Goal: Task Accomplishment & Management: Complete application form

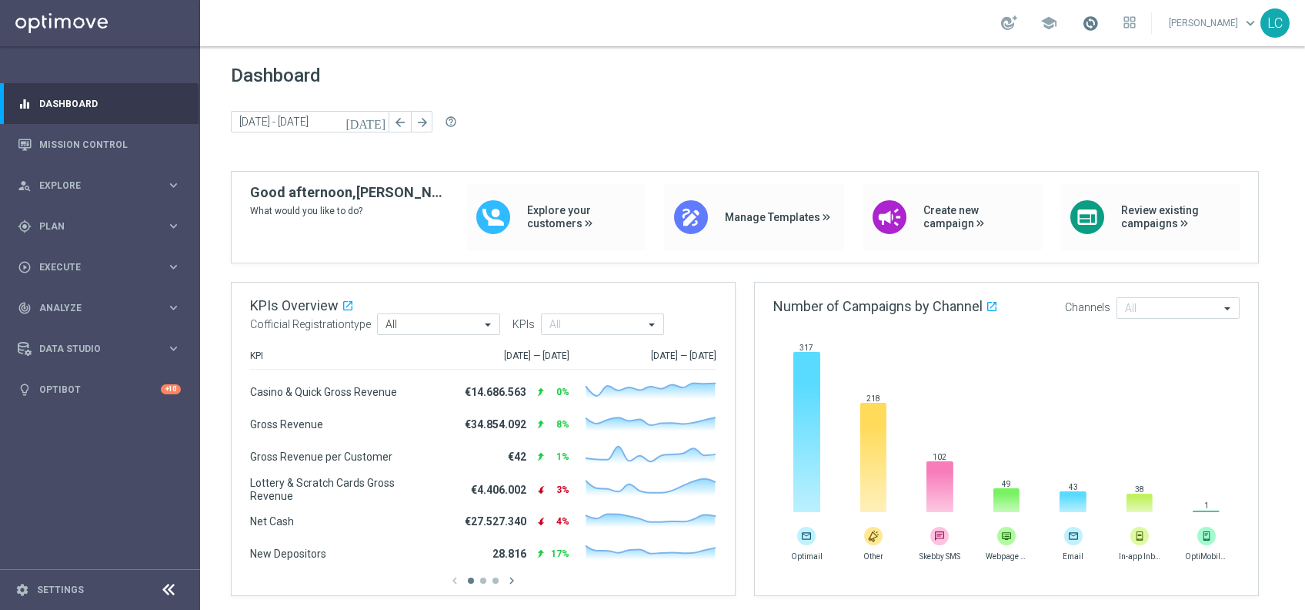
click at [1084, 27] on span at bounding box center [1090, 23] width 17 height 17
click at [26, 212] on div "gps_fixed Plan keyboard_arrow_right" at bounding box center [99, 226] width 199 height 41
click at [55, 257] on link "Target Groups" at bounding box center [100, 258] width 120 height 12
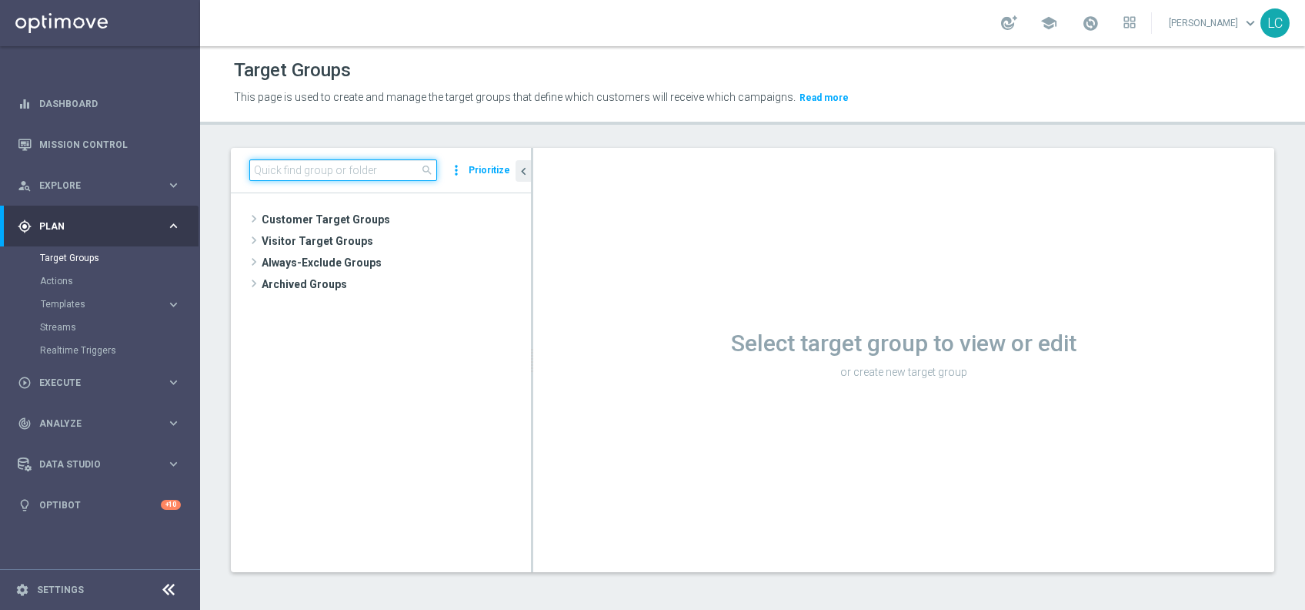
click at [349, 172] on input at bounding box center [343, 170] width 188 height 22
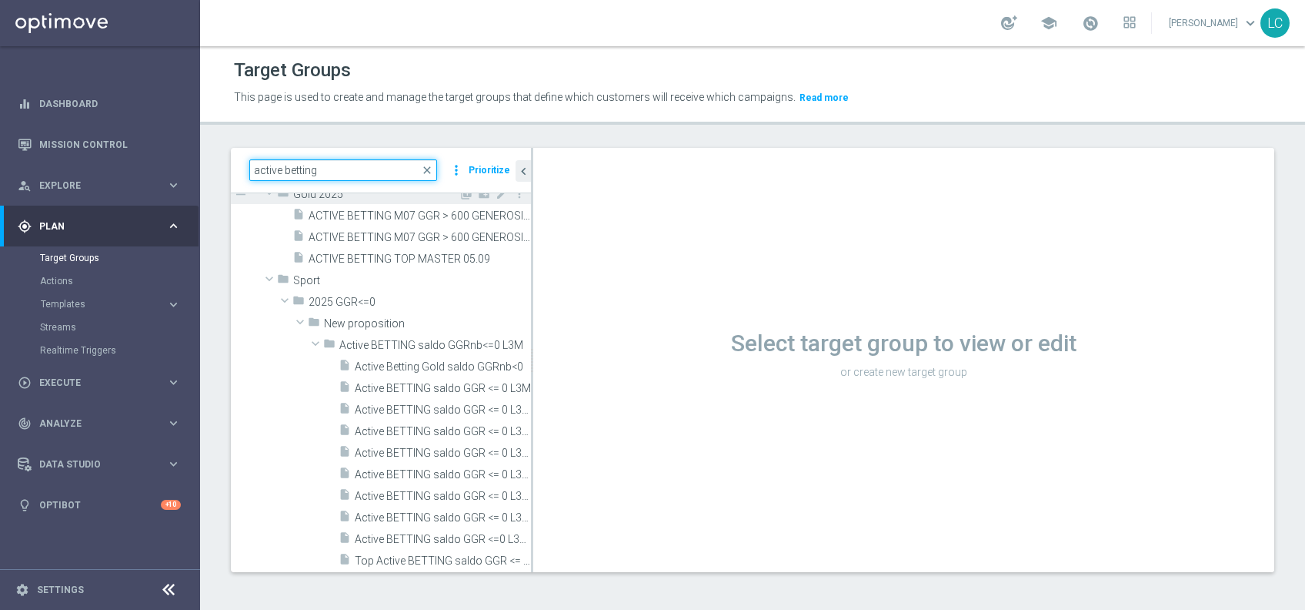
scroll to position [299, 0]
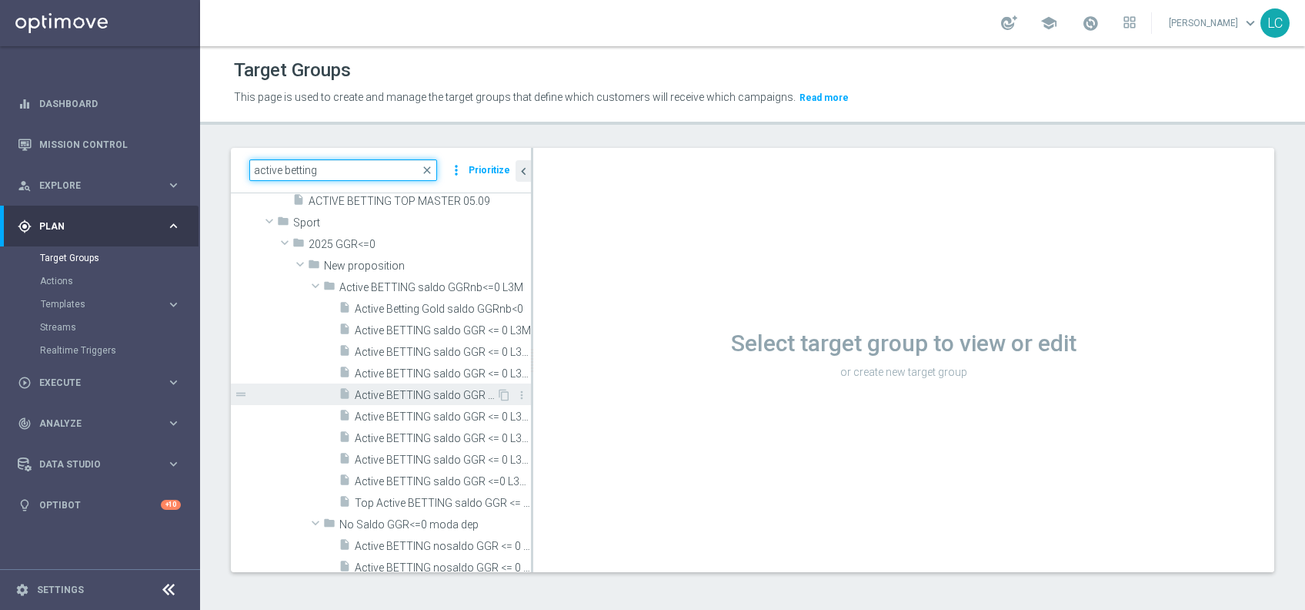
type input "active betting"
click at [373, 392] on span "Active BETTING saldo GGR <= 0 L3M MAXIMIZER" at bounding box center [426, 395] width 142 height 13
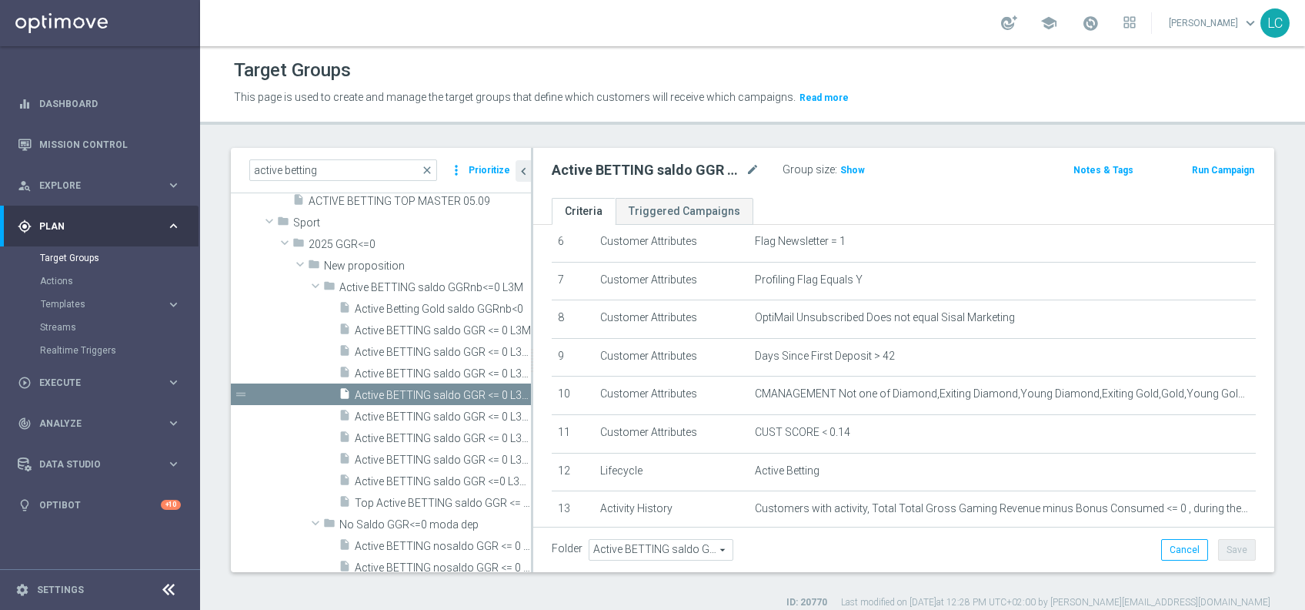
scroll to position [247, 0]
click at [84, 149] on link "Mission Control" at bounding box center [110, 144] width 142 height 41
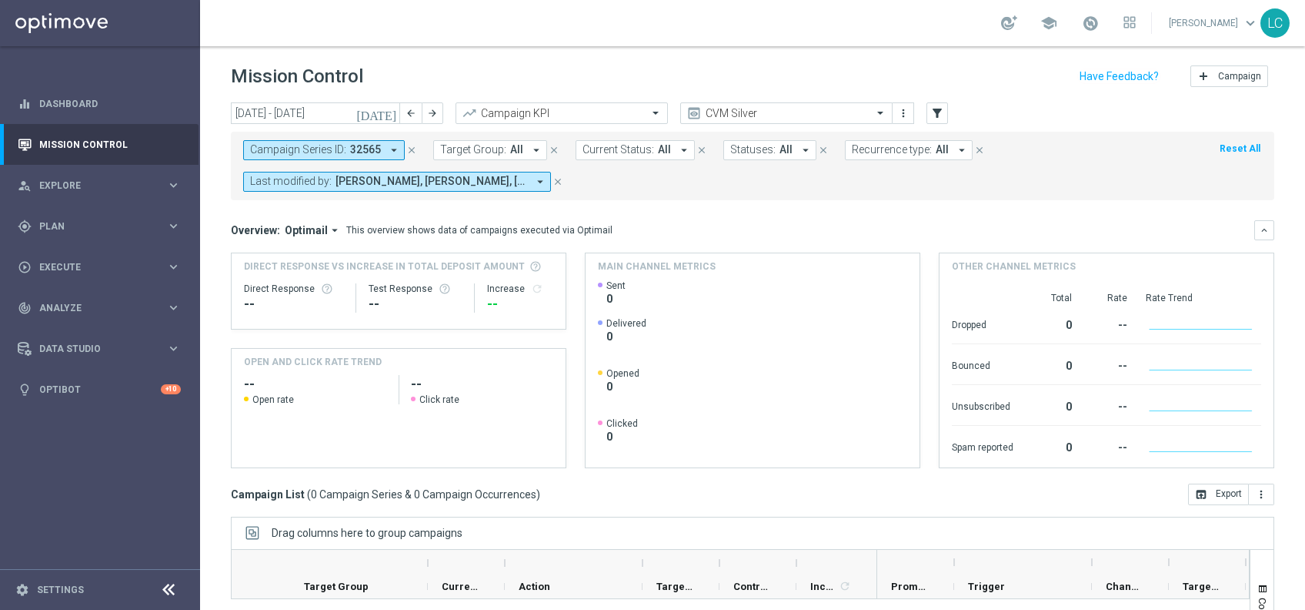
click at [410, 145] on icon "close" at bounding box center [411, 150] width 11 height 11
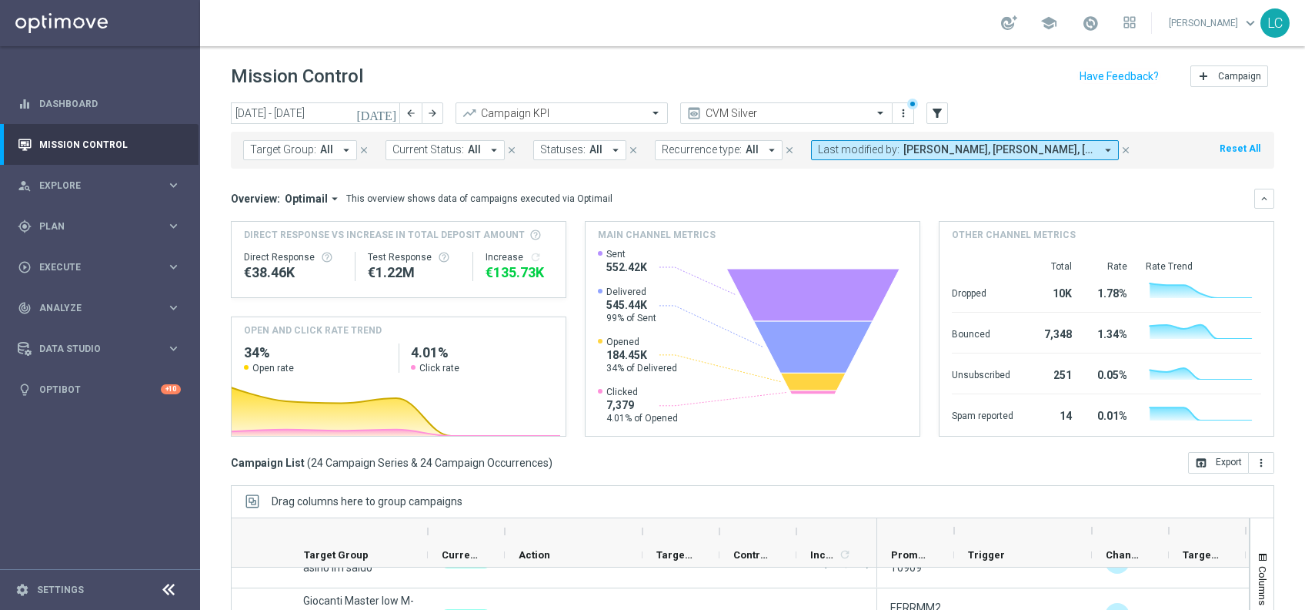
click at [1027, 155] on span "Francesca Mascarucci, Lorenzo Carlevale, Marco Cesco, Martina Troia, Nicolo' Na…" at bounding box center [1000, 149] width 192 height 13
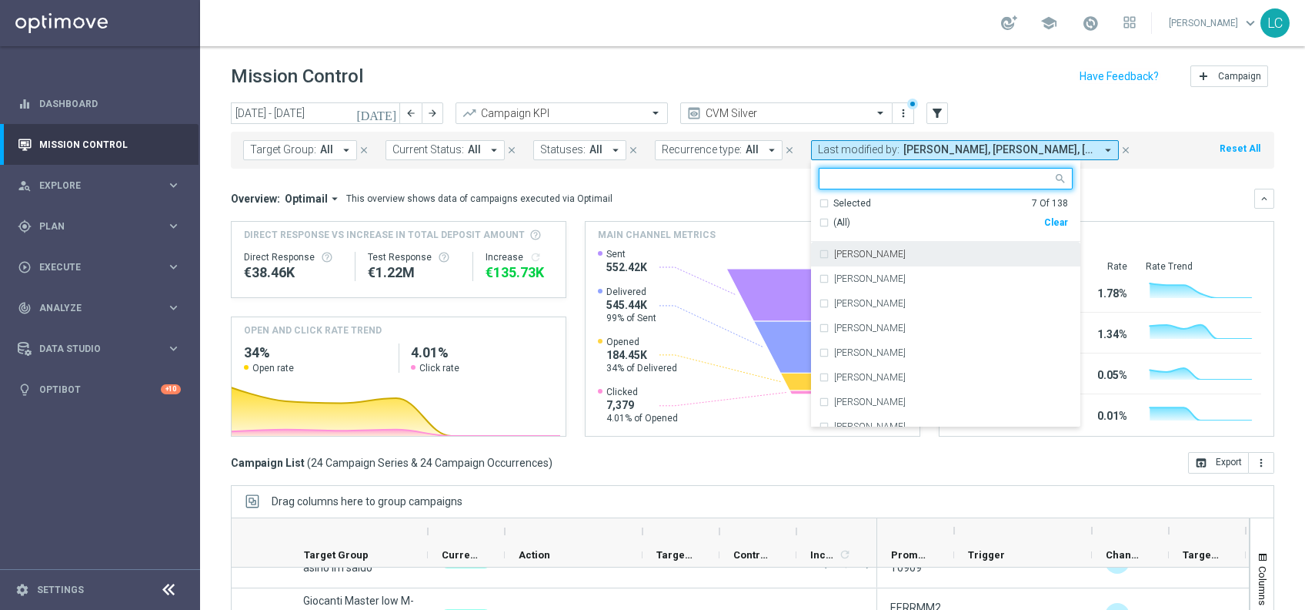
click at [819, 206] on div "Selected 7 Of 138" at bounding box center [943, 203] width 249 height 13
click at [819, 260] on div "Francesca Mascarucci" at bounding box center [946, 254] width 254 height 25
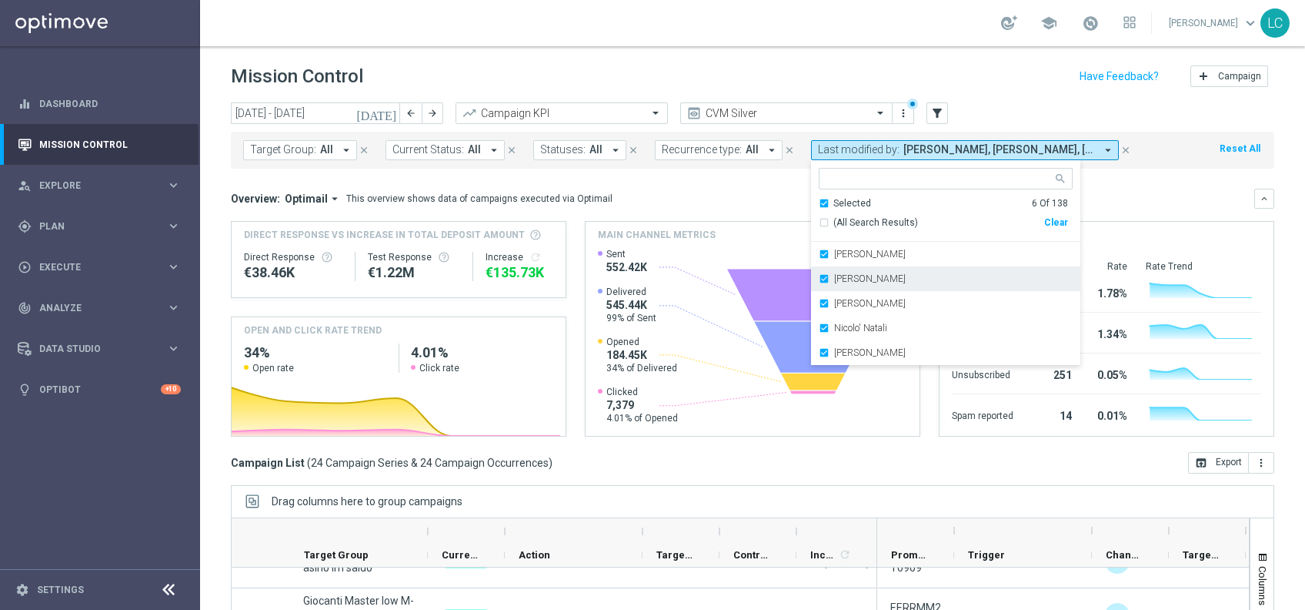
click at [819, 283] on div "Marco Cesco" at bounding box center [946, 278] width 254 height 25
click at [819, 286] on div "Martina Troia" at bounding box center [946, 278] width 254 height 25
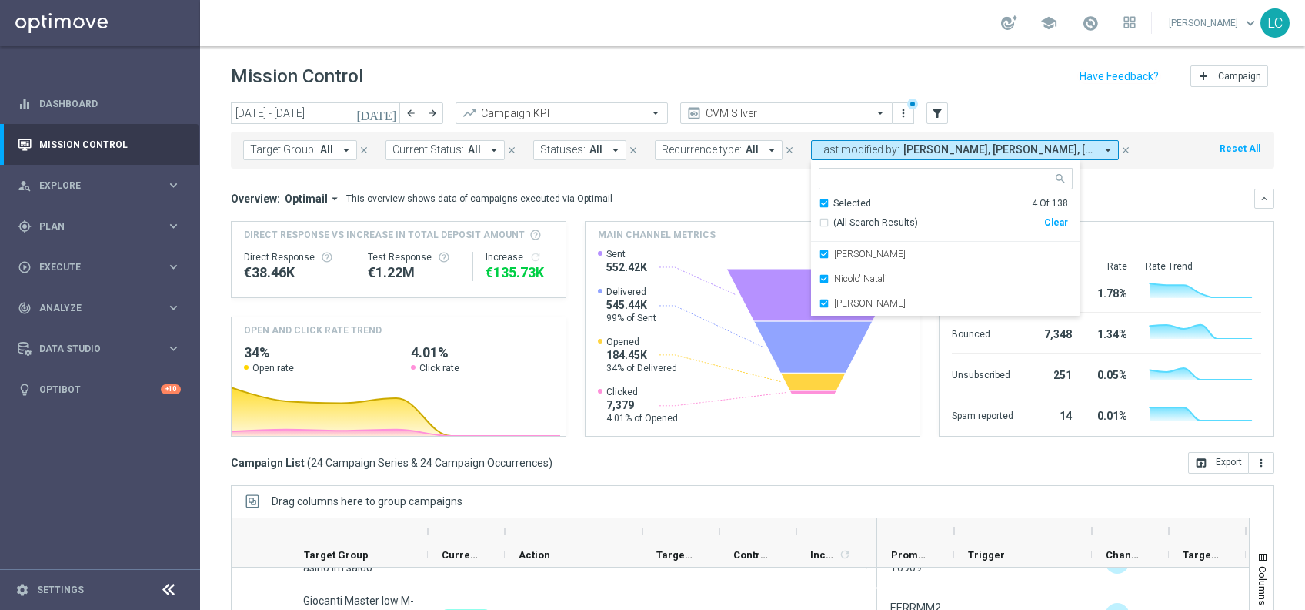
click at [819, 286] on div "Nicolo' Natali" at bounding box center [946, 278] width 254 height 25
click at [819, 286] on div "Paolo Martiradonna" at bounding box center [946, 278] width 254 height 25
click at [1148, 192] on div "Overview: Optimail arrow_drop_down This overview shows data of campaigns execut…" at bounding box center [743, 199] width 1024 height 14
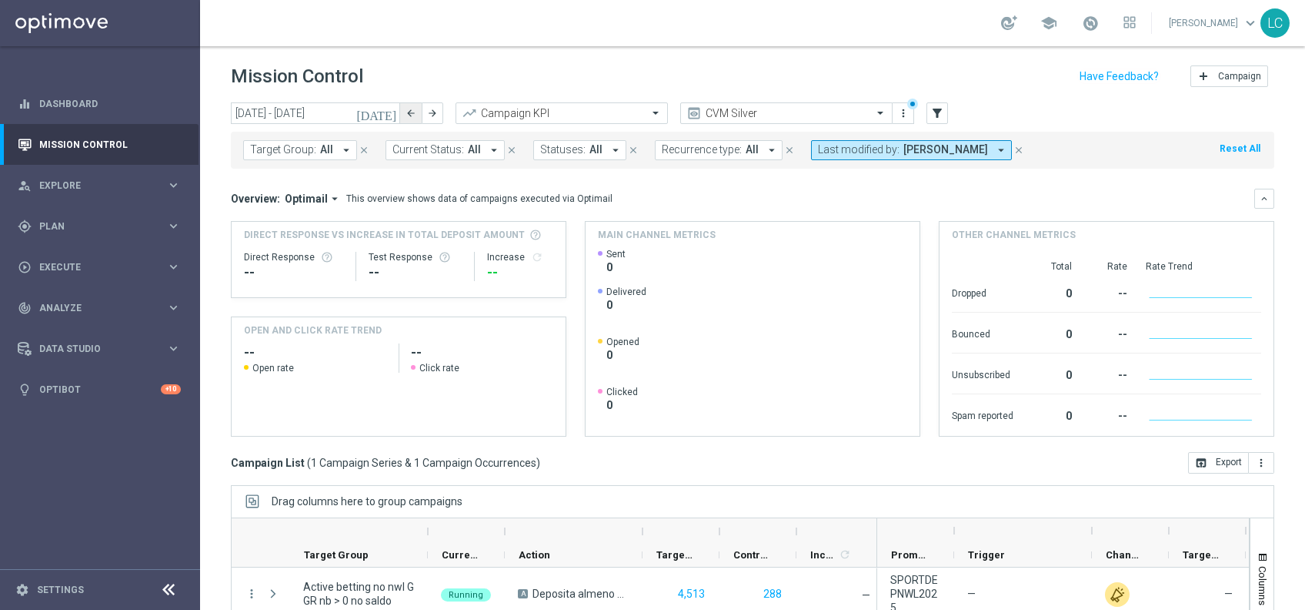
click at [415, 113] on icon "arrow_back" at bounding box center [411, 113] width 11 height 11
type input "01 Sep 2025 - 07 Sep 2025"
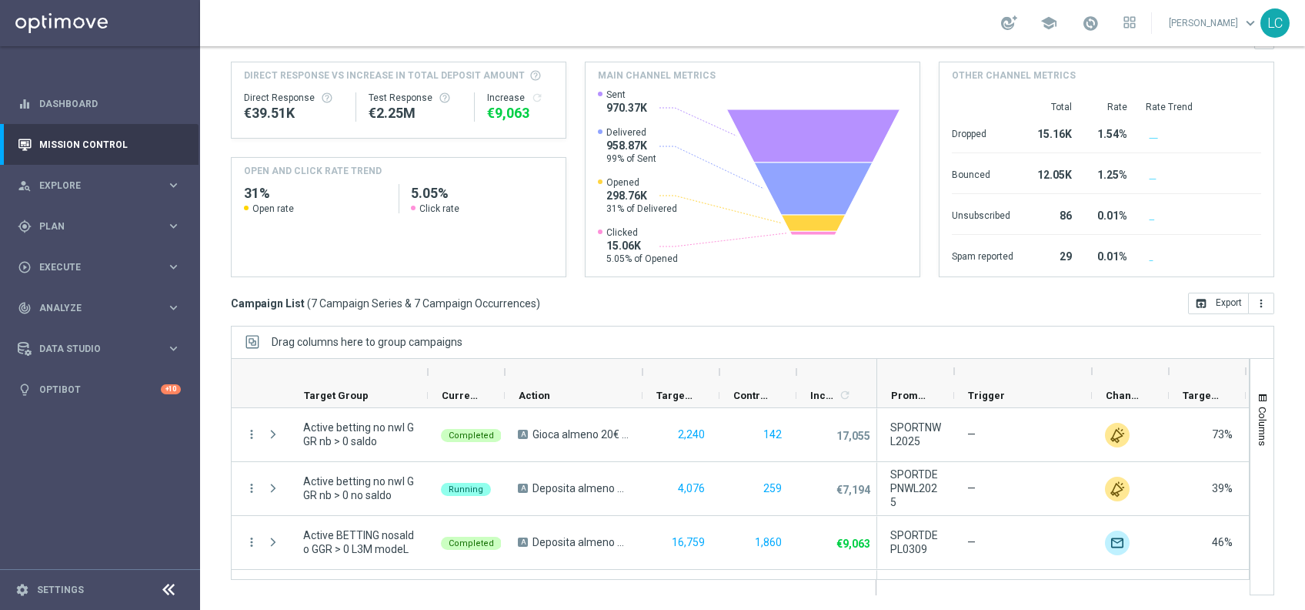
scroll to position [206, 0]
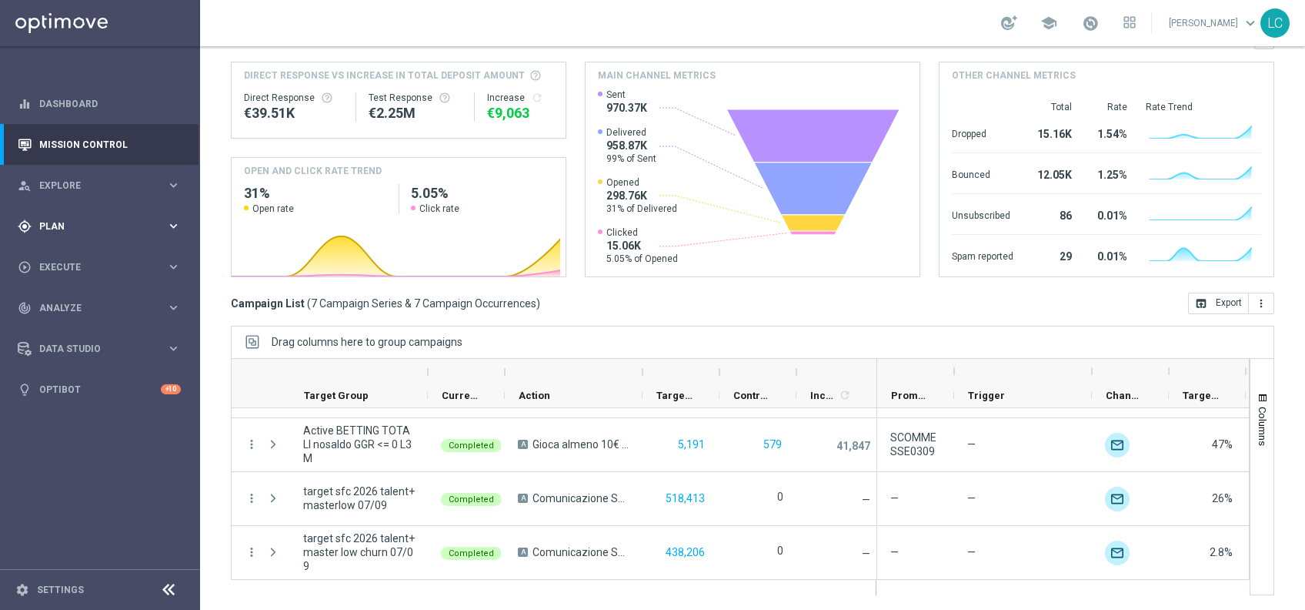
click at [83, 222] on span "Plan" at bounding box center [102, 226] width 127 height 9
click at [95, 252] on link "Target Groups" at bounding box center [100, 258] width 120 height 12
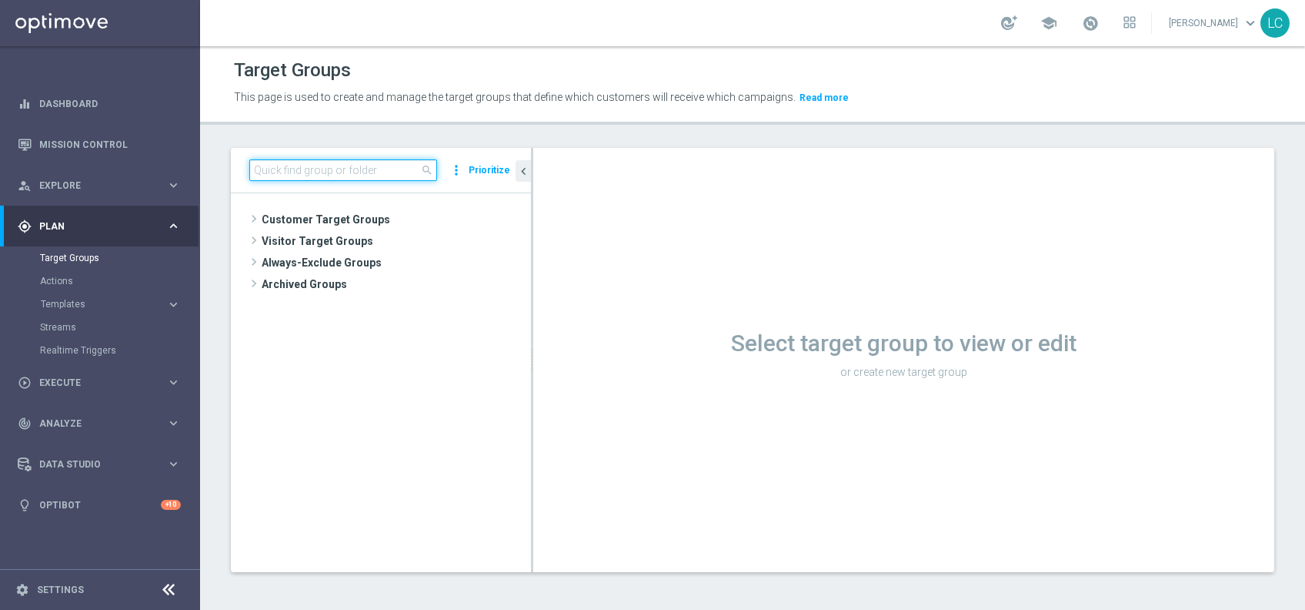
click at [413, 175] on input at bounding box center [343, 170] width 188 height 22
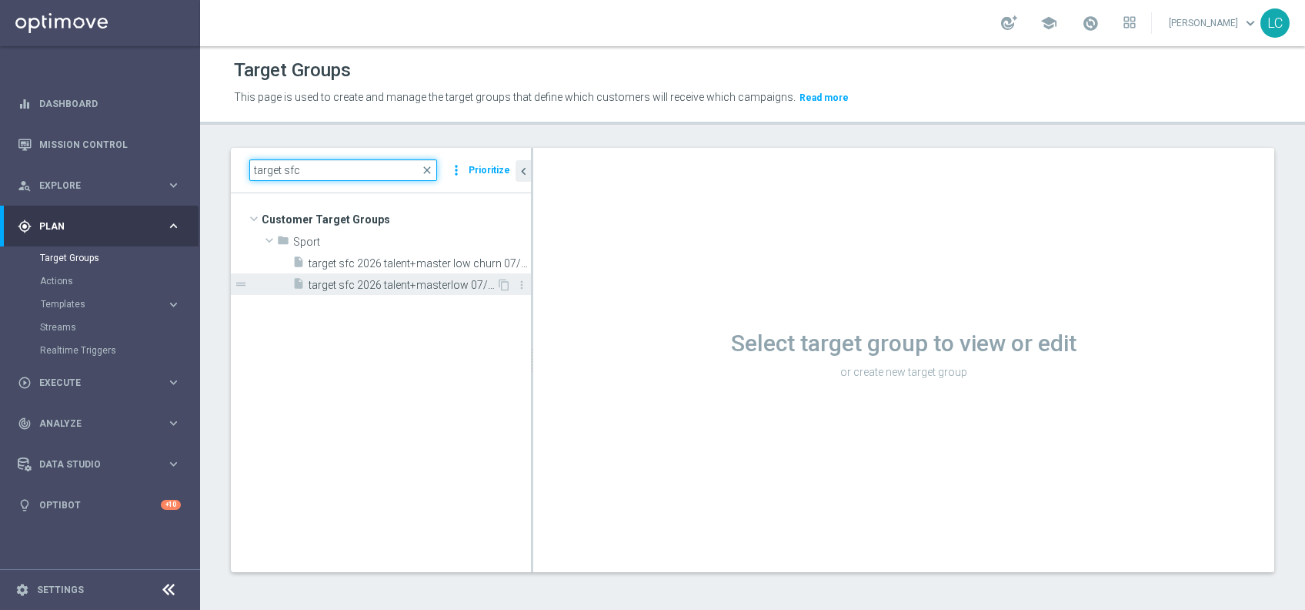
type input "target sfc"
click at [398, 289] on span "target sfc 2026 talent+masterlow 07/09" at bounding box center [403, 285] width 188 height 13
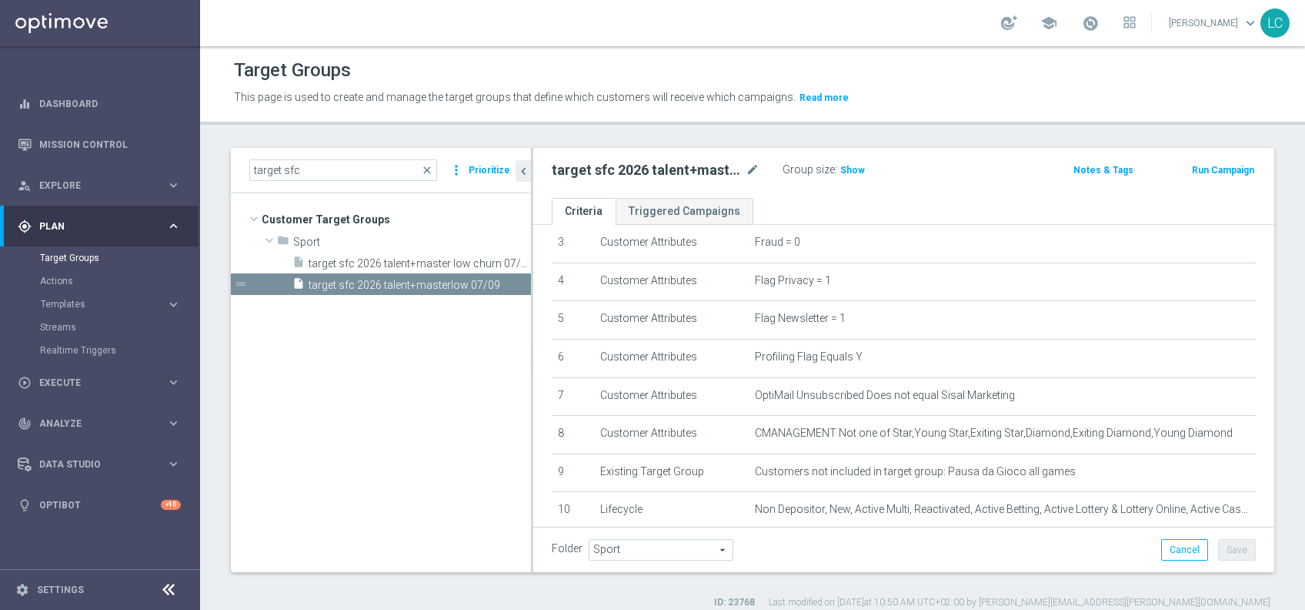
scroll to position [135, 0]
click at [1089, 27] on span at bounding box center [1090, 23] width 17 height 17
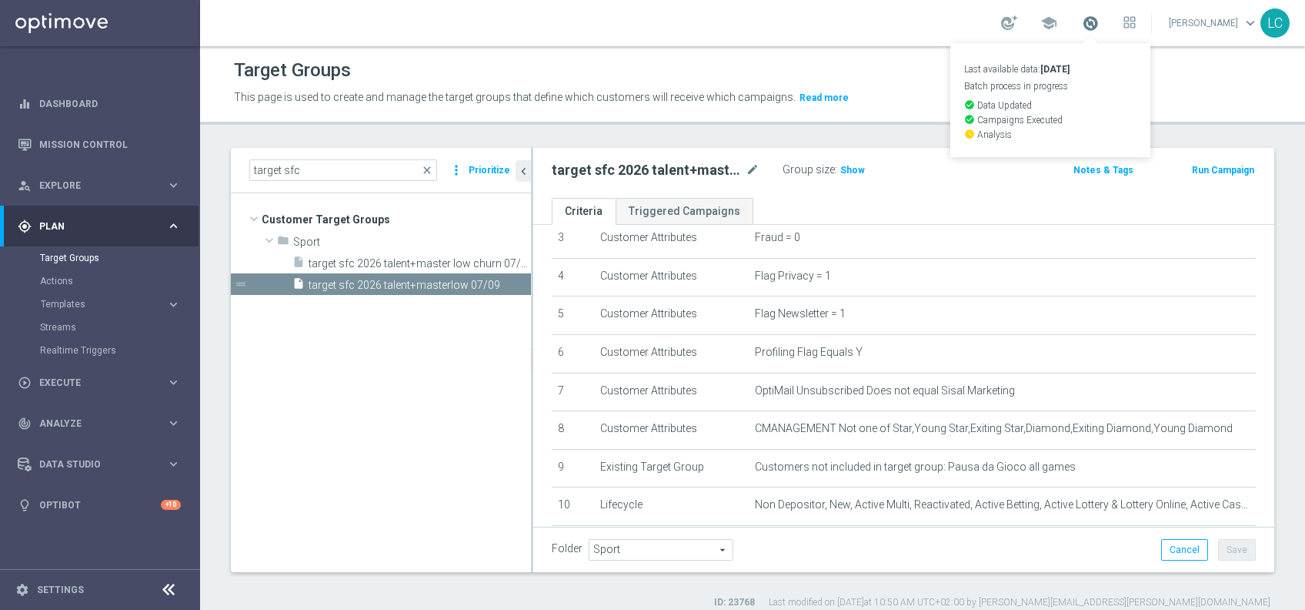
click at [1089, 27] on span at bounding box center [1090, 23] width 17 height 17
click at [431, 172] on span "close" at bounding box center [427, 170] width 12 height 12
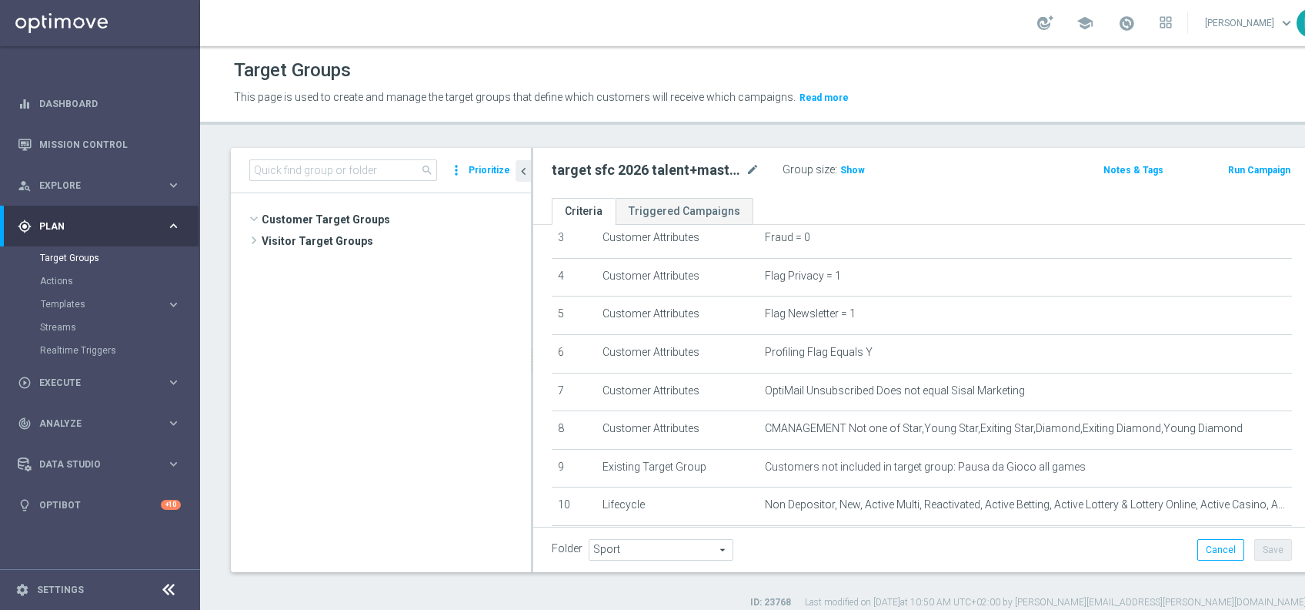
scroll to position [971, 0]
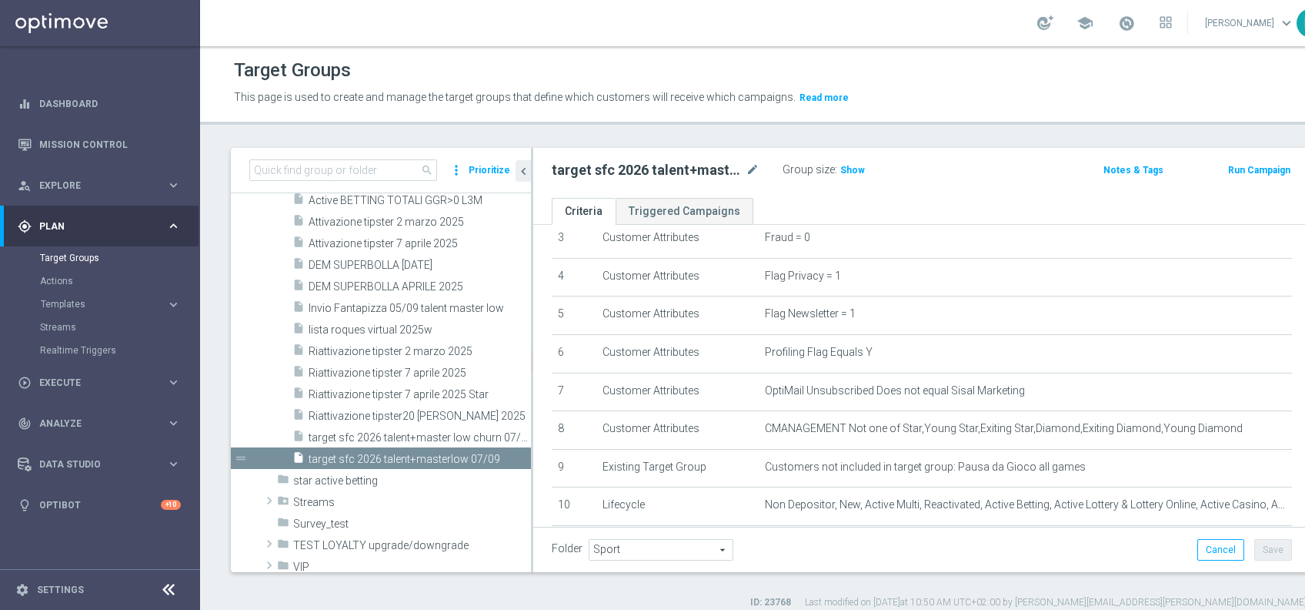
click at [431, 172] on span "search" at bounding box center [427, 170] width 12 height 12
click at [352, 162] on input at bounding box center [343, 170] width 188 height 22
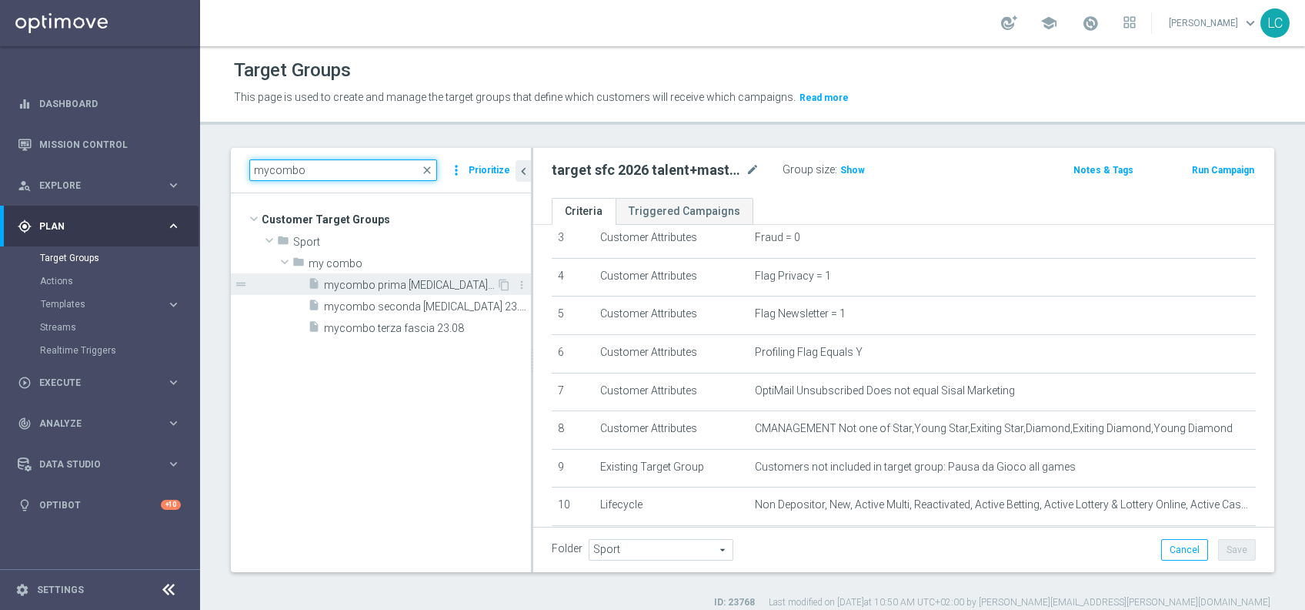
type input "mycombo"
click at [322, 290] on div "insert_drive_file mycombo prima fascia 23.08" at bounding box center [402, 284] width 189 height 22
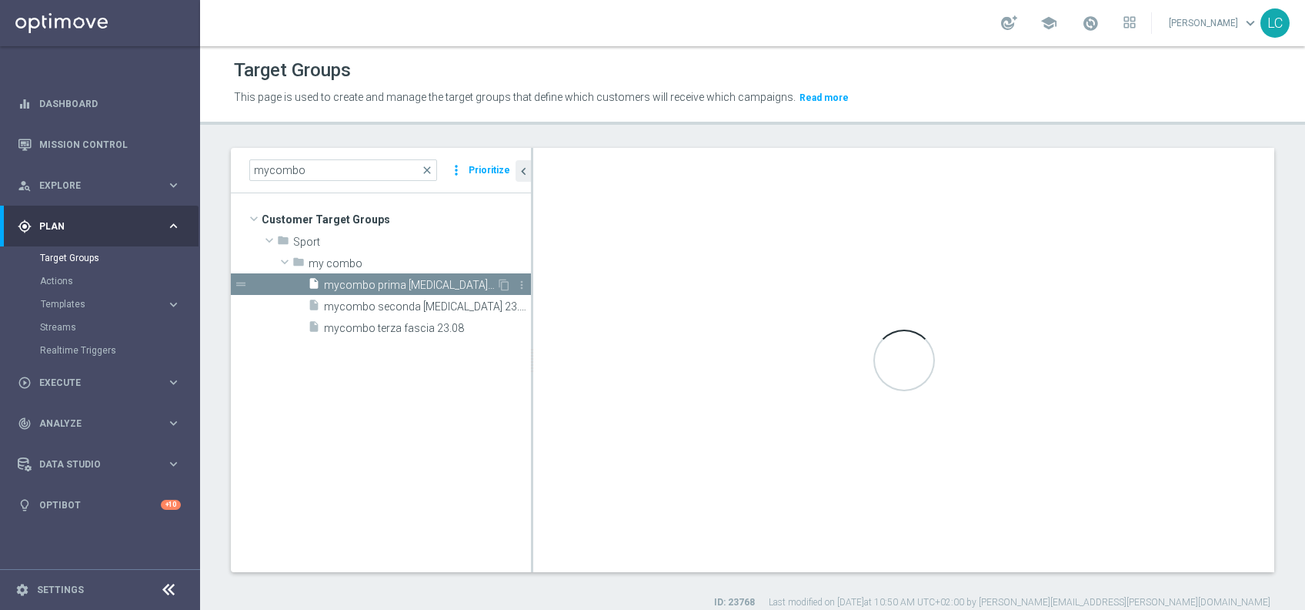
type input "my combo"
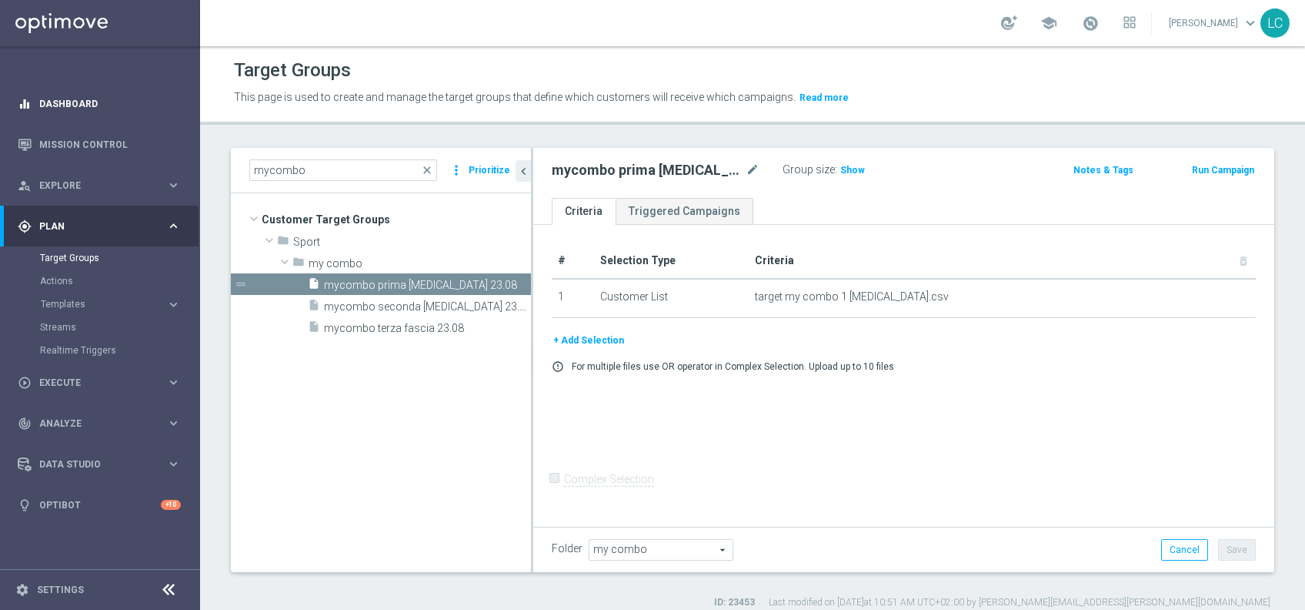
click at [23, 112] on div "equalizer Dashboard" at bounding box center [99, 103] width 163 height 41
click at [55, 105] on link "Dashboard" at bounding box center [110, 103] width 142 height 41
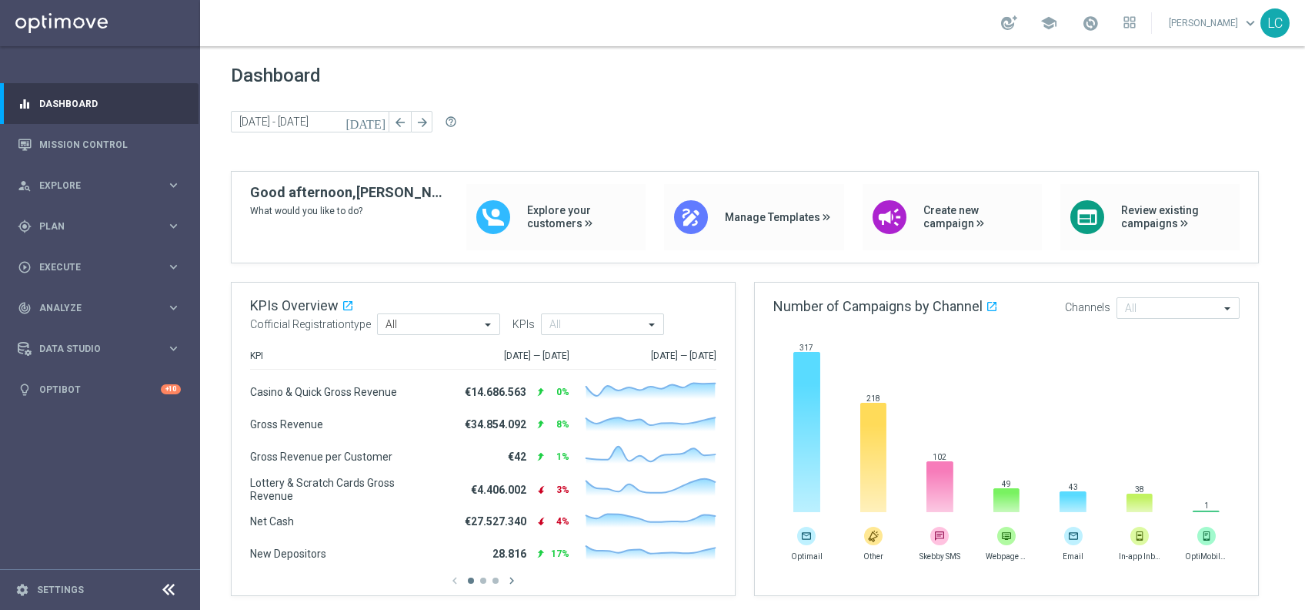
click at [1092, 11] on div "school" at bounding box center [1068, 23] width 135 height 26
click at [1088, 15] on span at bounding box center [1090, 23] width 17 height 17
click at [65, 150] on link "Mission Control" at bounding box center [110, 144] width 142 height 41
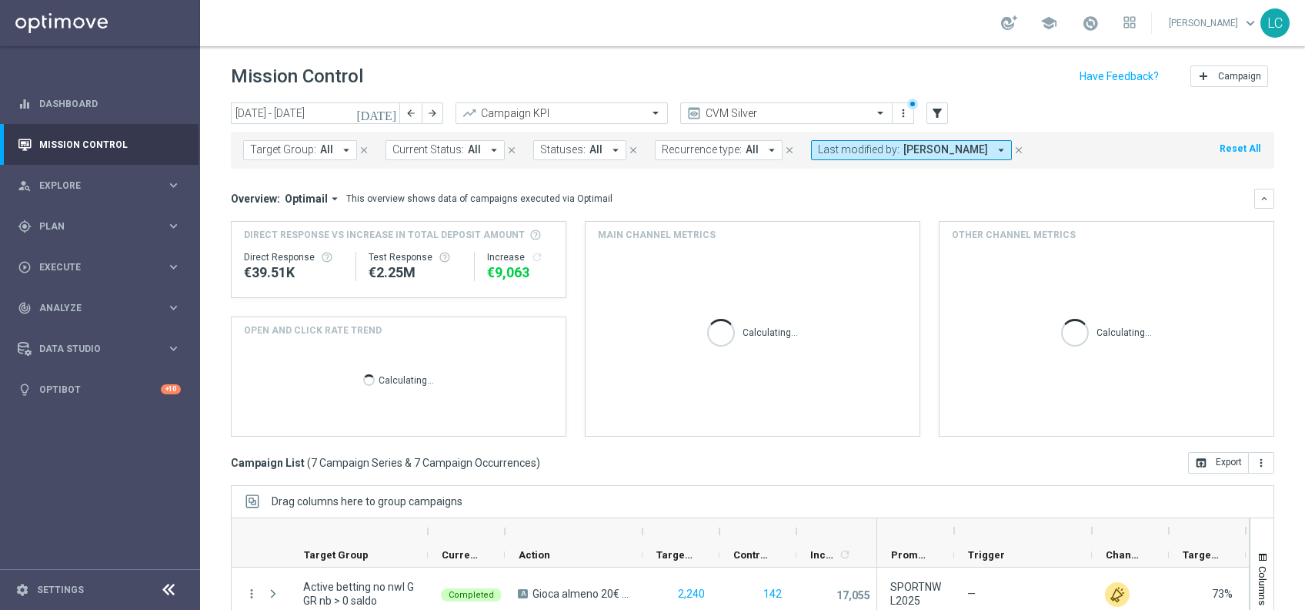
click at [874, 148] on span "Last modified by:" at bounding box center [859, 149] width 82 height 13
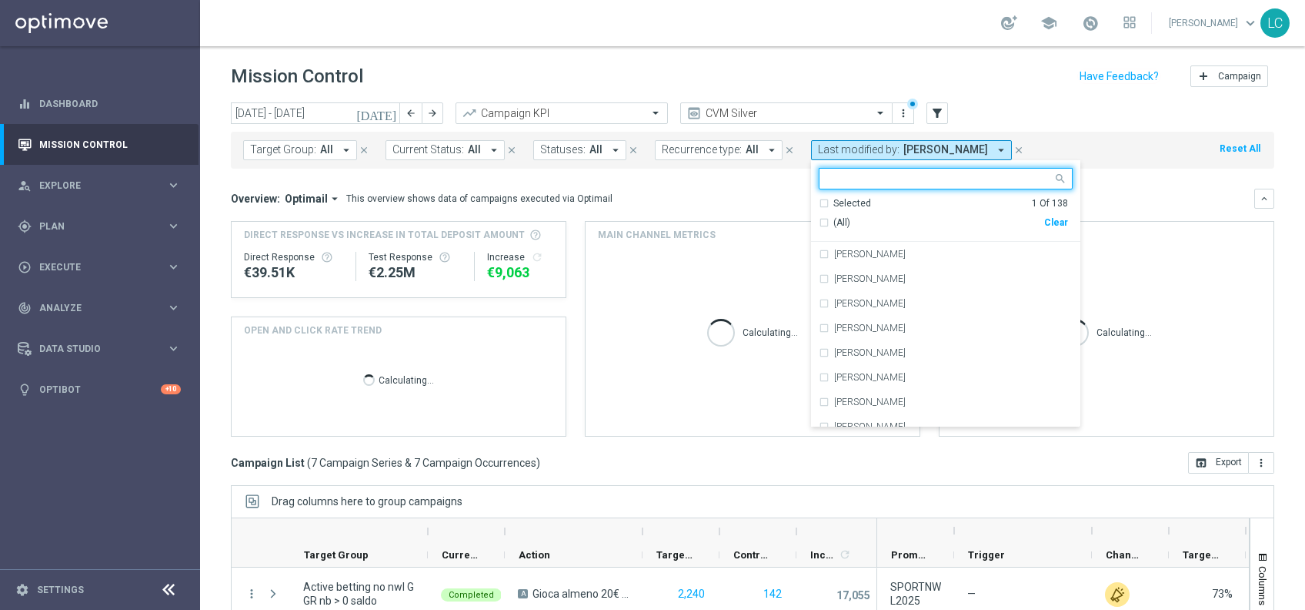
click at [819, 203] on div "Selected 1 Of 138" at bounding box center [943, 203] width 249 height 13
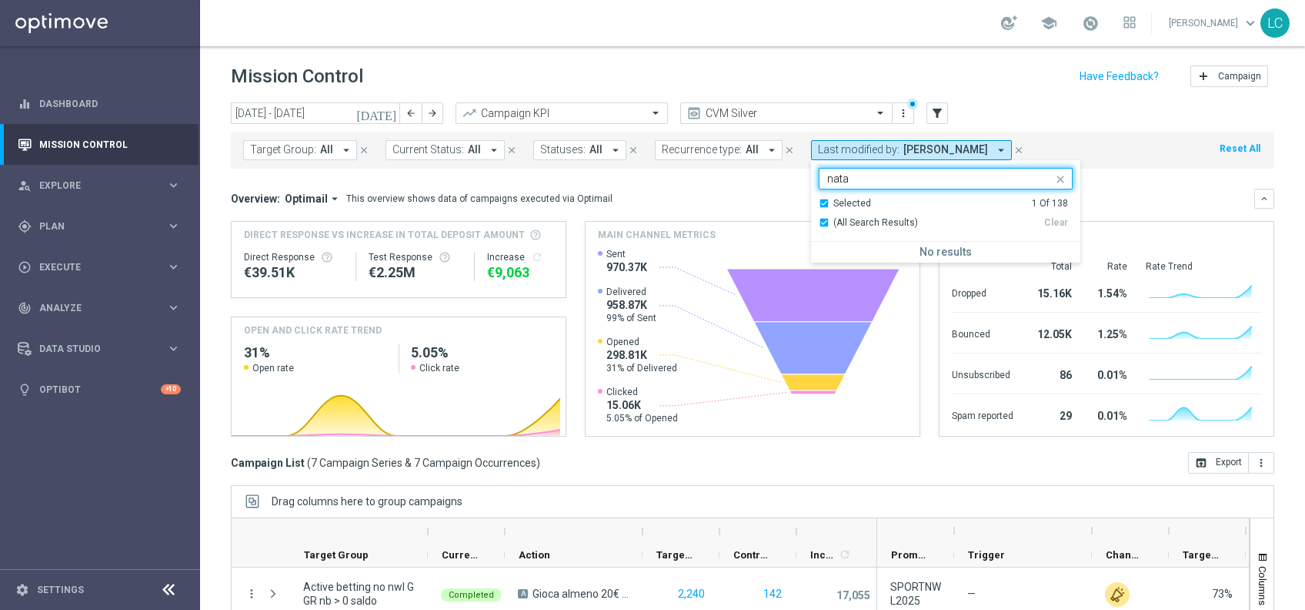
click at [819, 202] on div "Selected 1 Of 138" at bounding box center [943, 203] width 249 height 13
click at [819, 244] on div "Nicolo' Natali" at bounding box center [946, 254] width 254 height 25
type input "nata"
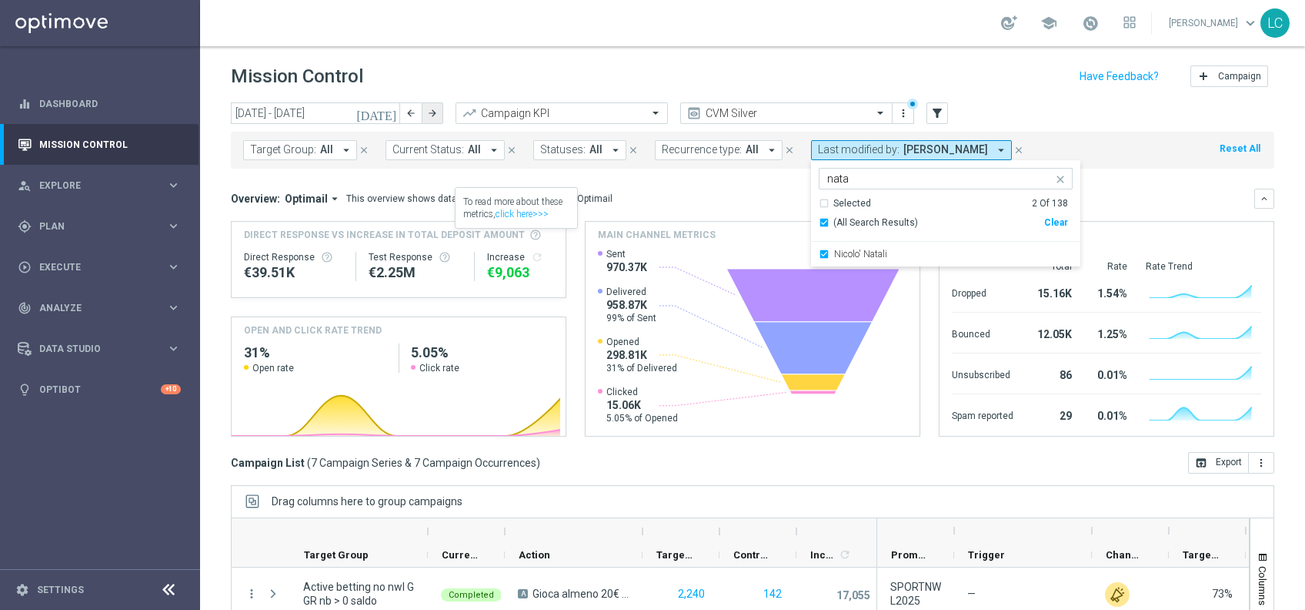
click at [432, 108] on icon "arrow_forward" at bounding box center [432, 113] width 11 height 11
type input "[DATE] - [DATE]"
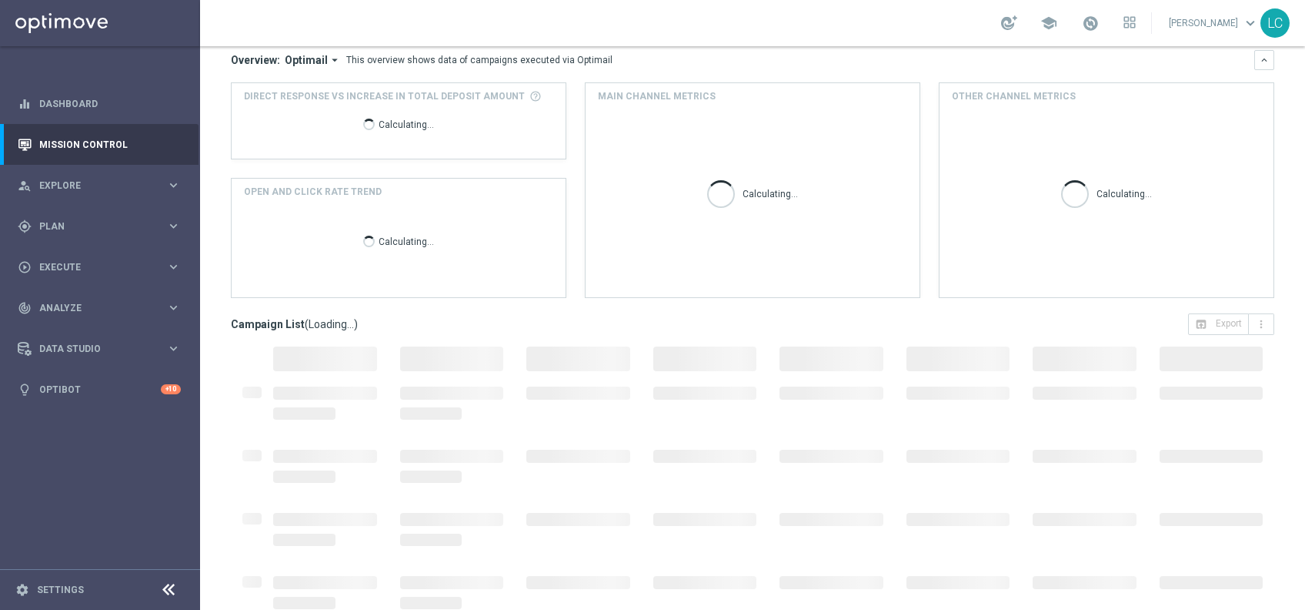
scroll to position [159, 0]
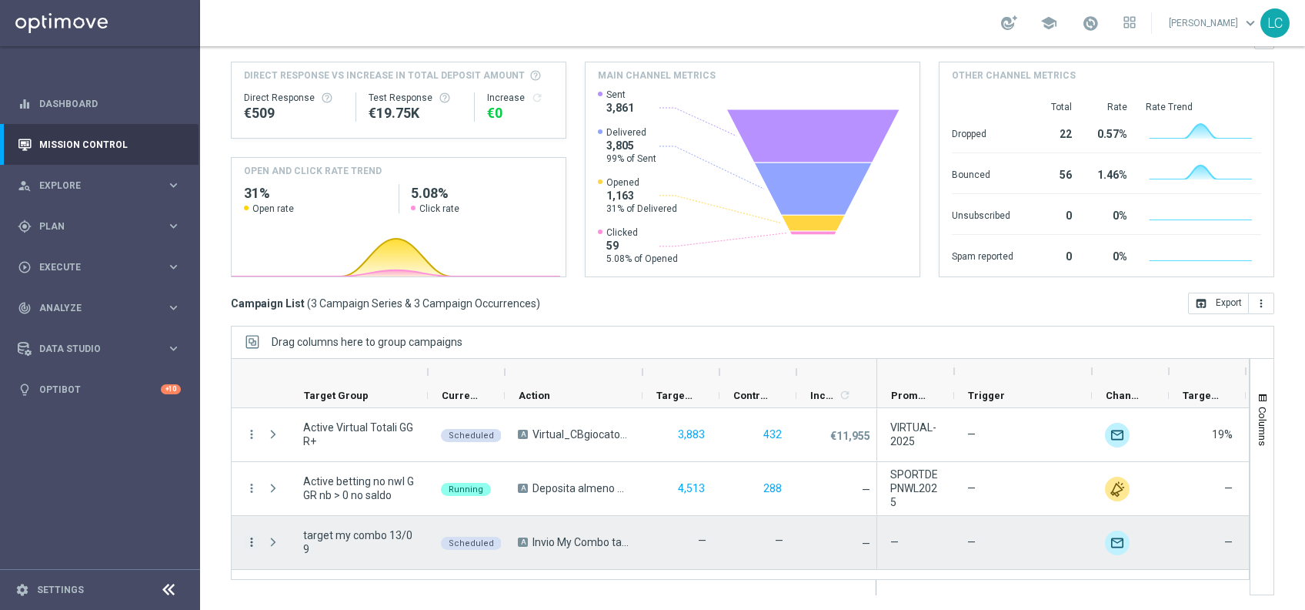
click at [252, 544] on icon "more_vert" at bounding box center [252, 542] width 14 height 14
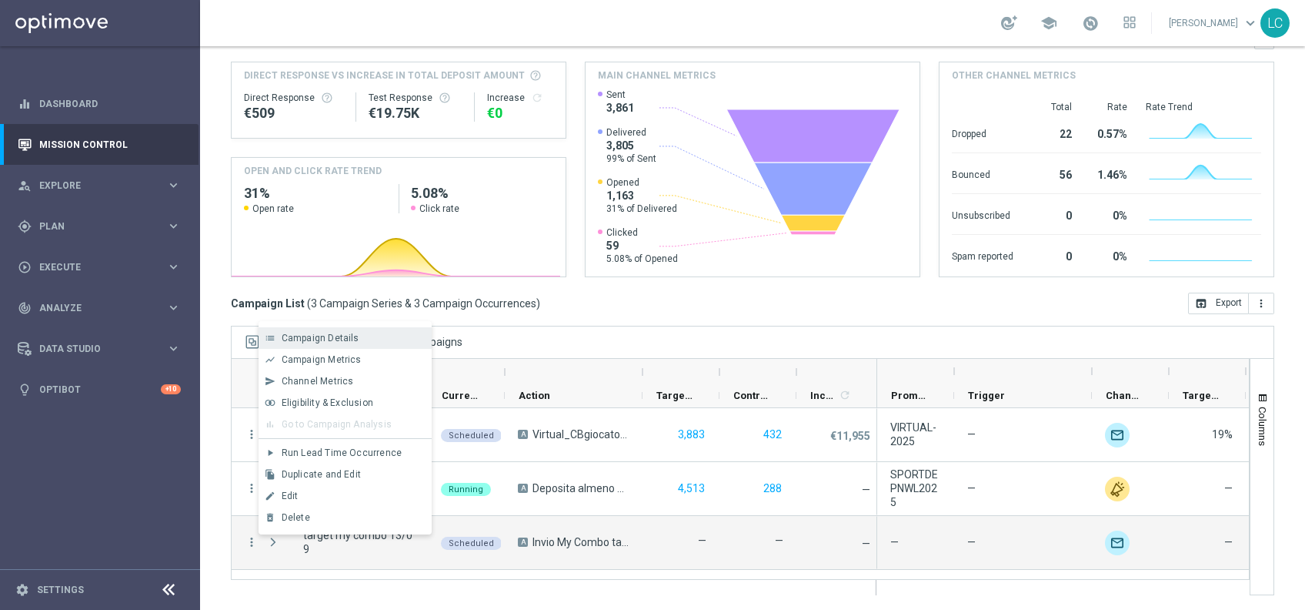
click at [318, 337] on span "Campaign Details" at bounding box center [321, 338] width 78 height 11
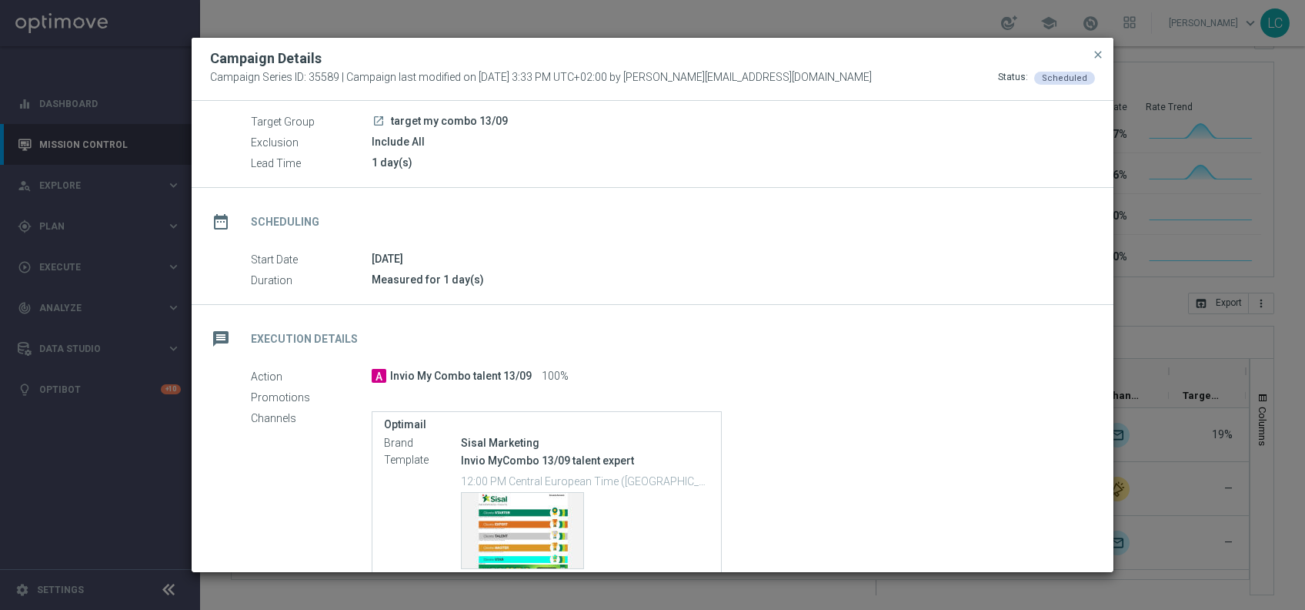
scroll to position [176, 0]
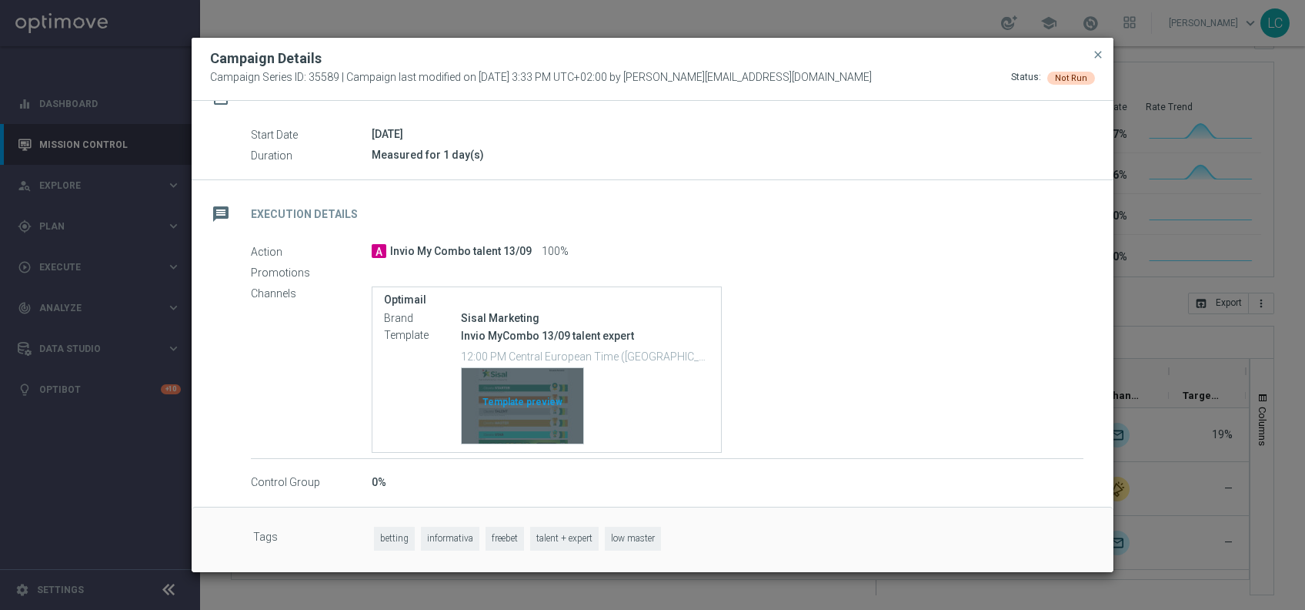
click at [511, 383] on div "Template preview" at bounding box center [523, 405] width 122 height 75
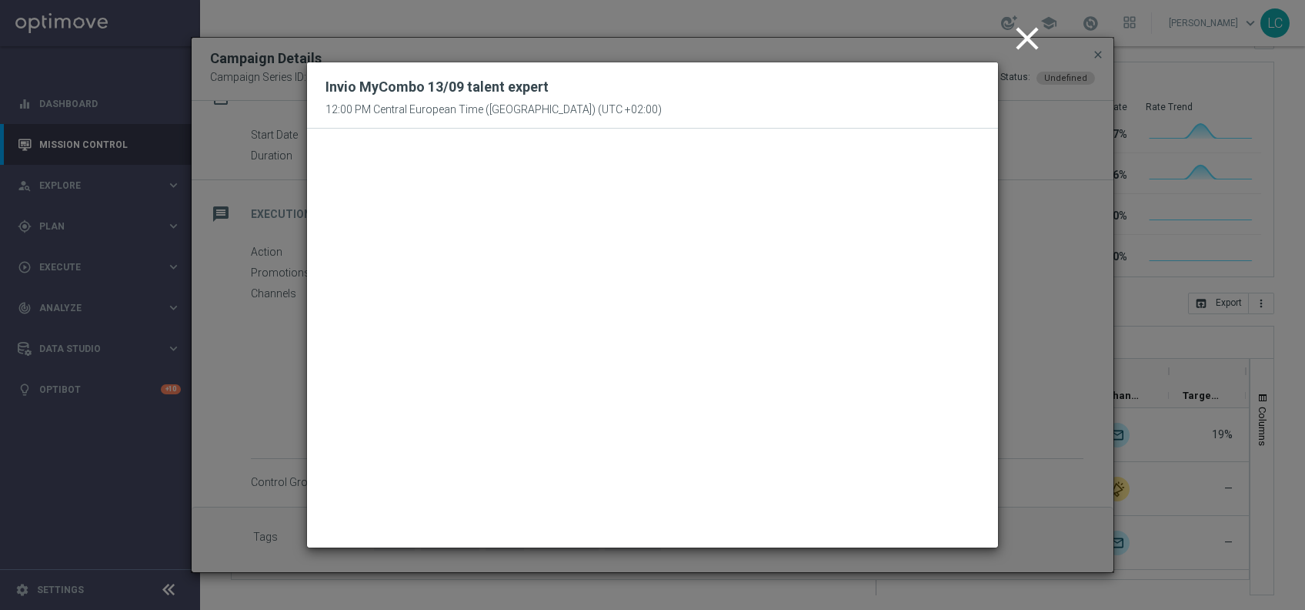
click at [1028, 40] on icon "close" at bounding box center [1027, 38] width 38 height 38
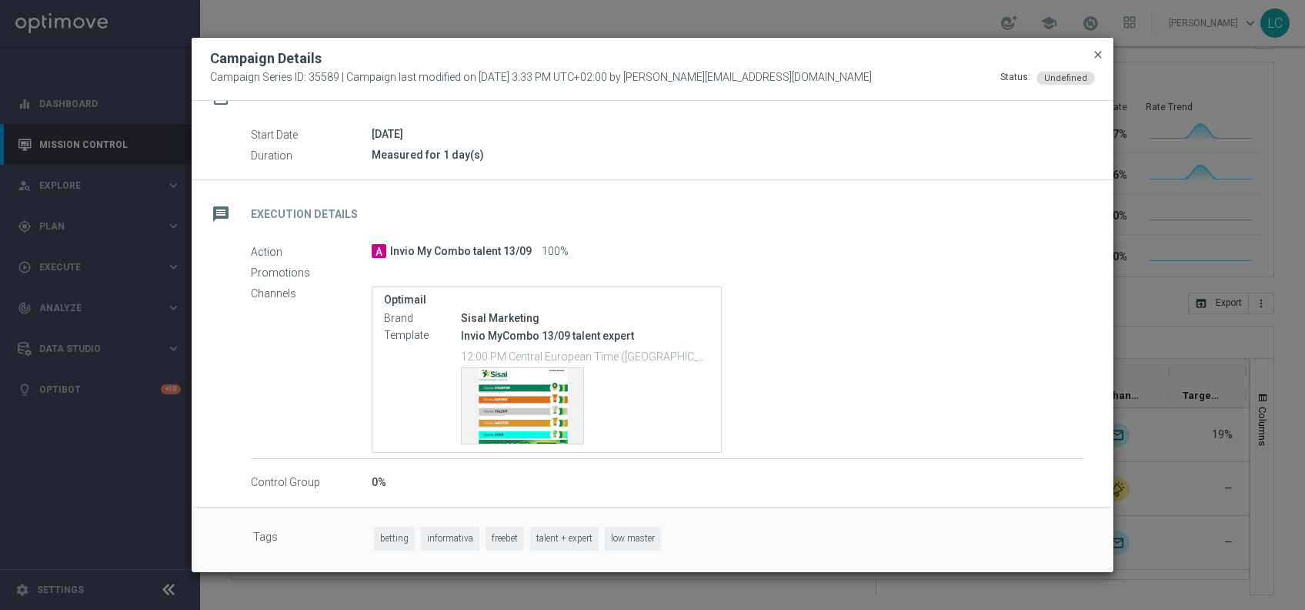
click at [1096, 55] on span "close" at bounding box center [1098, 54] width 12 height 12
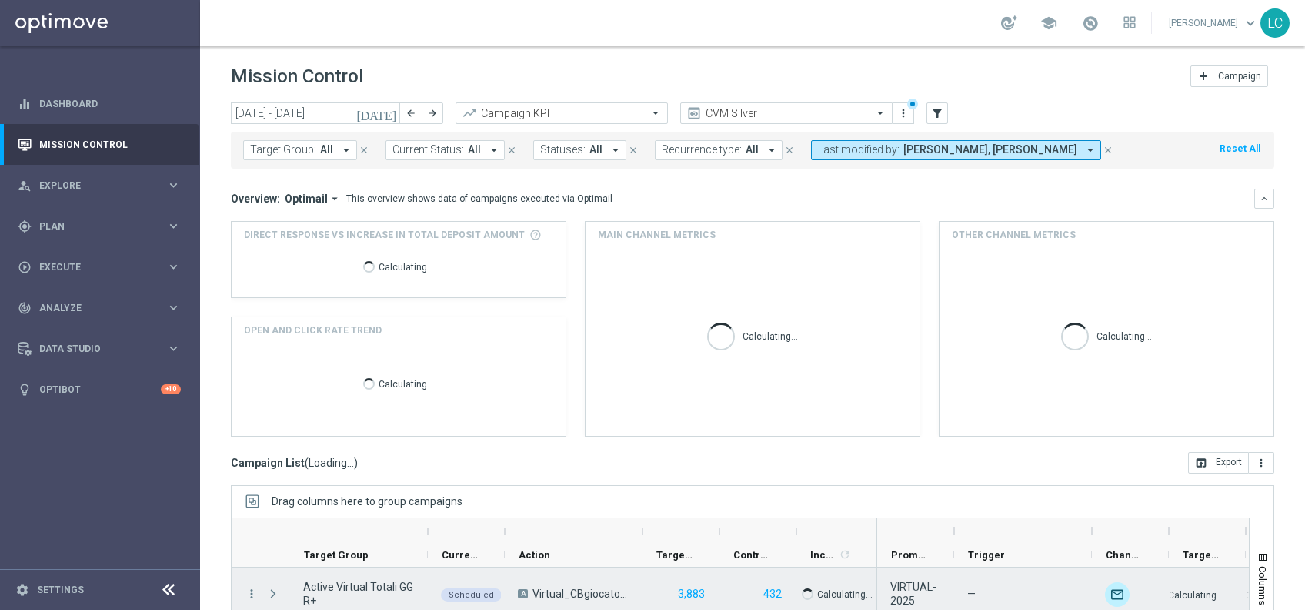
scroll to position [159, 0]
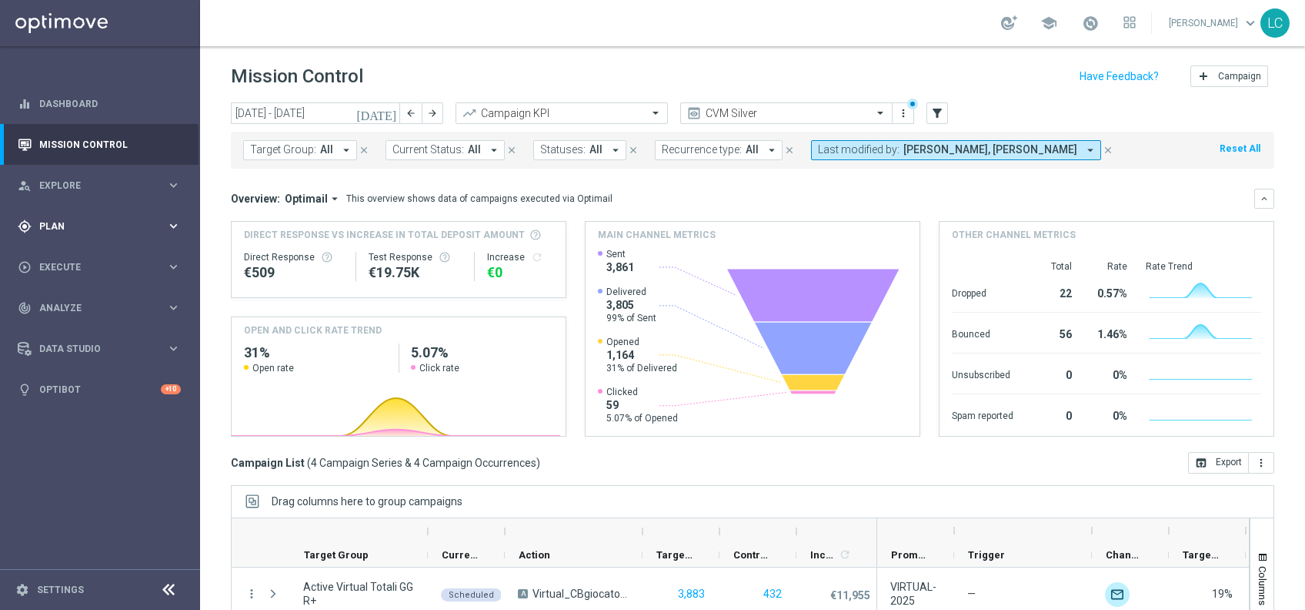
click at [86, 219] on div "gps_fixed Plan" at bounding box center [92, 226] width 149 height 14
click at [78, 253] on link "Target Groups" at bounding box center [100, 258] width 120 height 12
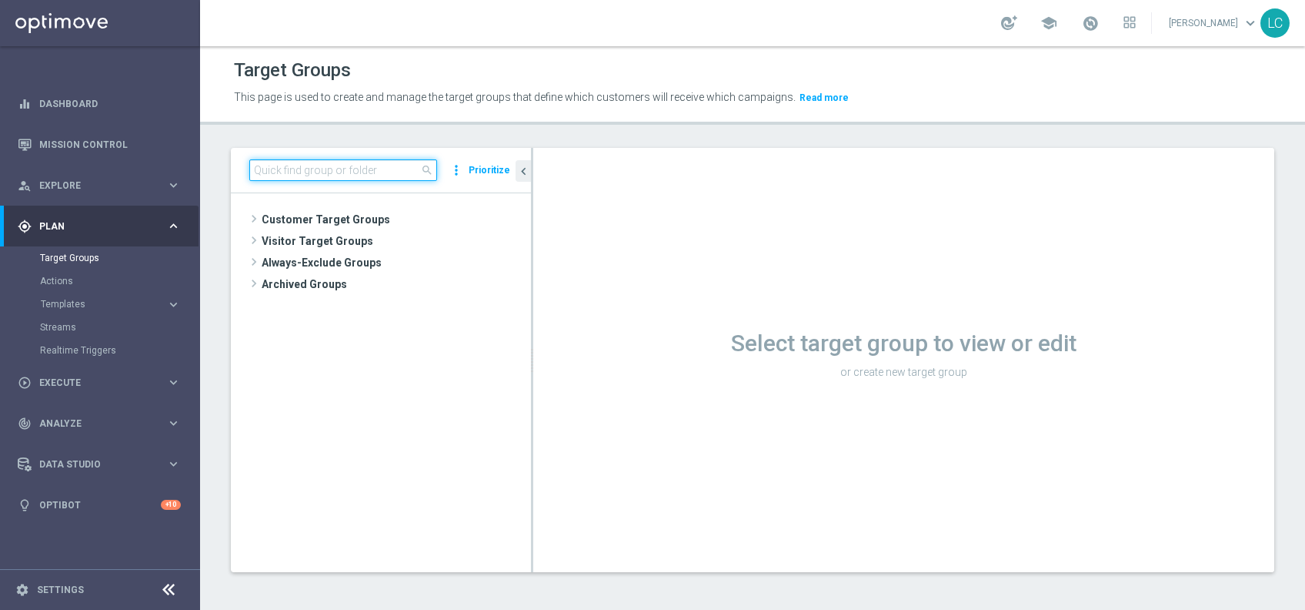
click at [349, 159] on input at bounding box center [343, 170] width 188 height 22
paste input "Active BETTING nosaldo GGR > 0 L3M modeL"
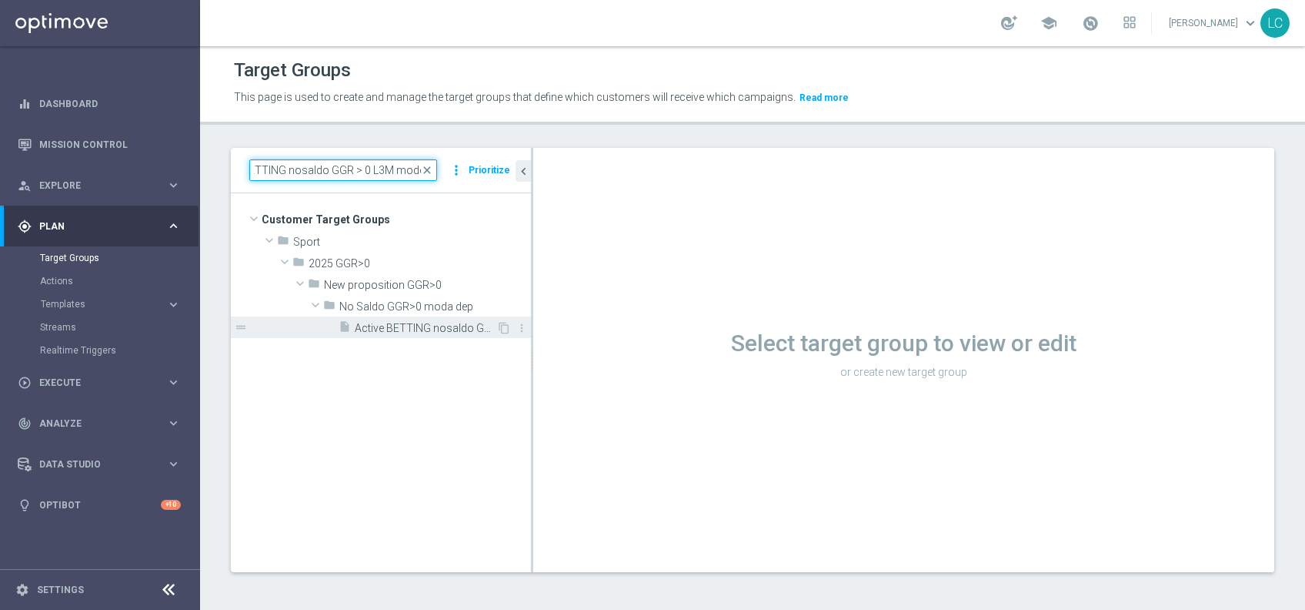
type input "Active BETTING nosaldo GGR > 0 L3M modeL"
click at [420, 323] on span "Active BETTING nosaldo GGR > 0 L3M modeL" at bounding box center [426, 328] width 142 height 13
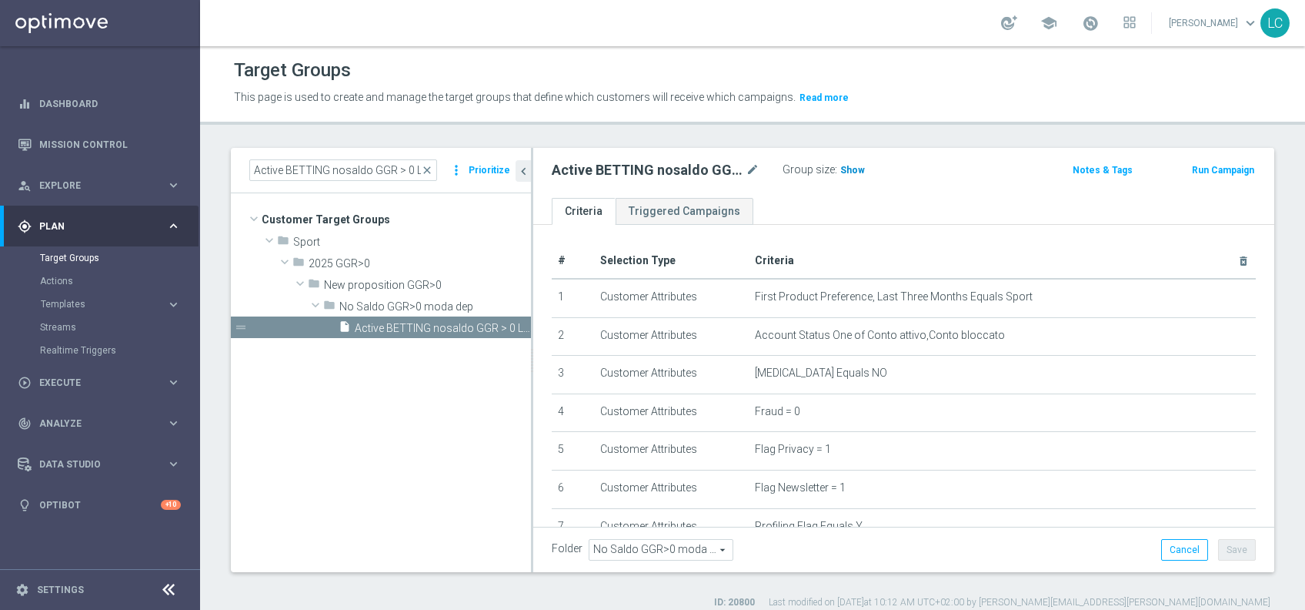
click at [843, 168] on span "Show" at bounding box center [853, 170] width 25 height 11
click at [1214, 168] on button "Run Campaign" at bounding box center [1223, 170] width 65 height 17
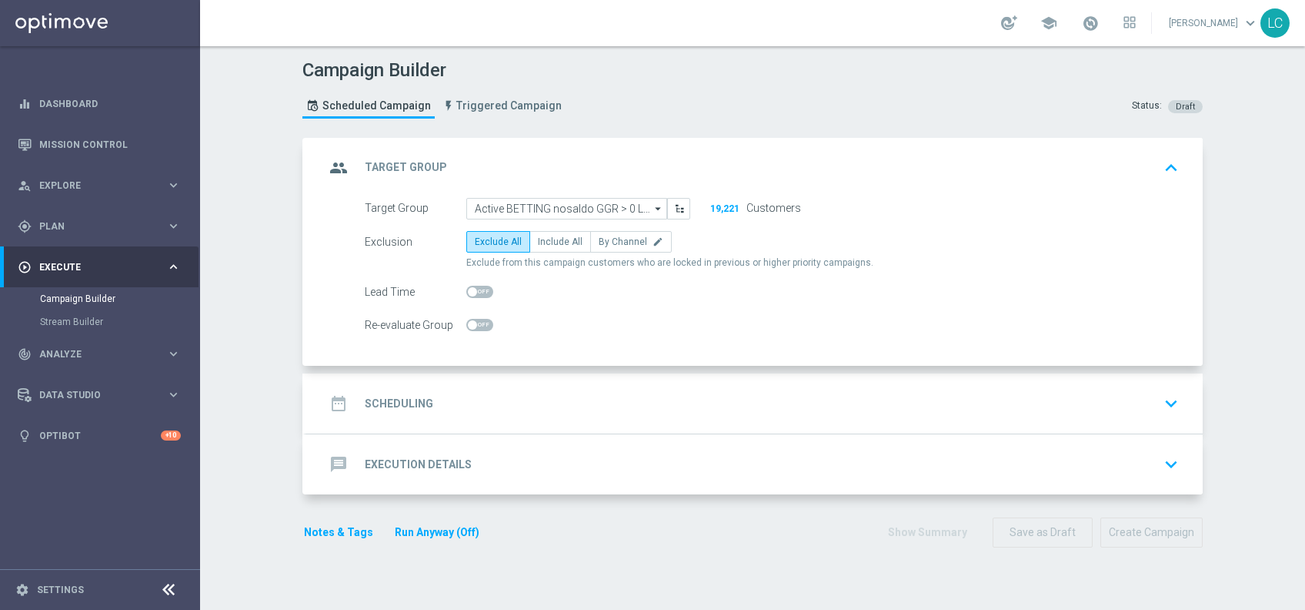
click at [484, 408] on div "date_range Scheduling keyboard_arrow_down" at bounding box center [755, 403] width 860 height 29
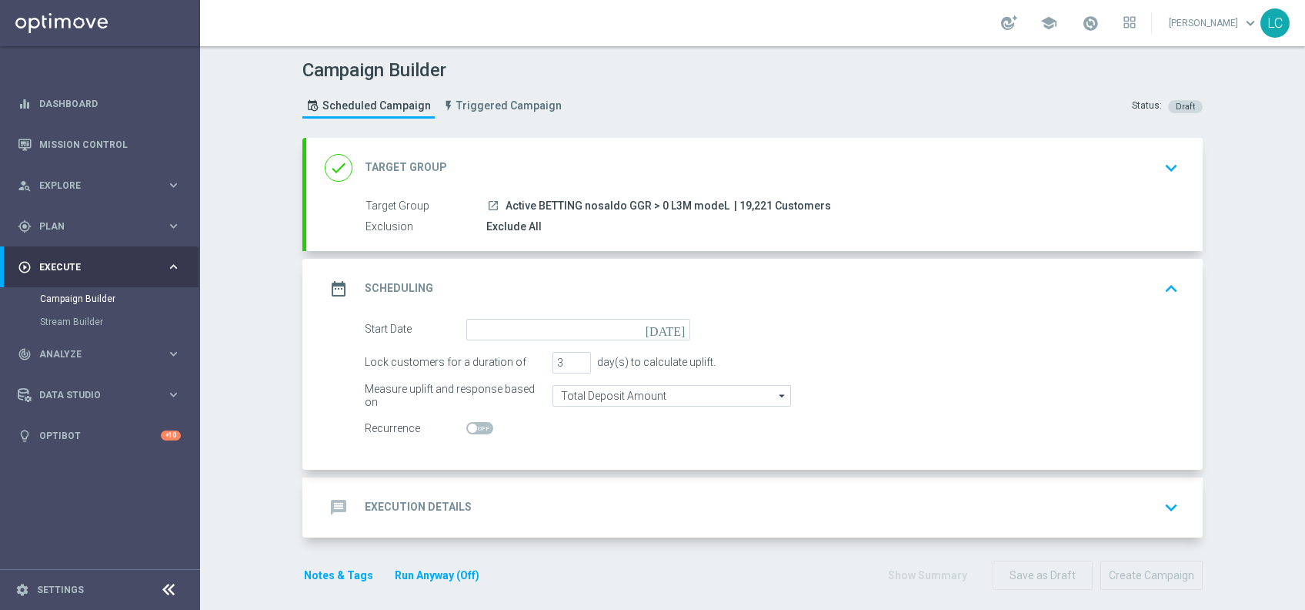
scroll to position [9, 0]
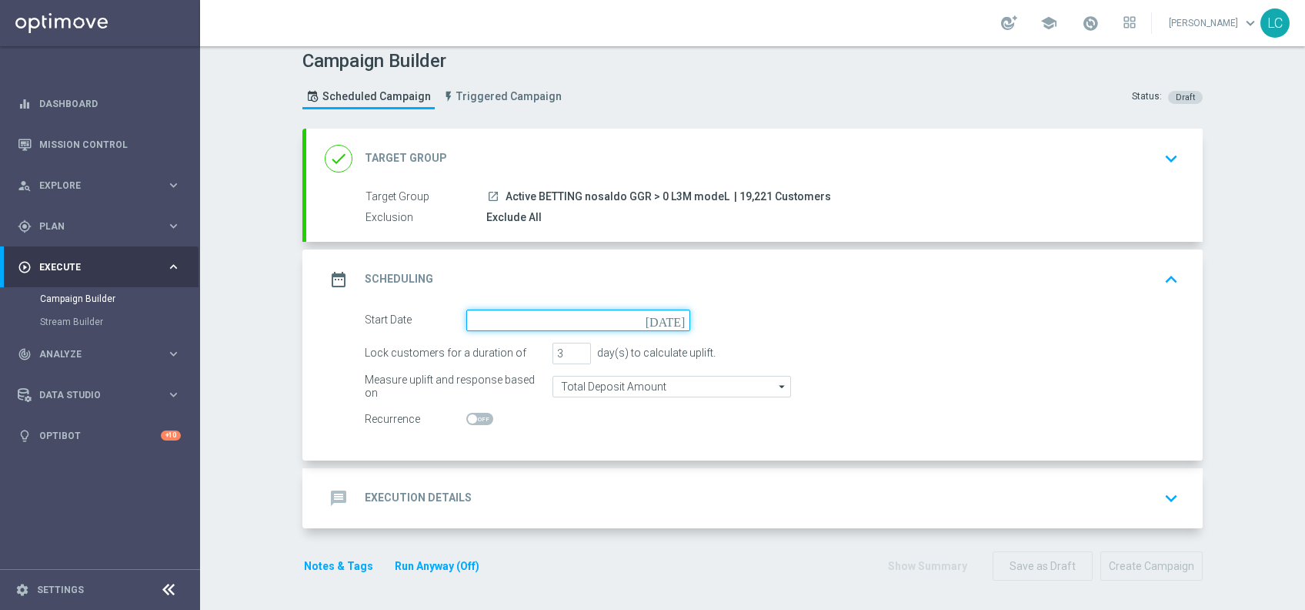
click at [554, 312] on input at bounding box center [578, 320] width 224 height 22
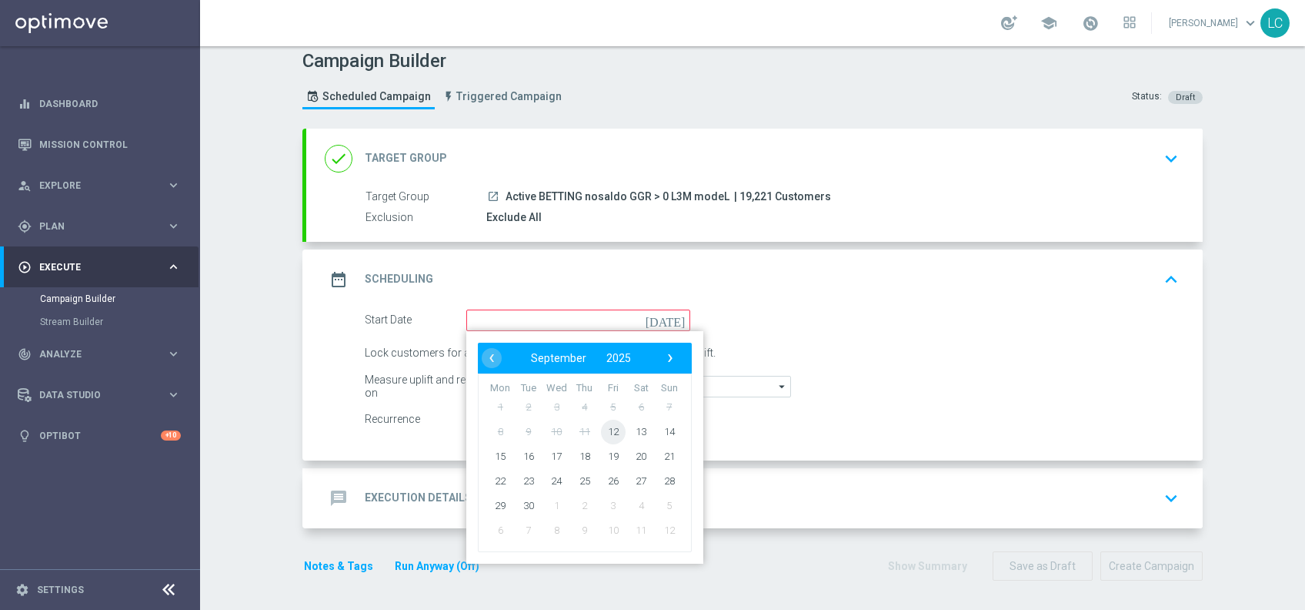
click at [607, 427] on span "12" at bounding box center [613, 431] width 25 height 25
type input "[DATE]"
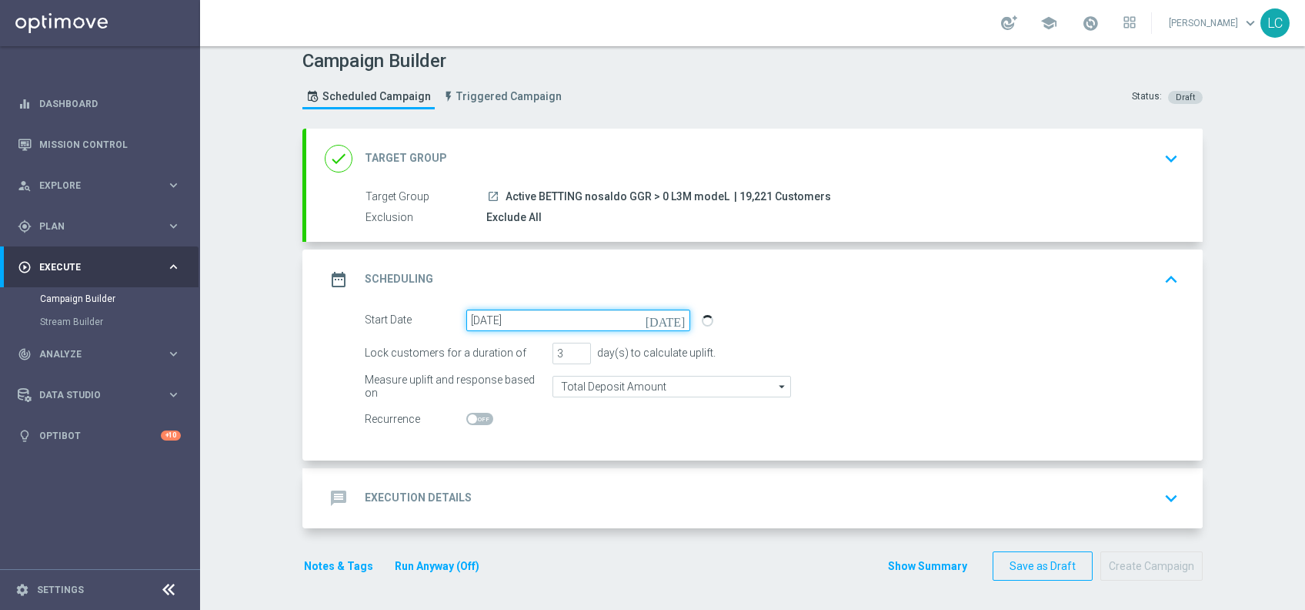
click at [564, 320] on input "[DATE]" at bounding box center [578, 320] width 224 height 22
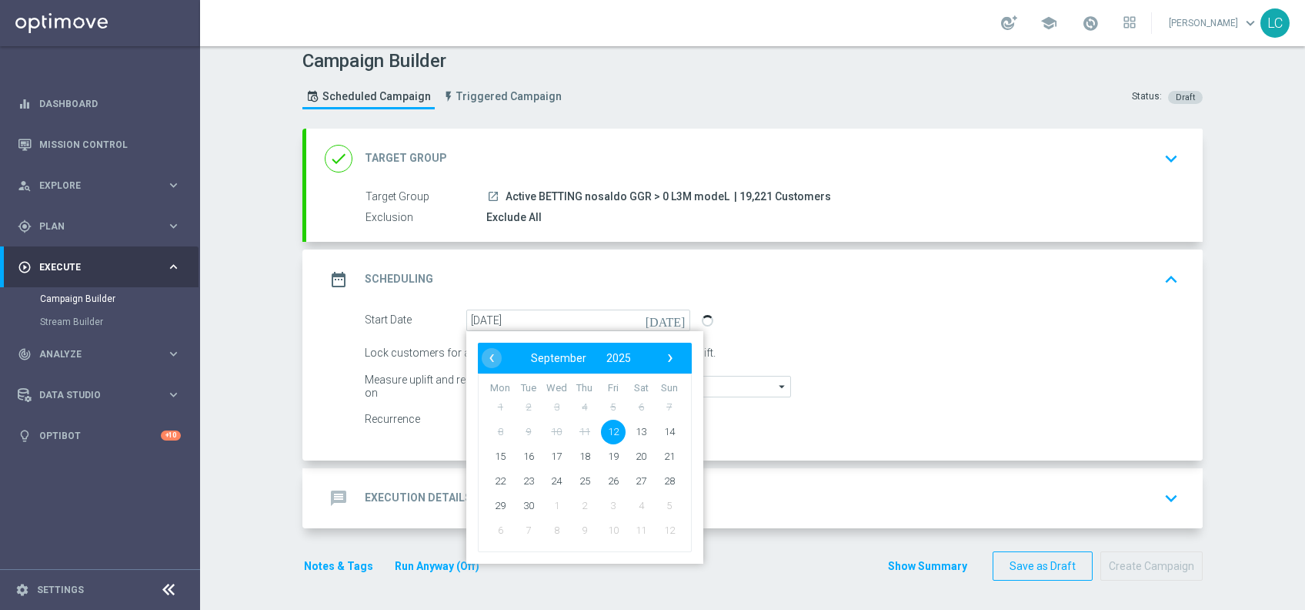
click at [801, 346] on div "Lock customers for a duration of 3 day(s) to calculate uplift." at bounding box center [771, 354] width 837 height 22
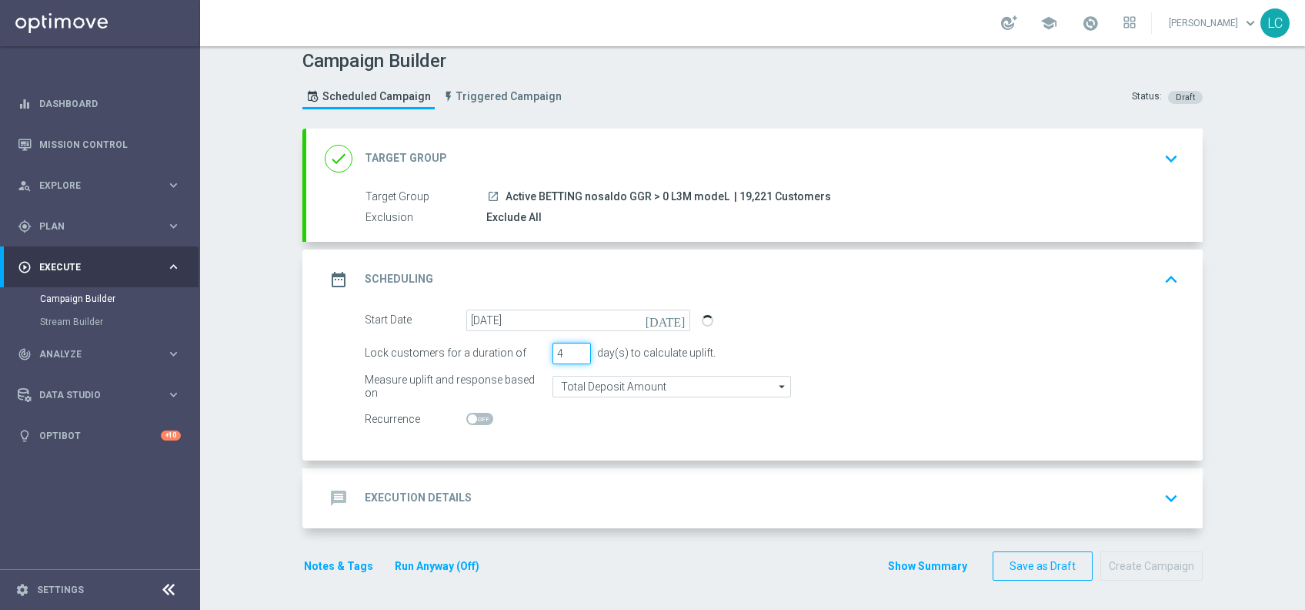
type input "4"
click at [571, 346] on input "4" at bounding box center [572, 354] width 38 height 22
click at [618, 489] on div "message Execution Details keyboard_arrow_down" at bounding box center [755, 497] width 860 height 29
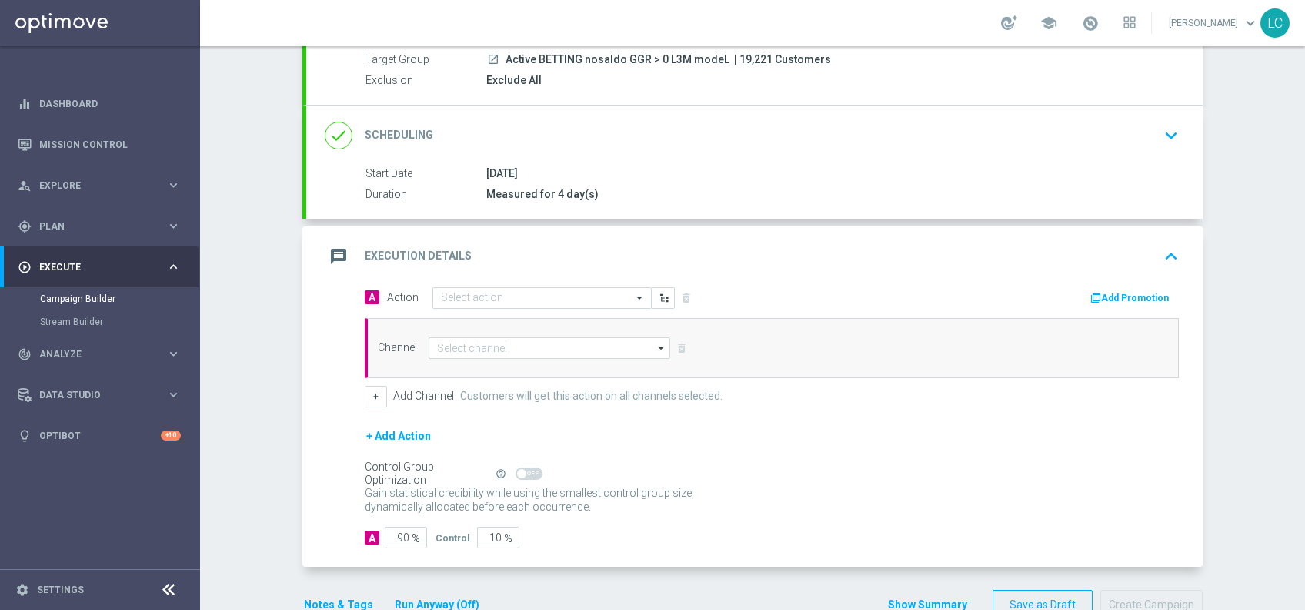
scroll to position [150, 0]
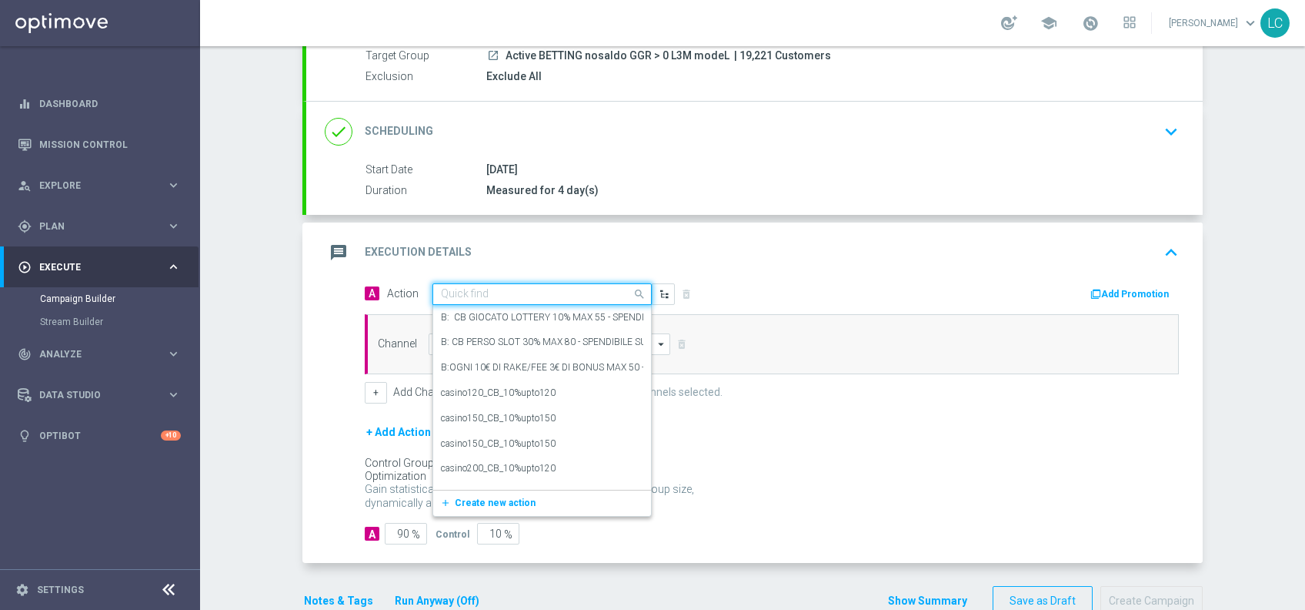
click at [473, 289] on input "text" at bounding box center [527, 294] width 172 height 13
paste input "Deposita almeno 15 per 2€ freebet, deposita almeno 25€ per 5€ freebet QEL 4"
type input "Deposita almeno 15 per 2€ freebet, deposita almeno 25€ per 5€ freebet QEL 4"
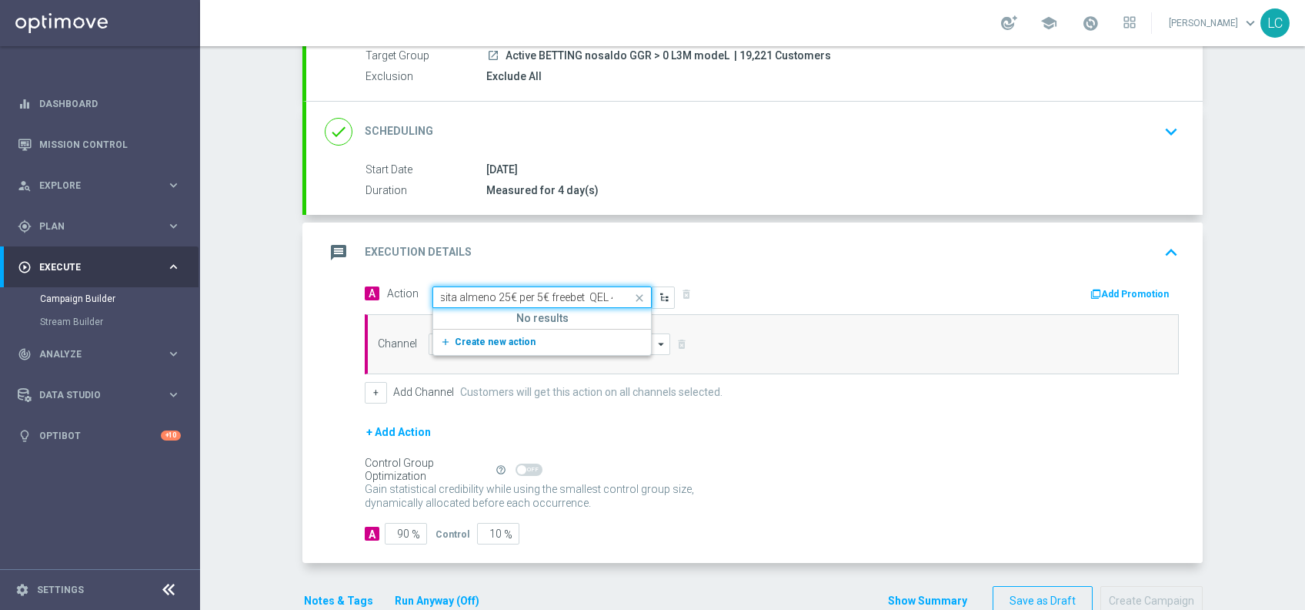
click at [482, 336] on span "Create new action" at bounding box center [495, 341] width 81 height 11
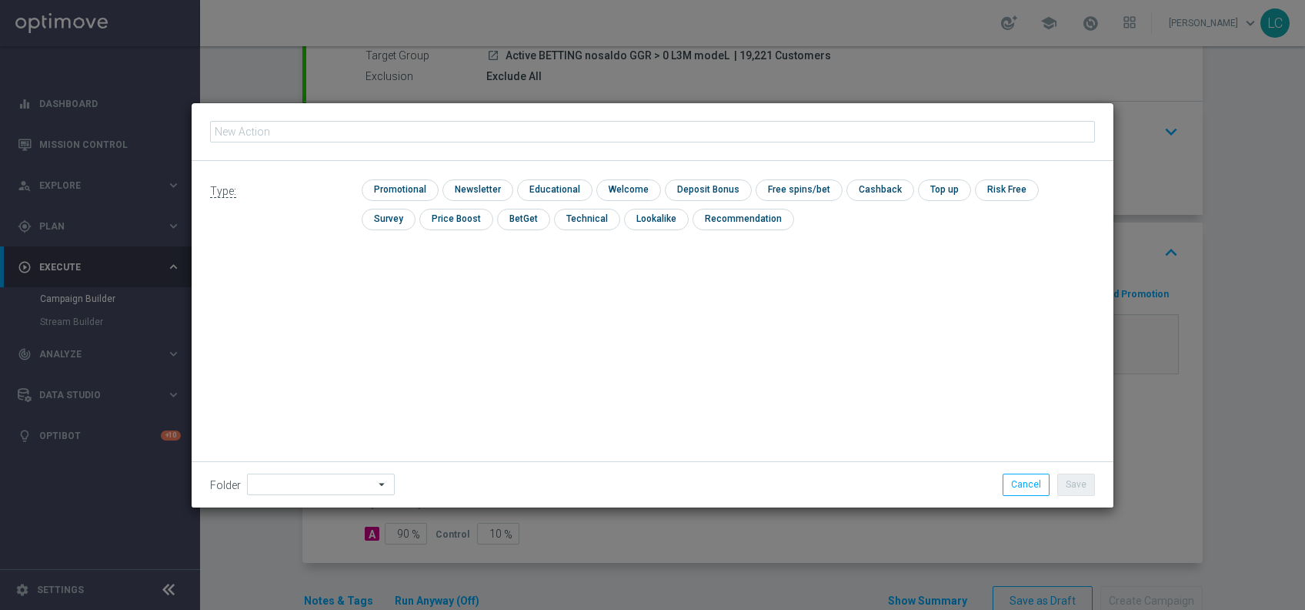
click at [425, 127] on input "text" at bounding box center [652, 132] width 885 height 22
type input "Deposita almeno 15 per 2€ freebet, deposita almeno 25€ per 5€ freebet QEL 4"
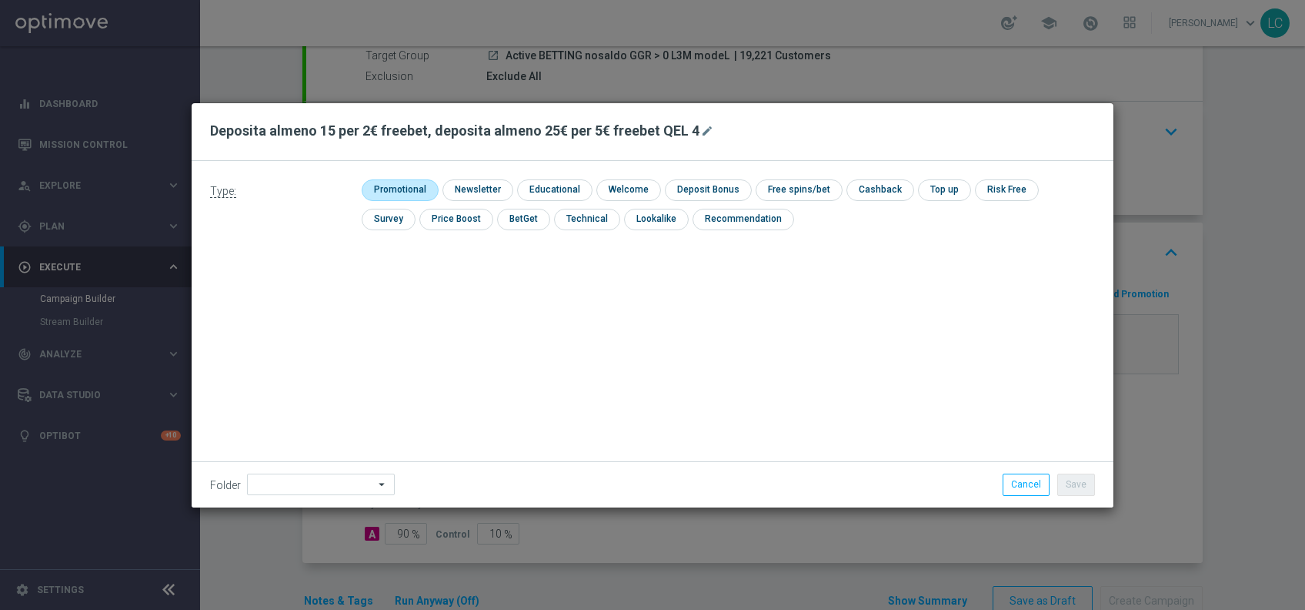
click at [386, 190] on input "checkbox" at bounding box center [398, 189] width 73 height 21
checkbox input "true"
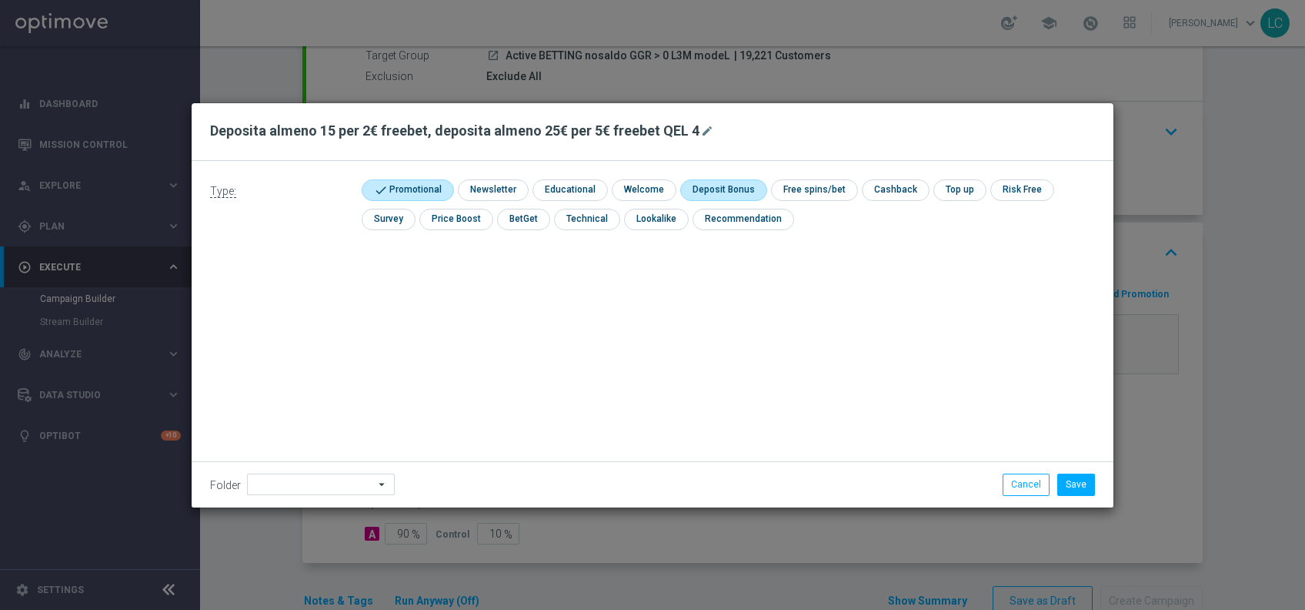
click at [701, 194] on input "checkbox" at bounding box center [721, 189] width 82 height 21
checkbox input "true"
click at [1085, 486] on button "Save" at bounding box center [1077, 484] width 38 height 22
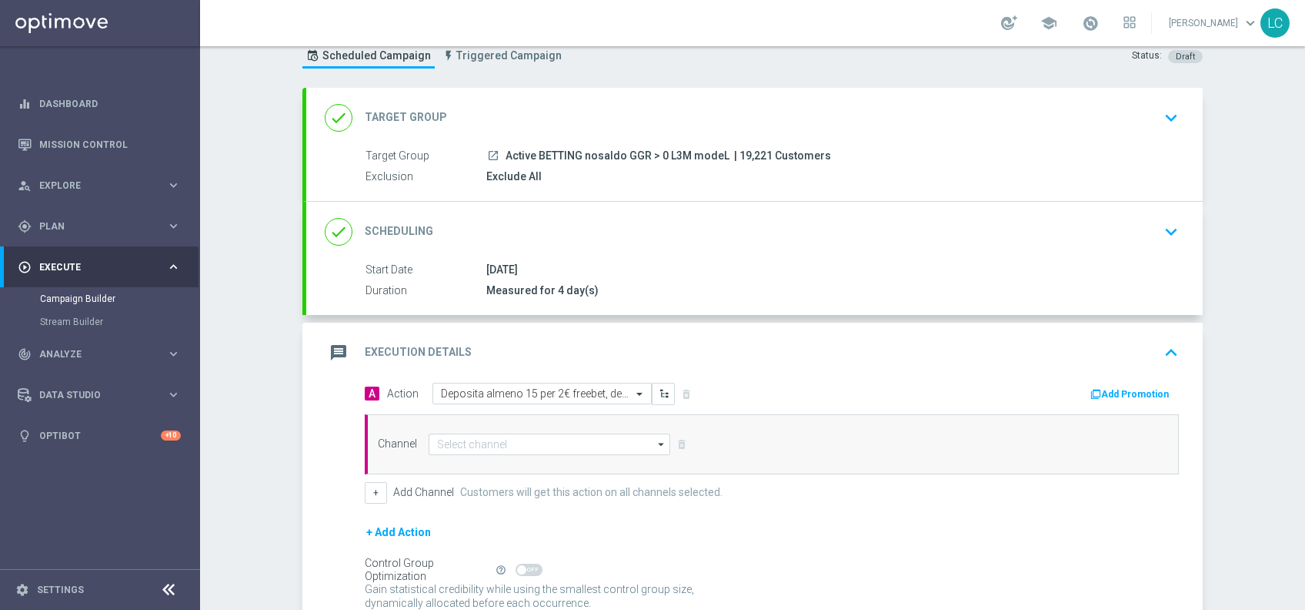
scroll to position [49, 0]
click at [1166, 117] on icon "keyboard_arrow_down" at bounding box center [1171, 118] width 23 height 23
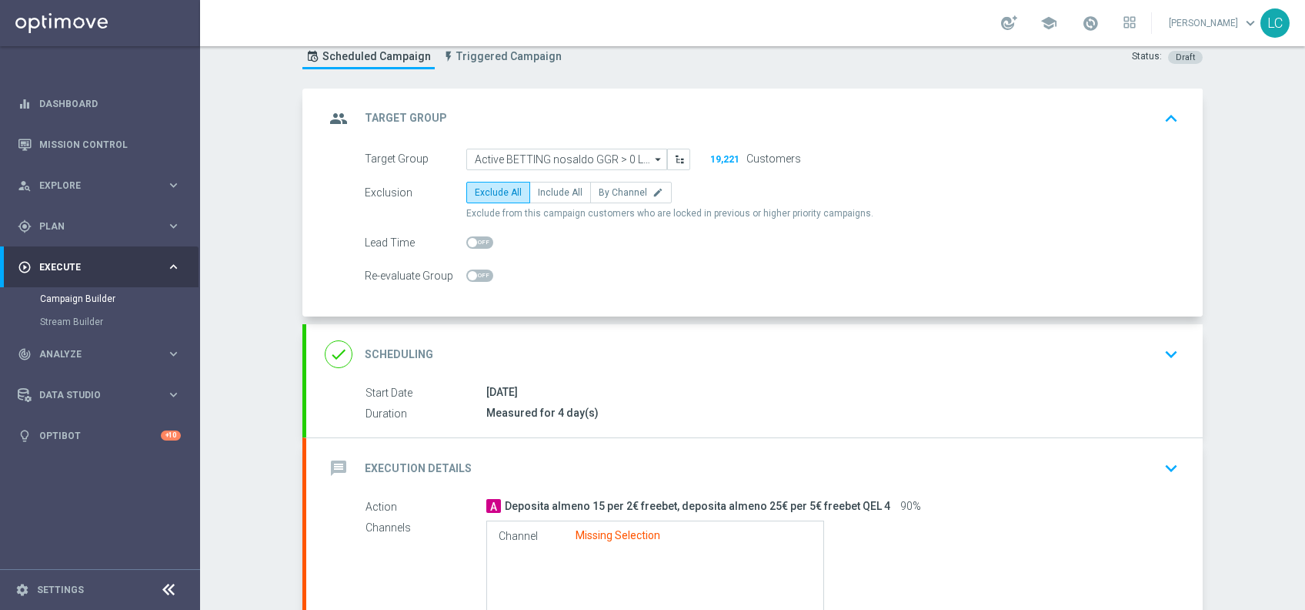
click at [1160, 112] on icon "keyboard_arrow_up" at bounding box center [1171, 118] width 23 height 23
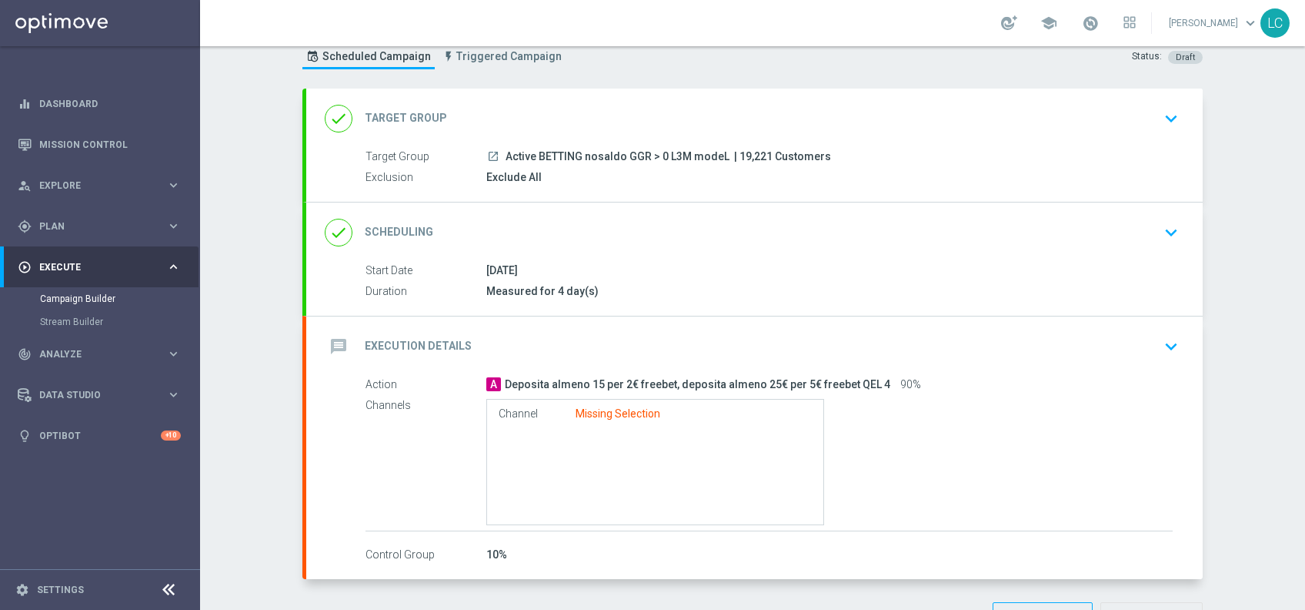
scroll to position [99, 0]
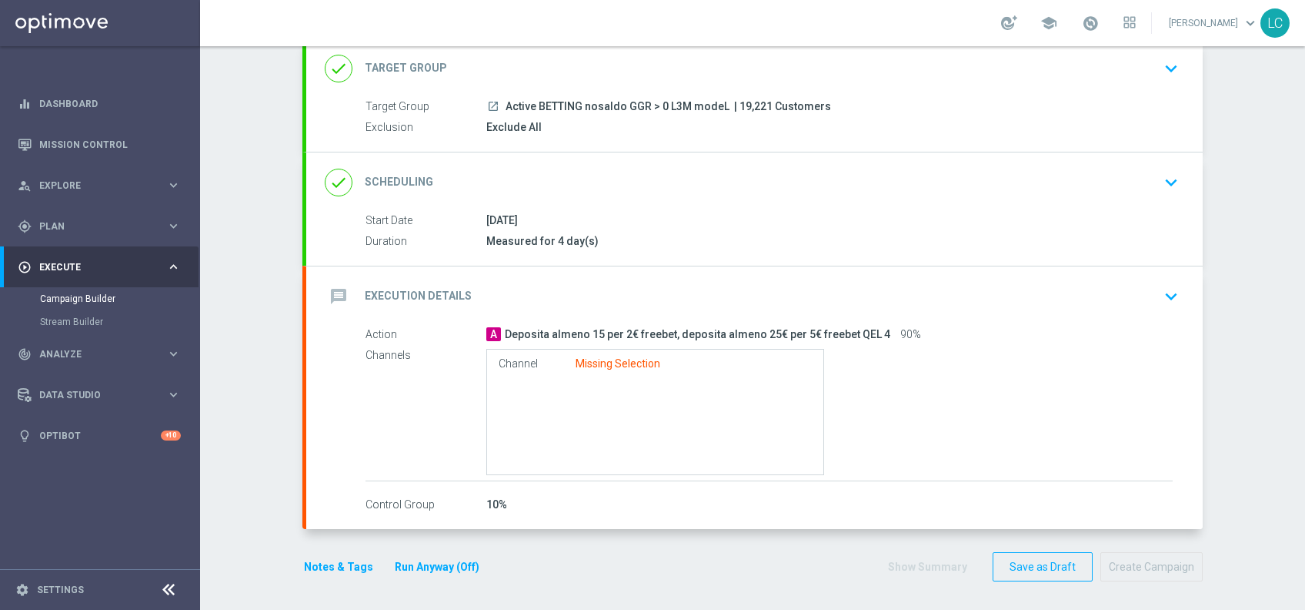
click at [1172, 296] on icon "keyboard_arrow_down" at bounding box center [1171, 296] width 23 height 23
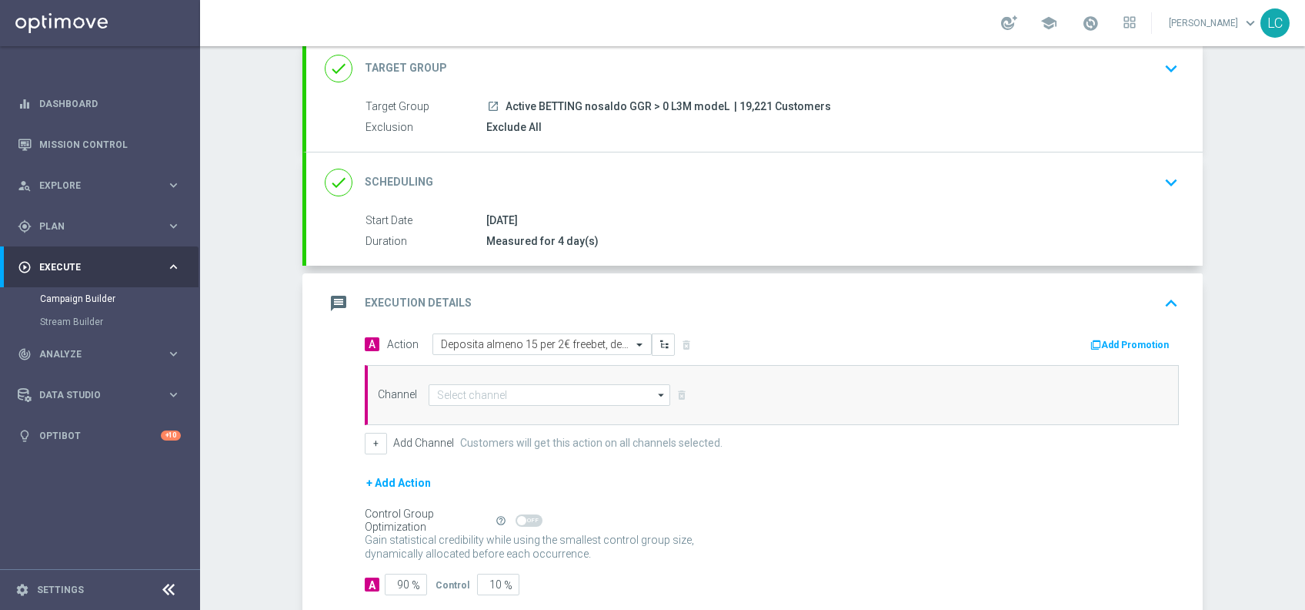
scroll to position [185, 0]
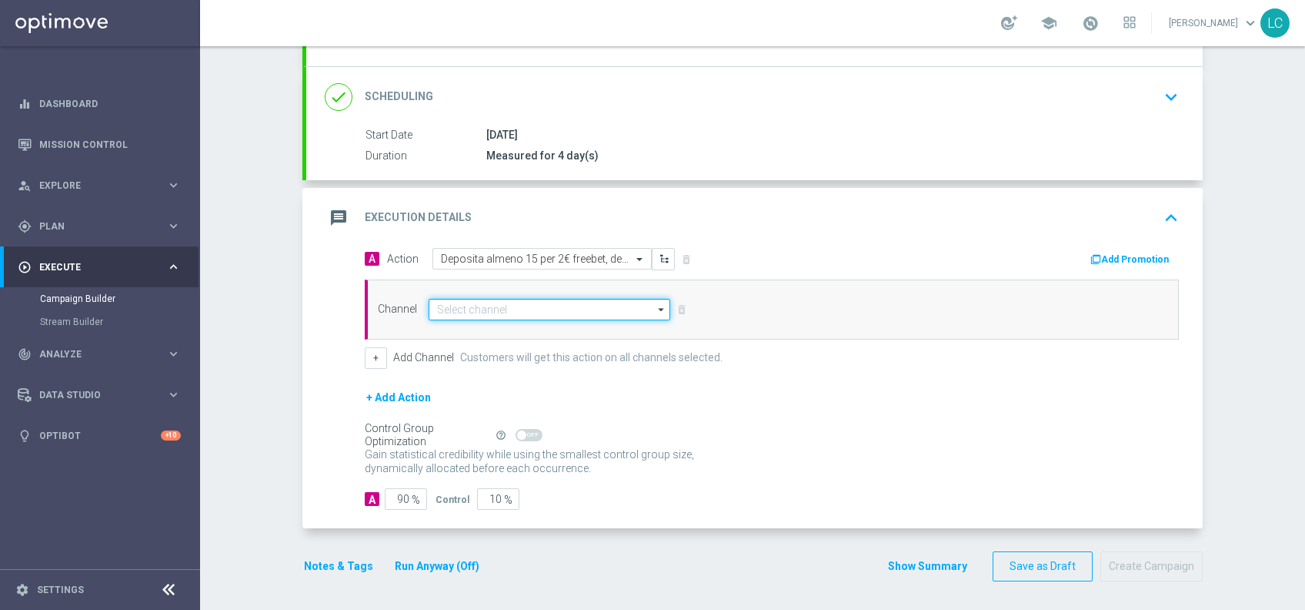
click at [495, 303] on input at bounding box center [550, 310] width 242 height 22
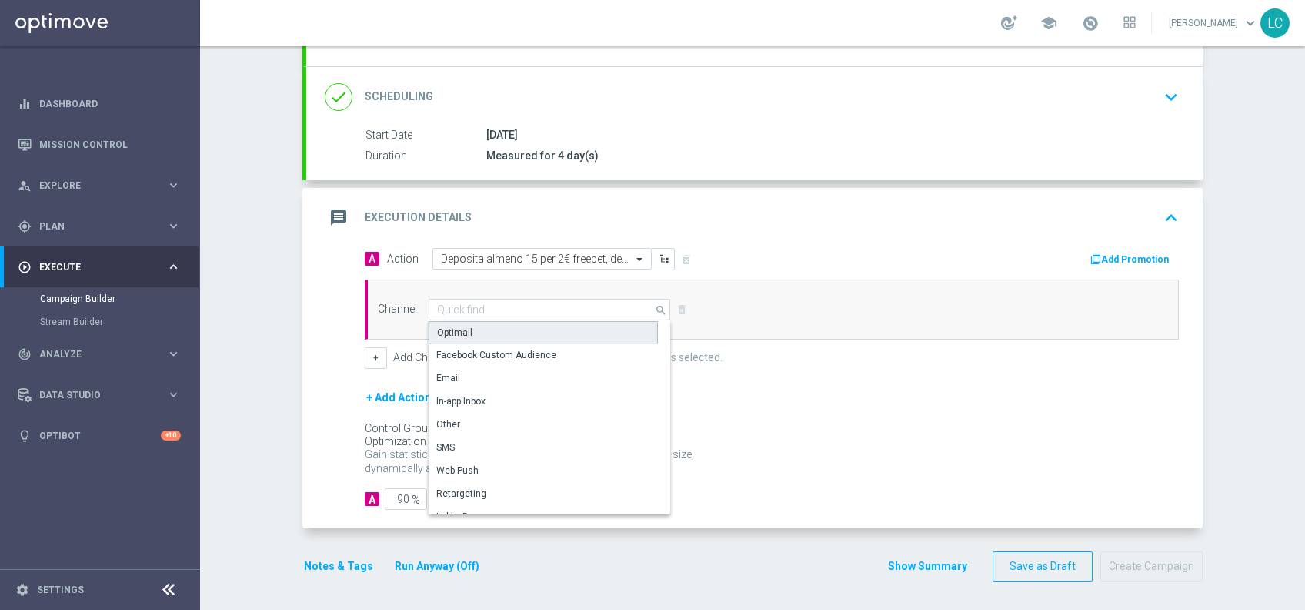
click at [474, 330] on div "Optimail" at bounding box center [543, 332] width 229 height 23
type input "Optimail"
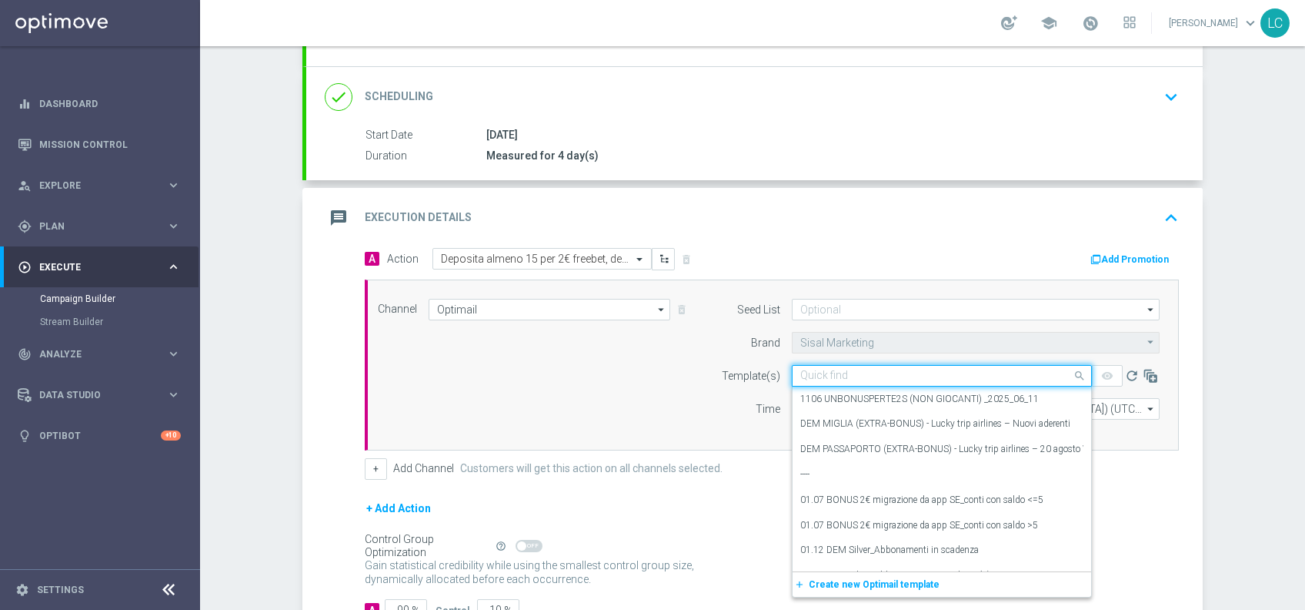
click at [861, 369] on input "text" at bounding box center [927, 375] width 252 height 13
paste input "SPORTL1209-2025-09-12"
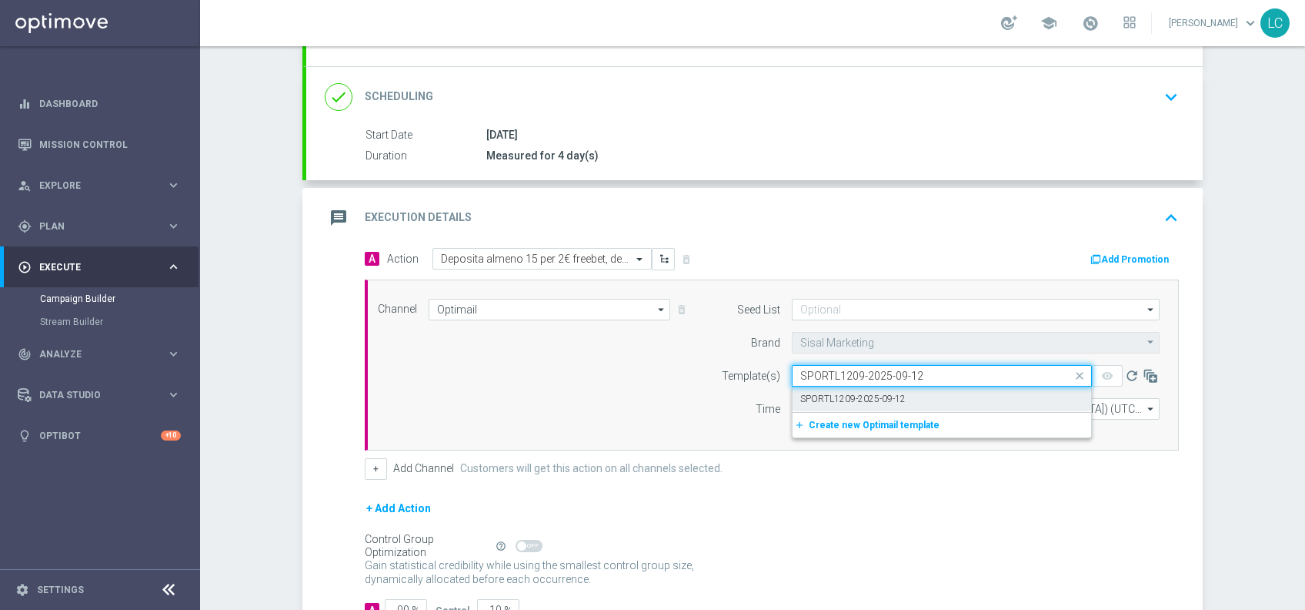
click at [841, 401] on label "SPORTL1209-2025-09-12" at bounding box center [853, 399] width 105 height 13
type input "SPORTL1209-2025-09-12"
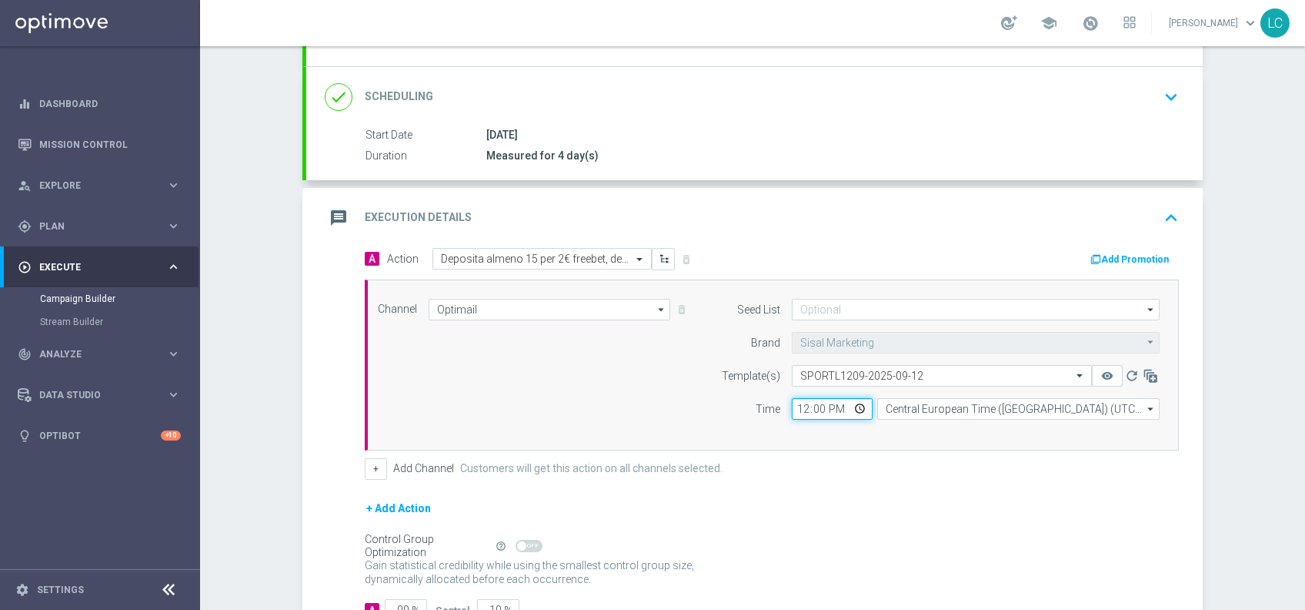
click at [796, 408] on input "12:00" at bounding box center [832, 409] width 81 height 22
type input "17:00"
click at [702, 426] on div "Seed List arrow_drop_down Drag here to set row groups Drag here to set column l…" at bounding box center [937, 365] width 470 height 132
click at [1082, 24] on span at bounding box center [1090, 23] width 17 height 17
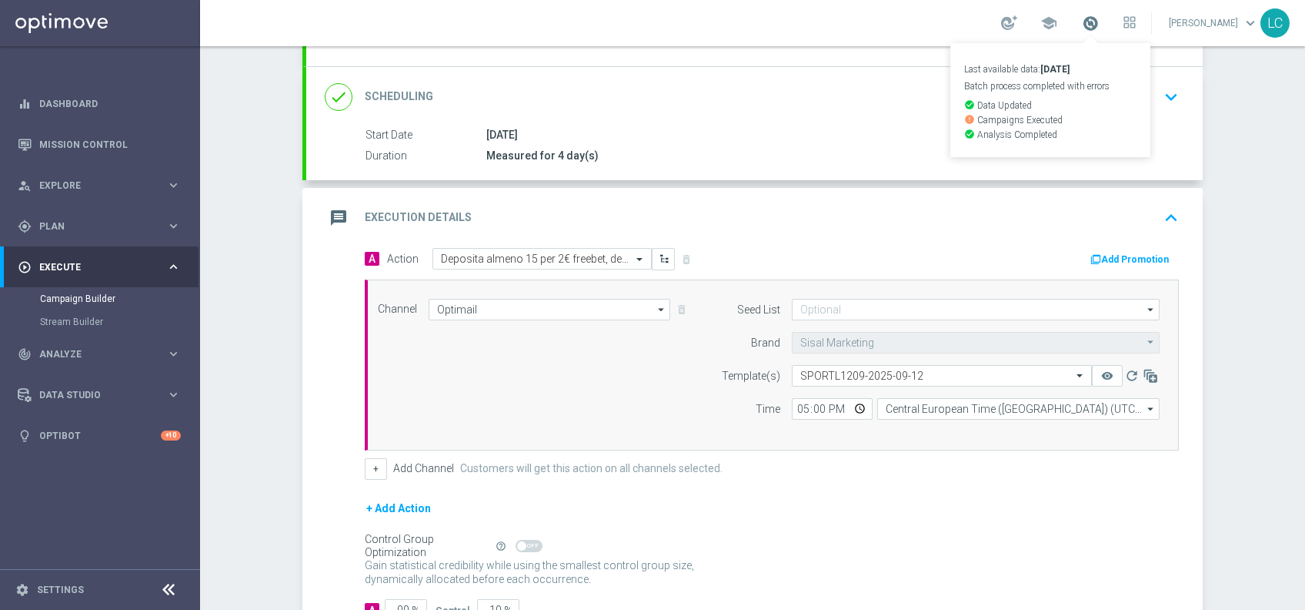
click at [1082, 24] on span at bounding box center [1090, 23] width 17 height 17
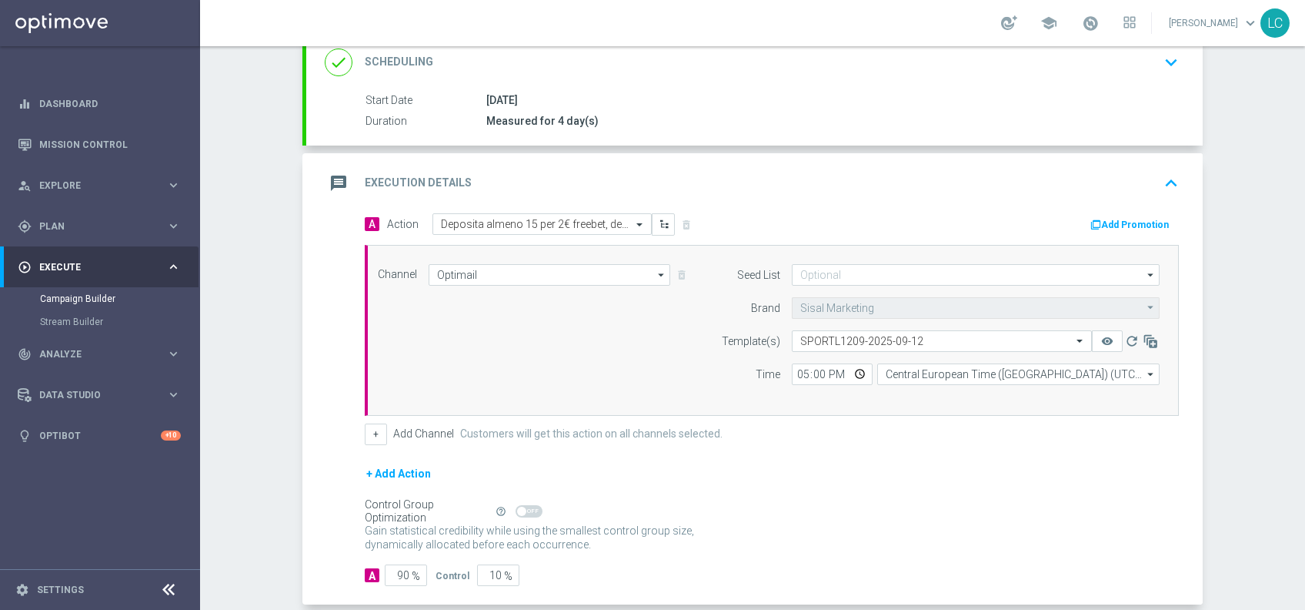
click at [1137, 219] on button "Add Promotion" at bounding box center [1131, 224] width 85 height 17
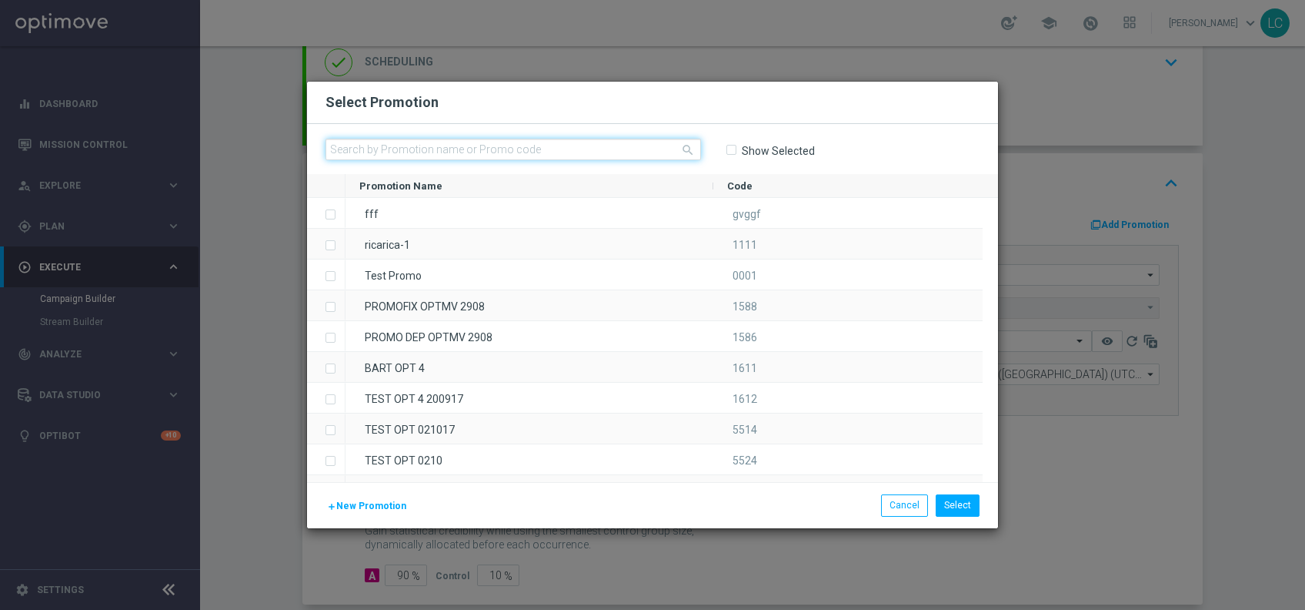
click at [591, 155] on input "text" at bounding box center [514, 150] width 376 height 22
paste input "SPORTL1209"
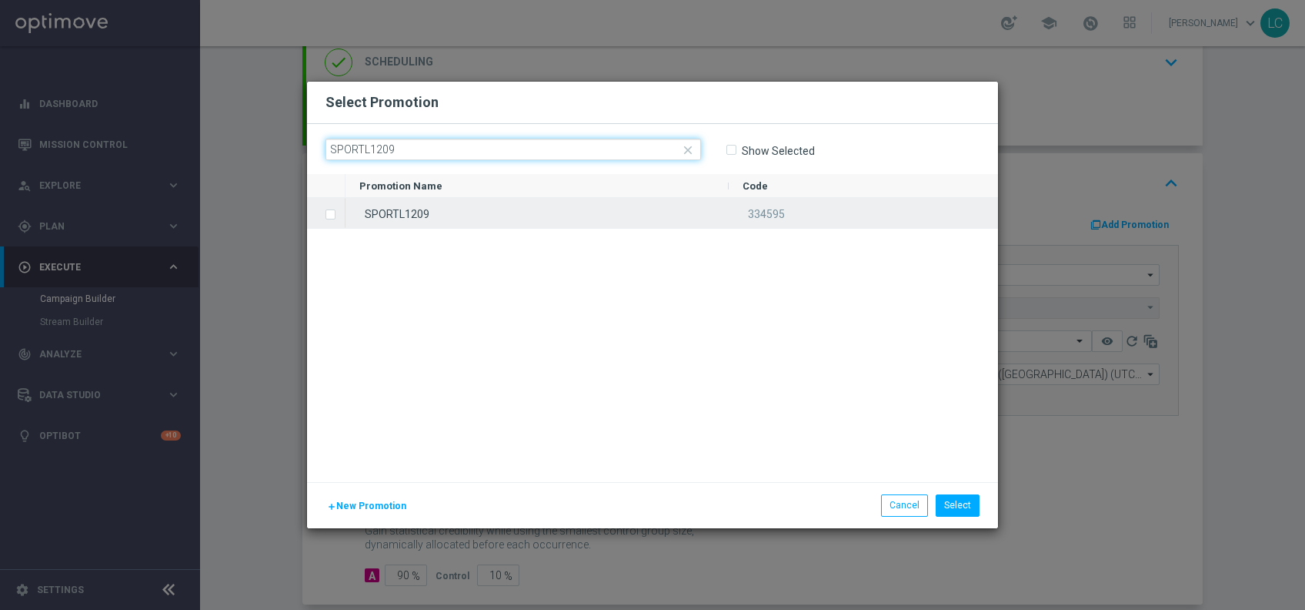
type input "SPORTL1209"
click at [340, 215] on label "Press SPACE to select this row." at bounding box center [342, 216] width 5 height 14
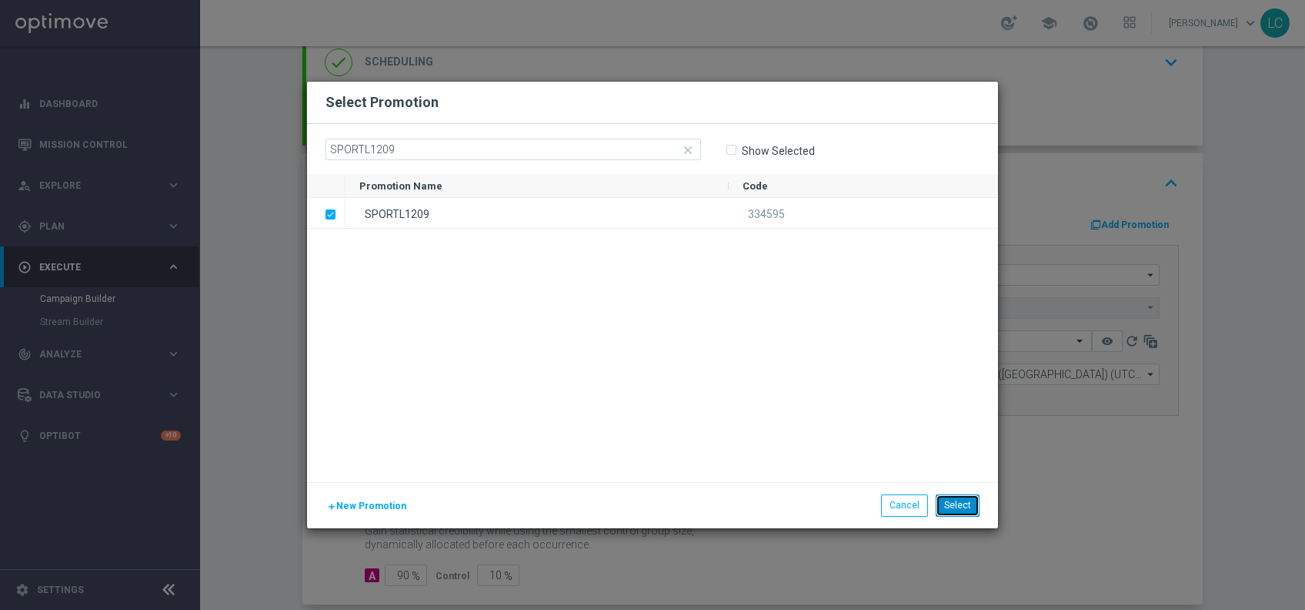
click at [949, 509] on button "Select" at bounding box center [958, 505] width 44 height 22
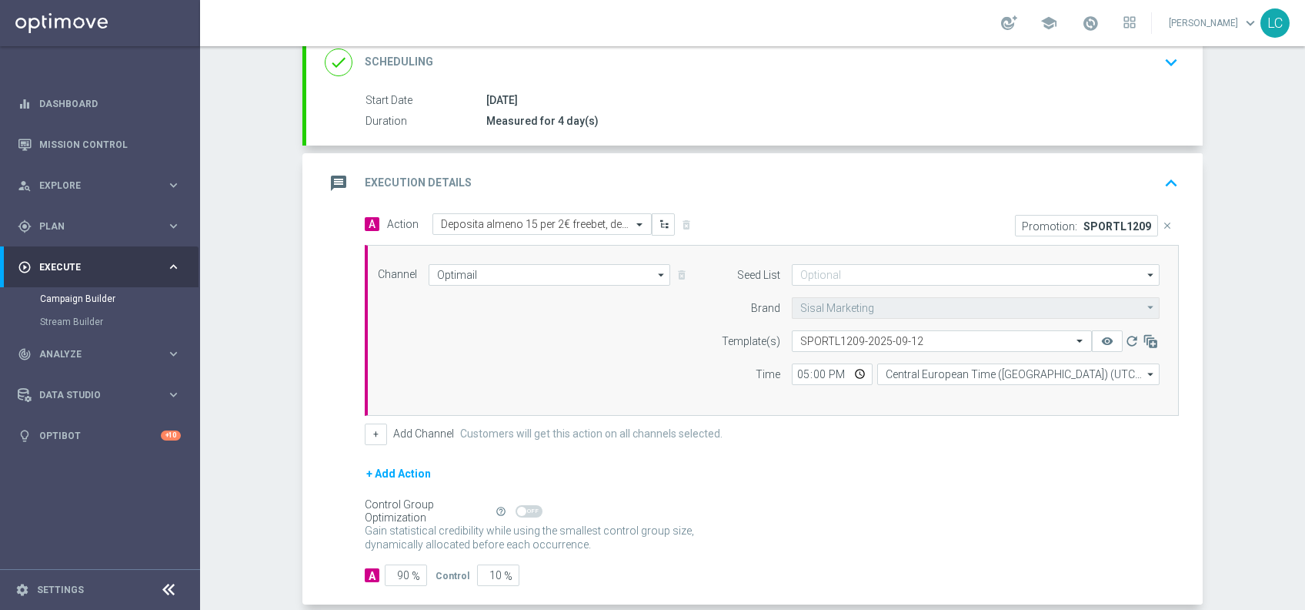
click at [1160, 172] on icon "keyboard_arrow_up" at bounding box center [1171, 183] width 23 height 23
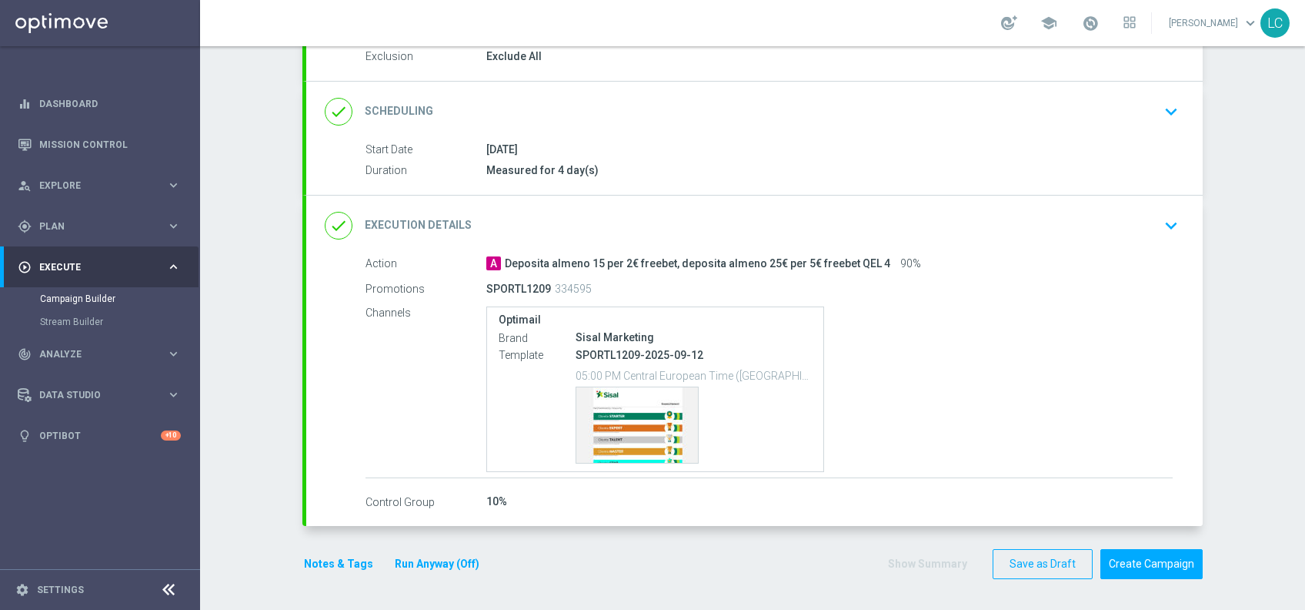
scroll to position [168, 0]
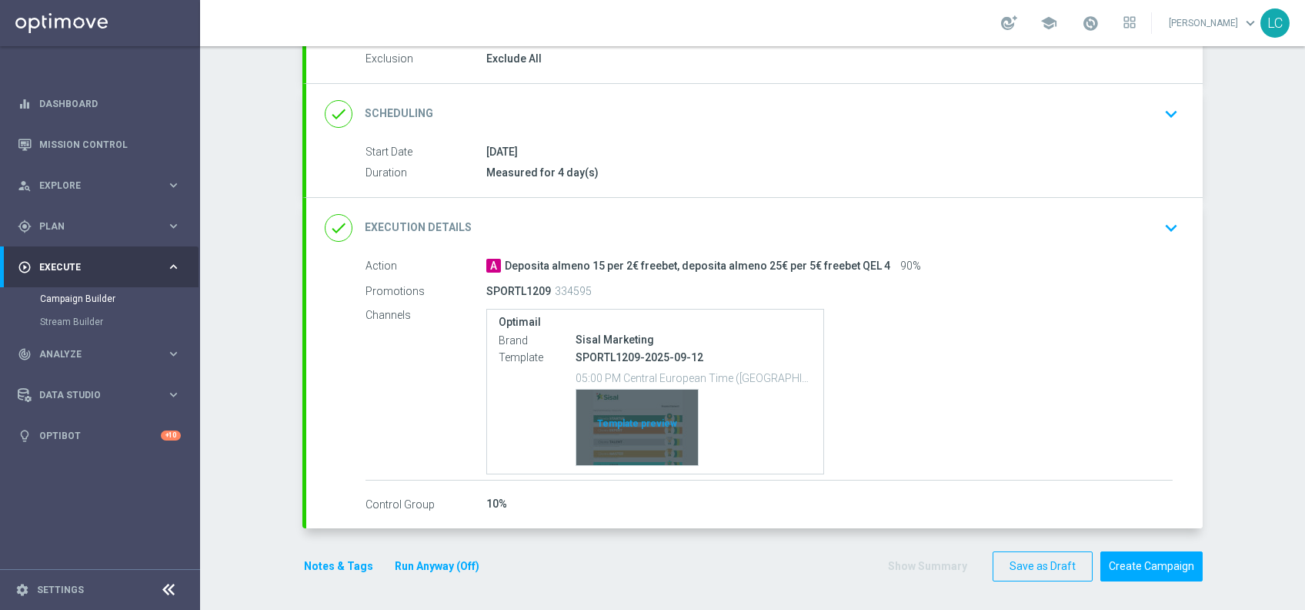
click at [629, 408] on div "Template preview" at bounding box center [638, 426] width 122 height 75
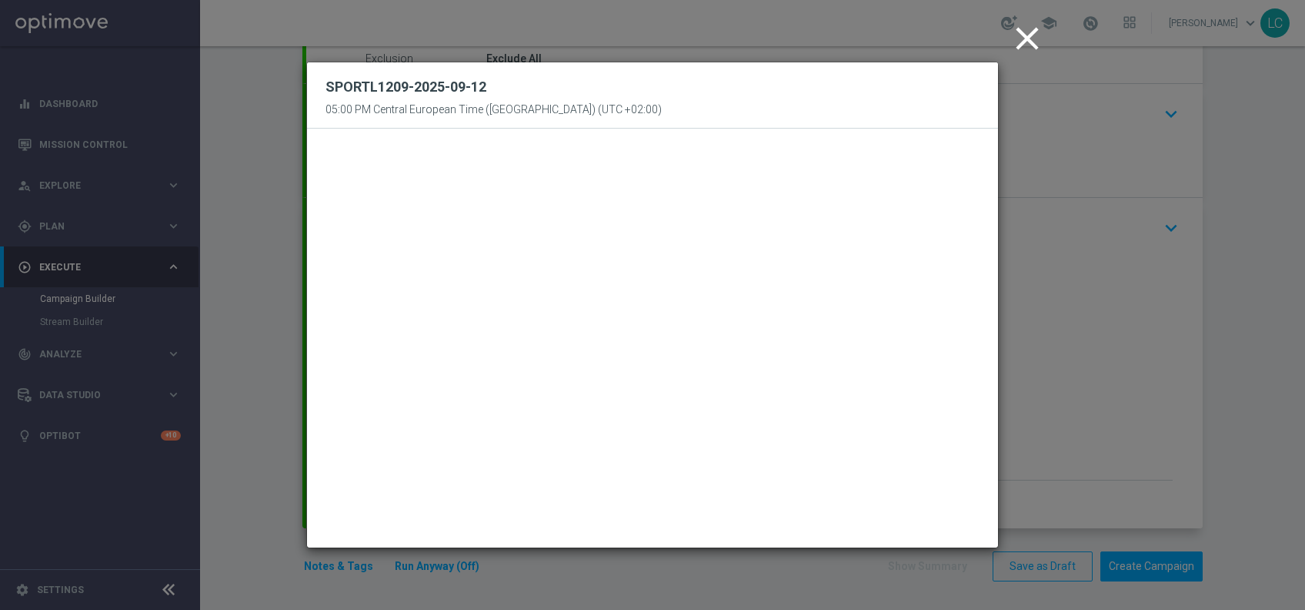
click at [1029, 33] on icon "close" at bounding box center [1027, 38] width 38 height 38
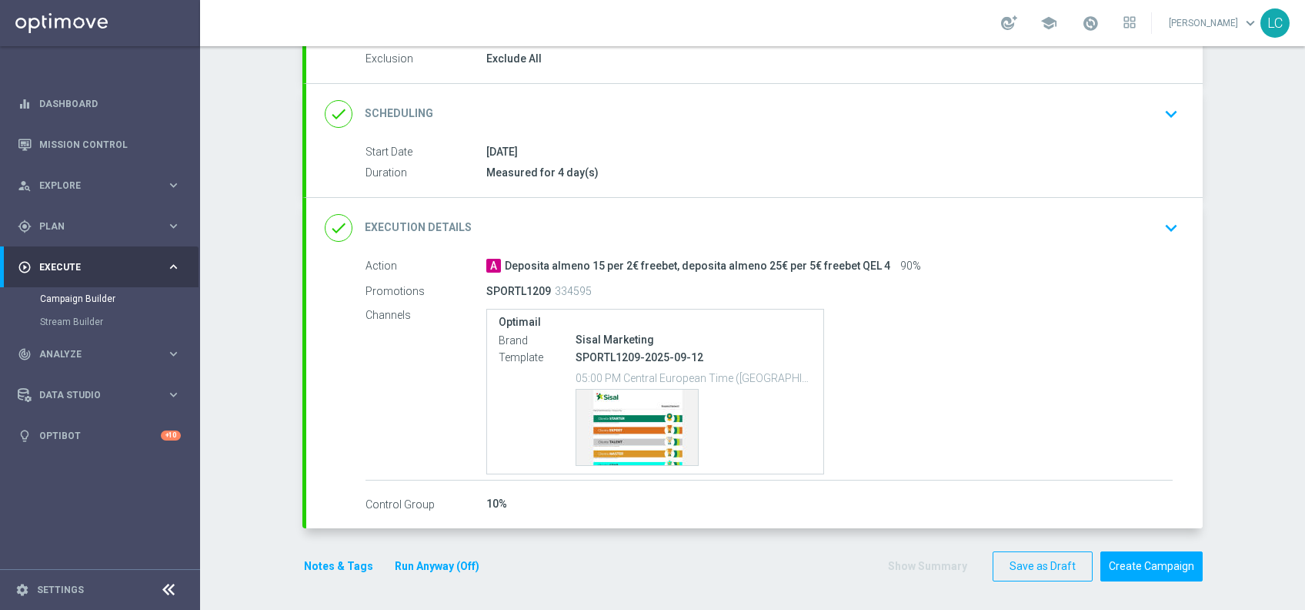
scroll to position [0, 0]
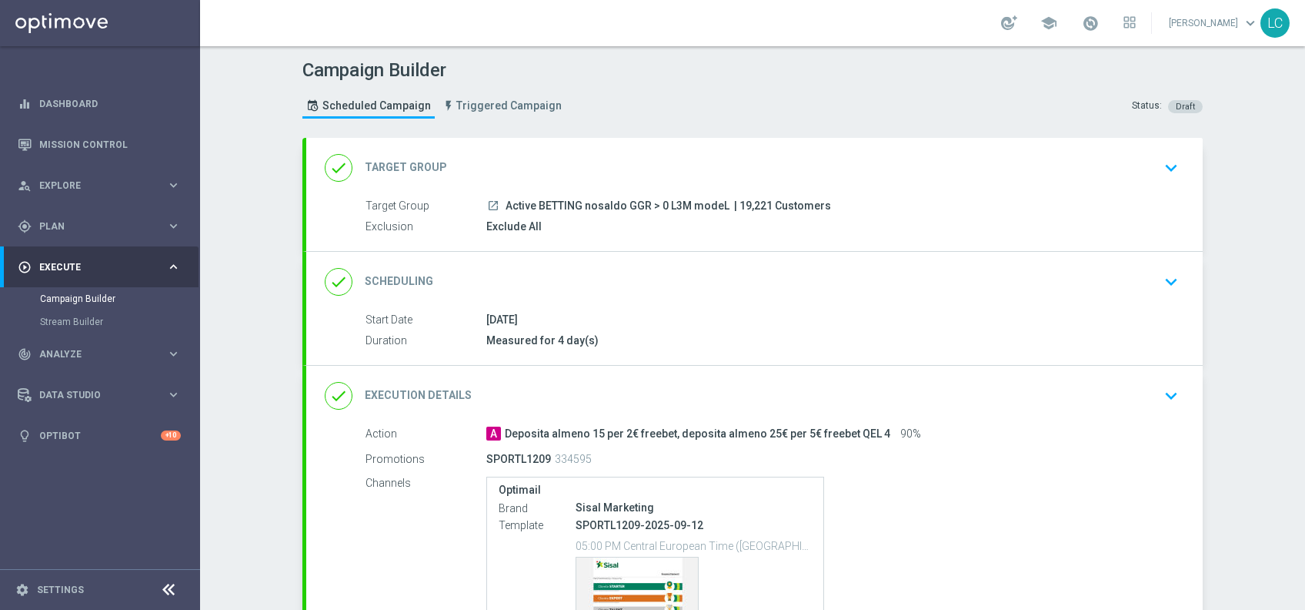
click at [1170, 271] on icon "keyboard_arrow_down" at bounding box center [1171, 281] width 23 height 23
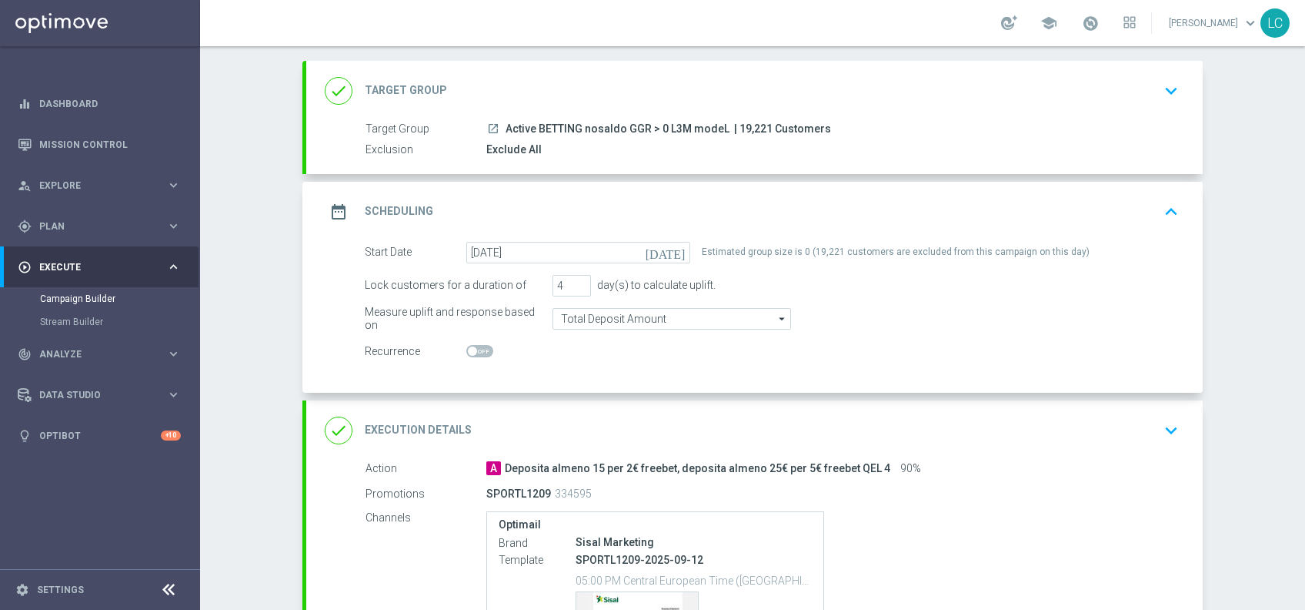
scroll to position [111, 0]
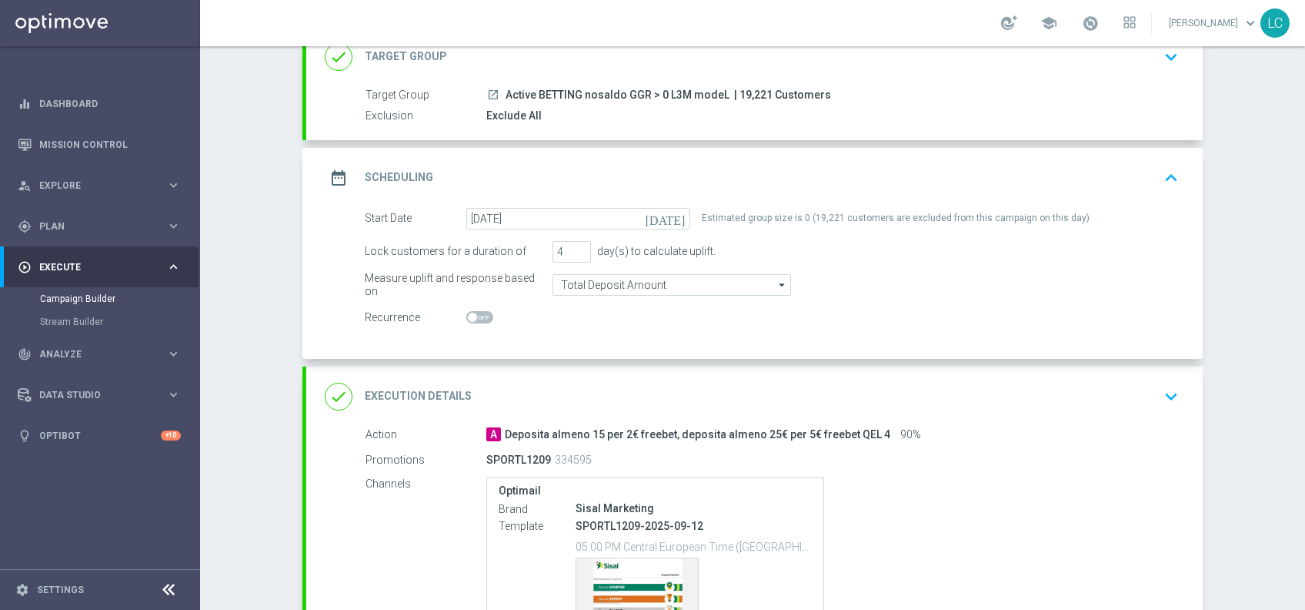
click at [496, 105] on div "Target Group launch Active BETTING nosaldo GGR > 0 L3M modeL | 19,221 Customers…" at bounding box center [754, 106] width 897 height 38
click at [1166, 54] on icon "keyboard_arrow_down" at bounding box center [1171, 56] width 23 height 23
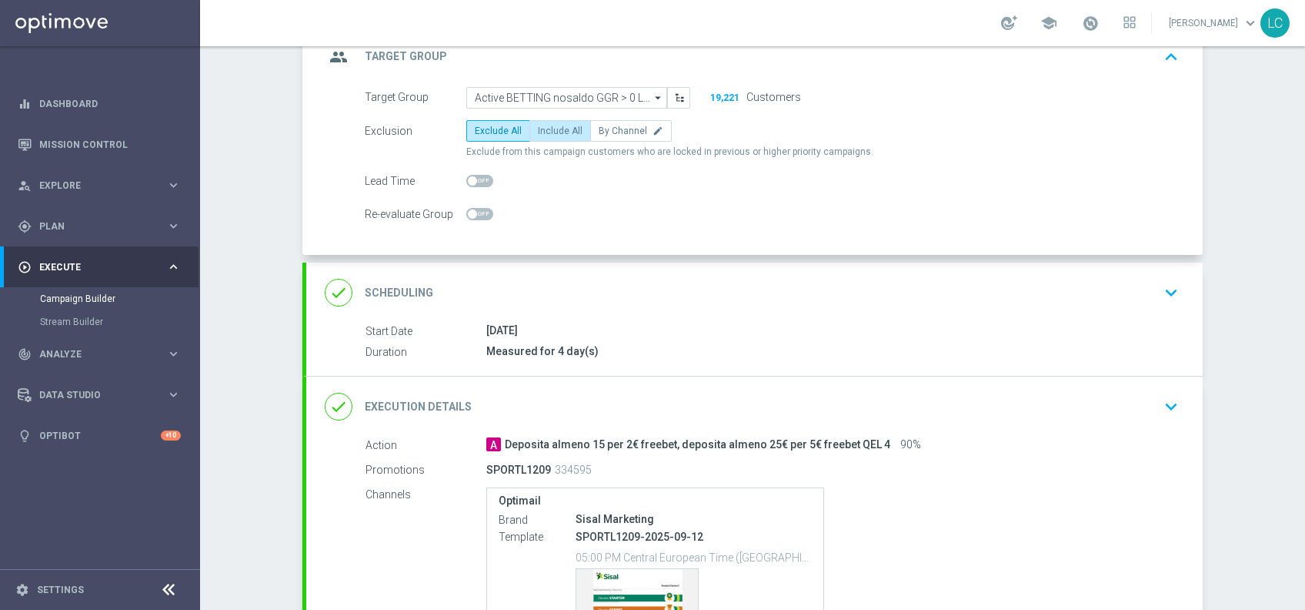
click at [540, 125] on span "Include All" at bounding box center [560, 130] width 45 height 11
click at [540, 129] on input "Include All" at bounding box center [543, 134] width 10 height 10
radio input "true"
click at [1160, 52] on icon "keyboard_arrow_up" at bounding box center [1171, 56] width 23 height 23
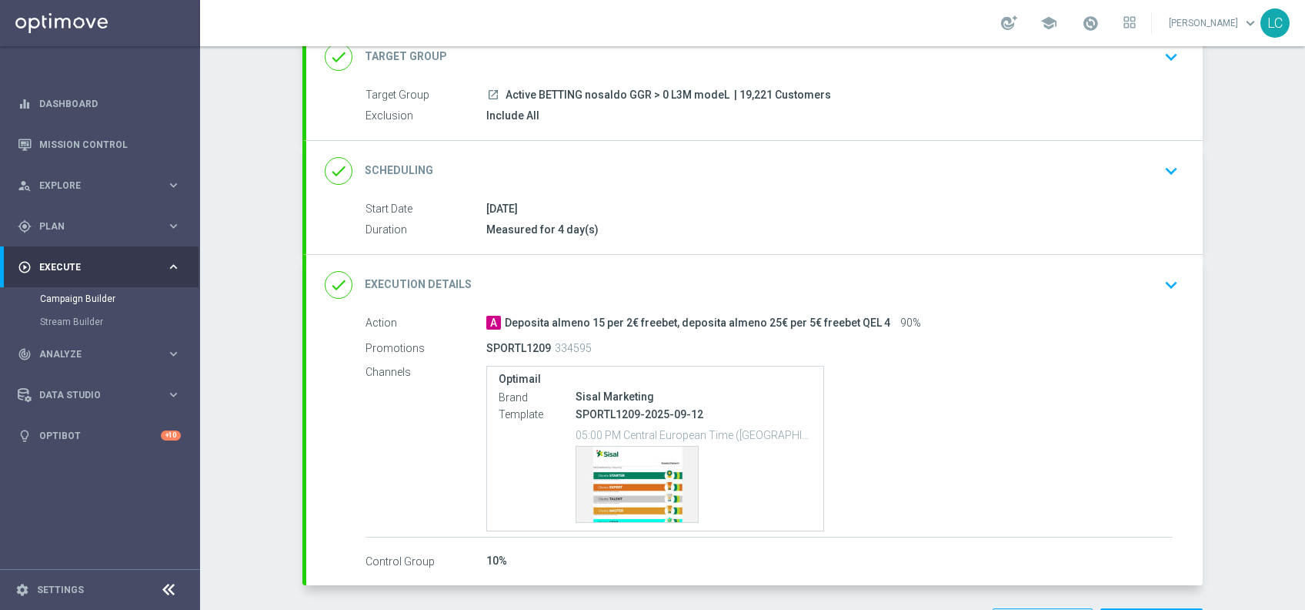
click at [1194, 154] on div "done Scheduling keyboard_arrow_down" at bounding box center [754, 171] width 897 height 60
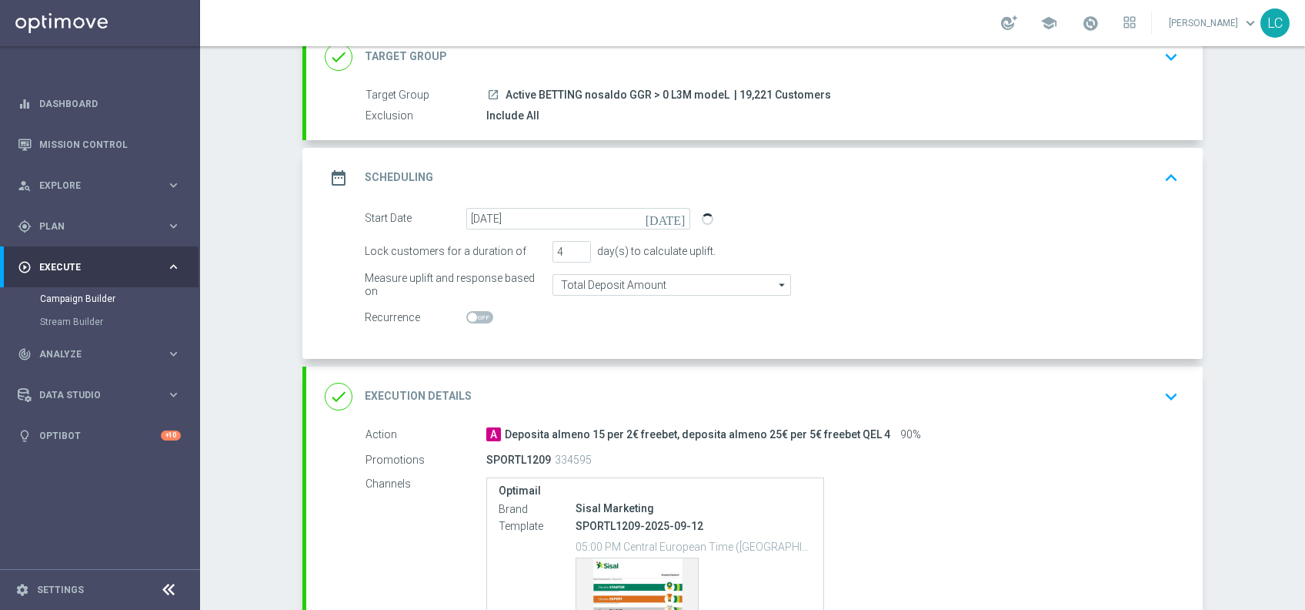
click at [1194, 154] on div "date_range Scheduling keyboard_arrow_up Start Date 12 Sep 2025 Duration Measure…" at bounding box center [754, 253] width 897 height 211
drag, startPoint x: 1194, startPoint y: 154, endPoint x: 1158, endPoint y: 181, distance: 44.5
click at [1160, 181] on icon "keyboard_arrow_up" at bounding box center [1171, 177] width 23 height 23
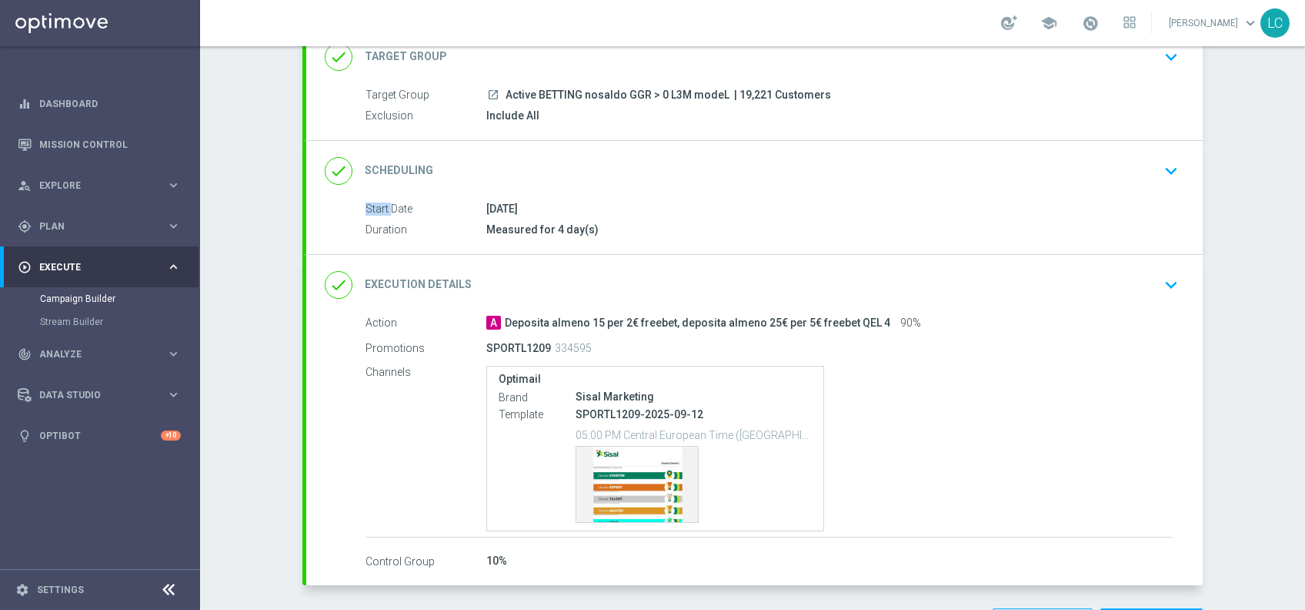
scroll to position [168, 0]
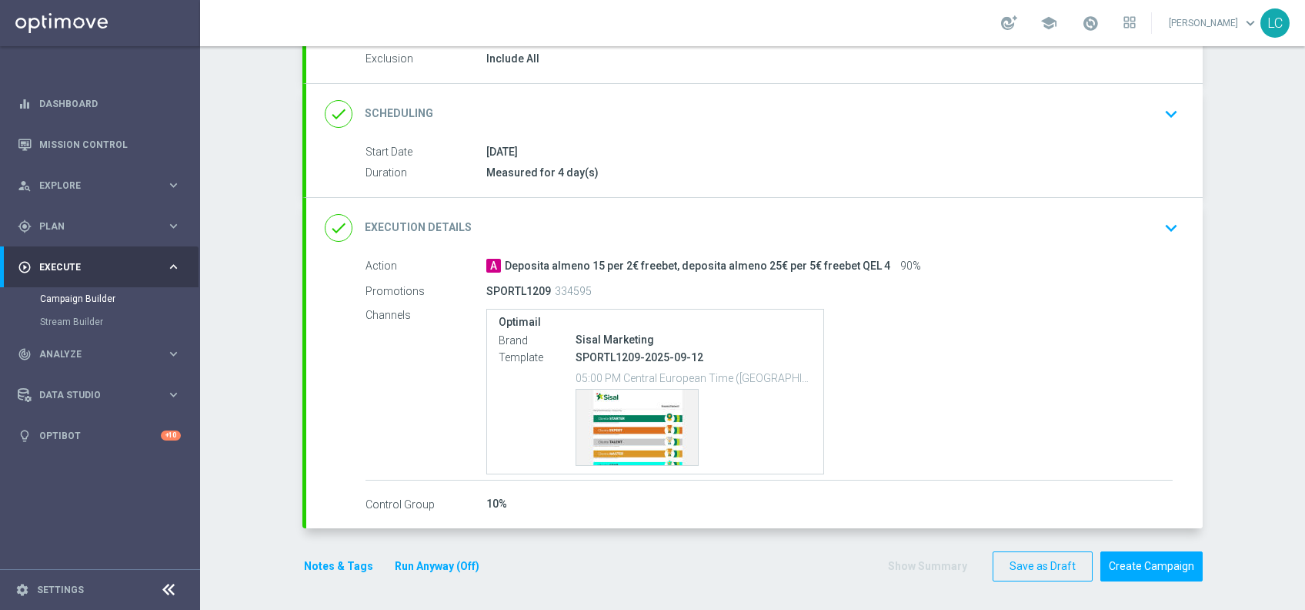
click at [262, 336] on div "Campaign Builder Scheduled Campaign Triggered Campaign Status: Draft done Targe…" at bounding box center [752, 327] width 1105 height 563
click at [308, 557] on button "Notes & Tags" at bounding box center [339, 566] width 72 height 19
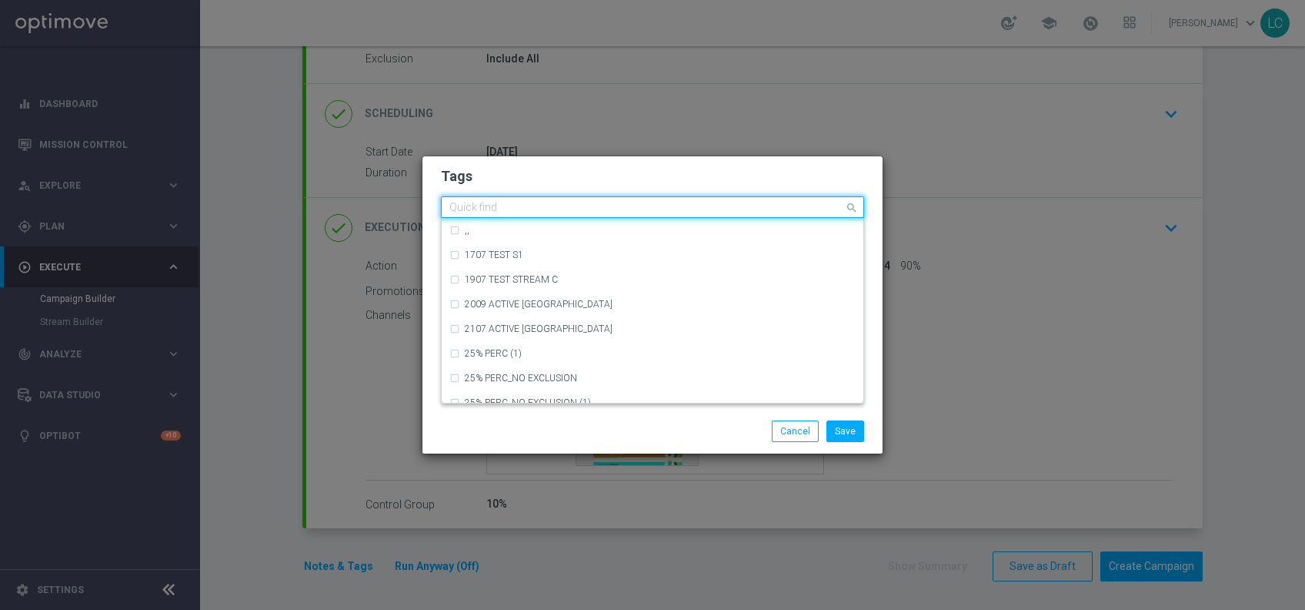
click at [502, 208] on input "text" at bounding box center [647, 208] width 395 height 13
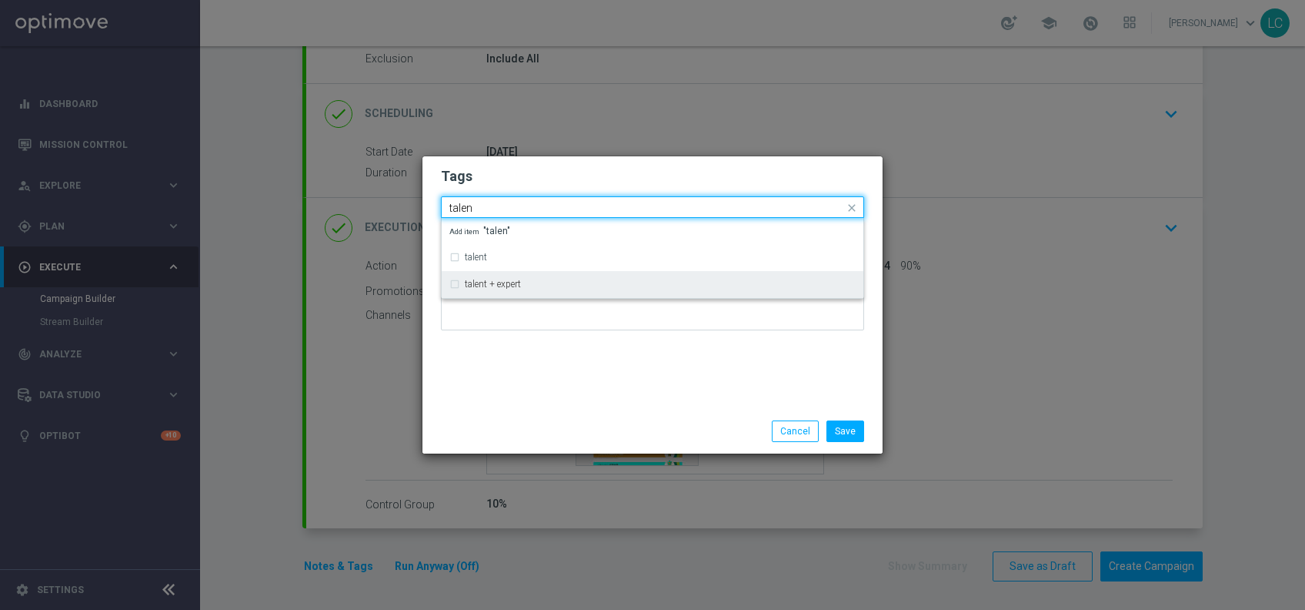
click at [506, 280] on label "talent + expert" at bounding box center [493, 283] width 56 height 9
type input "talen"
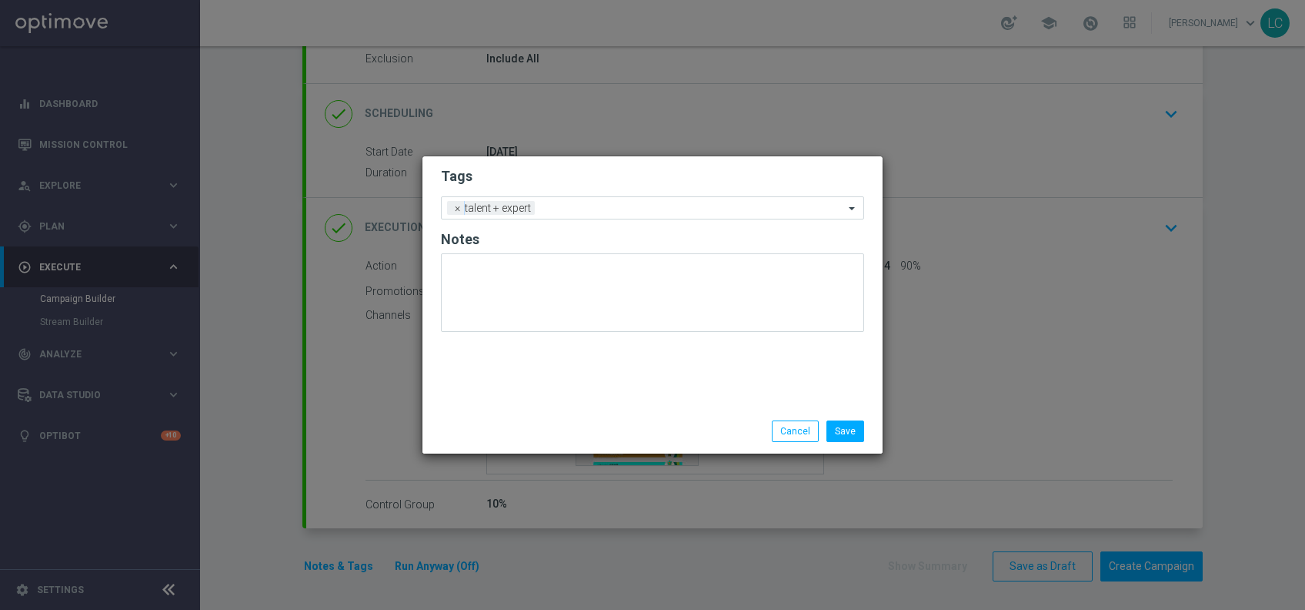
click at [547, 176] on h2 "Tags" at bounding box center [652, 176] width 423 height 18
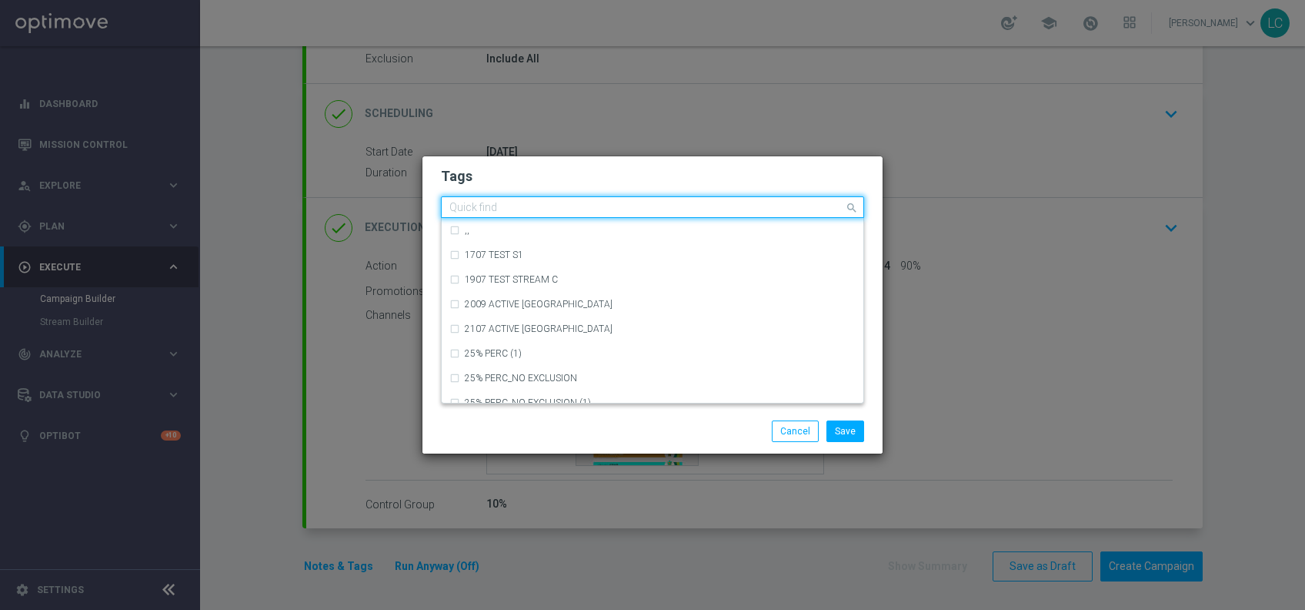
click at [600, 201] on div "Quick find × talent + expert" at bounding box center [643, 207] width 403 height 19
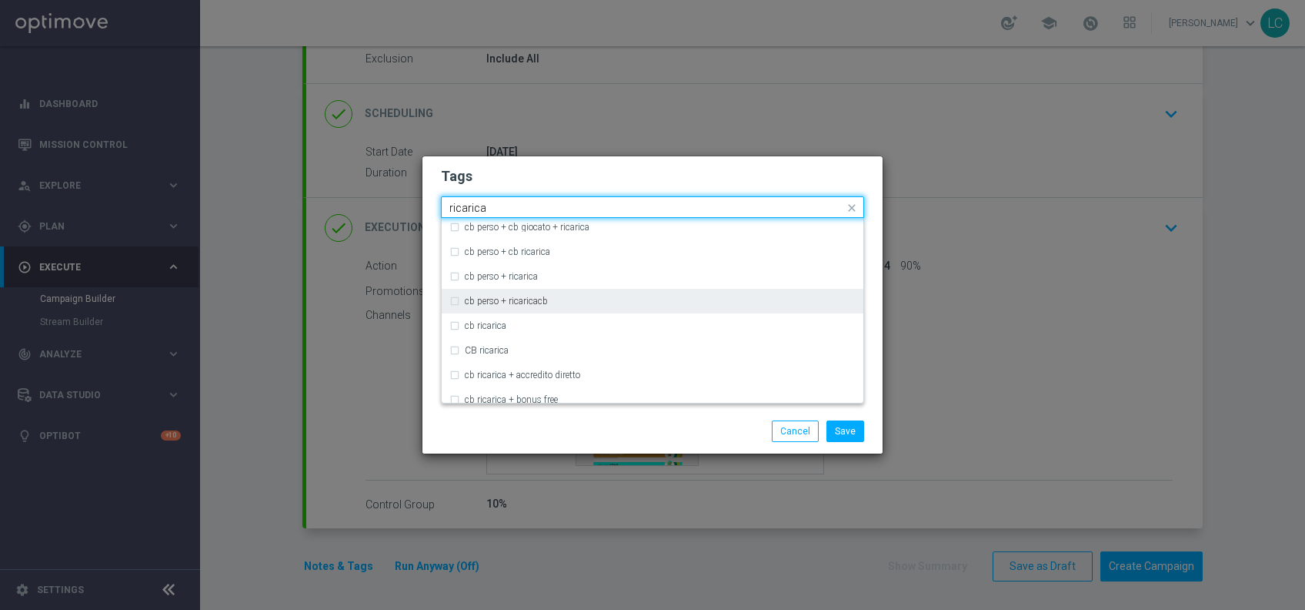
scroll to position [130, 0]
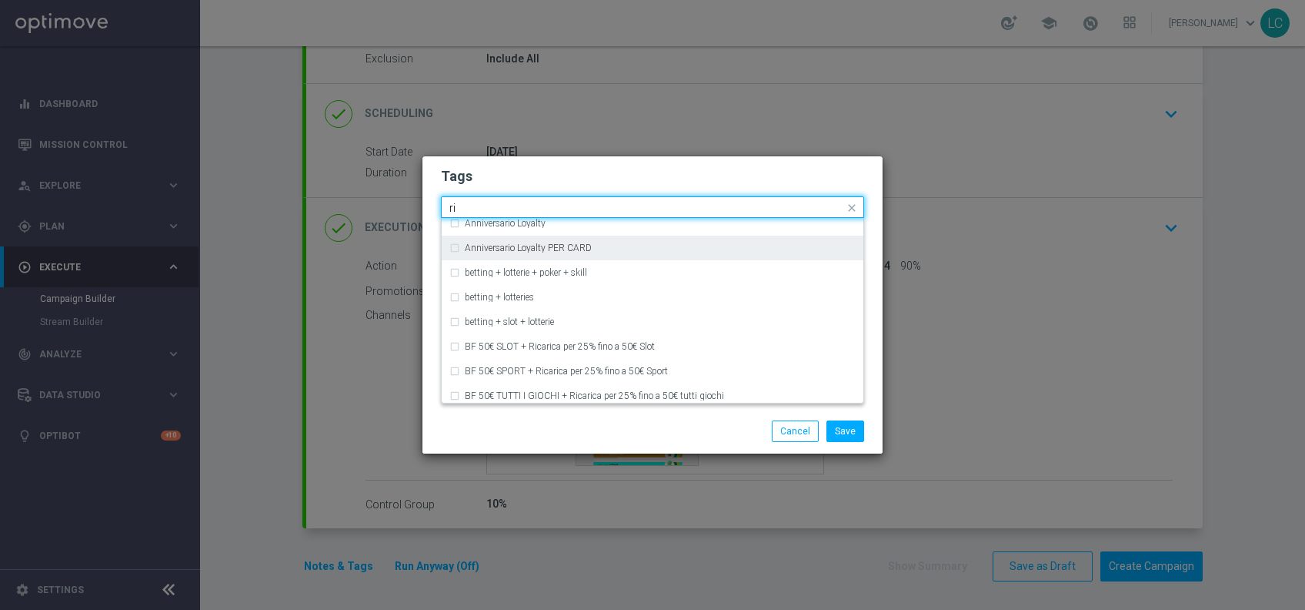
type input "r"
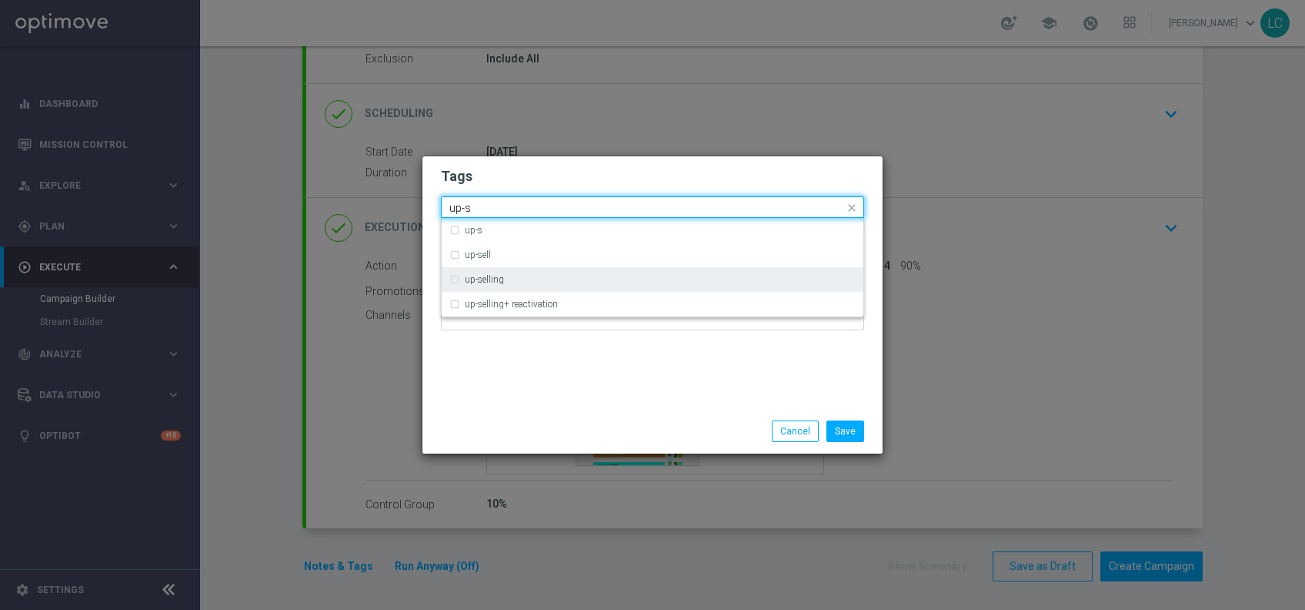
click at [530, 277] on div "up-selling" at bounding box center [660, 279] width 391 height 9
type input "up-s"
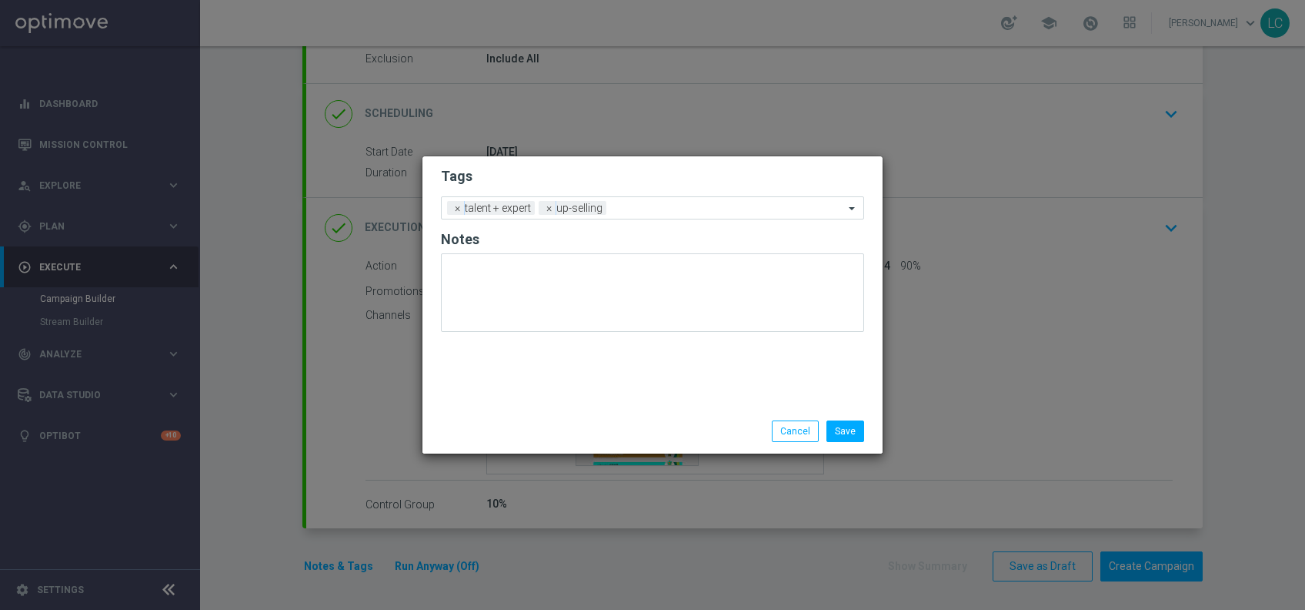
click at [547, 172] on h2 "Tags" at bounding box center [652, 176] width 423 height 18
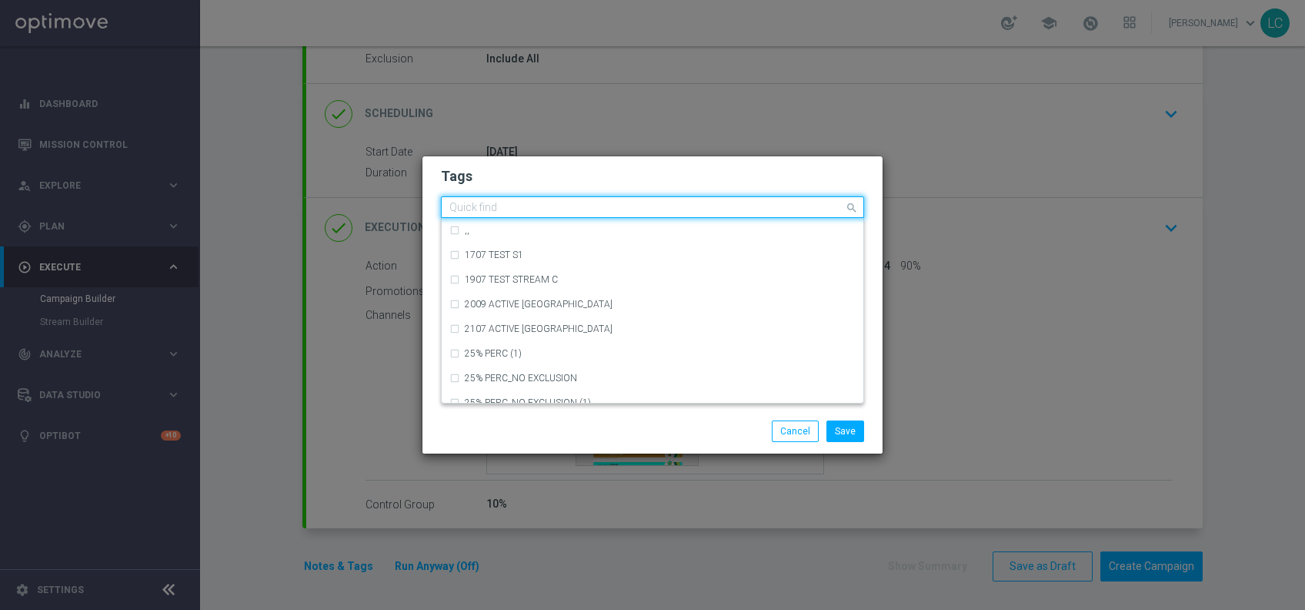
click at [651, 214] on input "text" at bounding box center [647, 208] width 395 height 13
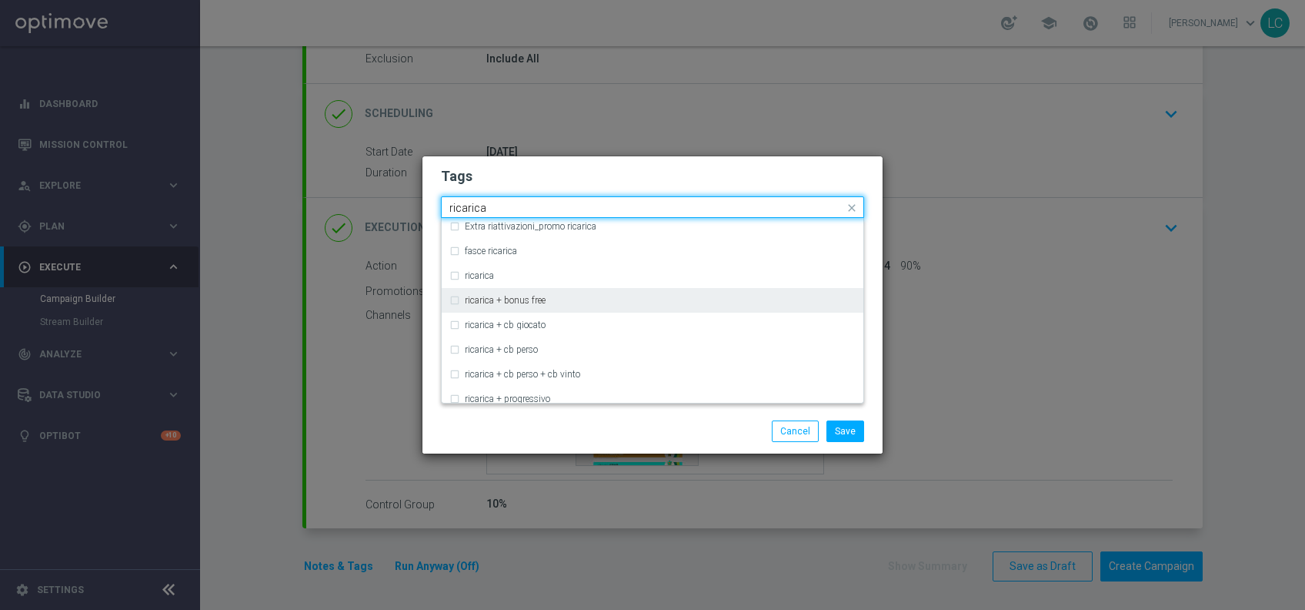
scroll to position [449, 0]
click at [545, 307] on div "ricarica" at bounding box center [653, 298] width 406 height 25
type input "ricarica"
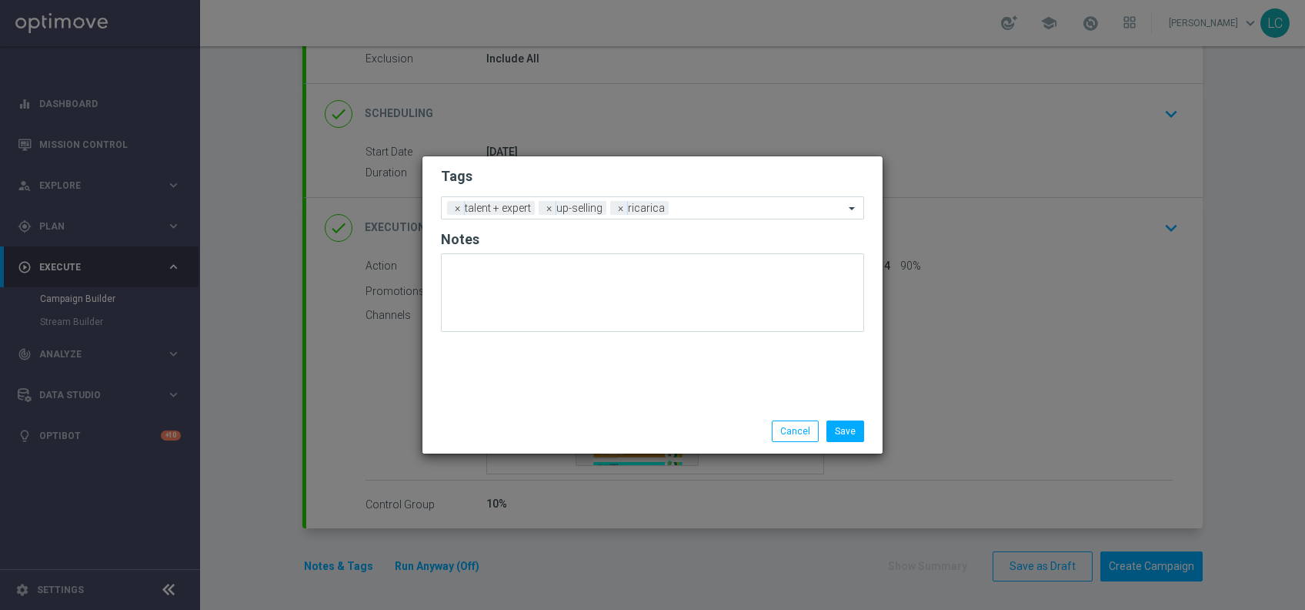
click at [584, 169] on h2 "Tags" at bounding box center [652, 176] width 423 height 18
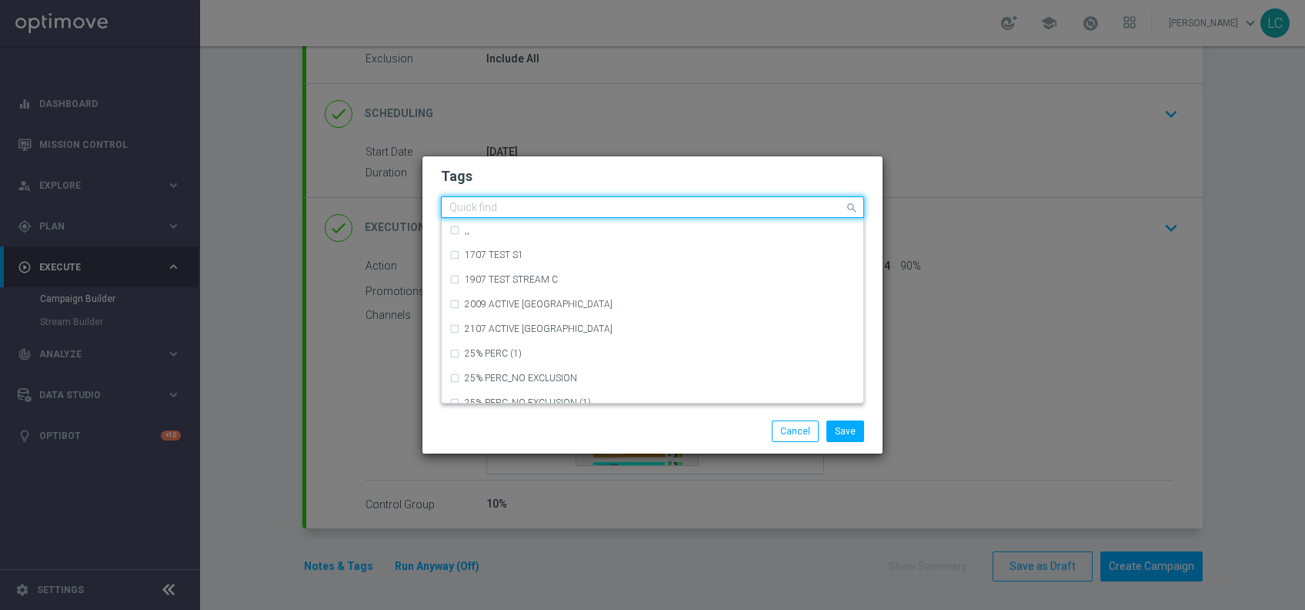
click at [723, 199] on div "Quick find × talent + expert × up-selling × ricarica" at bounding box center [643, 207] width 403 height 19
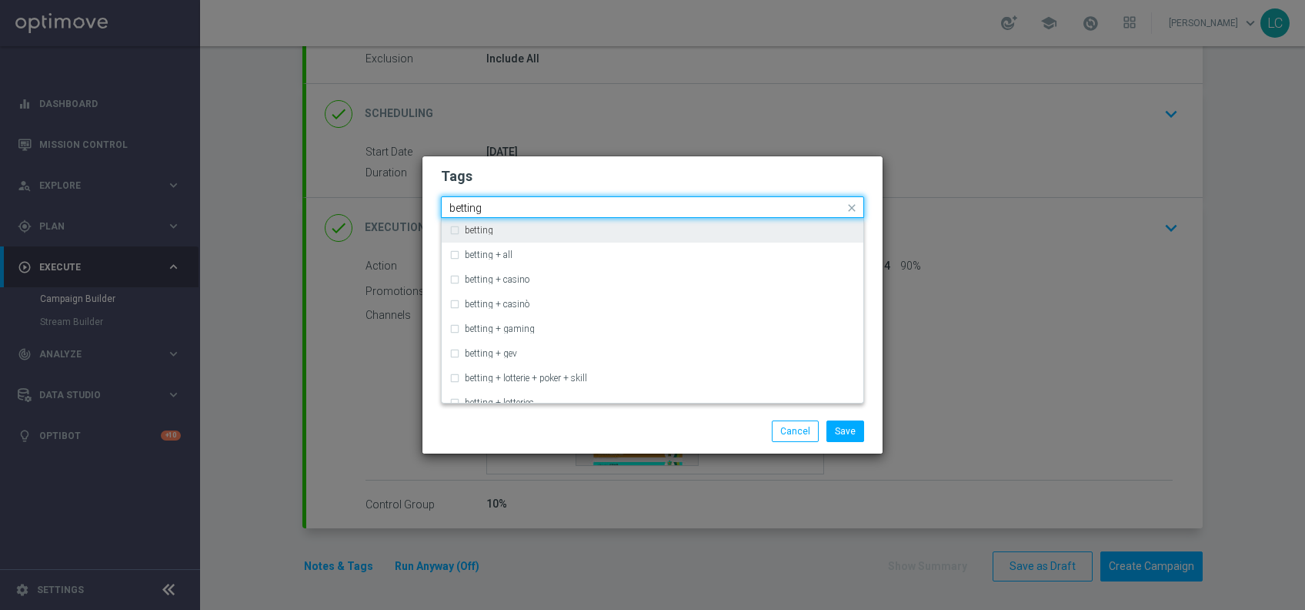
click at [470, 226] on label "betting" at bounding box center [479, 230] width 28 height 9
type input "betting"
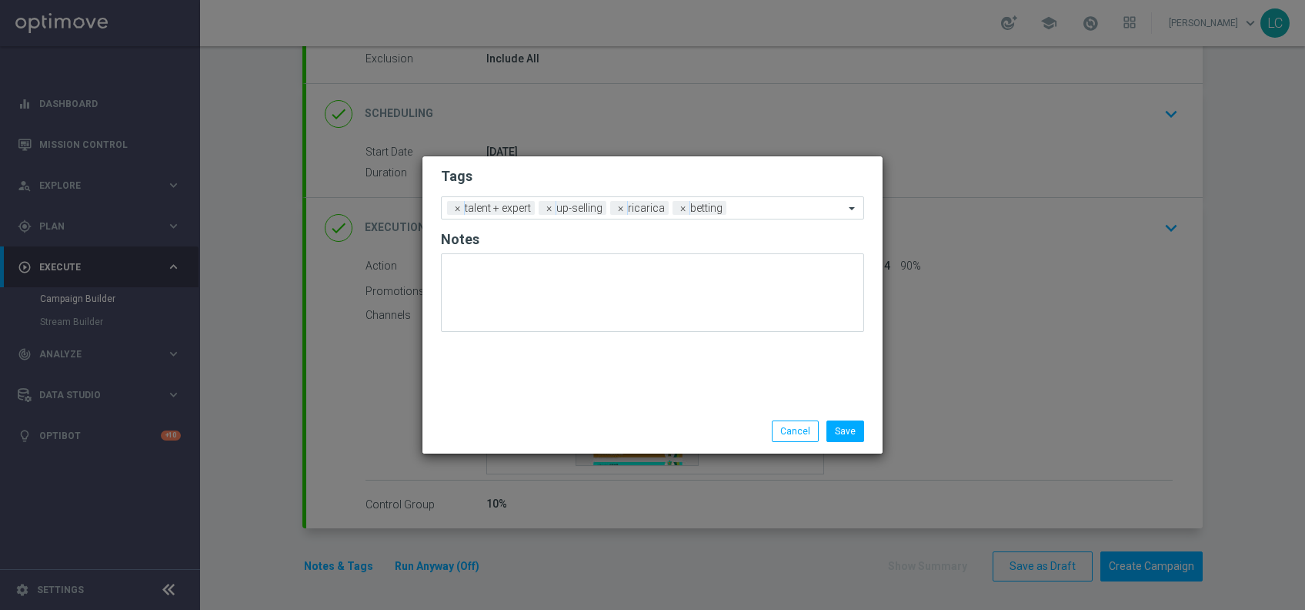
click at [637, 165] on form "Tags Add a new tag × talent + expert × up-selling × ricarica × betting Notes" at bounding box center [652, 253] width 423 height 180
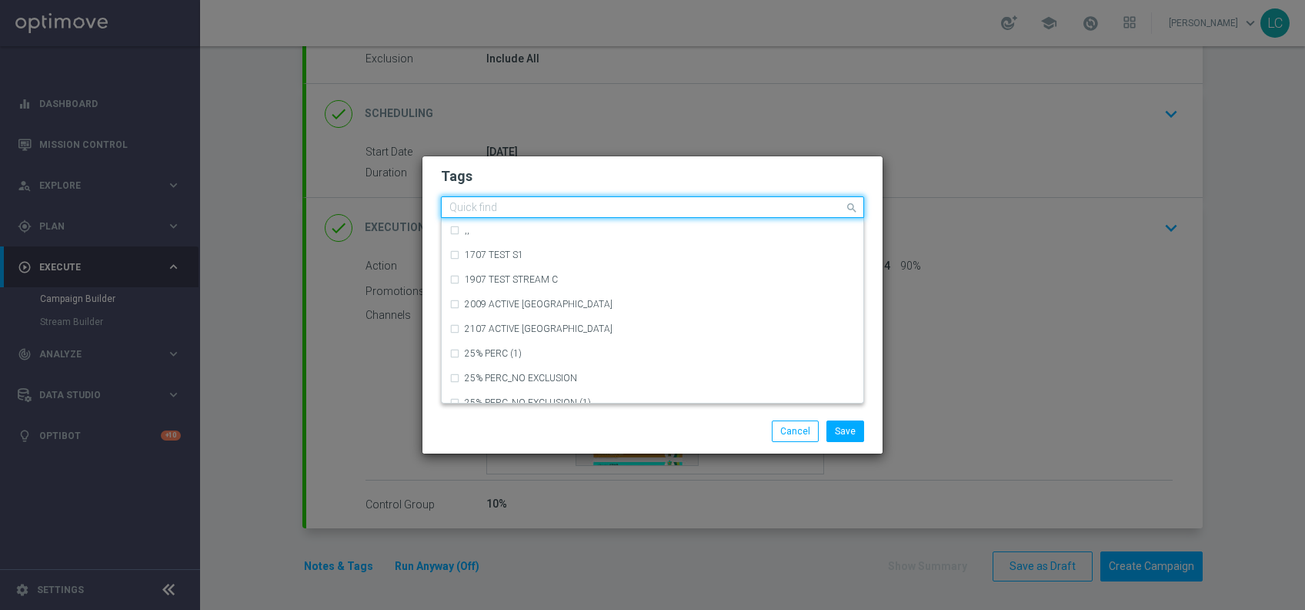
click at [780, 217] on div "Quick find × talent + expert × up-selling × ricarica × betting" at bounding box center [652, 207] width 423 height 22
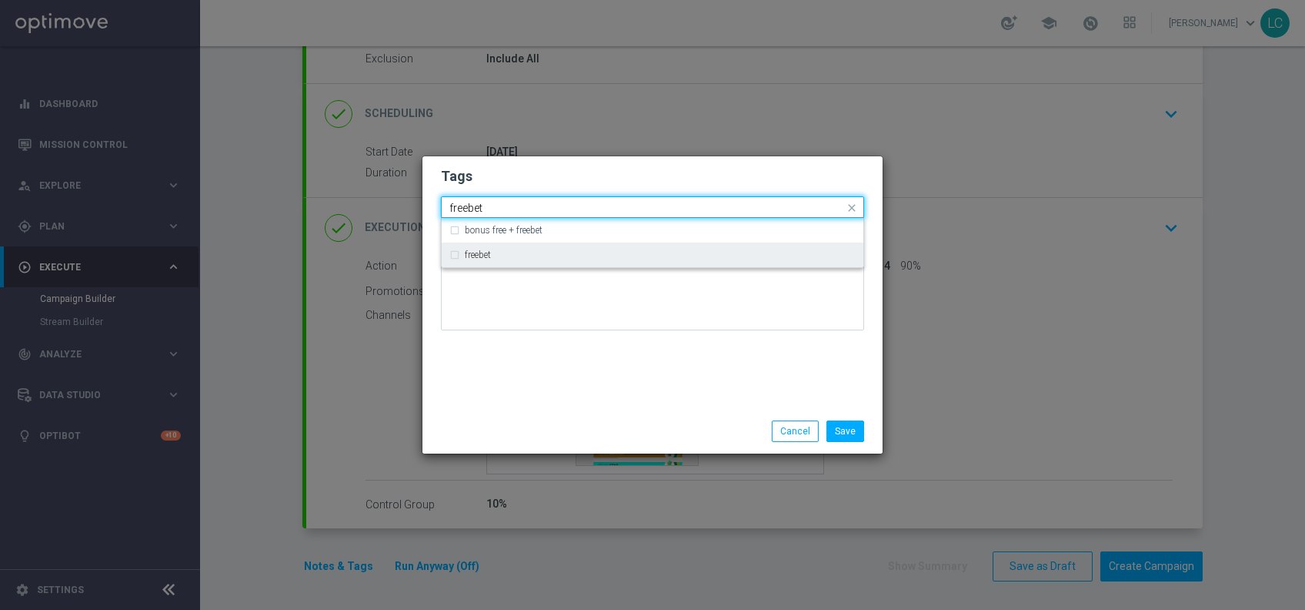
click at [461, 252] on div "freebet" at bounding box center [653, 254] width 406 height 25
type input "freebet"
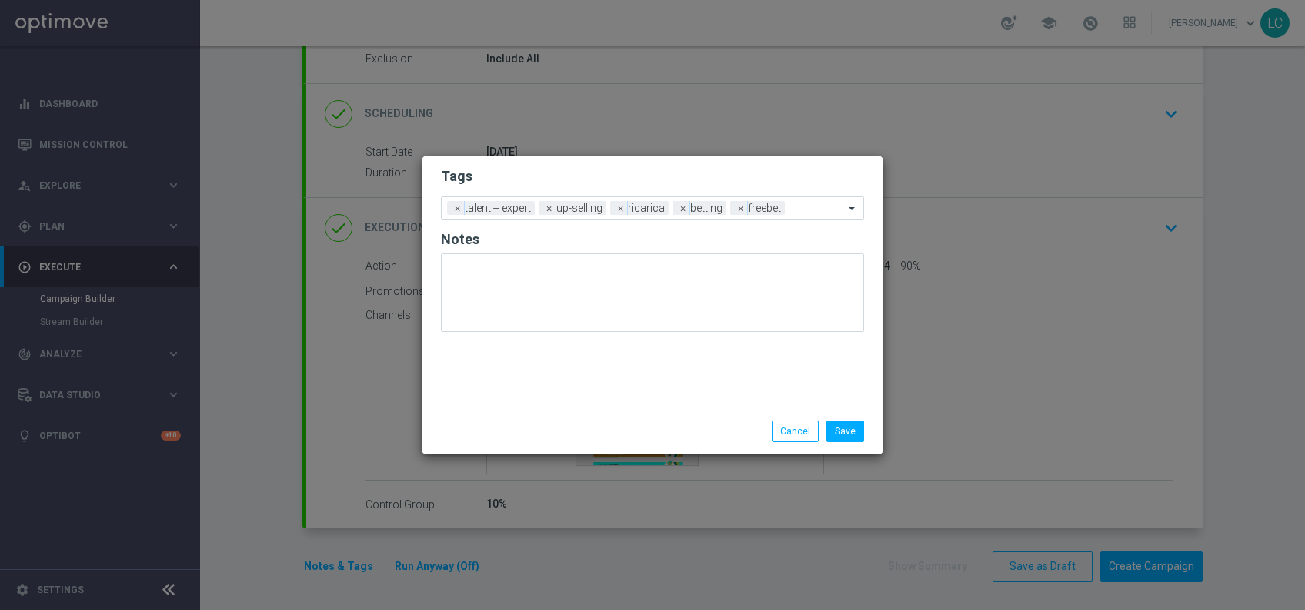
click at [613, 167] on h2 "Tags" at bounding box center [652, 176] width 423 height 18
click at [847, 436] on button "Save" at bounding box center [846, 431] width 38 height 22
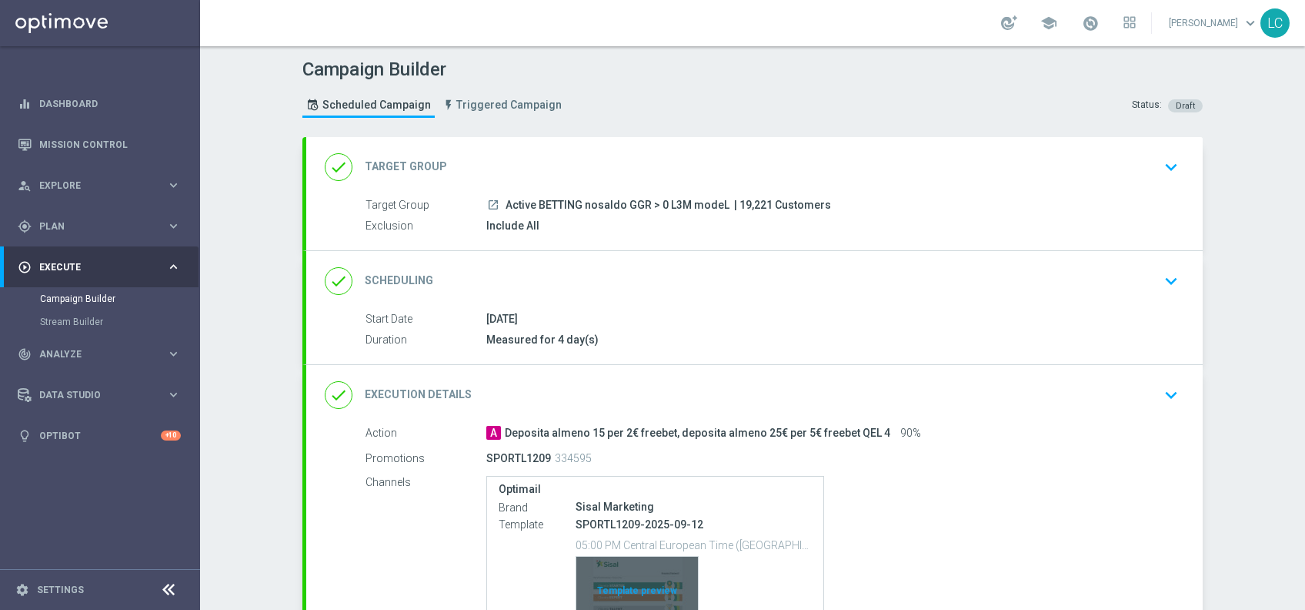
scroll to position [0, 0]
click at [1160, 162] on icon "keyboard_arrow_down" at bounding box center [1171, 167] width 23 height 23
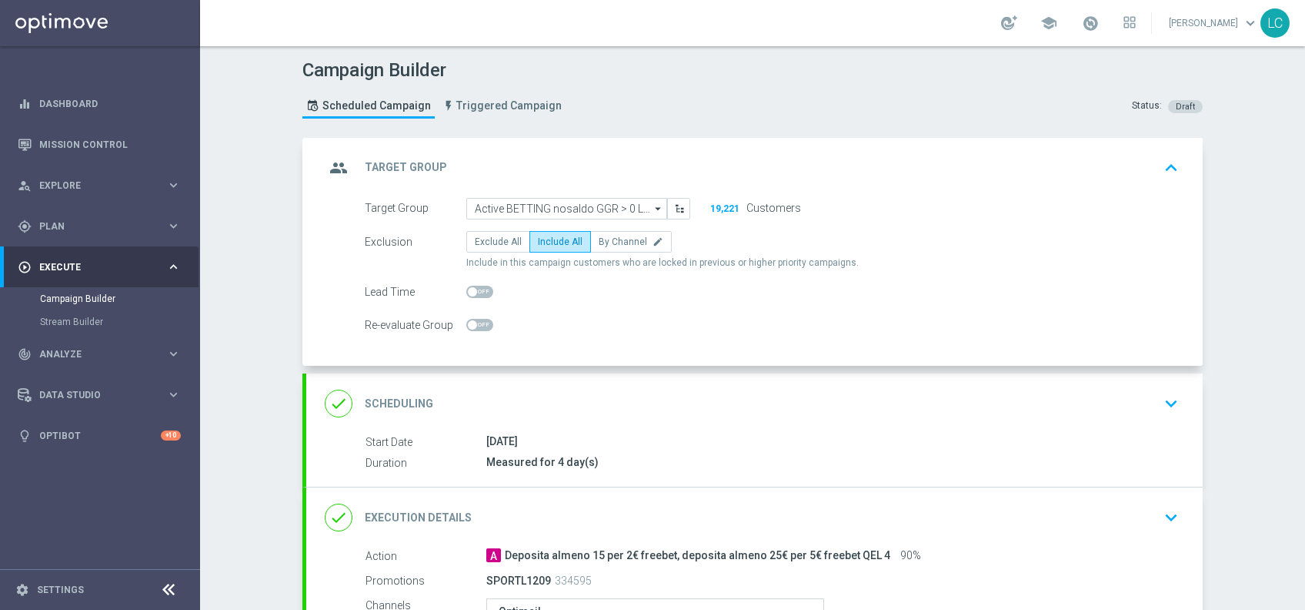
click at [1160, 162] on icon "keyboard_arrow_up" at bounding box center [1171, 167] width 23 height 23
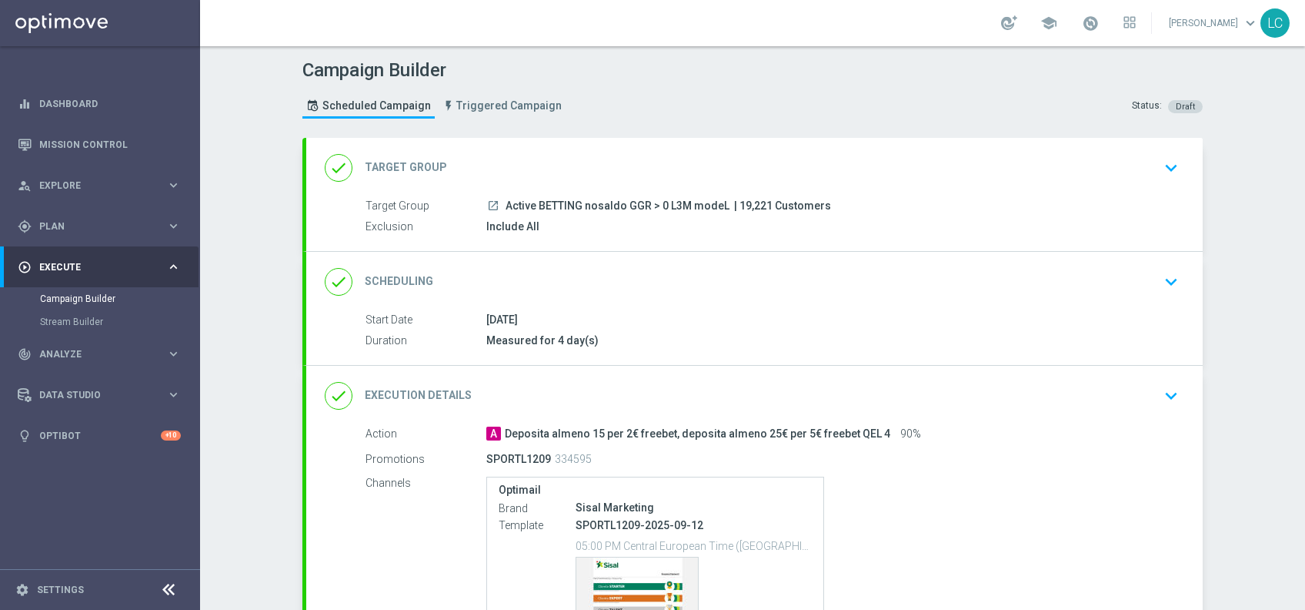
scroll to position [168, 0]
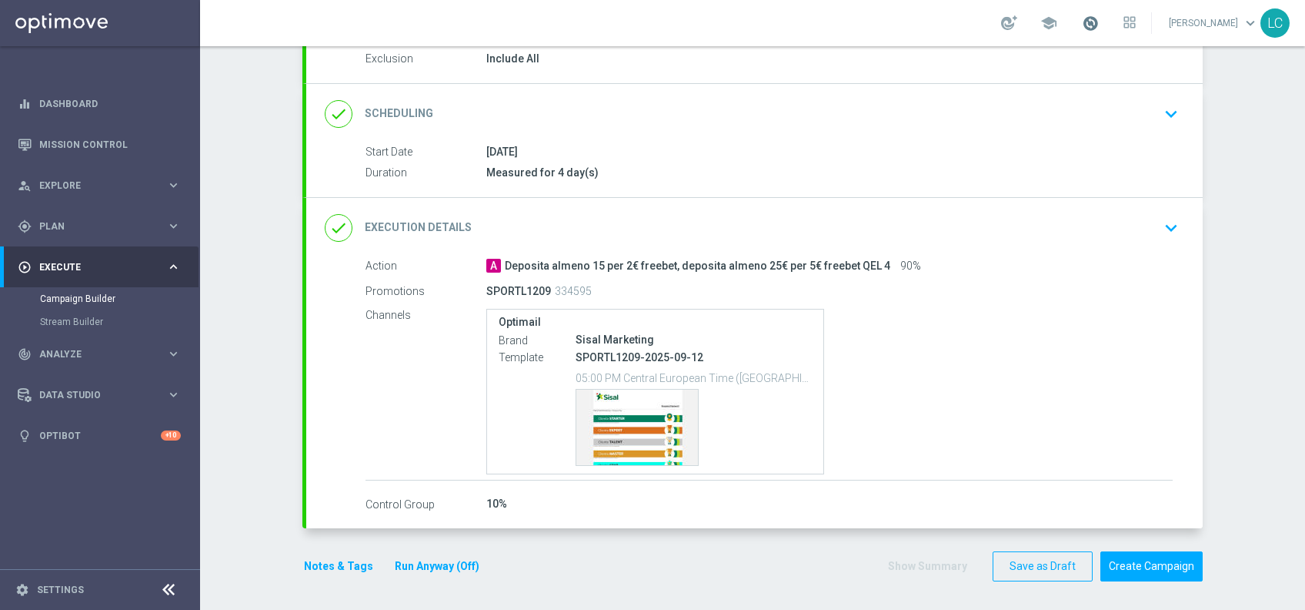
click at [1082, 17] on span at bounding box center [1090, 23] width 17 height 17
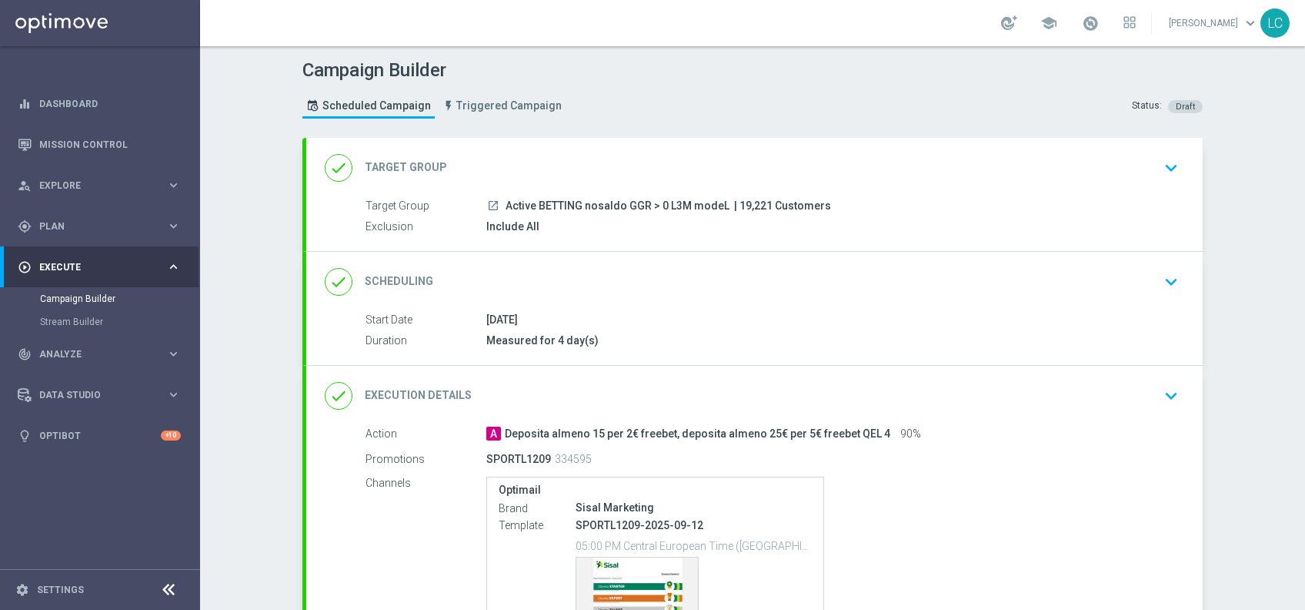
scroll to position [44, 0]
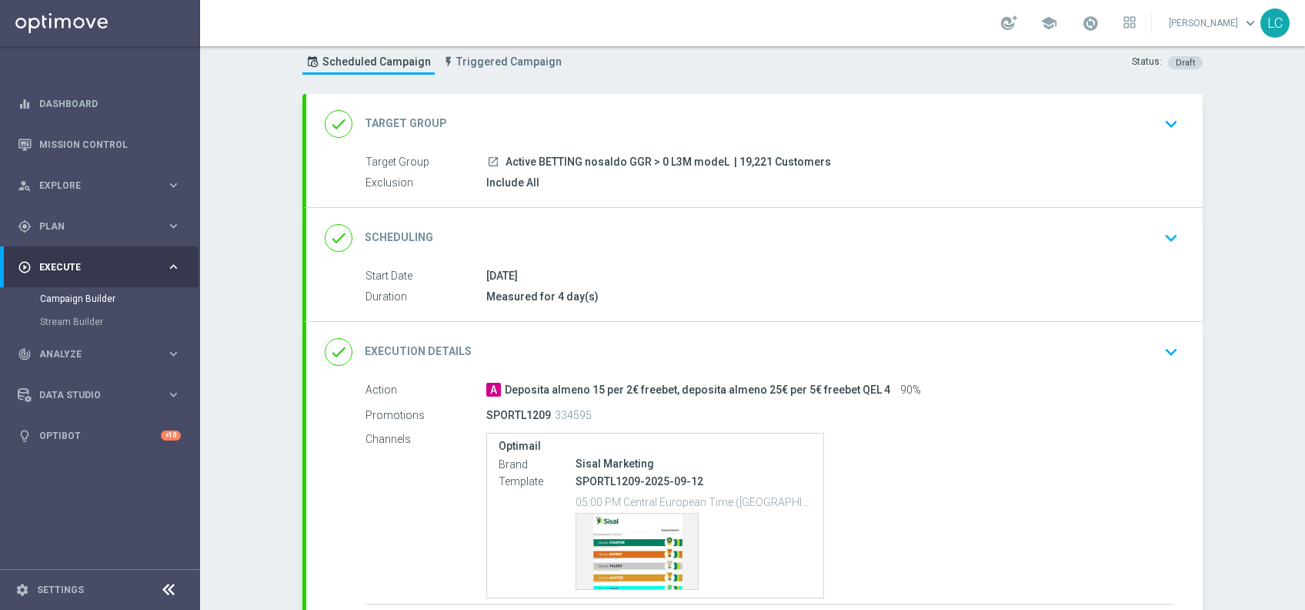
click at [1160, 133] on icon "keyboard_arrow_down" at bounding box center [1171, 123] width 23 height 23
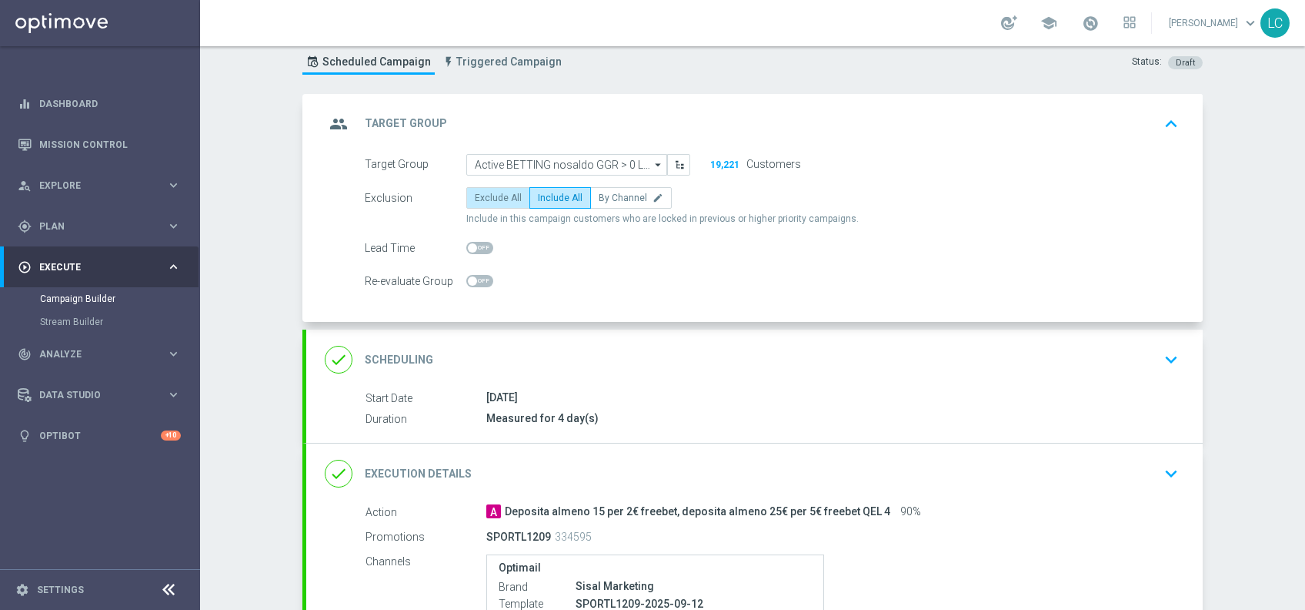
click at [493, 192] on span "Exclude All" at bounding box center [498, 197] width 47 height 11
click at [485, 196] on input "Exclude All" at bounding box center [480, 201] width 10 height 10
radio input "true"
click at [1166, 126] on icon "keyboard_arrow_up" at bounding box center [1171, 123] width 23 height 23
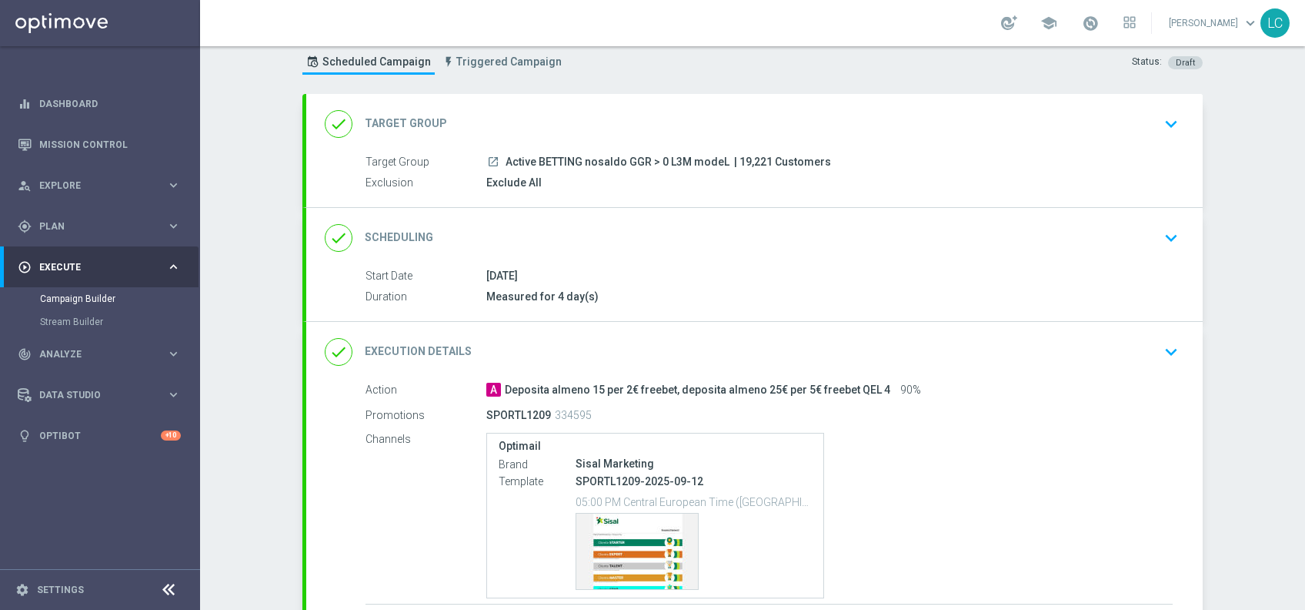
click at [1164, 234] on icon "keyboard_arrow_down" at bounding box center [1171, 237] width 23 height 23
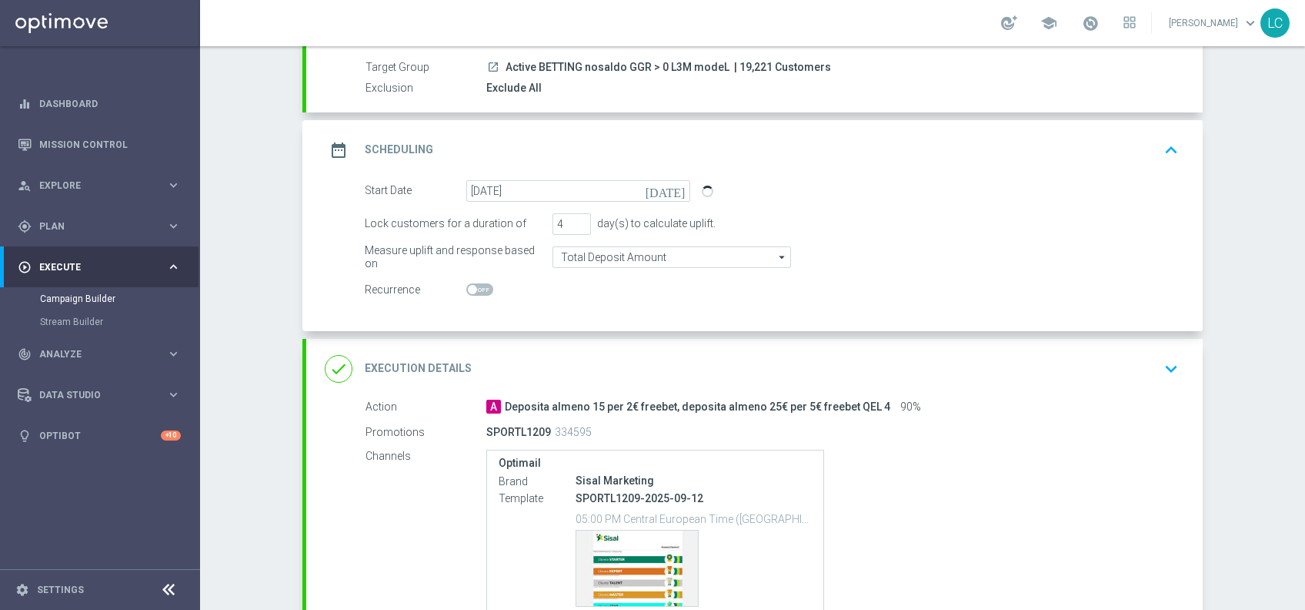
scroll to position [136, 0]
click at [1160, 153] on icon "keyboard_arrow_up" at bounding box center [1171, 152] width 23 height 23
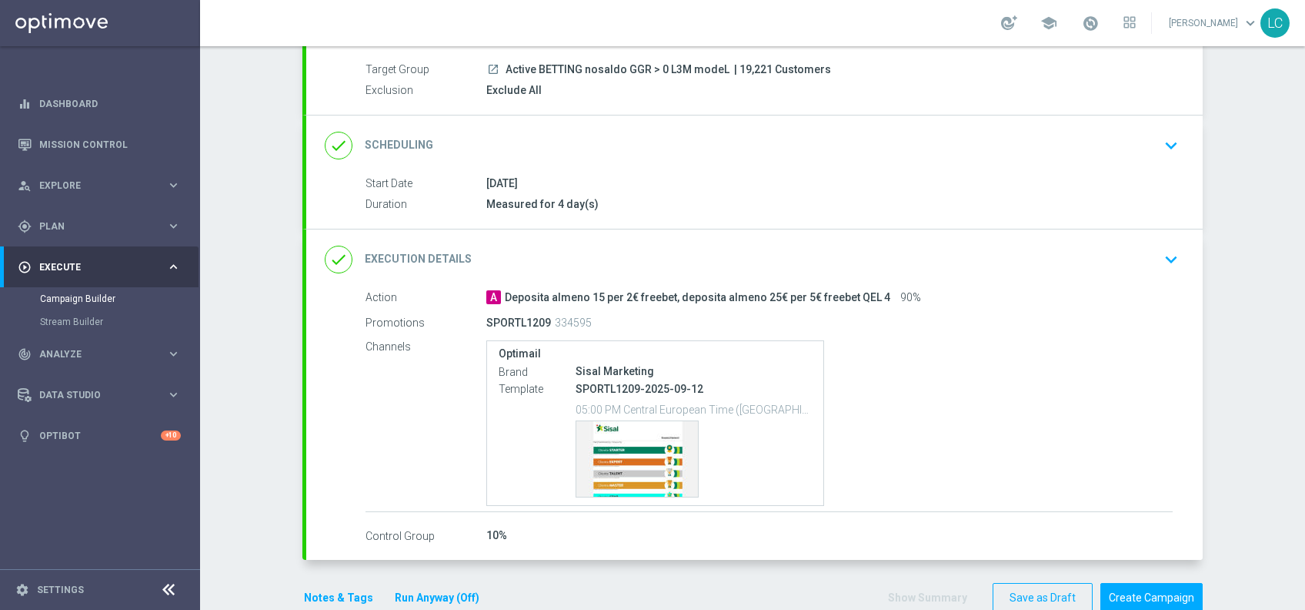
click at [1160, 153] on icon "keyboard_arrow_down" at bounding box center [1171, 145] width 23 height 23
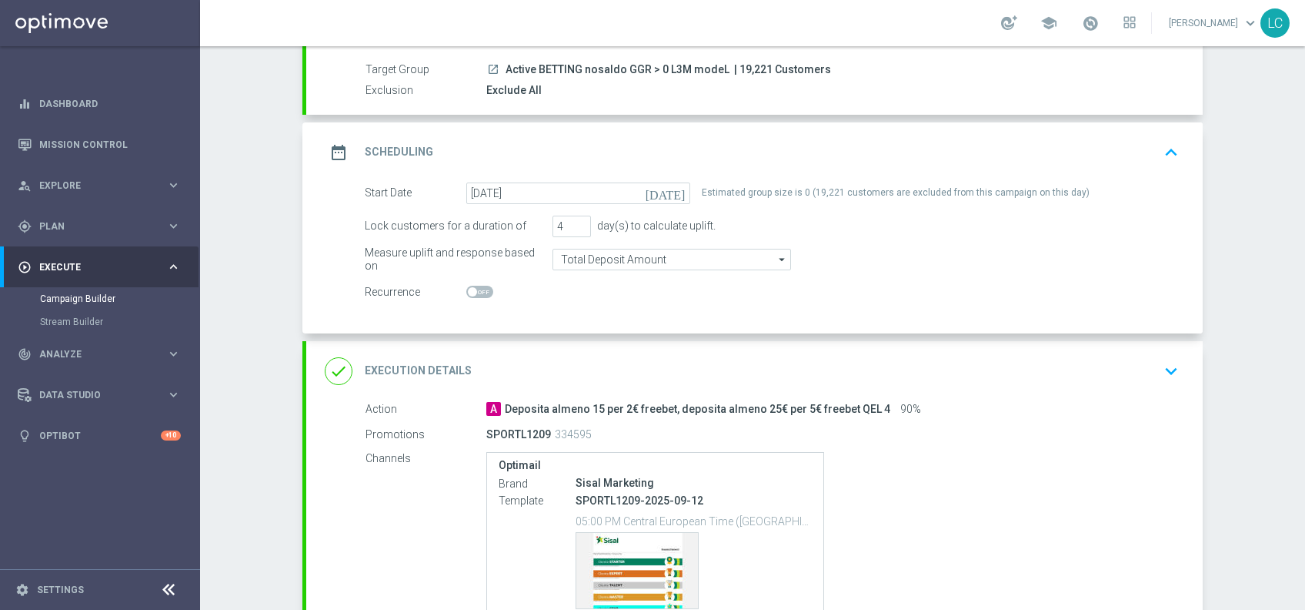
scroll to position [0, 0]
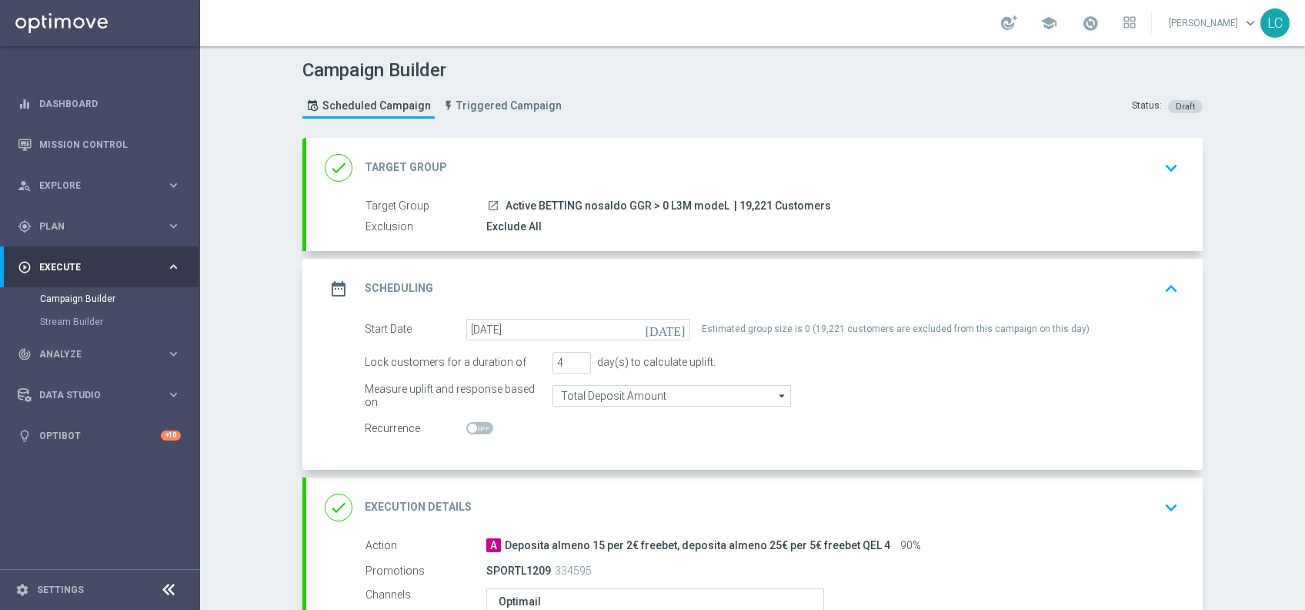
click at [1160, 172] on icon "keyboard_arrow_down" at bounding box center [1171, 167] width 23 height 23
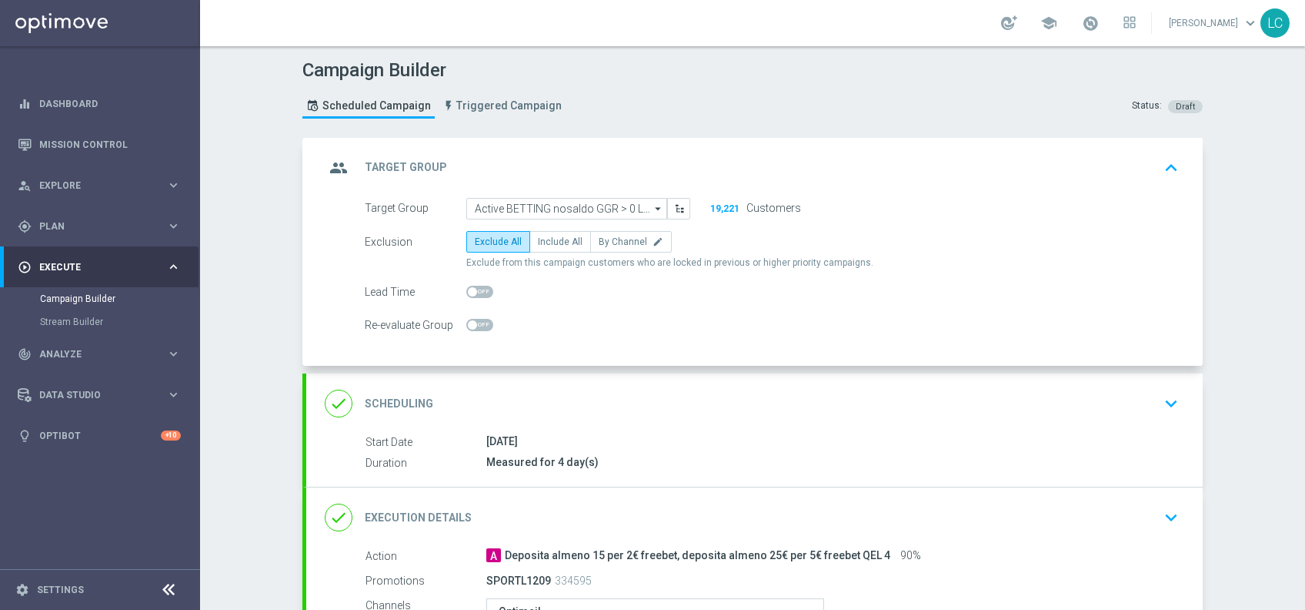
click at [537, 252] on div "Exclusion Exclude All Include All By Channel edit Exclude from this campaign cu…" at bounding box center [772, 250] width 814 height 38
click at [547, 240] on span "Include All" at bounding box center [560, 241] width 45 height 11
click at [547, 240] on input "Include All" at bounding box center [543, 244] width 10 height 10
radio input "true"
click at [1167, 158] on icon "keyboard_arrow_up" at bounding box center [1171, 167] width 23 height 23
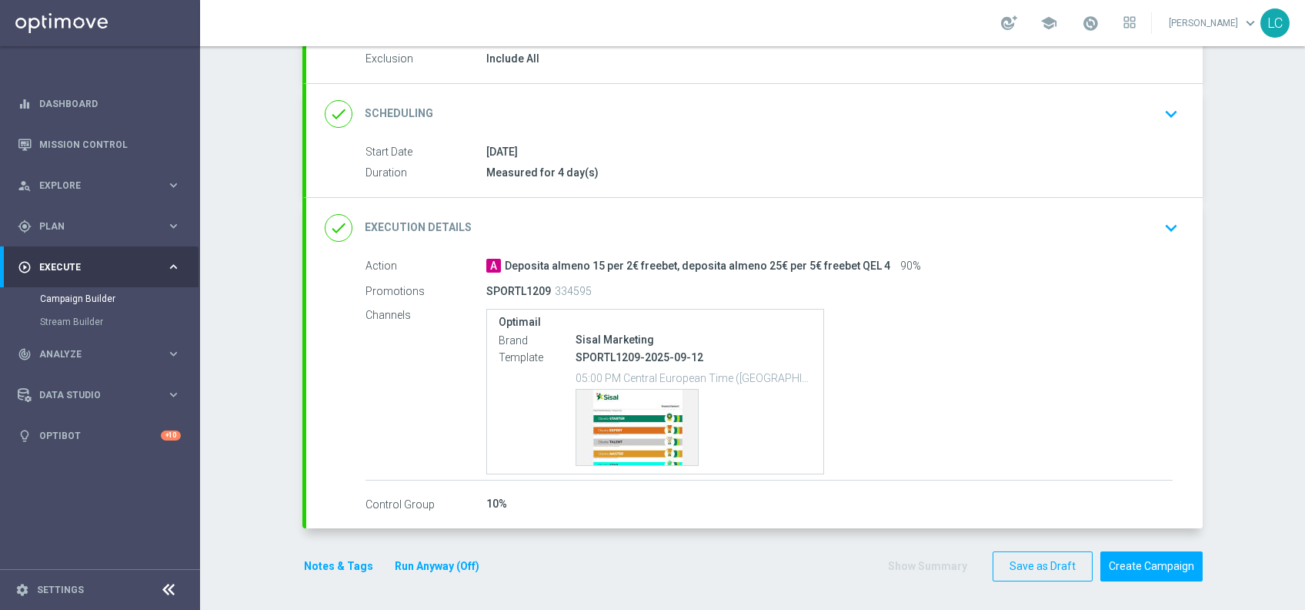
scroll to position [58, 0]
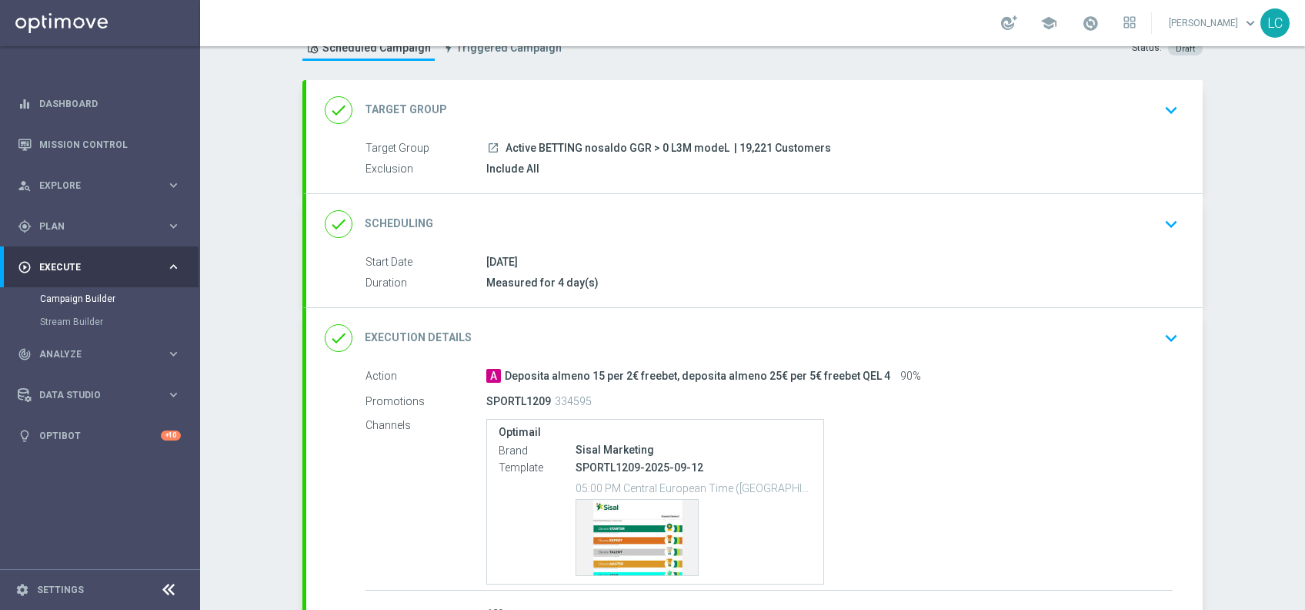
click at [1171, 337] on icon "keyboard_arrow_down" at bounding box center [1171, 337] width 23 height 23
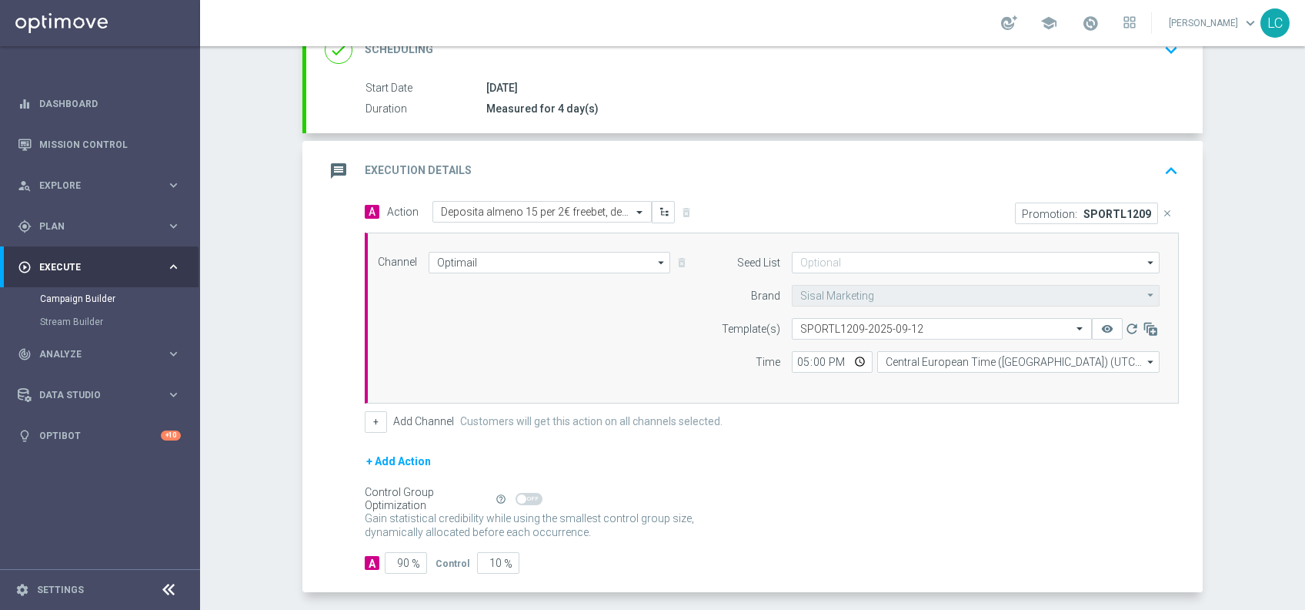
scroll to position [228, 0]
click at [1164, 165] on icon "keyboard_arrow_up" at bounding box center [1171, 174] width 23 height 23
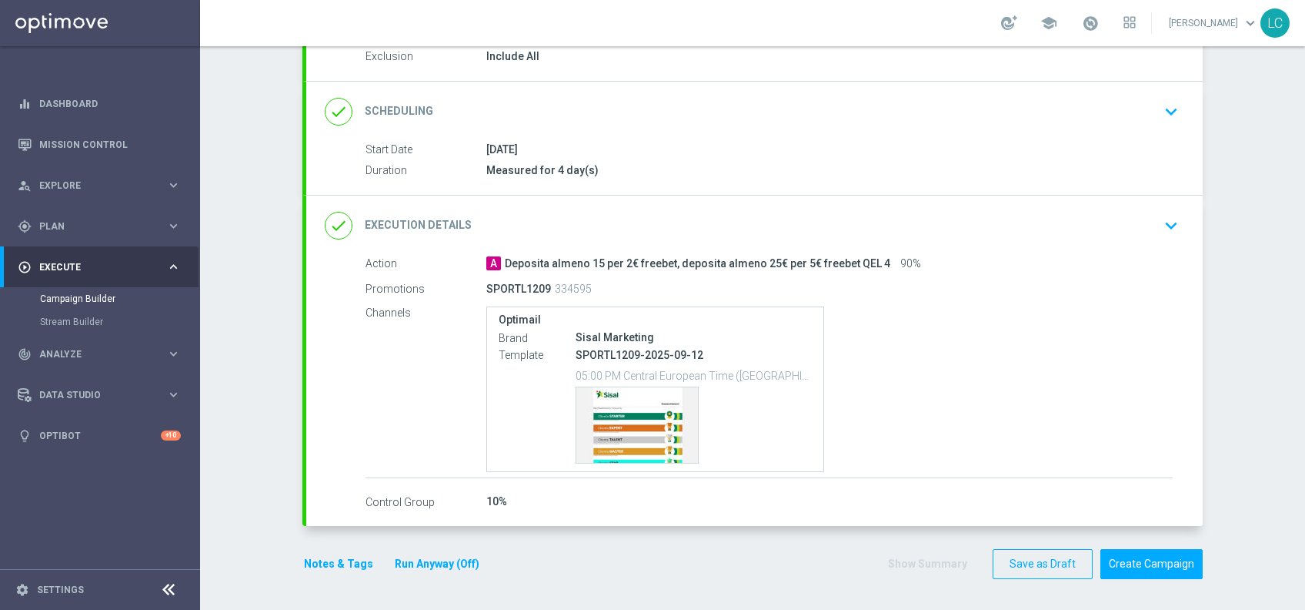
scroll to position [168, 0]
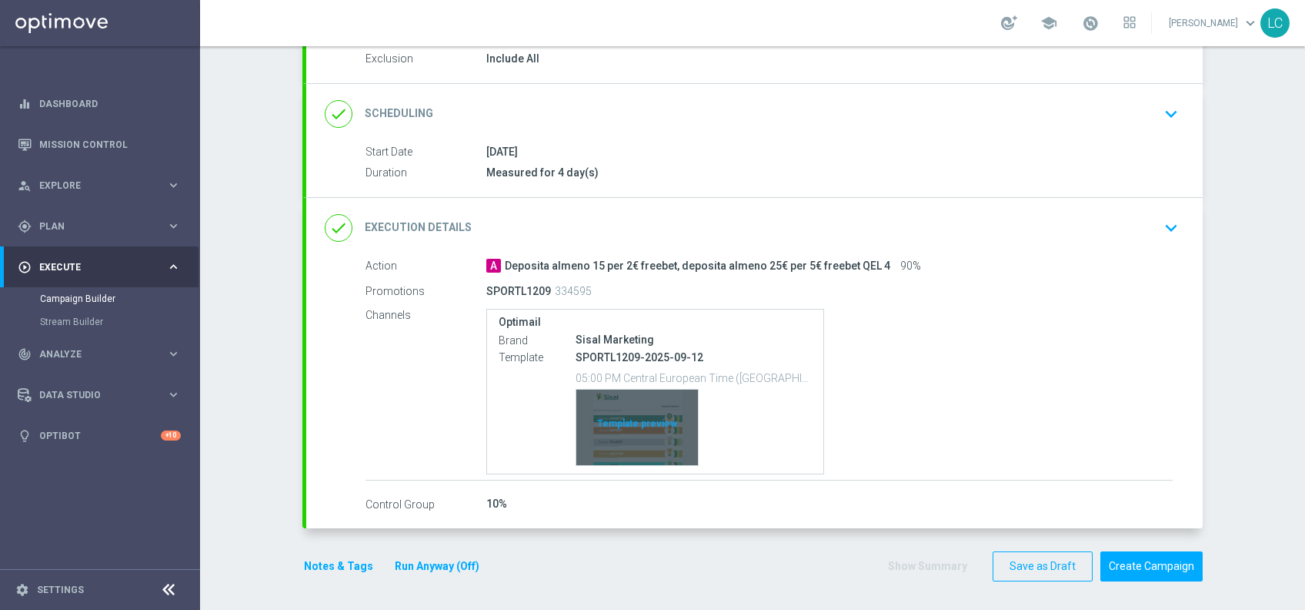
click at [632, 419] on div "Template preview" at bounding box center [638, 426] width 122 height 75
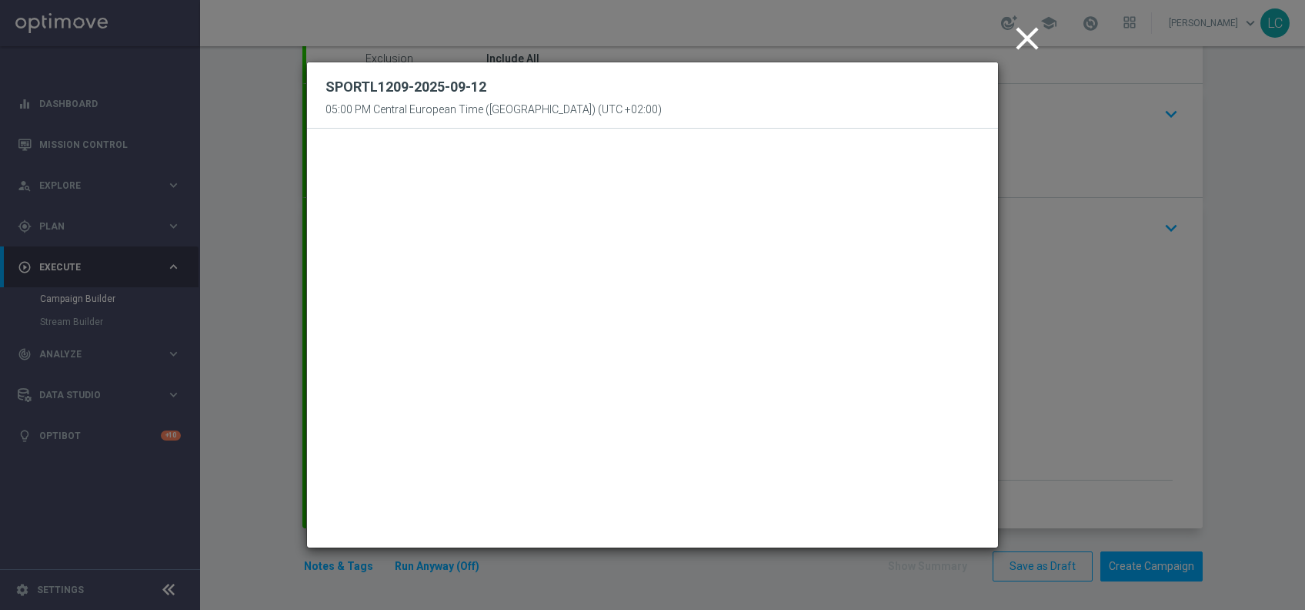
click at [1037, 38] on icon "close" at bounding box center [1027, 38] width 38 height 38
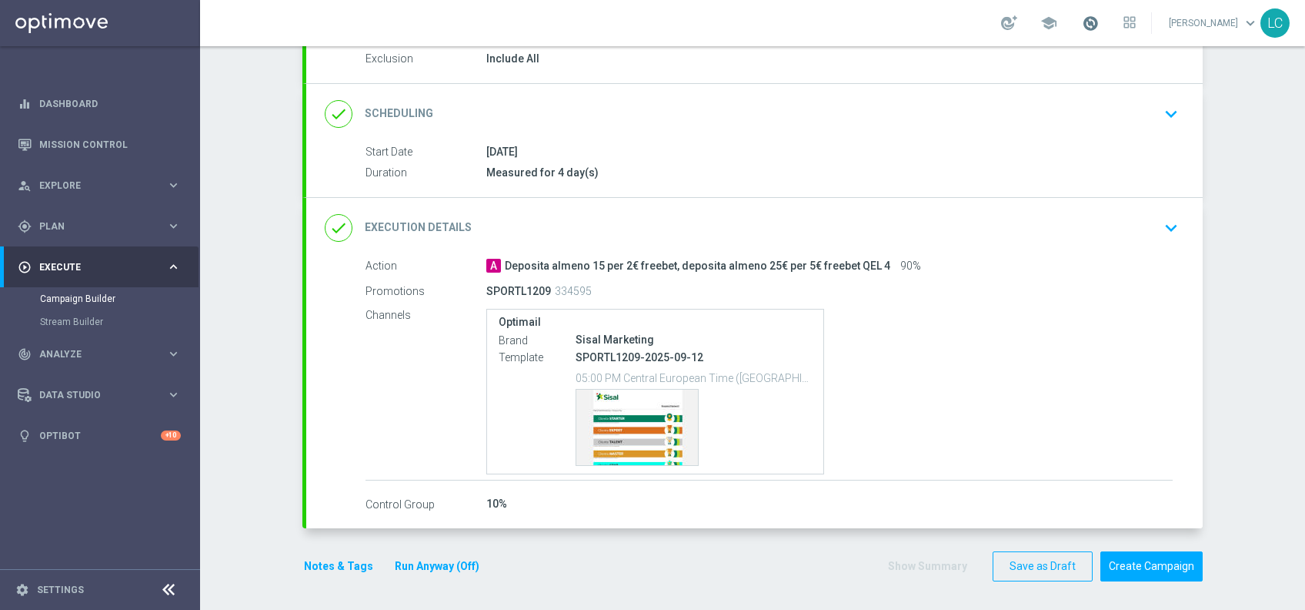
click at [1085, 25] on span at bounding box center [1090, 23] width 17 height 17
click at [1141, 567] on button "Create Campaign" at bounding box center [1152, 566] width 102 height 30
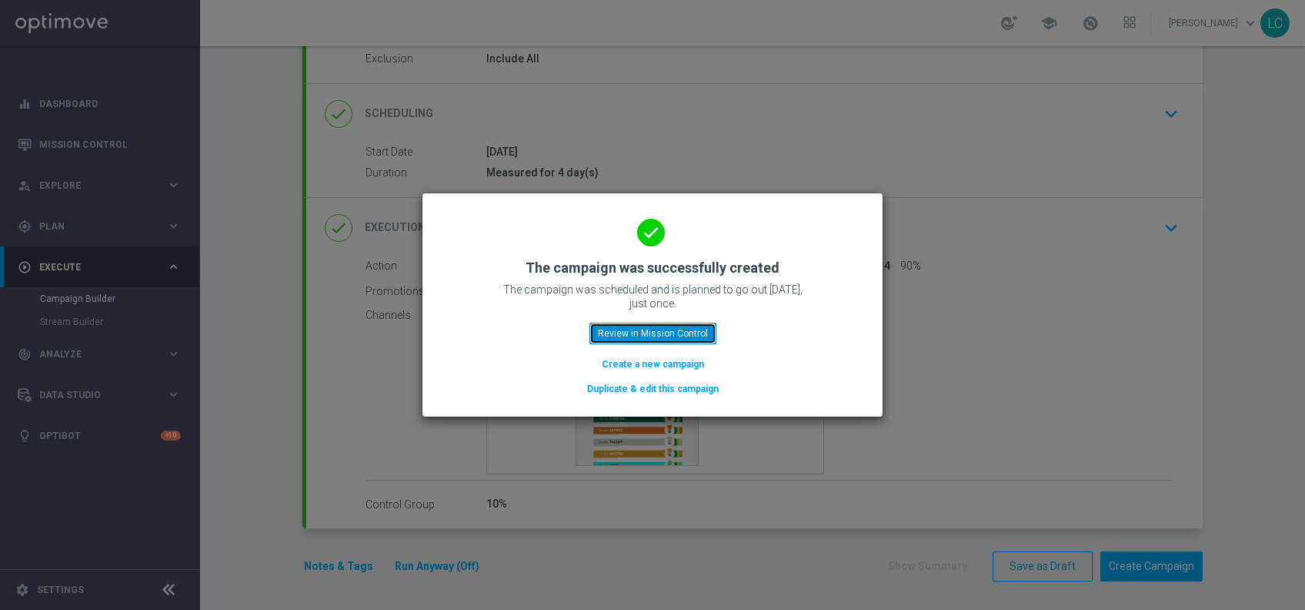
click at [655, 334] on button "Review in Mission Control" at bounding box center [653, 334] width 127 height 22
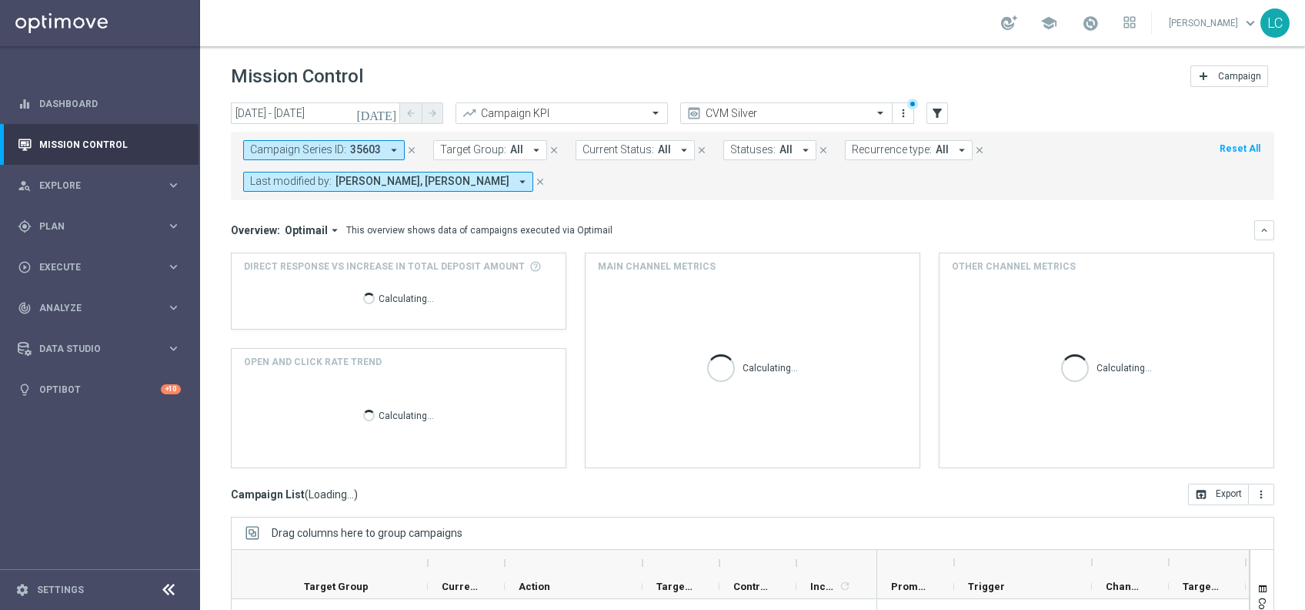
scroll to position [191, 0]
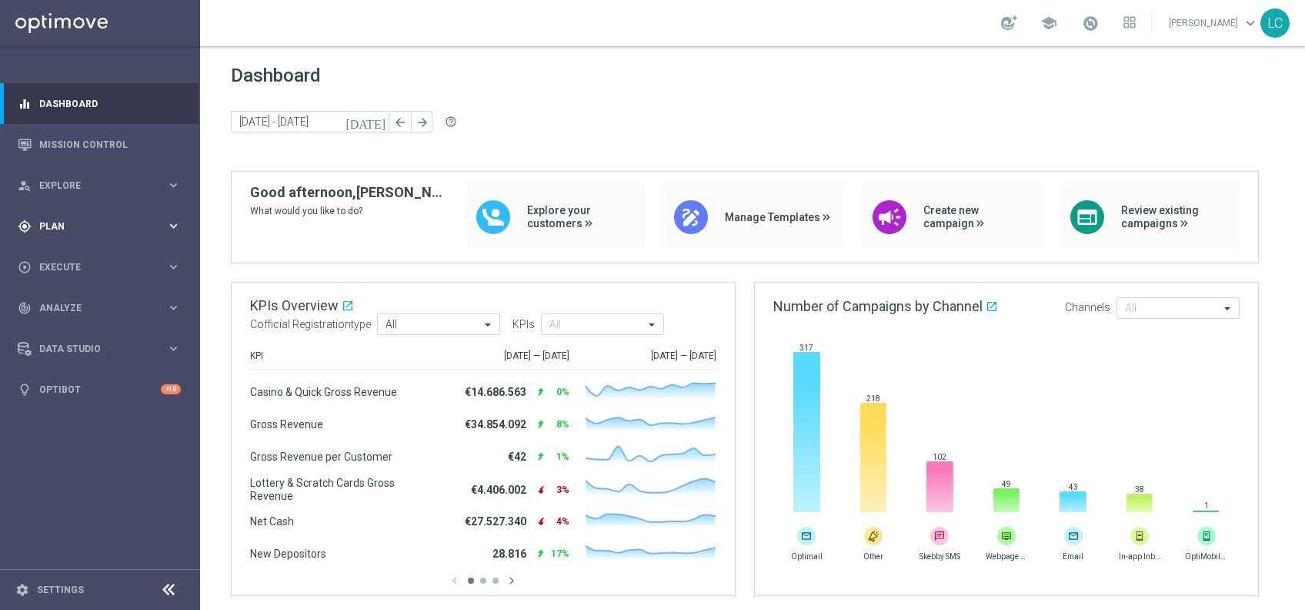
click at [79, 234] on div "gps_fixed Plan keyboard_arrow_right" at bounding box center [99, 226] width 199 height 41
click at [1084, 20] on span at bounding box center [1090, 23] width 17 height 17
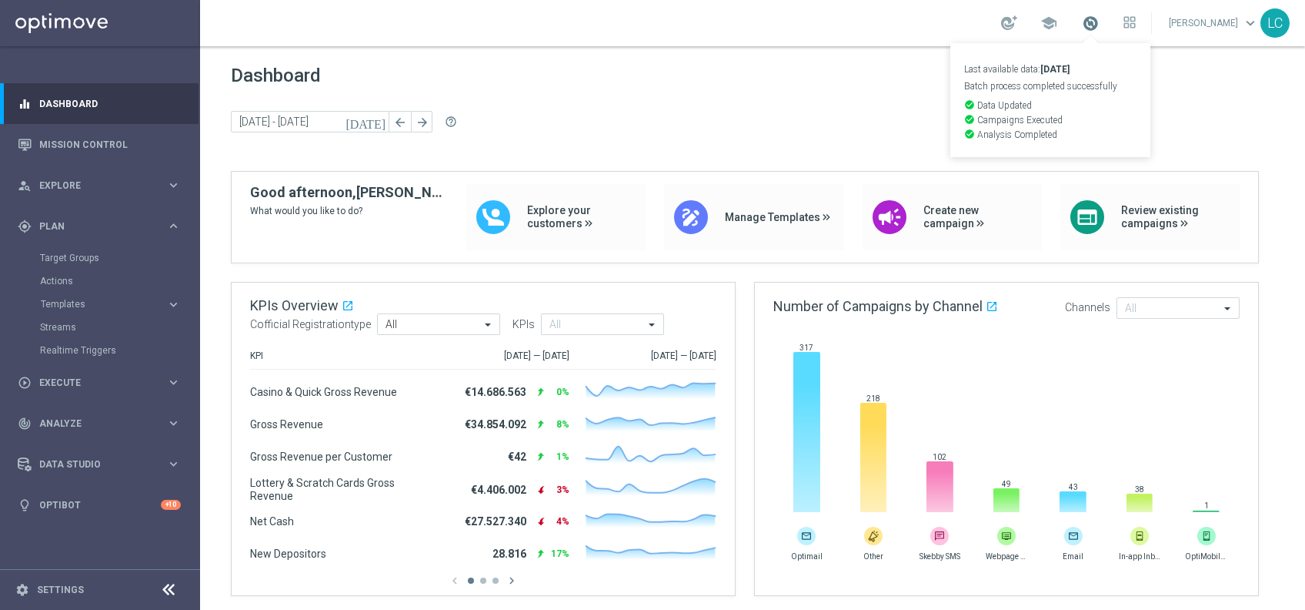
click at [1084, 20] on span at bounding box center [1090, 23] width 17 height 17
click at [1081, 28] on link at bounding box center [1091, 24] width 20 height 25
click at [1081, 28] on link "Last available data: 11 Sep 2025 Batch process completed successfully check_cir…" at bounding box center [1091, 24] width 20 height 25
click at [69, 302] on span "Templates" at bounding box center [96, 303] width 110 height 9
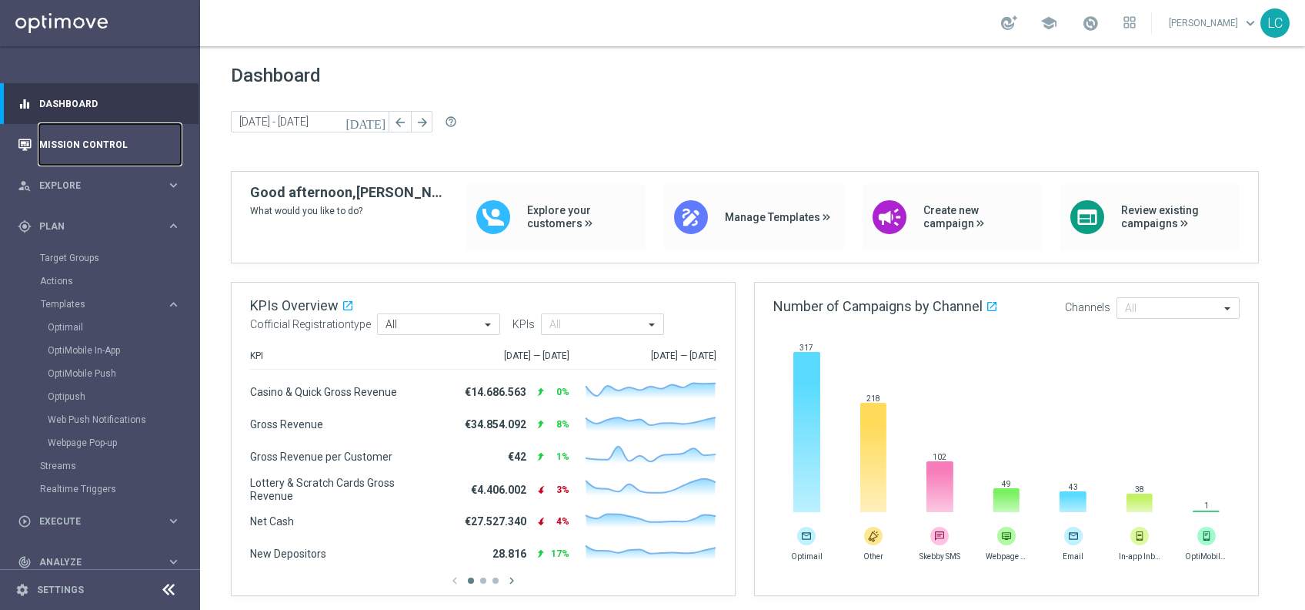
click at [80, 157] on link "Mission Control" at bounding box center [110, 144] width 142 height 41
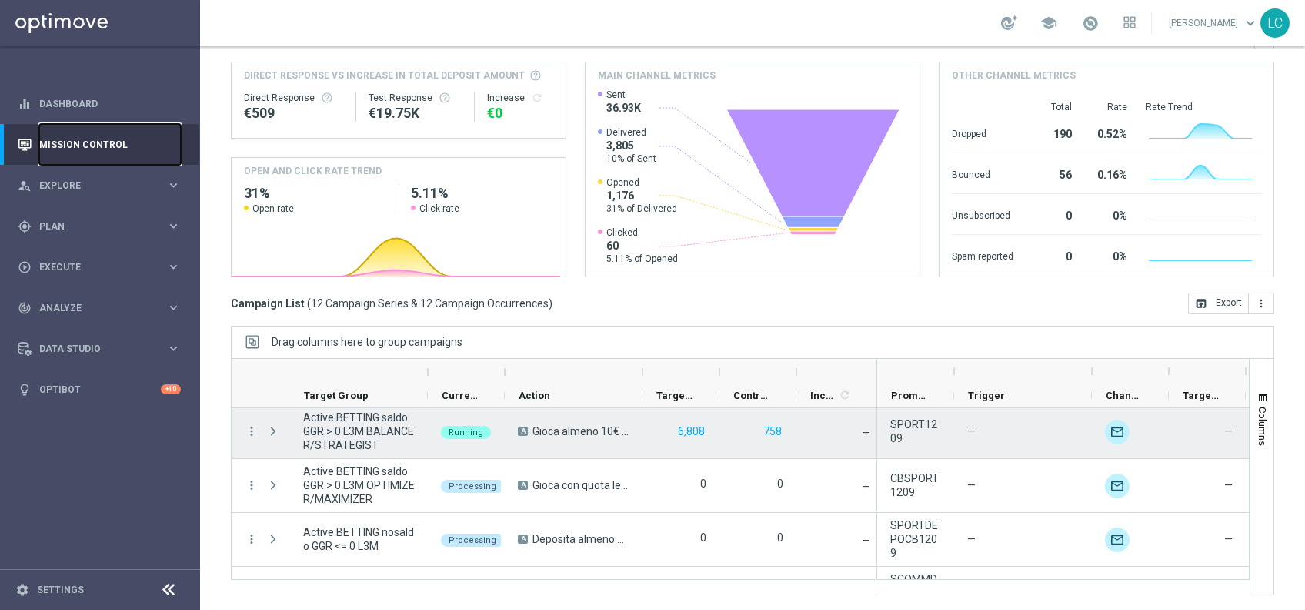
scroll to position [381, 0]
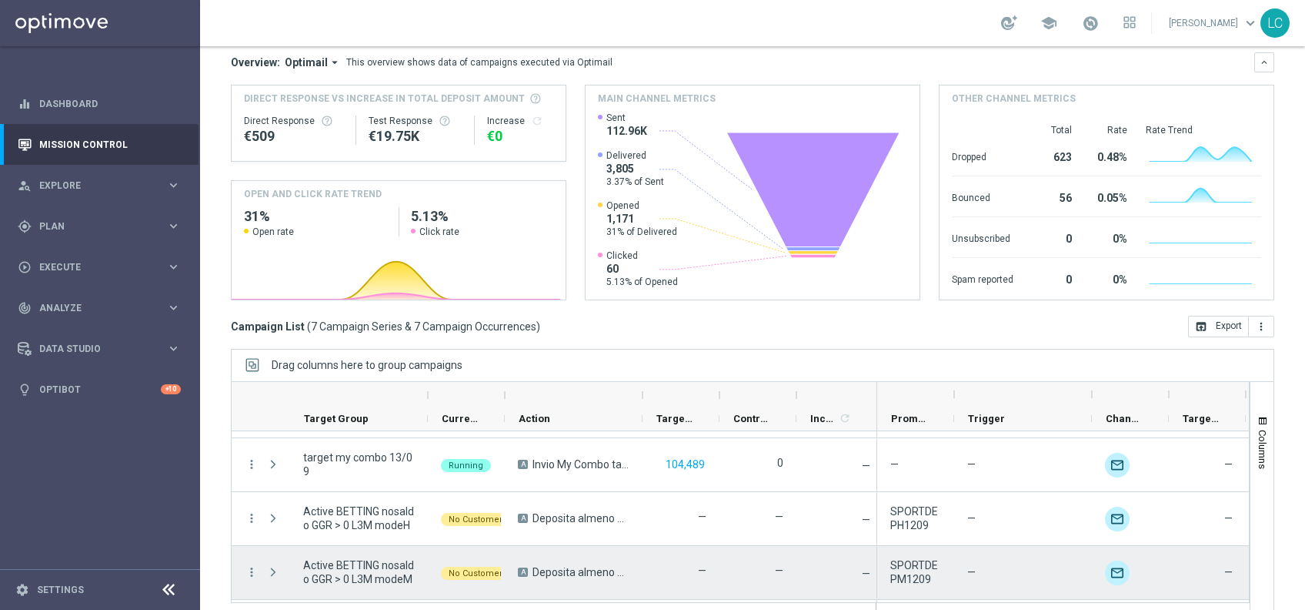
scroll to position [80, 0]
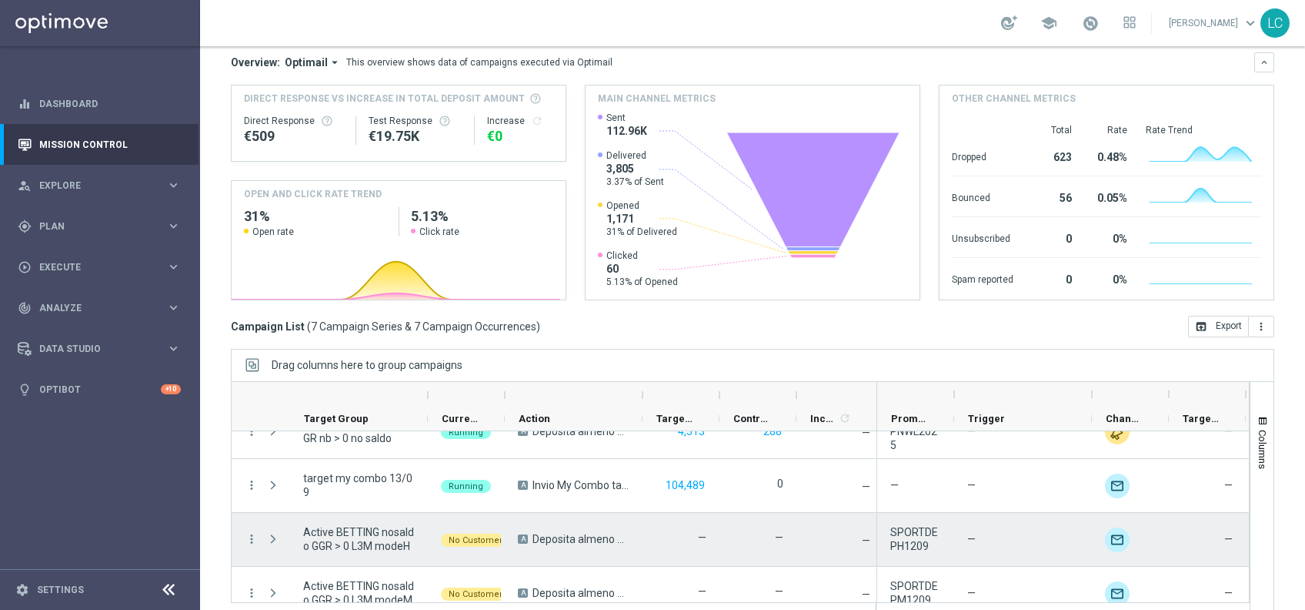
click at [470, 540] on span "No Customers" at bounding box center [478, 540] width 59 height 10
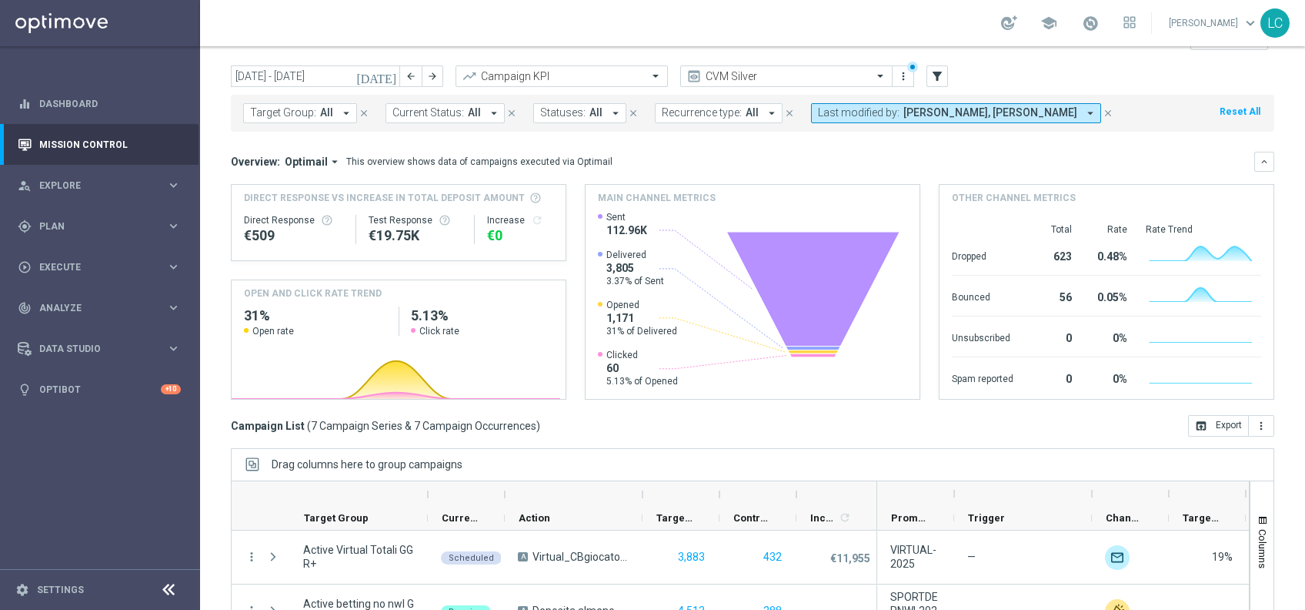
scroll to position [0, 0]
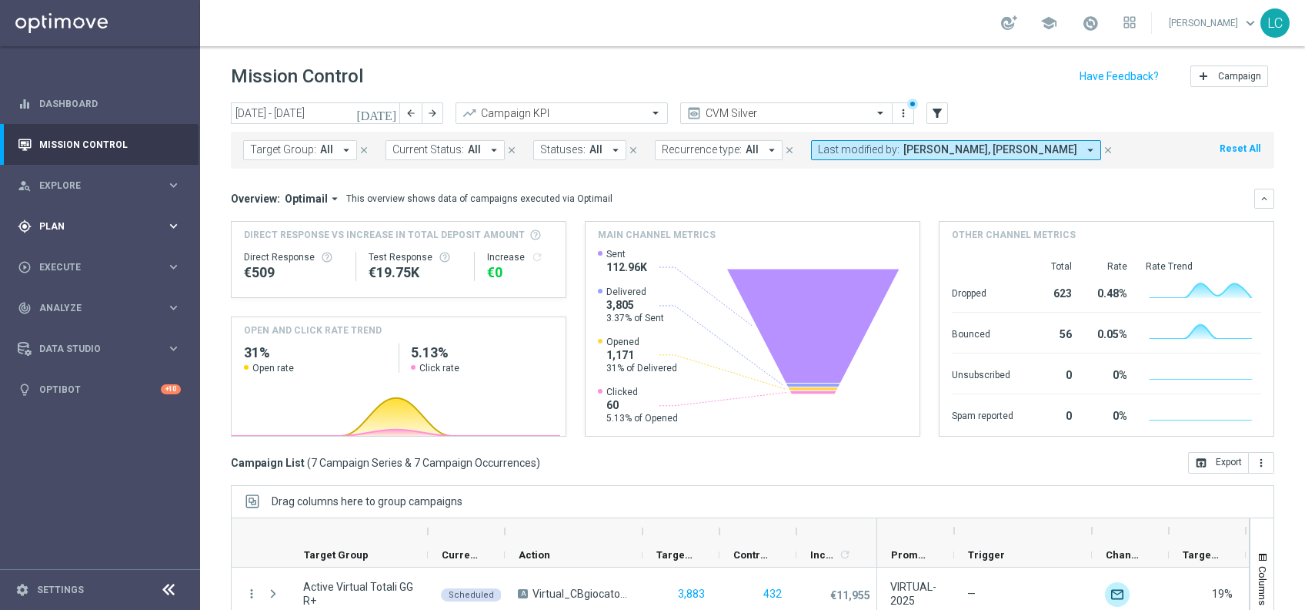
click at [88, 229] on span "Plan" at bounding box center [102, 226] width 127 height 9
click at [98, 383] on span "Execute" at bounding box center [102, 382] width 127 height 9
click at [75, 300] on link "Campaign Builder" at bounding box center [100, 299] width 120 height 12
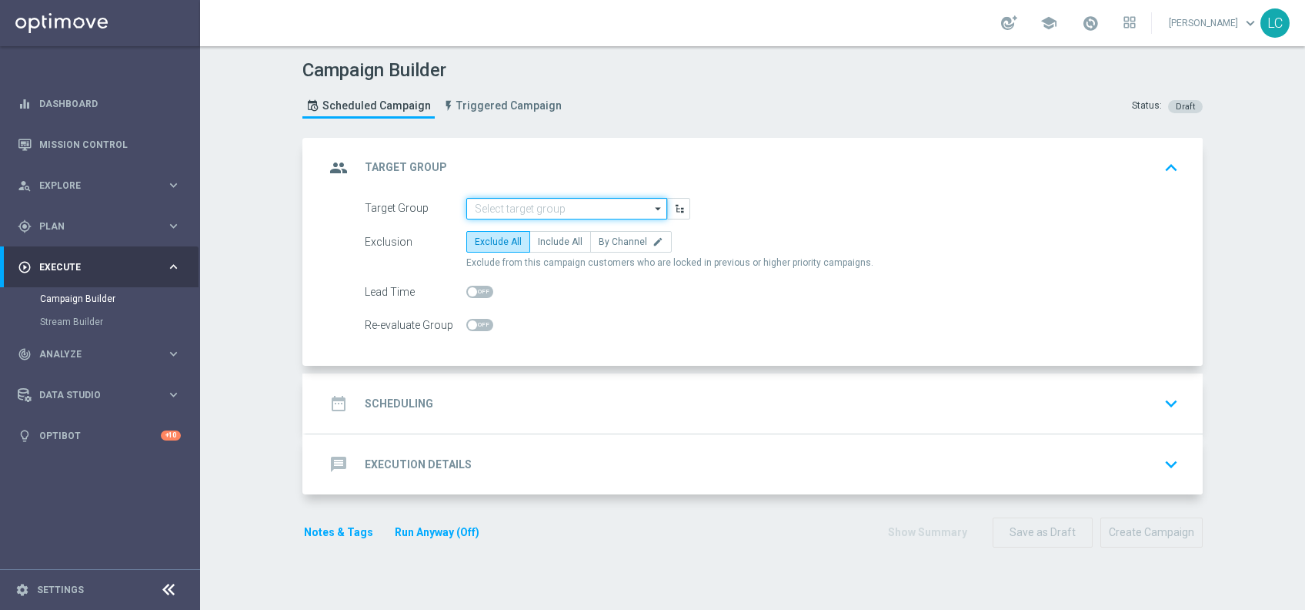
click at [483, 209] on input at bounding box center [566, 209] width 201 height 22
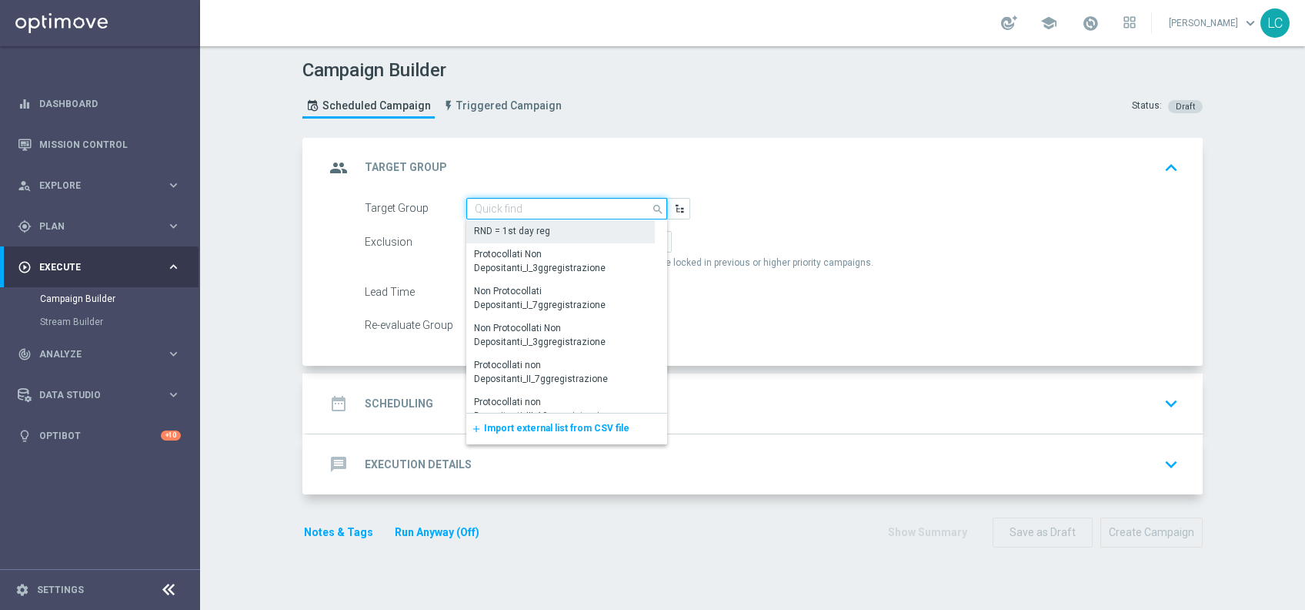
paste input "SPORTD1209"
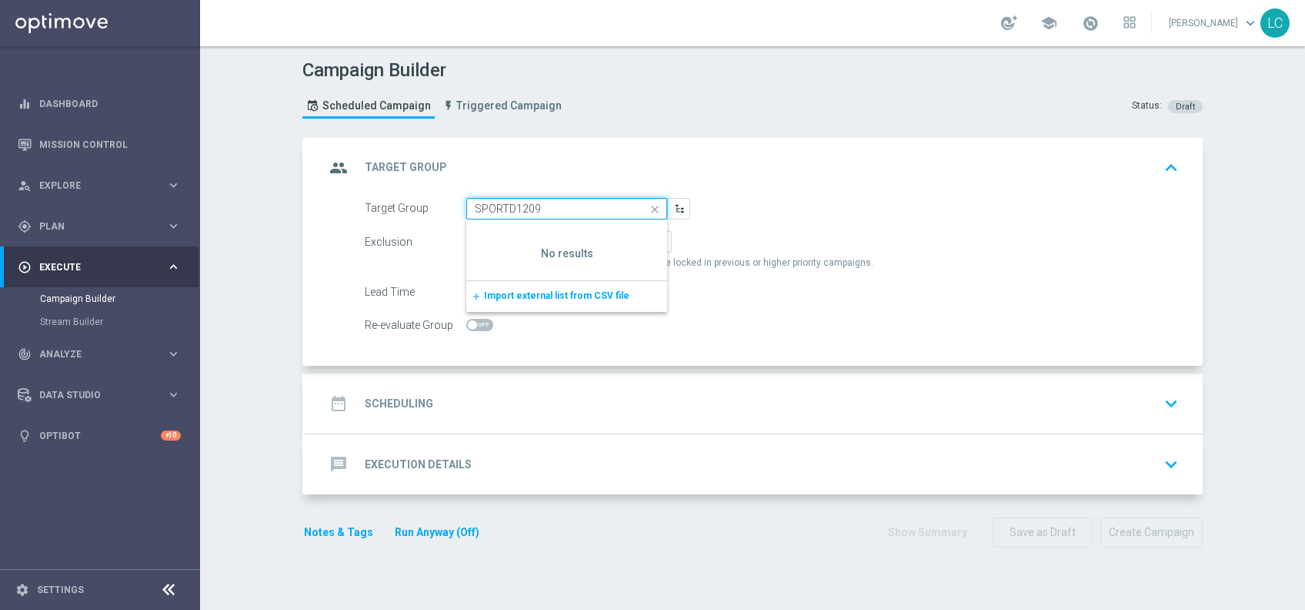
type input "SPORTD1209"
click at [648, 205] on icon "close" at bounding box center [655, 210] width 23 height 22
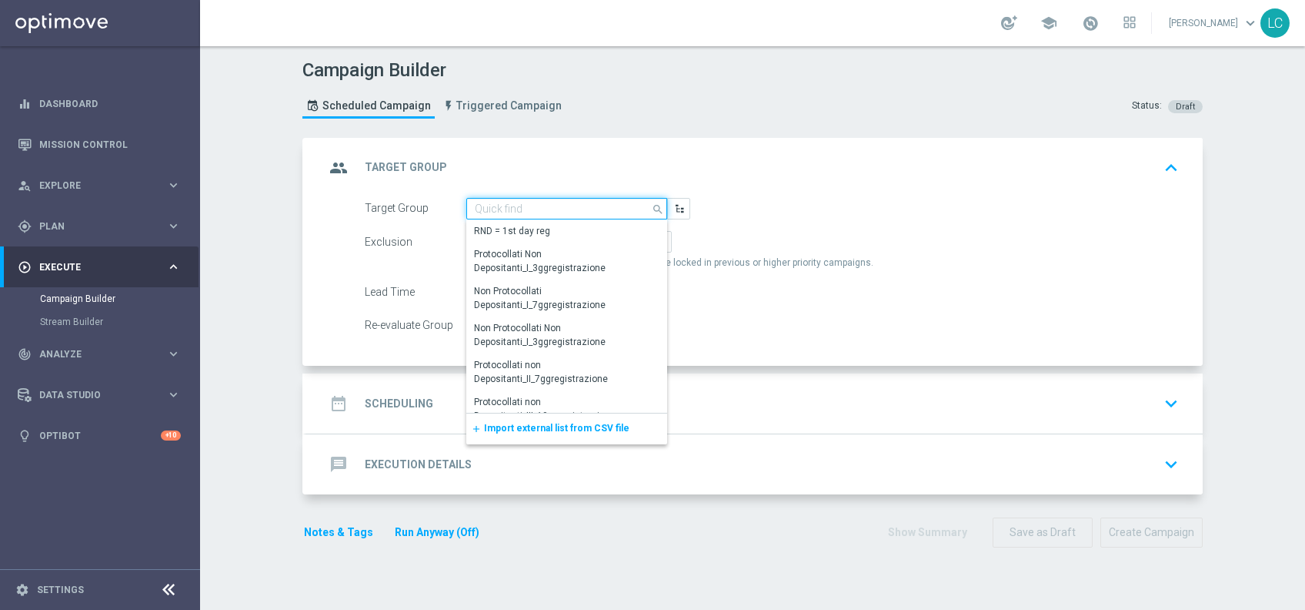
paste input "Active BETTING nosaldo GGR > 0 L3M NODEPL3M"
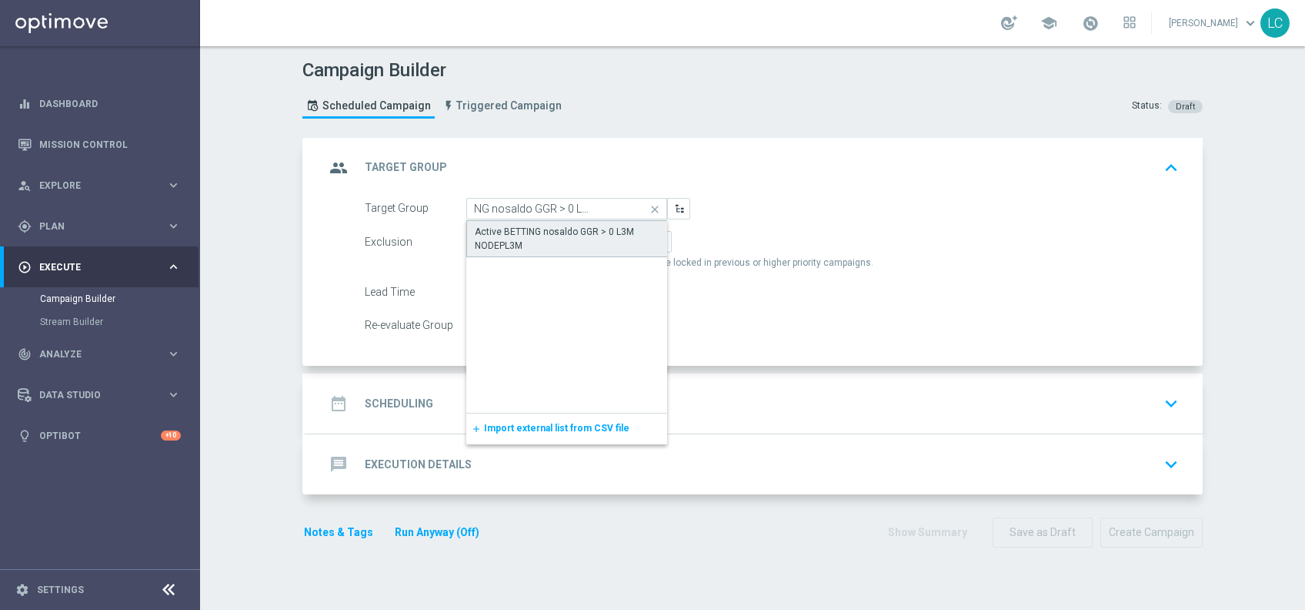
click at [577, 240] on div "Active BETTING nosaldo GGR > 0 L3M NODEPL3M" at bounding box center [567, 239] width 185 height 28
type input "Active BETTING nosaldo GGR > 0 L3M NODEPL3M"
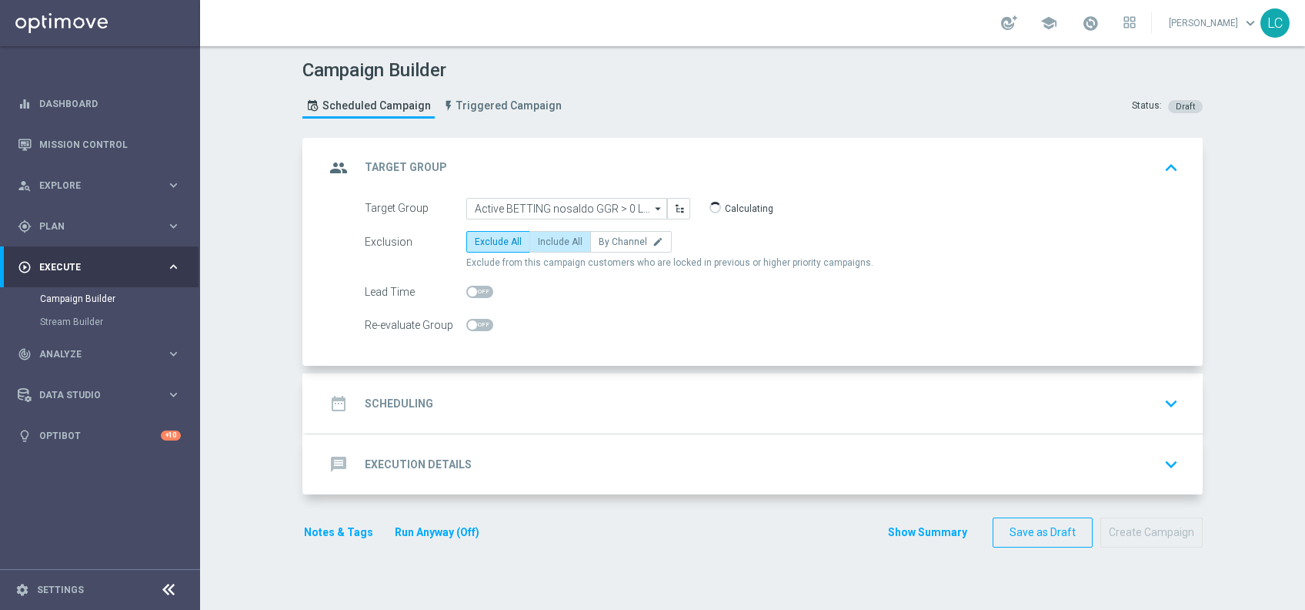
click at [553, 237] on span "Include All" at bounding box center [560, 241] width 45 height 11
click at [548, 239] on input "Include All" at bounding box center [543, 244] width 10 height 10
radio input "true"
click at [606, 396] on div "date_range Scheduling keyboard_arrow_down" at bounding box center [755, 403] width 860 height 29
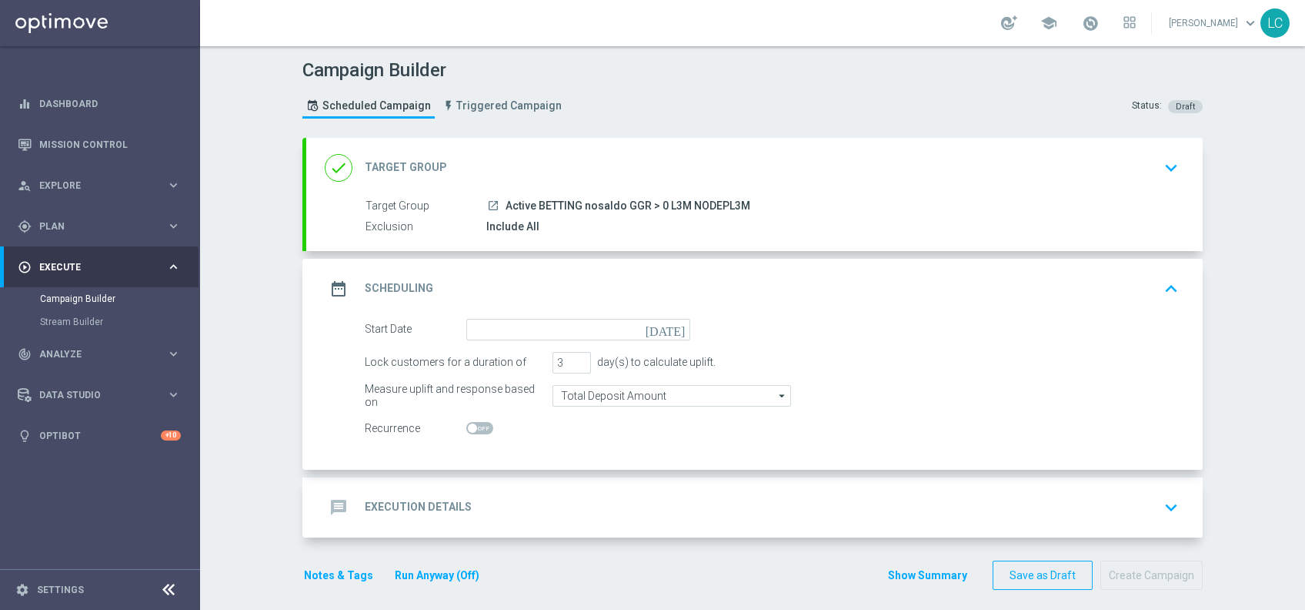
scroll to position [9, 0]
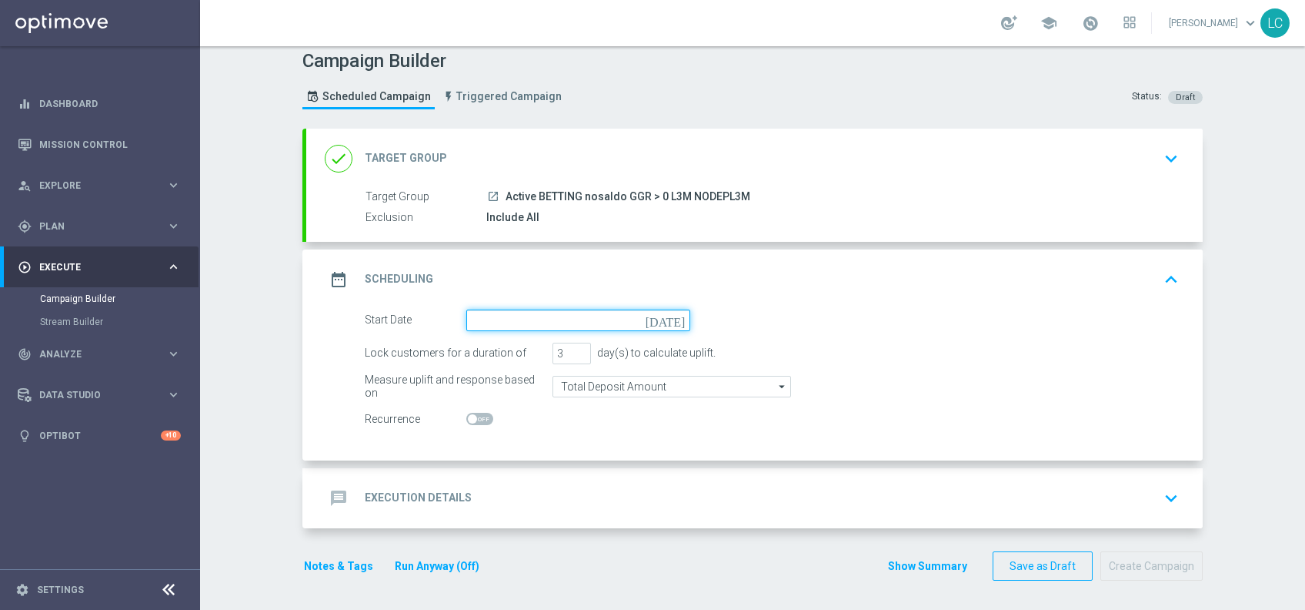
click at [562, 317] on input at bounding box center [578, 320] width 224 height 22
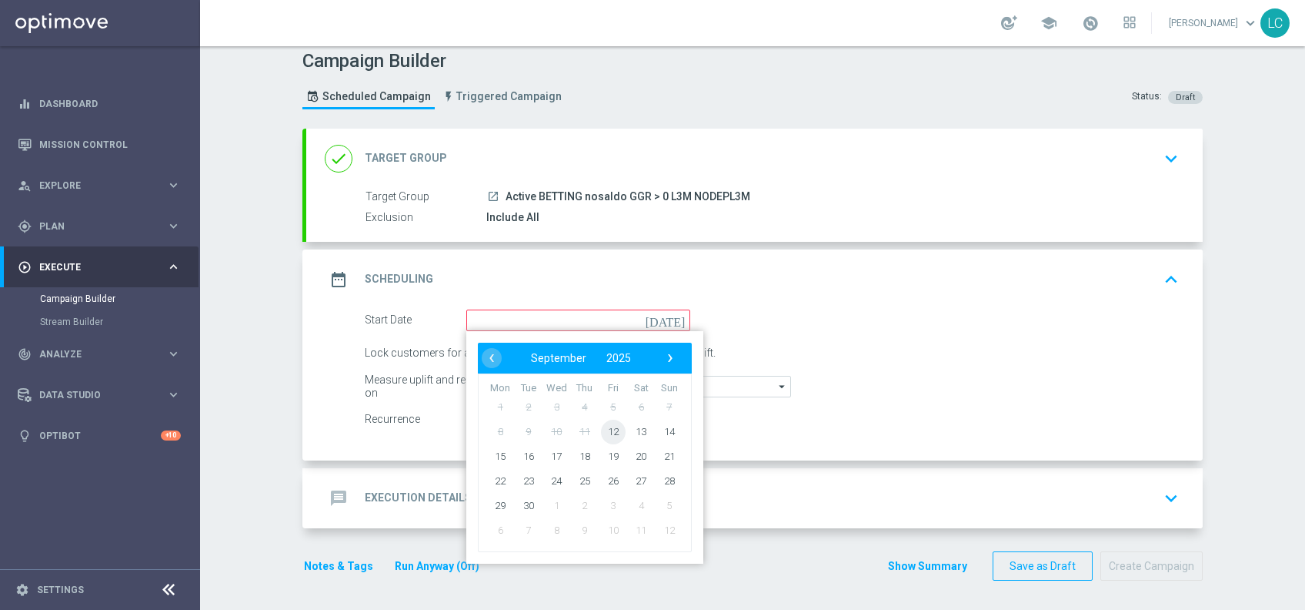
click at [610, 430] on span "12" at bounding box center [613, 431] width 25 height 25
type input "[DATE]"
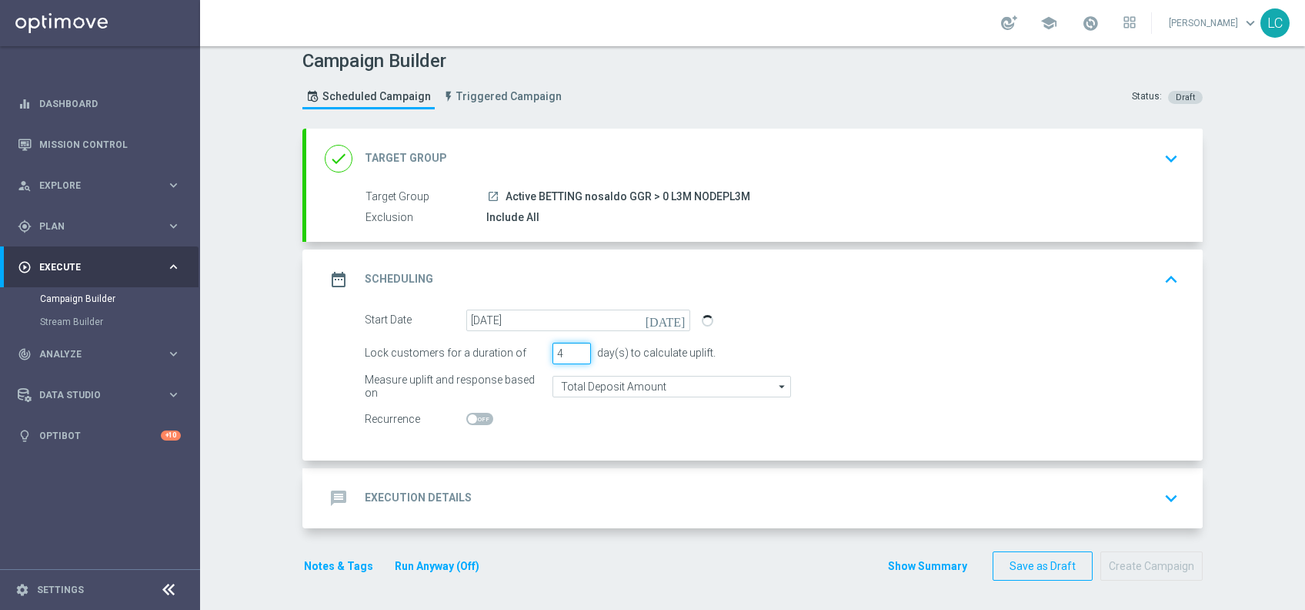
type input "4"
click at [576, 349] on input "4" at bounding box center [572, 354] width 38 height 22
click at [620, 483] on div "message Execution Details keyboard_arrow_down" at bounding box center [755, 497] width 860 height 29
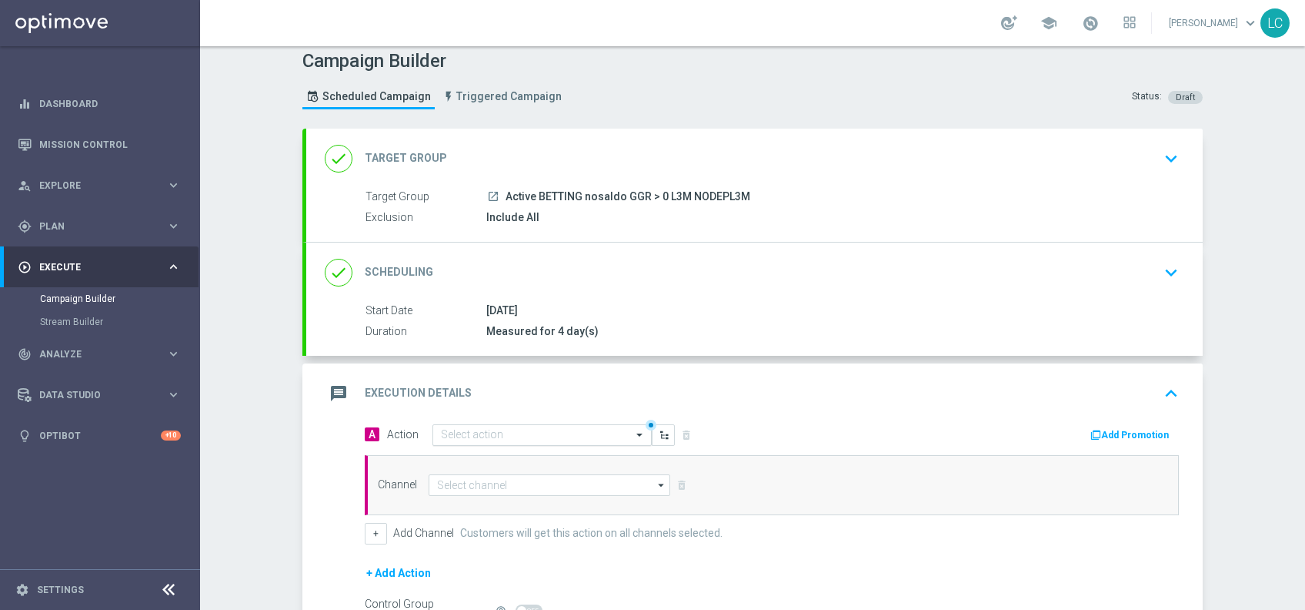
click at [510, 429] on input "text" at bounding box center [527, 435] width 172 height 13
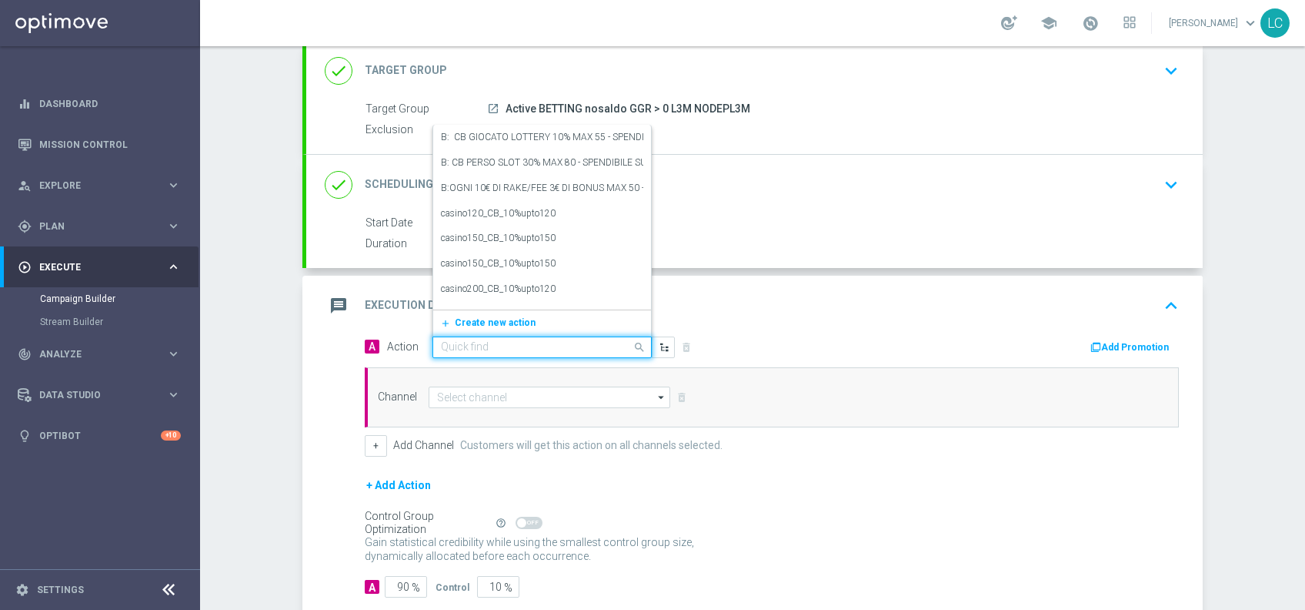
scroll to position [102, 0]
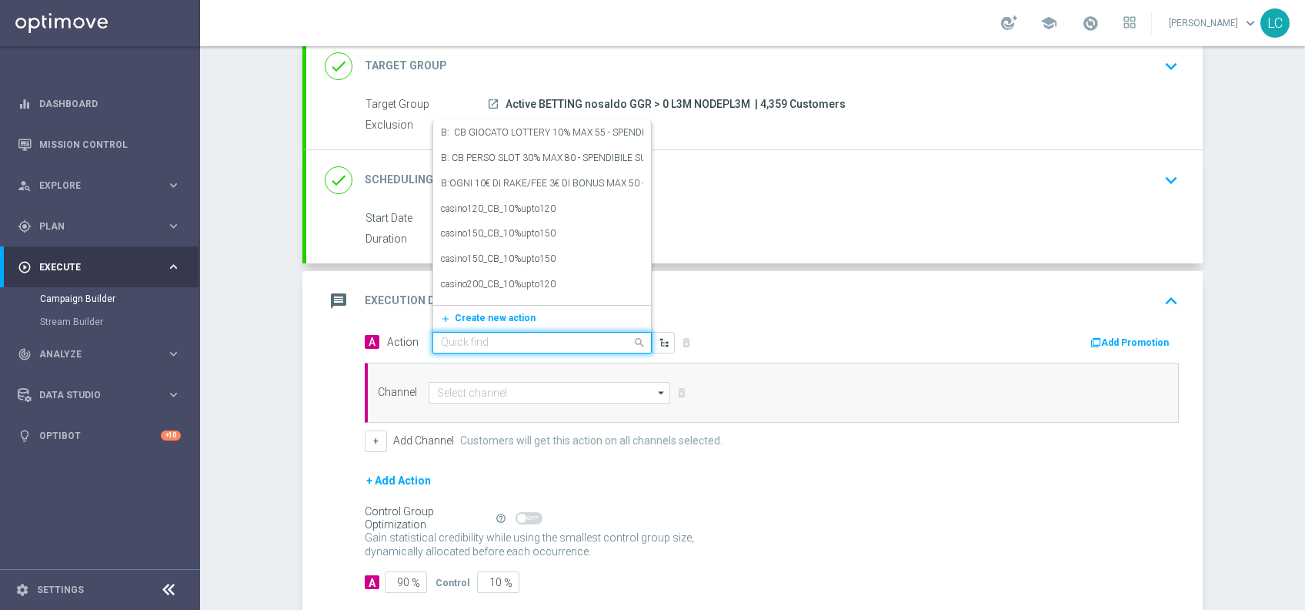
paste input "Active BETTING nosaldo GGR > 0 L3M NODEPL3M"
type input "Active BETTING nosaldo GGR > 0 L3M NODEPL3M"
paste input "Active BETTING nosaldo GGR > 0 L3M NODEPL3M"
type input "Active BETTING nosaldo GGR > 0 L3M NODEPL3M"
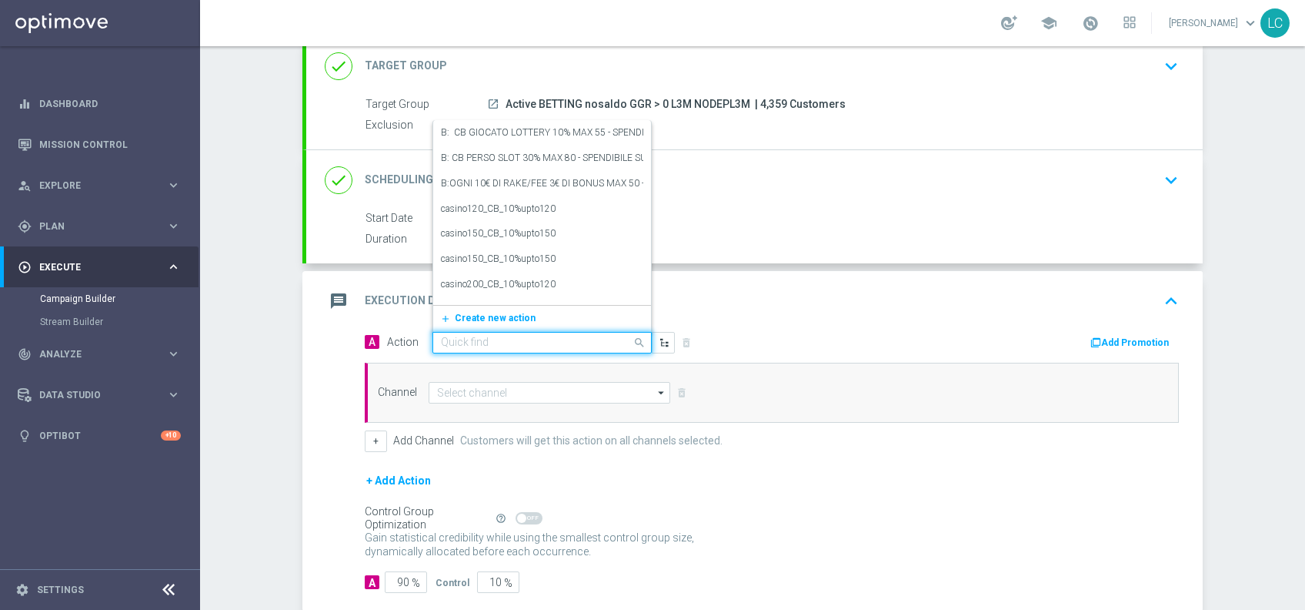
paste input "Deposita almeno 10€ per freebet da 5€ QEL 4"
type input "Deposita almeno 10€ per freebet da 5€ QEL 4"
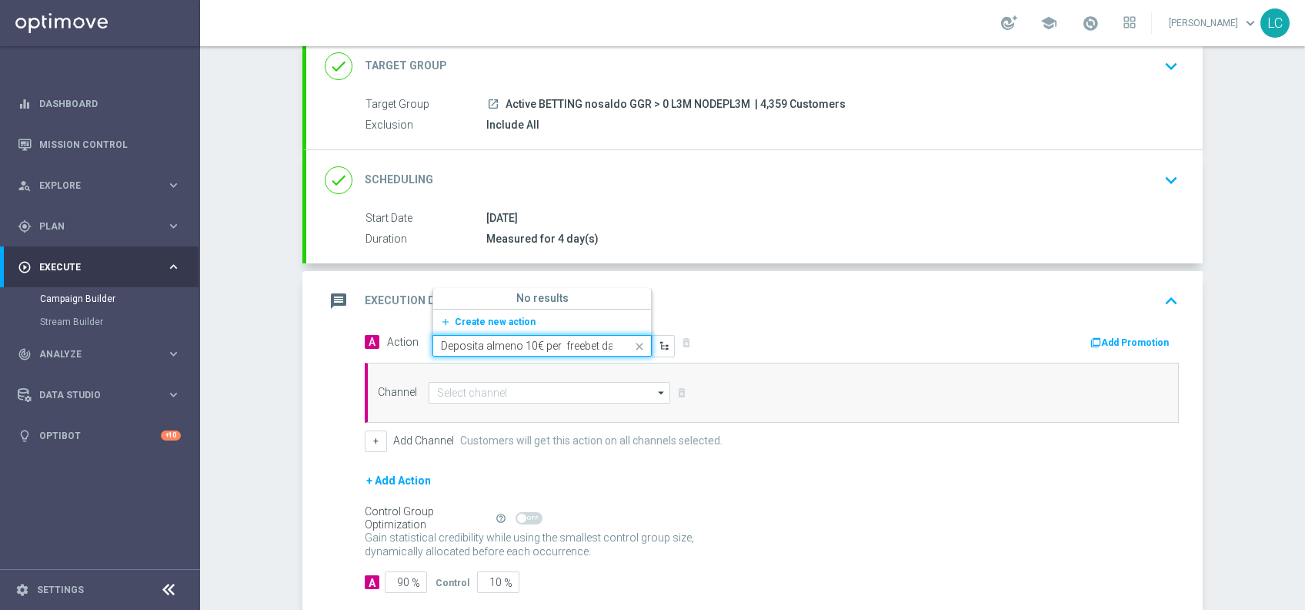
scroll to position [0, 43]
click at [506, 313] on button "add_new Create new action" at bounding box center [539, 322] width 212 height 18
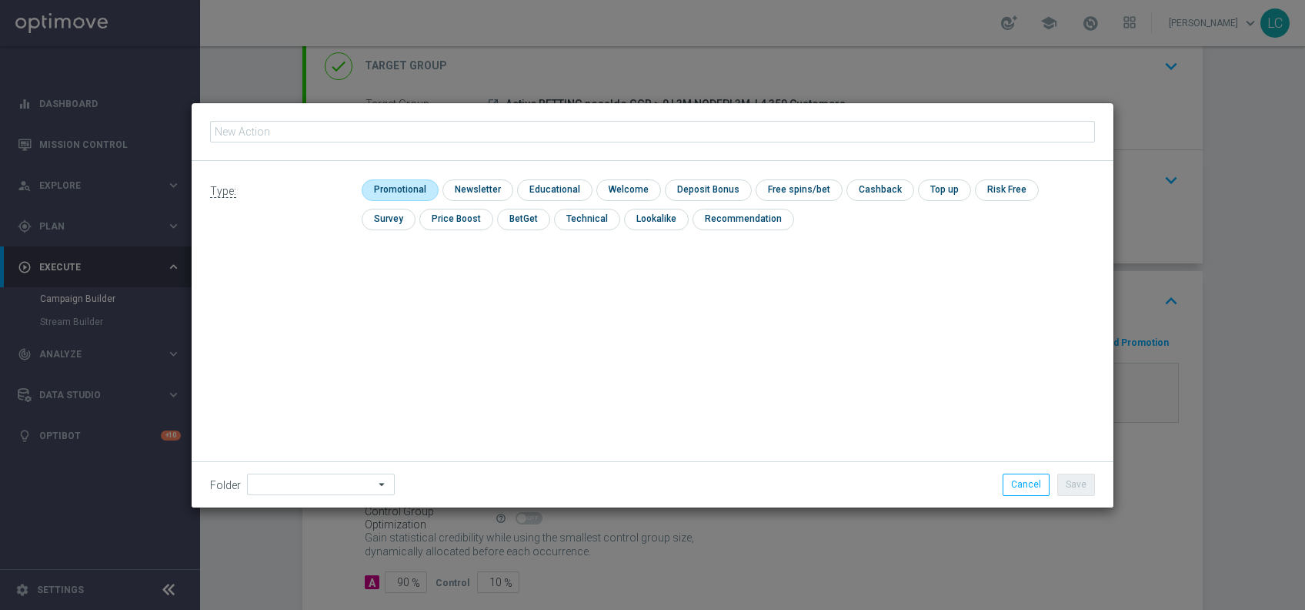
click at [409, 193] on input "checkbox" at bounding box center [398, 189] width 73 height 21
checkbox input "true"
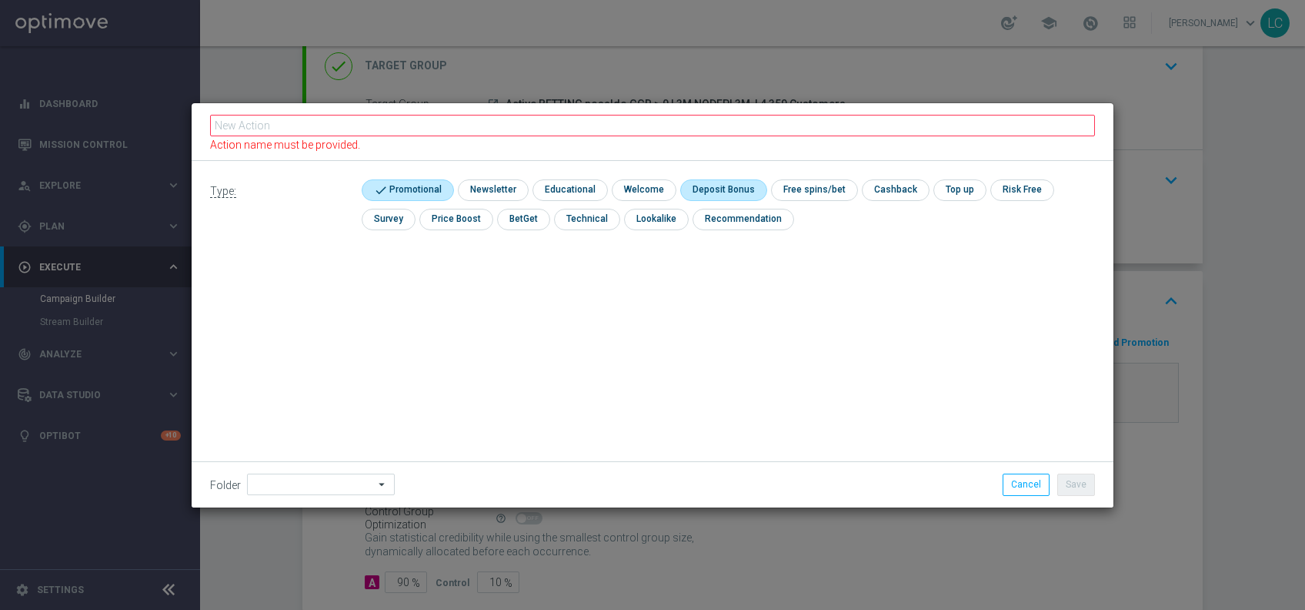
click at [720, 197] on input "checkbox" at bounding box center [721, 189] width 82 height 21
checkbox input "true"
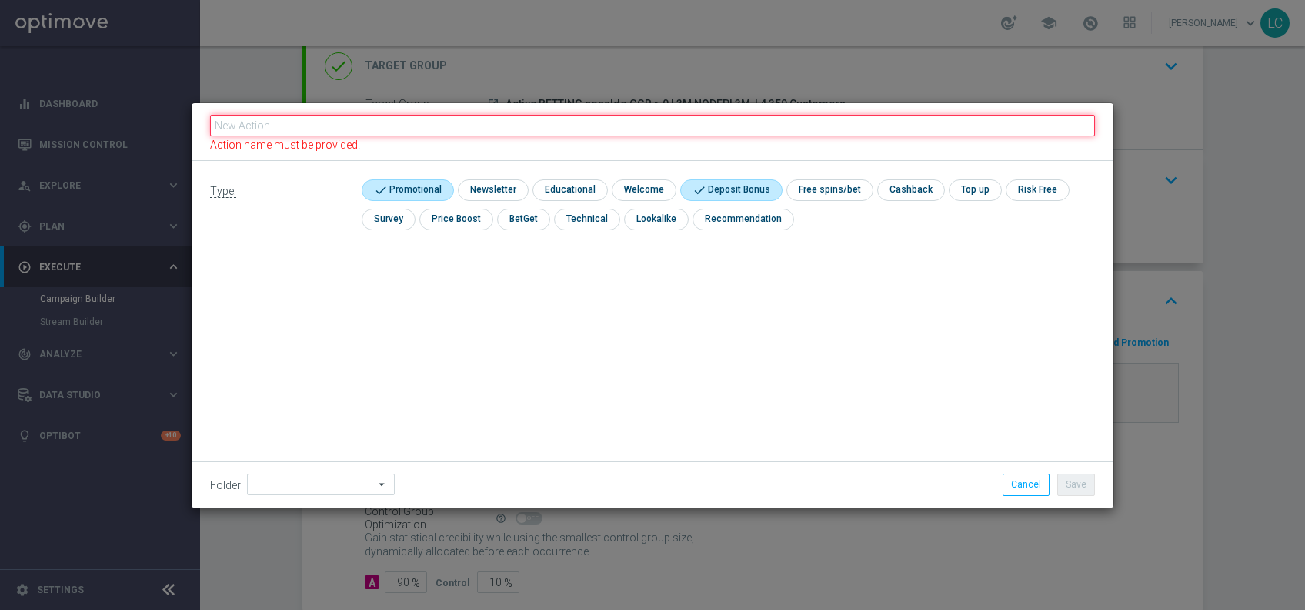
click at [715, 121] on input "text" at bounding box center [652, 126] width 885 height 22
paste input "Deposita almeno 10€ per freebet da 5€ QEL 4"
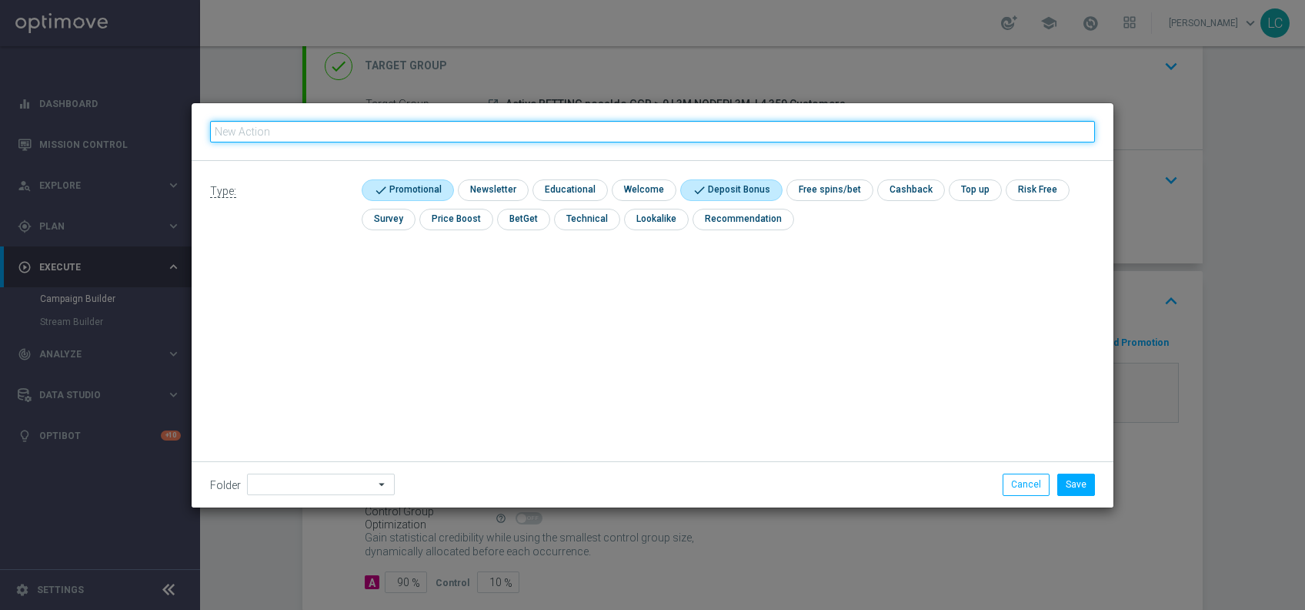
type input "Deposita almeno 10€ per freebet da 5€ QEL 4"
drag, startPoint x: 715, startPoint y: 121, endPoint x: 1035, endPoint y: 490, distance: 487.8
click at [1035, 490] on form "Deposita almeno 10€ per freebet da 5€ QEL 4 Type: check Promotional check Newsl…" at bounding box center [653, 305] width 922 height 404
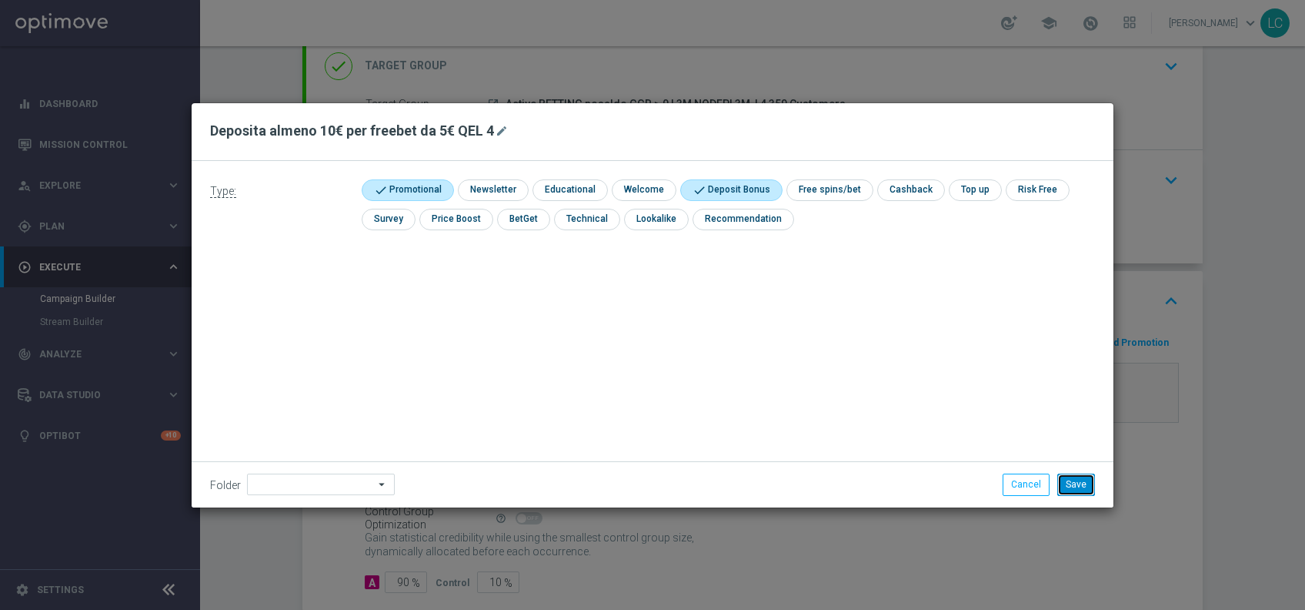
click at [1084, 480] on button "Save" at bounding box center [1077, 484] width 38 height 22
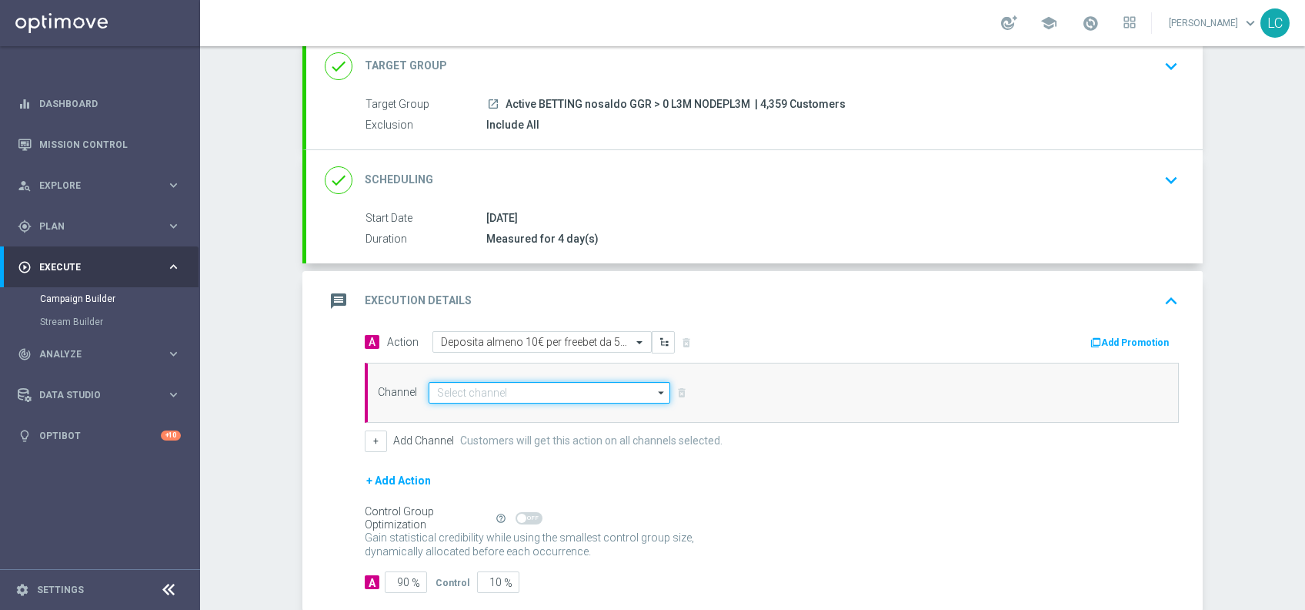
click at [526, 390] on input at bounding box center [550, 393] width 242 height 22
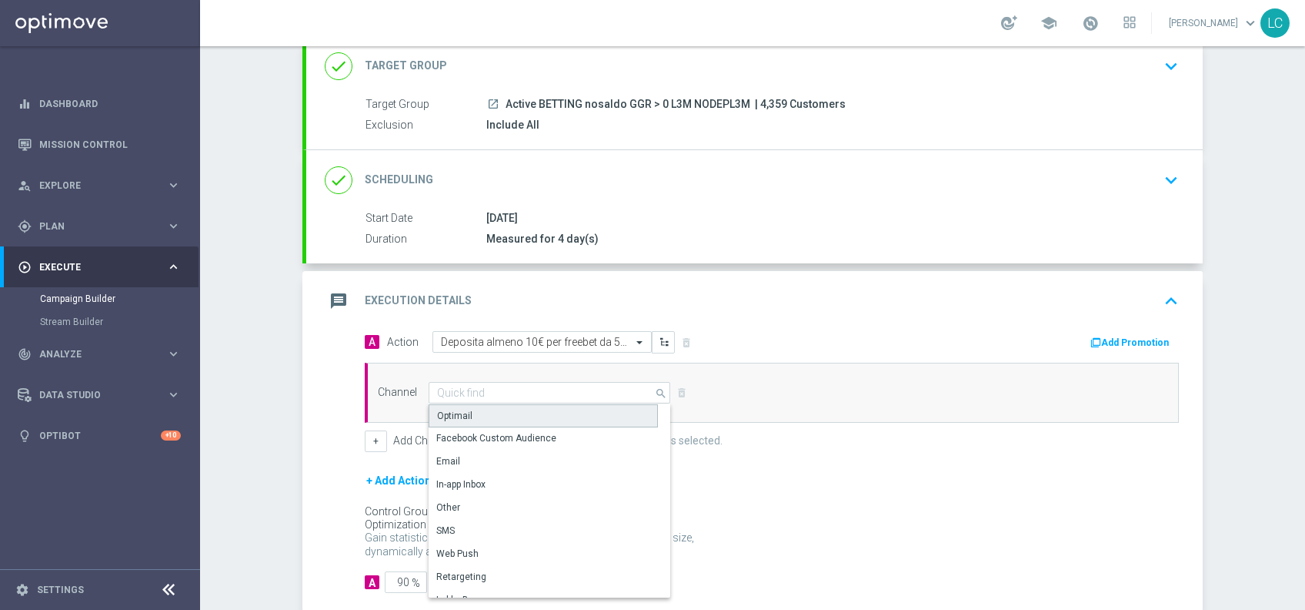
click at [507, 416] on div "Optimail" at bounding box center [543, 415] width 229 height 23
type input "Optimail"
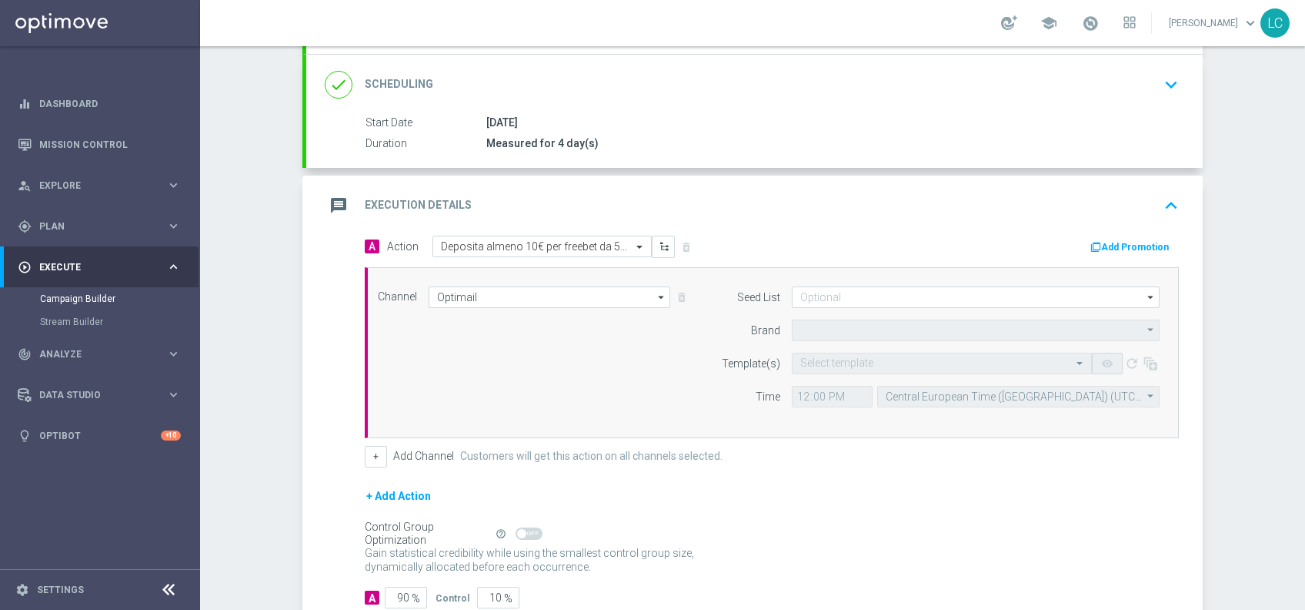
type input "Sisal Marketing"
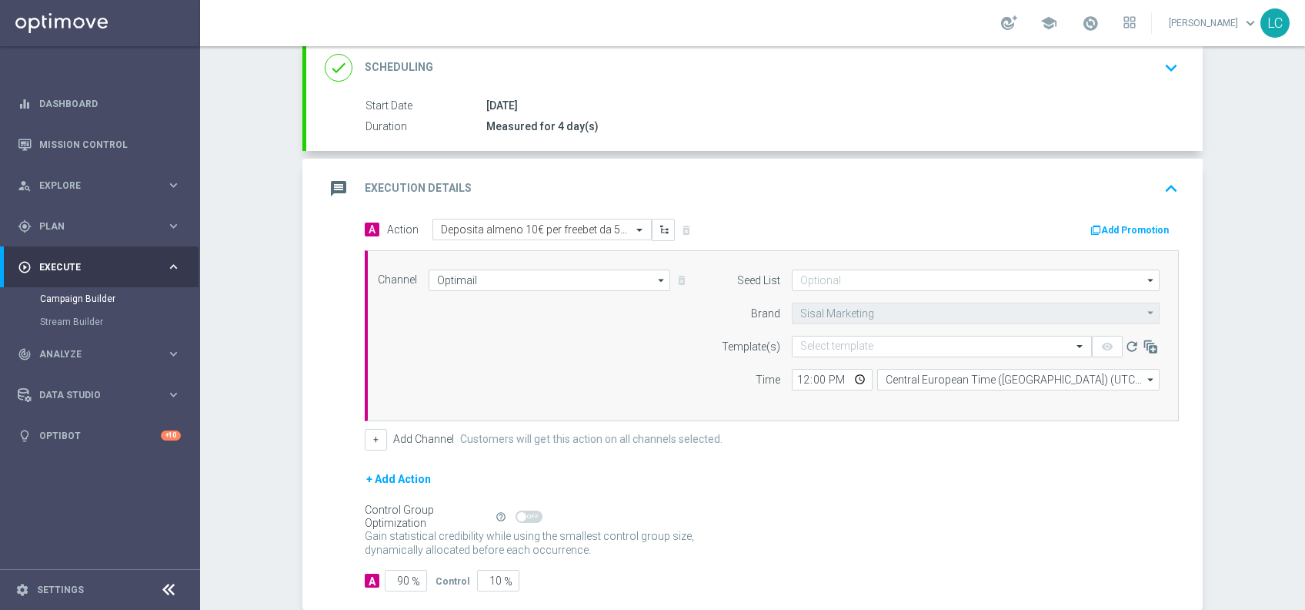
scroll to position [216, 0]
click at [844, 339] on input "text" at bounding box center [927, 345] width 252 height 13
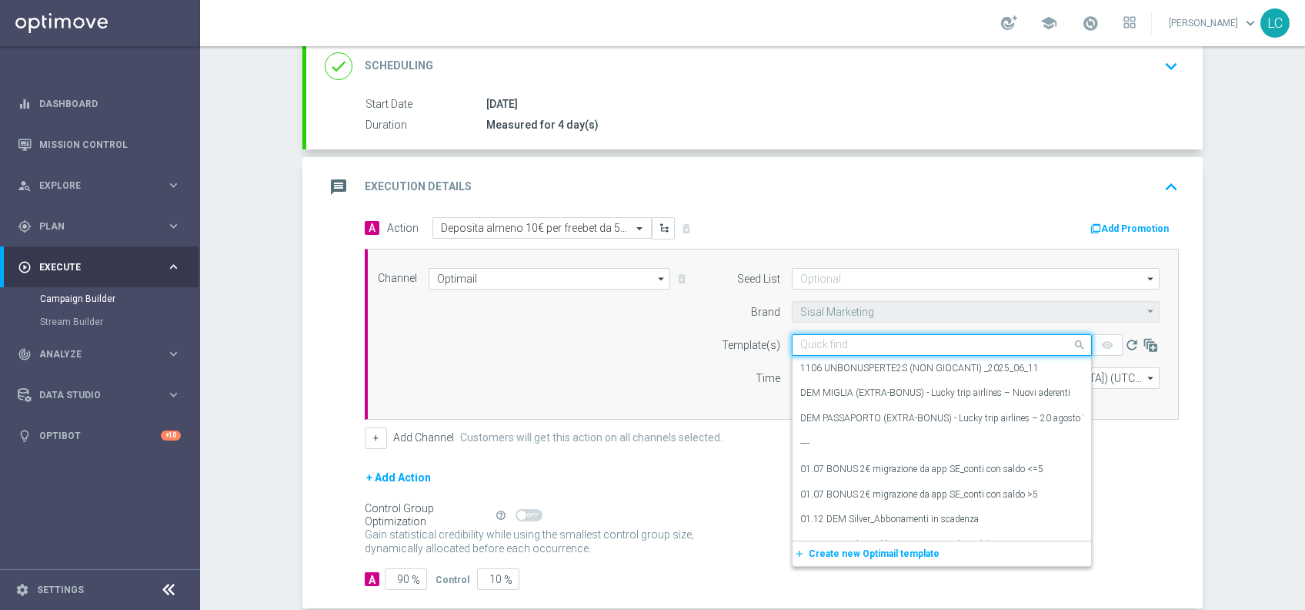
paste input "SPORTD1209"
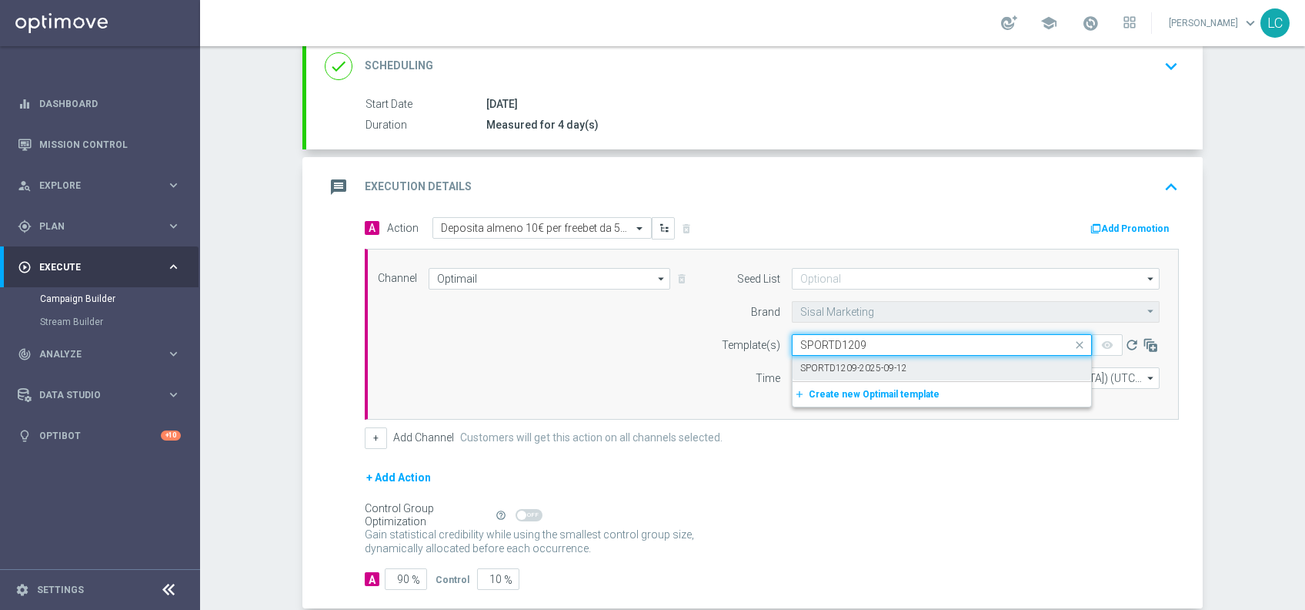
click at [825, 365] on label "SPORTD1209-2025-09-12" at bounding box center [854, 368] width 107 height 13
type input "SPORTD1209"
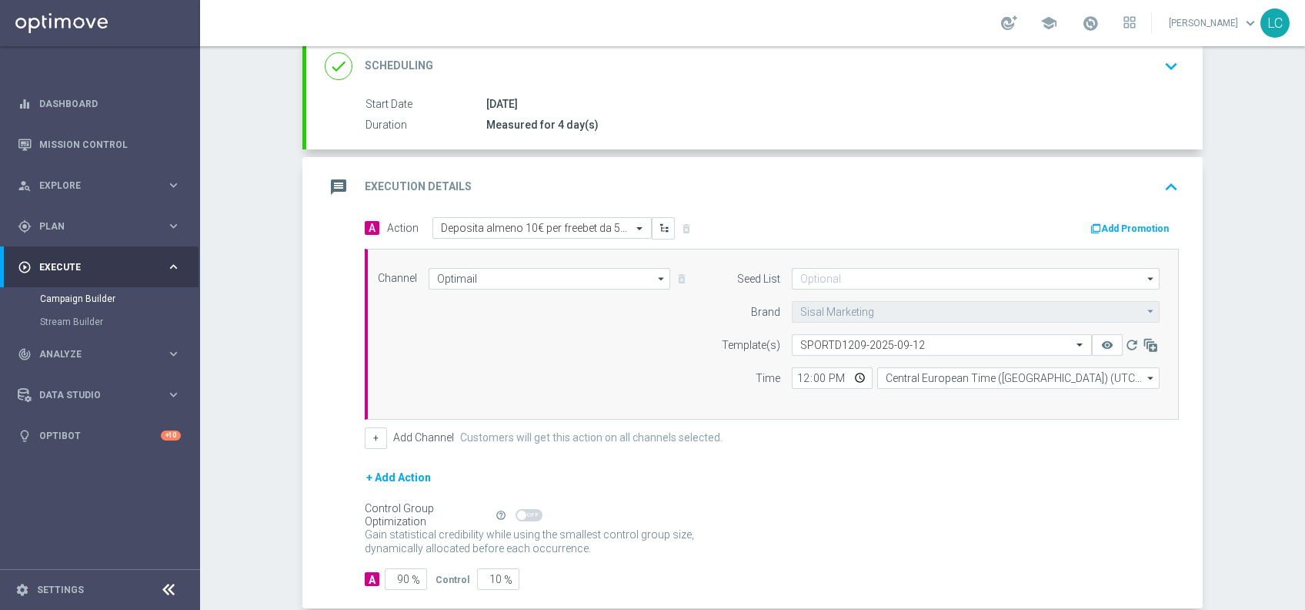
click at [1158, 222] on button "Add Promotion" at bounding box center [1131, 228] width 85 height 17
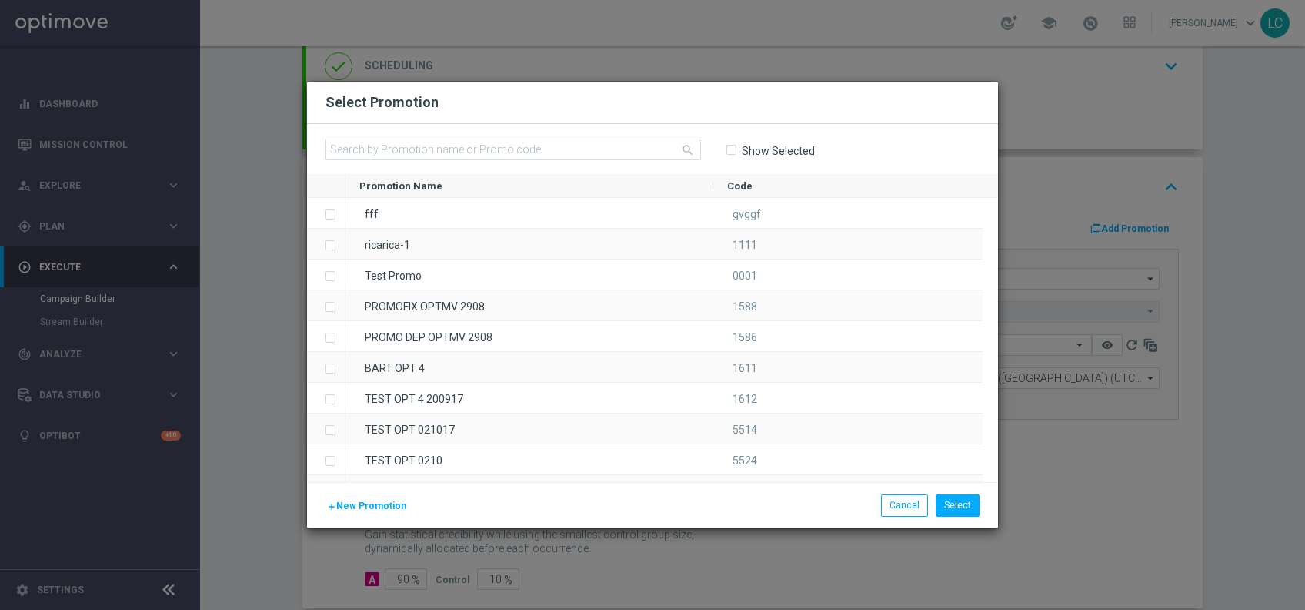
click at [466, 160] on input-search "search" at bounding box center [514, 150] width 376 height 23
click at [465, 148] on input "text" at bounding box center [514, 150] width 376 height 22
paste input "SPORTD1209"
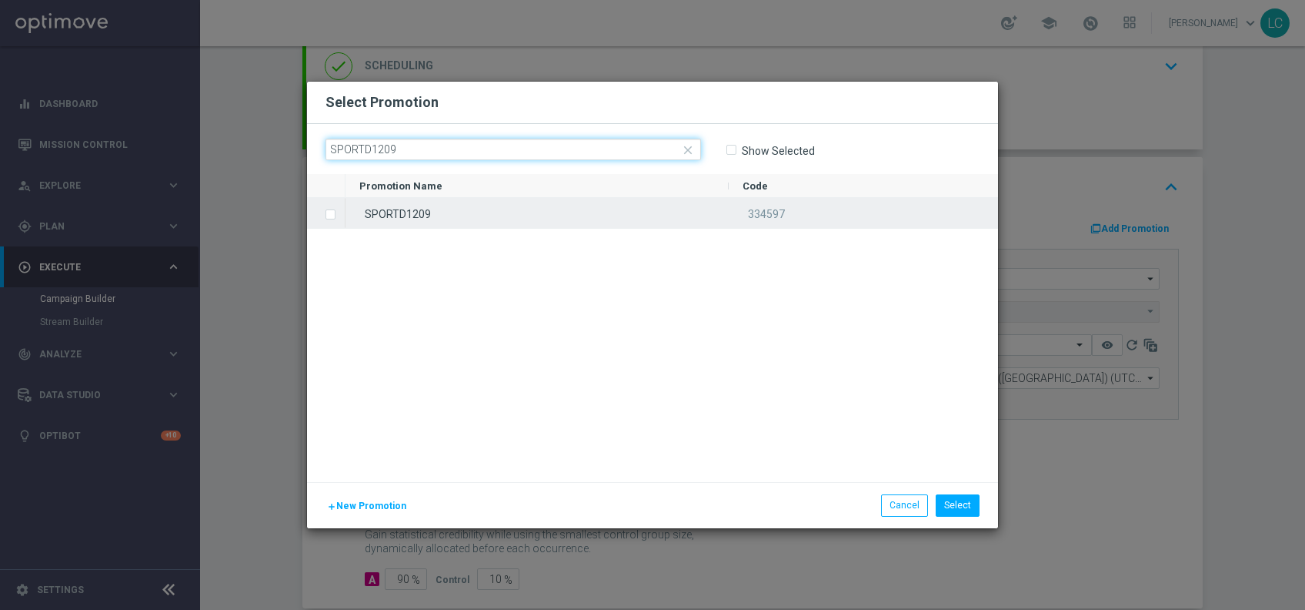
type input "SPORTD1209"
click at [336, 208] on span "Press SPACE to select this row." at bounding box center [332, 214] width 15 height 31
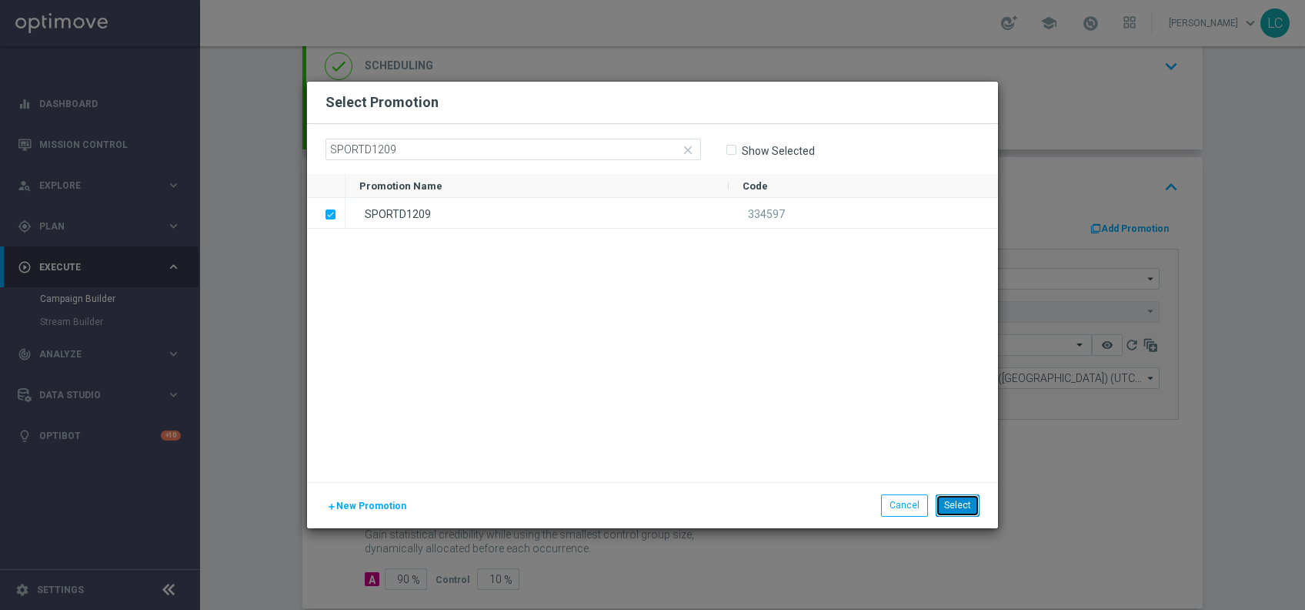
click at [952, 503] on button "Select" at bounding box center [958, 505] width 44 height 22
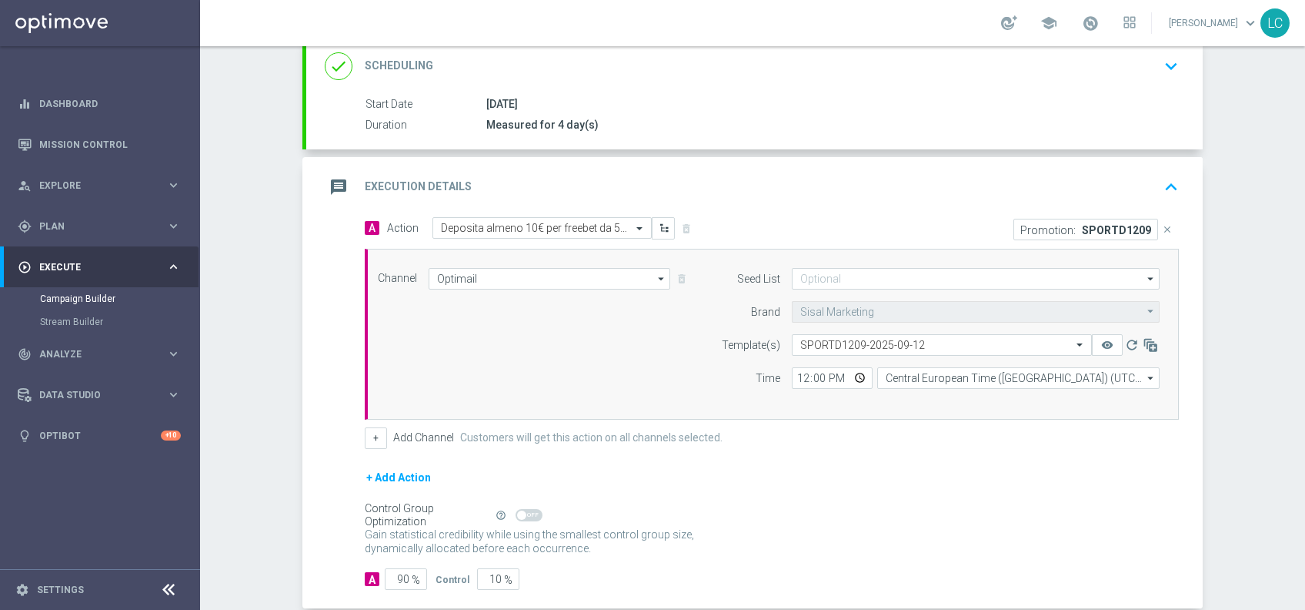
scroll to position [234, 0]
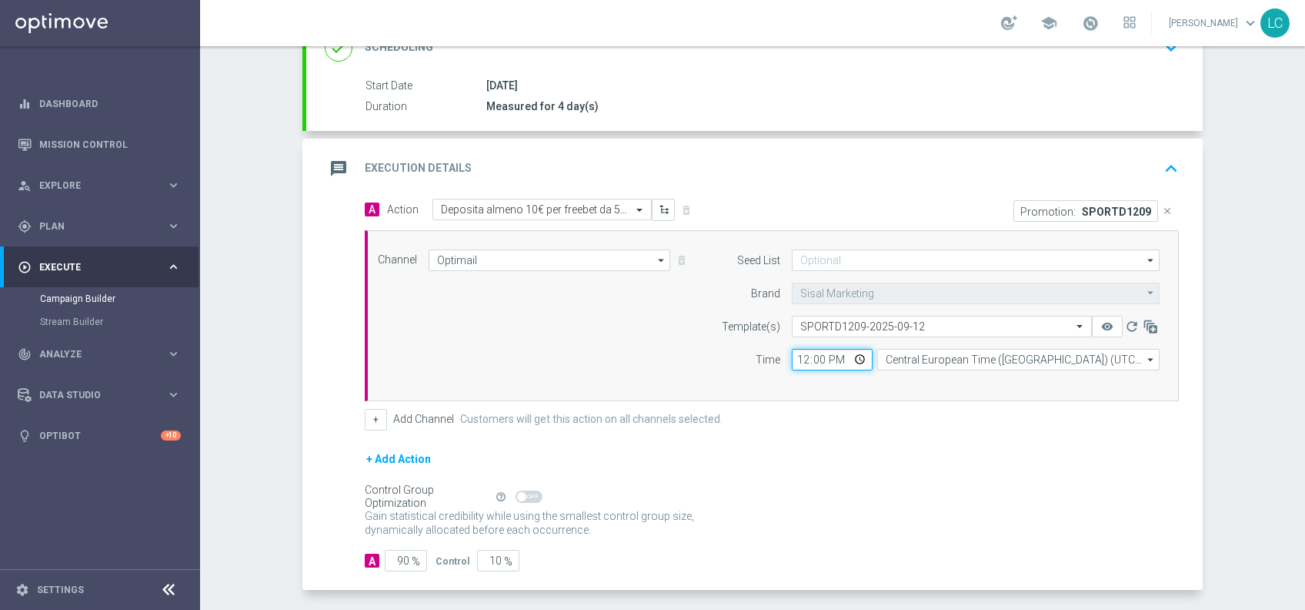
click at [794, 353] on input "12:00" at bounding box center [832, 360] width 81 height 22
type input "17:00"
click at [714, 380] on div "Channel Optimail Optimail arrow_drop_down Drag here to set row groups Drag here…" at bounding box center [772, 315] width 814 height 171
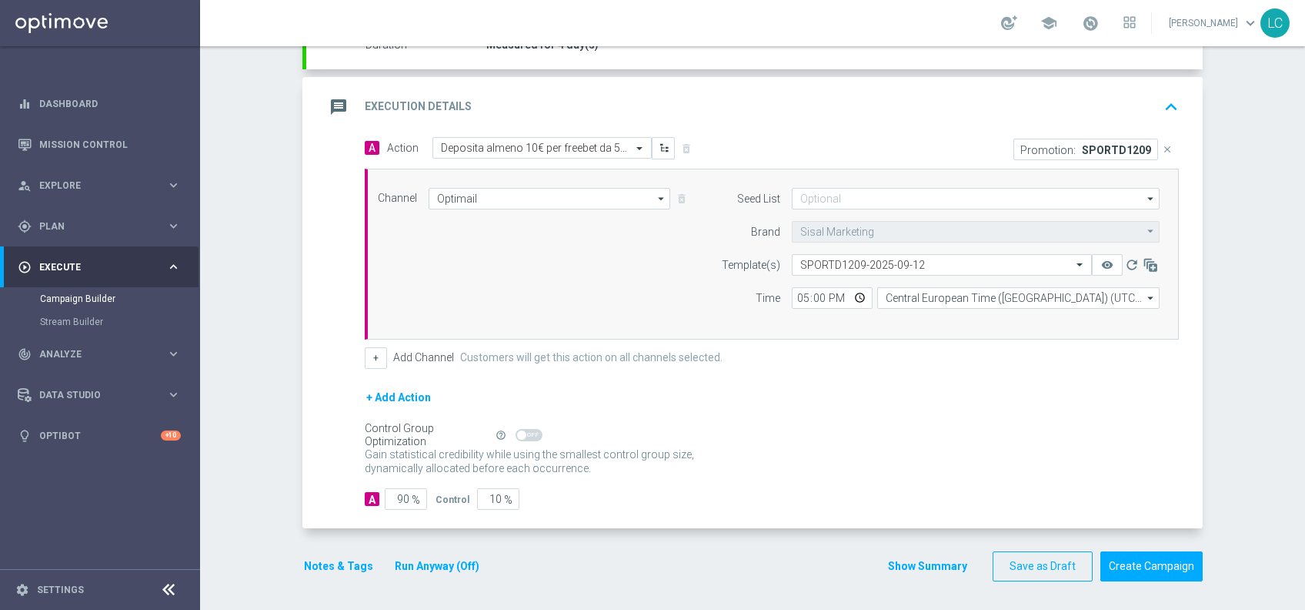
click at [1165, 99] on icon "keyboard_arrow_up" at bounding box center [1171, 106] width 23 height 23
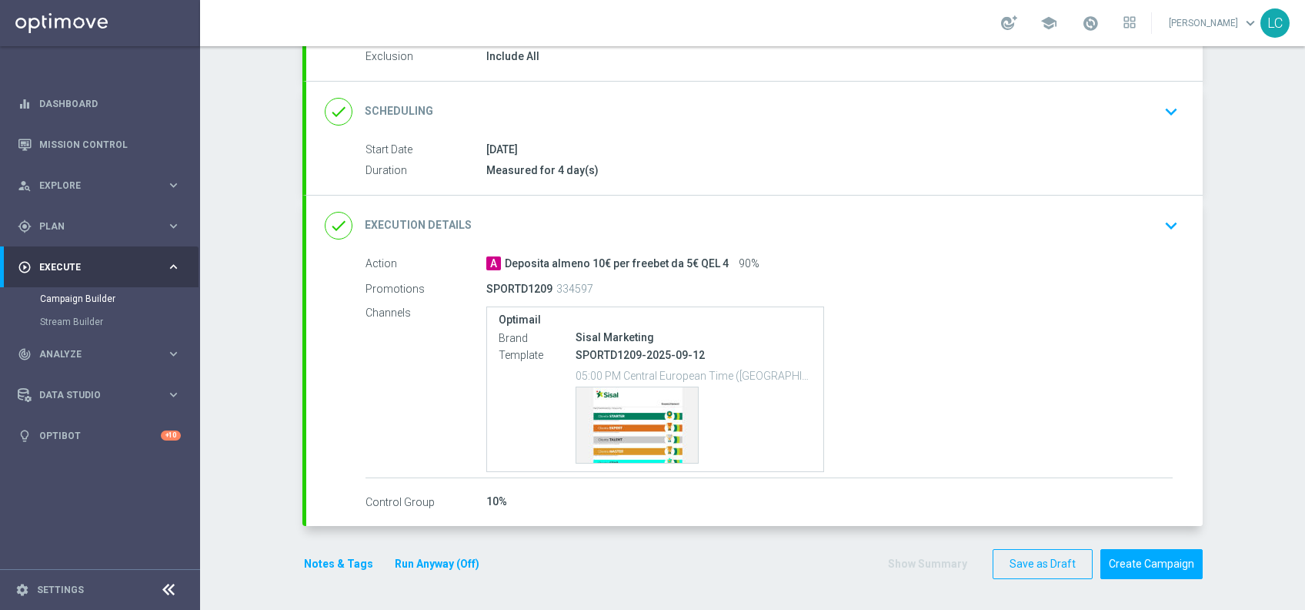
scroll to position [168, 0]
click at [1160, 104] on icon "keyboard_arrow_down" at bounding box center [1171, 113] width 23 height 23
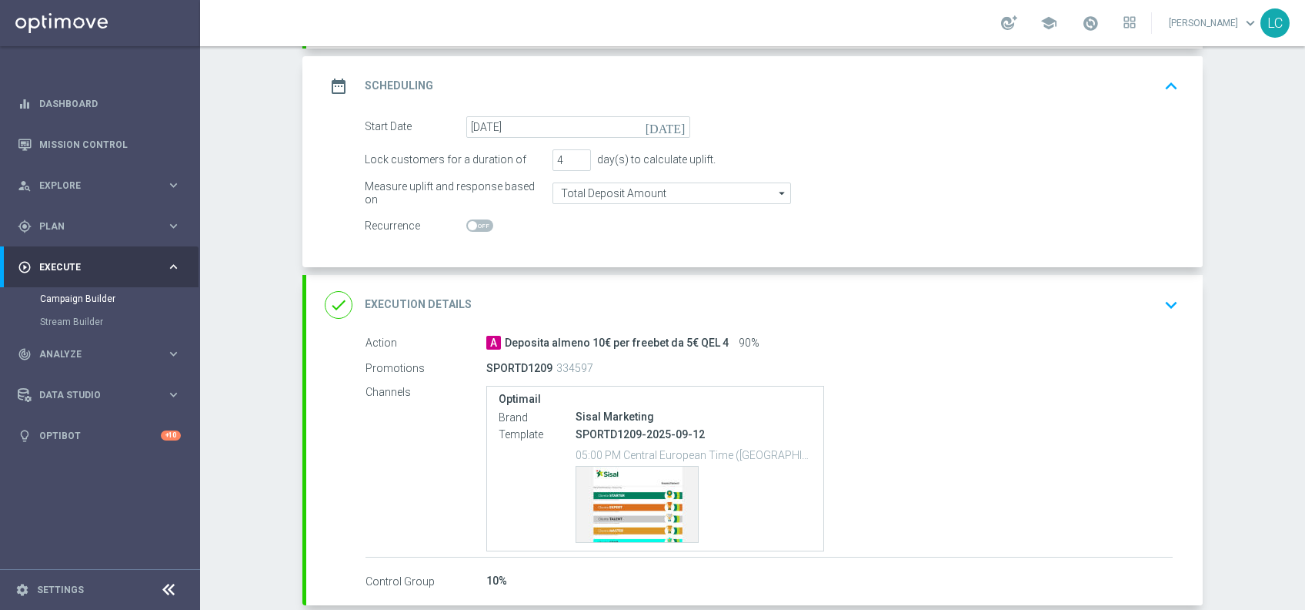
scroll to position [213, 0]
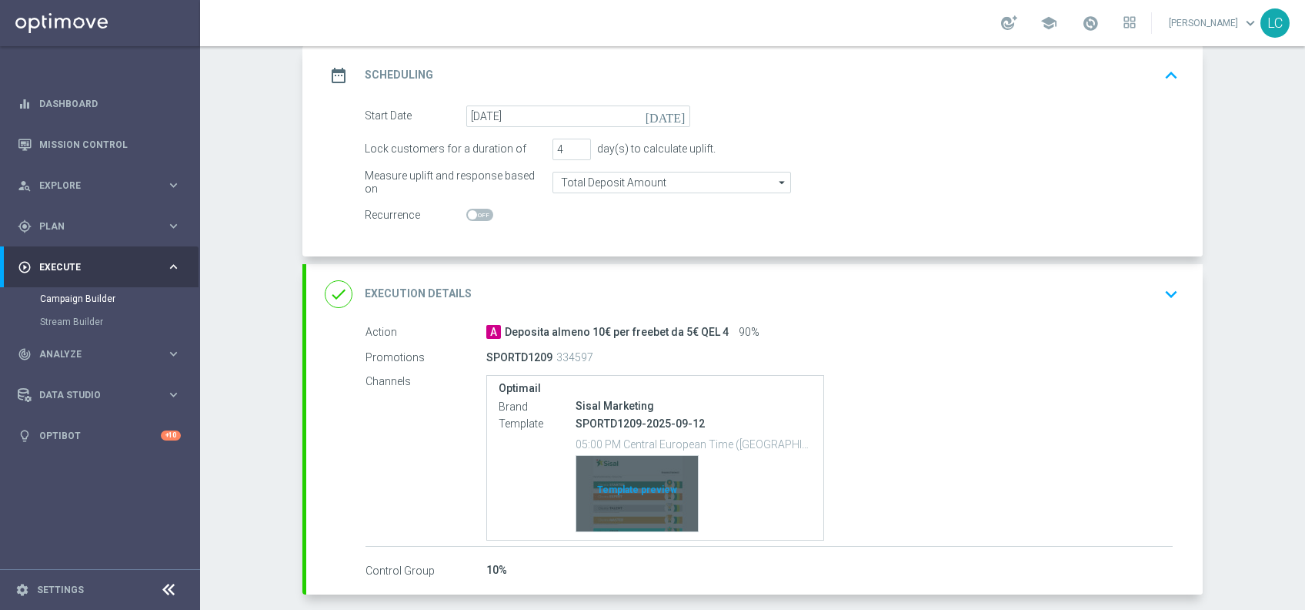
click at [597, 502] on div "Template preview" at bounding box center [638, 493] width 122 height 75
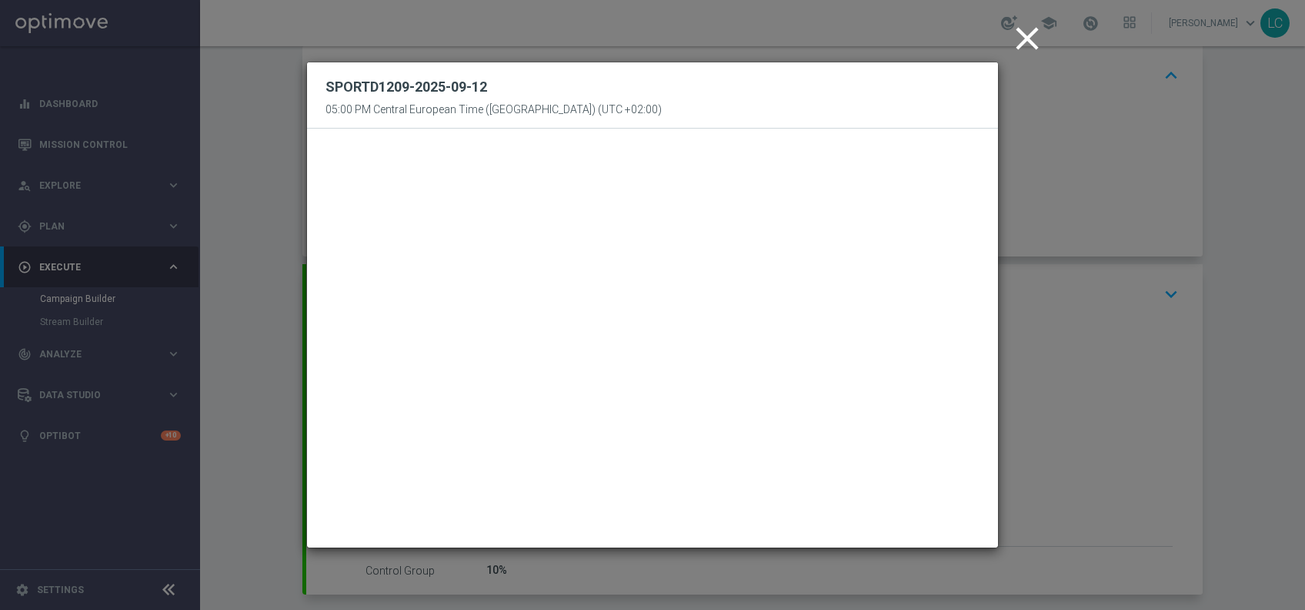
click at [1025, 25] on icon "close" at bounding box center [1027, 38] width 38 height 38
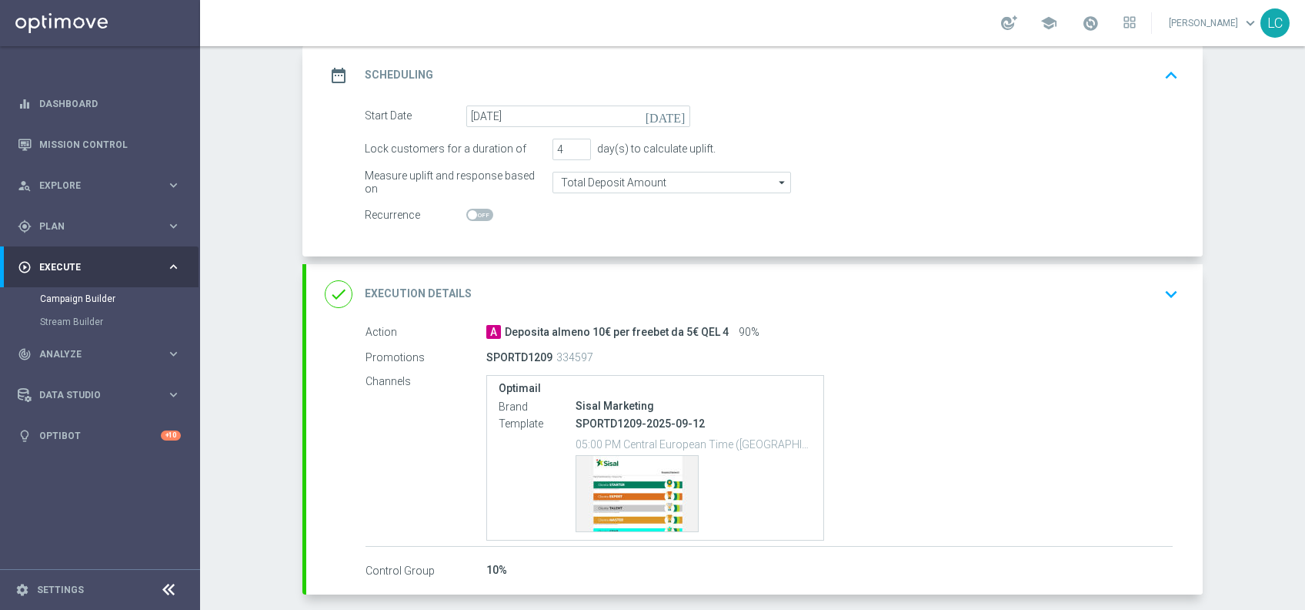
scroll to position [279, 0]
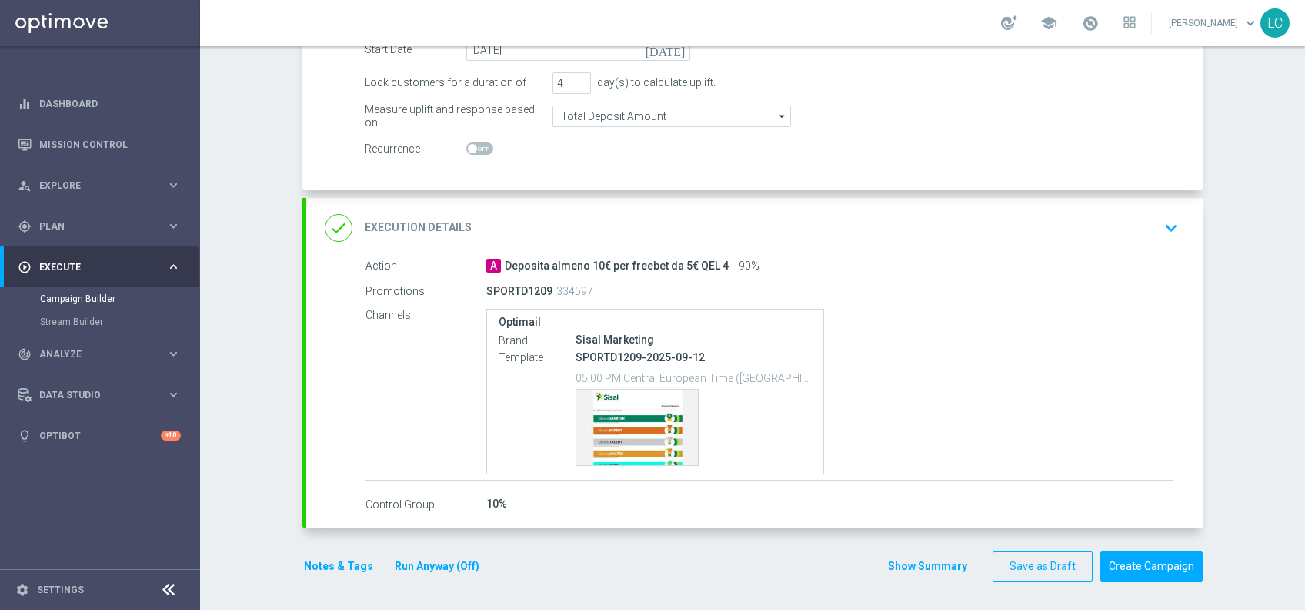
click at [326, 567] on button "Notes & Tags" at bounding box center [339, 566] width 72 height 19
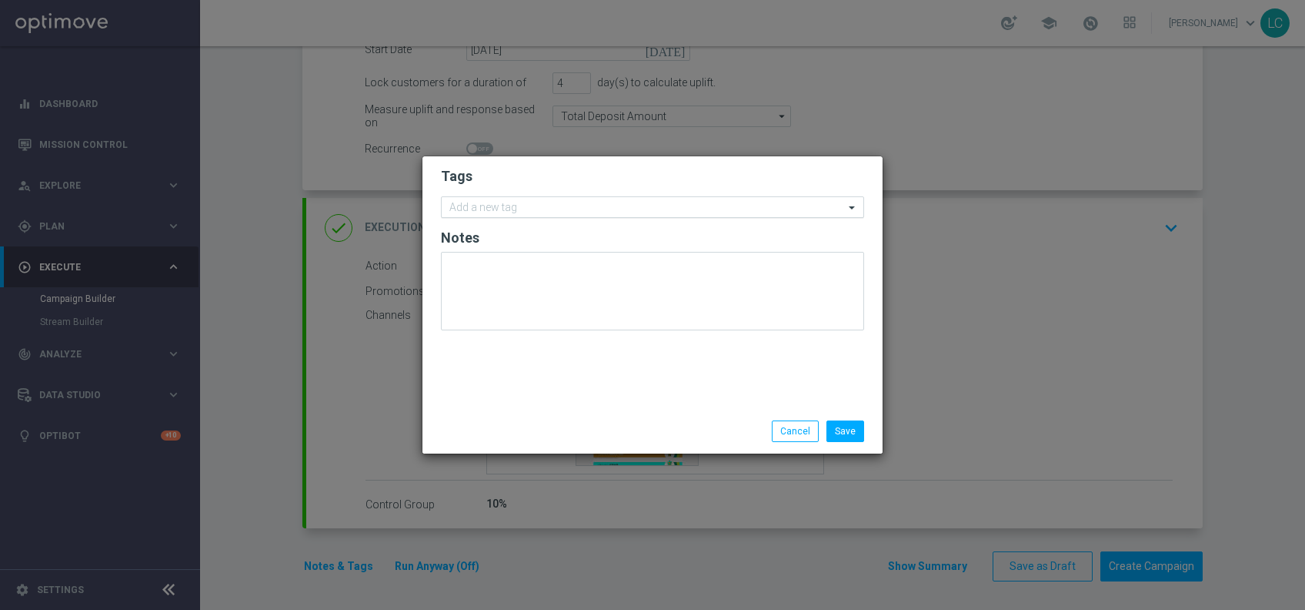
click at [577, 204] on input "text" at bounding box center [647, 208] width 395 height 13
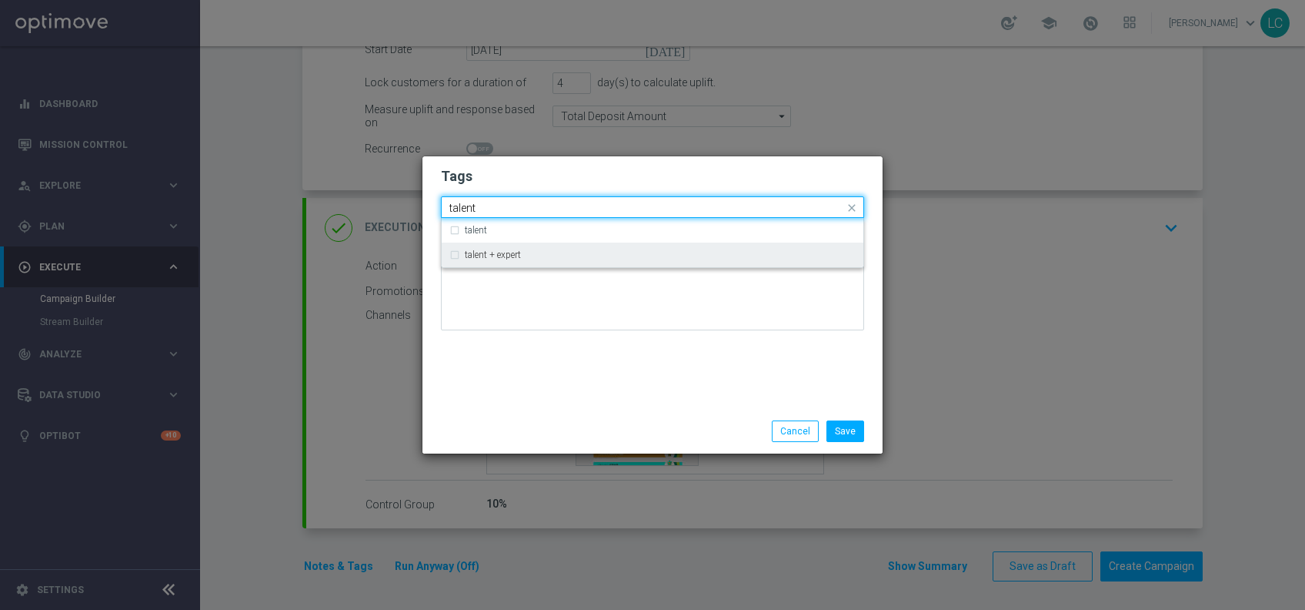
click at [531, 253] on div "talent + expert" at bounding box center [660, 254] width 391 height 9
type input "talent"
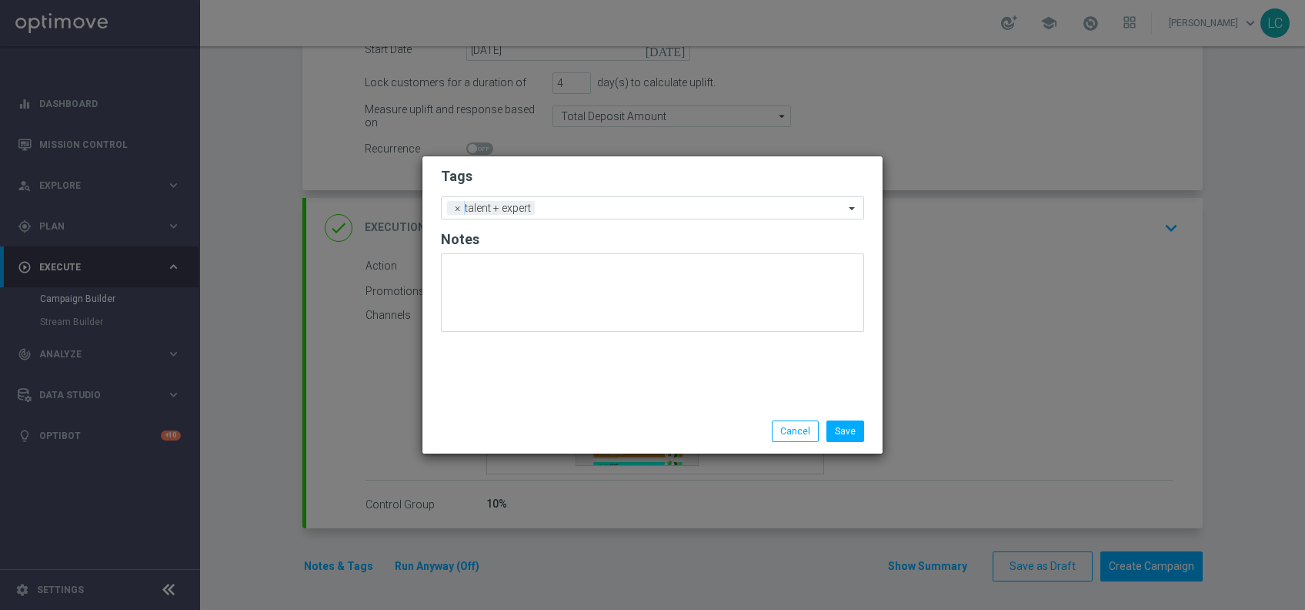
click at [626, 165] on form "Tags Add a new tag × talent + expert Notes" at bounding box center [652, 253] width 423 height 180
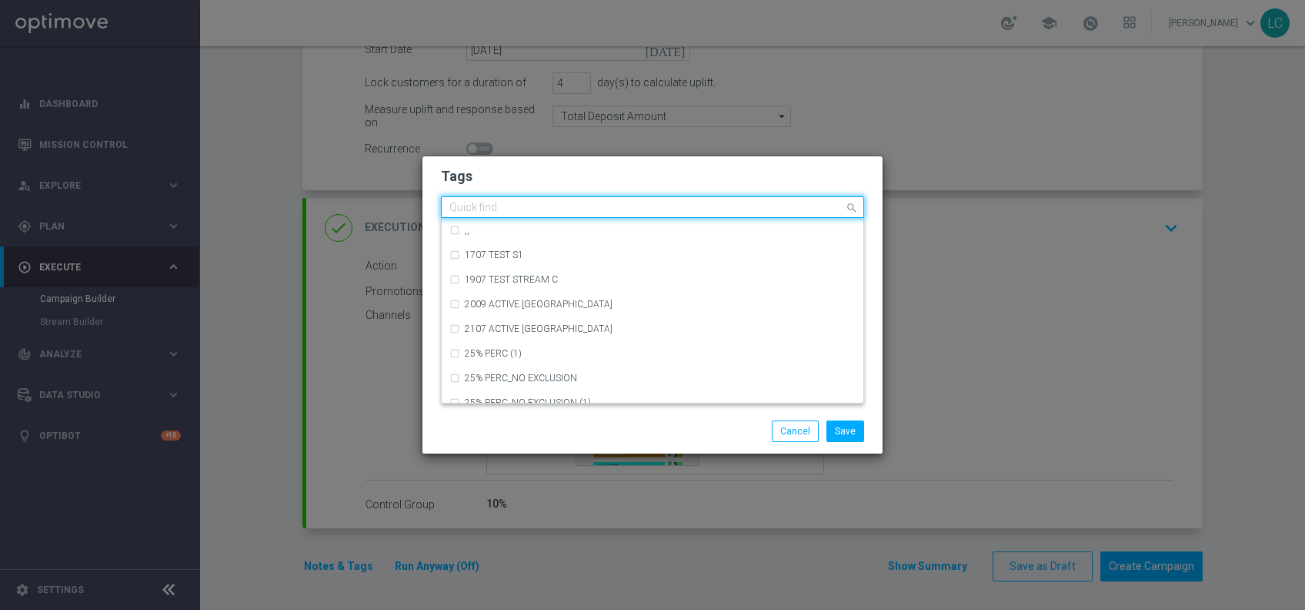
click at [627, 204] on input "text" at bounding box center [647, 208] width 395 height 13
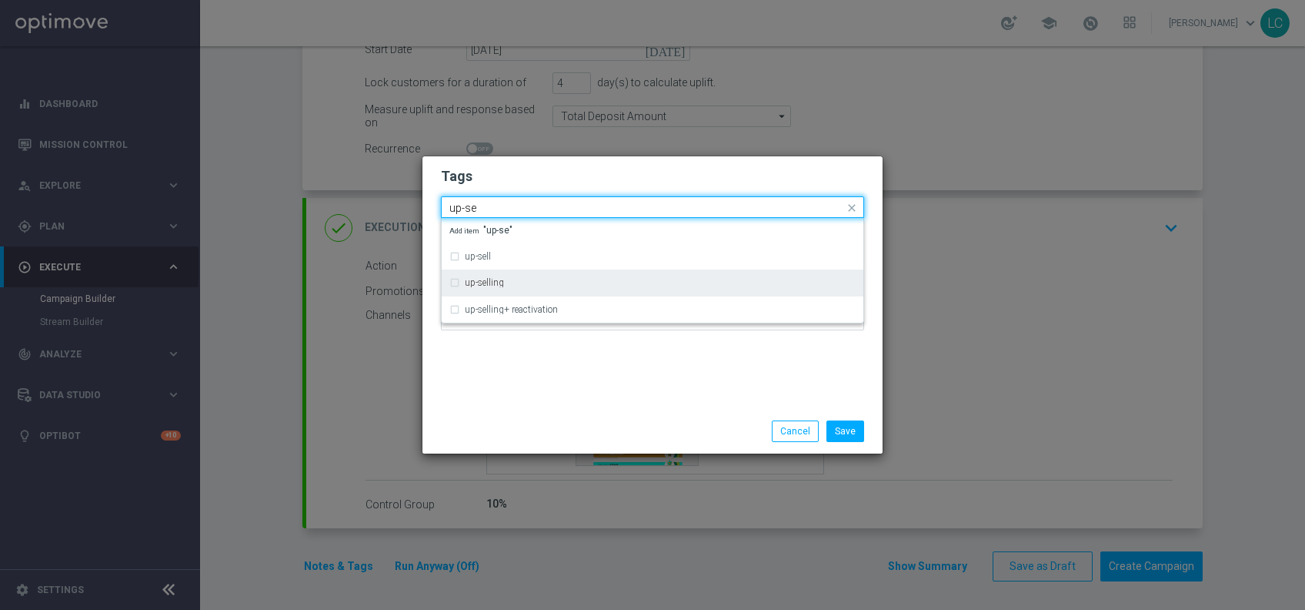
click at [465, 280] on label "up-selling" at bounding box center [484, 282] width 39 height 9
type input "up-se"
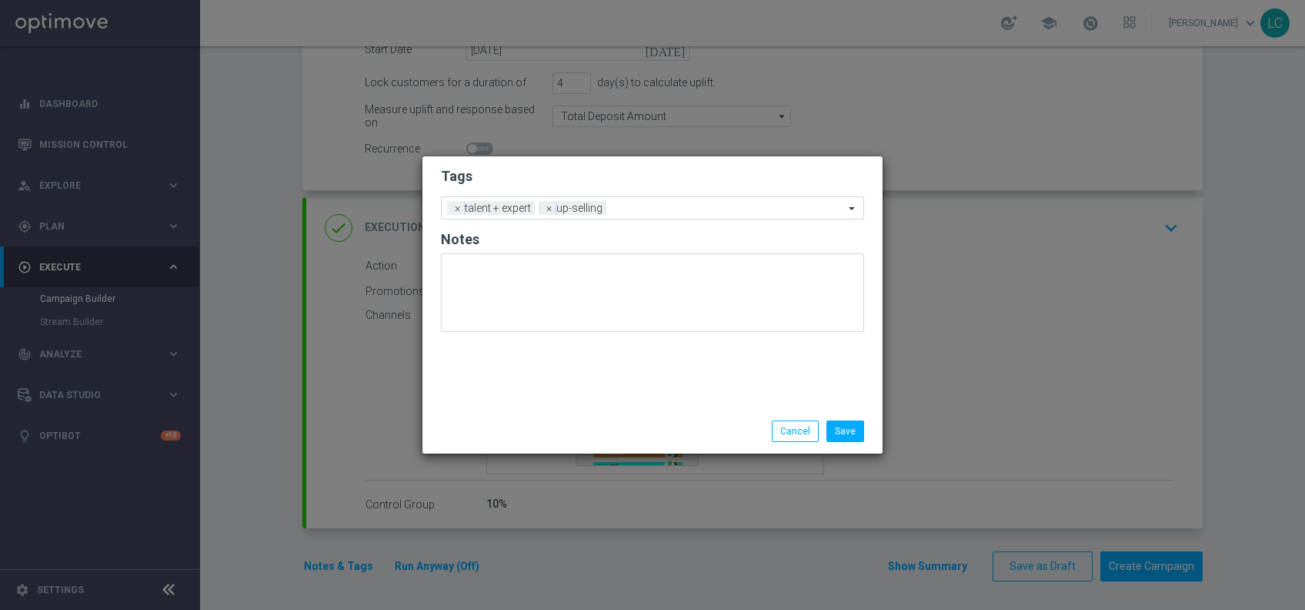
click at [591, 185] on h2 "Tags" at bounding box center [652, 176] width 423 height 18
click at [667, 205] on input "text" at bounding box center [729, 208] width 232 height 13
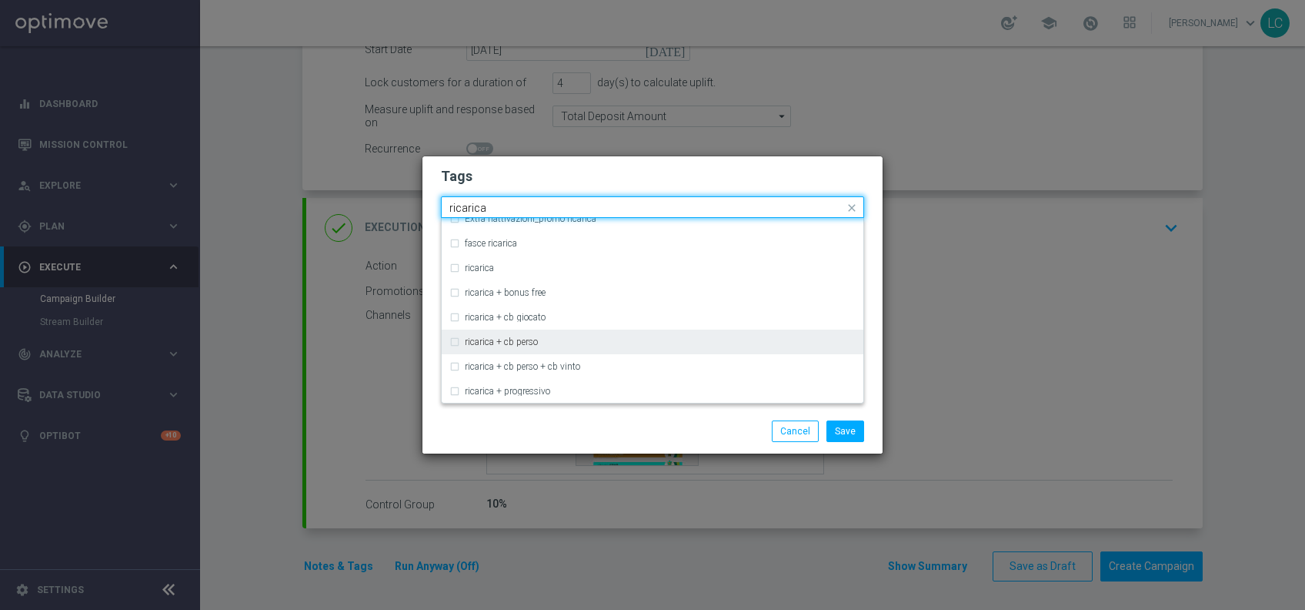
scroll to position [478, 0]
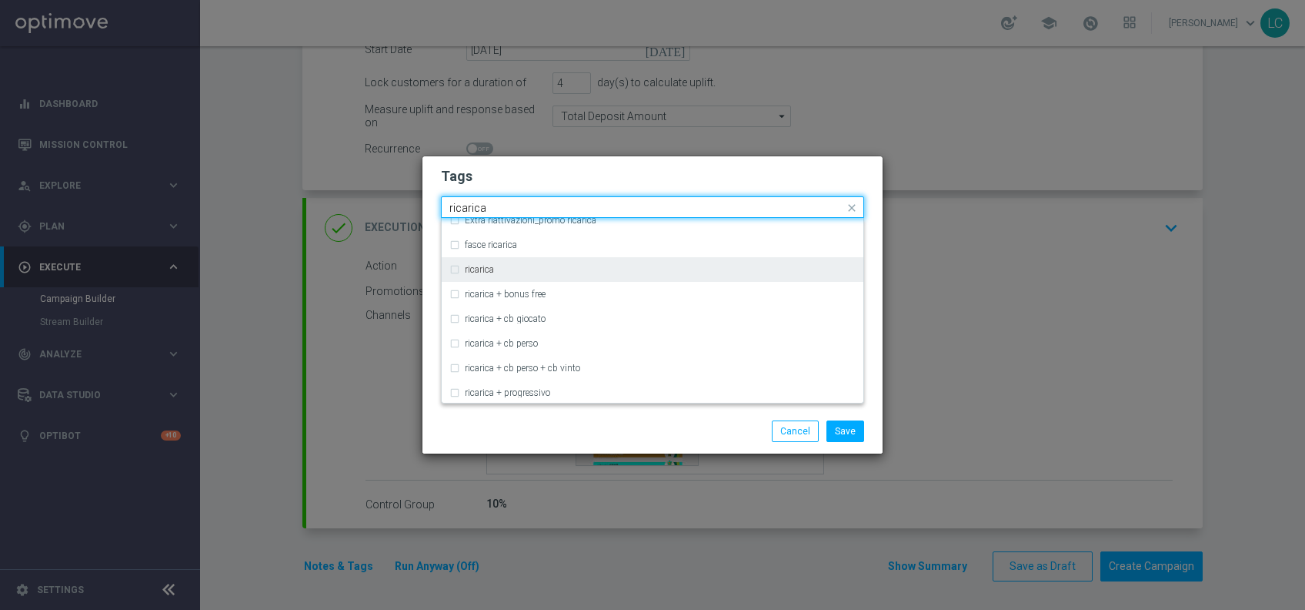
click at [450, 265] on div "ricarica" at bounding box center [653, 269] width 406 height 25
type input "ricarica"
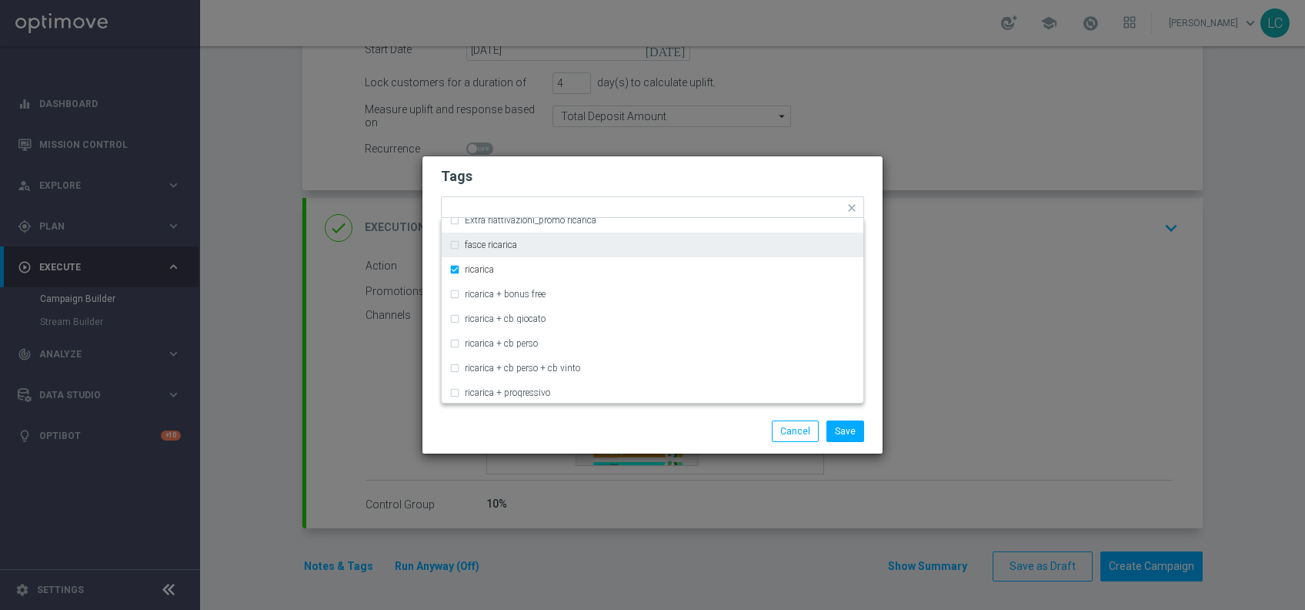
click at [621, 154] on modal-container "Tags Quick find × talent + expert × up-selling × ricarica cb ricarica + cb pers…" at bounding box center [652, 305] width 1305 height 610
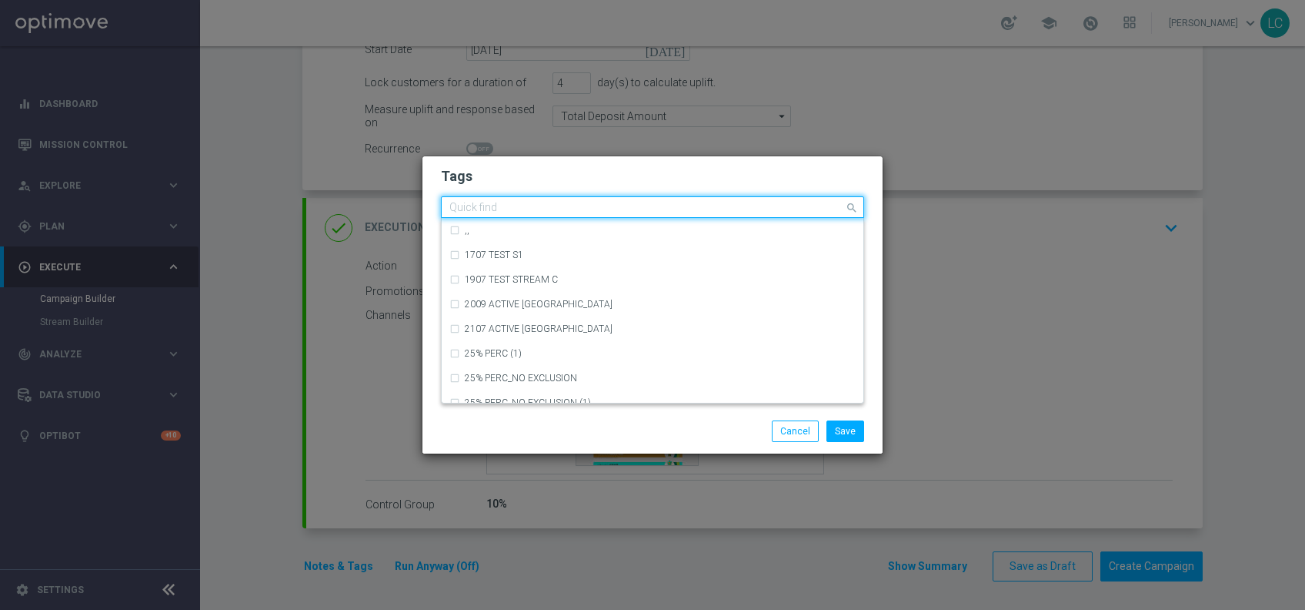
click at [749, 206] on input "text" at bounding box center [647, 208] width 395 height 13
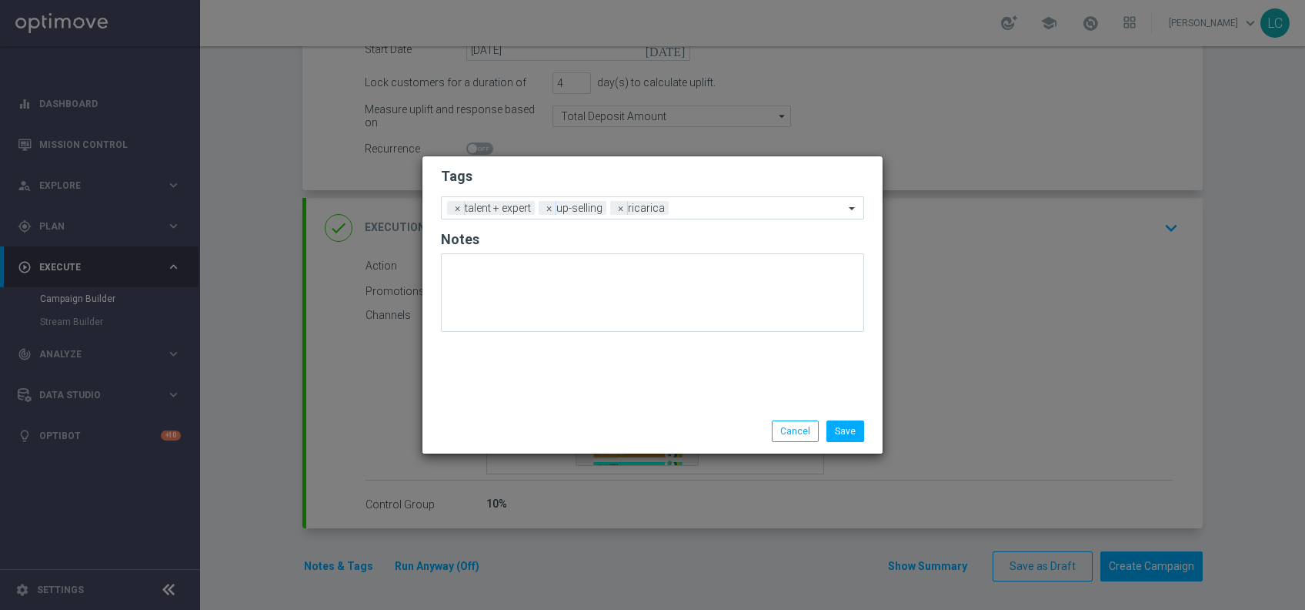
click at [700, 181] on h2 "Tags" at bounding box center [652, 176] width 423 height 18
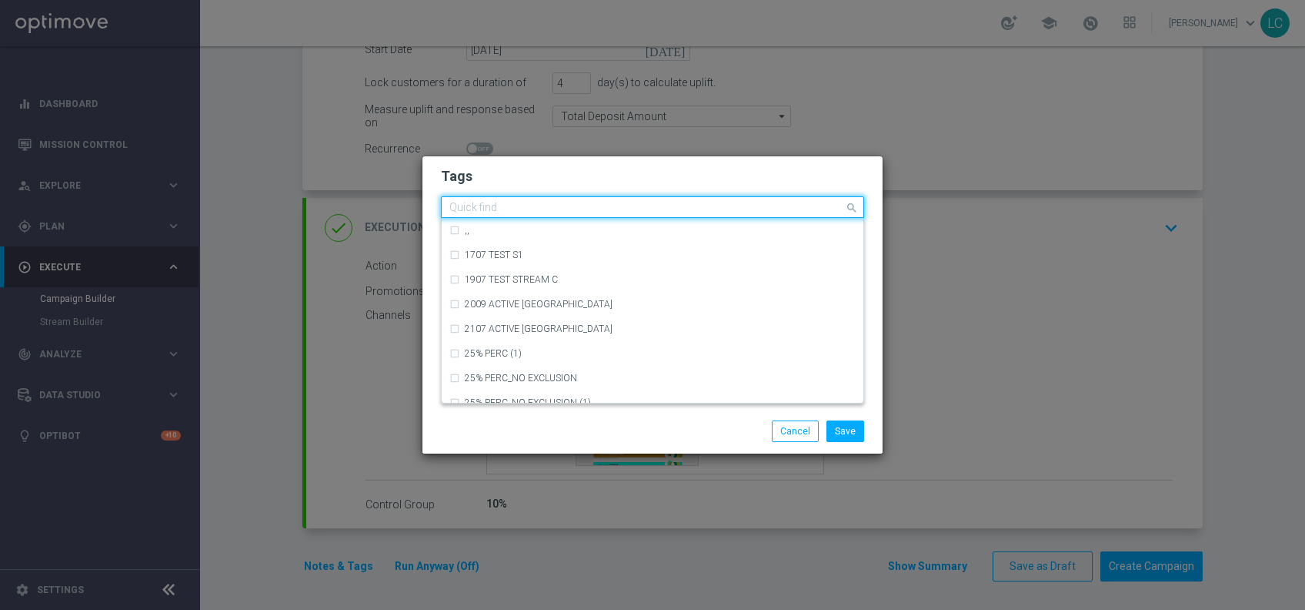
click at [714, 209] on input "text" at bounding box center [647, 208] width 395 height 13
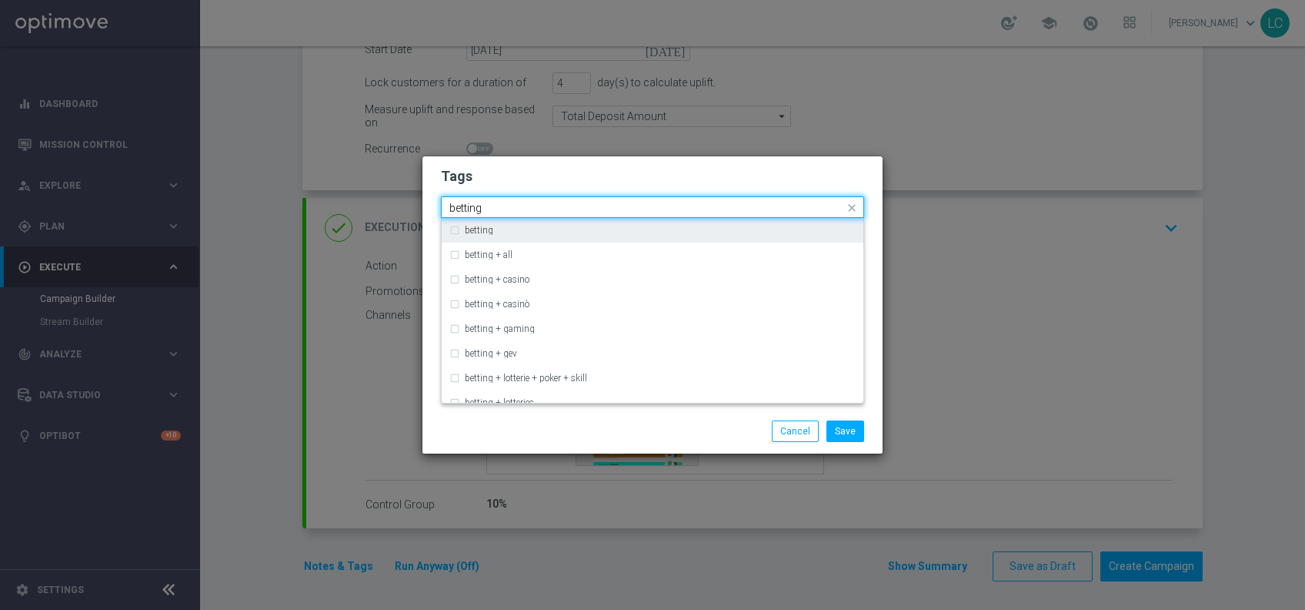
click at [517, 232] on div "betting" at bounding box center [660, 230] width 391 height 9
type input "betting"
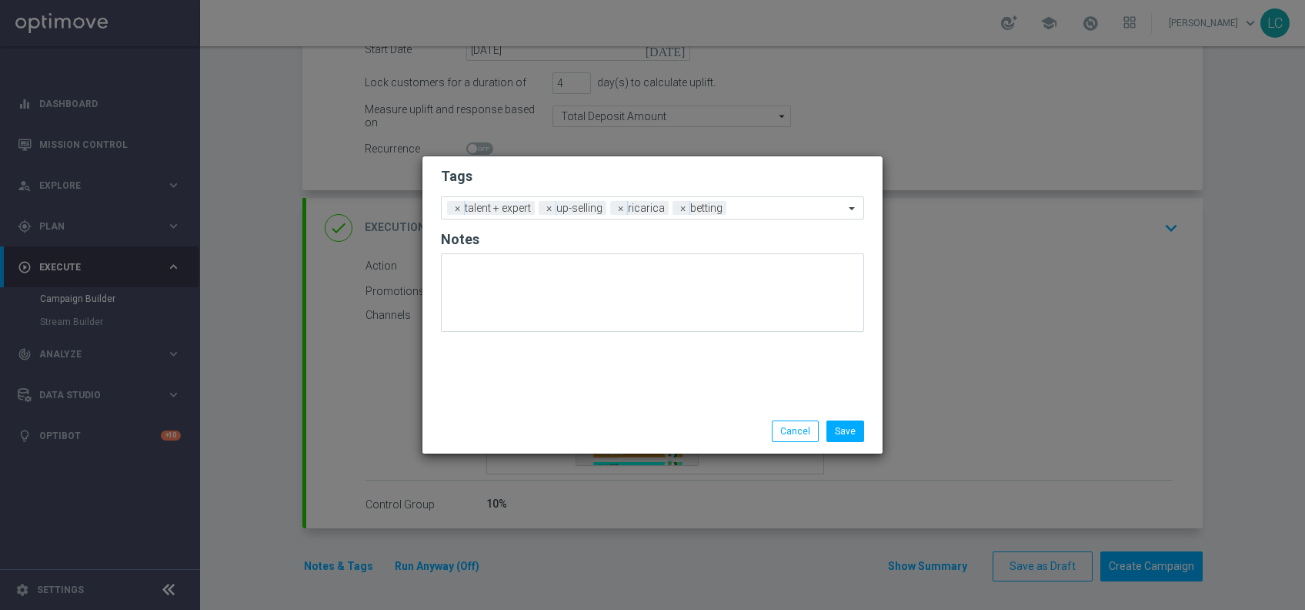
click at [668, 170] on h2 "Tags" at bounding box center [652, 176] width 423 height 18
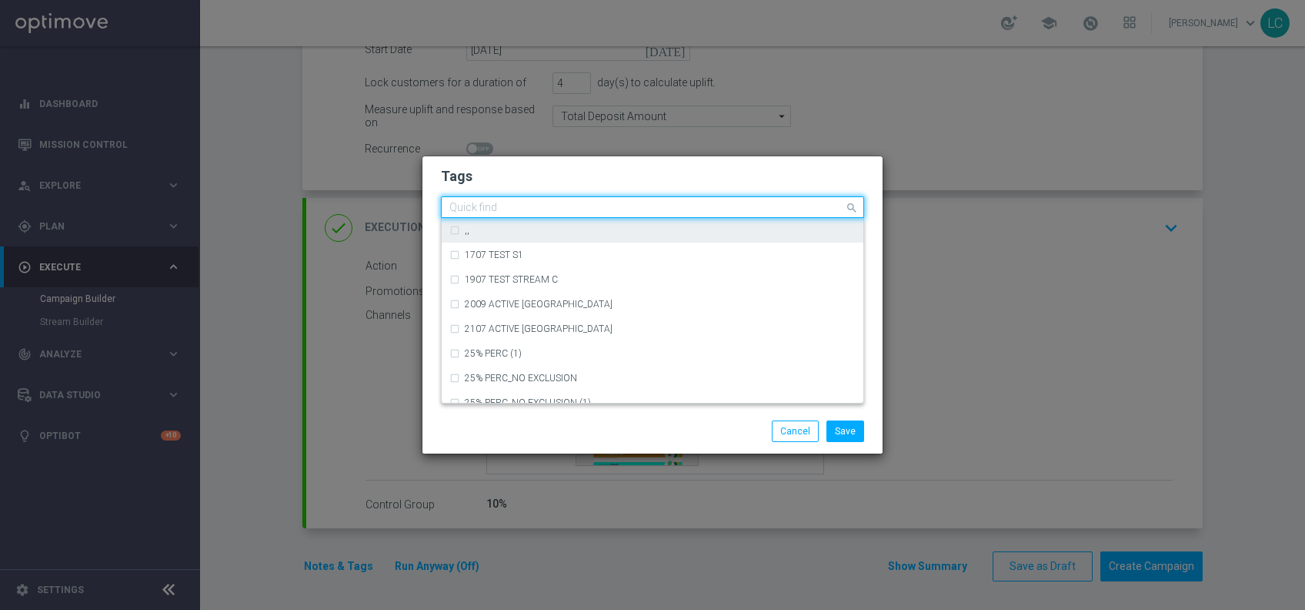
click at [808, 218] on ng-select "Quick find × talent + expert × up-selling × ricarica × betting ,, 1707 TEST S1 …" at bounding box center [652, 207] width 423 height 22
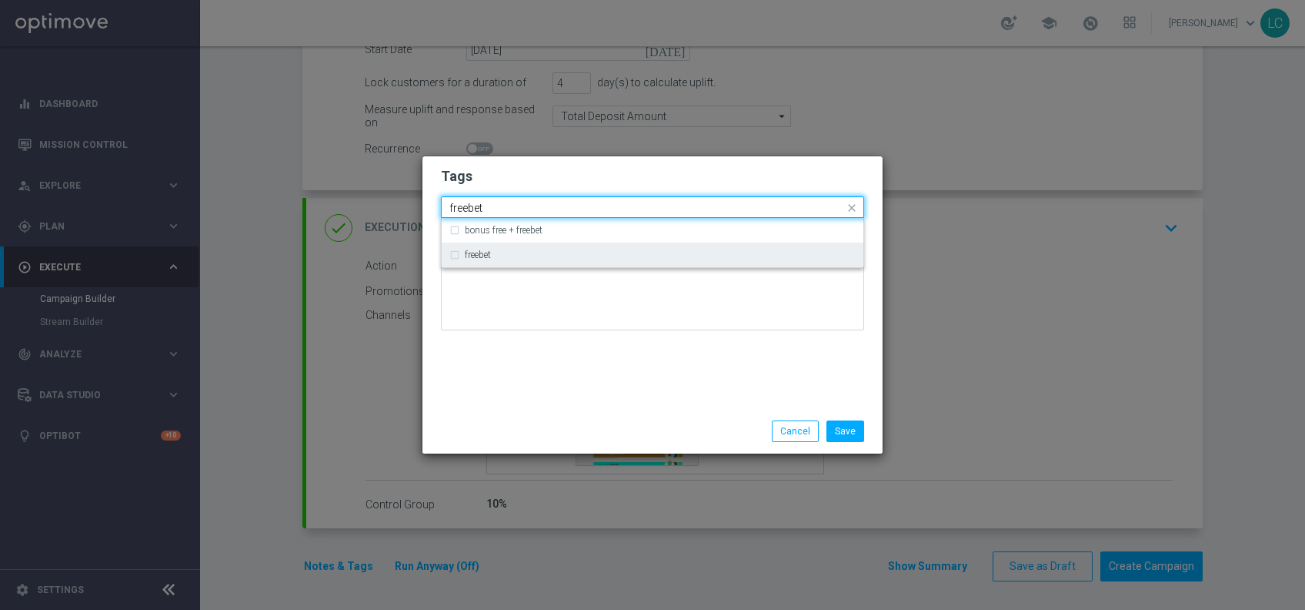
click at [725, 242] on div "freebet" at bounding box center [653, 254] width 406 height 25
type input "freebet"
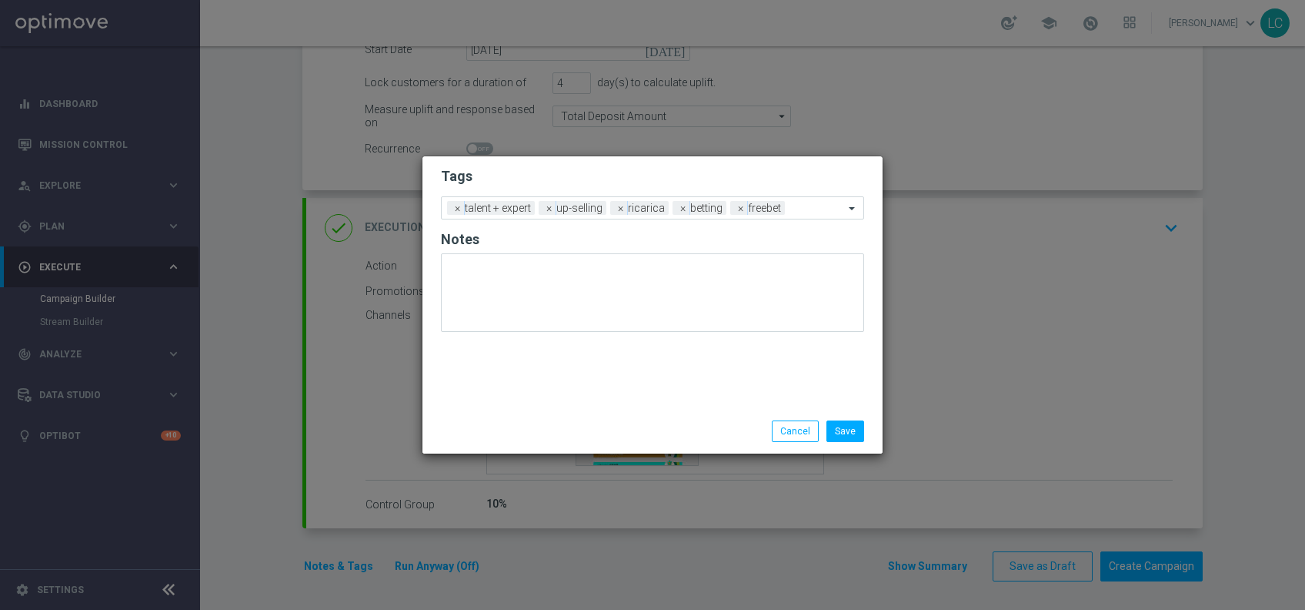
click at [788, 176] on h2 "Tags" at bounding box center [652, 176] width 423 height 18
click at [842, 428] on button "Save" at bounding box center [846, 431] width 38 height 22
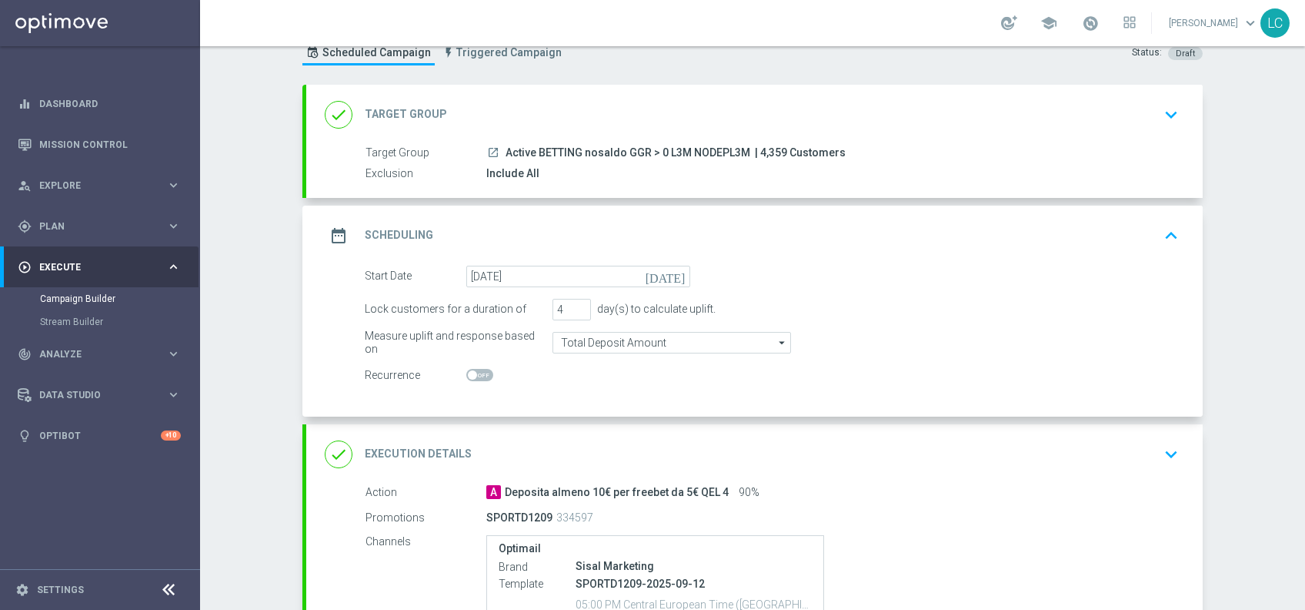
scroll to position [21, 0]
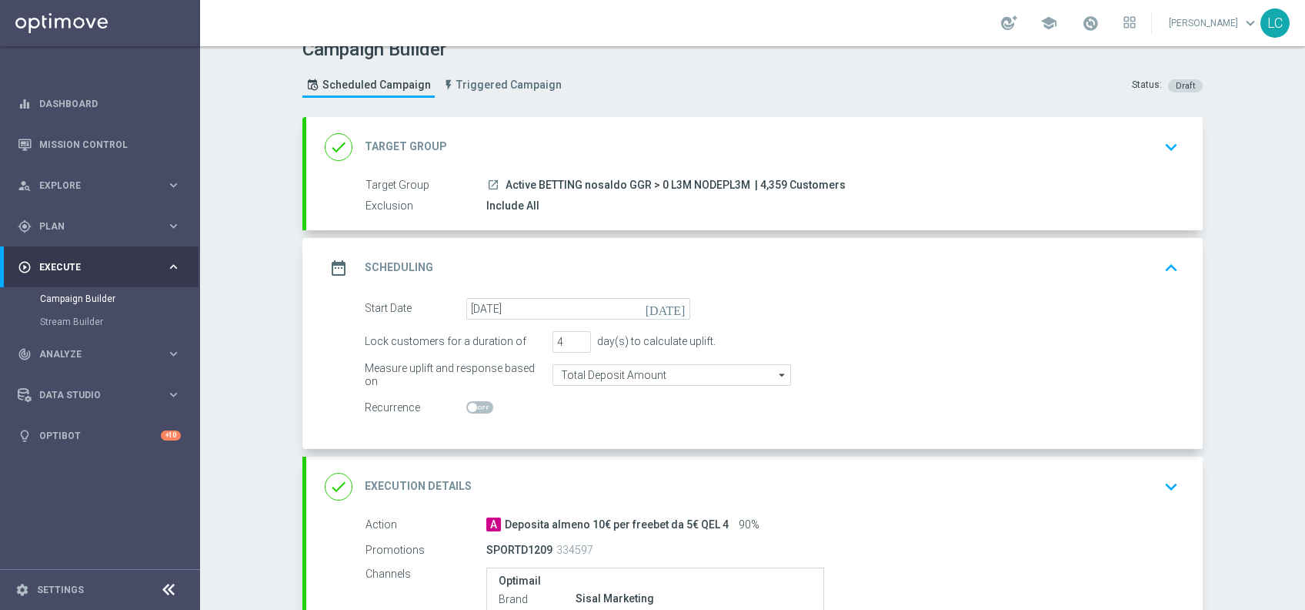
click at [1165, 264] on icon "keyboard_arrow_up" at bounding box center [1171, 267] width 23 height 23
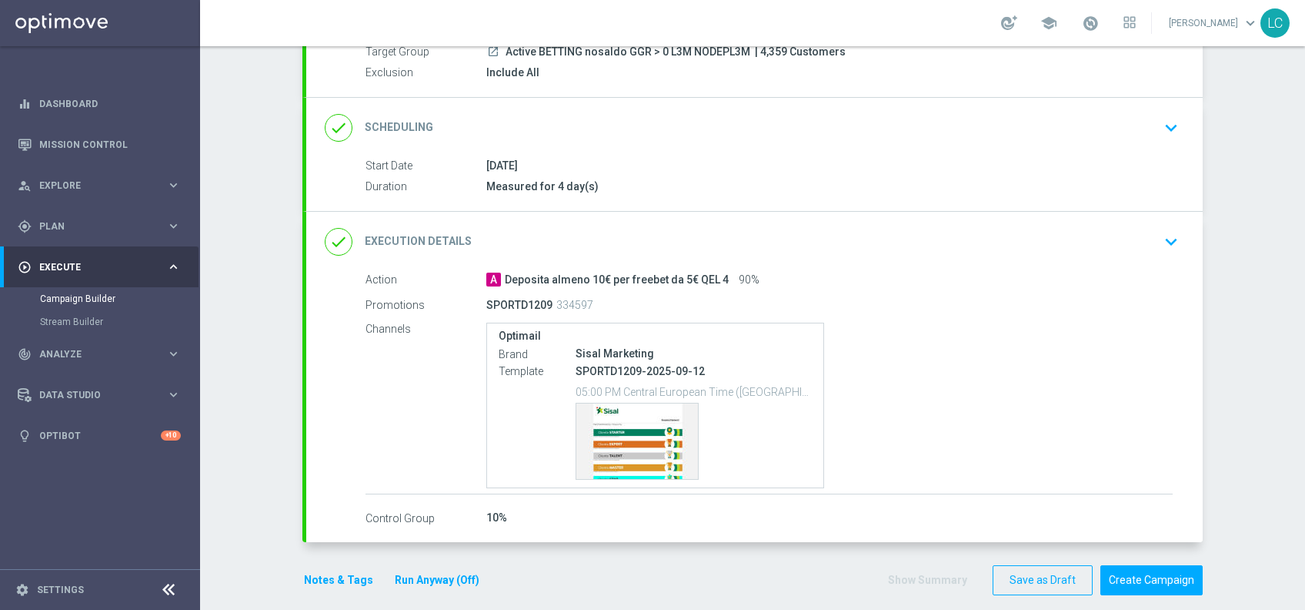
scroll to position [168, 0]
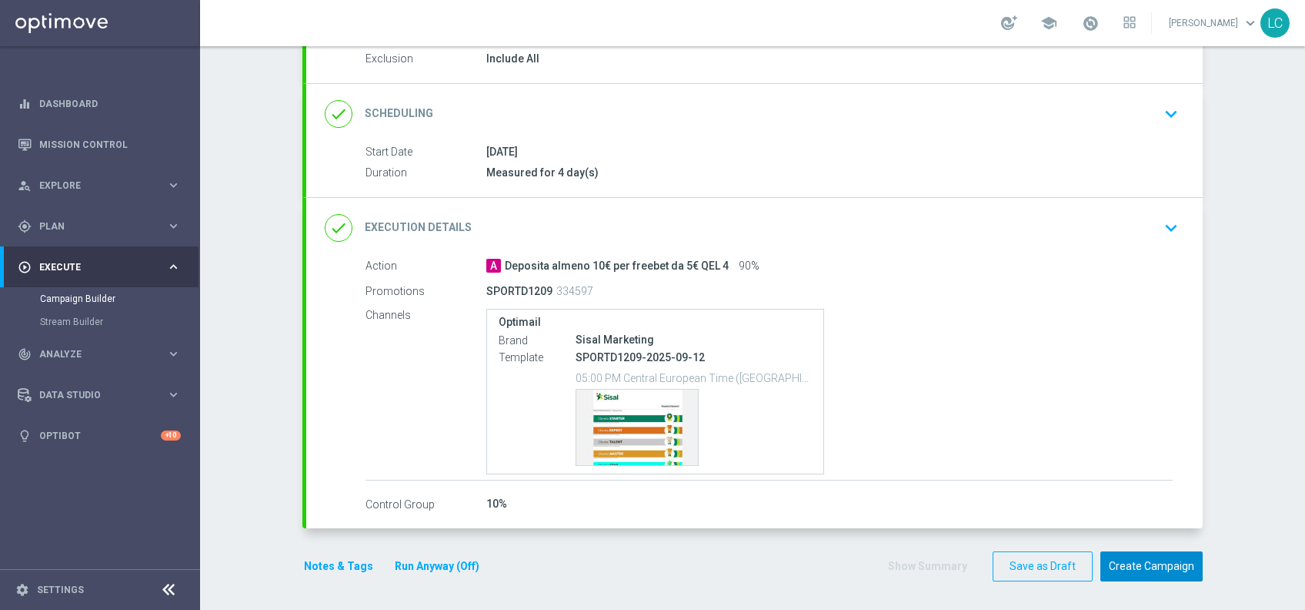
click at [1144, 564] on button "Create Campaign" at bounding box center [1152, 566] width 102 height 30
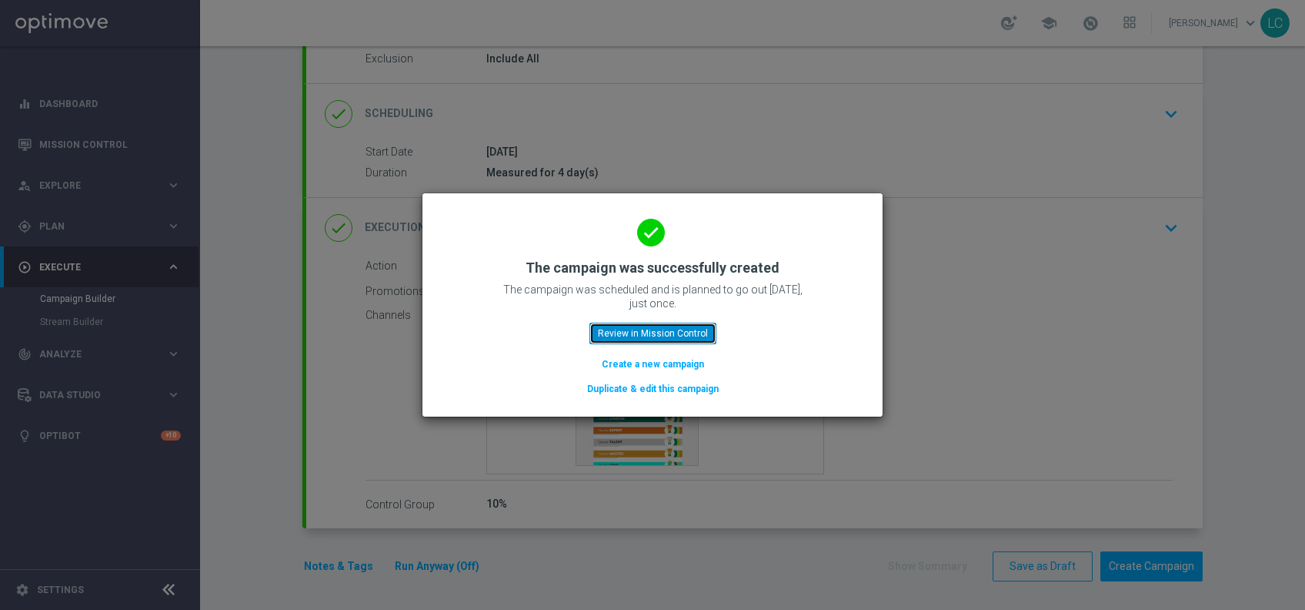
click at [669, 342] on button "Review in Mission Control" at bounding box center [653, 334] width 127 height 22
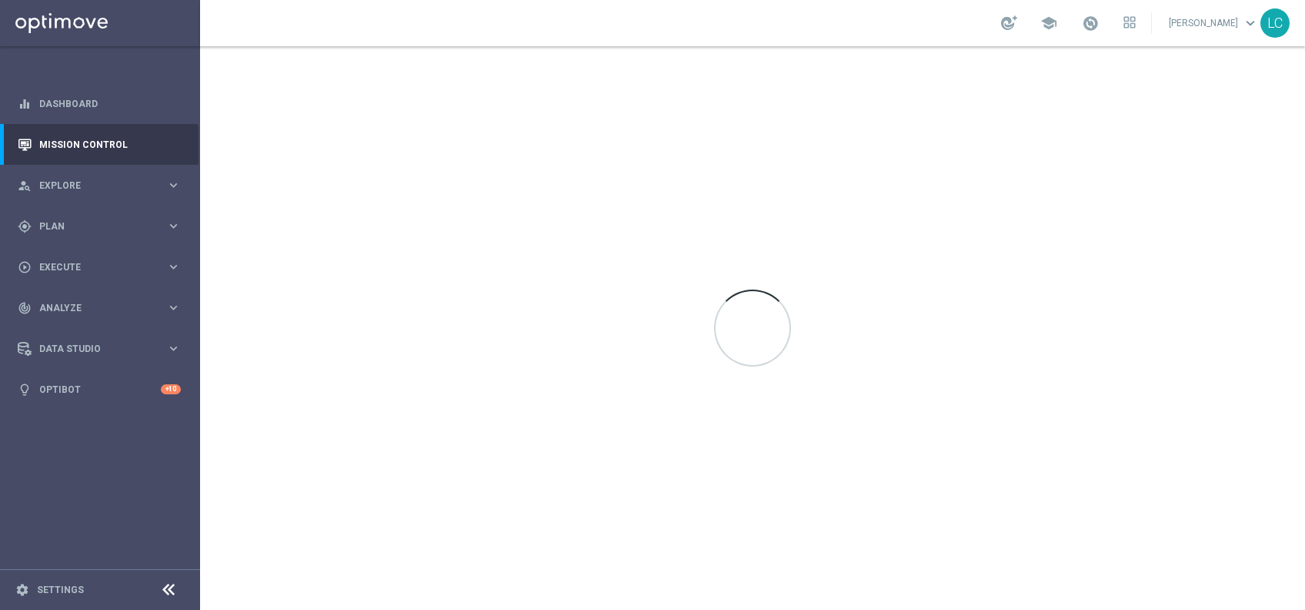
click at [1090, 33] on link at bounding box center [1091, 24] width 20 height 25
click at [1090, 33] on link "Last available data: [DATE] Batch process completed successfully check_circle D…" at bounding box center [1091, 24] width 20 height 25
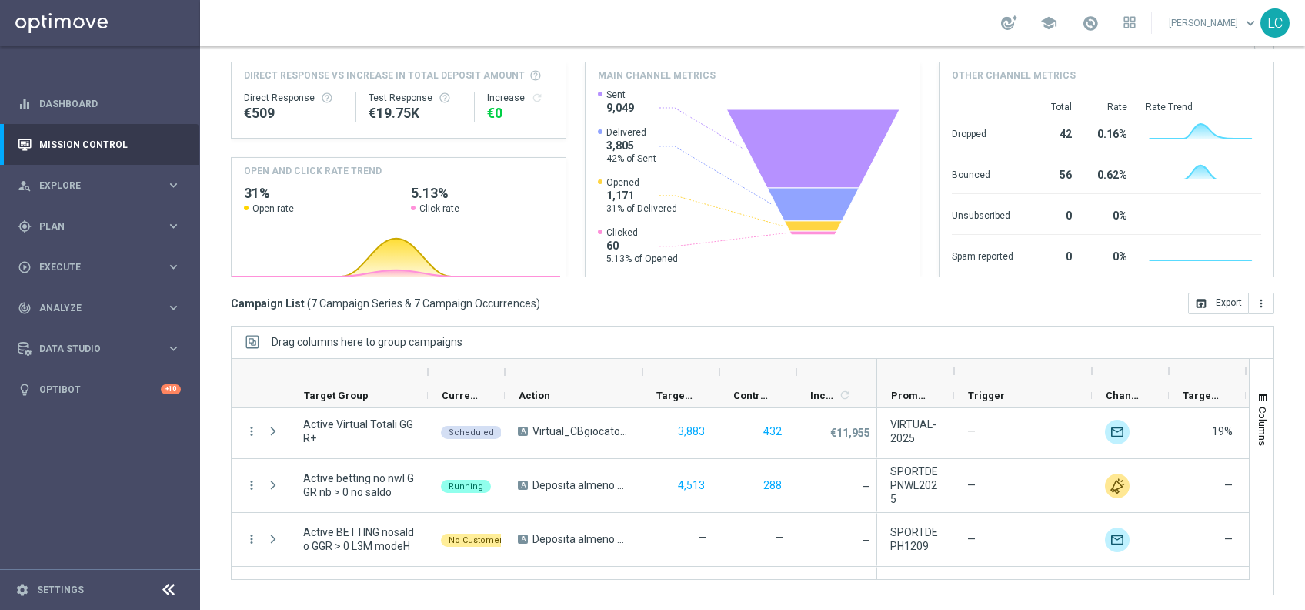
scroll to position [206, 0]
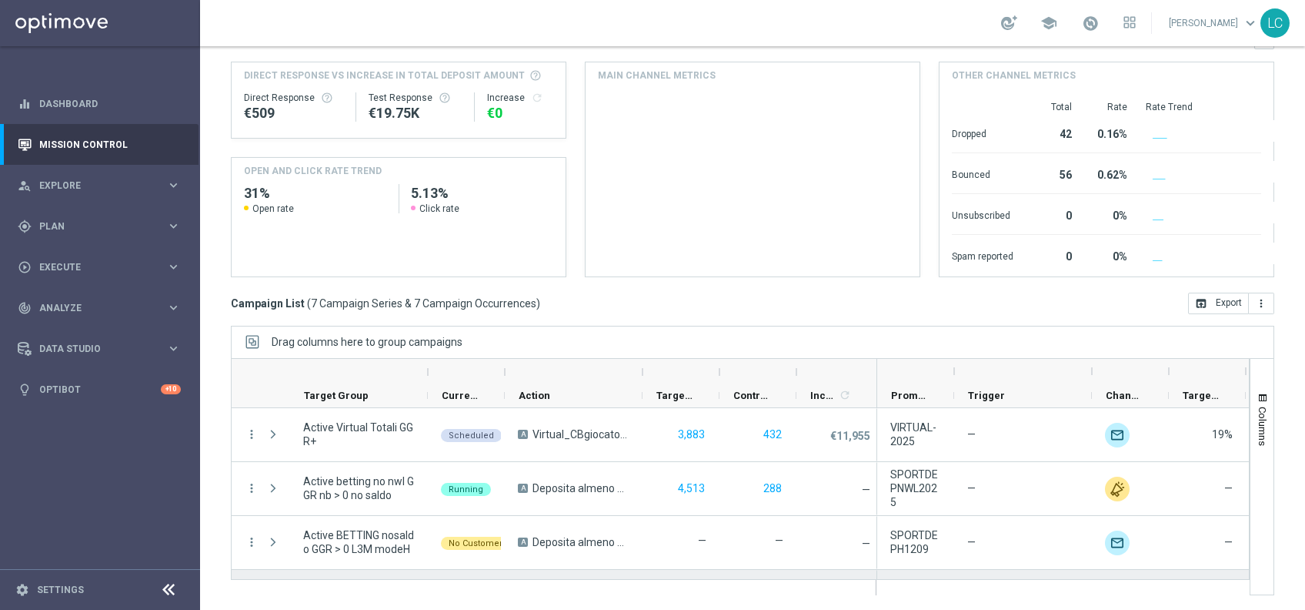
scroll to position [206, 0]
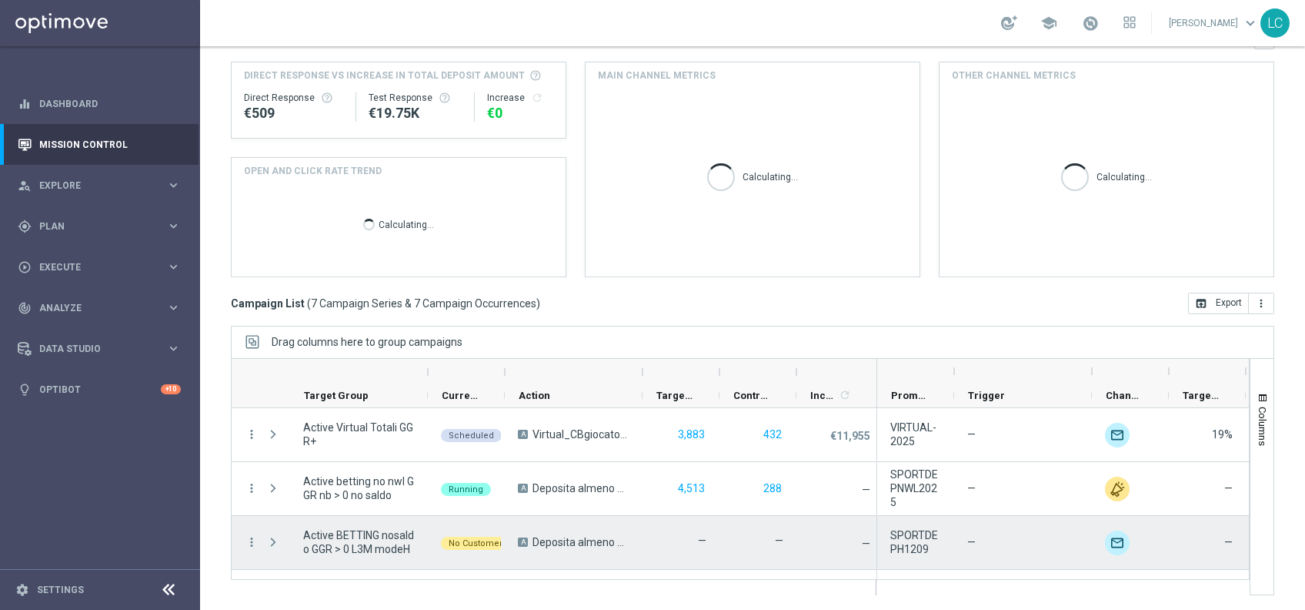
scroll to position [206, 0]
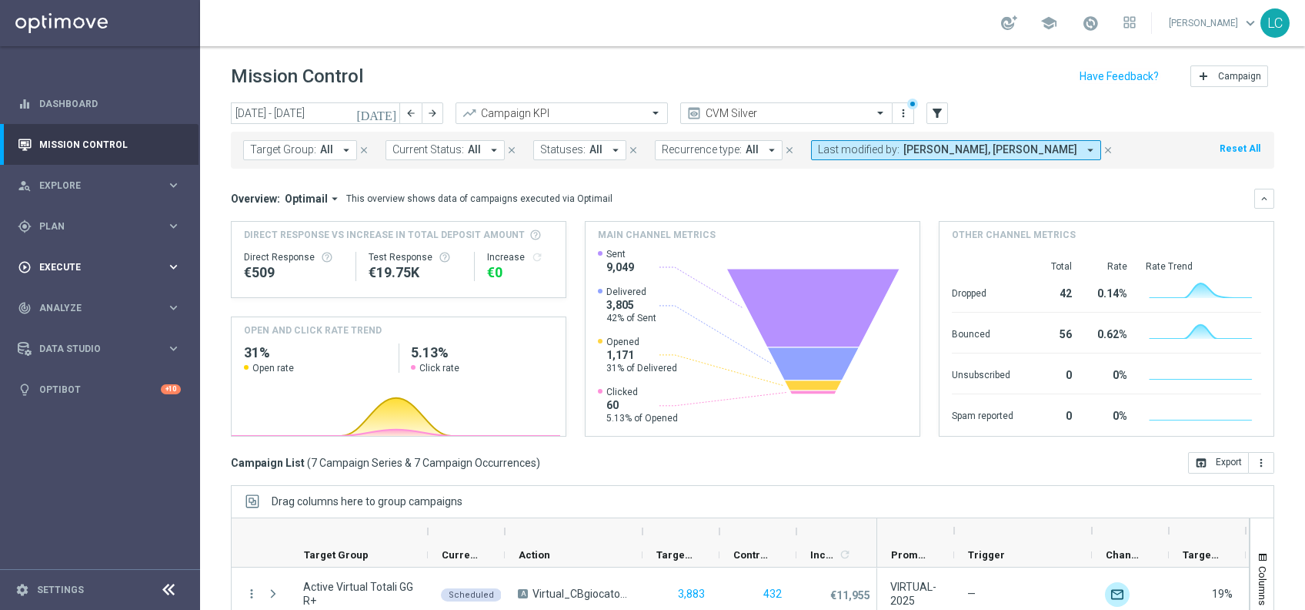
click at [112, 264] on span "Execute" at bounding box center [102, 266] width 127 height 9
click at [79, 293] on link "Campaign Builder" at bounding box center [100, 299] width 120 height 12
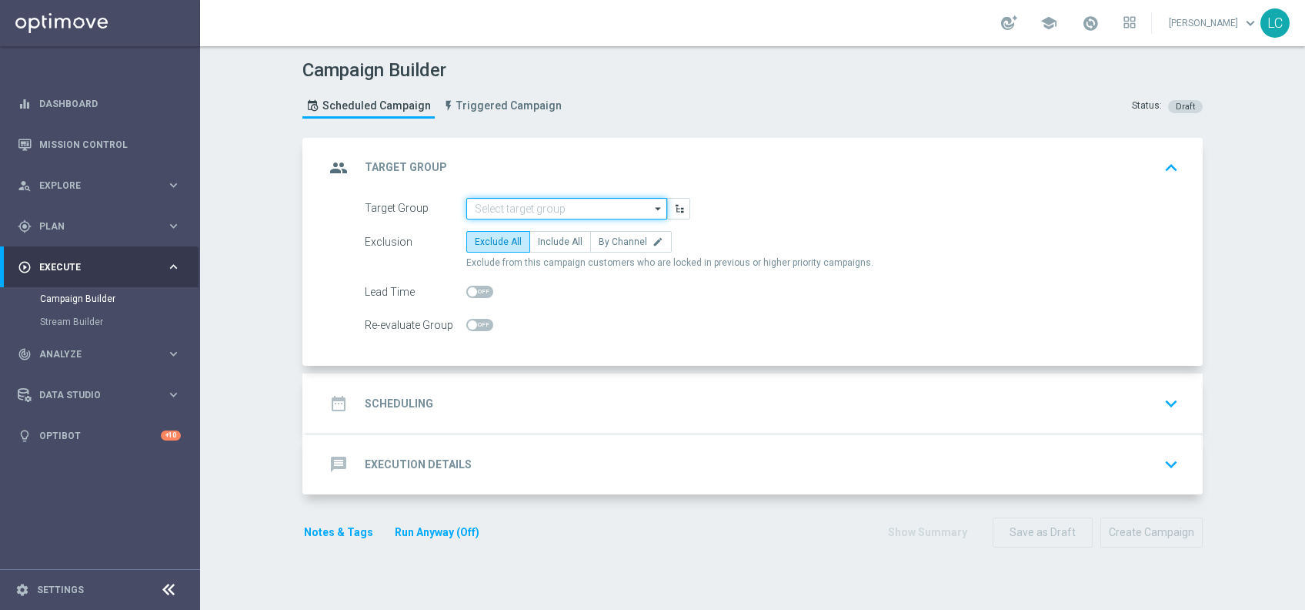
click at [512, 212] on input at bounding box center [566, 209] width 201 height 22
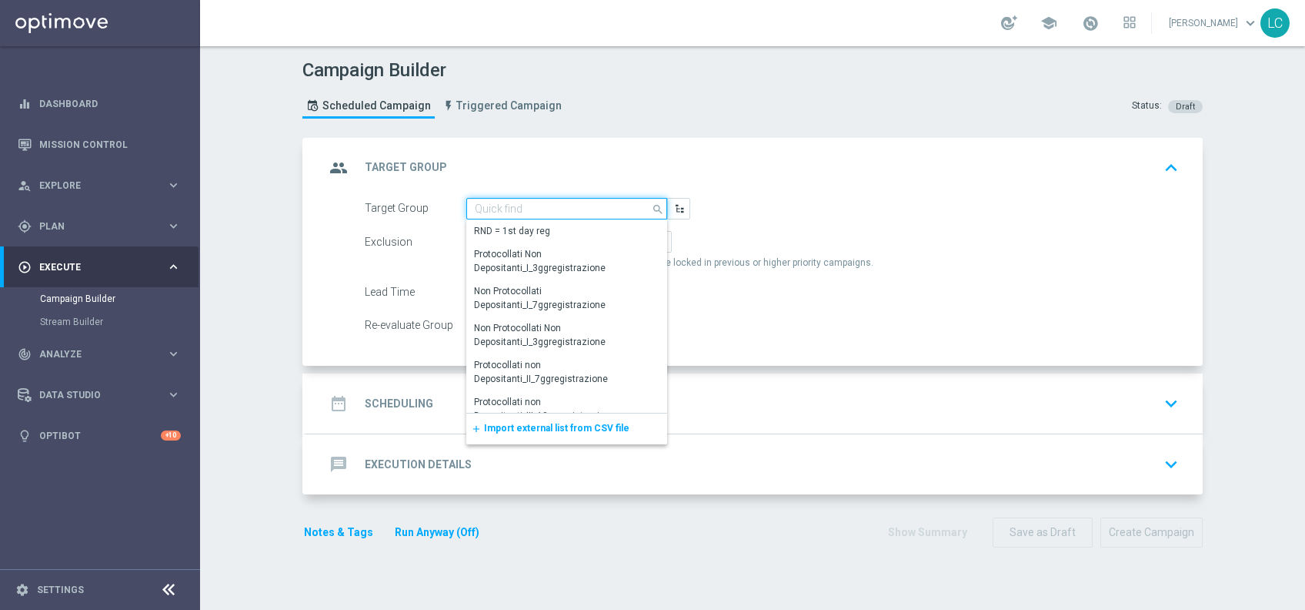
paste input "Active BETTING saldo GGR > 0 L3M BALANCER/STRATEGIST"
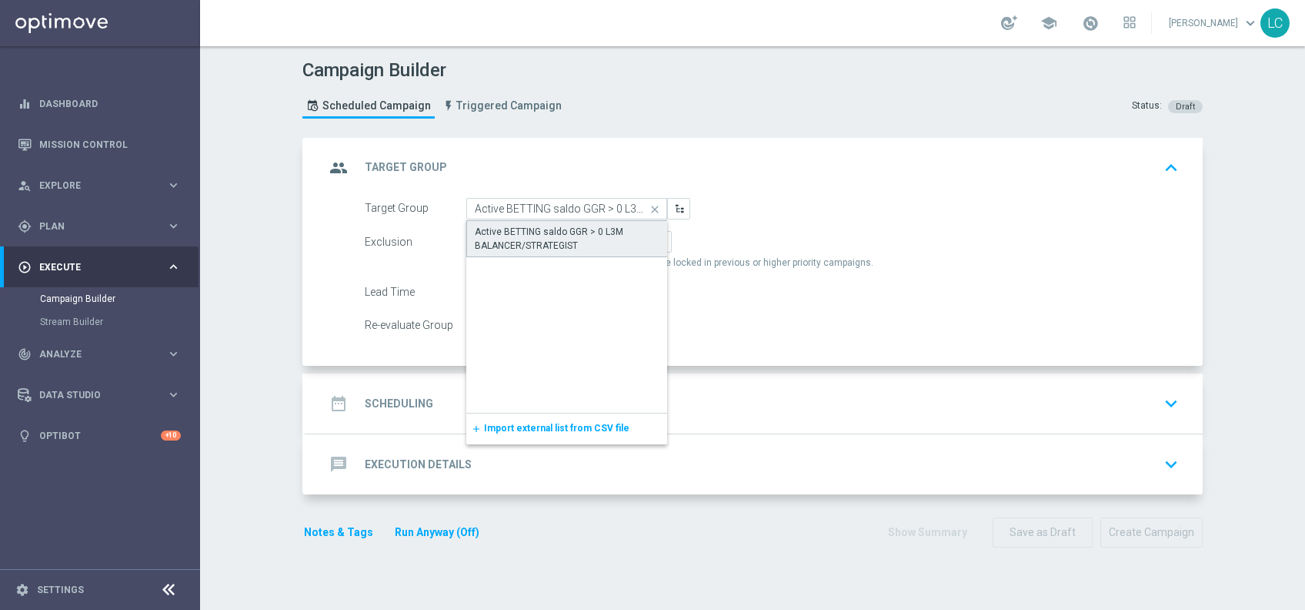
click at [510, 252] on div "Active BETTING saldo GGR > 0 L3M BALANCER/STRATEGIST" at bounding box center [567, 238] width 202 height 37
type input "Active BETTING saldo GGR > 0 L3M BALANCER/STRATEGIST"
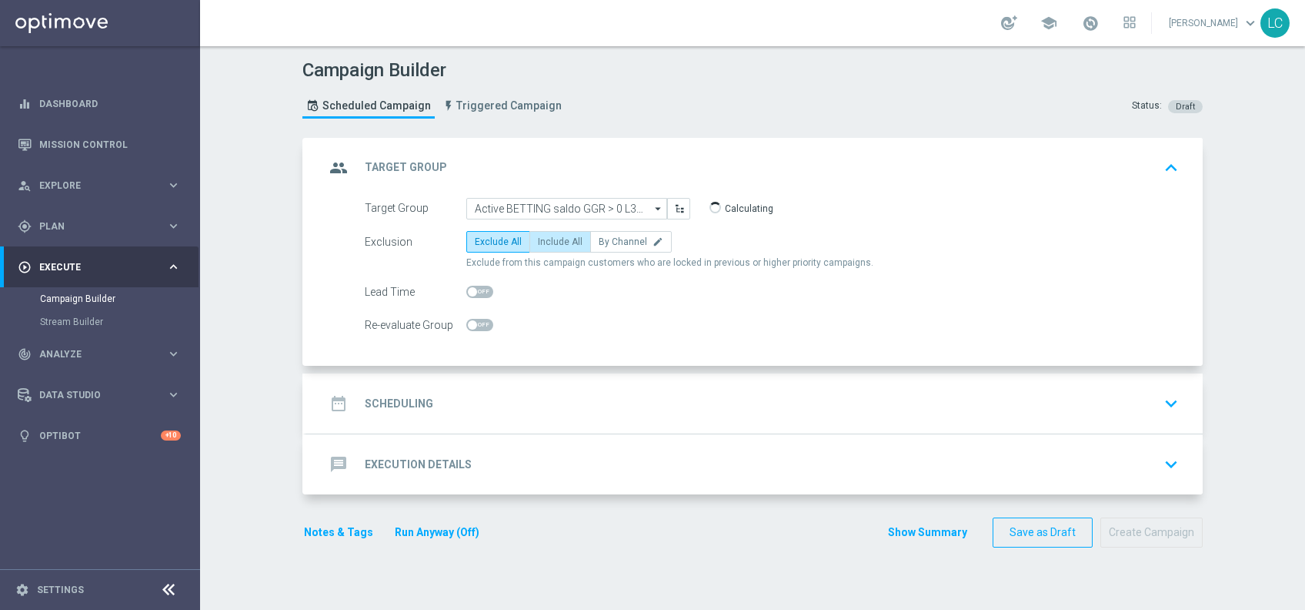
click at [556, 246] on span "Include All" at bounding box center [560, 241] width 45 height 11
click at [548, 246] on input "Include All" at bounding box center [543, 244] width 10 height 10
radio input "true"
click at [538, 409] on div "date_range Scheduling keyboard_arrow_down" at bounding box center [755, 403] width 860 height 29
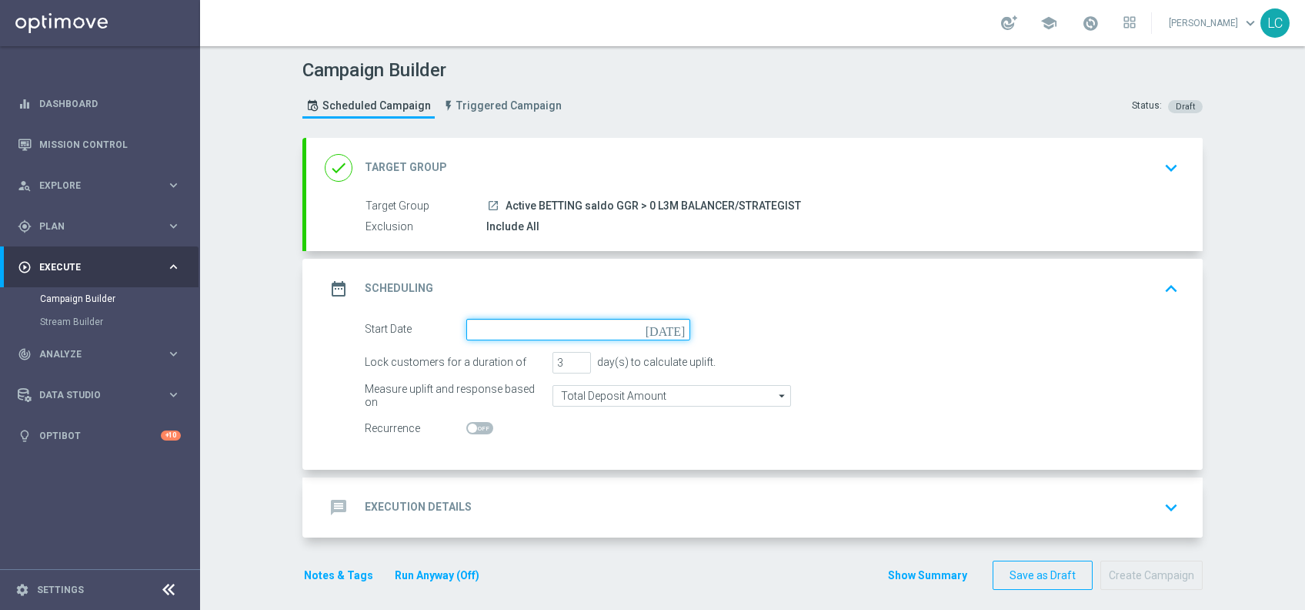
click at [515, 327] on input at bounding box center [578, 330] width 224 height 22
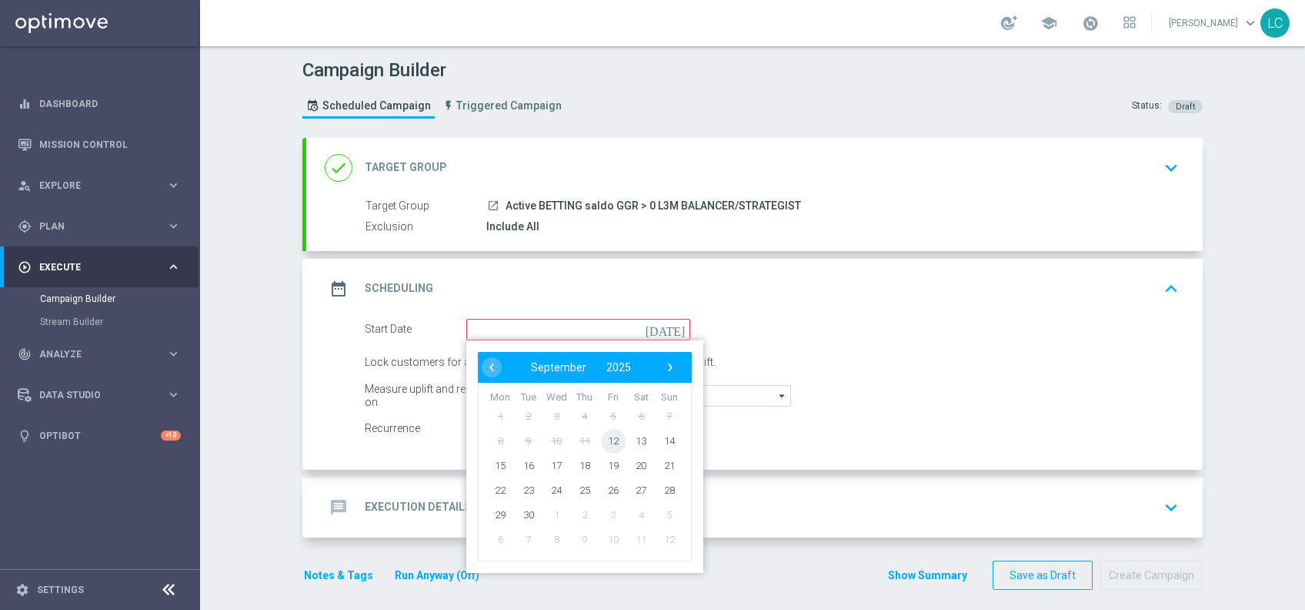
click at [603, 439] on span "12" at bounding box center [613, 440] width 25 height 25
type input "12 Sep 2025"
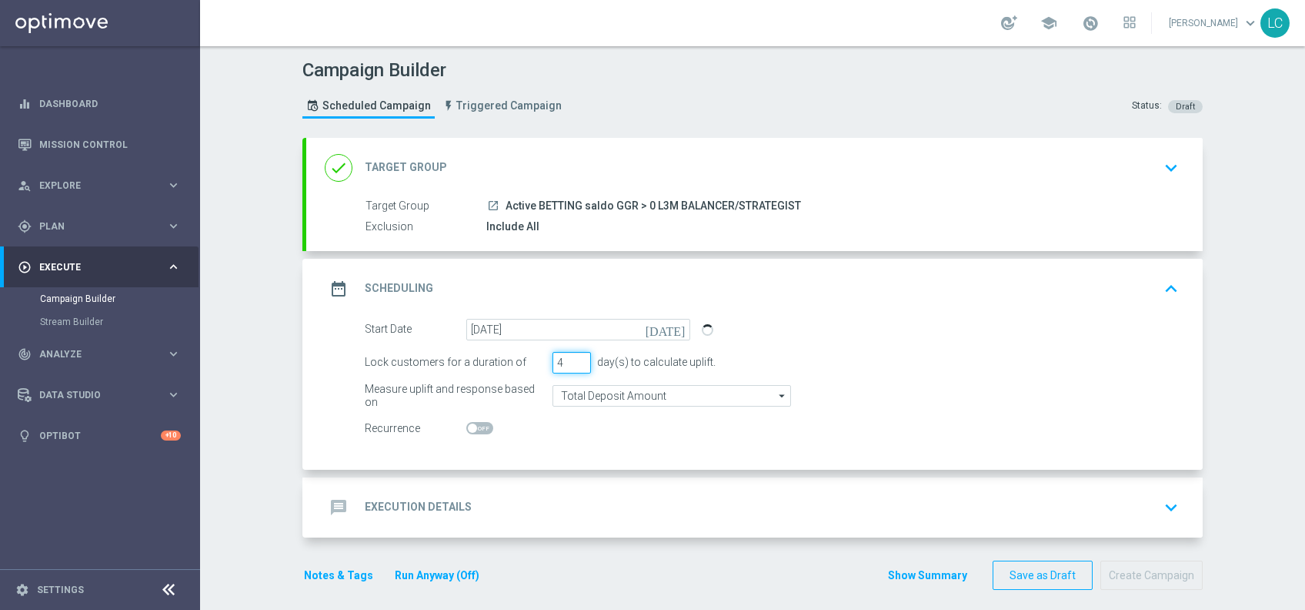
type input "4"
click at [570, 358] on input "4" at bounding box center [572, 363] width 38 height 22
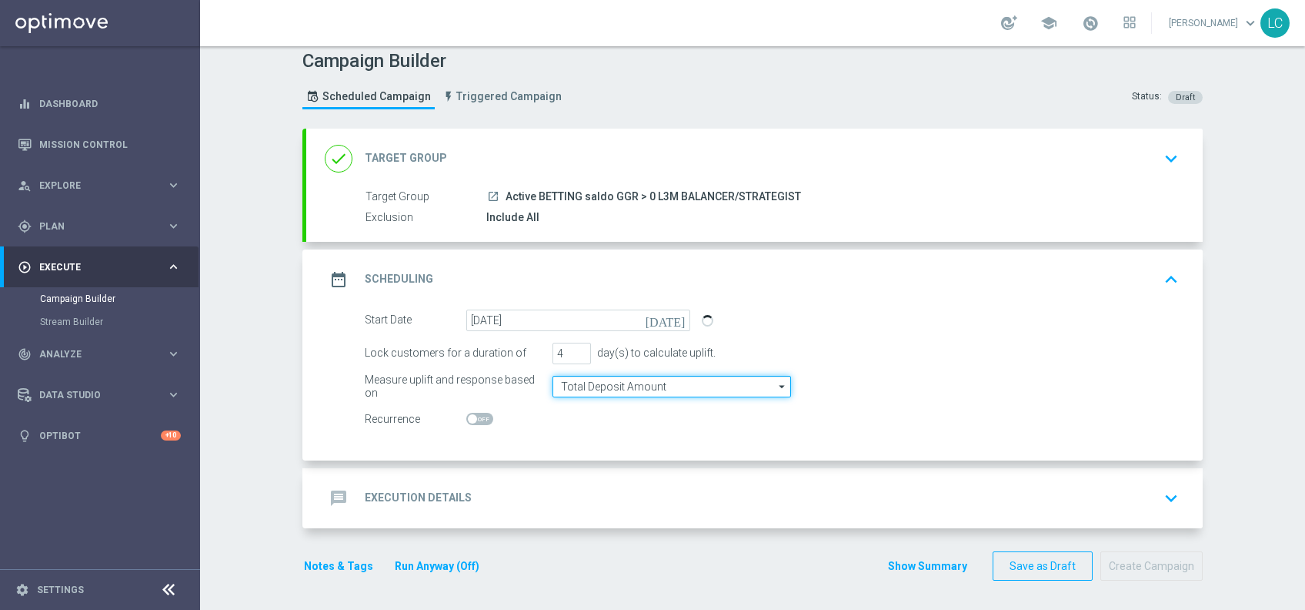
click at [637, 378] on input "Total Deposit Amount" at bounding box center [672, 387] width 239 height 22
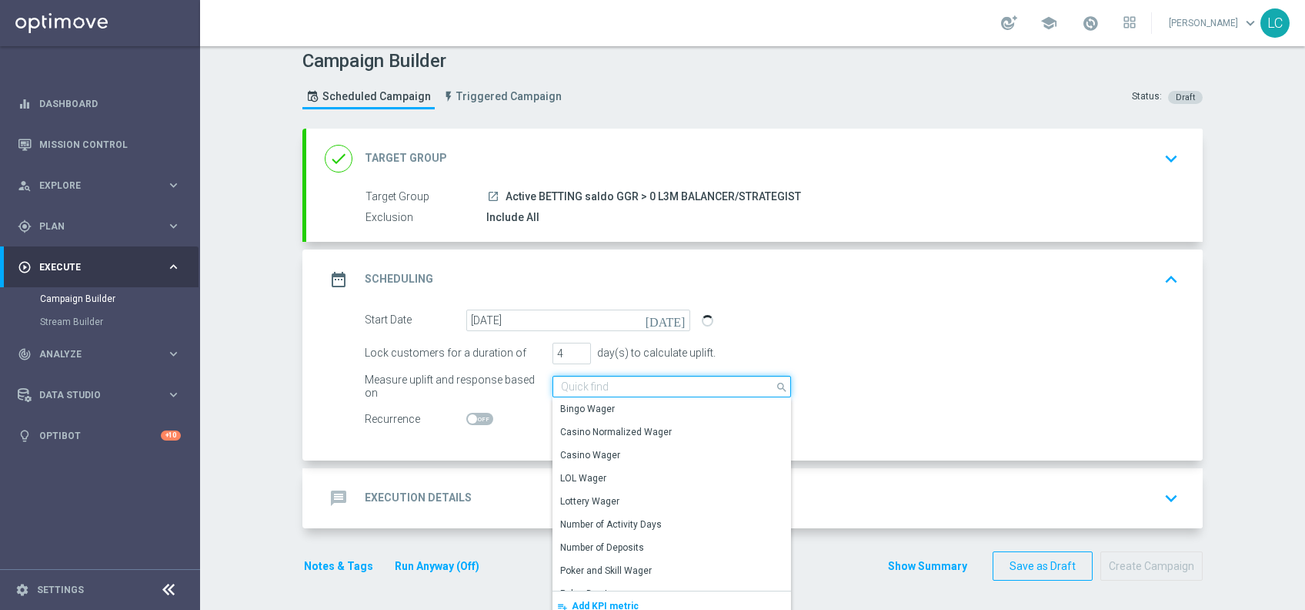
scroll to position [352, 0]
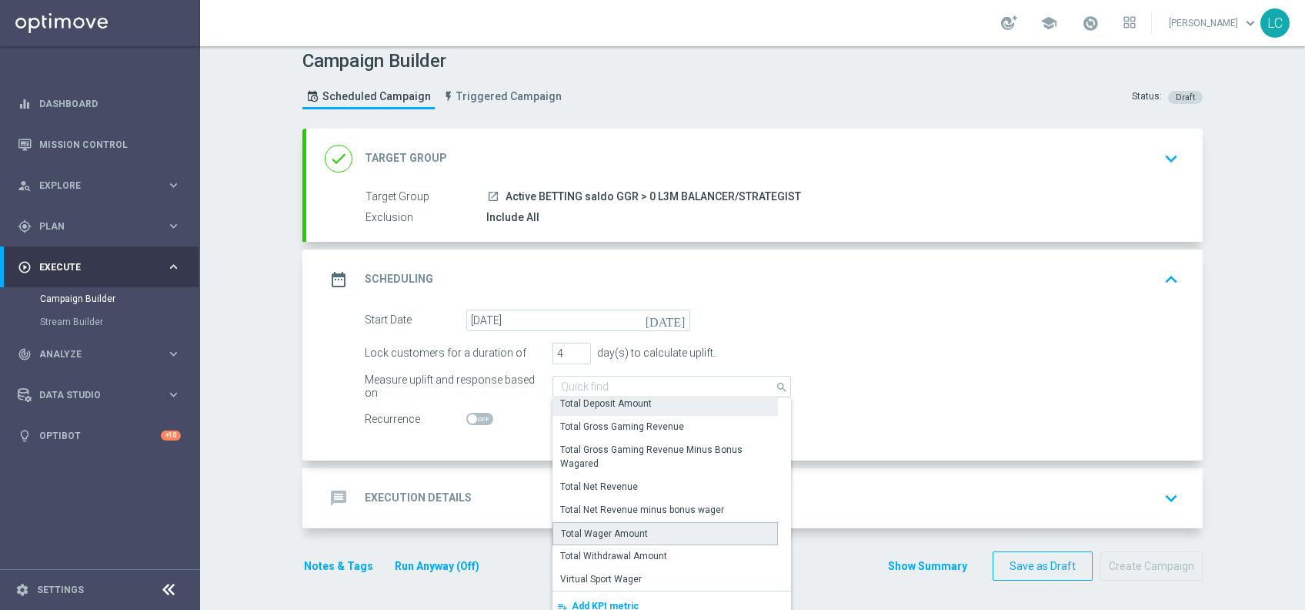
click at [603, 528] on div "Total Wager Amount" at bounding box center [604, 534] width 87 height 14
type input "Total Wager Amount"
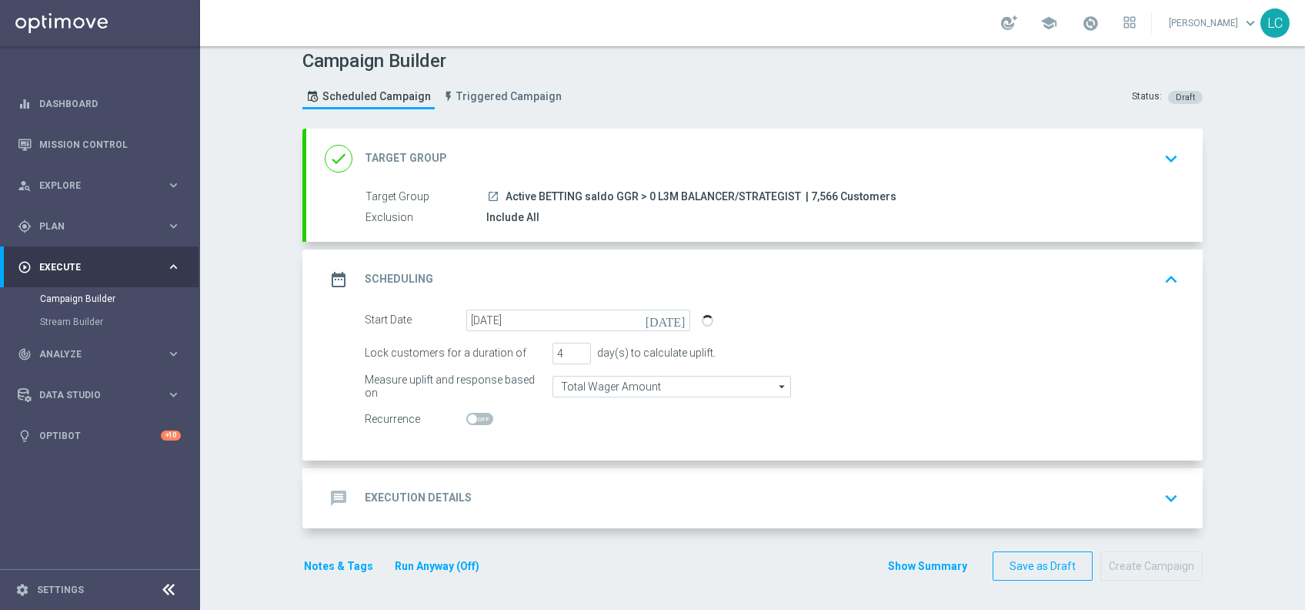
click at [650, 492] on div "message Execution Details keyboard_arrow_down" at bounding box center [755, 497] width 860 height 29
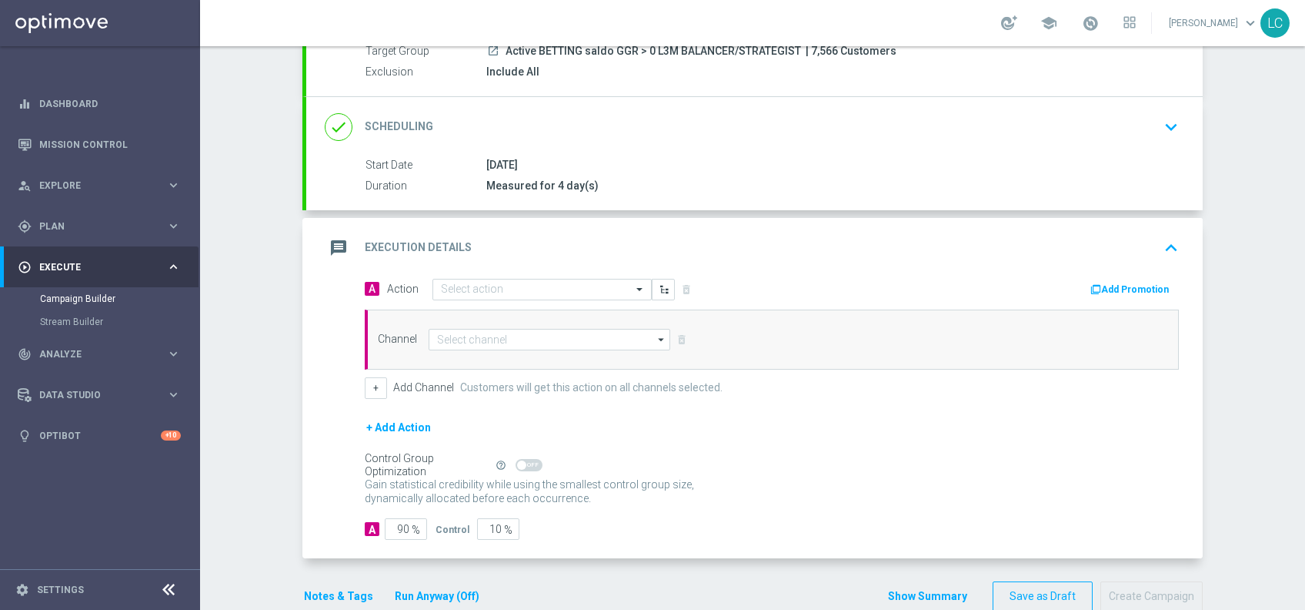
scroll to position [185, 0]
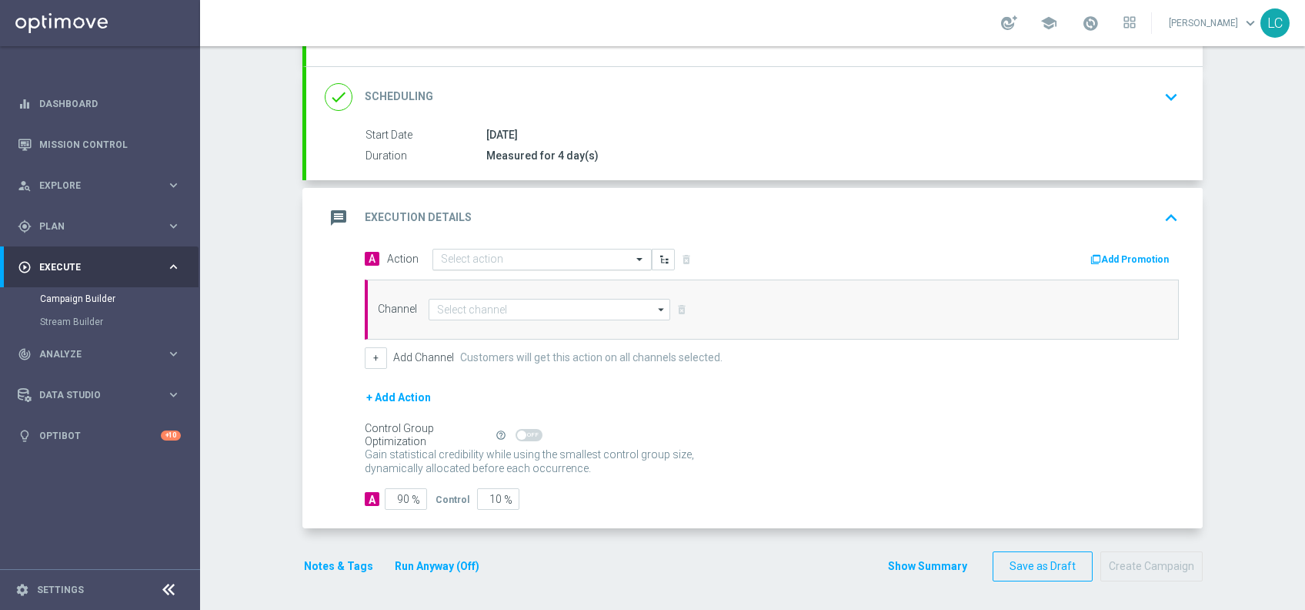
click at [493, 256] on input "text" at bounding box center [527, 259] width 172 height 13
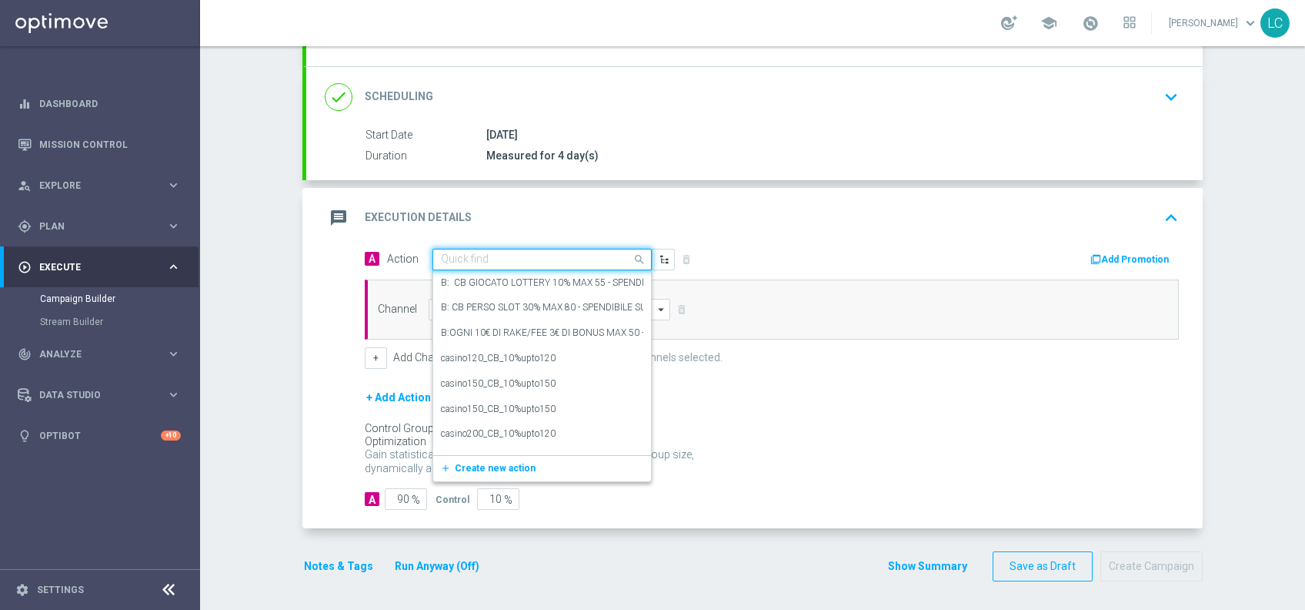
paste input "Gioca almeno 10€ quota e legatura 4 per cb perso 20% fino a 20€ quota e legatur…"
type input "Gioca almeno 10€ quota e legatura 4 per cb perso 20% fino a 20€ quota e legatur…"
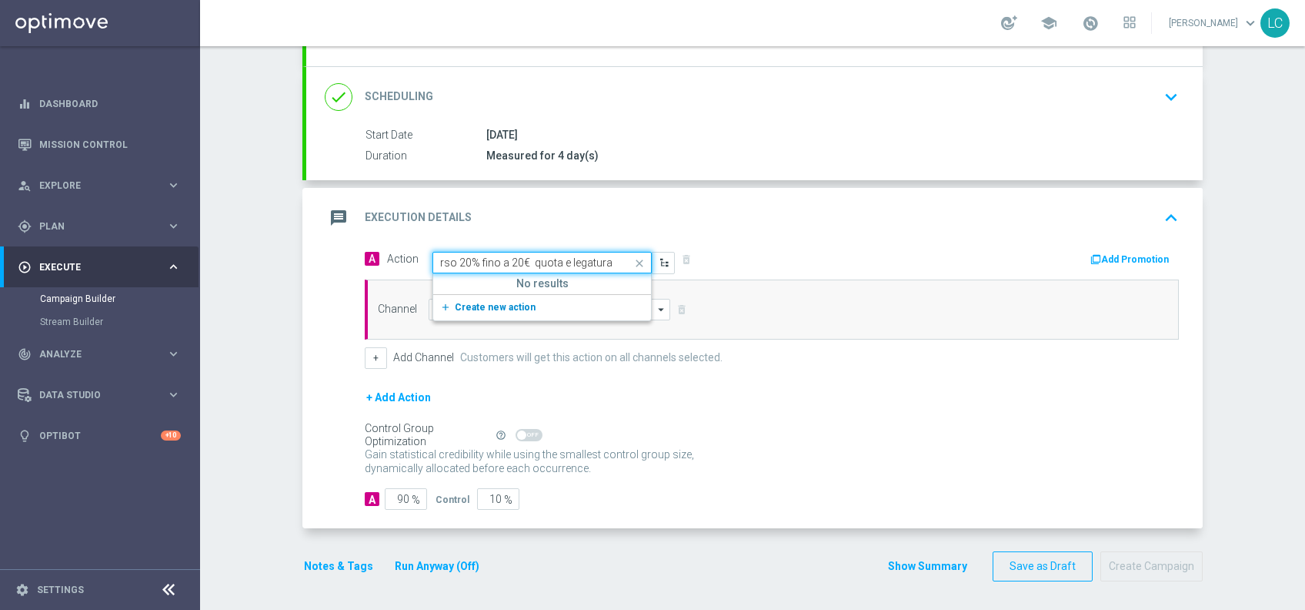
click at [483, 302] on span "Create new action" at bounding box center [495, 307] width 81 height 11
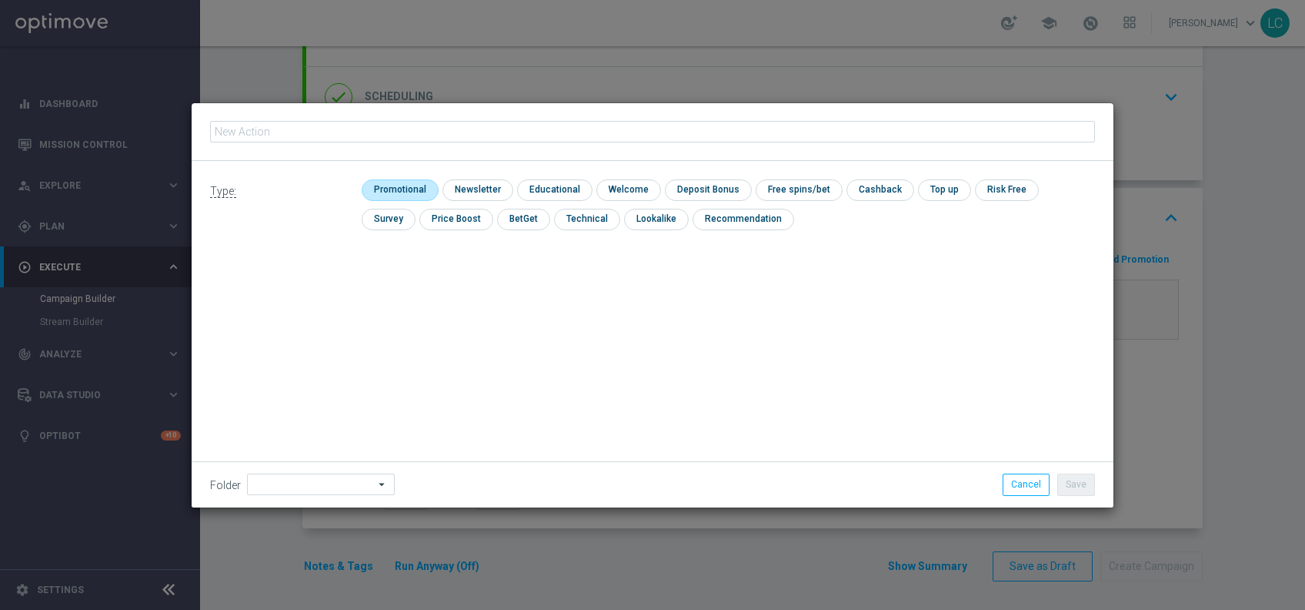
click at [405, 197] on input "checkbox" at bounding box center [398, 189] width 73 height 21
checkbox input "true"
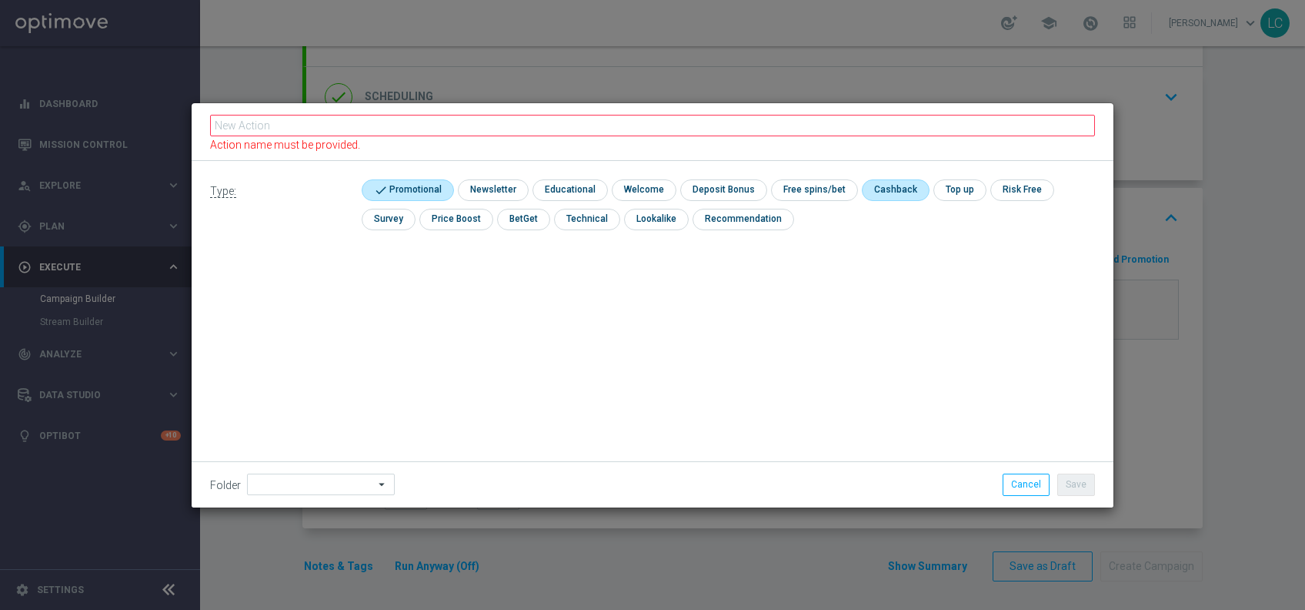
click at [877, 186] on input "checkbox" at bounding box center [894, 189] width 65 height 21
checkbox input "true"
click at [812, 92] on modal-container "Action name must be provided. Type: check Promotional check Newsletter check Ed…" at bounding box center [652, 305] width 1305 height 610
click at [819, 112] on fieldset "Action name must be provided." at bounding box center [652, 131] width 885 height 39
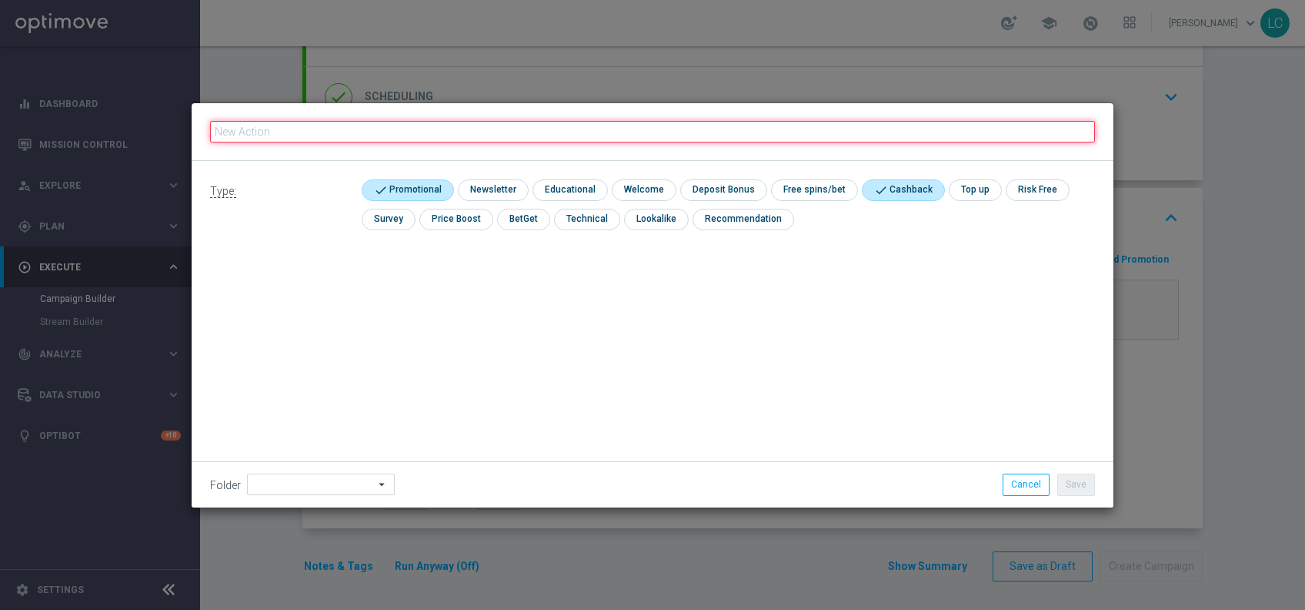
click at [822, 129] on input "text" at bounding box center [652, 132] width 885 height 22
paste input "Gioca almeno 10€ quota e legatura 4 per cb perso 20% fino a 20€ quota e legatur…"
type input "Gioca almeno 10€ quota e legatura 4 per cb perso 20% fino a 20€ quota e legatur…"
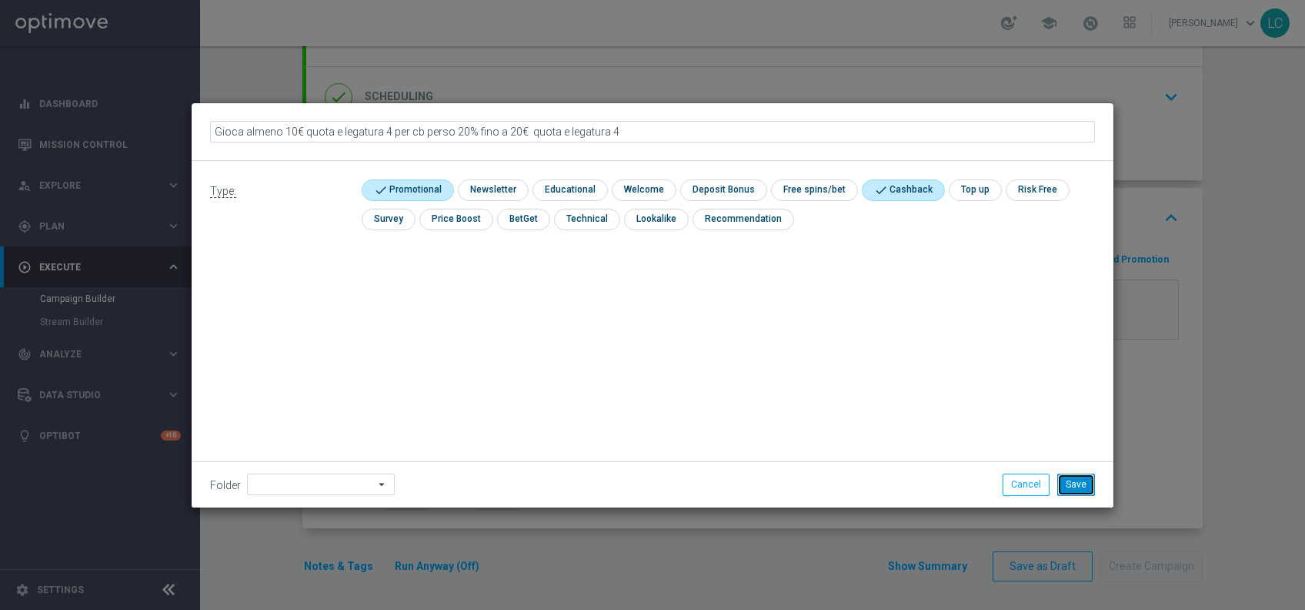
click at [1082, 484] on button "Save" at bounding box center [1077, 484] width 38 height 22
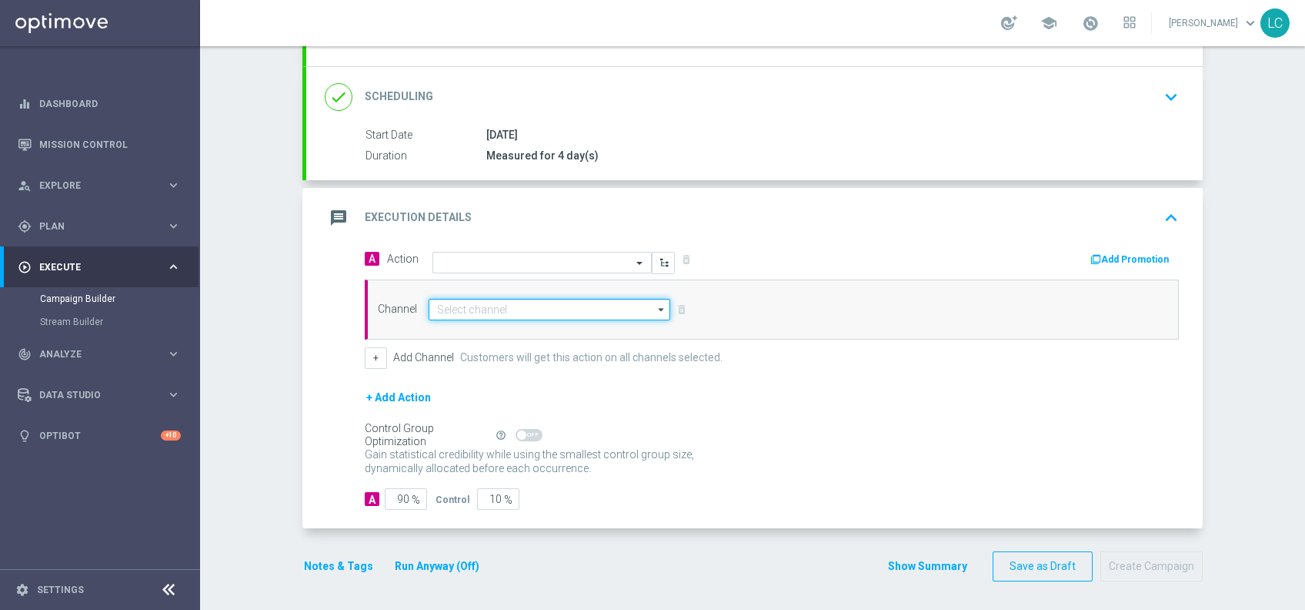
click at [546, 302] on input at bounding box center [550, 310] width 242 height 22
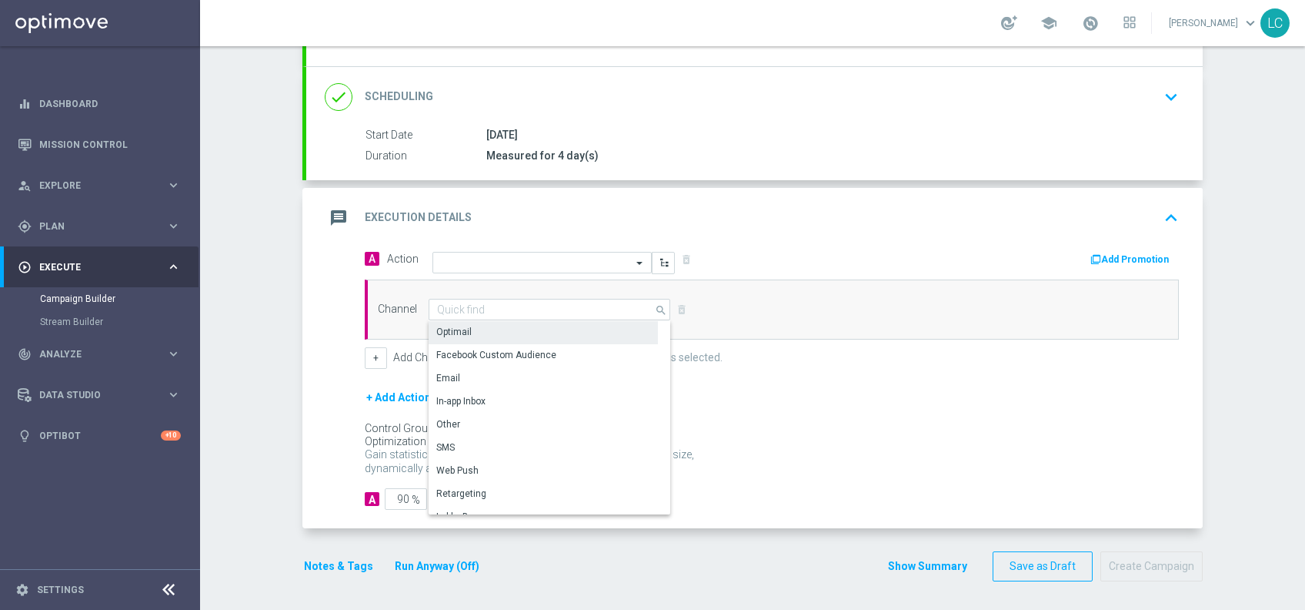
click at [512, 321] on div "Optimail" at bounding box center [543, 332] width 229 height 22
type input "Optimail"
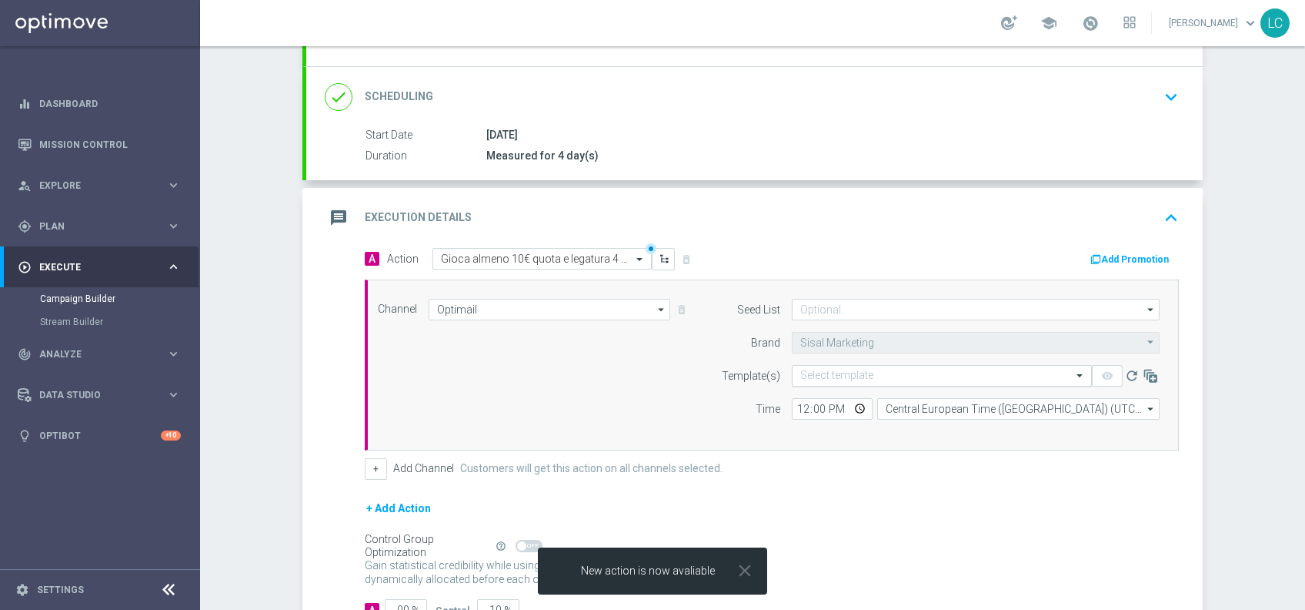
click at [828, 373] on input "text" at bounding box center [927, 375] width 252 height 13
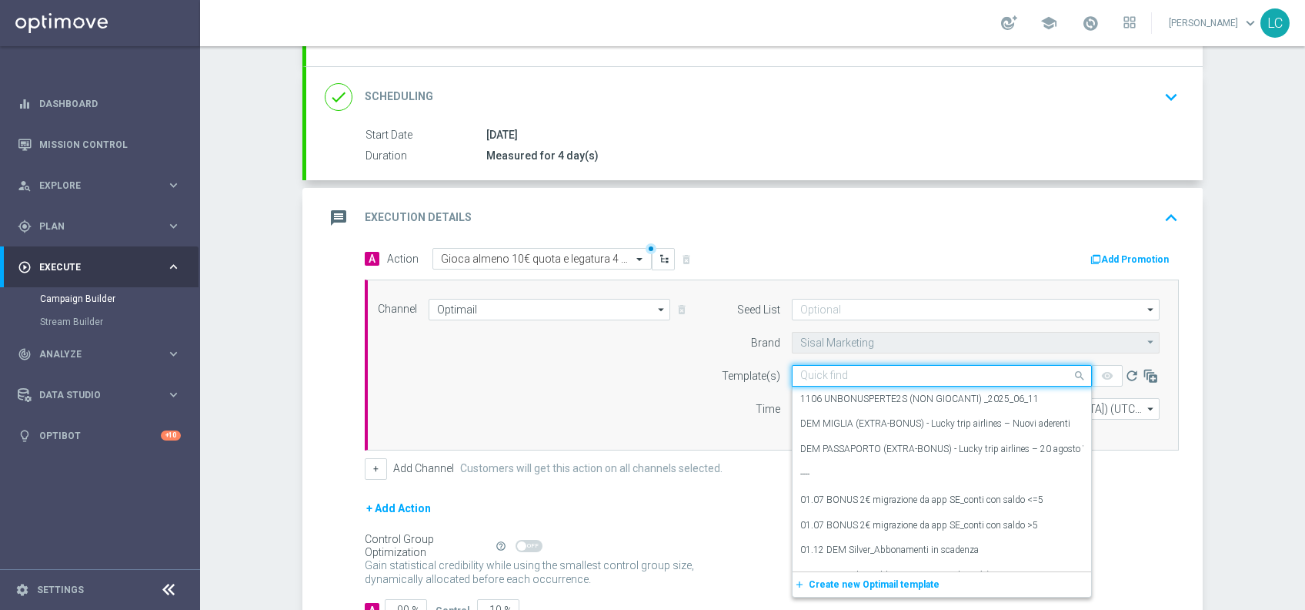
paste input "SPORT1209"
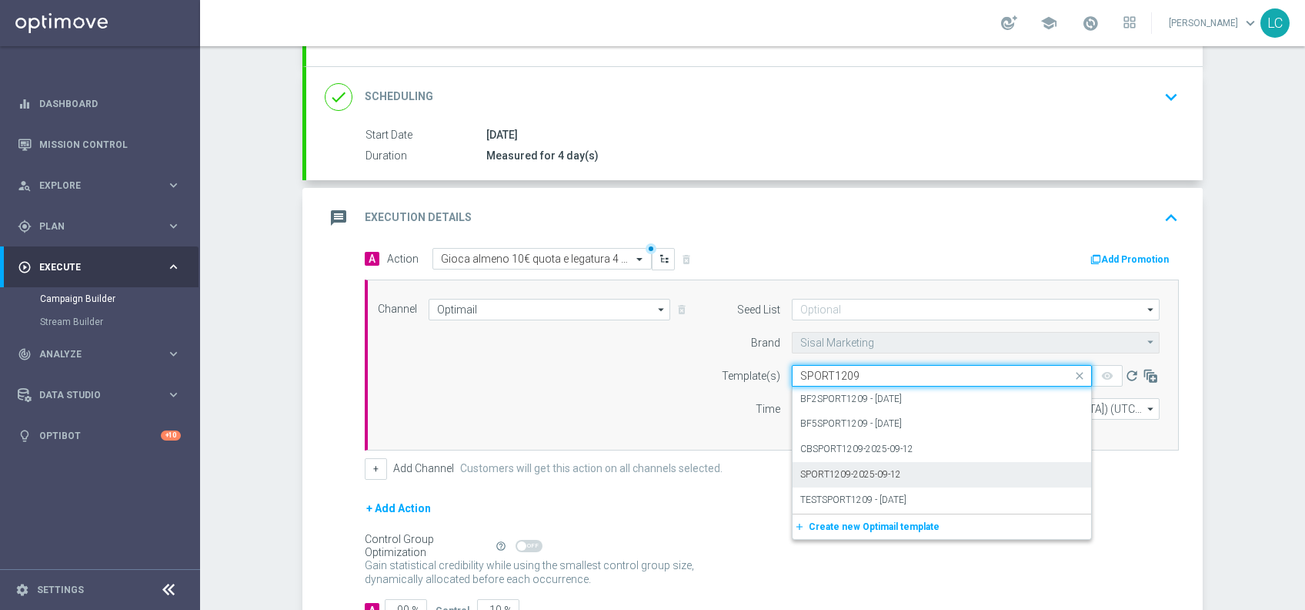
click at [865, 474] on label "SPORT1209-2025-09-12" at bounding box center [851, 474] width 101 height 13
type input "SPORT1209"
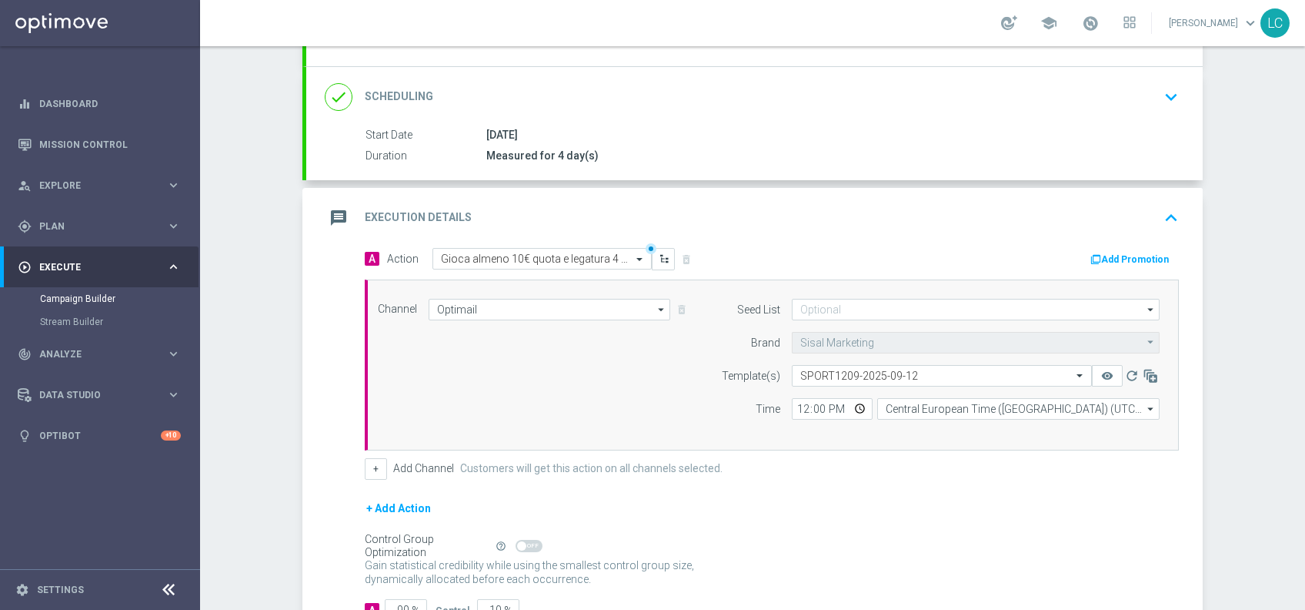
click at [1132, 255] on button "Add Promotion" at bounding box center [1131, 259] width 85 height 17
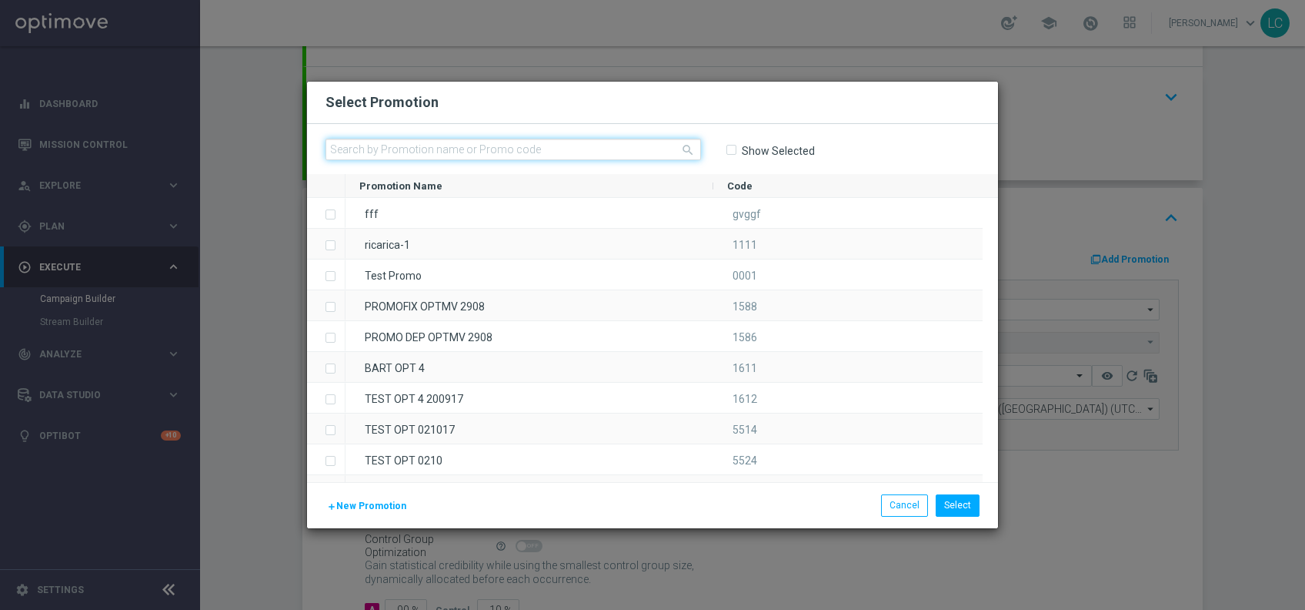
click at [587, 145] on input "text" at bounding box center [514, 150] width 376 height 22
paste input "SPORT1209"
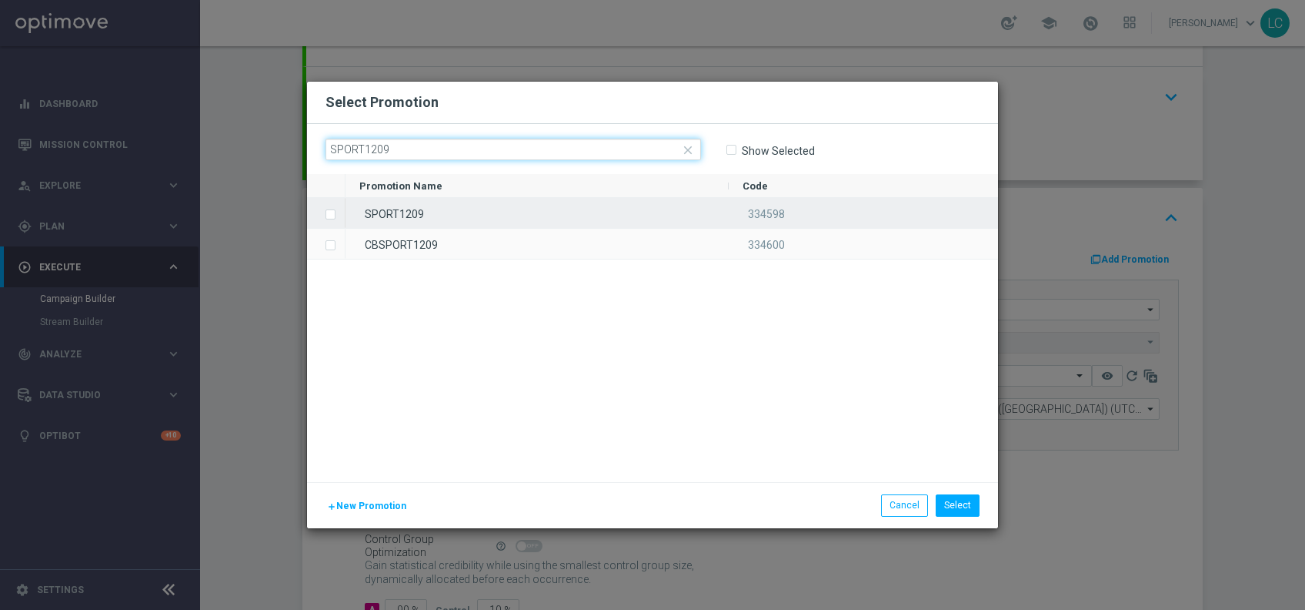
type input "SPORT1209"
click at [416, 217] on div "SPORT1209" at bounding box center [537, 213] width 383 height 30
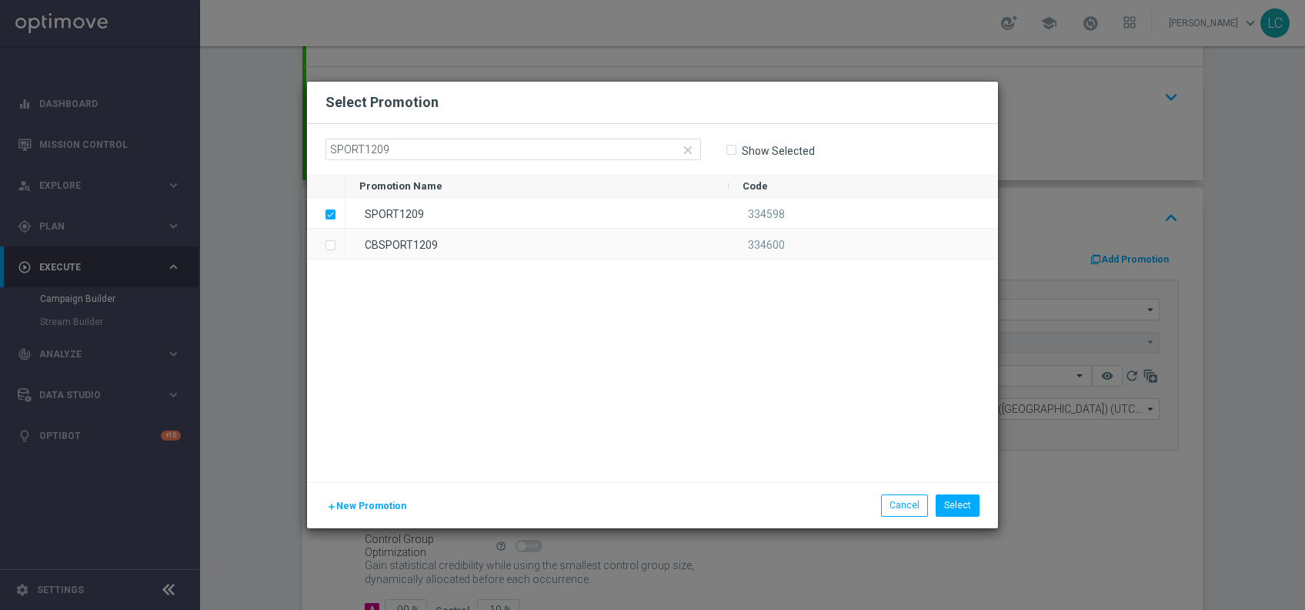
click at [950, 493] on div "add New Promotion Select Cancel" at bounding box center [652, 504] width 691 height 45
click at [968, 506] on button "Select" at bounding box center [958, 505] width 44 height 22
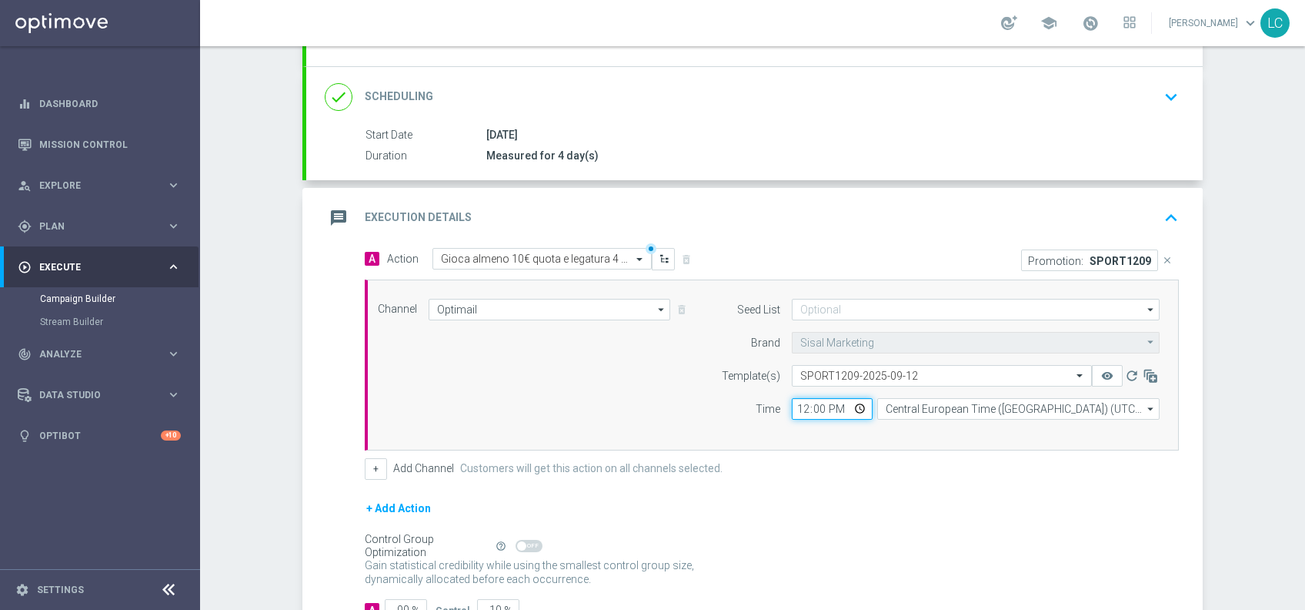
click at [792, 400] on input "12:00" at bounding box center [832, 409] width 81 height 22
click at [793, 403] on input "12:00" at bounding box center [832, 409] width 81 height 22
type input "17:00"
click at [1166, 220] on icon "keyboard_arrow_up" at bounding box center [1171, 217] width 23 height 23
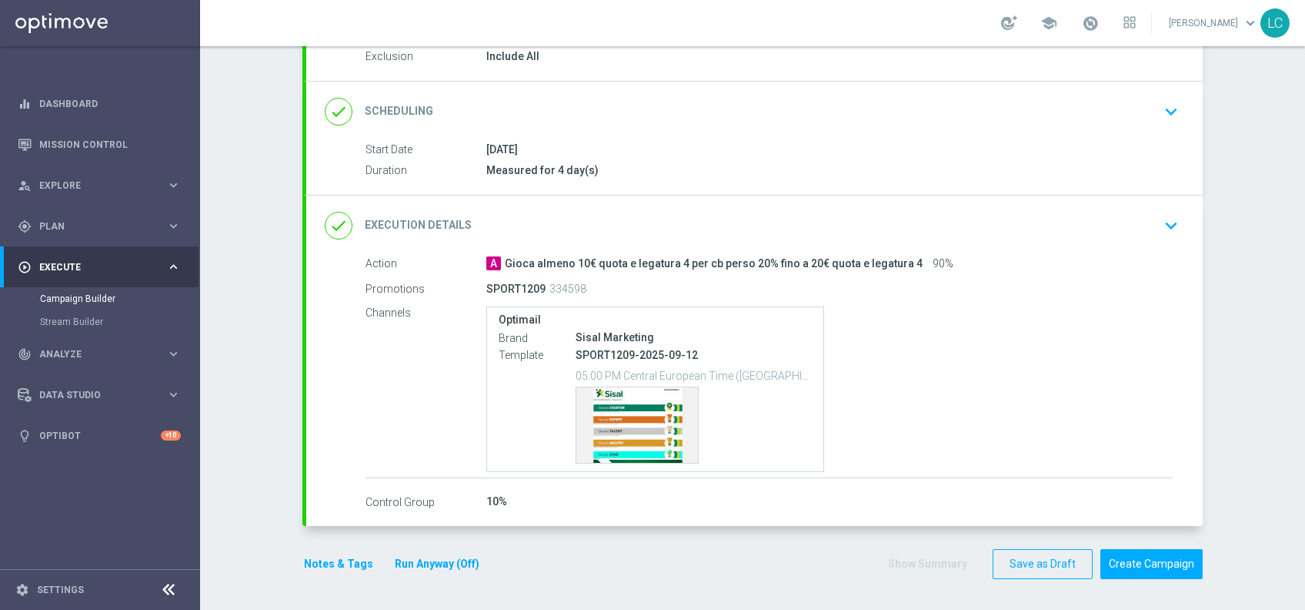
scroll to position [168, 0]
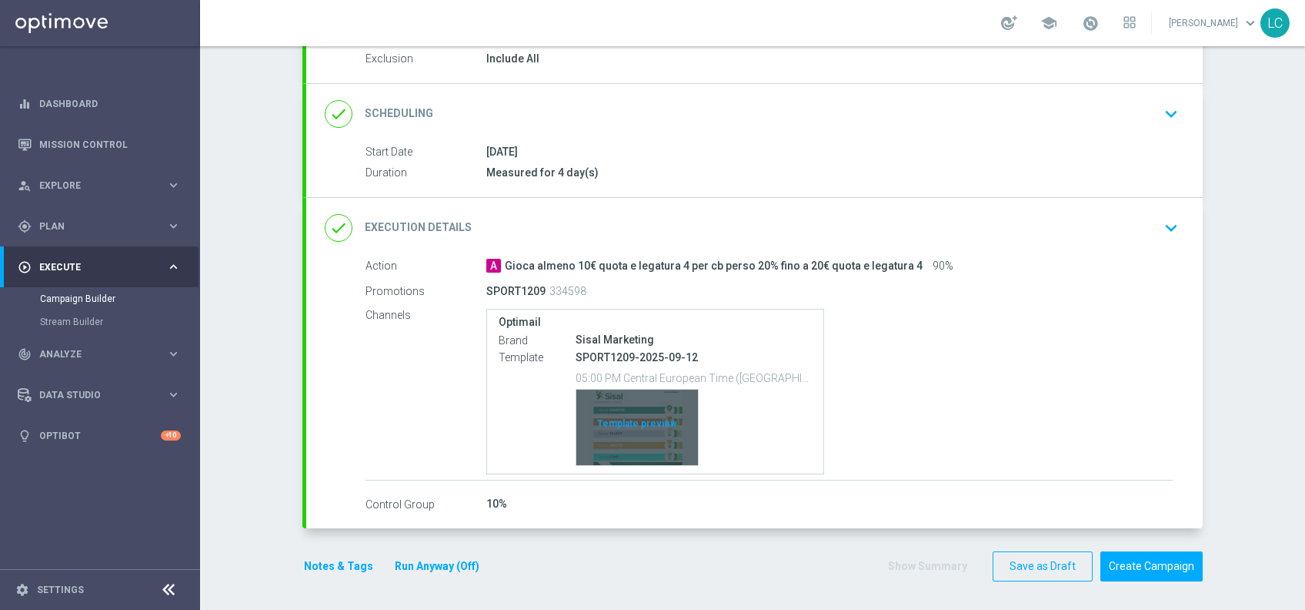
click at [622, 456] on div "Template preview" at bounding box center [638, 426] width 122 height 75
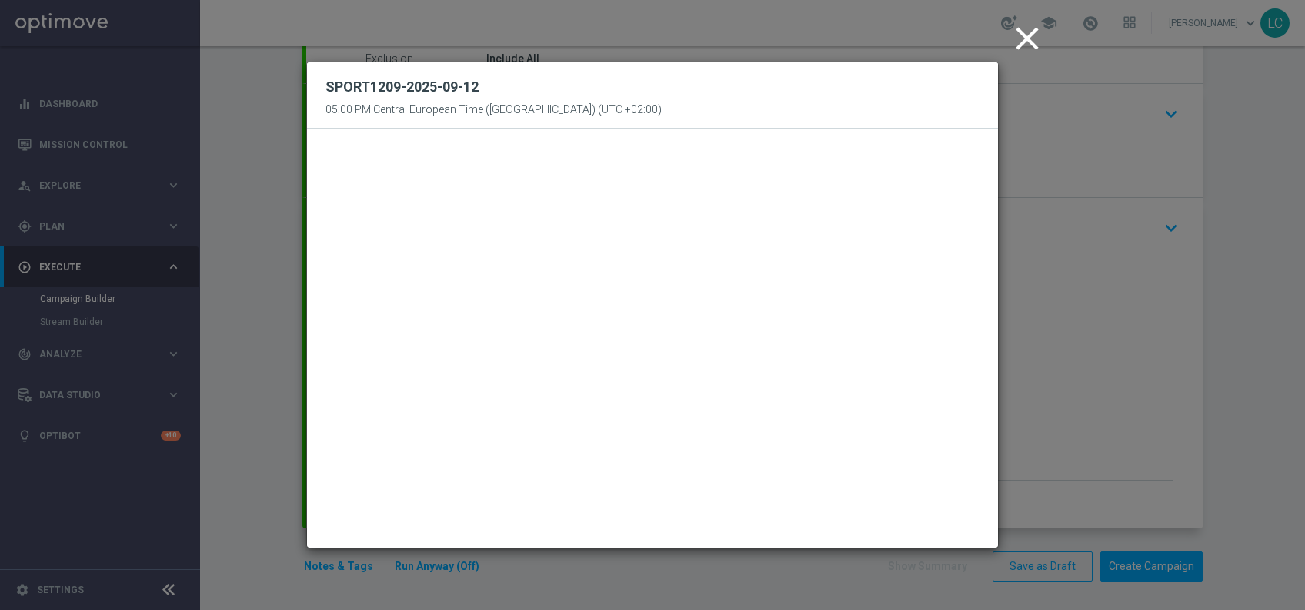
click at [1034, 39] on icon "close" at bounding box center [1027, 38] width 38 height 38
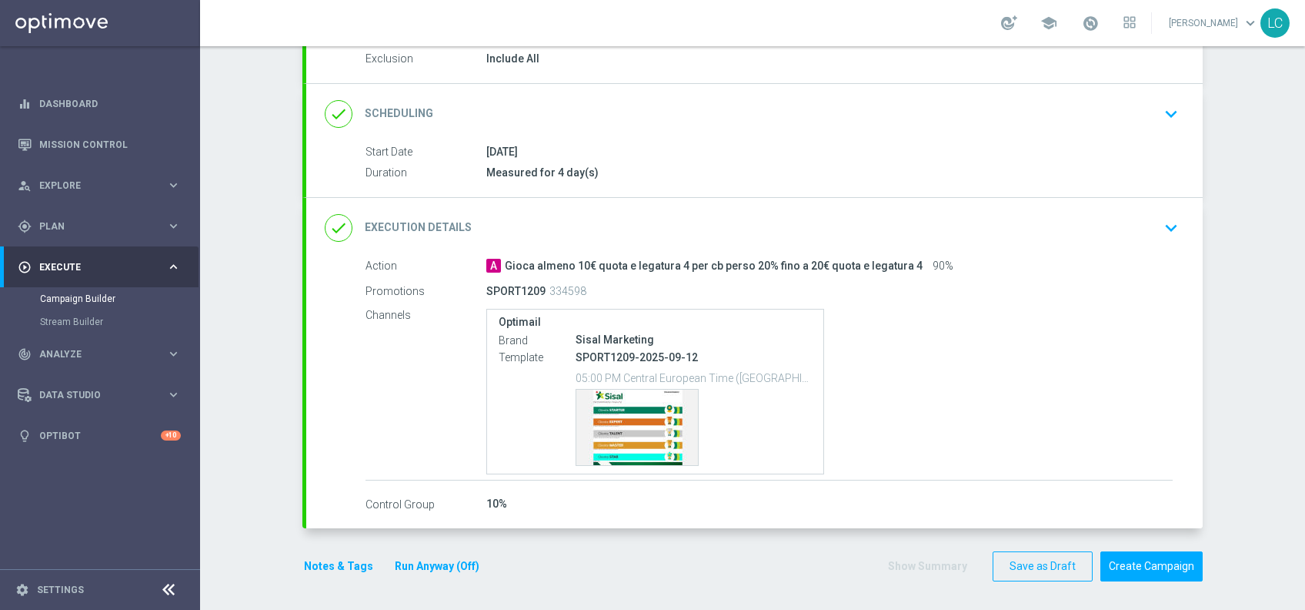
click at [318, 557] on button "Notes & Tags" at bounding box center [339, 566] width 72 height 19
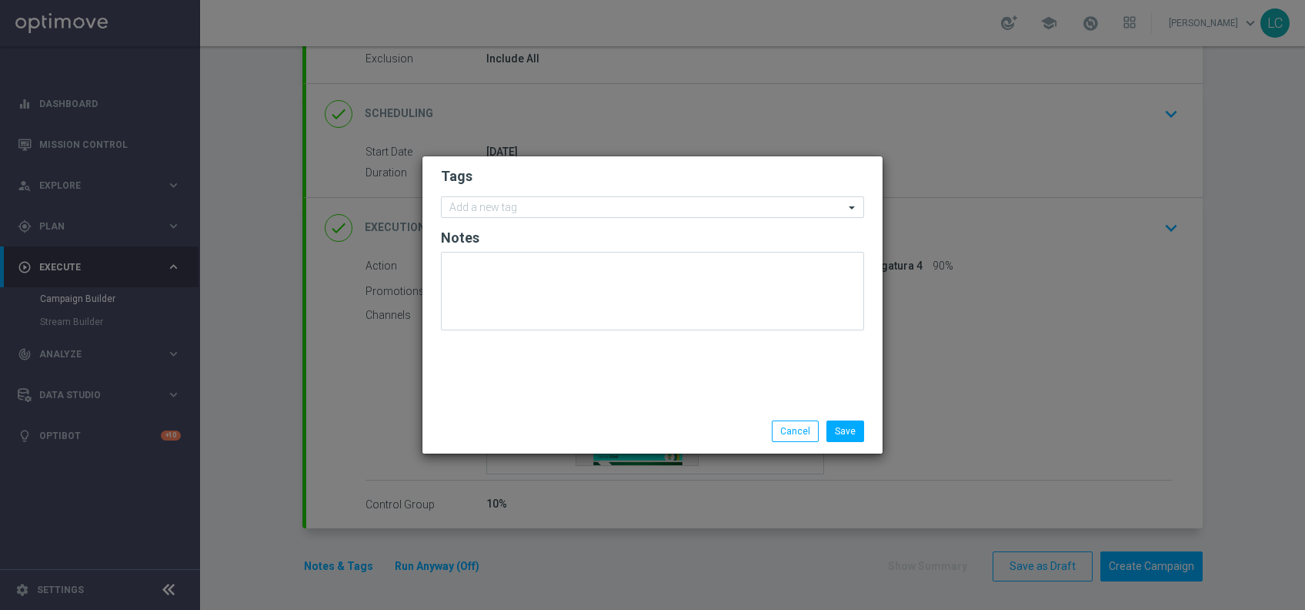
click at [520, 192] on form "Tags Add a new tag Notes" at bounding box center [652, 252] width 423 height 179
click at [520, 200] on div "Add a new tag" at bounding box center [643, 207] width 403 height 19
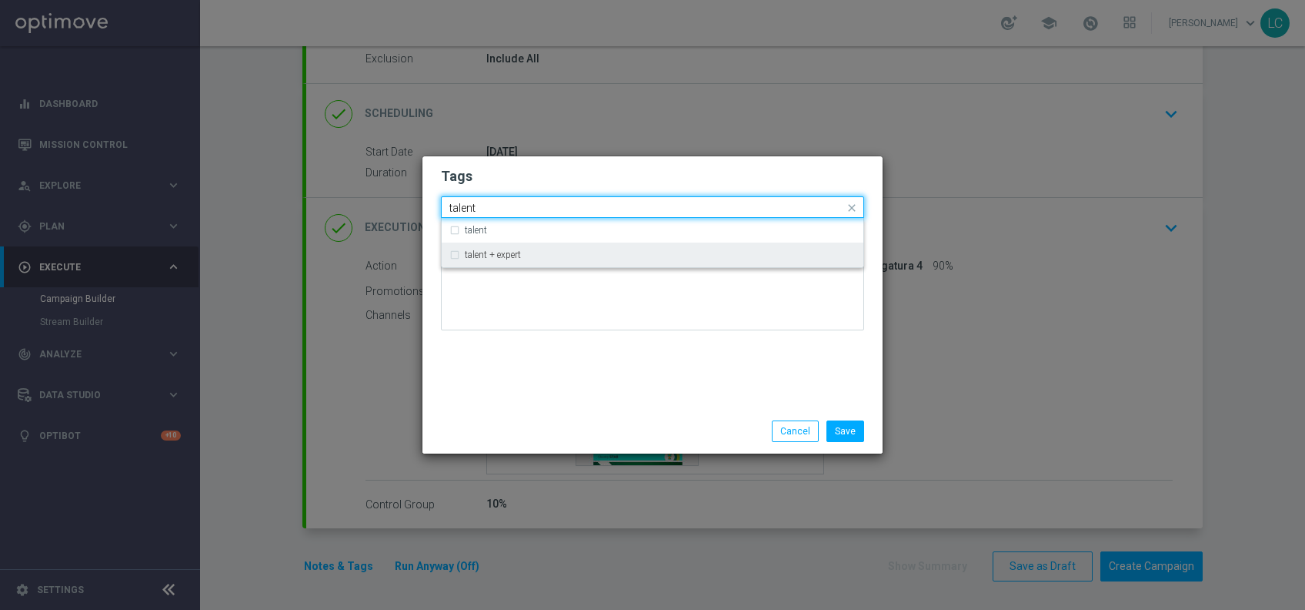
click at [506, 255] on label "talent + expert" at bounding box center [493, 254] width 56 height 9
type input "talent"
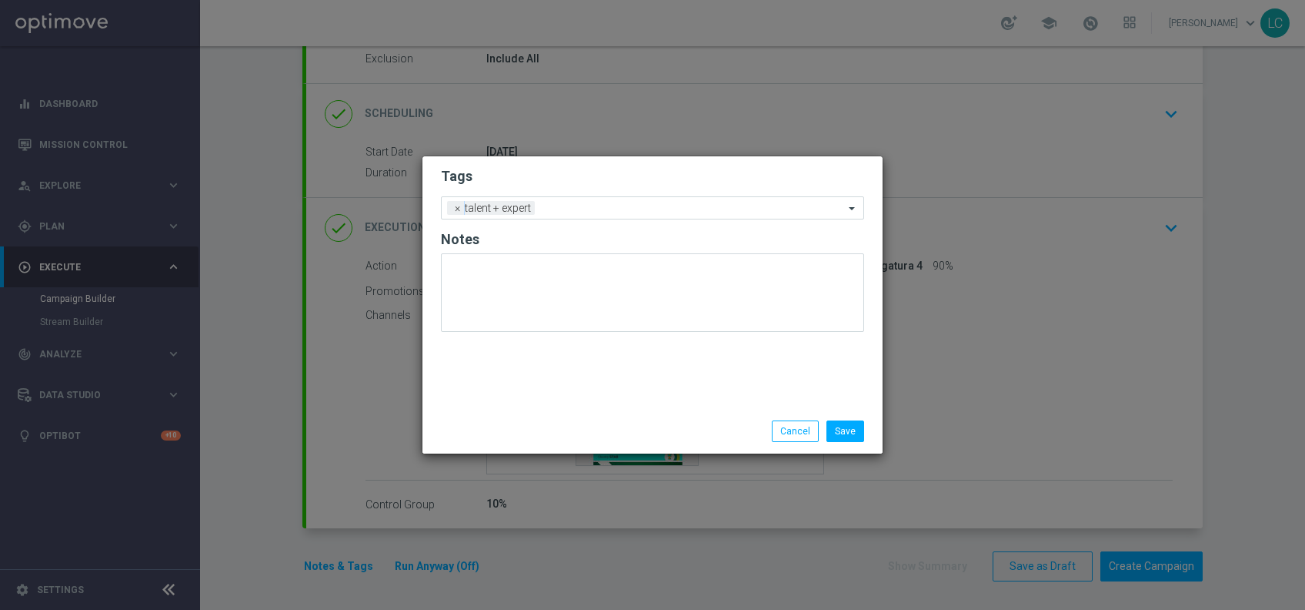
click at [610, 171] on h2 "Tags" at bounding box center [652, 176] width 423 height 18
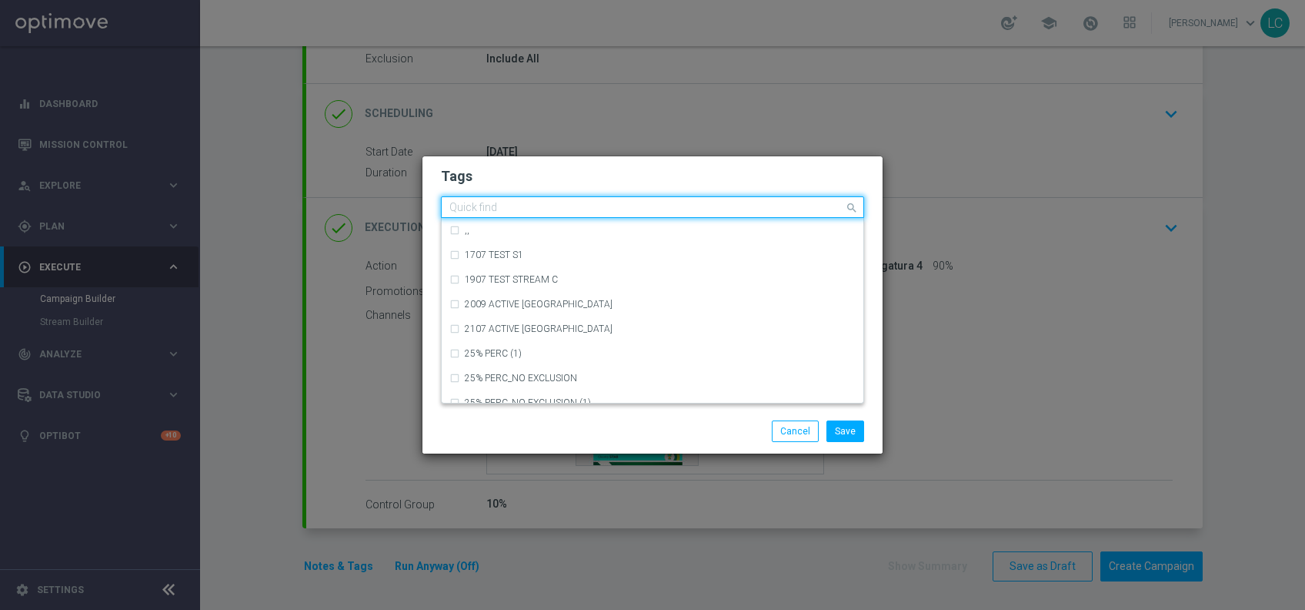
click at [621, 207] on input "text" at bounding box center [647, 208] width 395 height 13
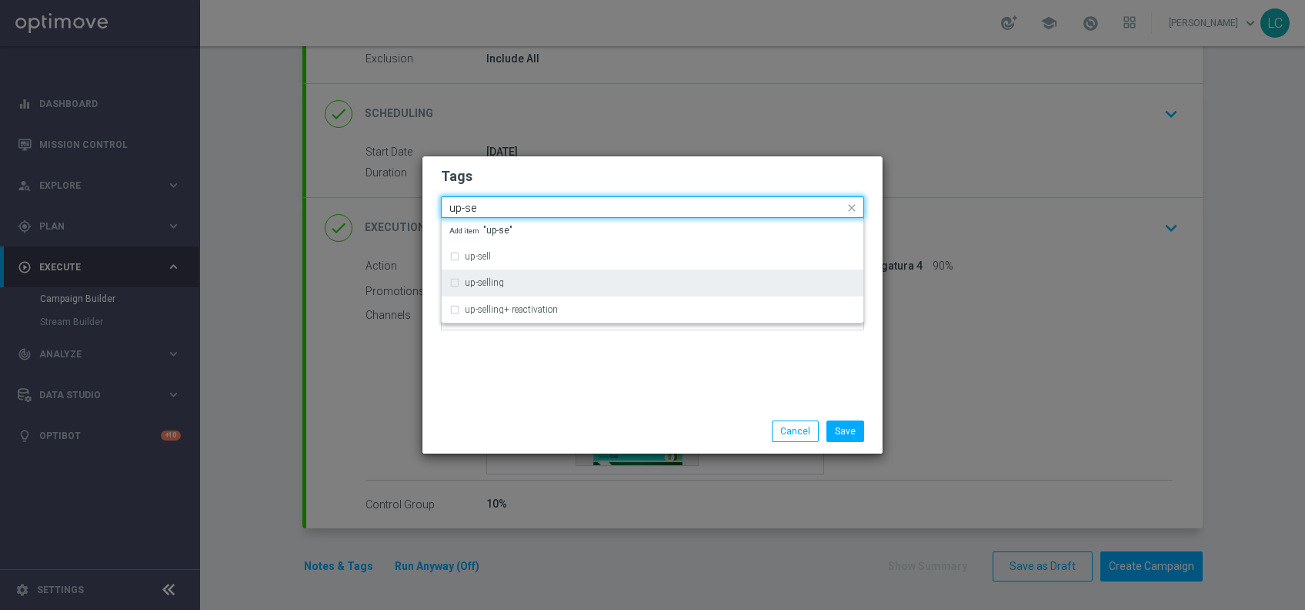
click at [496, 287] on label "up-selling" at bounding box center [484, 282] width 39 height 9
type input "up-se"
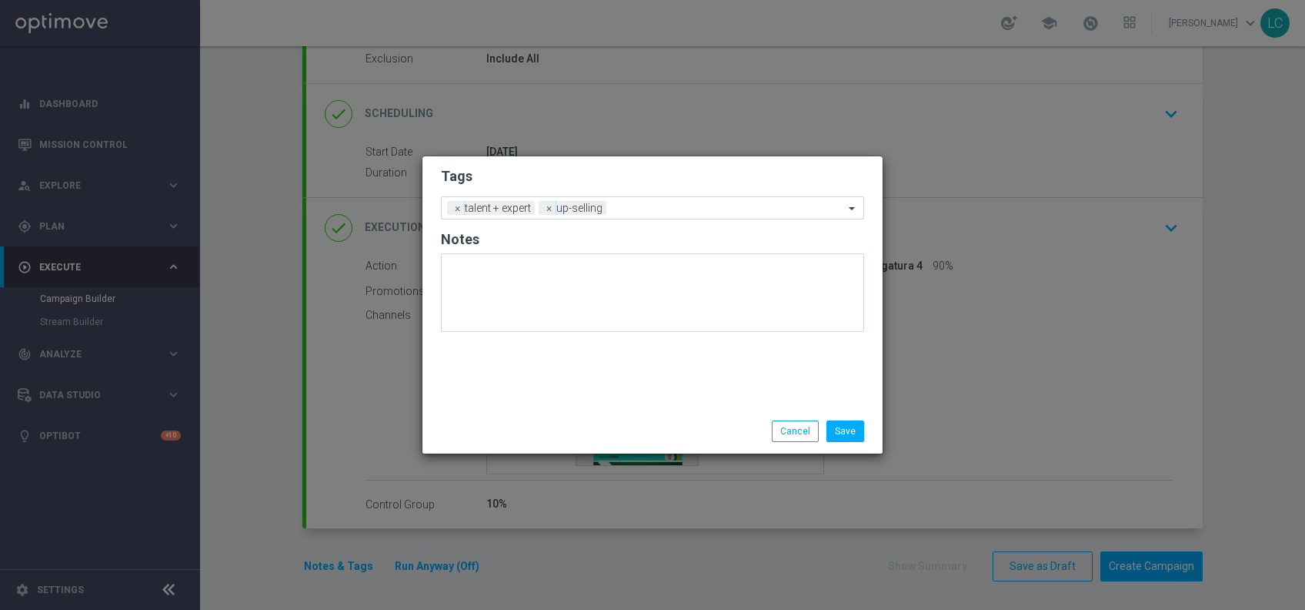
click at [603, 167] on h2 "Tags" at bounding box center [652, 176] width 423 height 18
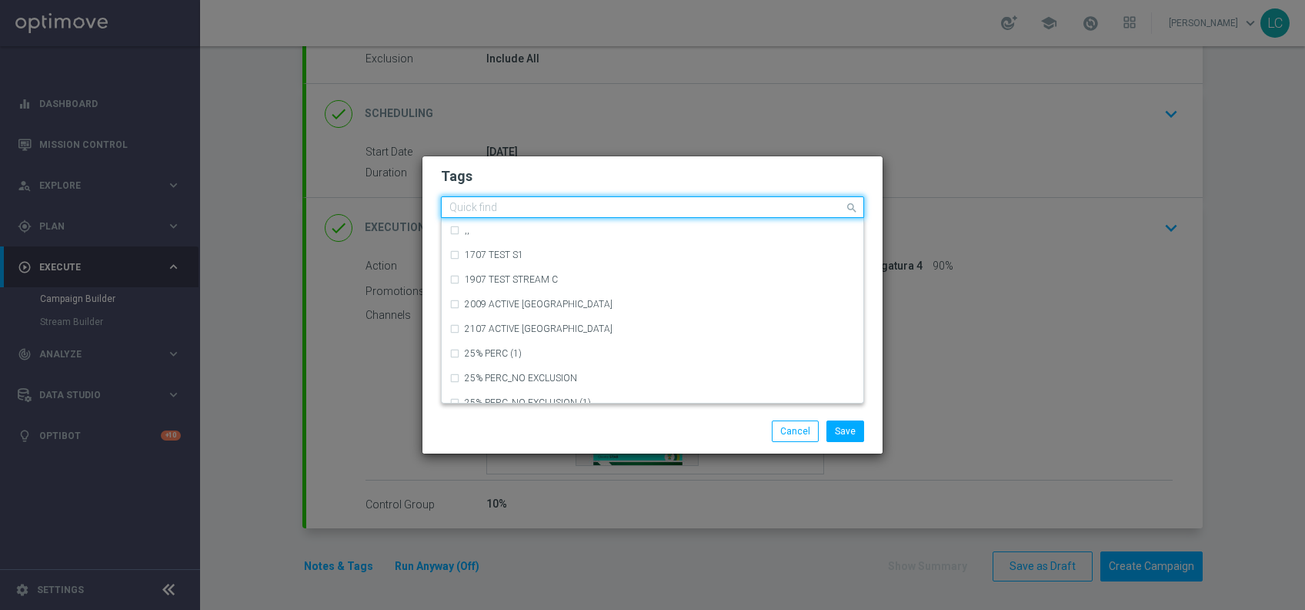
click at [639, 204] on input "text" at bounding box center [647, 208] width 395 height 13
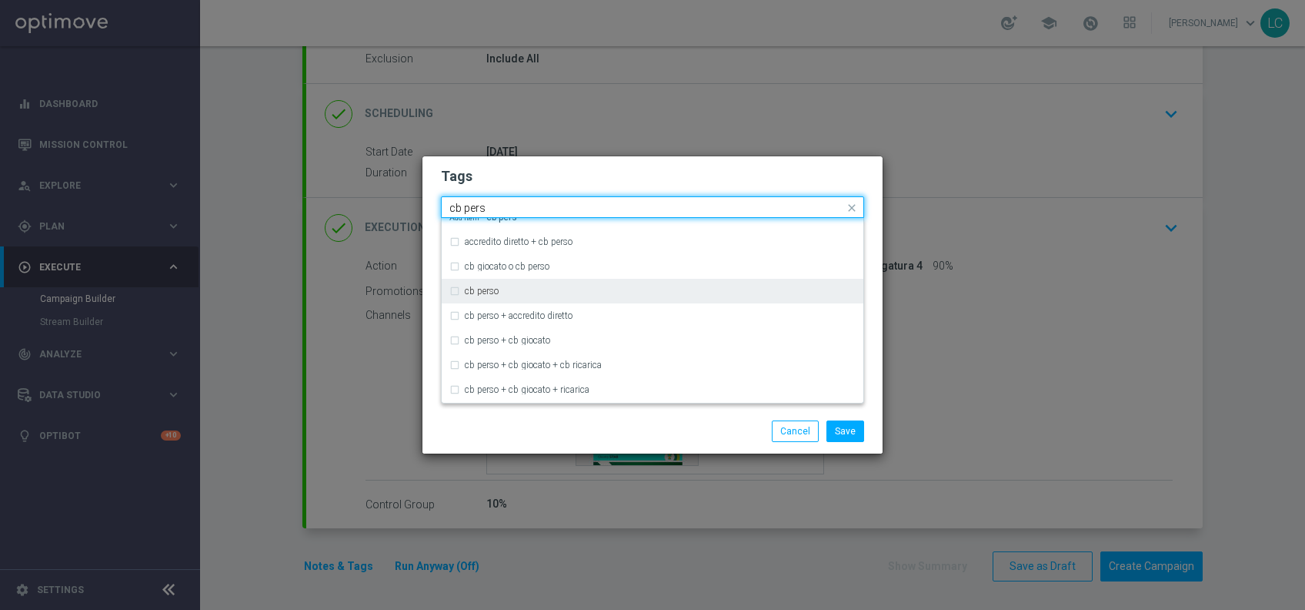
click at [460, 288] on div "cb perso" at bounding box center [653, 291] width 406 height 25
type input "cb pers"
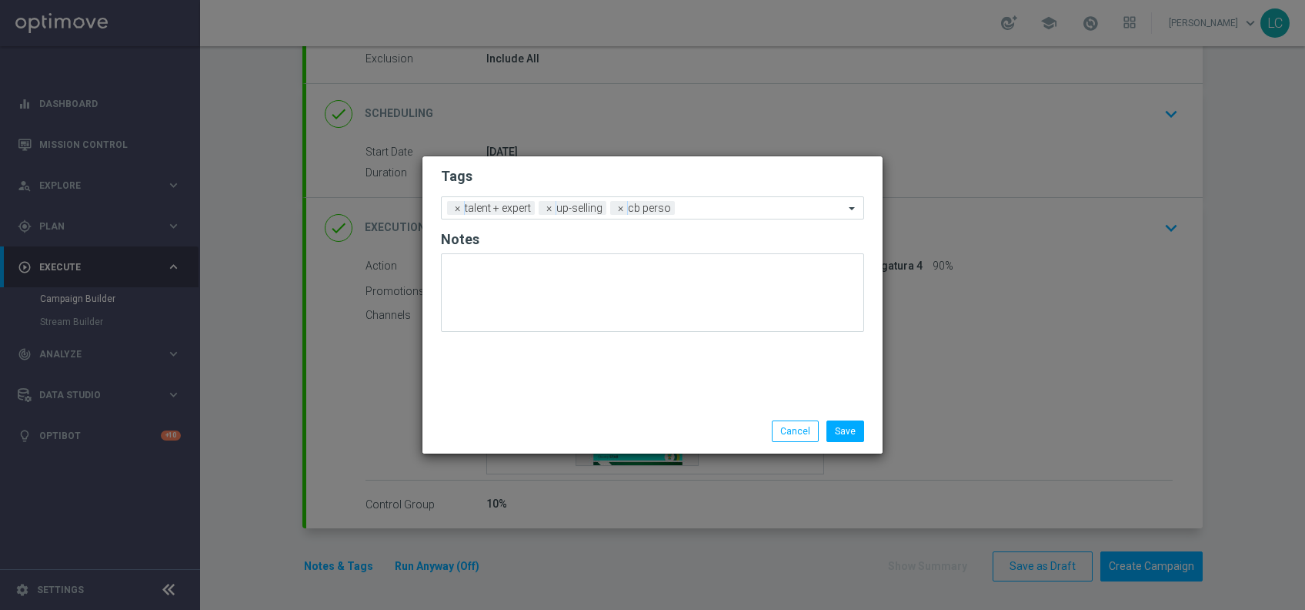
click at [590, 171] on h2 "Tags" at bounding box center [652, 176] width 423 height 18
click at [721, 206] on input "text" at bounding box center [762, 208] width 163 height 13
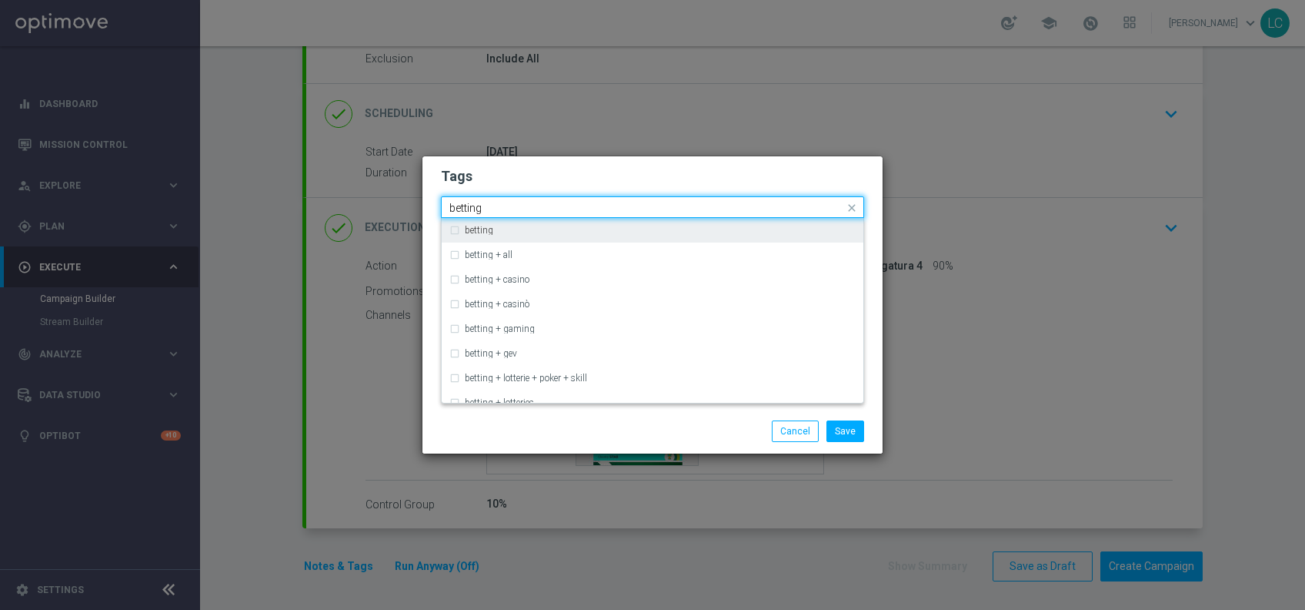
click at [670, 231] on div "betting" at bounding box center [660, 230] width 391 height 9
type input "betting"
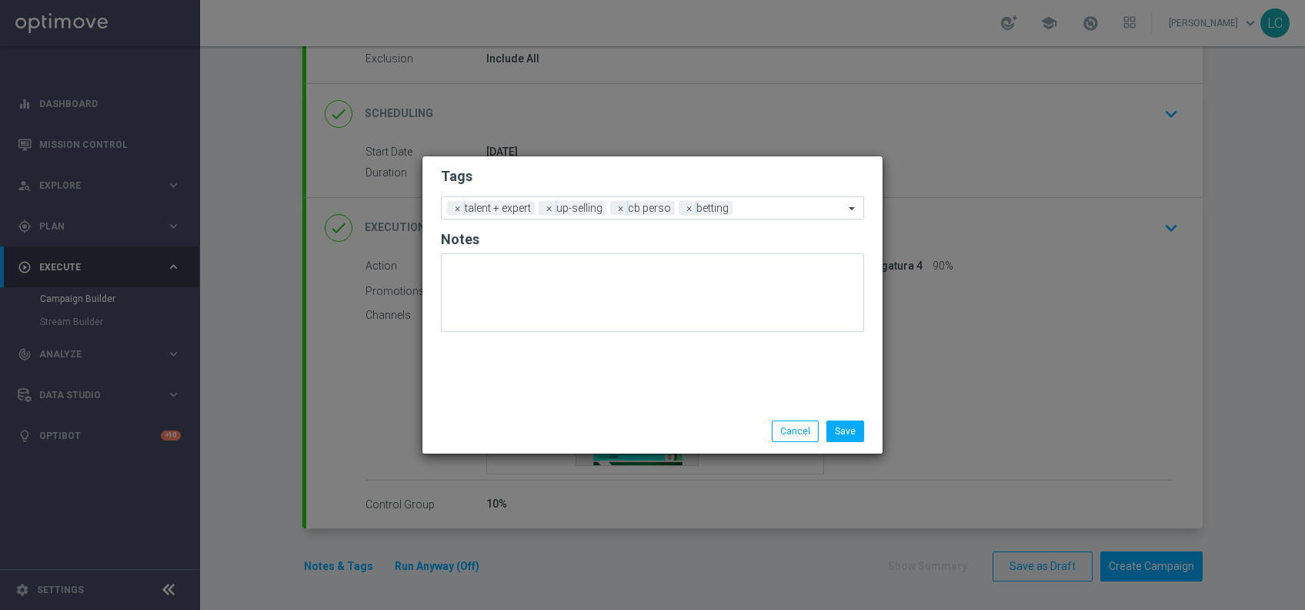
click at [733, 171] on h2 "Tags" at bounding box center [652, 176] width 423 height 18
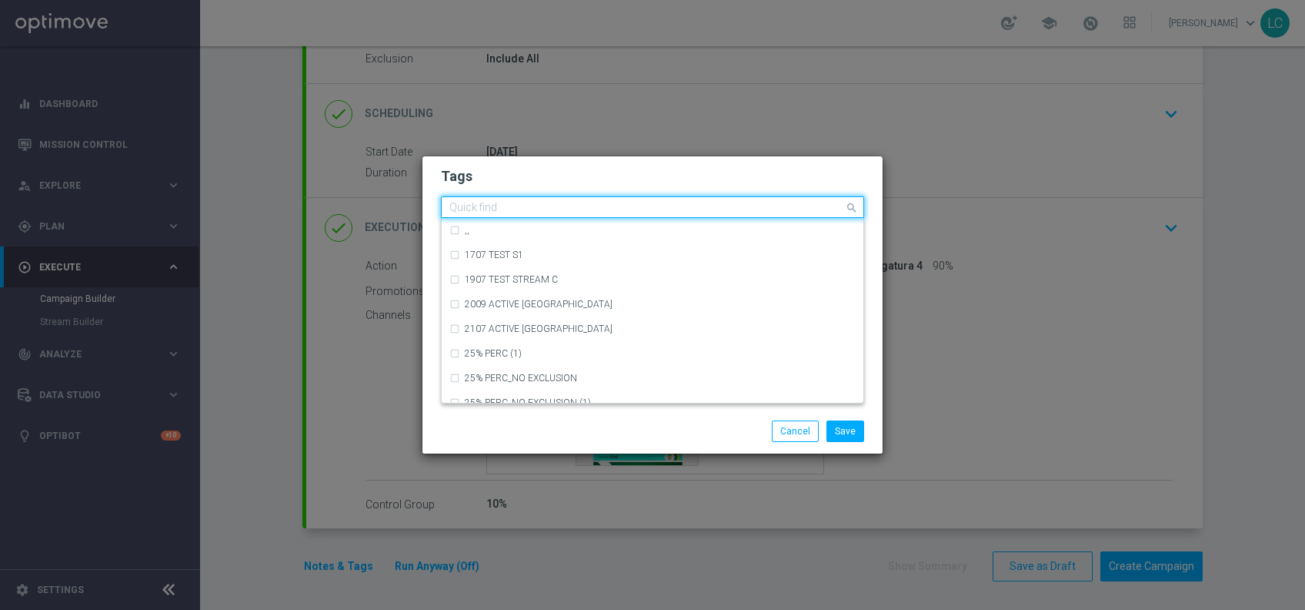
click at [793, 208] on input "text" at bounding box center [647, 208] width 395 height 13
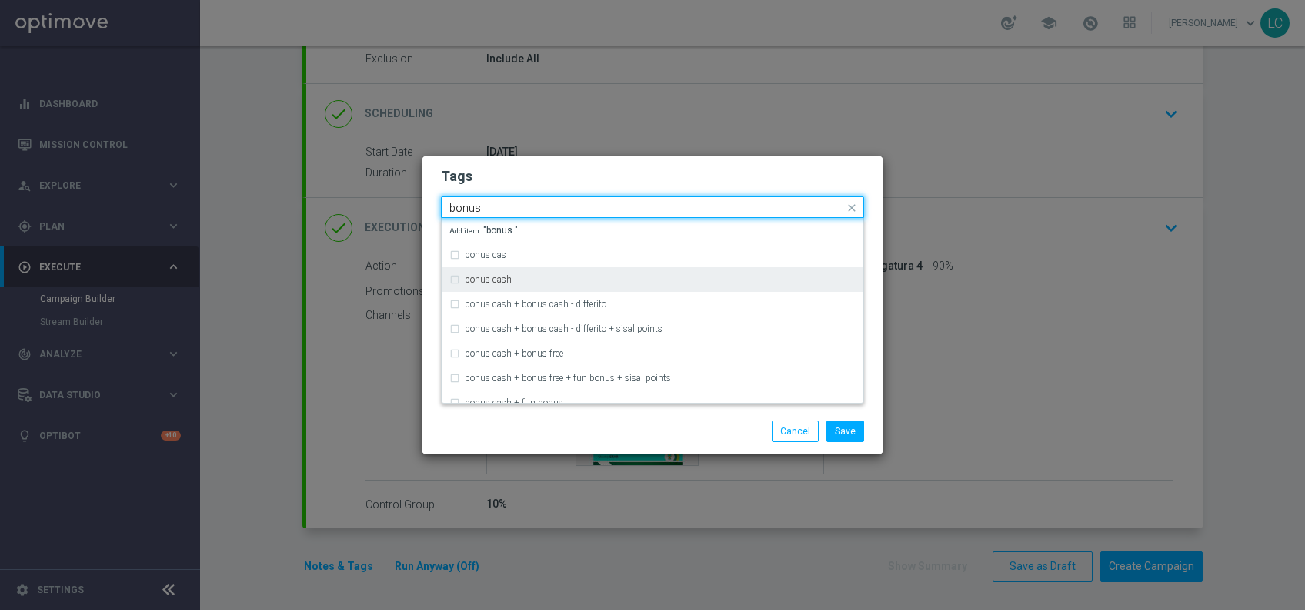
click at [518, 273] on div "bonus cash" at bounding box center [653, 279] width 406 height 25
type input "bonus"
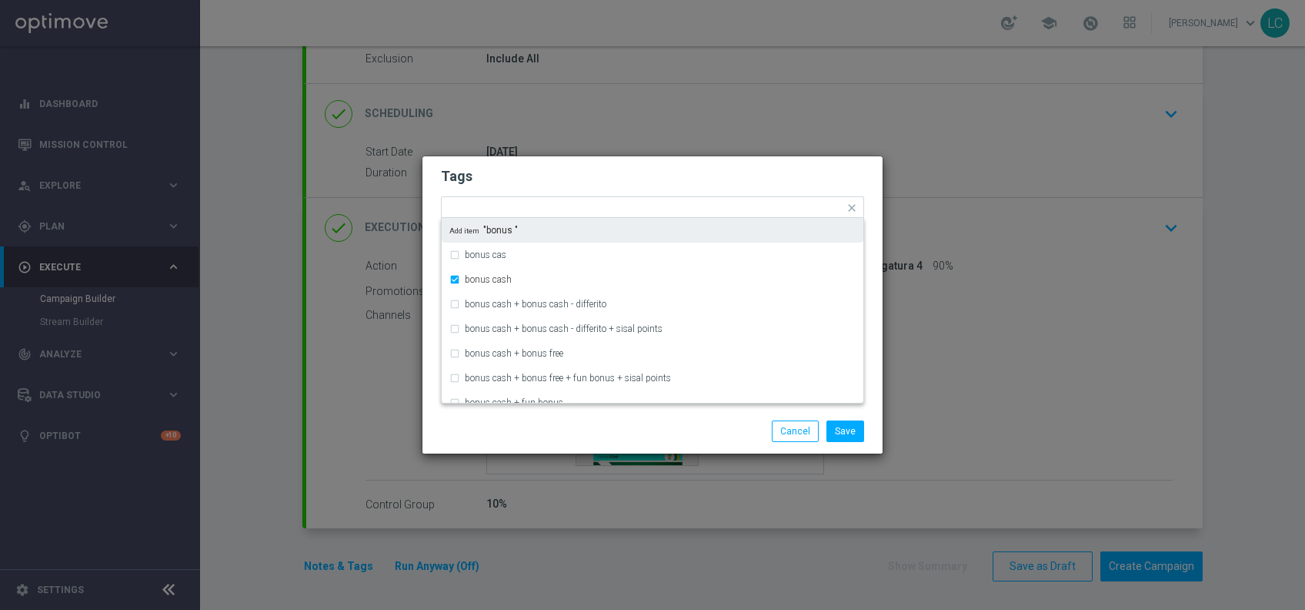
click at [656, 188] on form "Tags Quick find × talent + expert × up-selling × cb perso × betting × bonus cas…" at bounding box center [652, 252] width 423 height 179
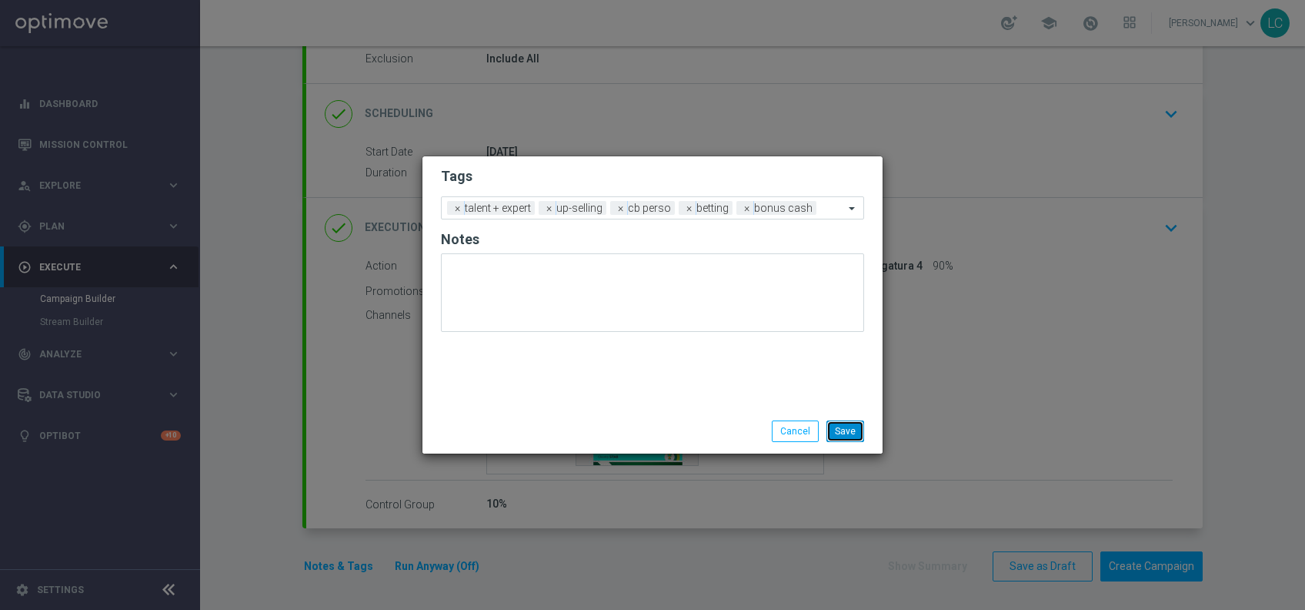
click at [849, 429] on button "Save" at bounding box center [846, 431] width 38 height 22
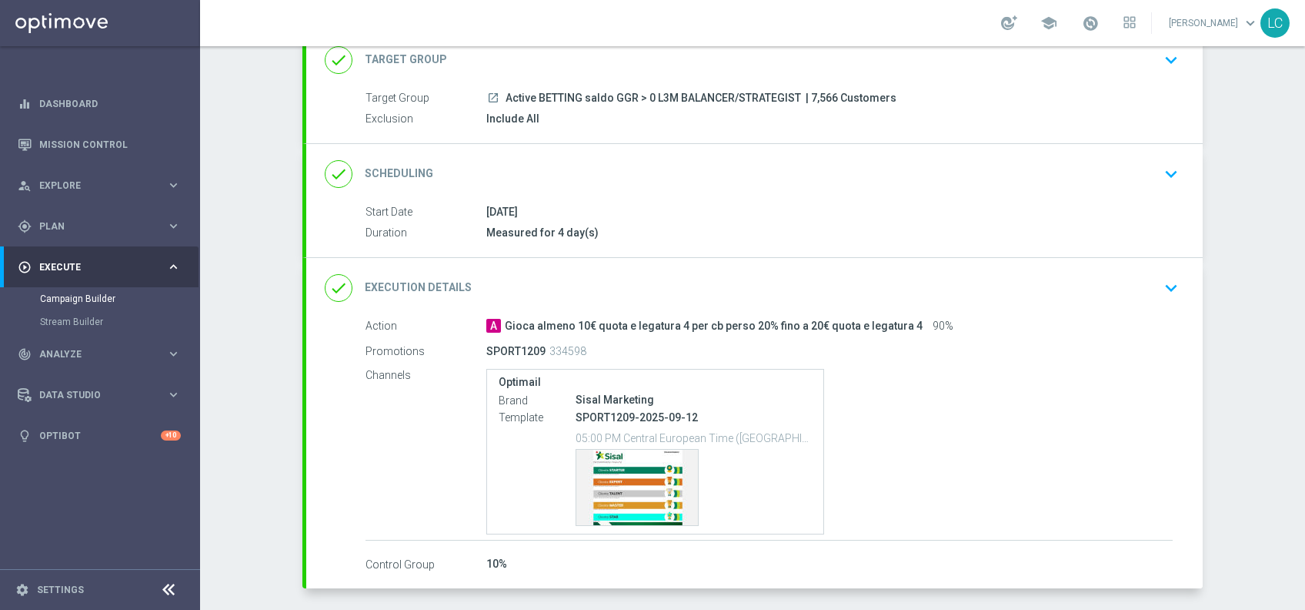
scroll to position [112, 0]
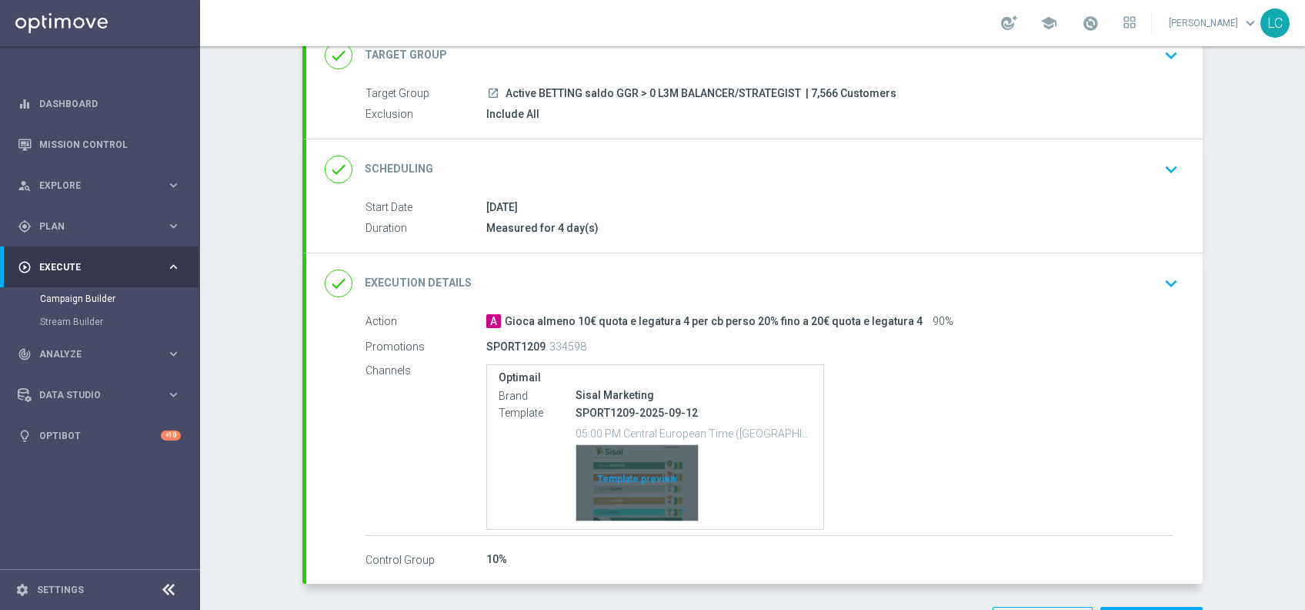
click at [618, 506] on div "Template preview" at bounding box center [638, 482] width 122 height 75
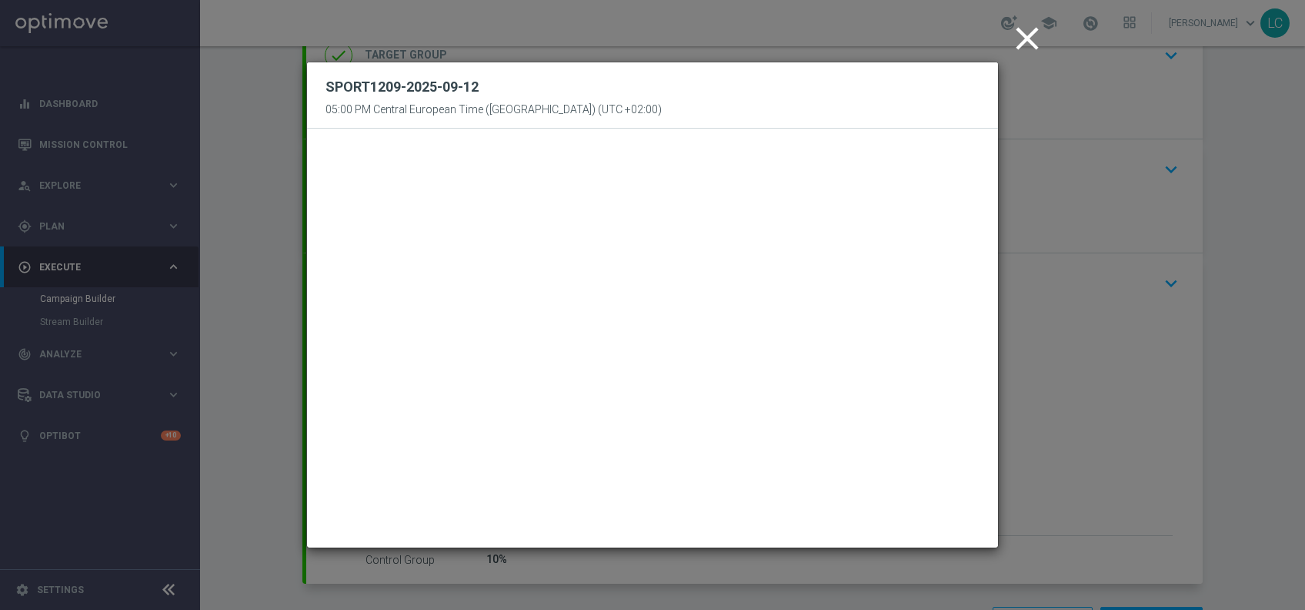
click at [1031, 29] on icon "close" at bounding box center [1027, 38] width 38 height 38
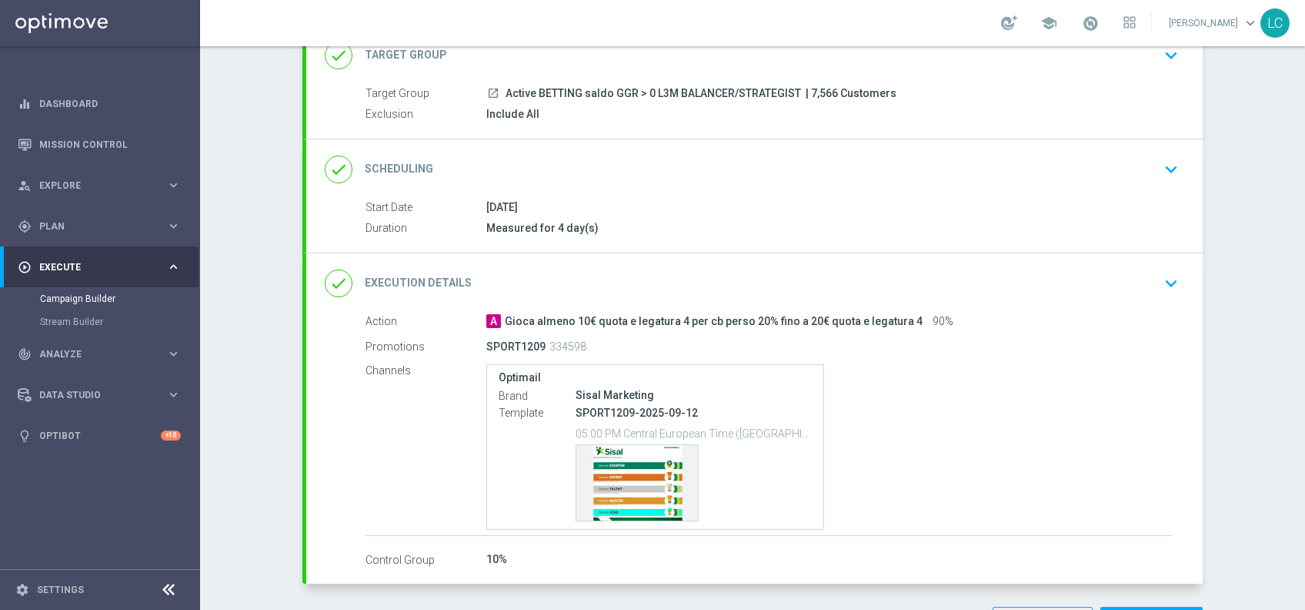
scroll to position [168, 0]
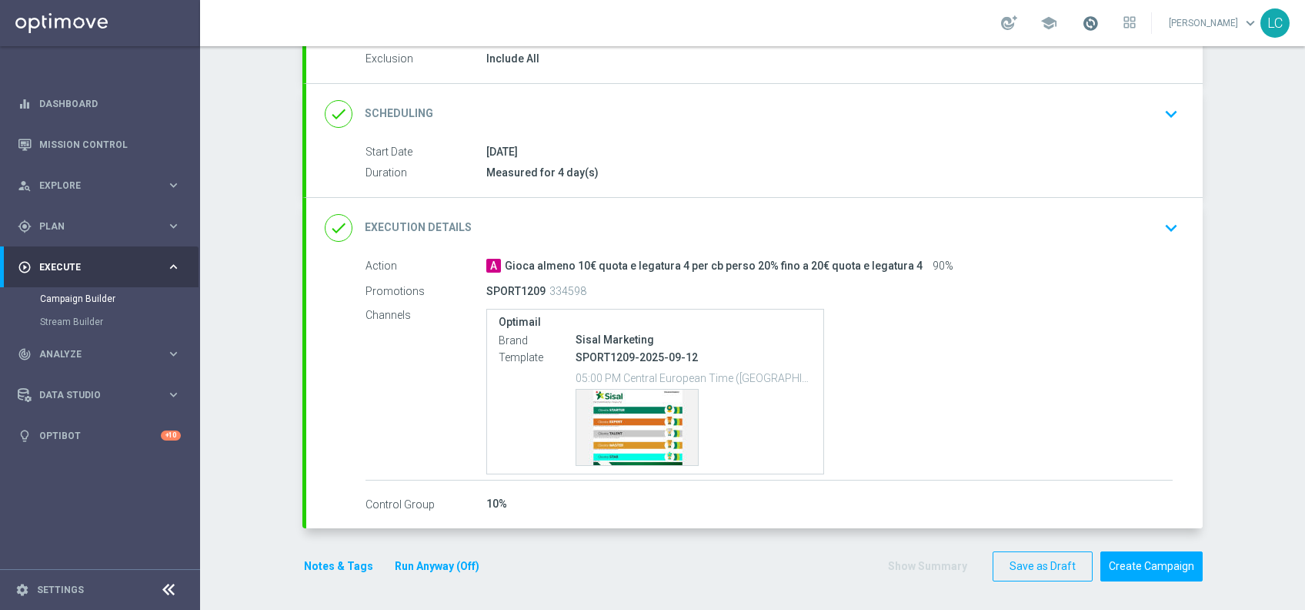
click at [1084, 25] on span at bounding box center [1090, 23] width 17 height 17
click at [1153, 560] on button "Create Campaign" at bounding box center [1152, 566] width 102 height 30
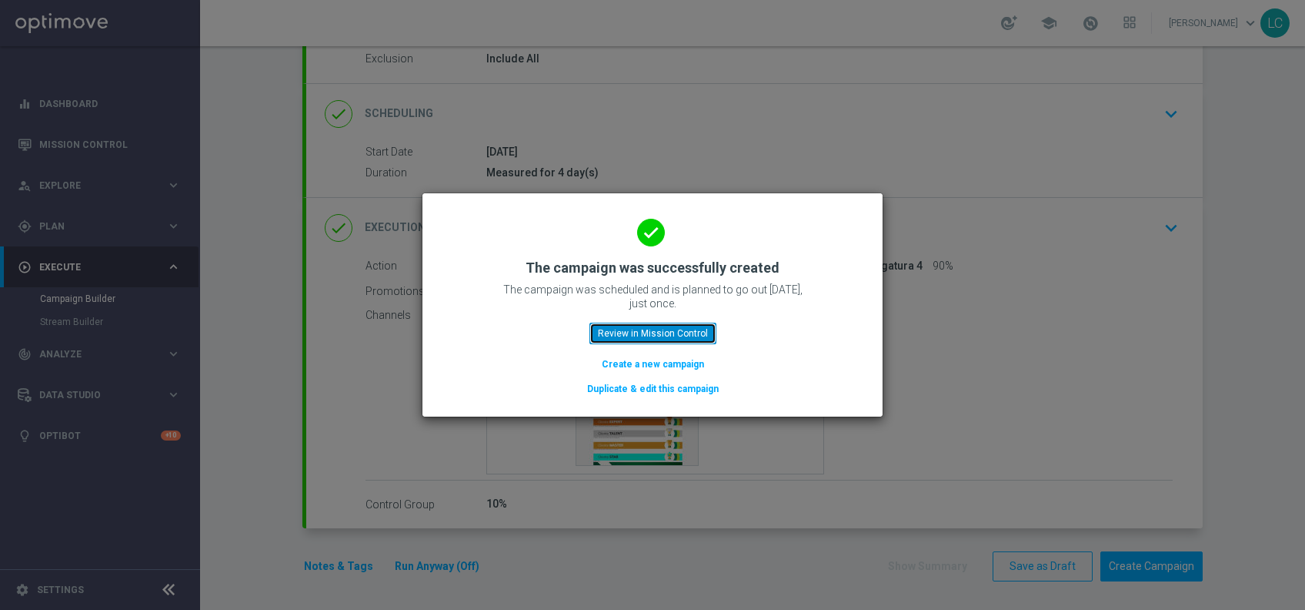
click at [638, 327] on button "Review in Mission Control" at bounding box center [653, 334] width 127 height 22
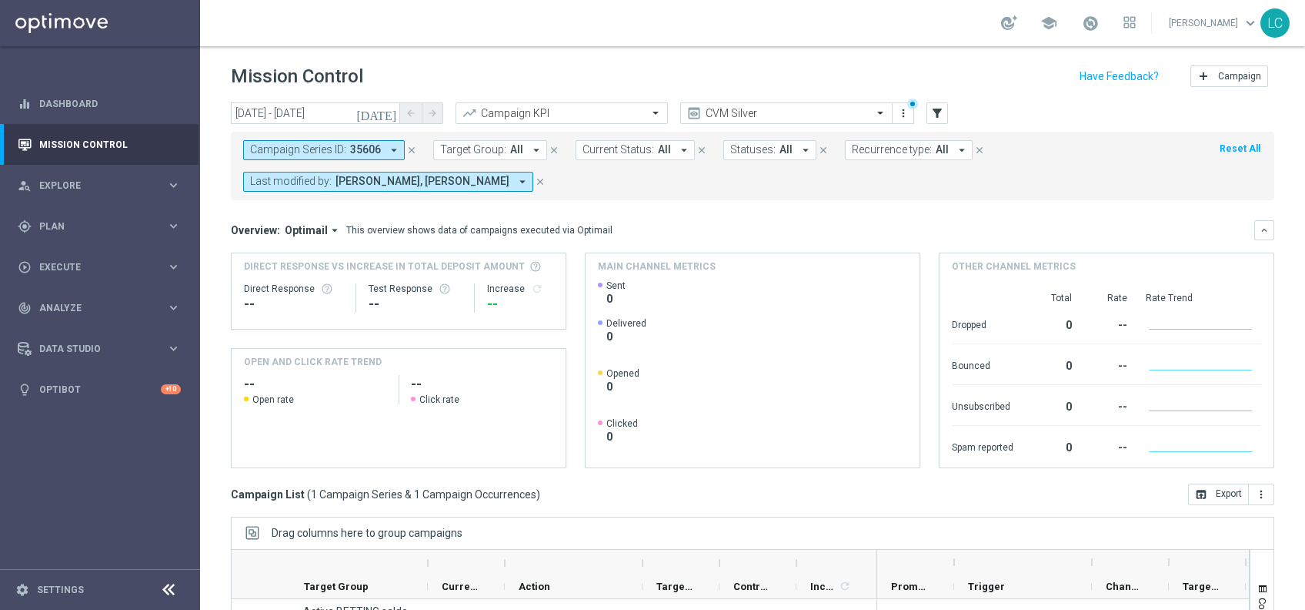
scroll to position [191, 0]
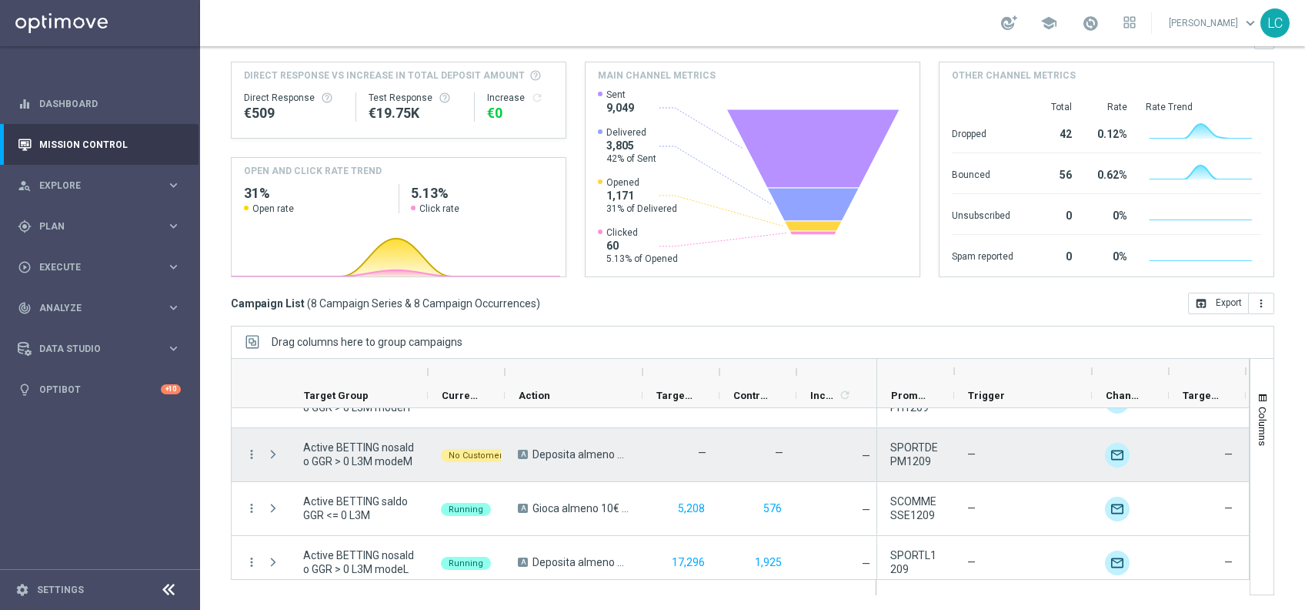
scroll to position [259, 0]
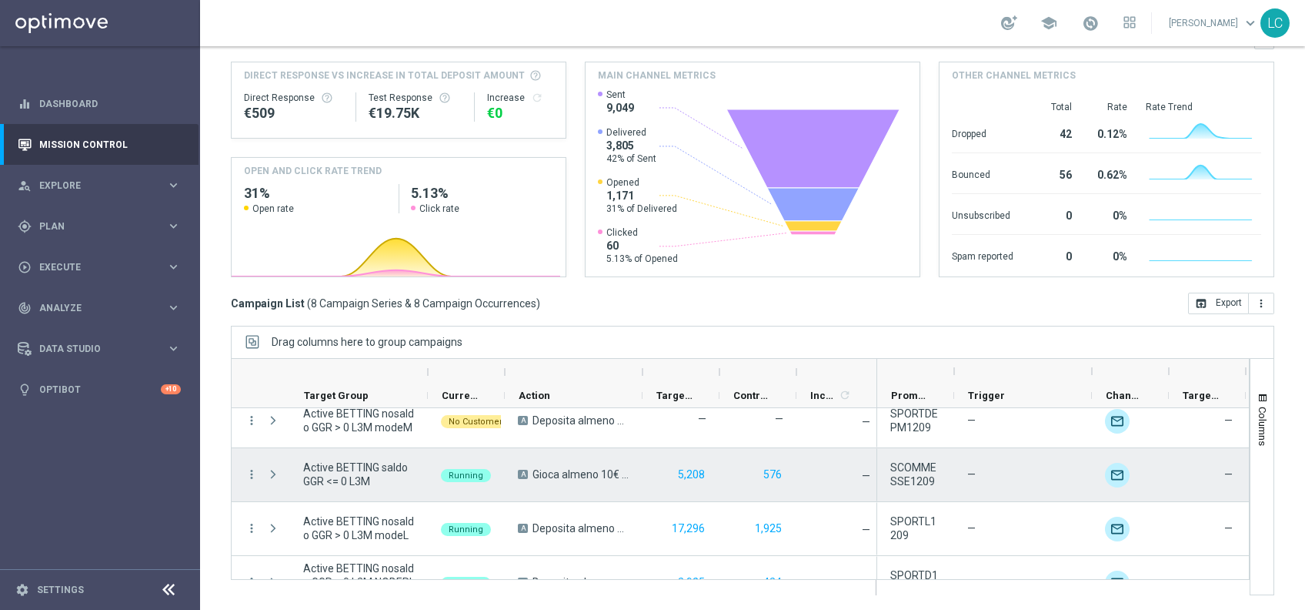
scroll to position [259, 0]
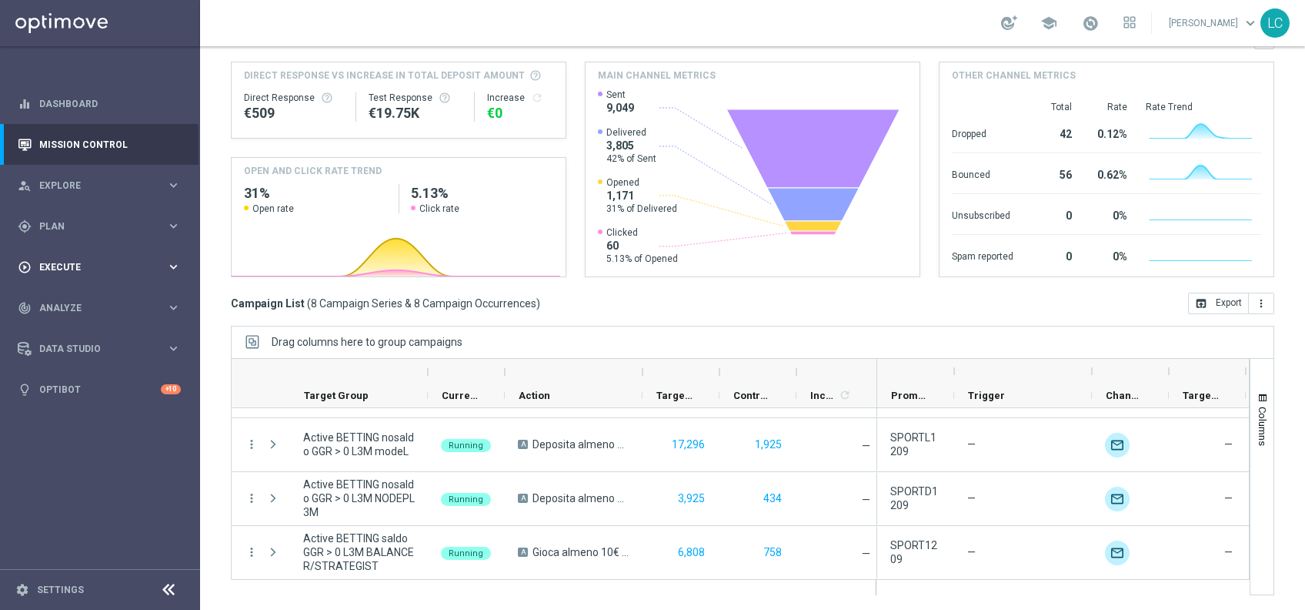
click at [89, 275] on div "play_circle_outline Execute keyboard_arrow_right" at bounding box center [99, 266] width 199 height 41
click at [79, 296] on link "Campaign Builder" at bounding box center [100, 299] width 120 height 12
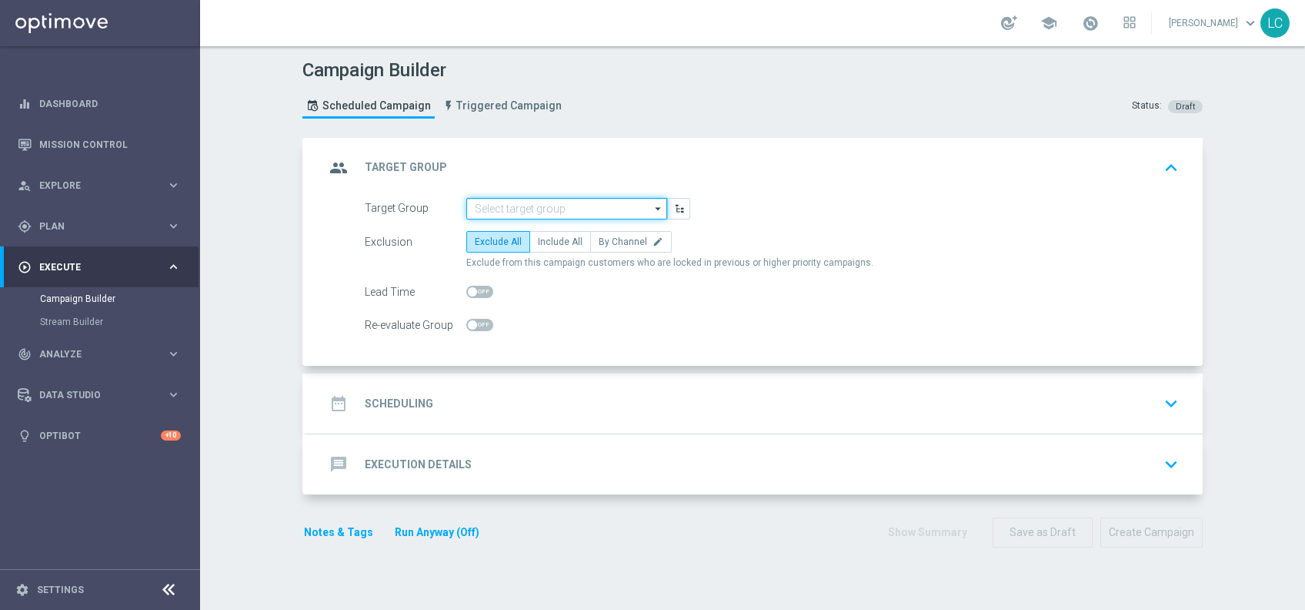
click at [517, 207] on input at bounding box center [566, 209] width 201 height 22
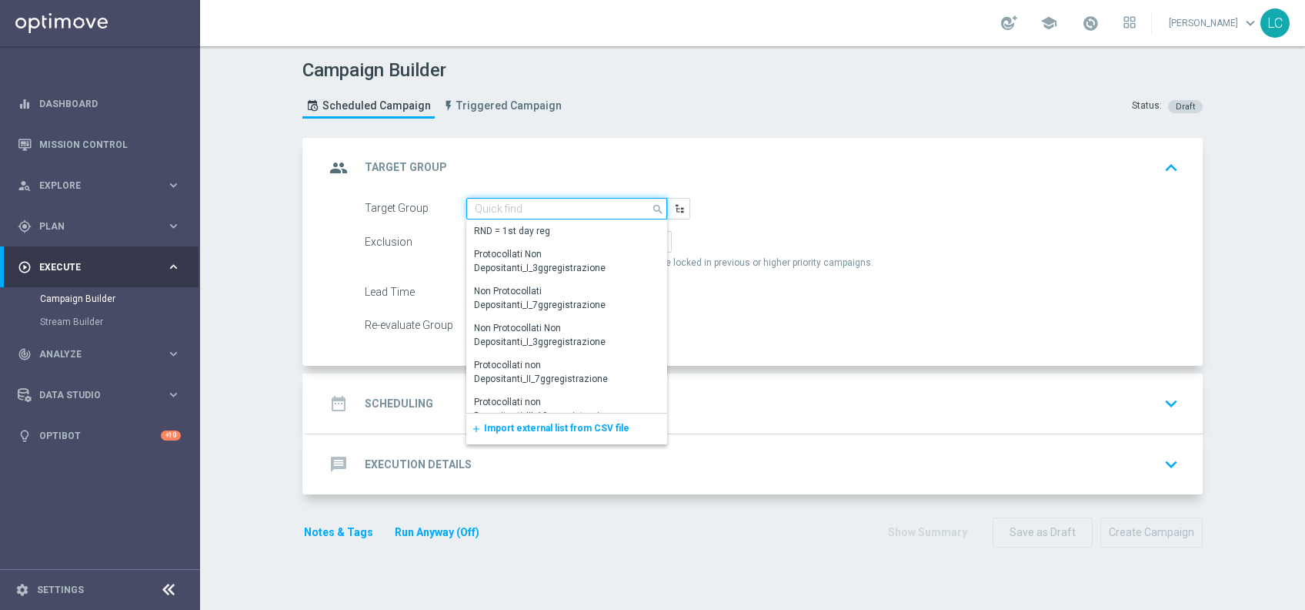
paste input "Active BETTING saldo GGR > 0 L3M OPTIMIZER/MAXIMIZER"
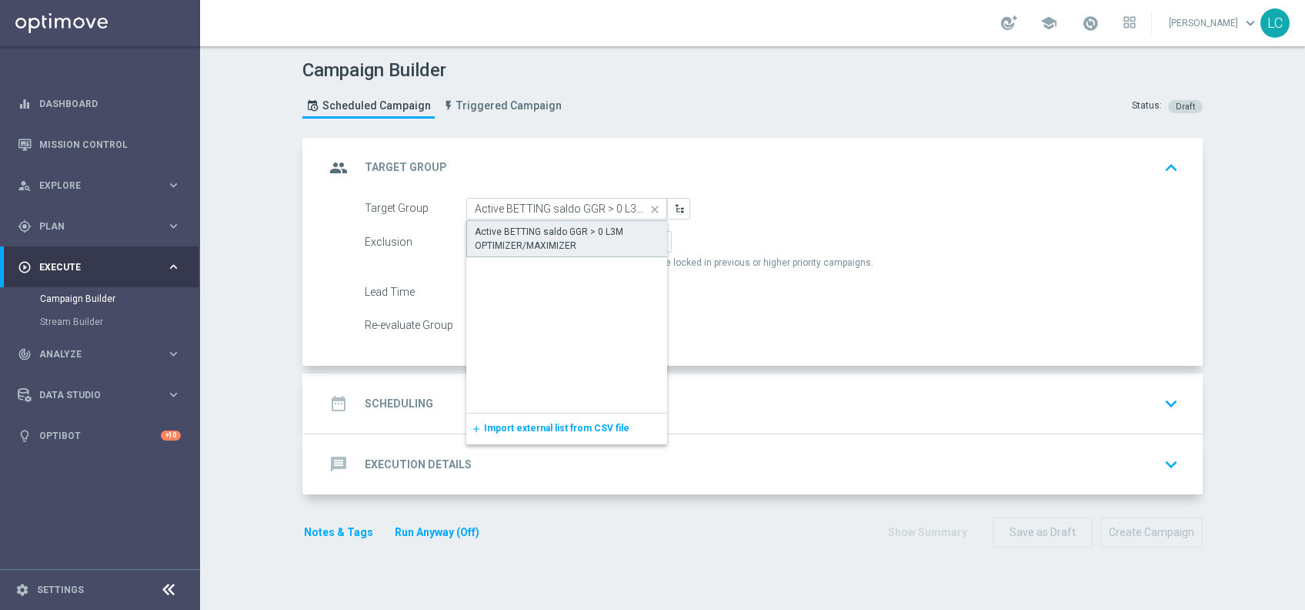
click at [517, 246] on div "Active BETTING saldo GGR > 0 L3M OPTIMIZER/MAXIMIZER" at bounding box center [567, 239] width 185 height 28
type input "Active BETTING saldo GGR > 0 L3M OPTIMIZER/MAXIMIZER"
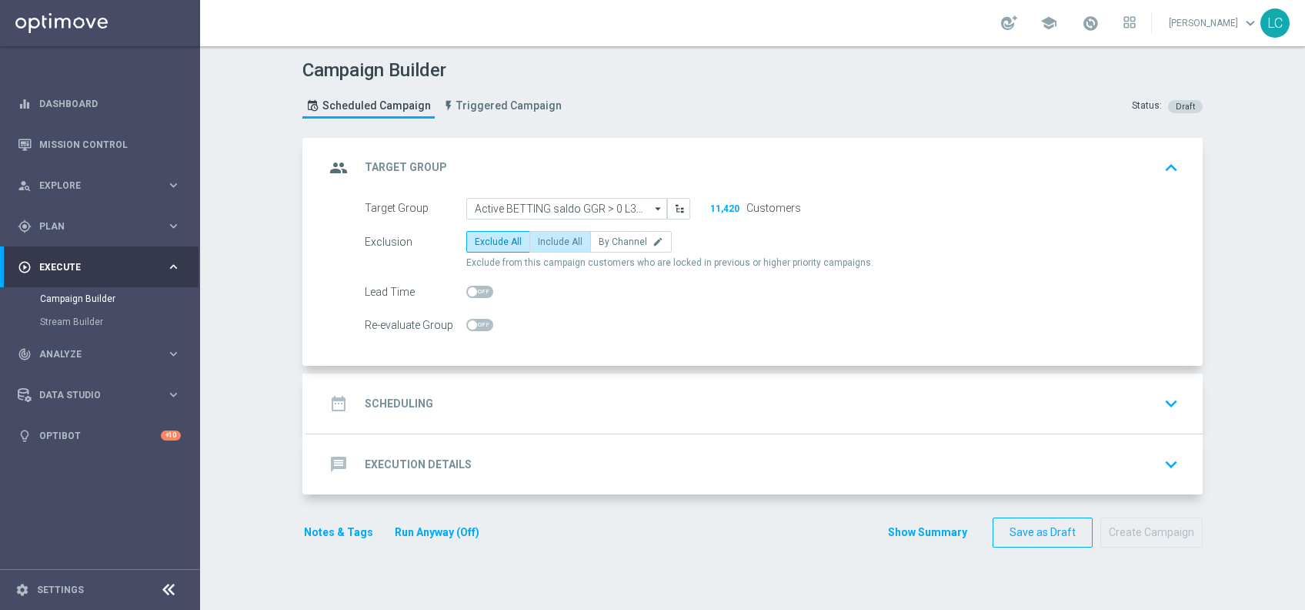
click at [558, 246] on span "Include All" at bounding box center [560, 241] width 45 height 11
click at [548, 246] on input "Include All" at bounding box center [543, 244] width 10 height 10
radio input "true"
click at [570, 406] on div "date_range Scheduling keyboard_arrow_down" at bounding box center [755, 403] width 860 height 29
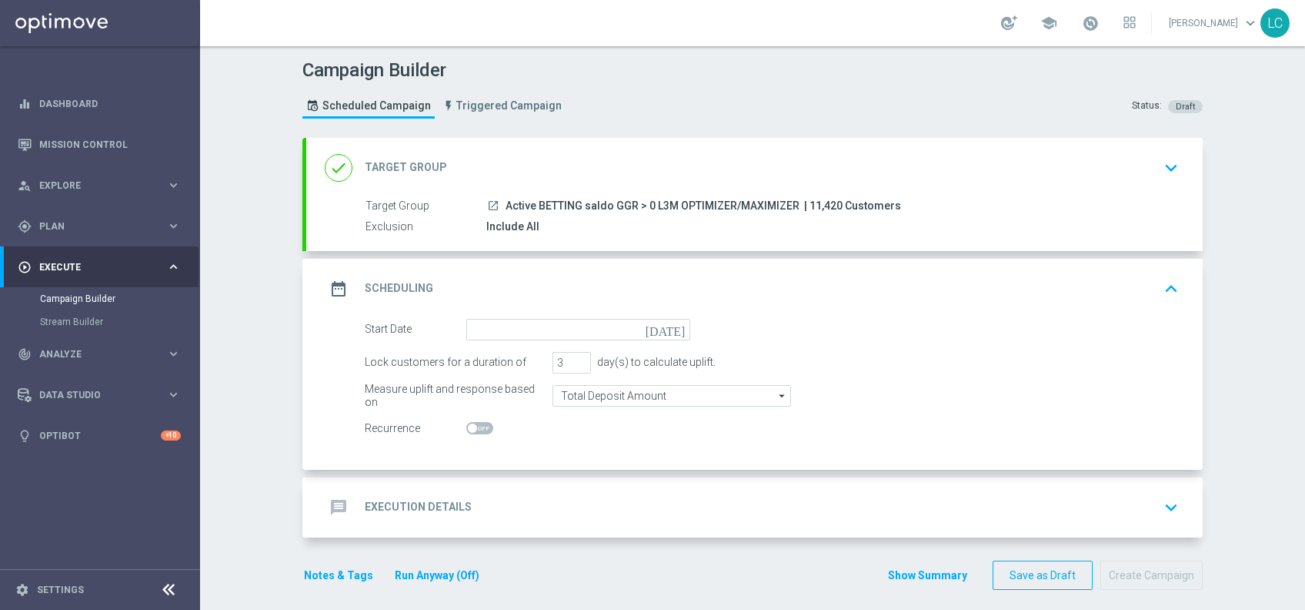
scroll to position [9, 0]
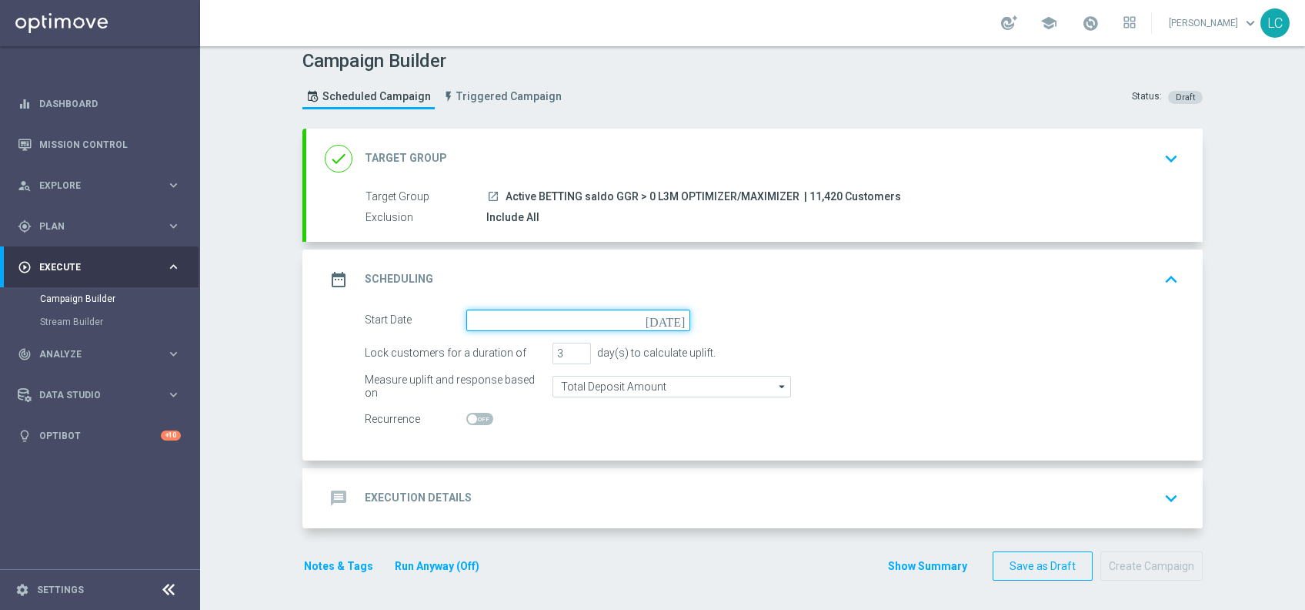
click at [501, 325] on input at bounding box center [578, 320] width 224 height 22
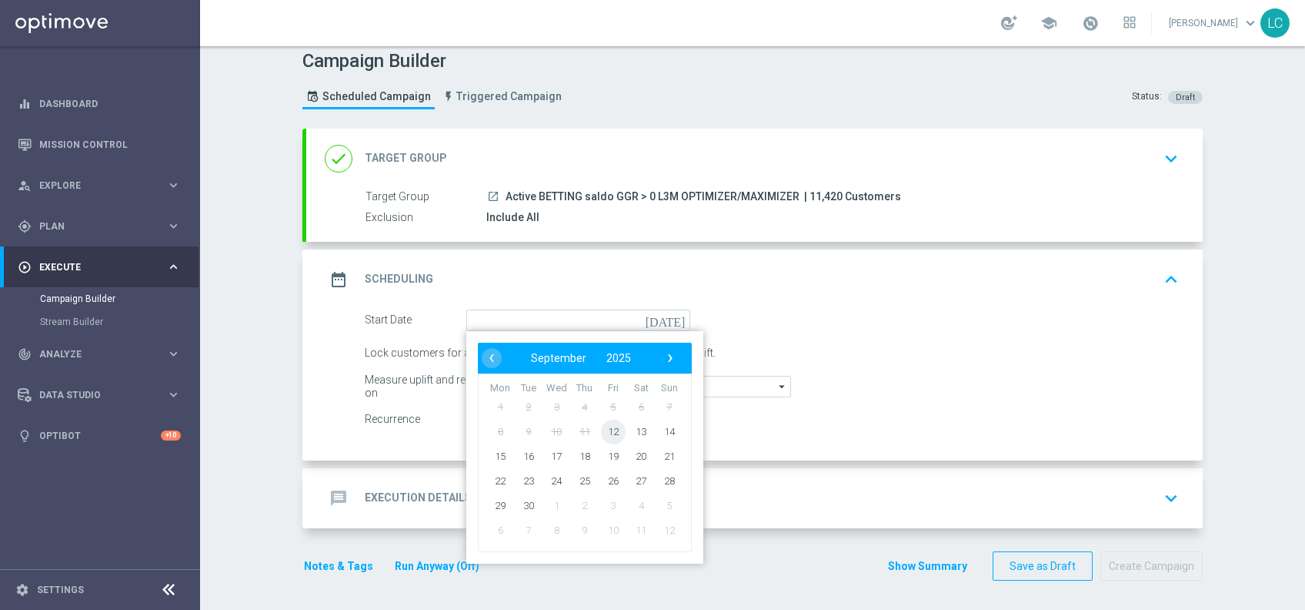
click at [612, 433] on span "12" at bounding box center [613, 431] width 25 height 25
type input "[DATE]"
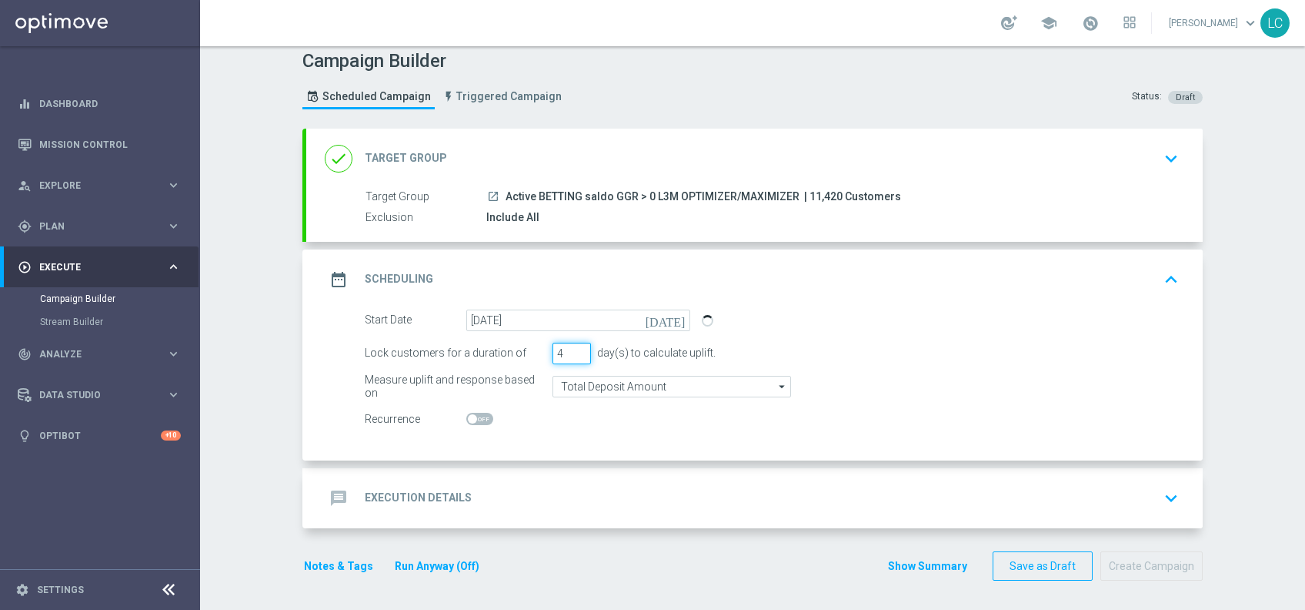
type input "4"
click at [573, 345] on input "4" at bounding box center [572, 354] width 38 height 22
click at [597, 388] on input "Total Deposit Amount" at bounding box center [672, 387] width 239 height 22
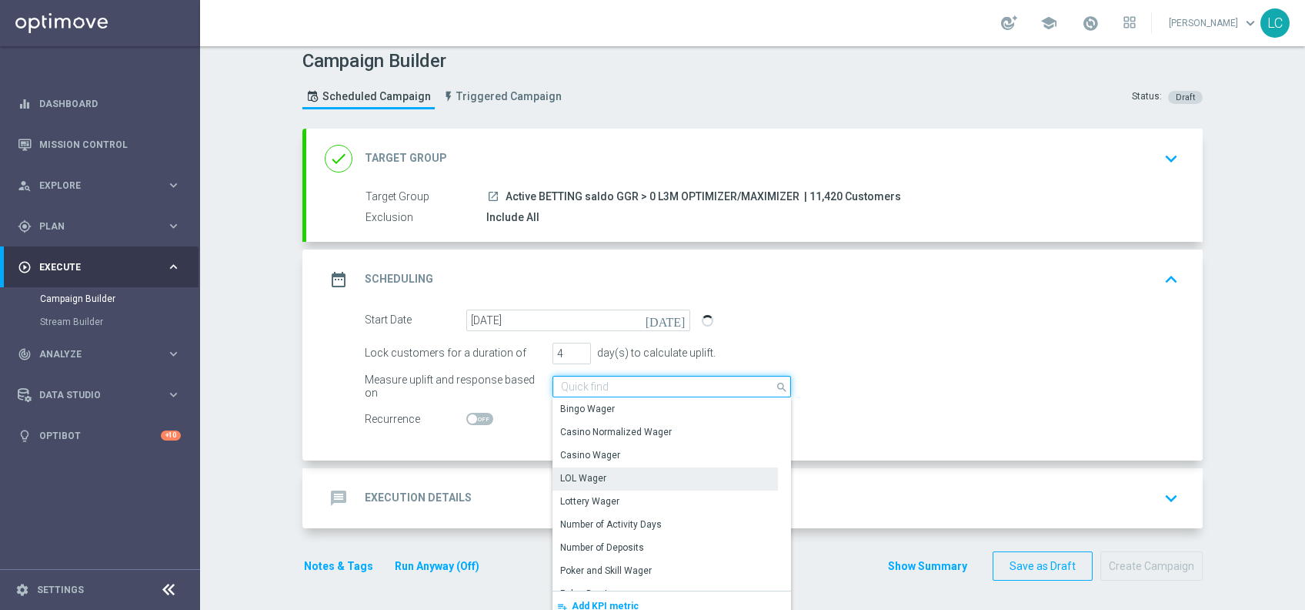
scroll to position [352, 0]
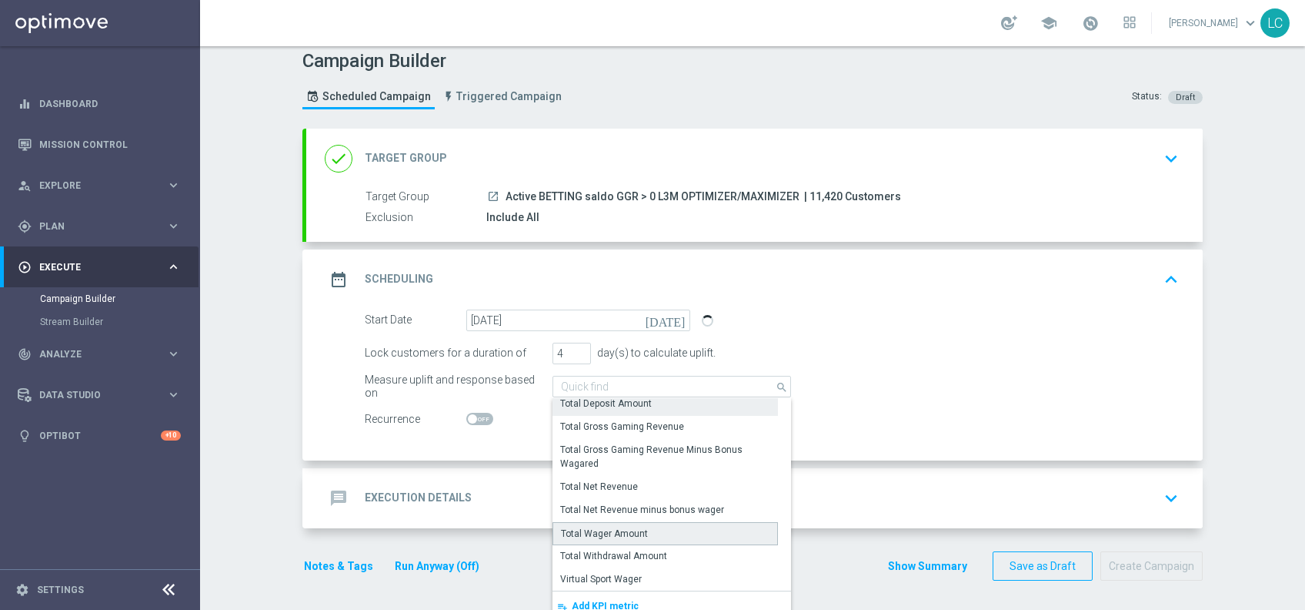
click at [602, 527] on div "Total Wager Amount" at bounding box center [604, 534] width 87 height 14
type input "Total Wager Amount"
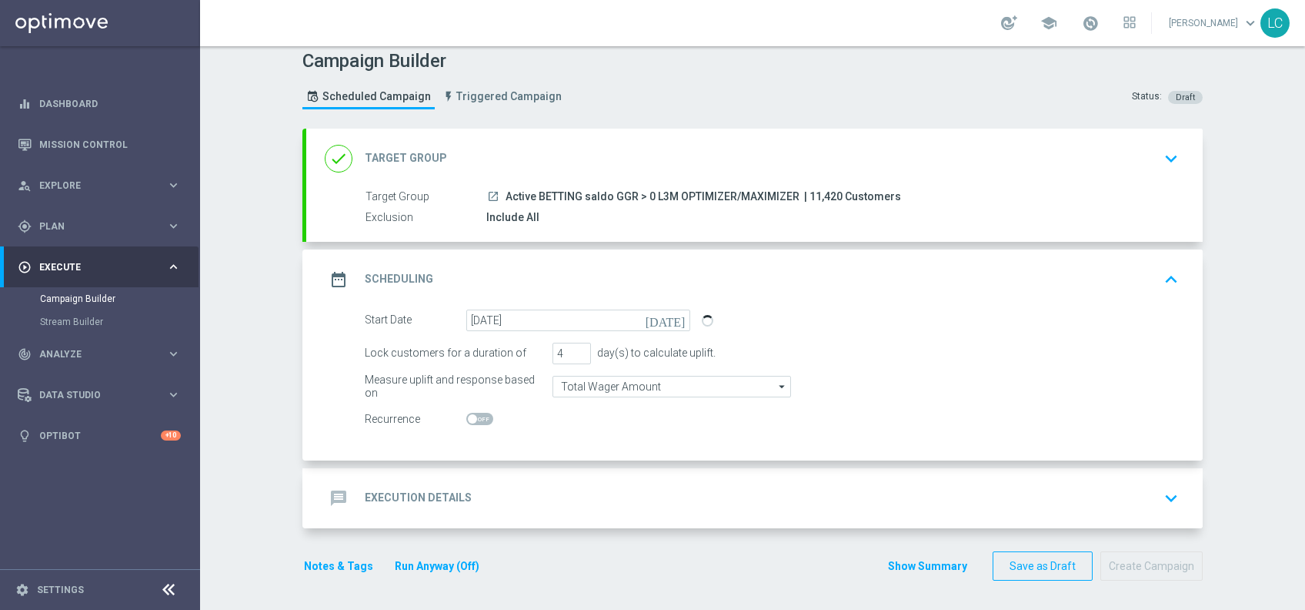
click at [547, 490] on div "message Execution Details keyboard_arrow_down" at bounding box center [755, 497] width 860 height 29
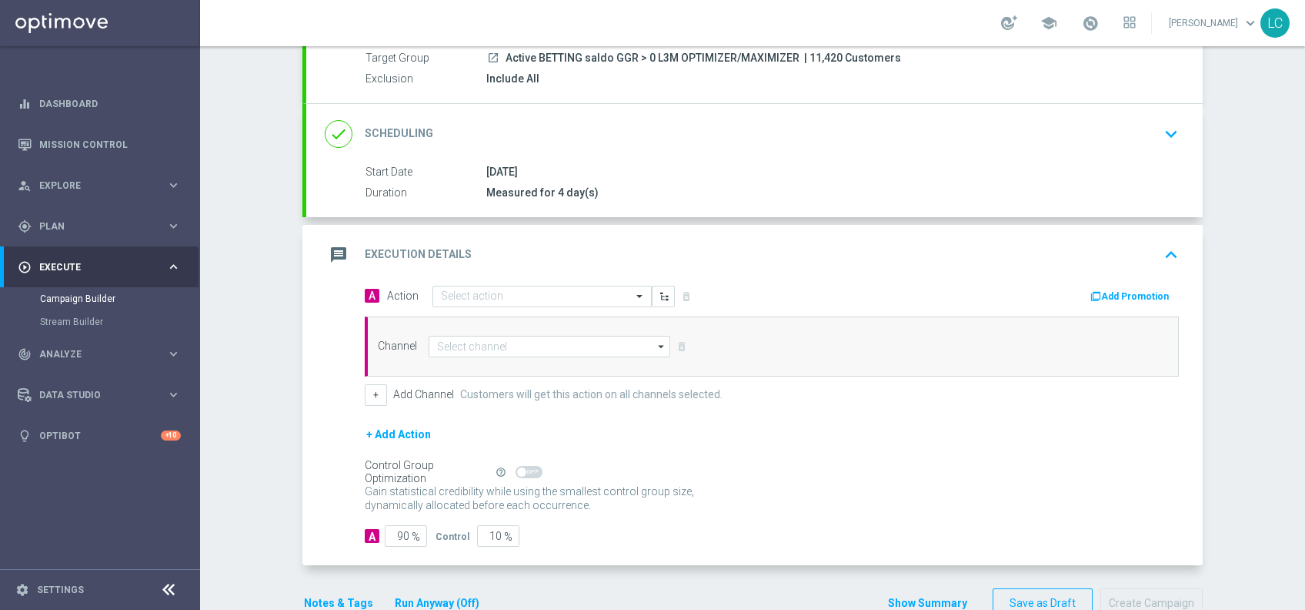
scroll to position [156, 0]
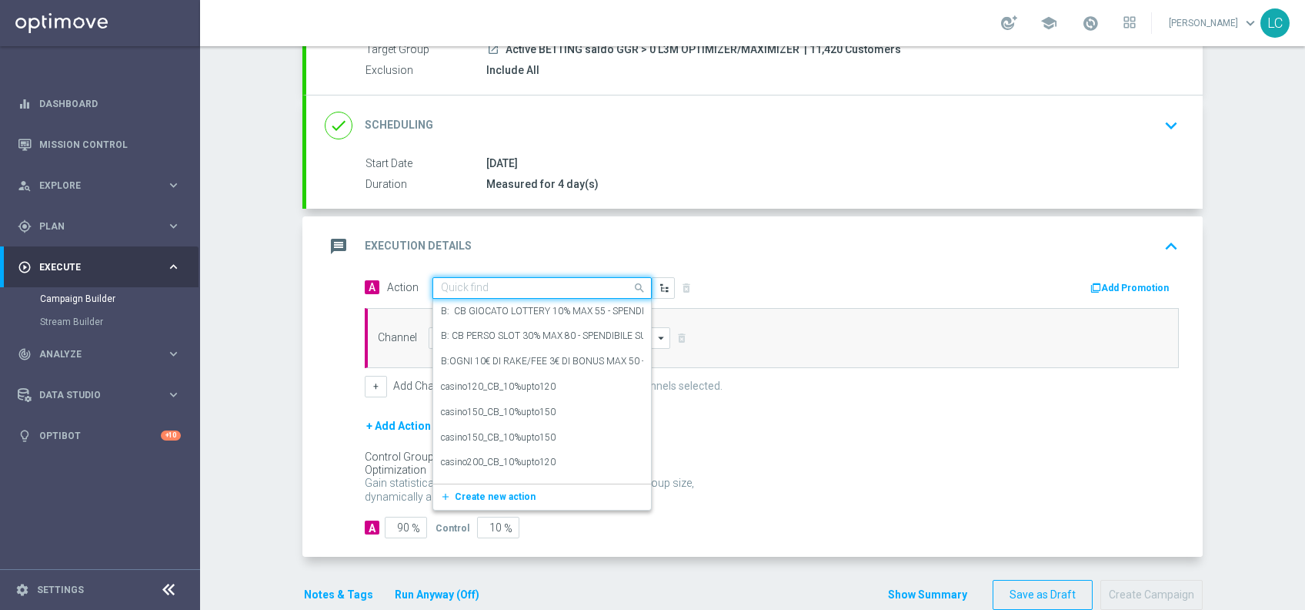
click at [498, 282] on input "text" at bounding box center [527, 288] width 172 height 13
paste input "Gioca con quota legatura 5 per cb perso 20% fino a 20€ quota e legatura 5"
type input "Gioca con quota legatura 5 per cb perso 20% fino a 20€ quota e legatura 5"
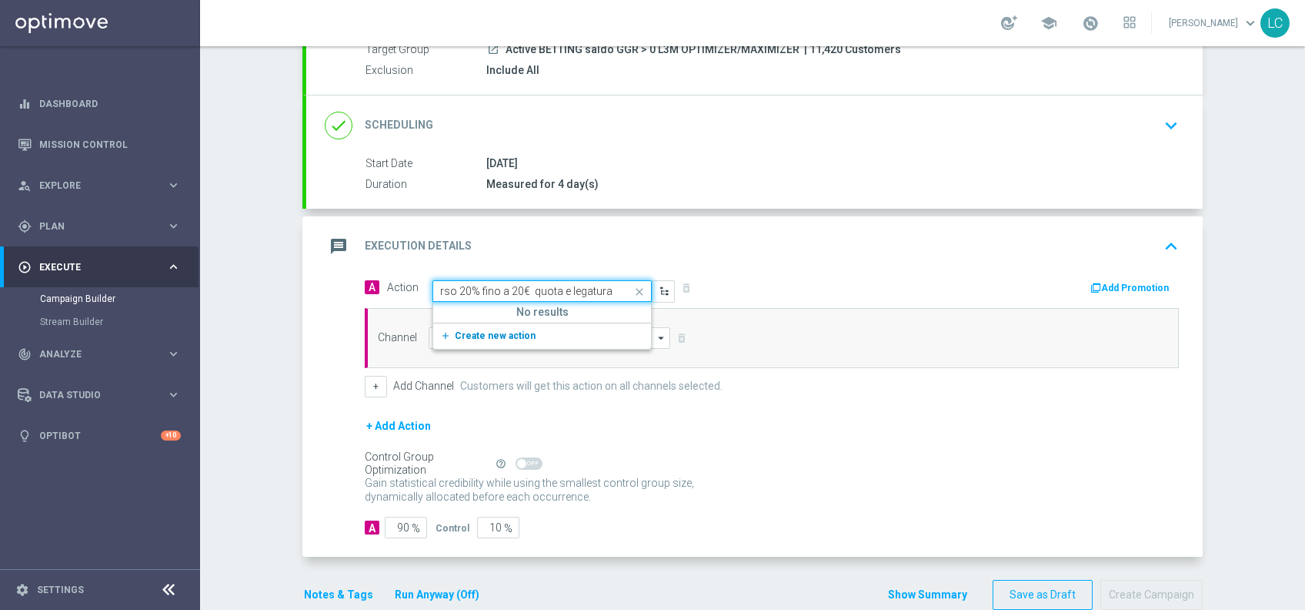
click at [490, 338] on span "Create new action" at bounding box center [495, 335] width 81 height 11
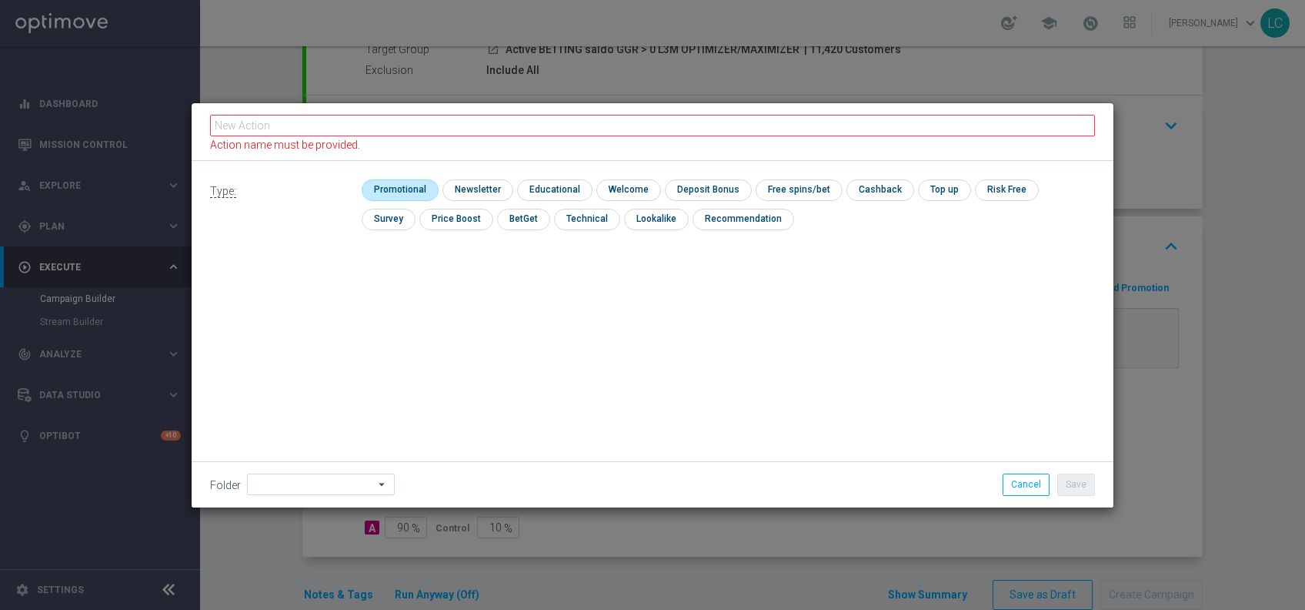
click at [396, 185] on input "checkbox" at bounding box center [398, 189] width 73 height 21
checkbox input "true"
click at [874, 194] on input "checkbox" at bounding box center [894, 189] width 65 height 21
checkbox input "true"
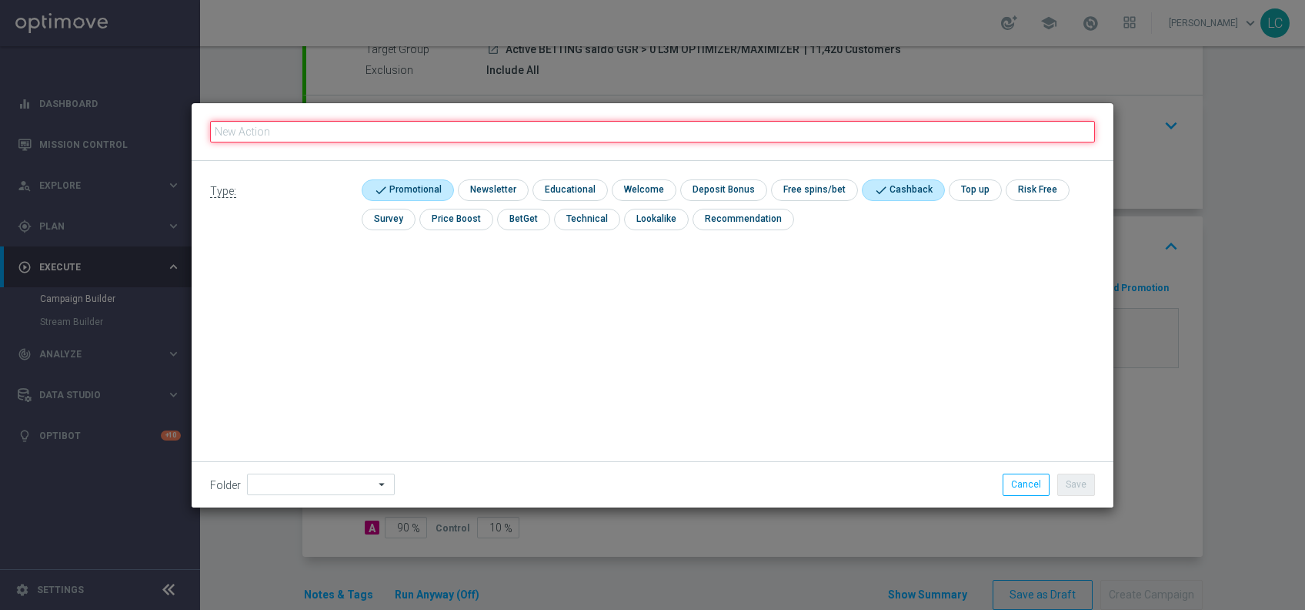
click at [821, 121] on input "text" at bounding box center [652, 132] width 885 height 22
paste input "Gioca con quota legatura 5 per cb perso 20% fino a 20€ quota e legatura 5"
type input "Gioca con quota legatura 5 per cb perso 20% fino a 20€ quota e legatura 5"
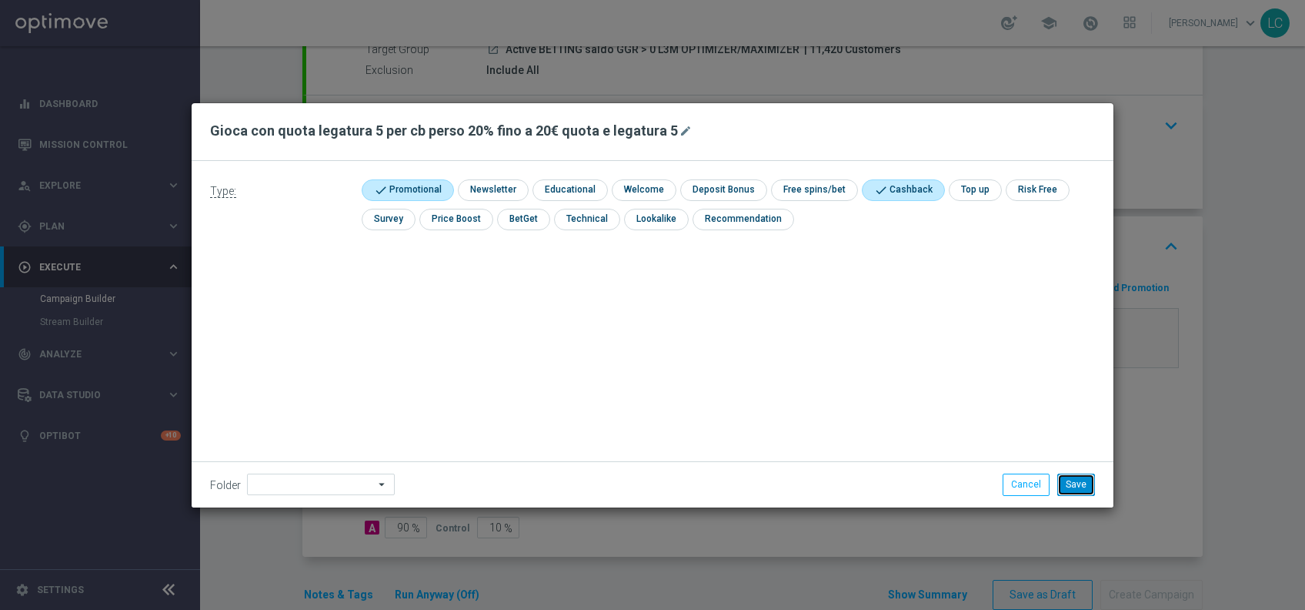
click at [1062, 490] on button "Save" at bounding box center [1077, 484] width 38 height 22
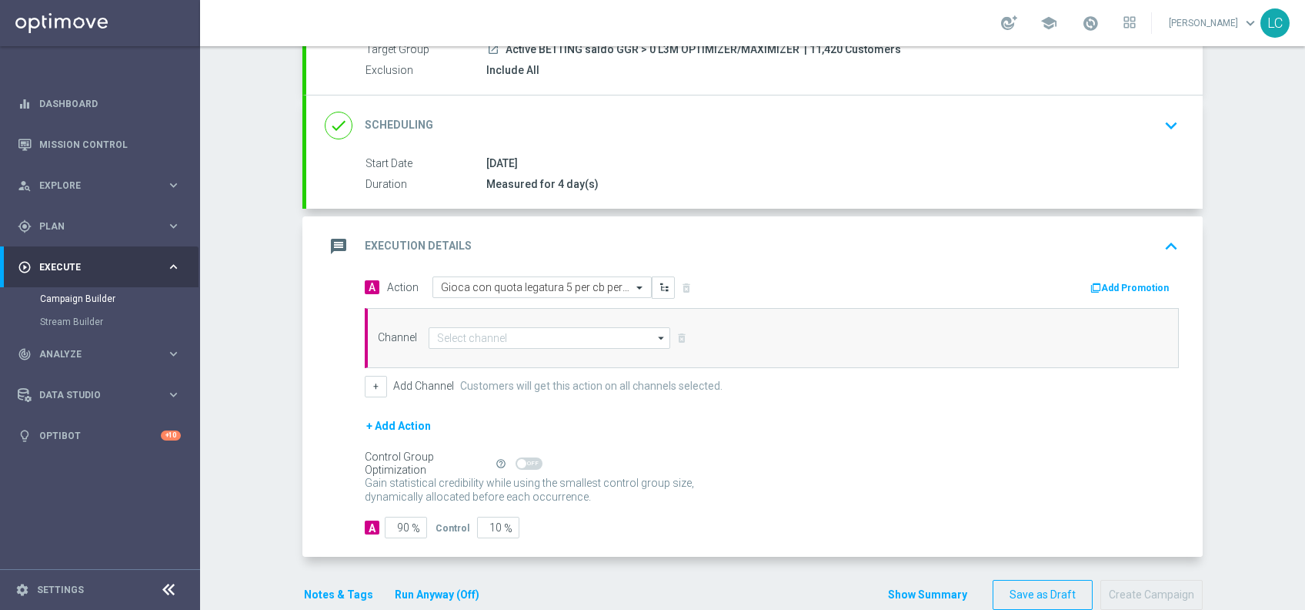
scroll to position [185, 0]
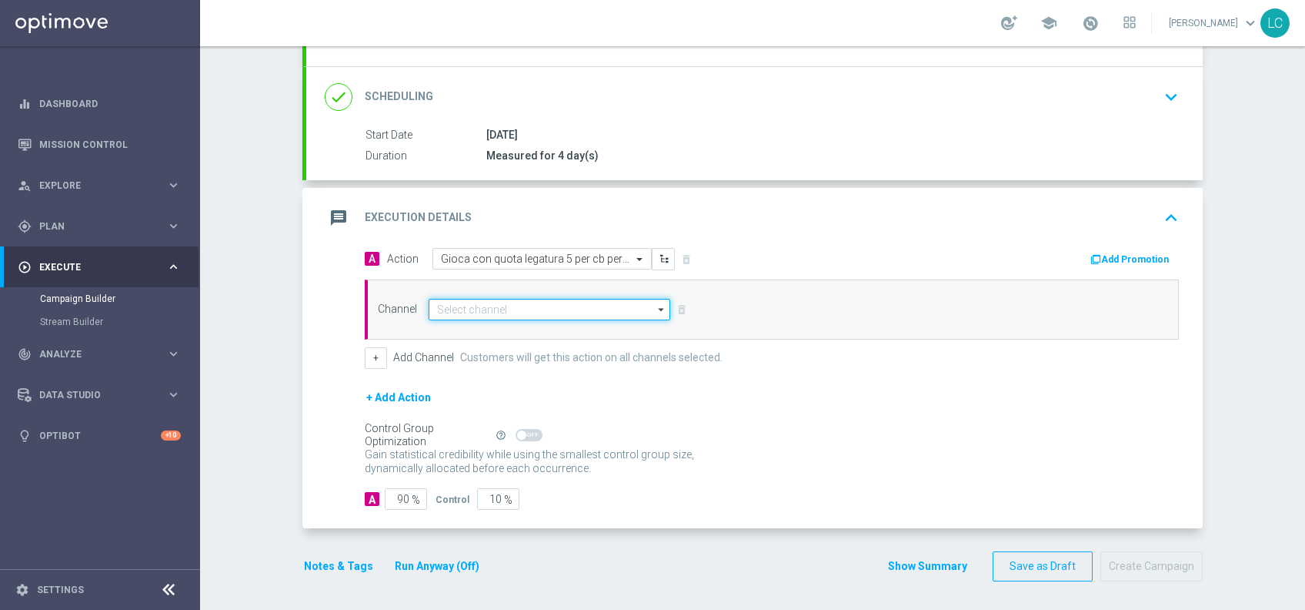
click at [459, 305] on input at bounding box center [550, 310] width 242 height 22
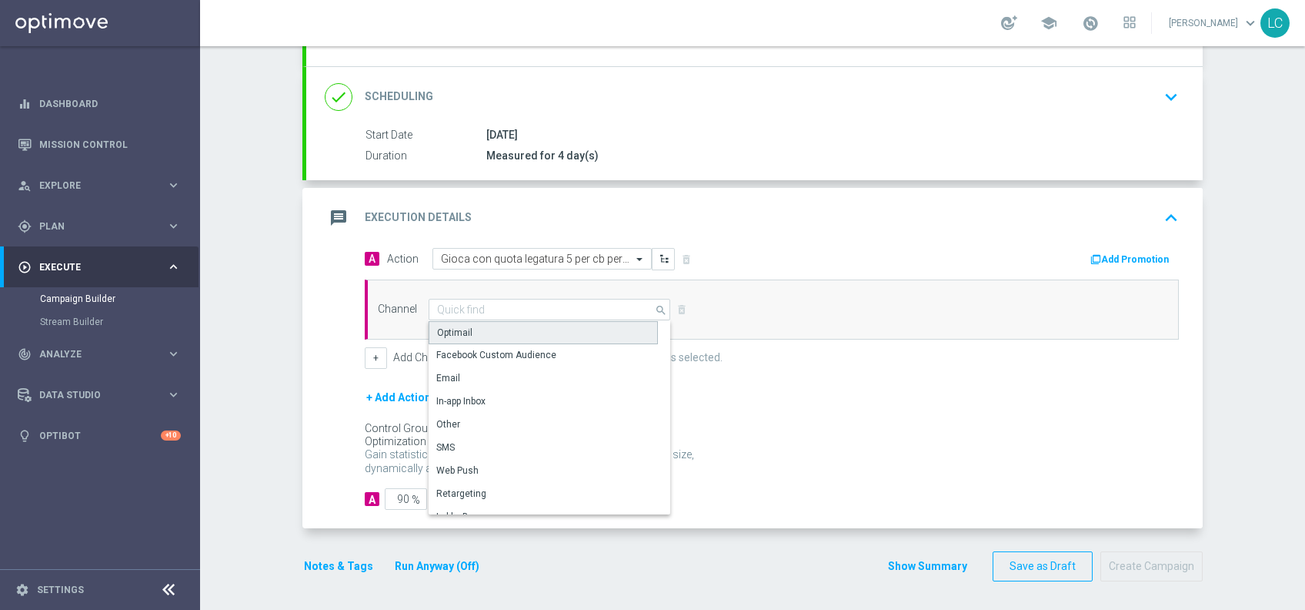
click at [476, 330] on div "Optimail" at bounding box center [543, 332] width 229 height 23
type input "Optimail"
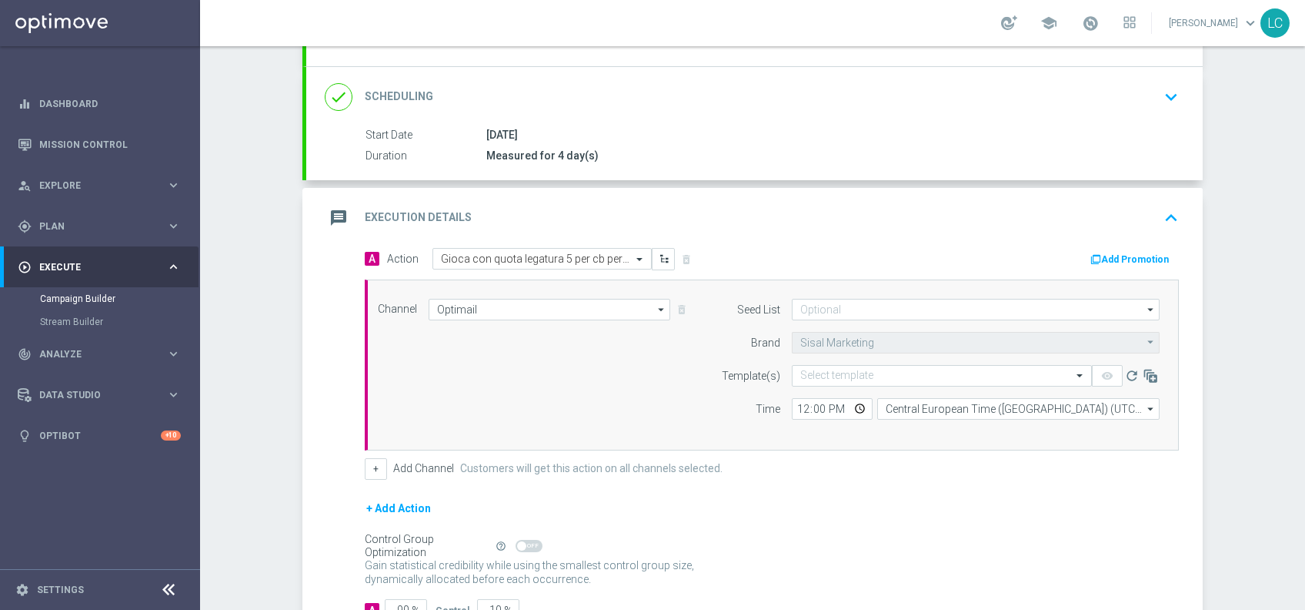
scroll to position [216, 0]
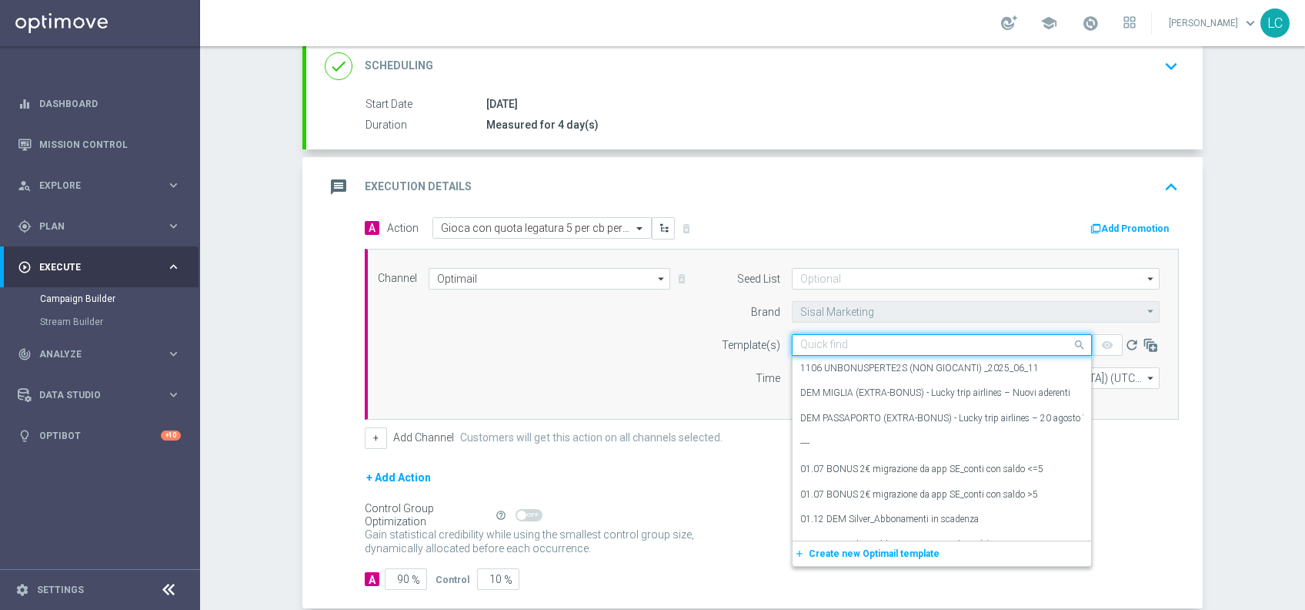
click at [821, 349] on input "text" at bounding box center [927, 345] width 252 height 13
click at [744, 385] on div "Time" at bounding box center [741, 378] width 79 height 22
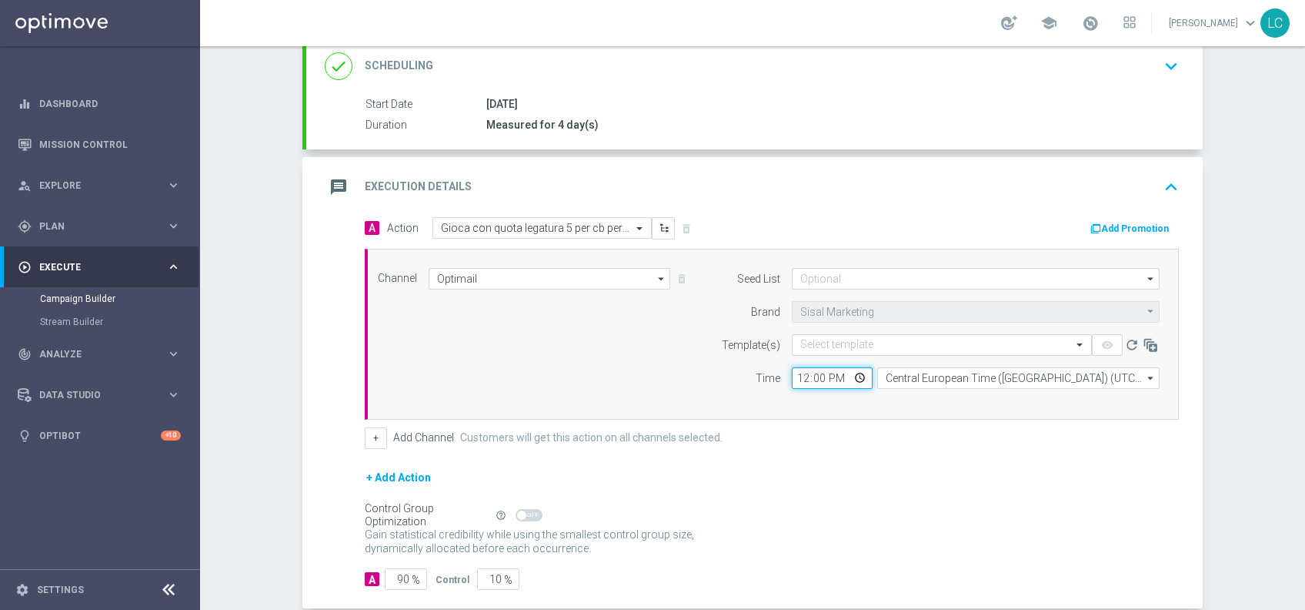
click at [795, 379] on input "12:00" at bounding box center [832, 378] width 81 height 22
type input "17:00"
click at [817, 346] on input "text" at bounding box center [927, 345] width 252 height 13
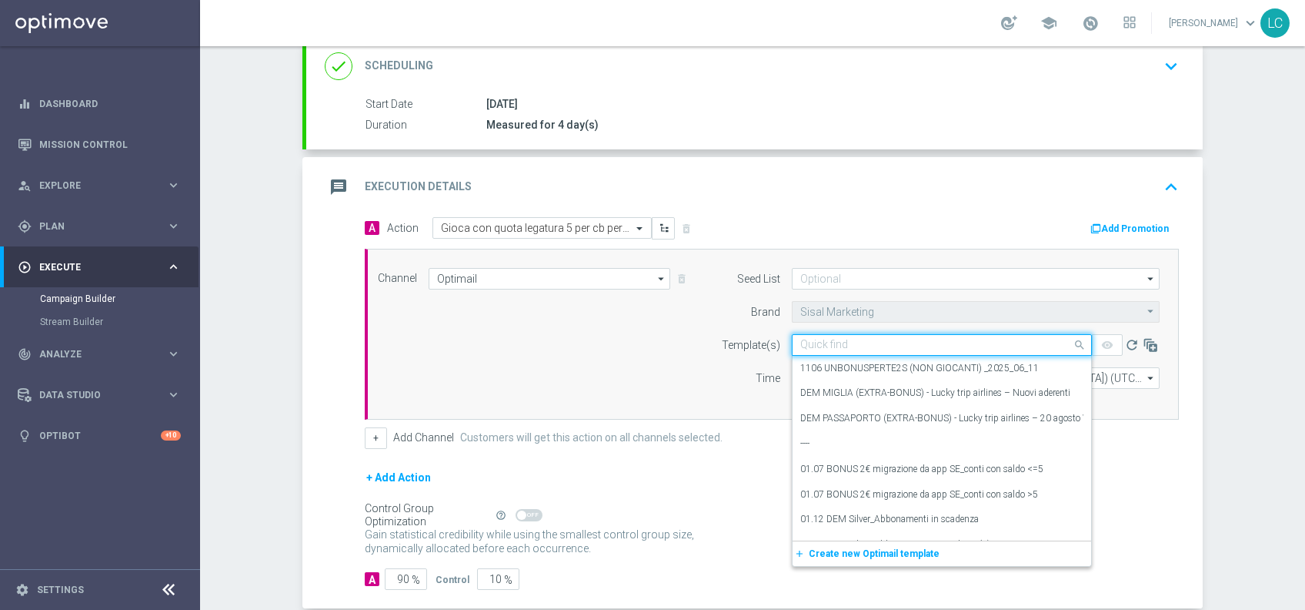
paste input "CBSPORT1209"
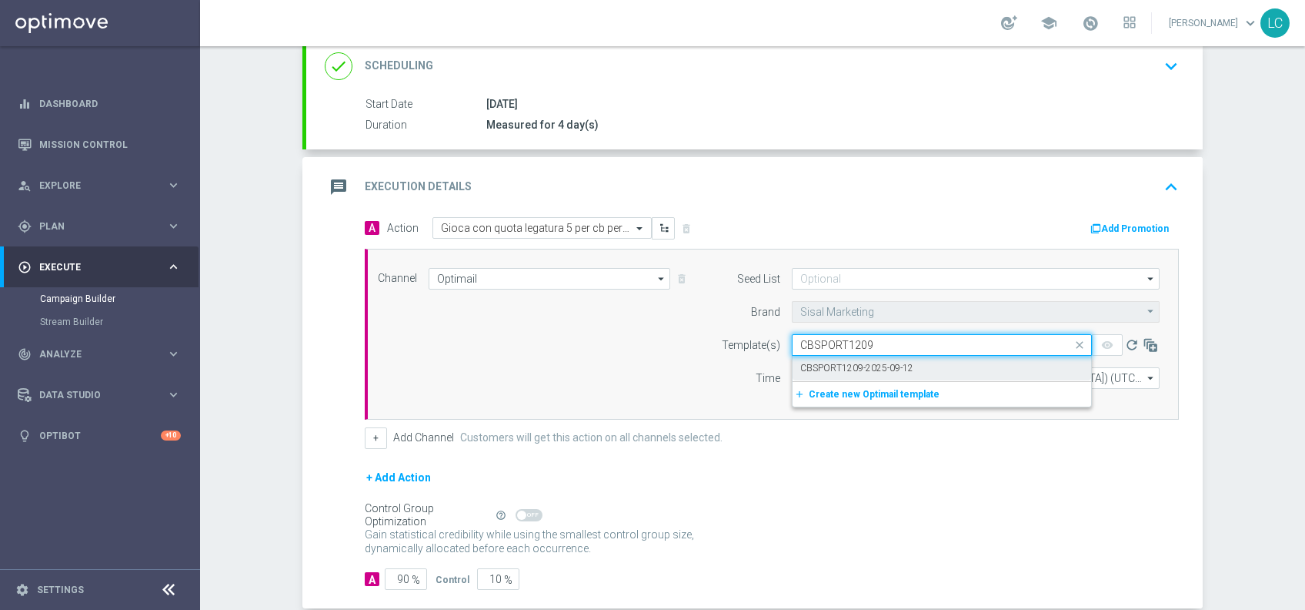
click at [856, 371] on label "CBSPORT1209-2025-09-12" at bounding box center [857, 368] width 113 height 13
type input "CBSPORT1209"
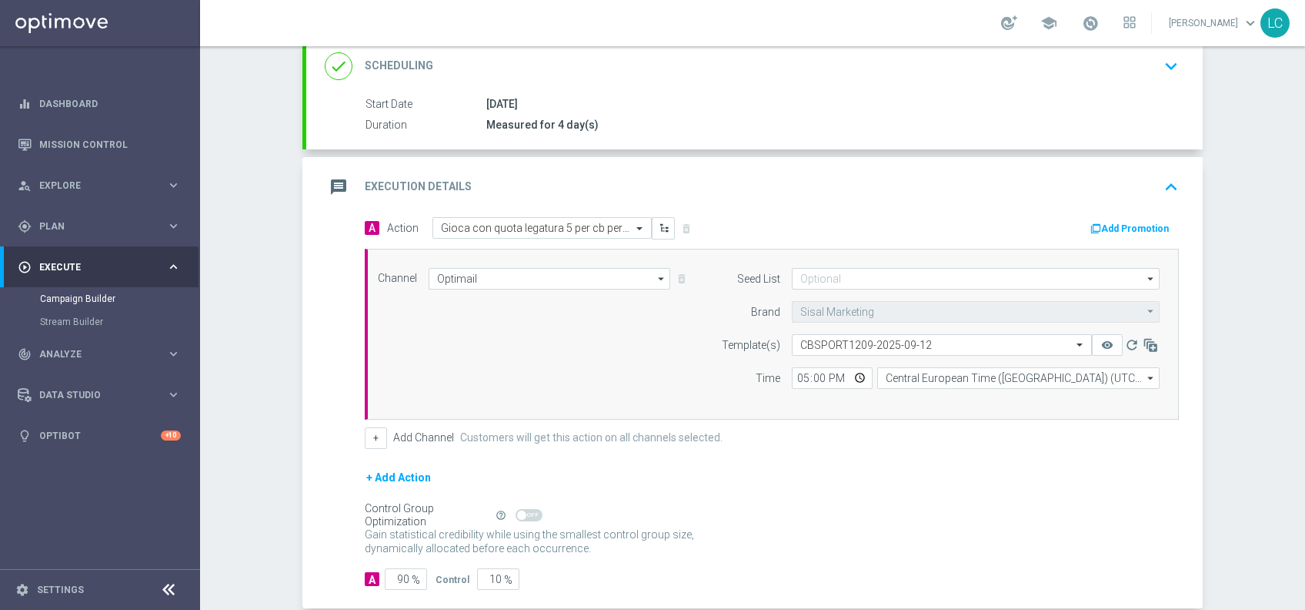
click at [1144, 228] on button "Add Promotion" at bounding box center [1131, 228] width 85 height 17
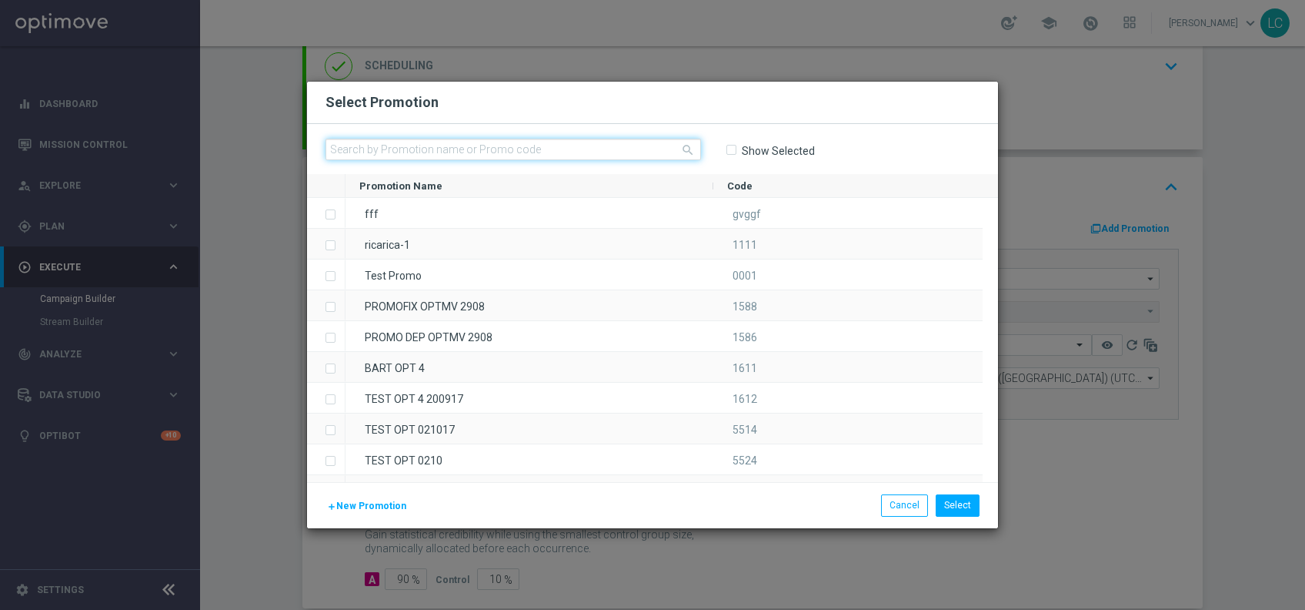
click at [553, 152] on input "text" at bounding box center [514, 150] width 376 height 22
paste input "CBSPORT1209"
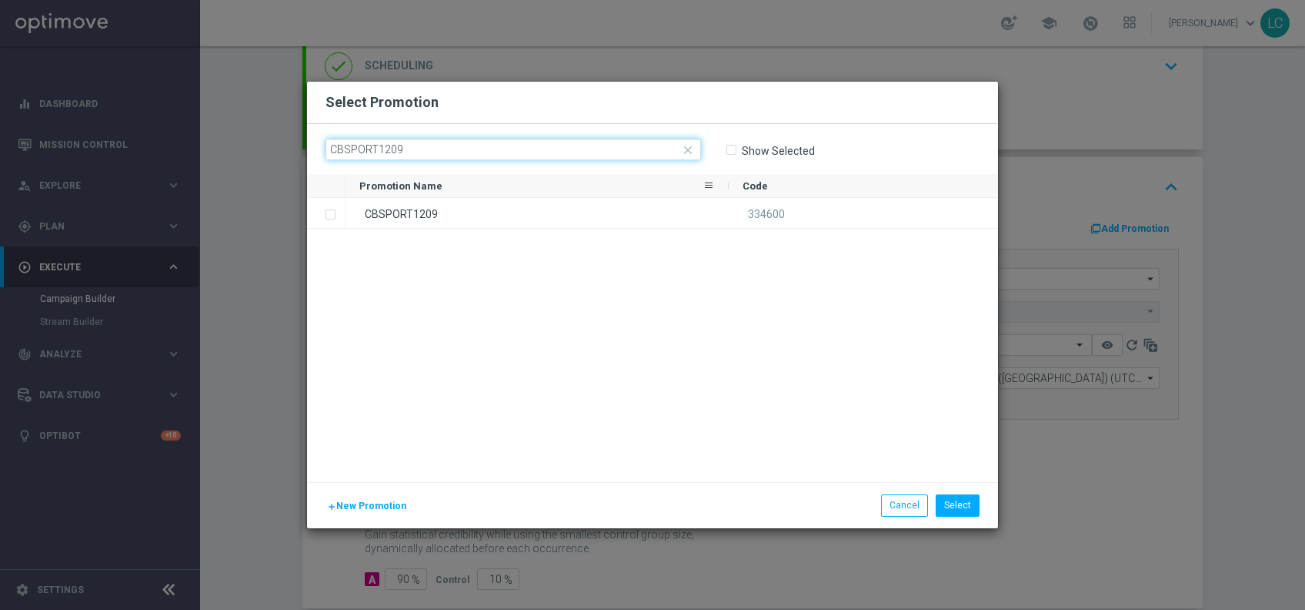
type input "CBSPORT1209"
click at [416, 192] on div "Promotion Name" at bounding box center [530, 185] width 343 height 23
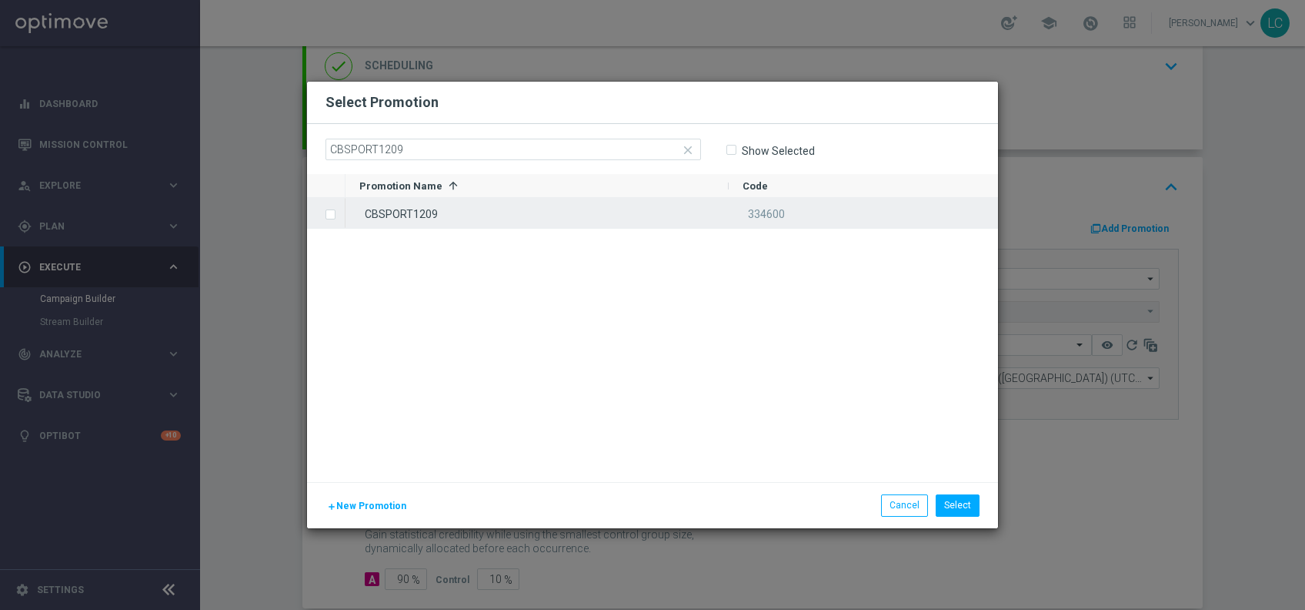
click at [406, 222] on div "CBSPORT1209" at bounding box center [537, 213] width 383 height 30
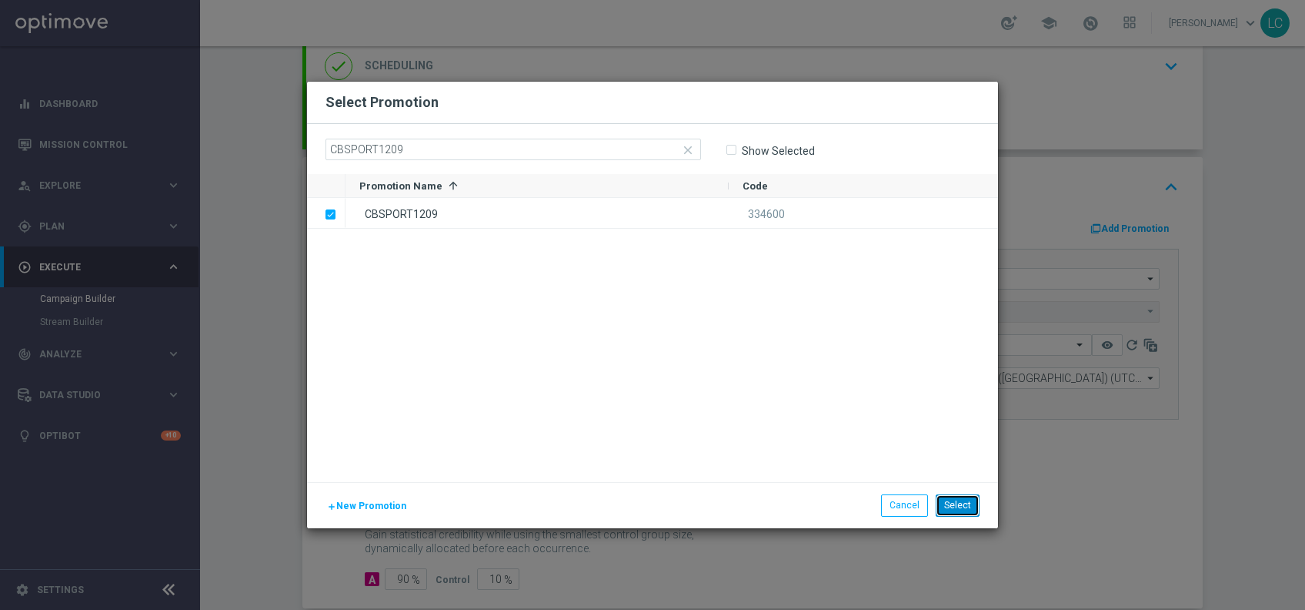
click at [949, 500] on button "Select" at bounding box center [958, 505] width 44 height 22
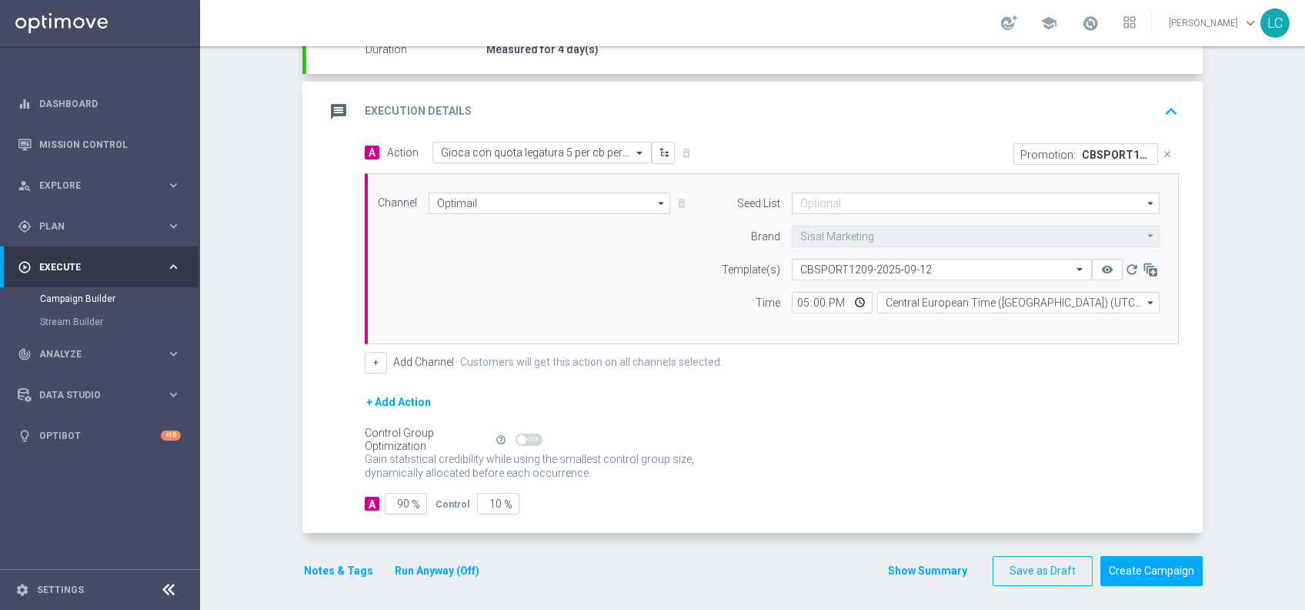
scroll to position [296, 0]
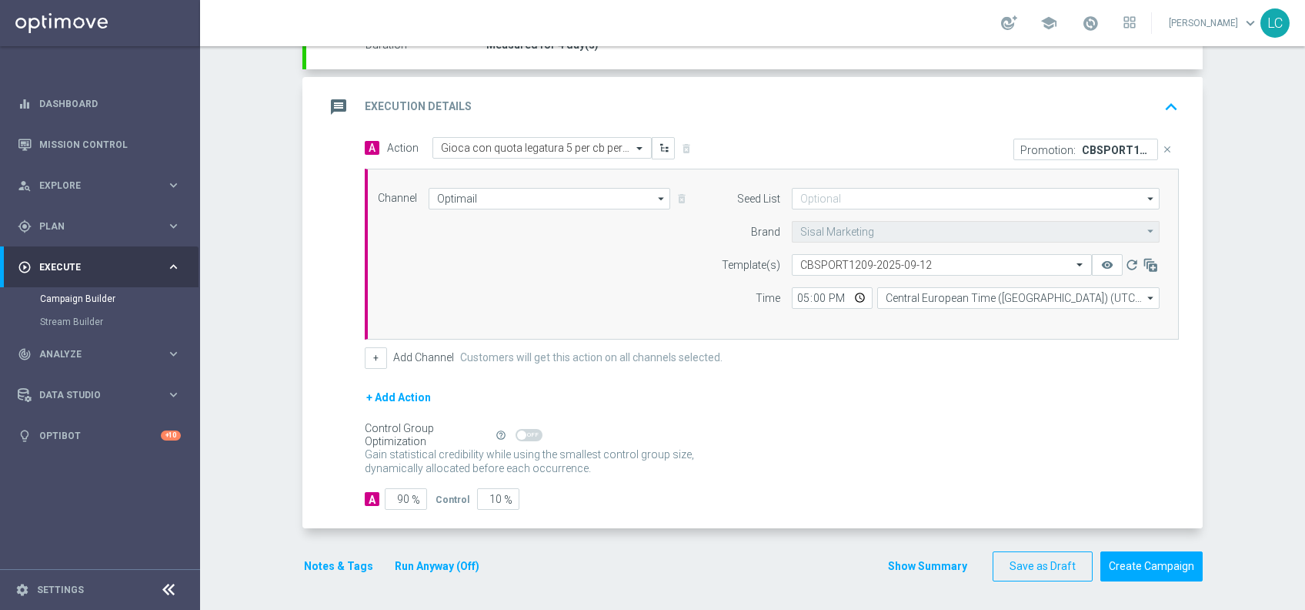
click at [1161, 105] on icon "keyboard_arrow_up" at bounding box center [1171, 106] width 23 height 23
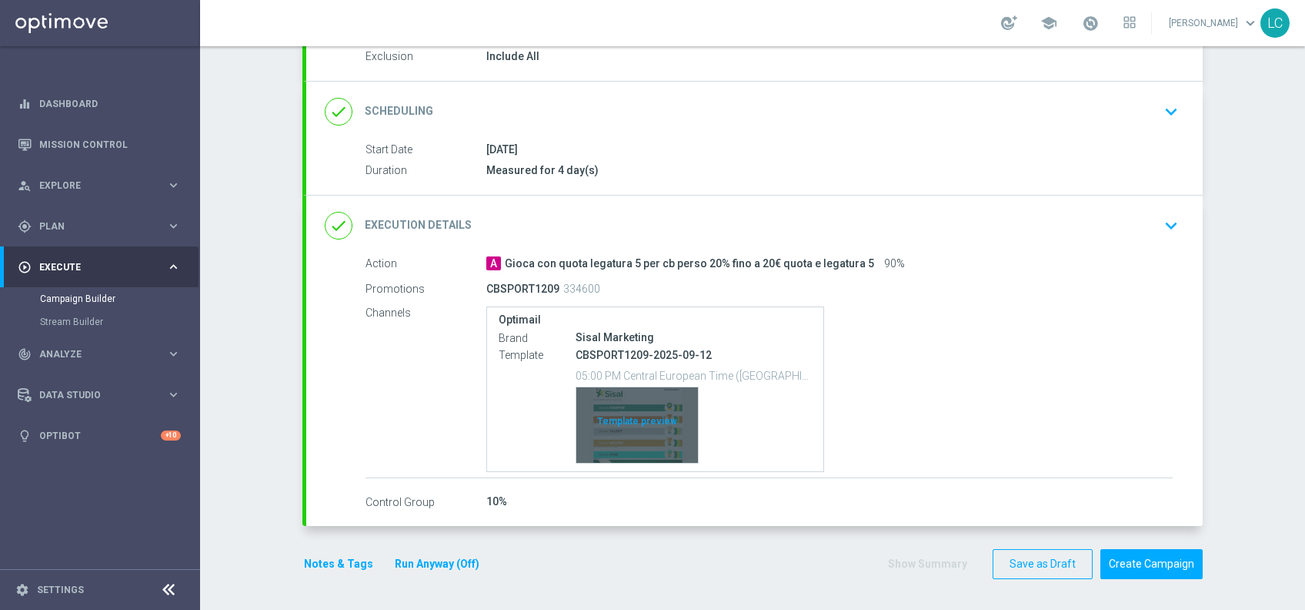
scroll to position [168, 0]
click at [636, 447] on div "Template preview" at bounding box center [638, 426] width 122 height 75
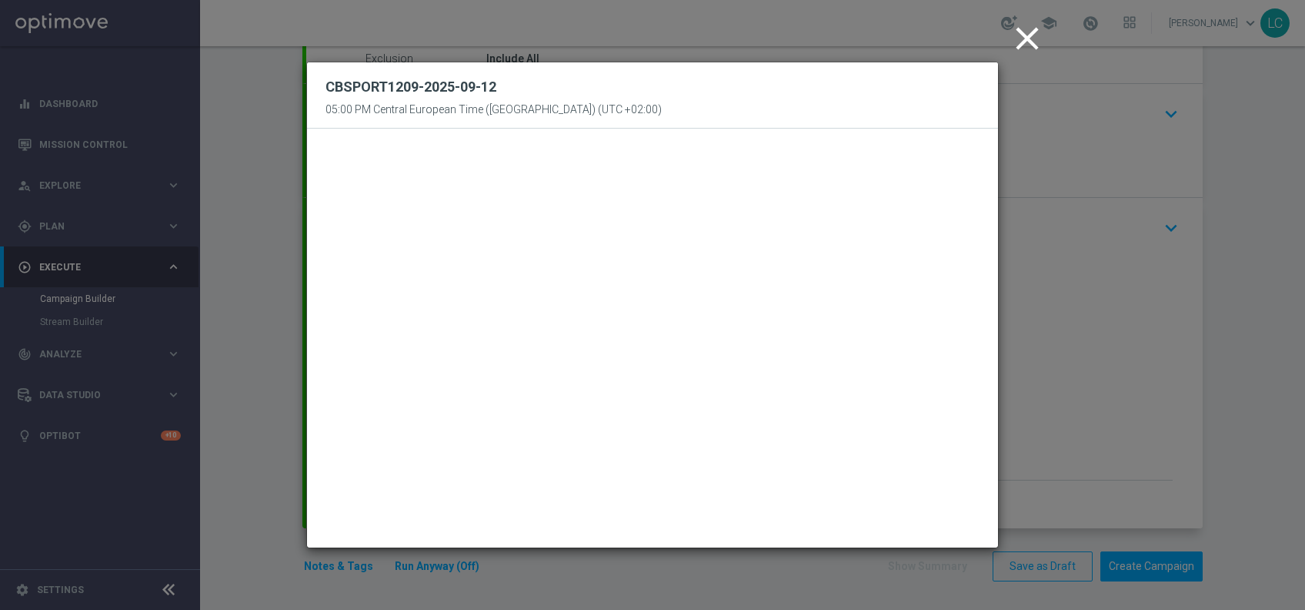
click at [1018, 28] on icon "close" at bounding box center [1027, 38] width 38 height 38
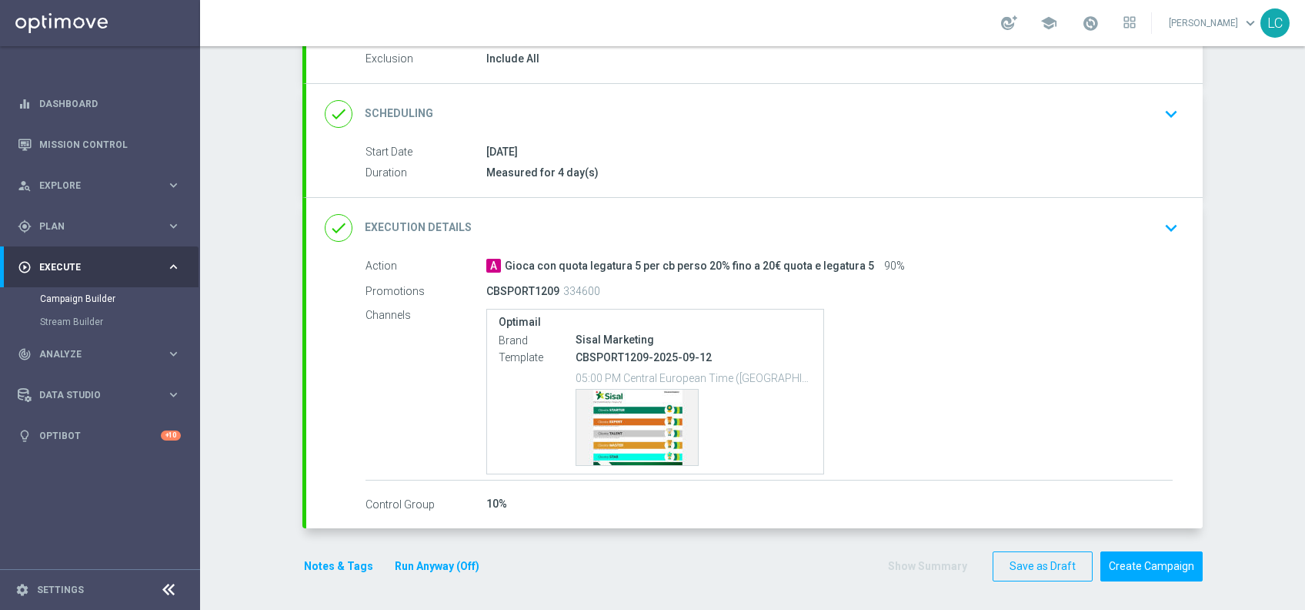
click at [308, 566] on button "Notes & Tags" at bounding box center [339, 566] width 72 height 19
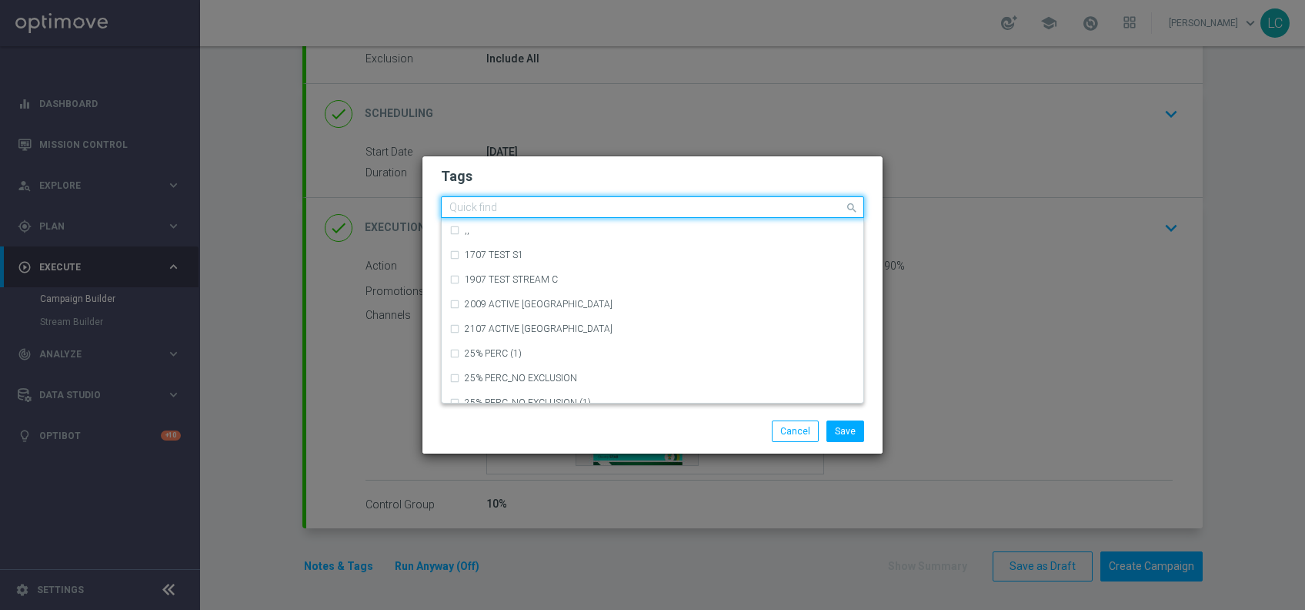
click at [592, 210] on input "text" at bounding box center [647, 208] width 395 height 13
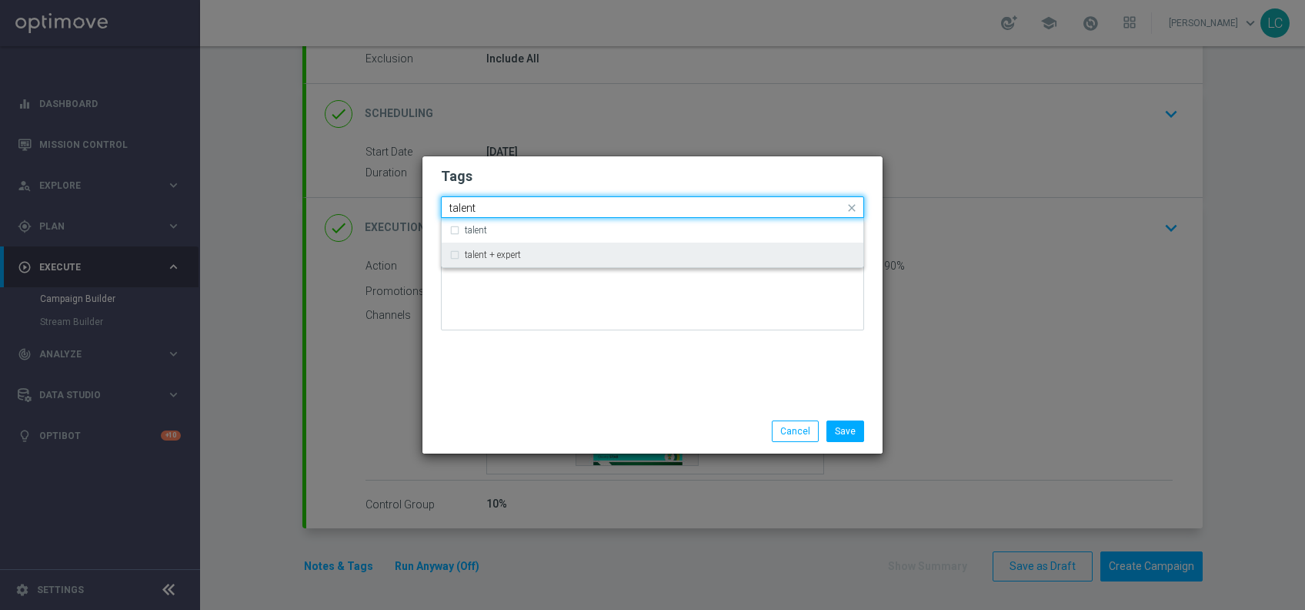
click at [548, 252] on div "talent + expert" at bounding box center [660, 254] width 391 height 9
type input "talent"
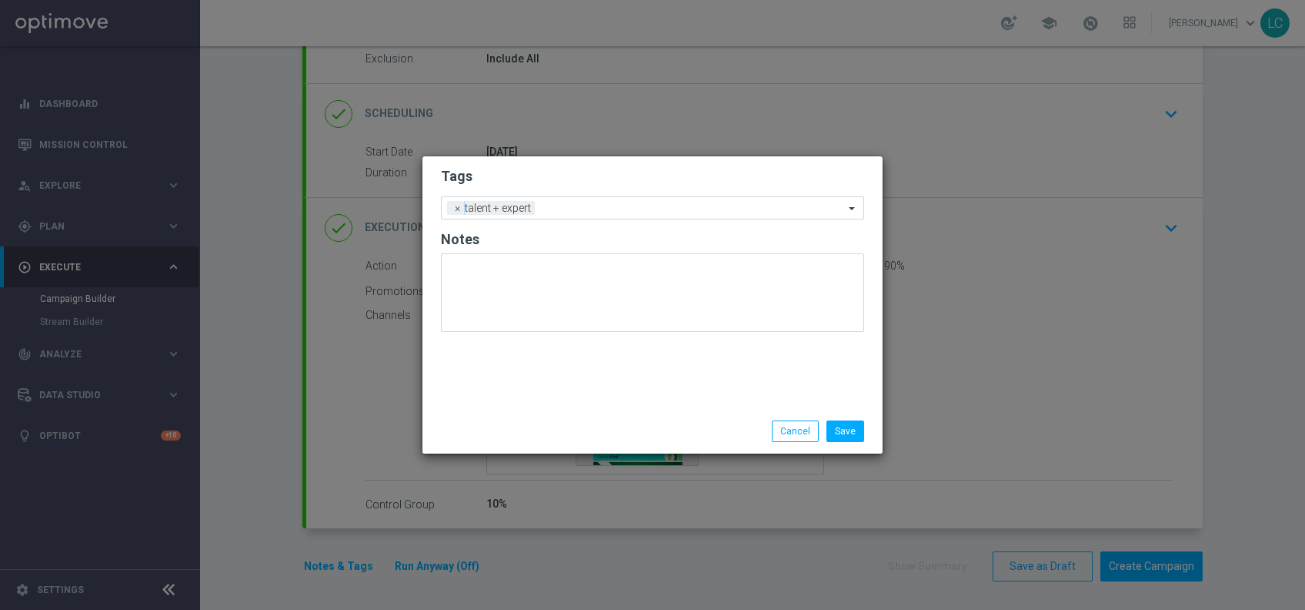
click at [604, 171] on h2 "Tags" at bounding box center [652, 176] width 423 height 18
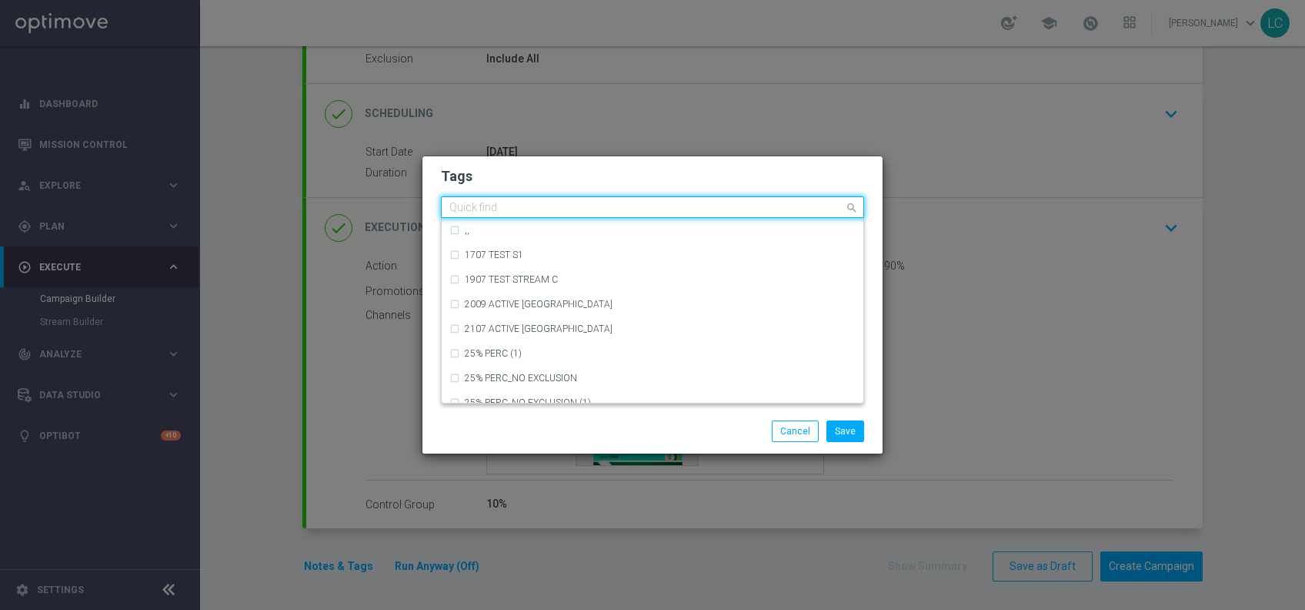
click at [603, 214] on input "text" at bounding box center [647, 208] width 395 height 13
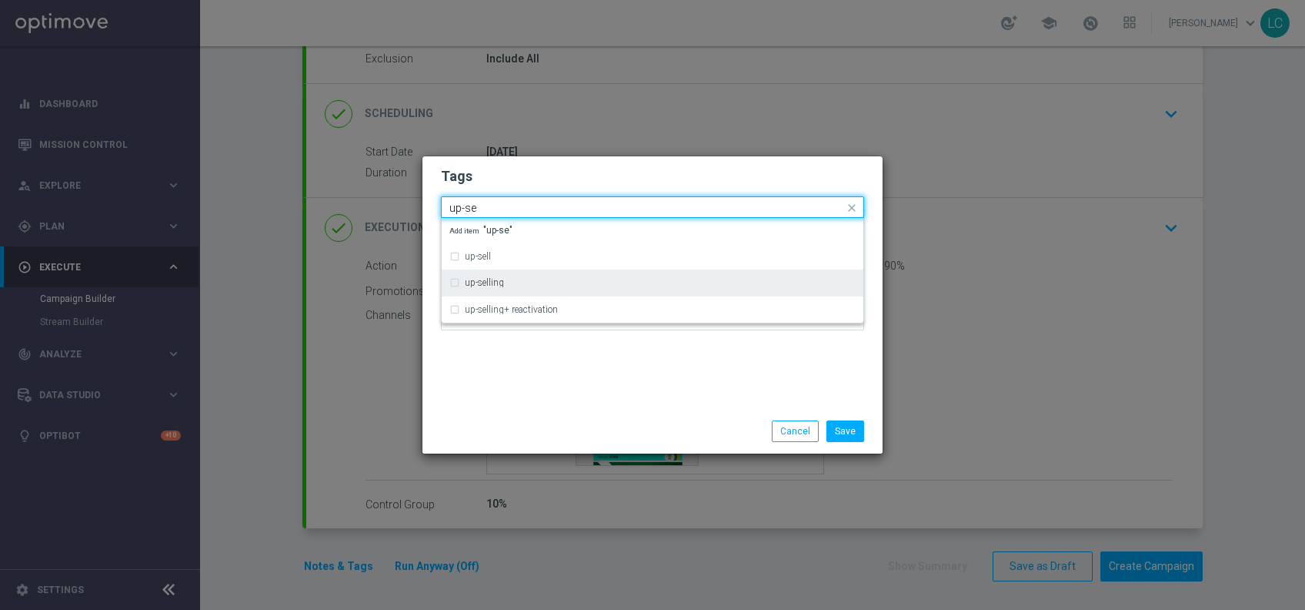
click at [522, 271] on div "up-selling" at bounding box center [653, 282] width 406 height 25
type input "up-se"
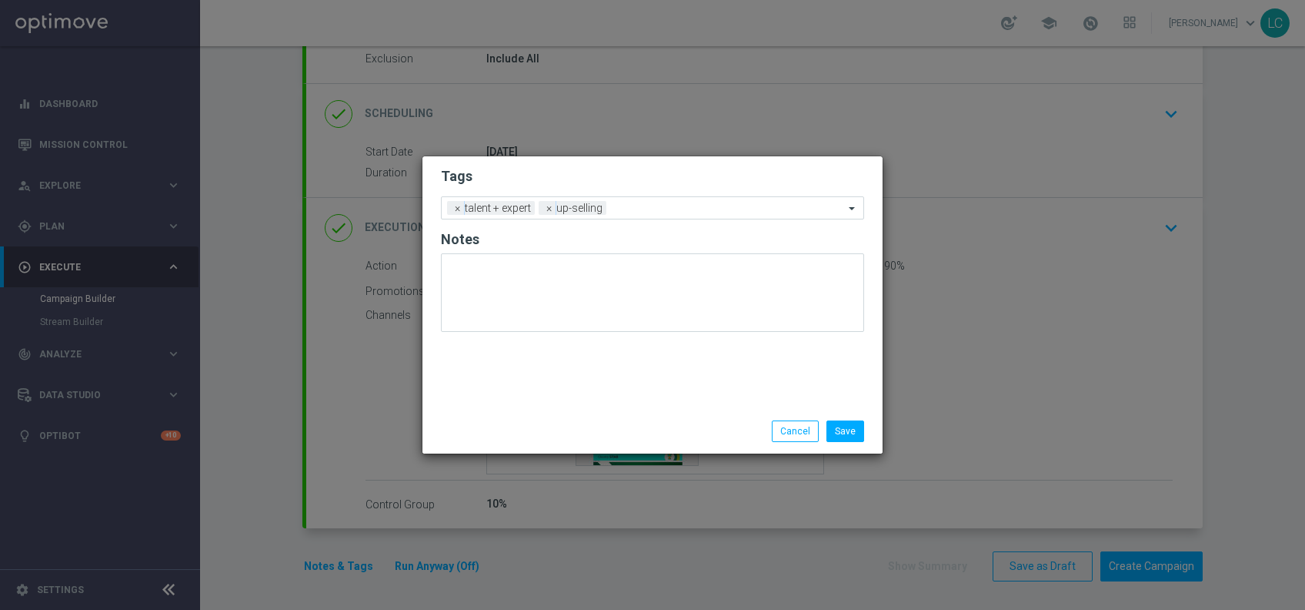
click at [594, 169] on h2 "Tags" at bounding box center [652, 176] width 423 height 18
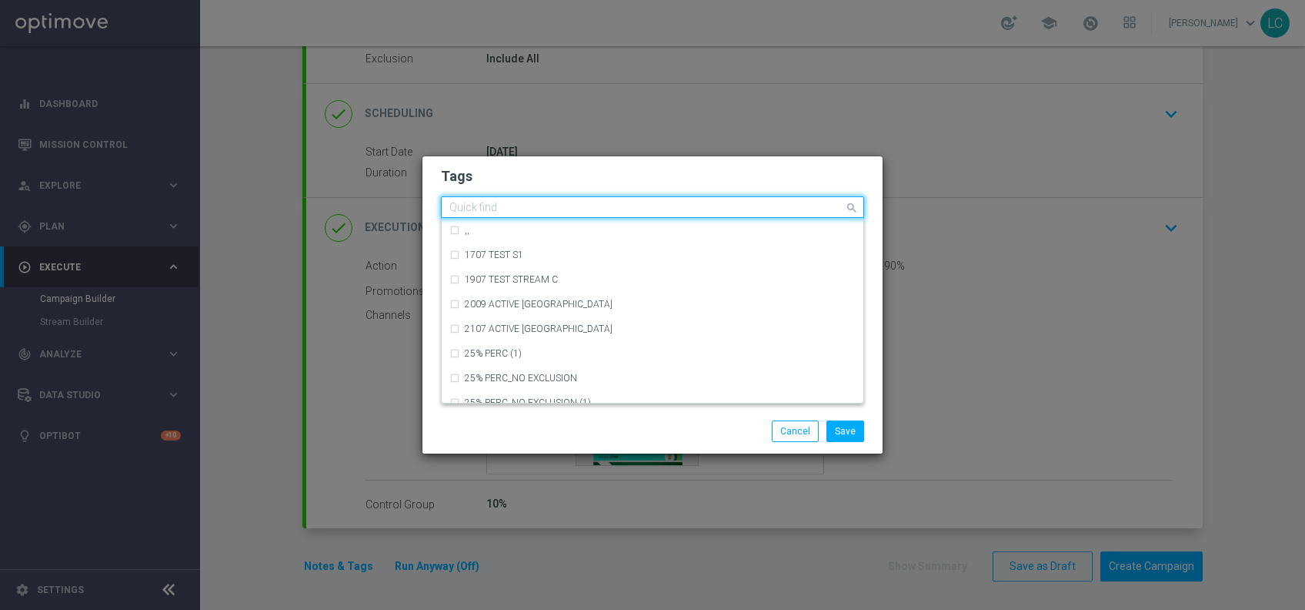
click at [634, 209] on input "text" at bounding box center [647, 208] width 395 height 13
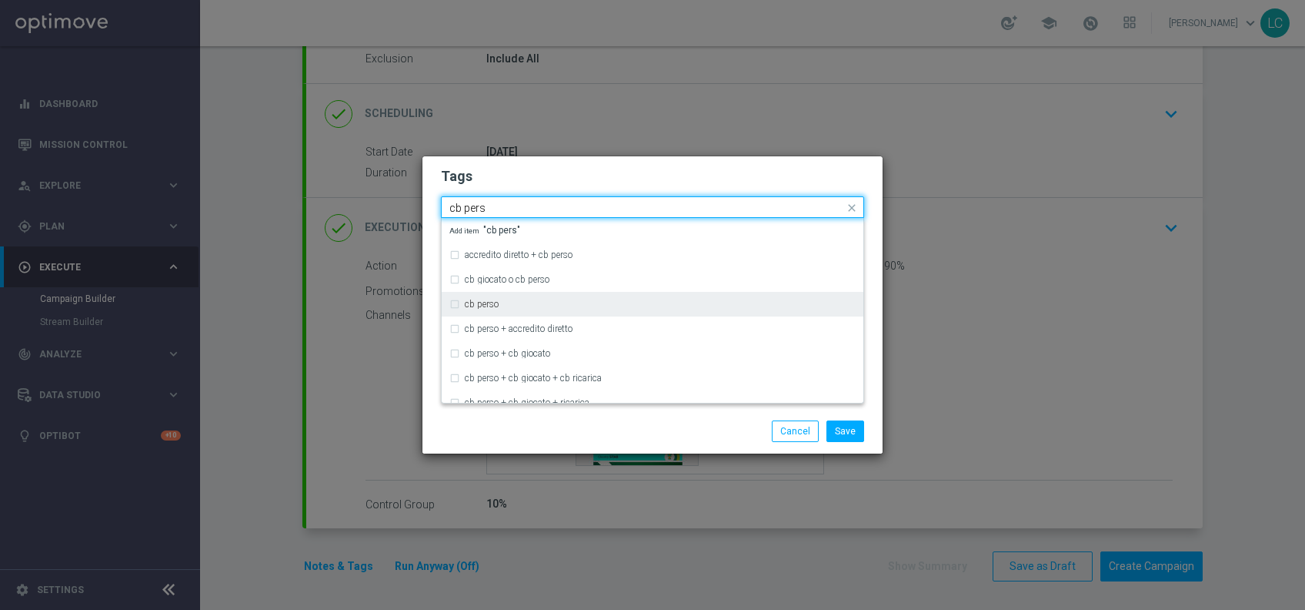
click at [484, 303] on label "cb perso" at bounding box center [482, 303] width 34 height 9
type input "cb pers"
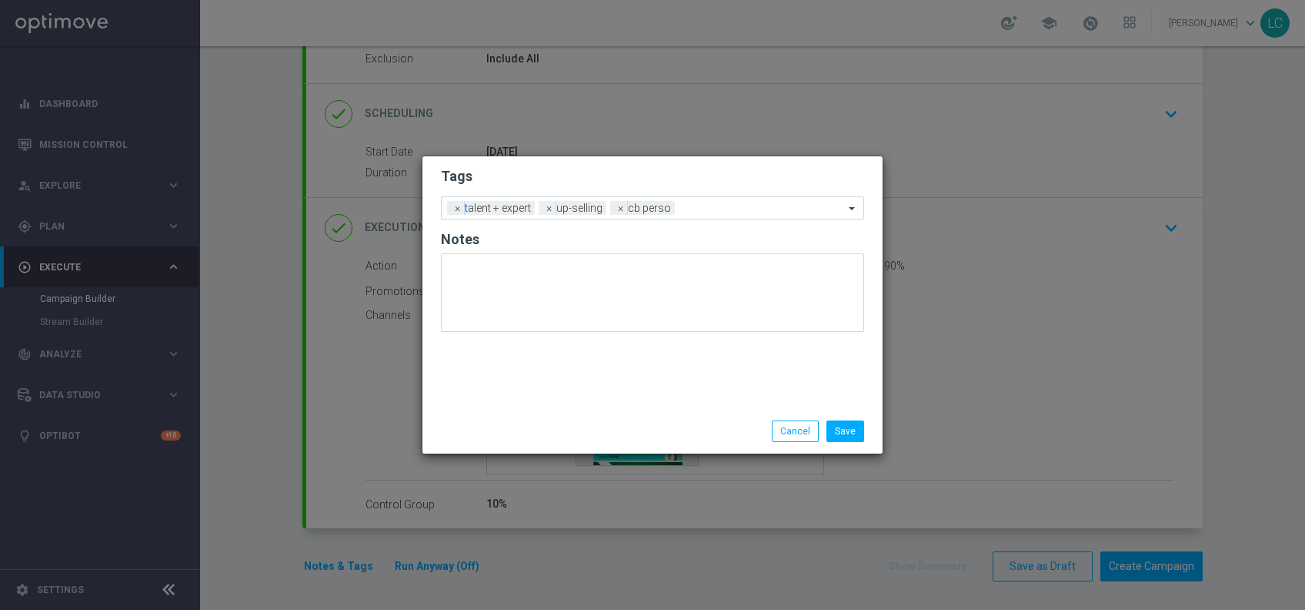
click at [630, 164] on form "Tags Add a new tag × talent + expert × up-selling × cb perso Notes" at bounding box center [652, 253] width 423 height 180
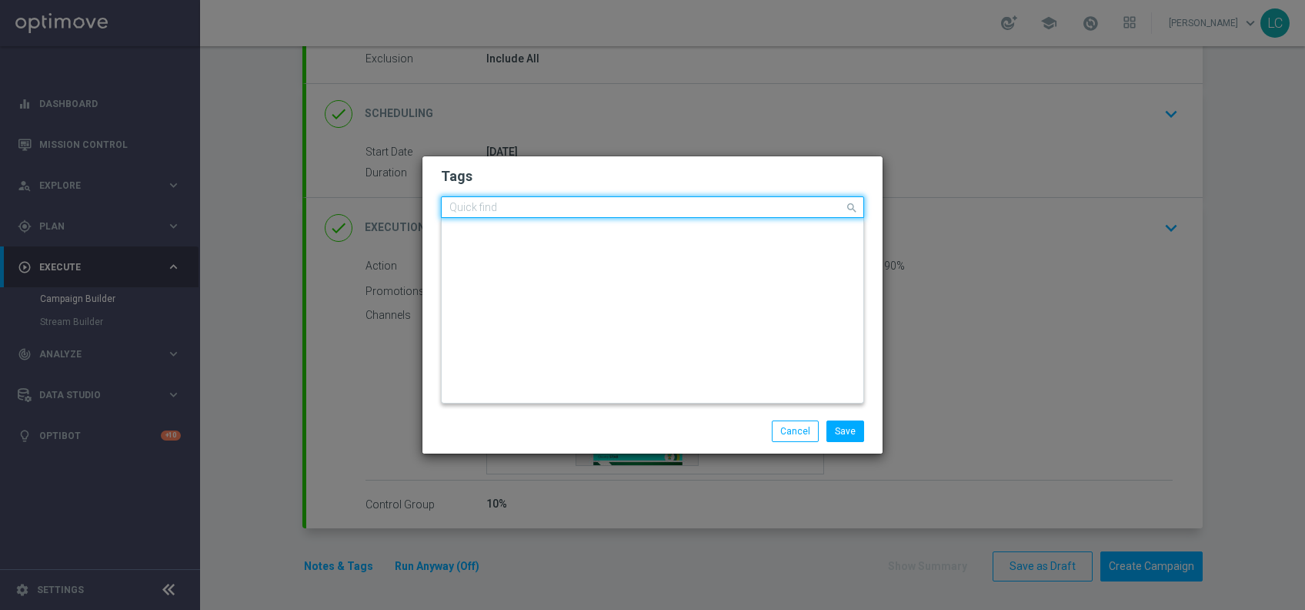
scroll to position [0, 0]
click at [703, 204] on input "text" at bounding box center [647, 208] width 395 height 13
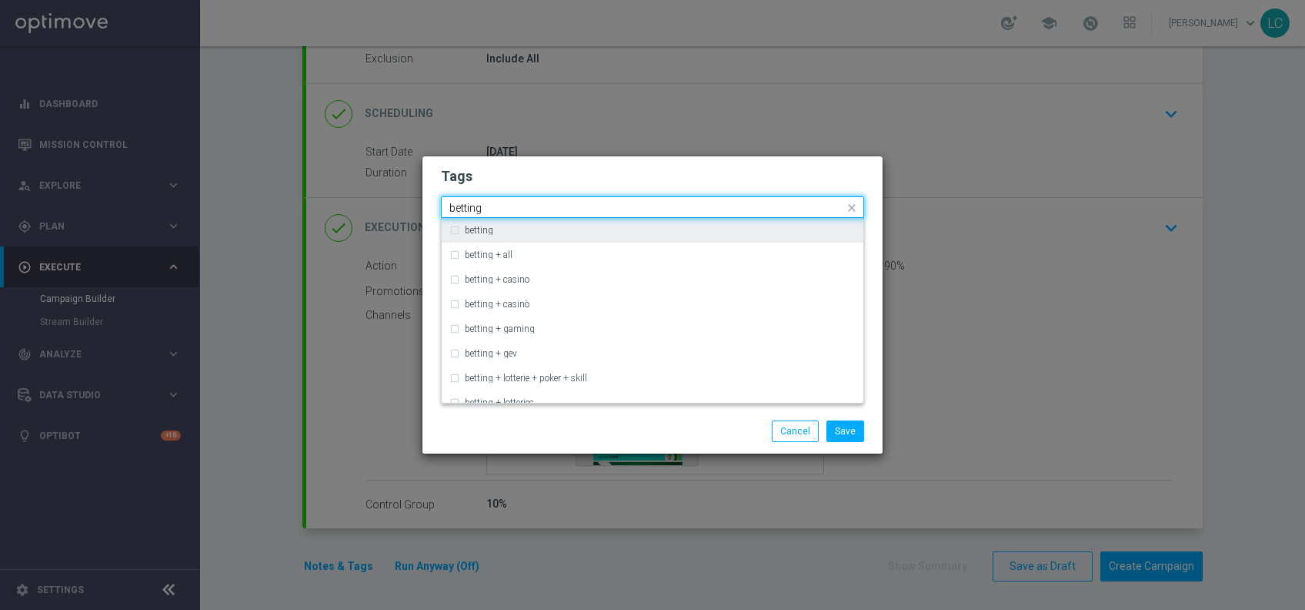
click at [611, 228] on div "betting" at bounding box center [660, 230] width 391 height 9
type input "betting"
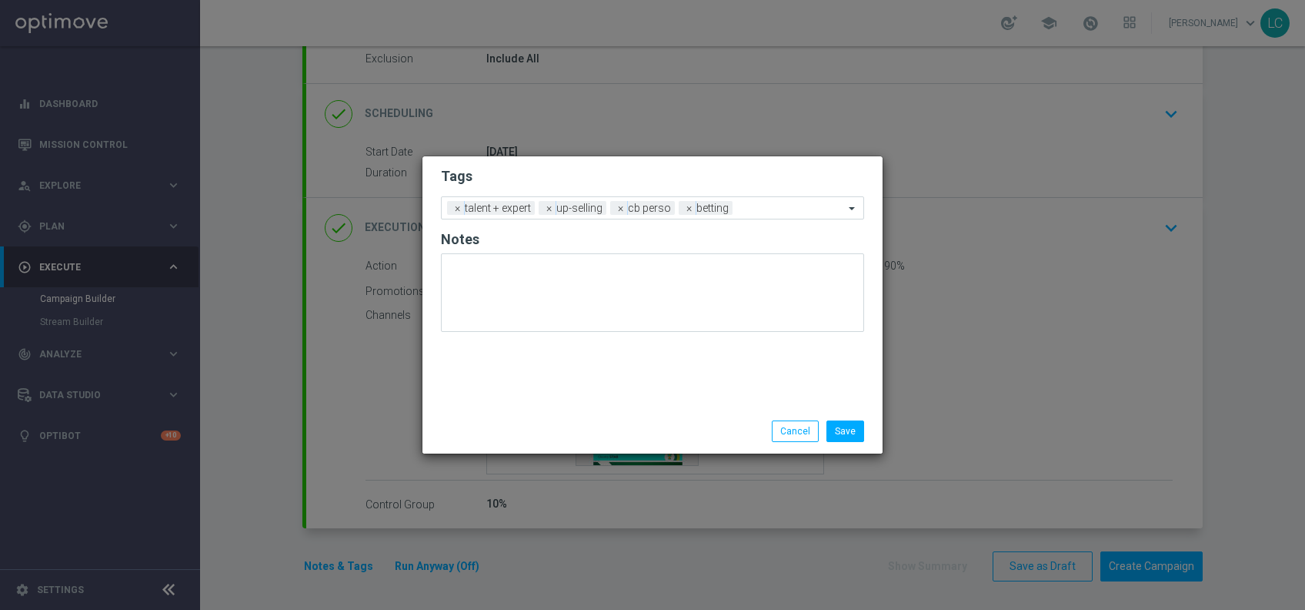
click at [715, 165] on form "Tags Add a new tag × talent + expert × up-selling × cb perso × betting Notes" at bounding box center [652, 253] width 423 height 180
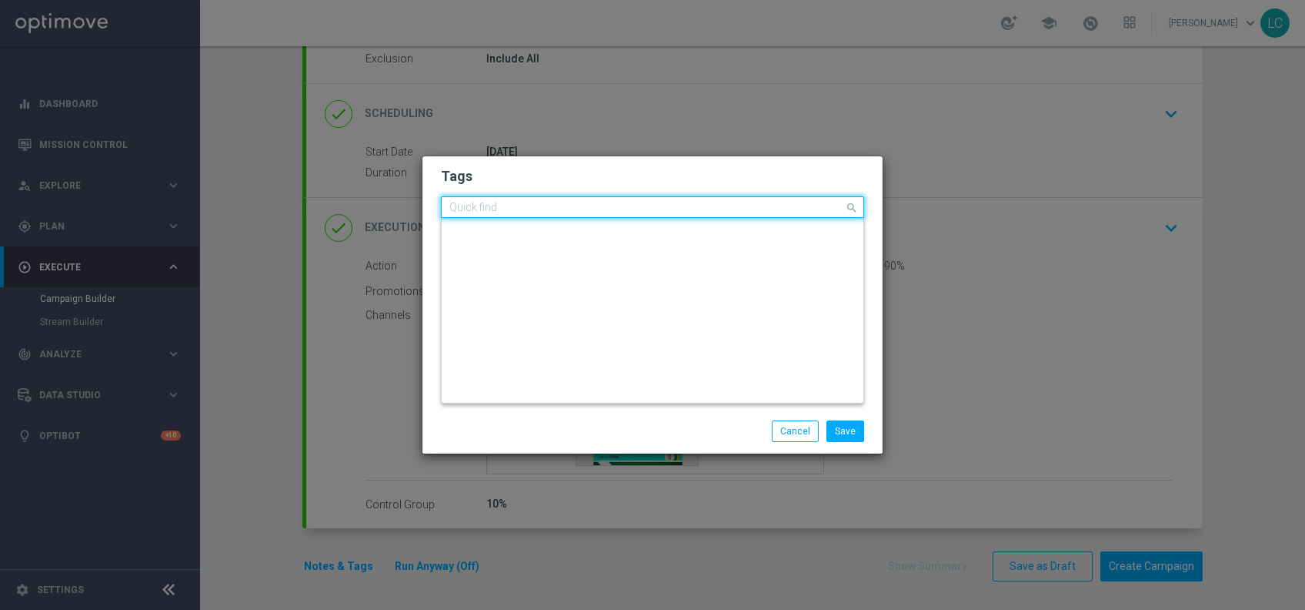
click at [787, 202] on input "text" at bounding box center [647, 208] width 395 height 13
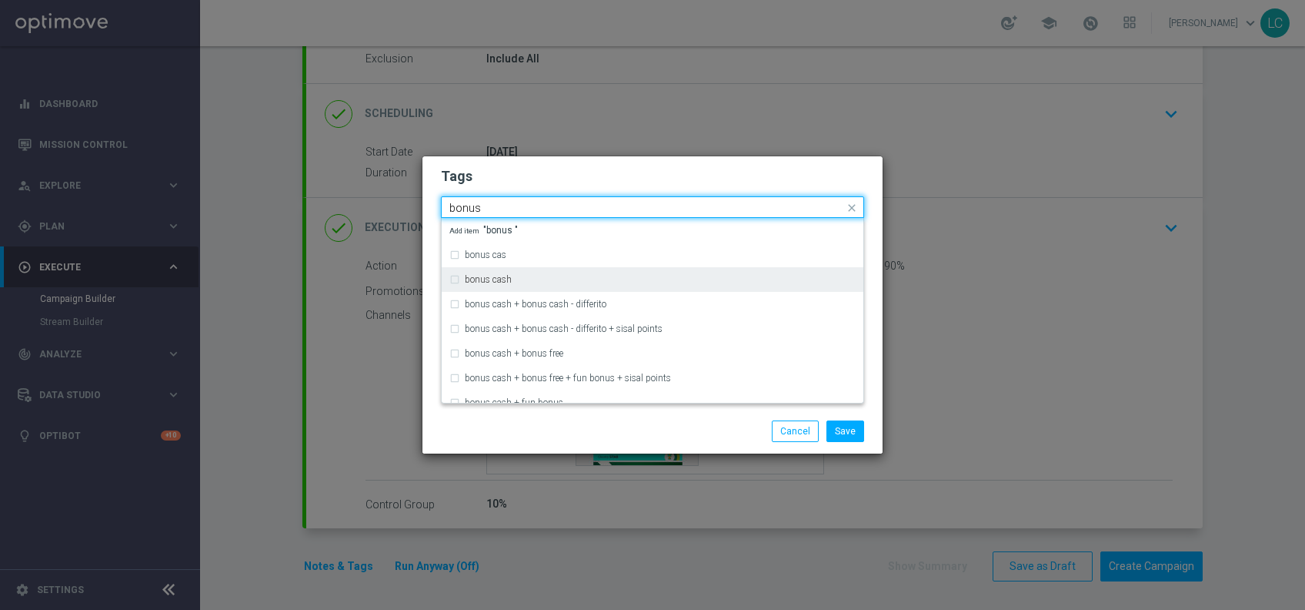
click at [500, 276] on label "bonus cash" at bounding box center [488, 279] width 47 height 9
type input "bonus"
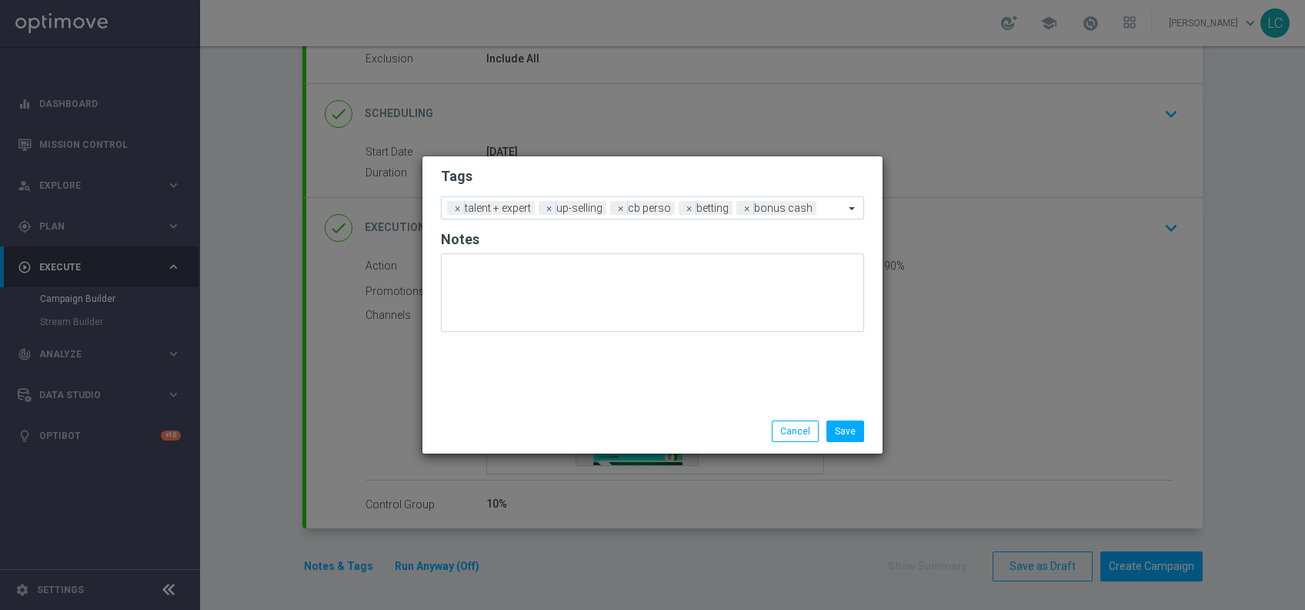
click at [652, 169] on h2 "Tags" at bounding box center [652, 176] width 423 height 18
click at [853, 436] on button "Save" at bounding box center [846, 431] width 38 height 22
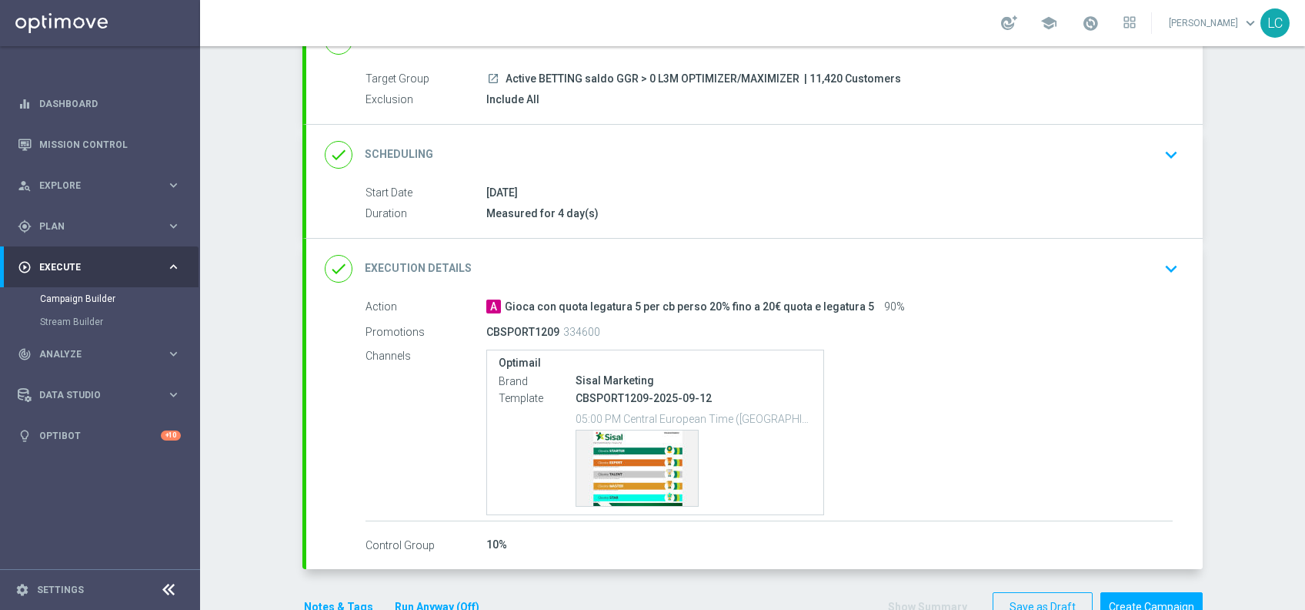
scroll to position [168, 0]
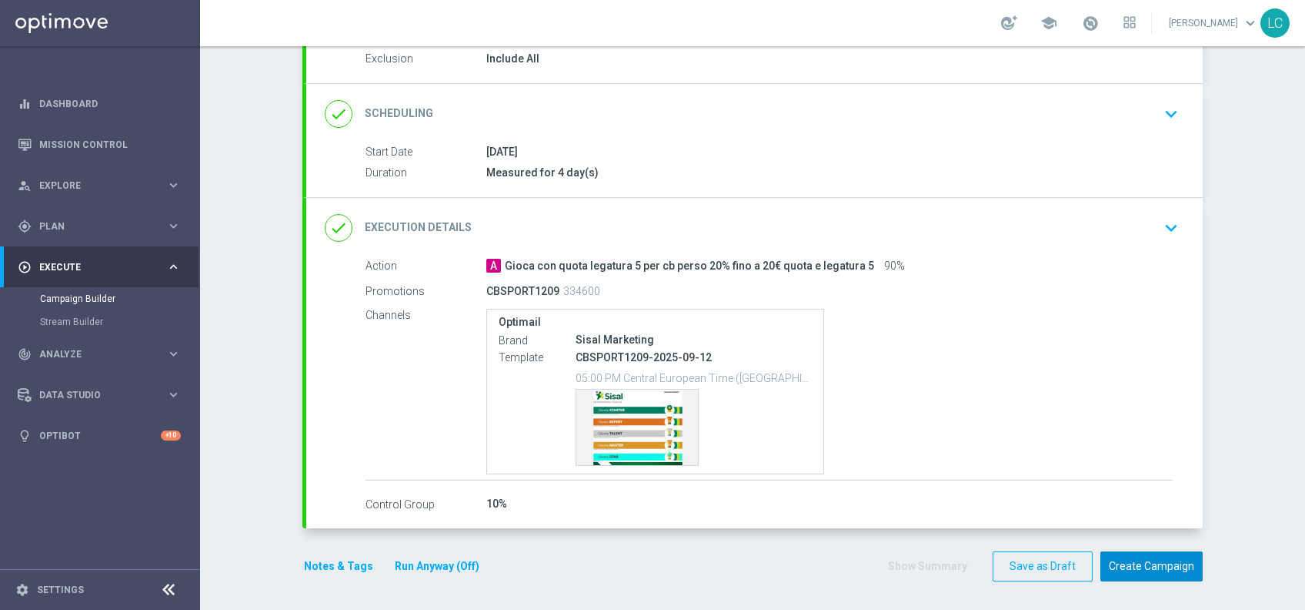
click at [1139, 557] on button "Create Campaign" at bounding box center [1152, 566] width 102 height 30
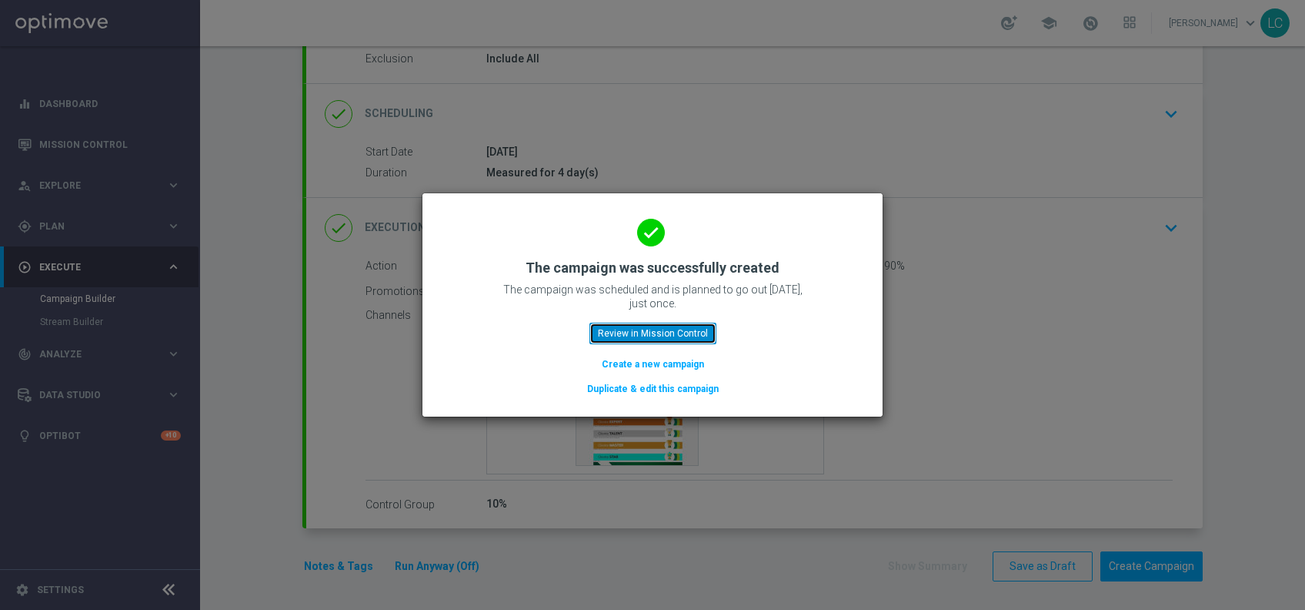
click at [660, 332] on button "Review in Mission Control" at bounding box center [653, 334] width 127 height 22
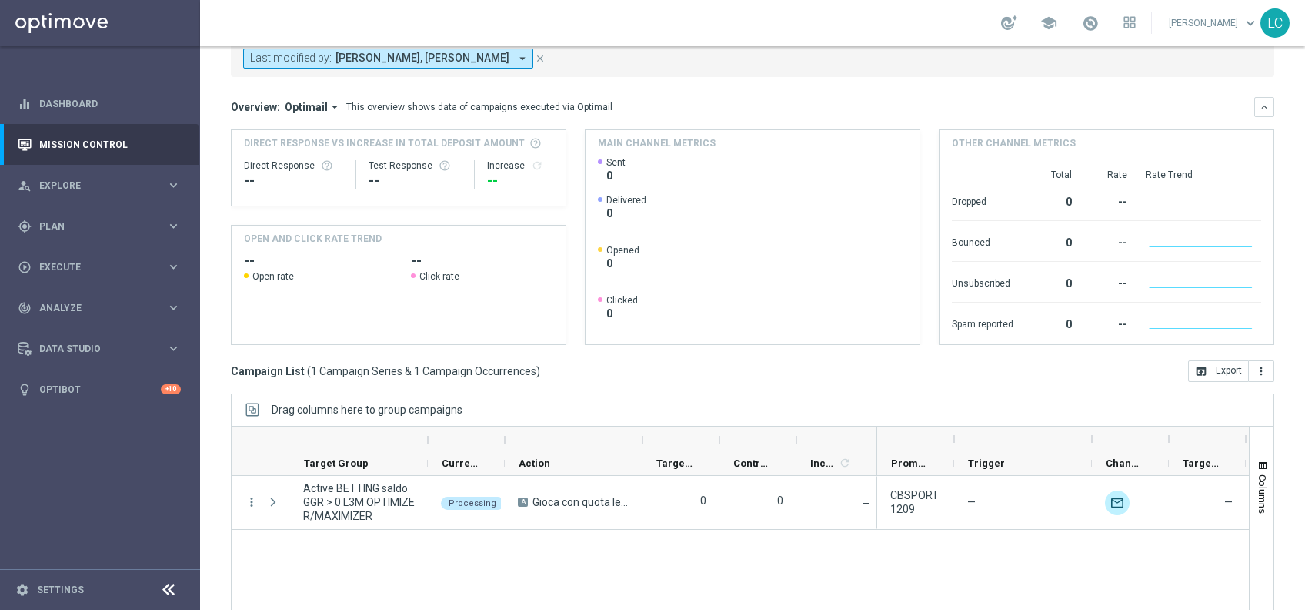
scroll to position [99, 0]
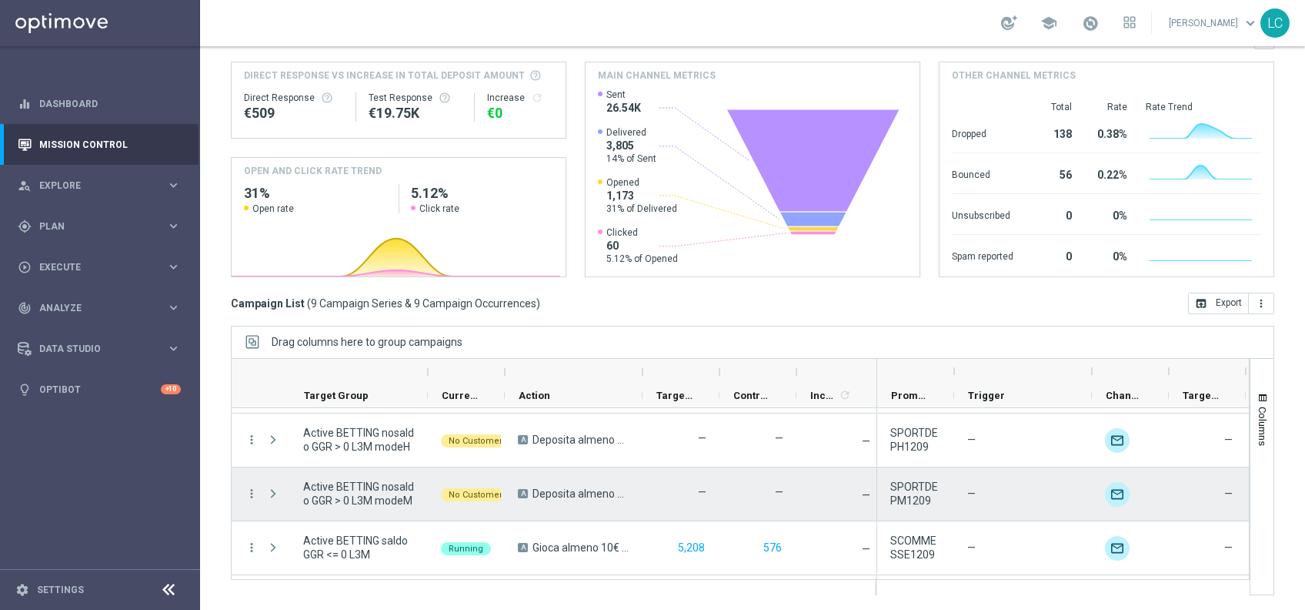
scroll to position [314, 0]
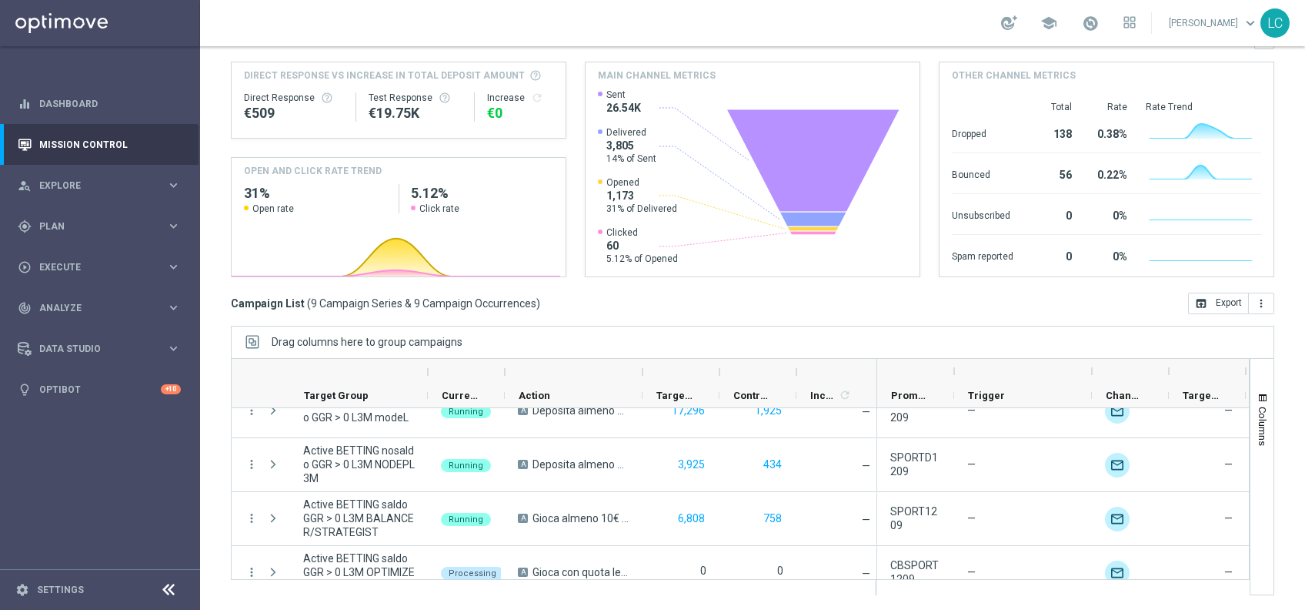
scroll to position [314, 0]
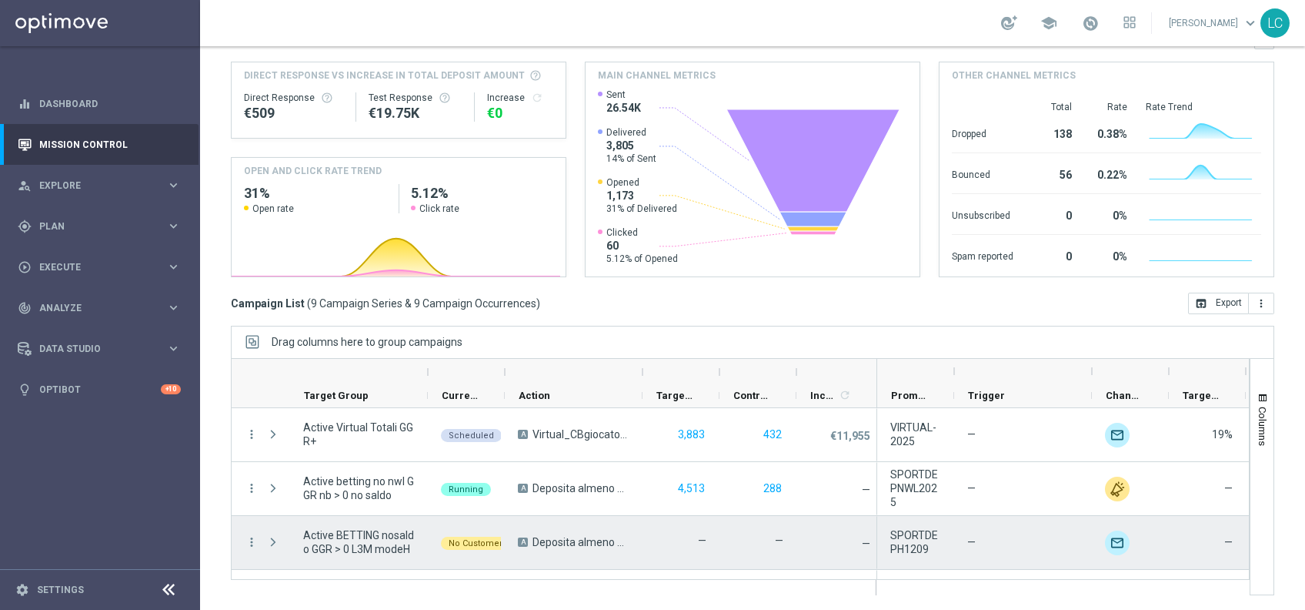
scroll to position [314, 0]
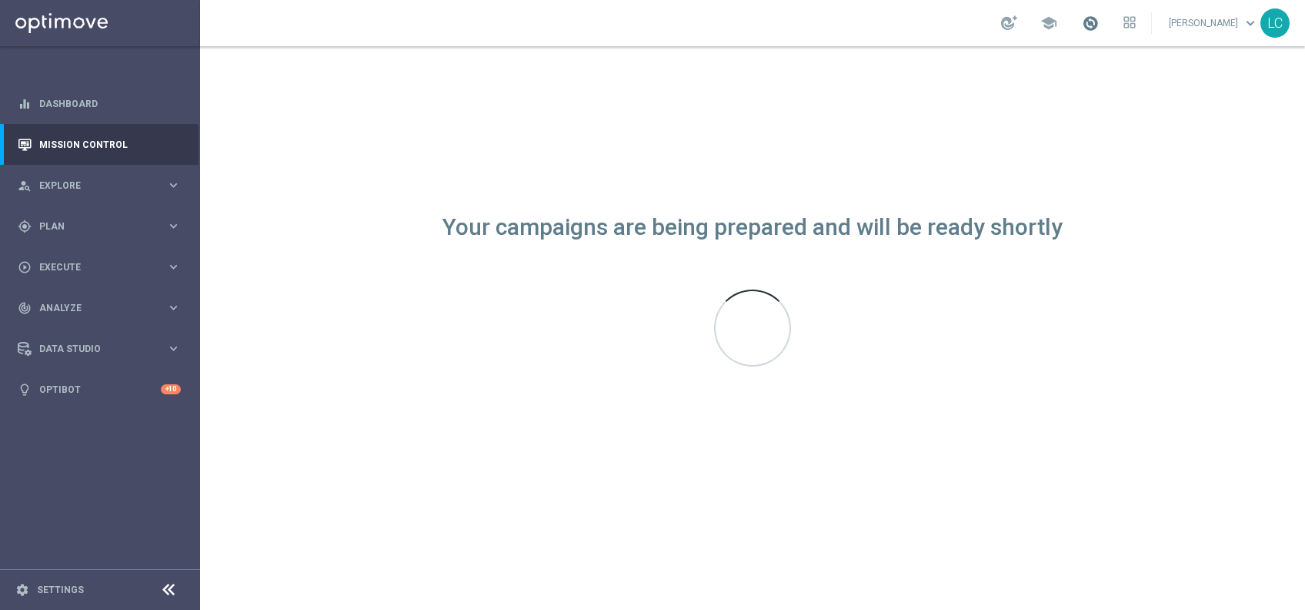
click at [1084, 26] on span at bounding box center [1090, 23] width 17 height 17
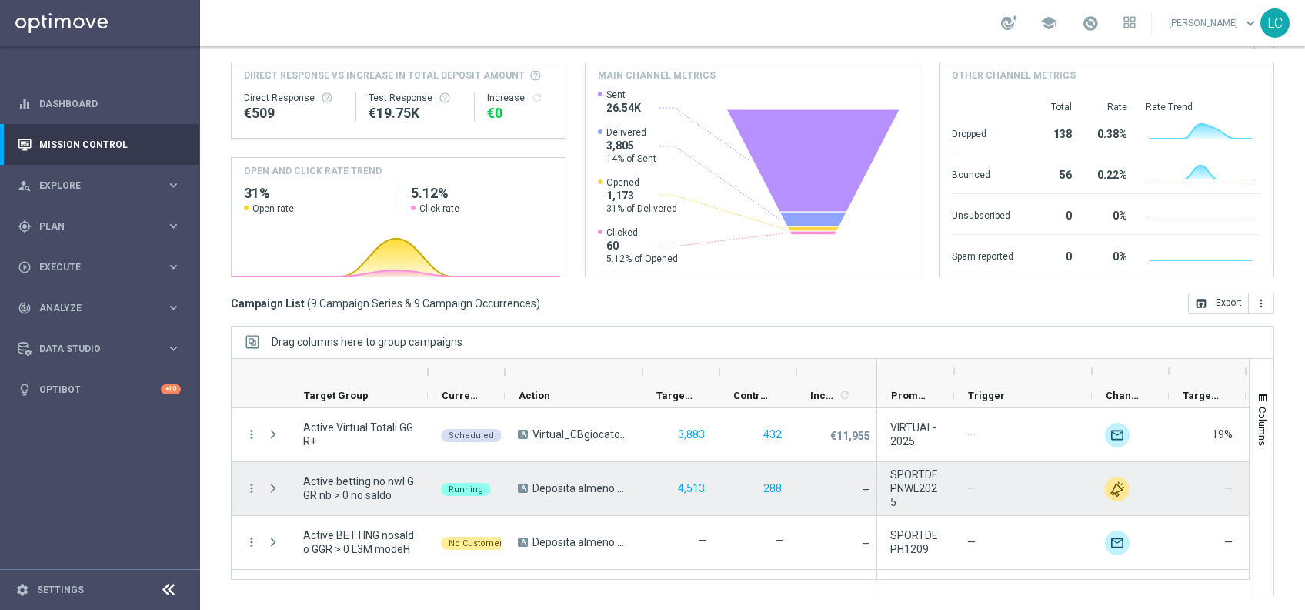
scroll to position [314, 0]
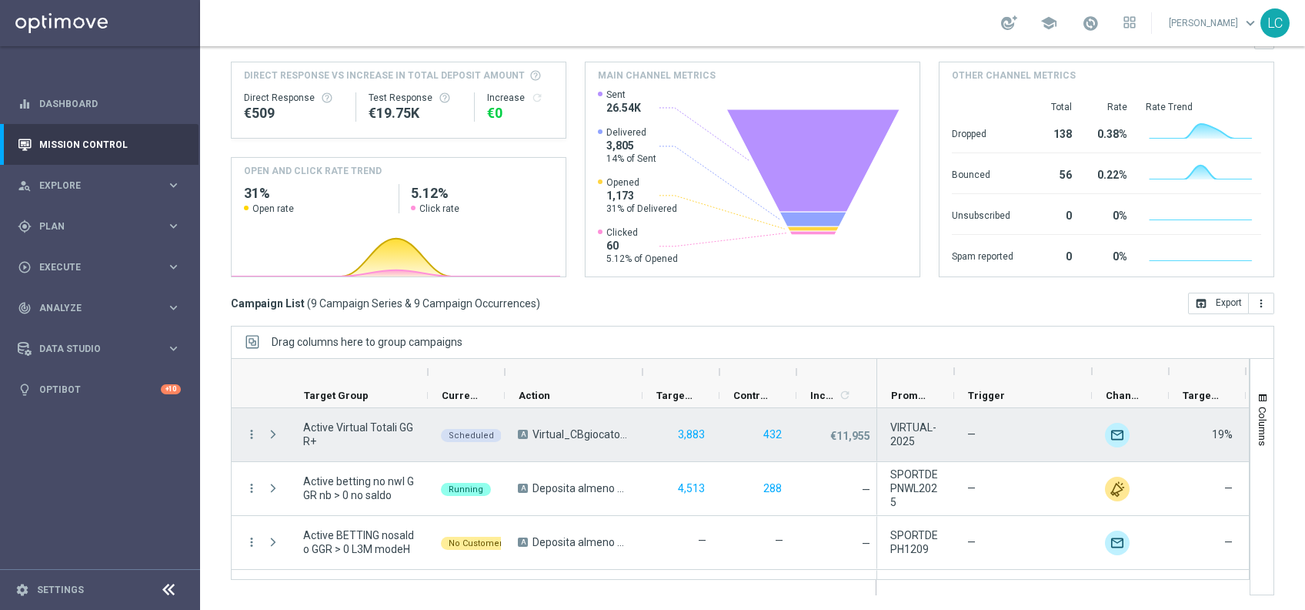
scroll to position [314, 0]
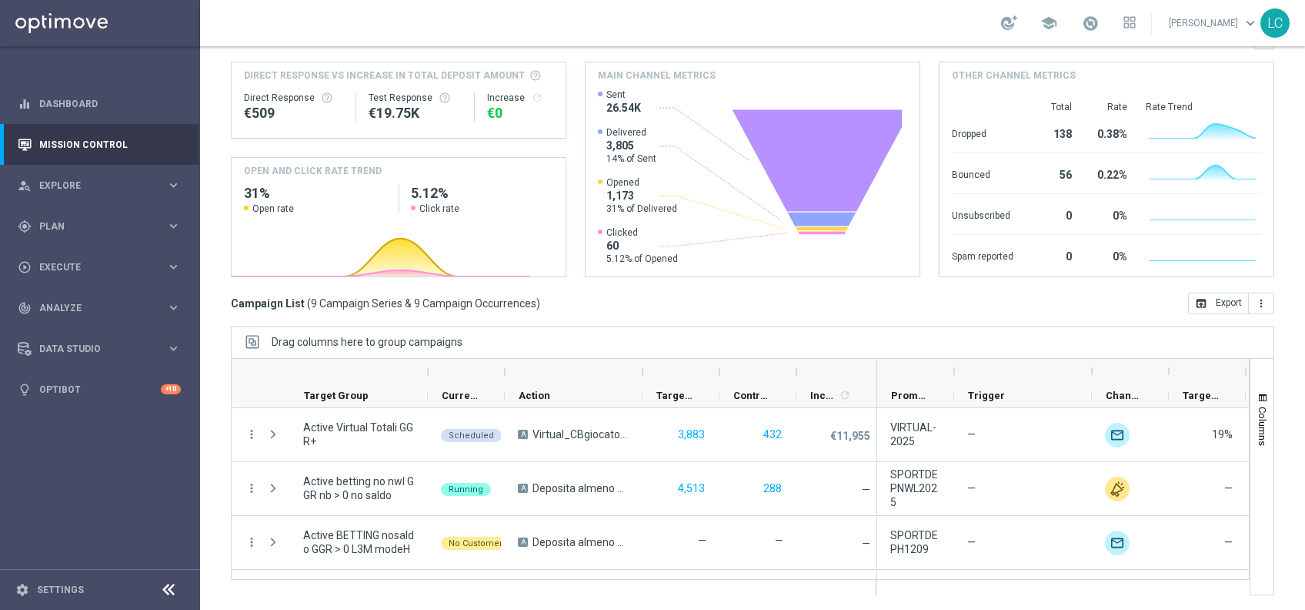
scroll to position [314, 0]
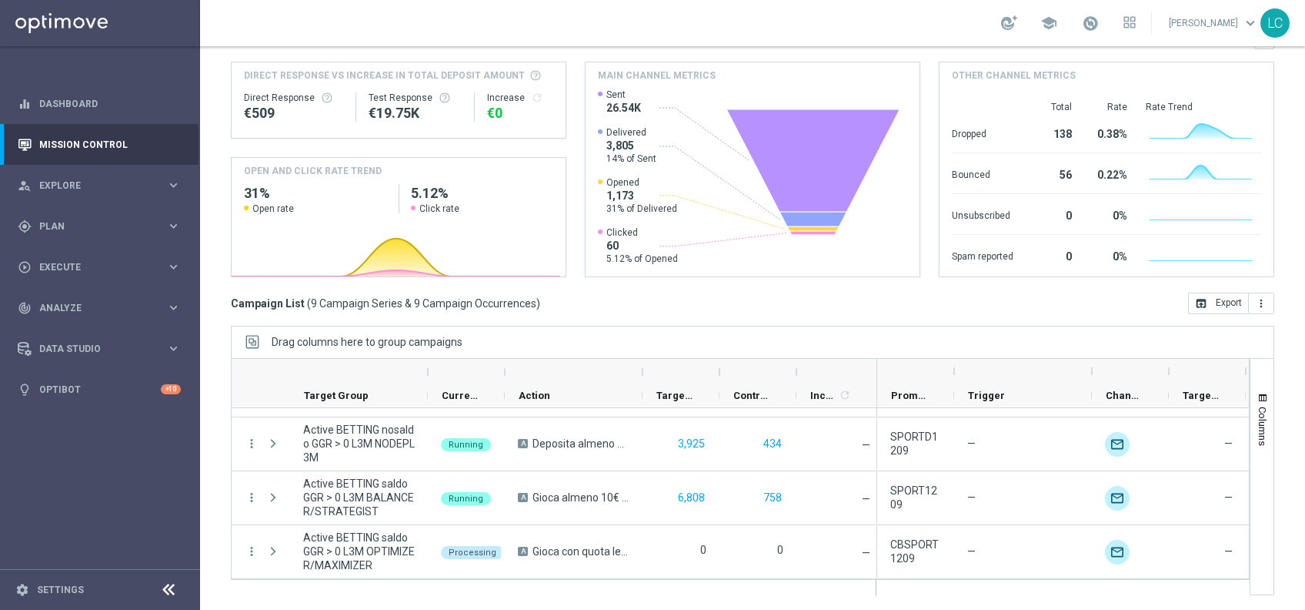
click at [1075, 18] on div "school" at bounding box center [1068, 23] width 135 height 26
click at [1086, 22] on span at bounding box center [1090, 23] width 17 height 17
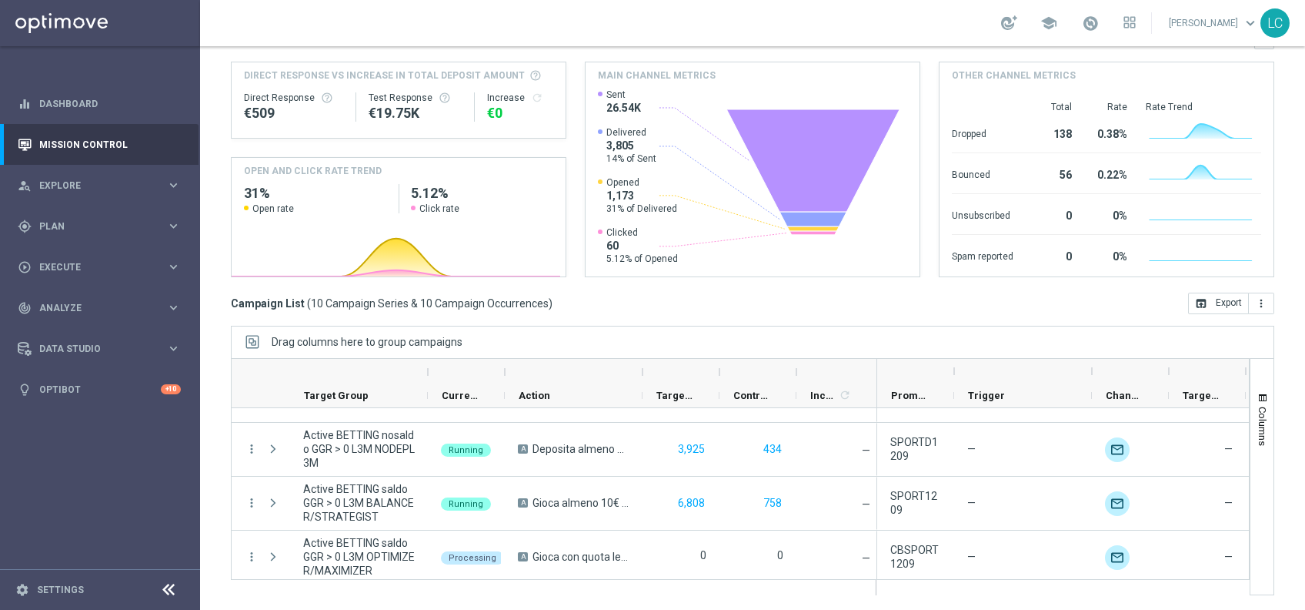
scroll to position [367, 0]
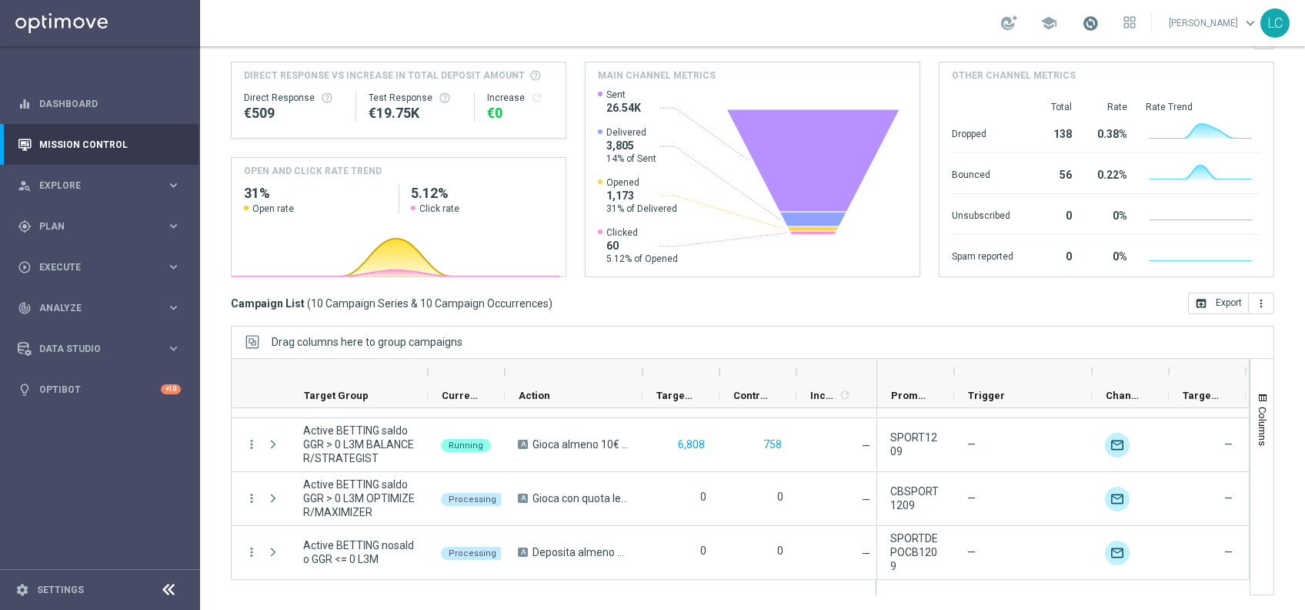
click at [1084, 23] on span at bounding box center [1090, 23] width 17 height 17
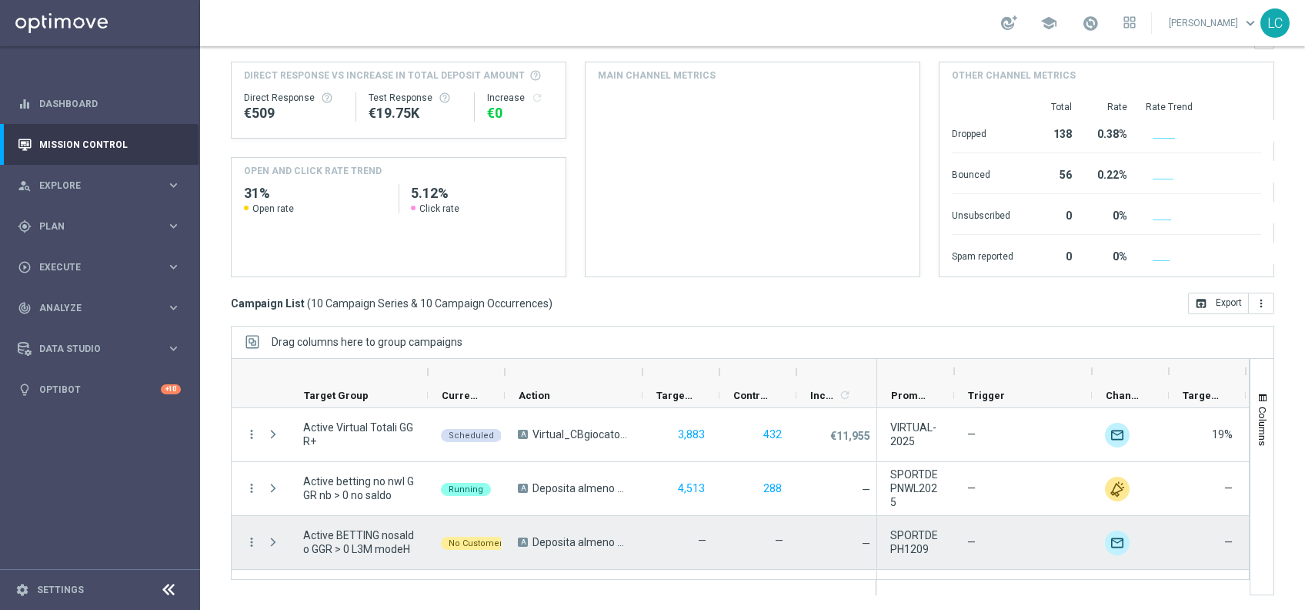
scroll to position [367, 0]
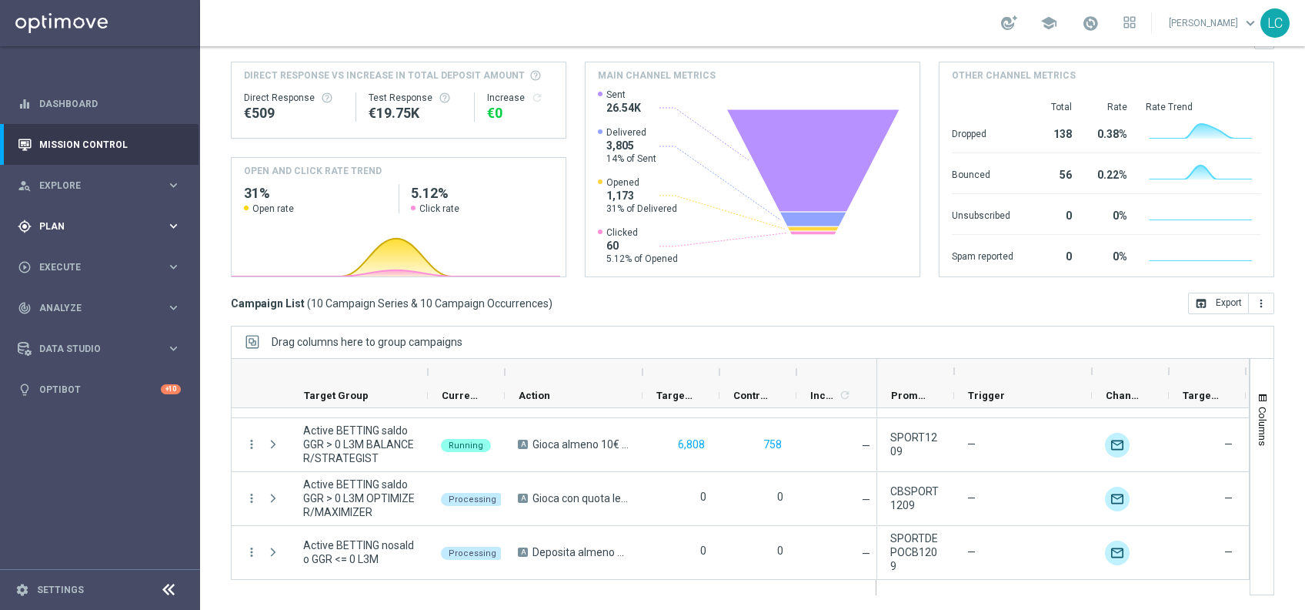
click at [100, 220] on div "gps_fixed Plan" at bounding box center [92, 226] width 149 height 14
click at [74, 387] on div "play_circle_outline Execute" at bounding box center [92, 383] width 149 height 14
click at [79, 301] on link "Campaign Builder" at bounding box center [100, 299] width 120 height 12
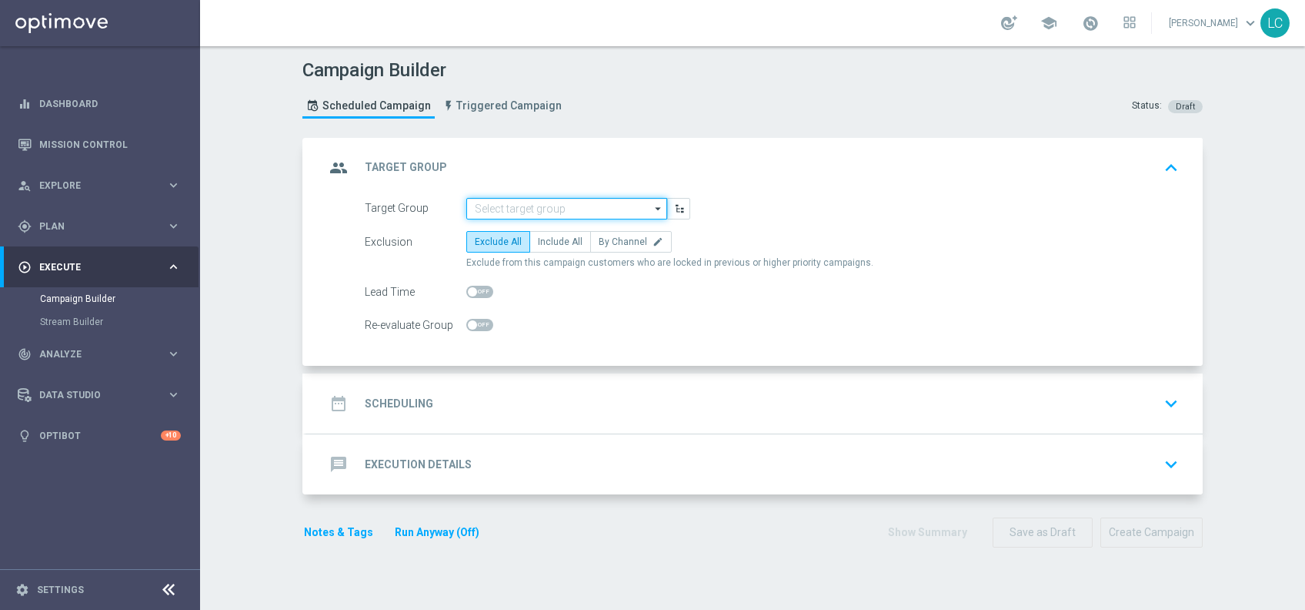
click at [505, 207] on input at bounding box center [566, 209] width 201 height 22
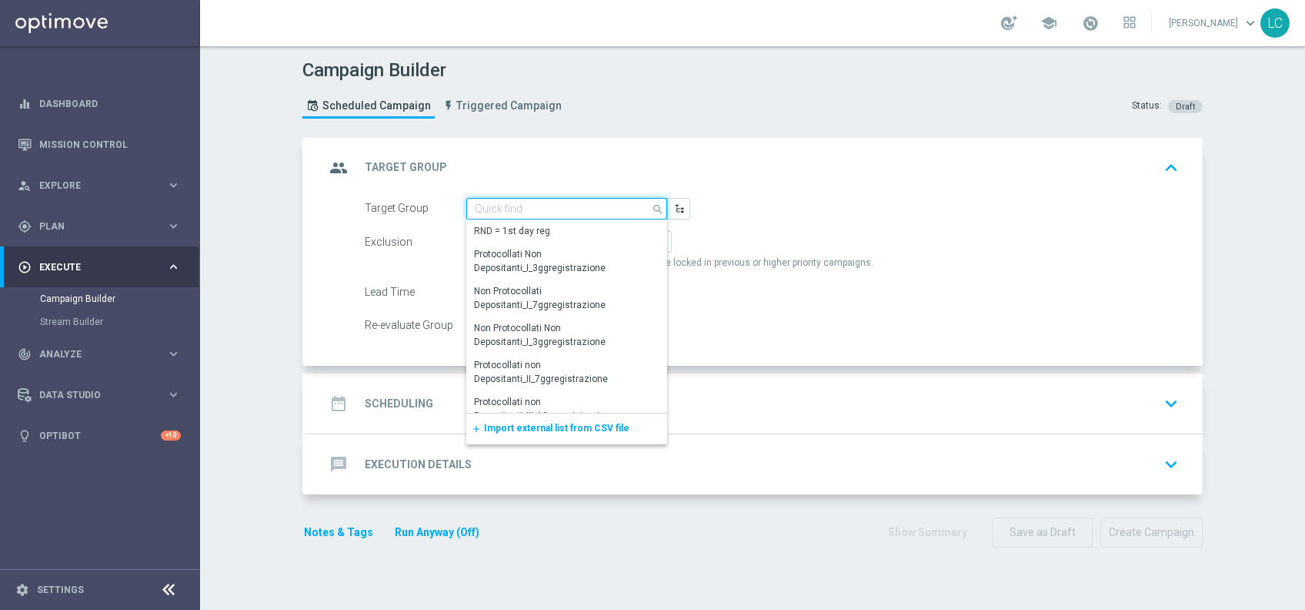
paste input "Active BETTING Master low TOTALI GGRnb>0"
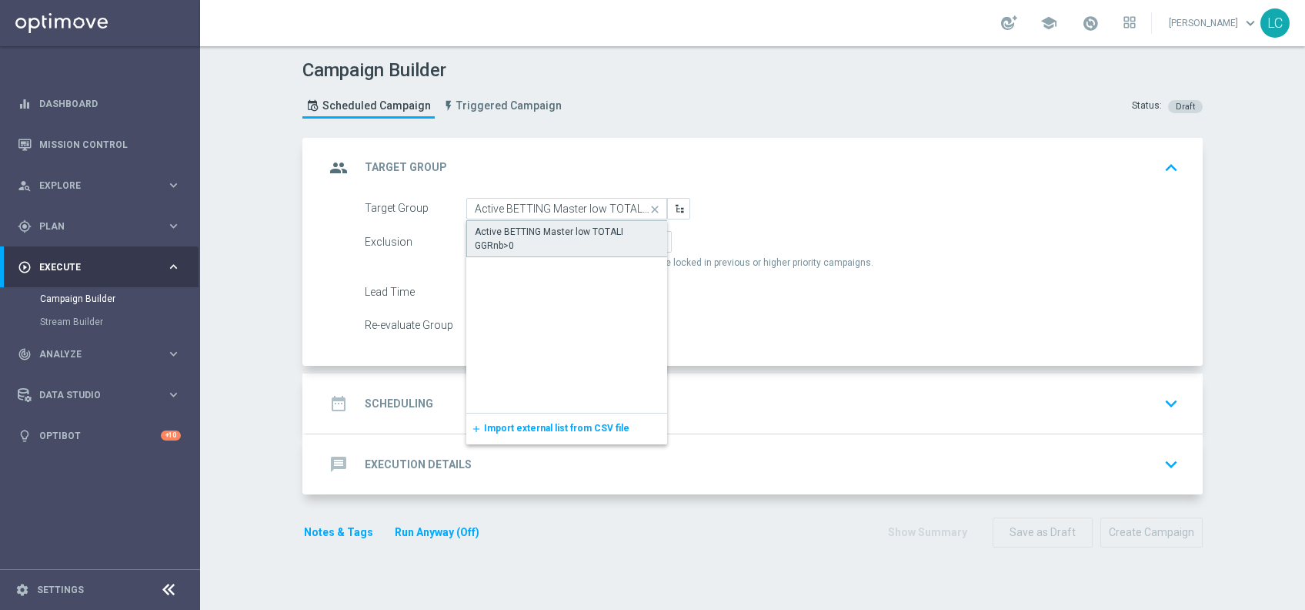
click at [524, 248] on div "Active BETTING Master low TOTALI GGRnb>0" at bounding box center [567, 239] width 185 height 28
type input "Active BETTING Master low TOTALI GGRnb>0"
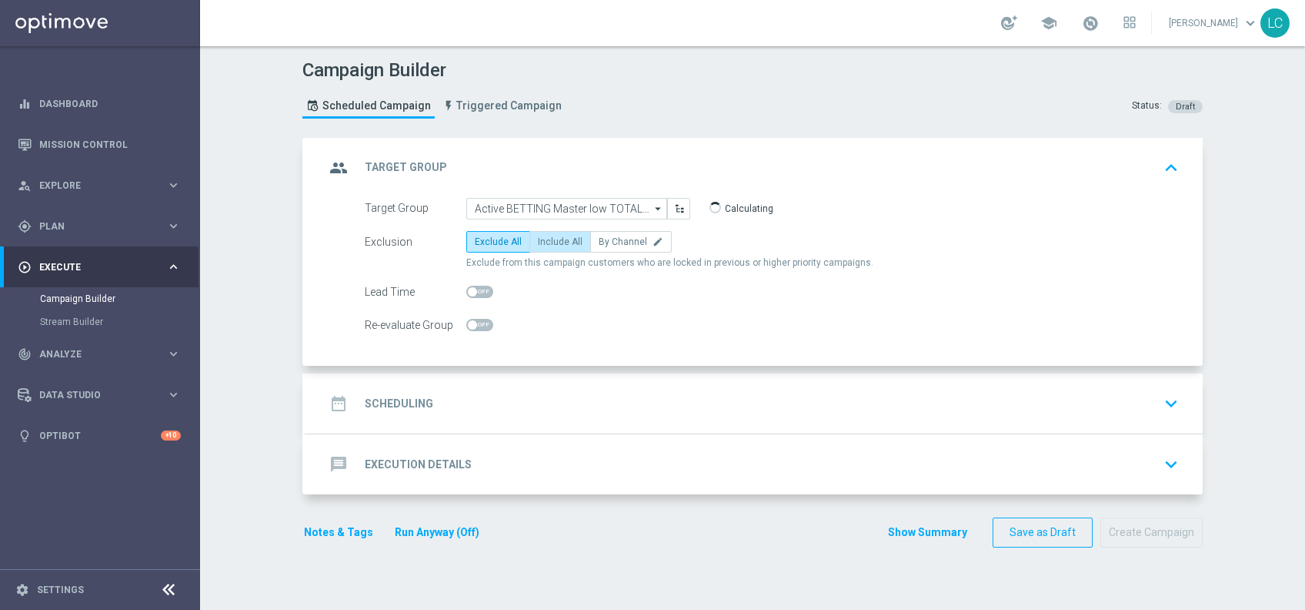
click at [563, 250] on label "Include All" at bounding box center [561, 242] width 62 height 22
click at [548, 249] on input "Include All" at bounding box center [543, 244] width 10 height 10
radio input "true"
click at [1181, 159] on div "group Target Group keyboard_arrow_up" at bounding box center [754, 168] width 897 height 60
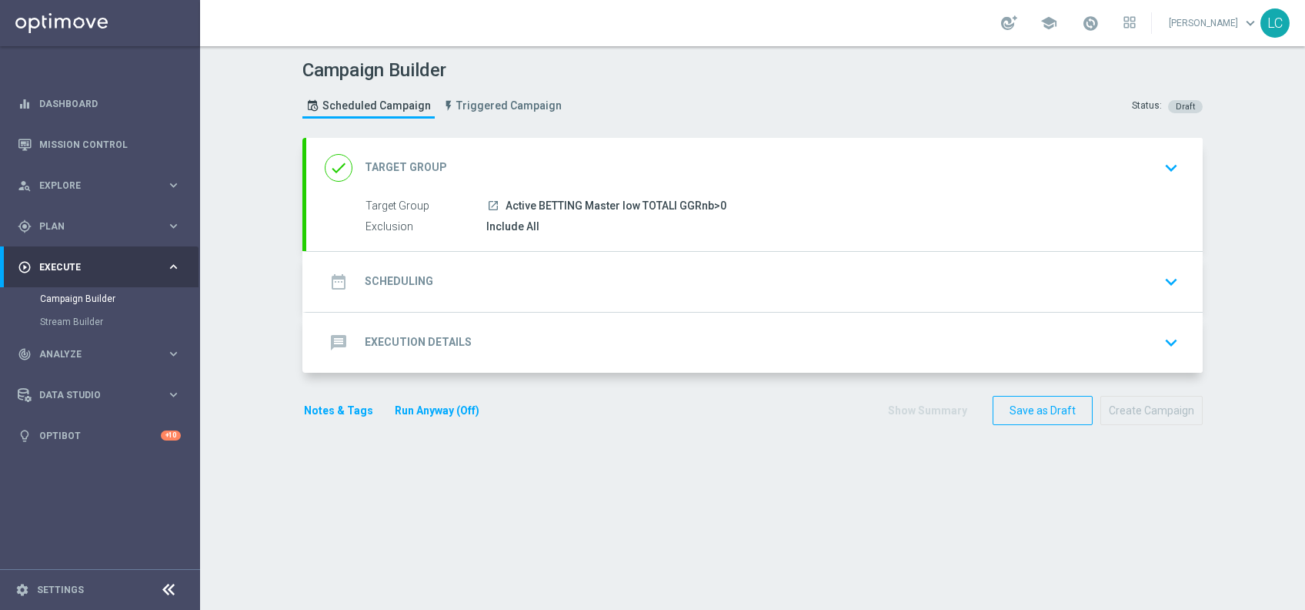
click at [706, 288] on div "date_range Scheduling keyboard_arrow_down" at bounding box center [755, 281] width 860 height 29
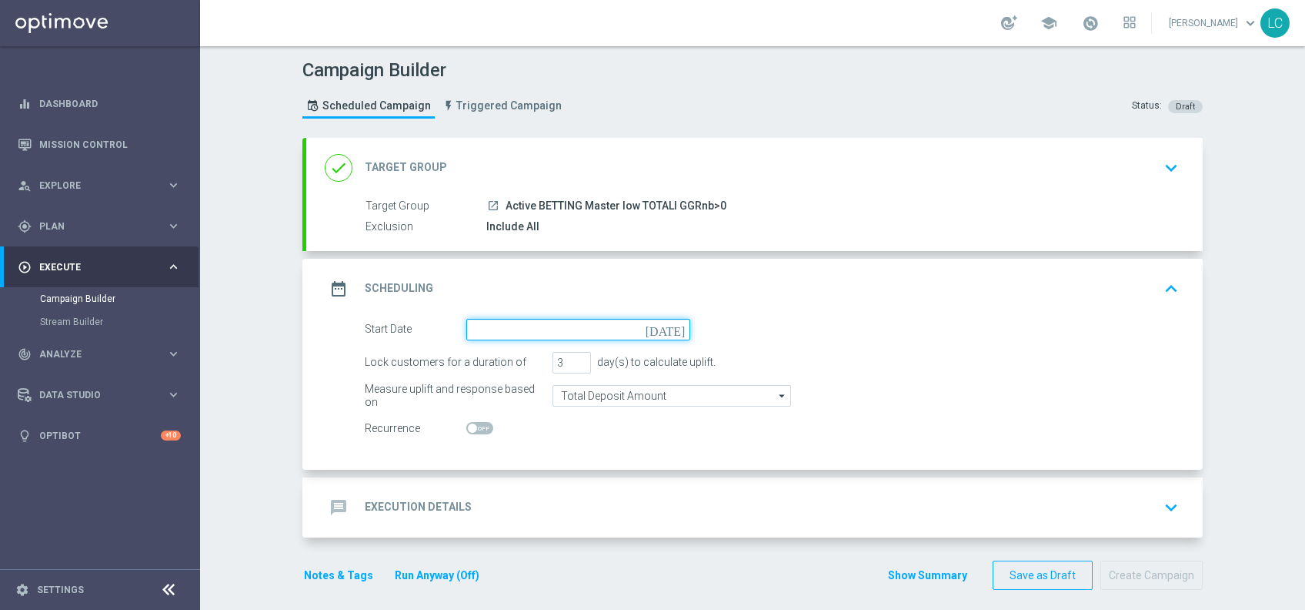
click at [509, 334] on input at bounding box center [578, 330] width 224 height 22
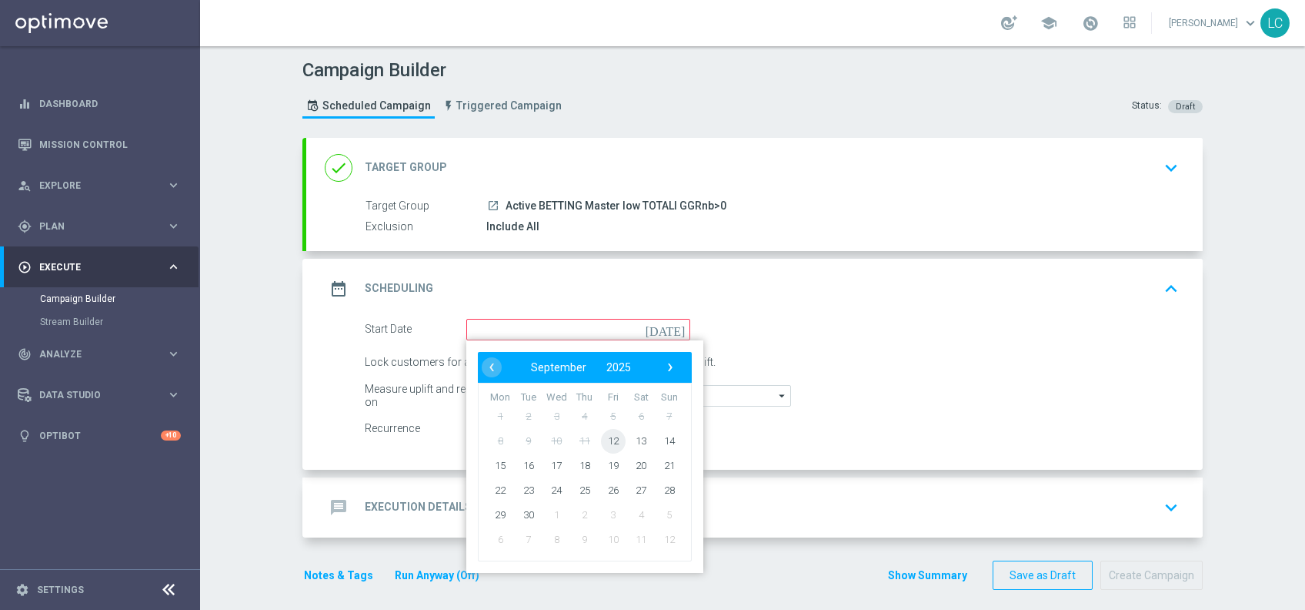
click at [607, 436] on span "12" at bounding box center [613, 440] width 25 height 25
type input "12 Sep 2025"
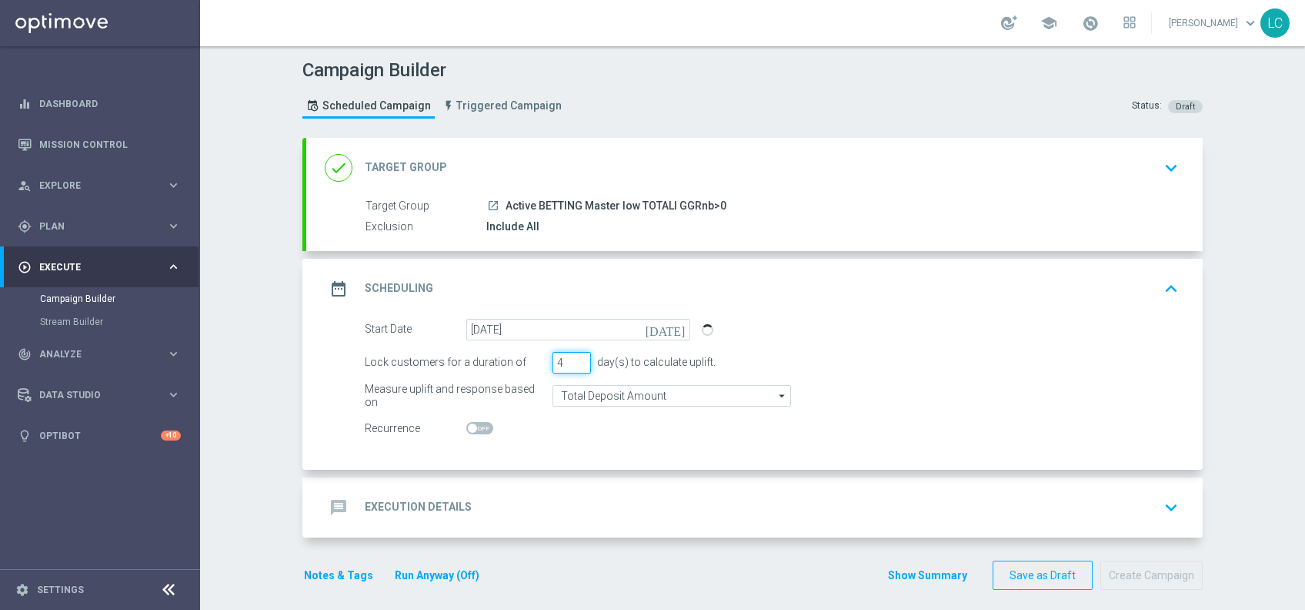
type input "4"
click at [573, 356] on input "4" at bounding box center [572, 363] width 38 height 22
click at [574, 504] on div "message Execution Details keyboard_arrow_down" at bounding box center [755, 507] width 860 height 29
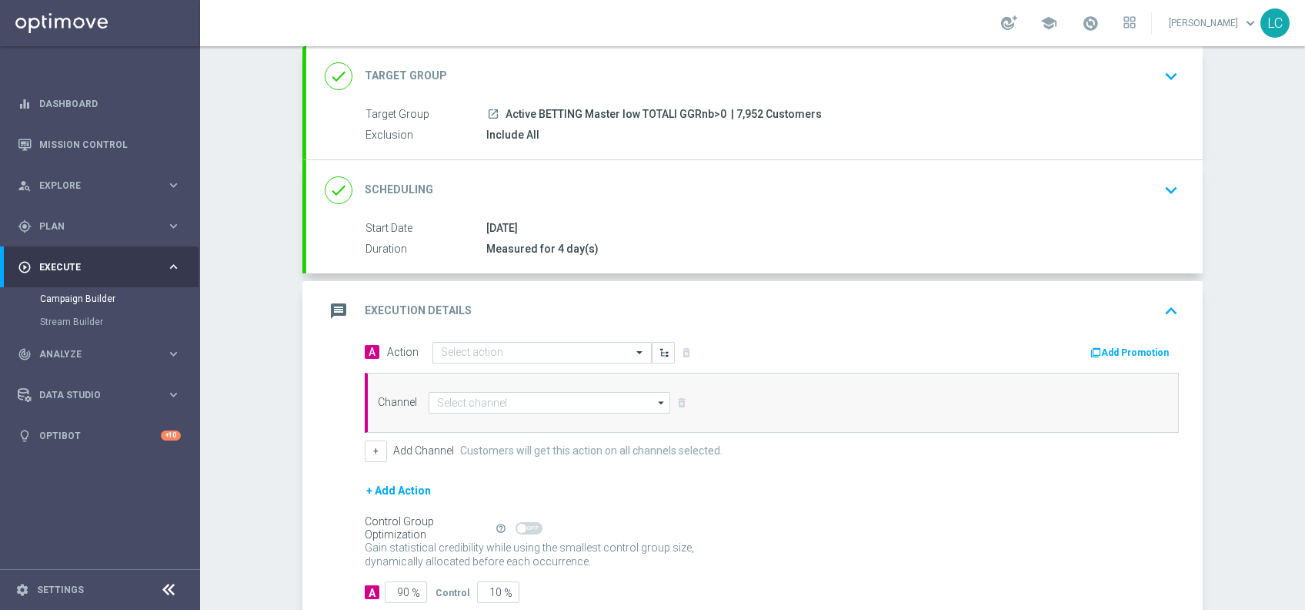
scroll to position [92, 0]
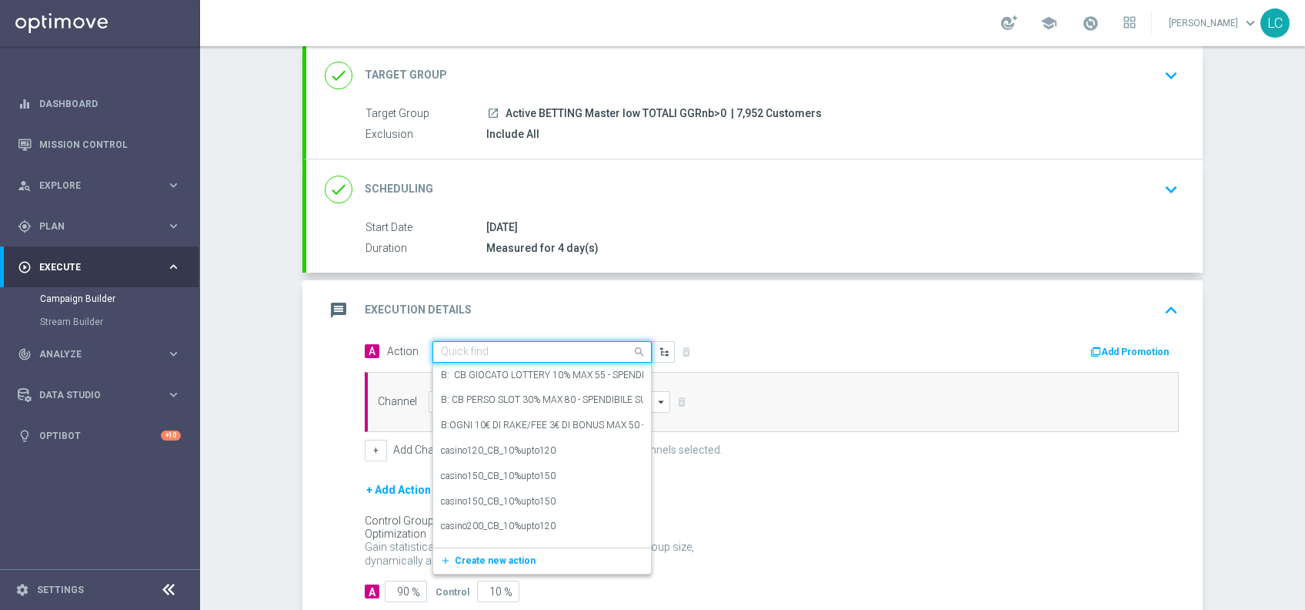
click at [468, 353] on input "text" at bounding box center [527, 352] width 172 height 13
paste input "Deposita almeno 10€ e gioca QEL4 per ricevere il 10% dell'importo giocato sul p…"
type input "Deposita almeno 10€ e gioca QEL4 per ricevere il 10% dell'importo giocato sul p…"
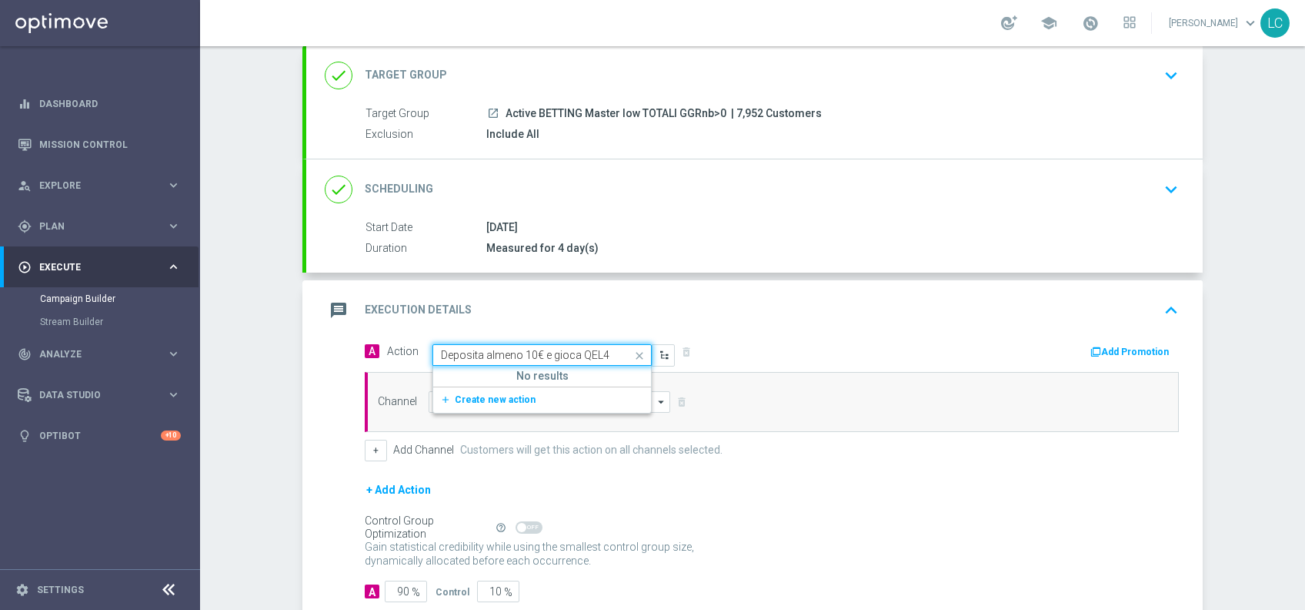
scroll to position [0, 420]
click at [464, 398] on span "Create new action" at bounding box center [495, 399] width 81 height 11
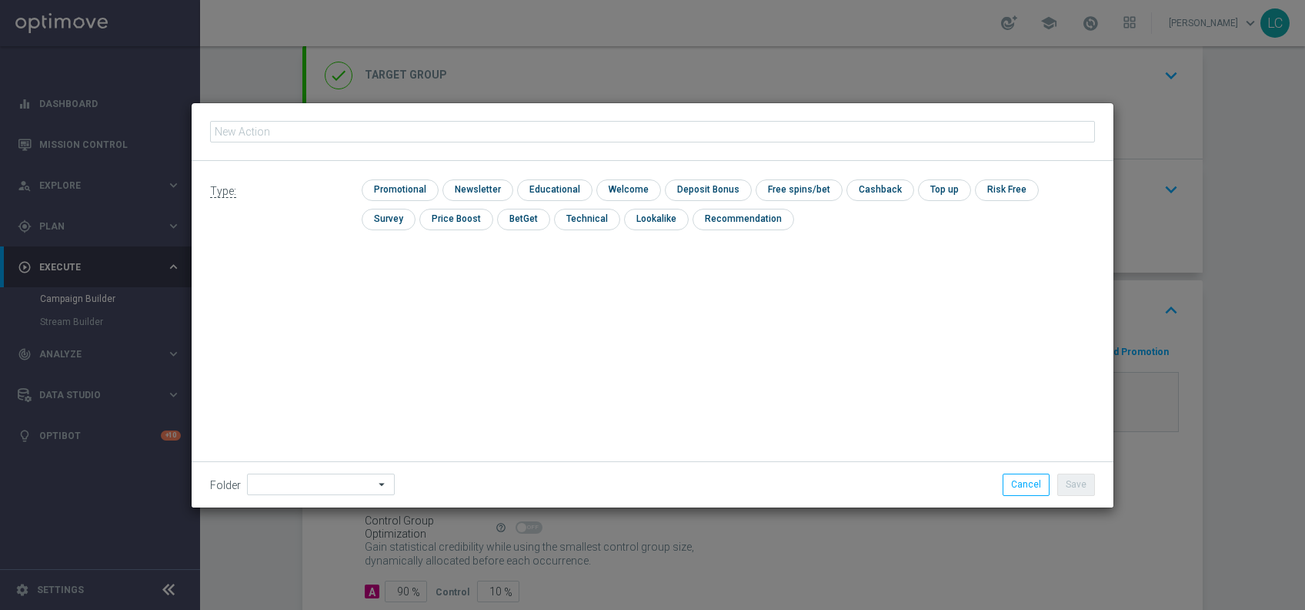
type input "Deposita almeno 10€ e gioca QEL4 per ricevere il 10% dell'importo giocato sul p…"
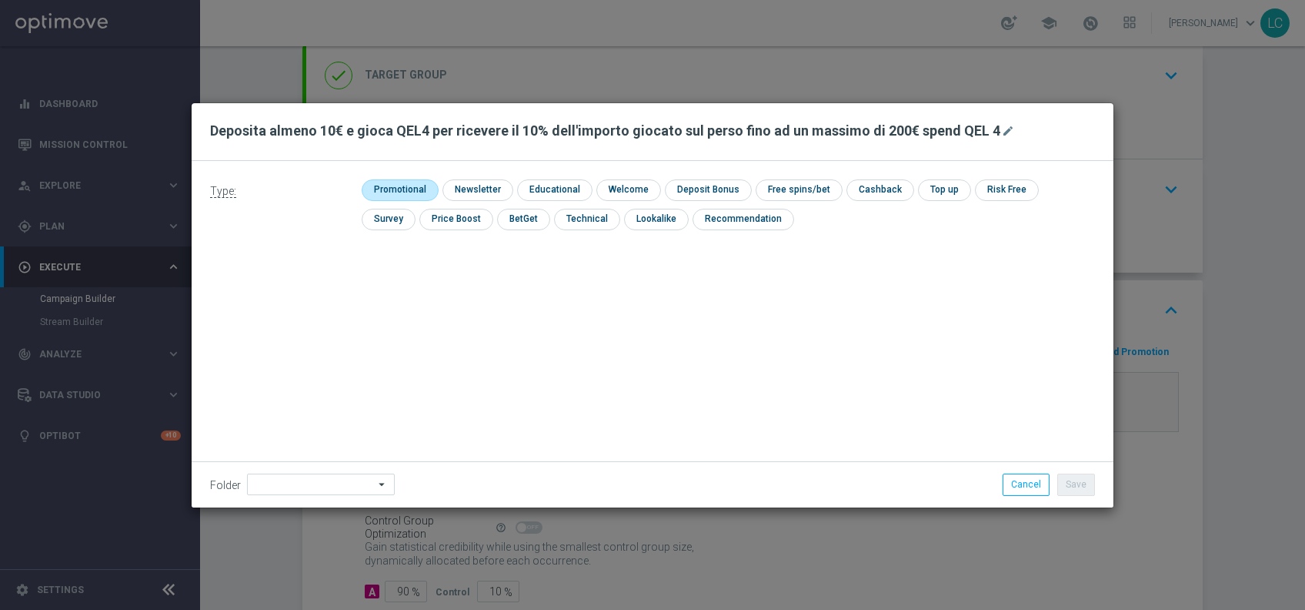
click at [393, 182] on input "checkbox" at bounding box center [398, 189] width 73 height 21
checkbox input "true"
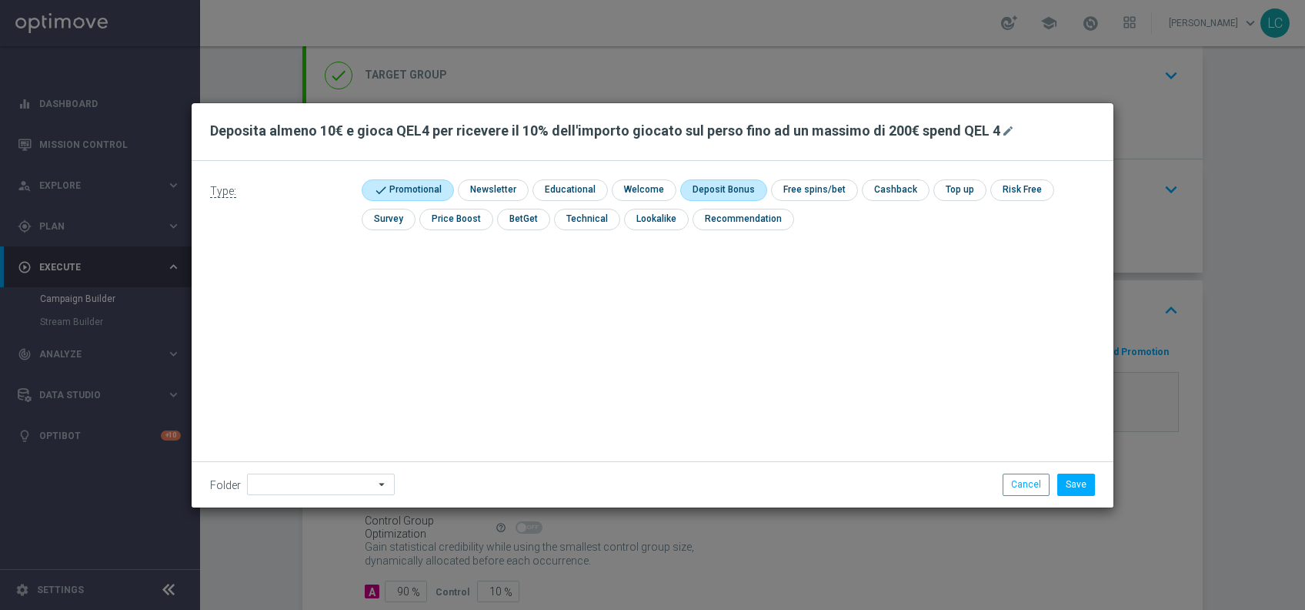
click at [711, 186] on input "checkbox" at bounding box center [721, 189] width 82 height 21
checkbox input "true"
click at [882, 185] on input "checkbox" at bounding box center [910, 189] width 65 height 21
checkbox input "true"
click at [1090, 488] on button "Save" at bounding box center [1077, 484] width 38 height 22
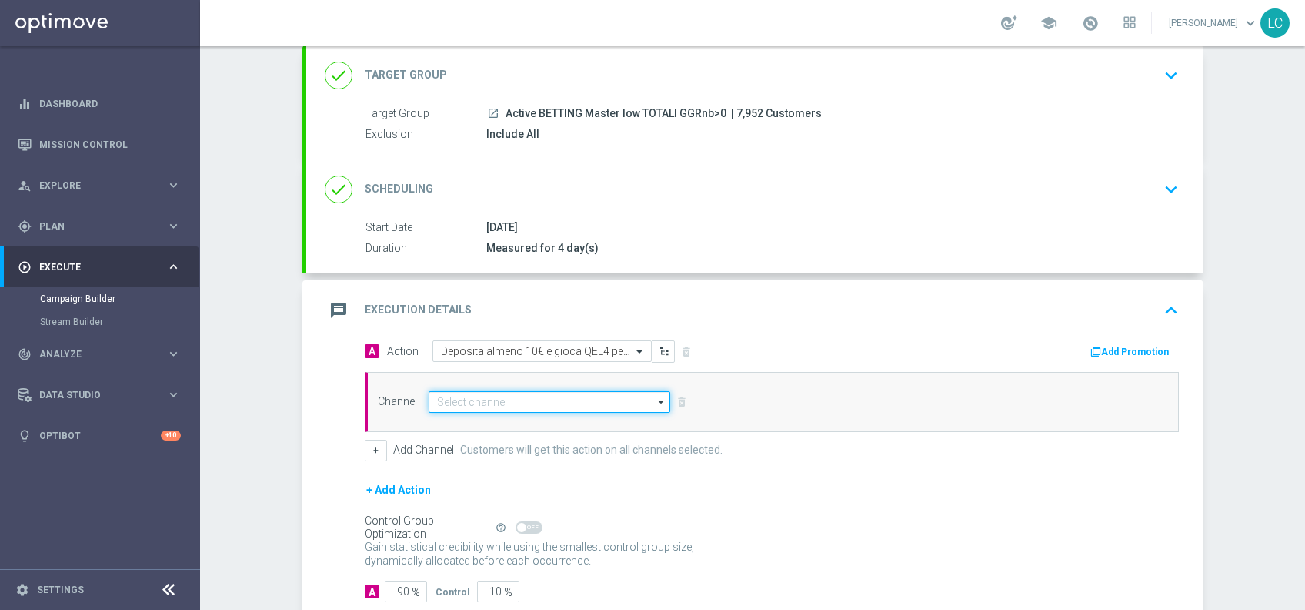
click at [575, 399] on input at bounding box center [550, 402] width 242 height 22
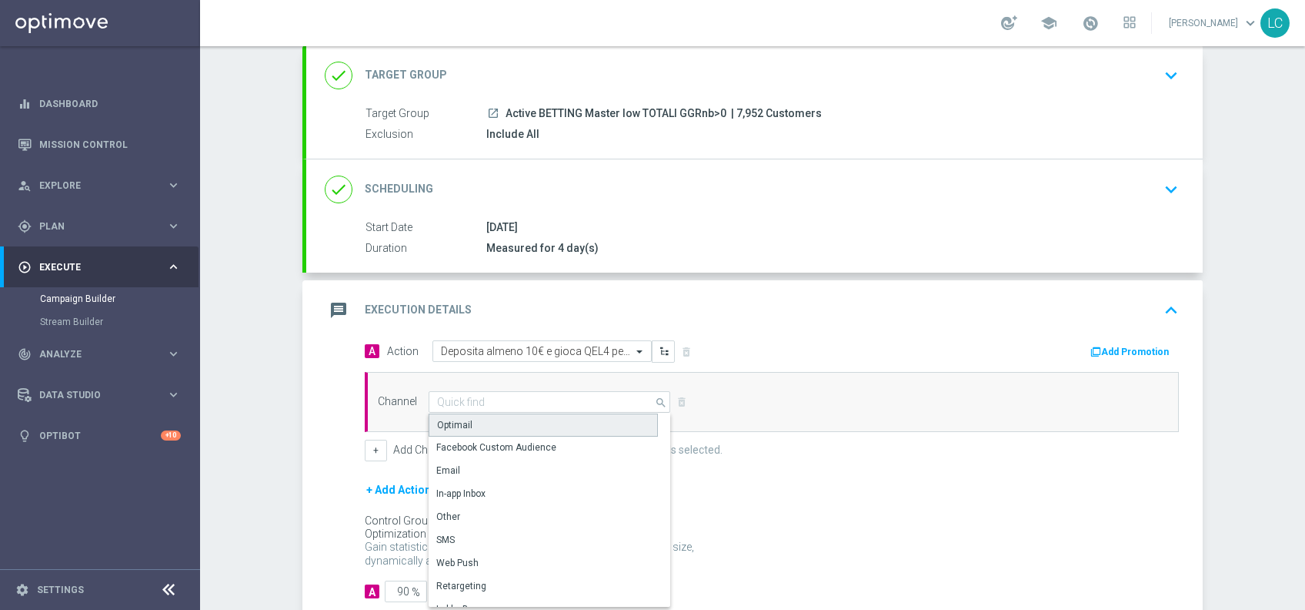
click at [513, 426] on div "Optimail" at bounding box center [543, 424] width 229 height 23
type input "Optimail"
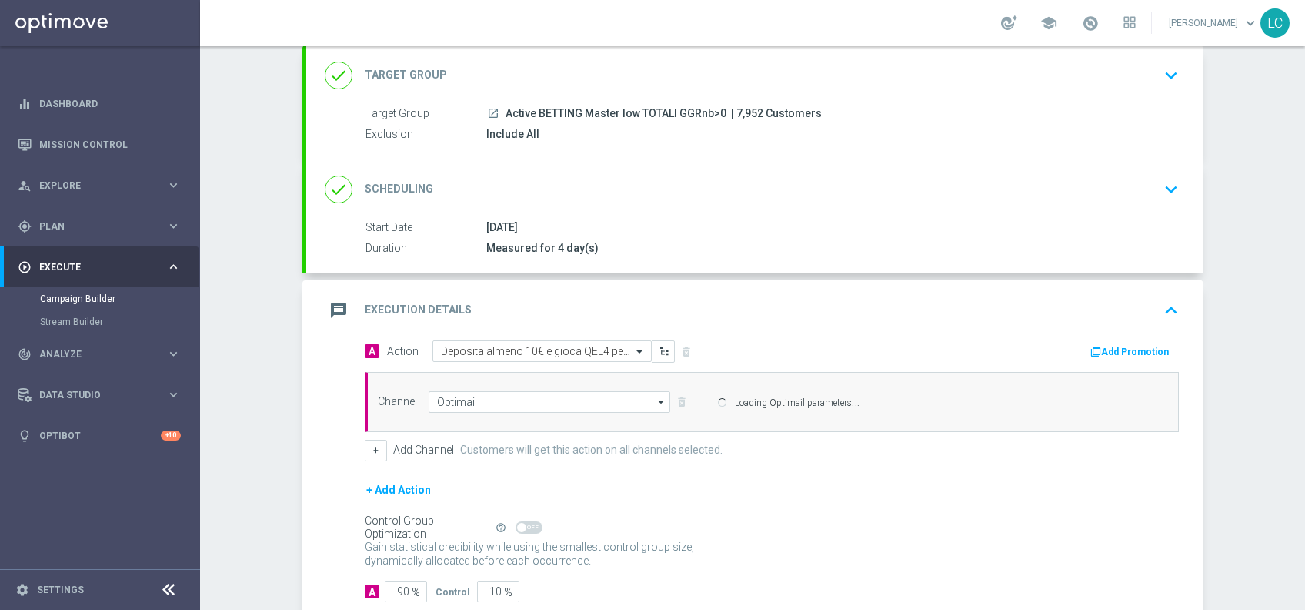
scroll to position [179, 0]
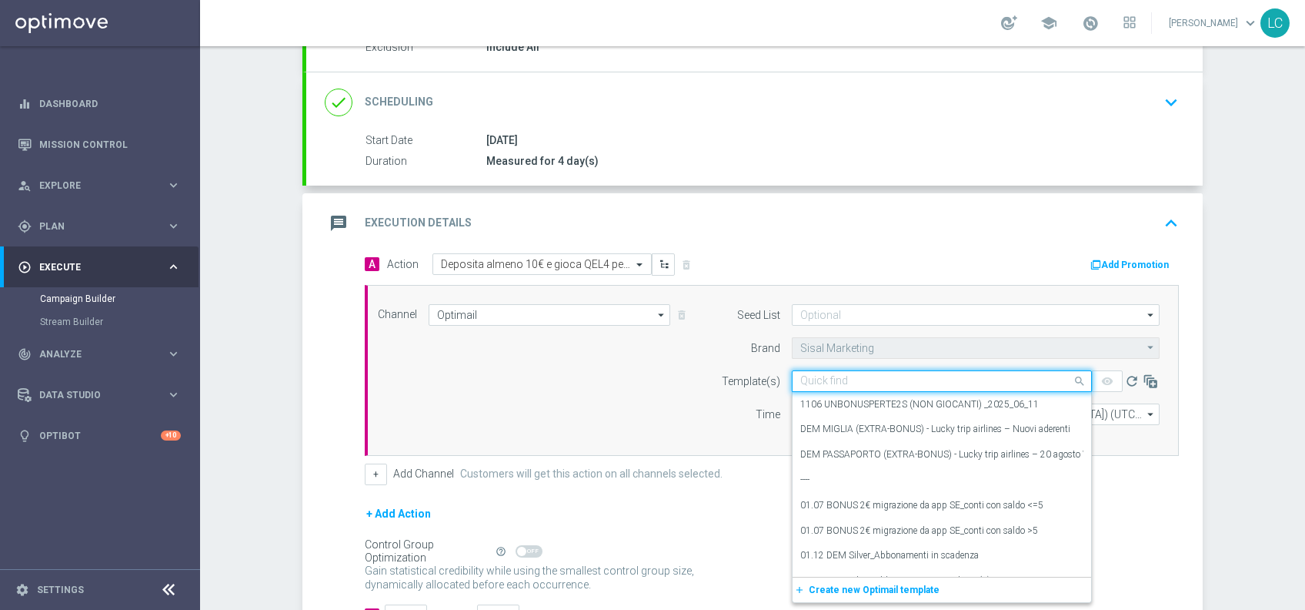
click at [898, 384] on input "text" at bounding box center [927, 381] width 252 height 13
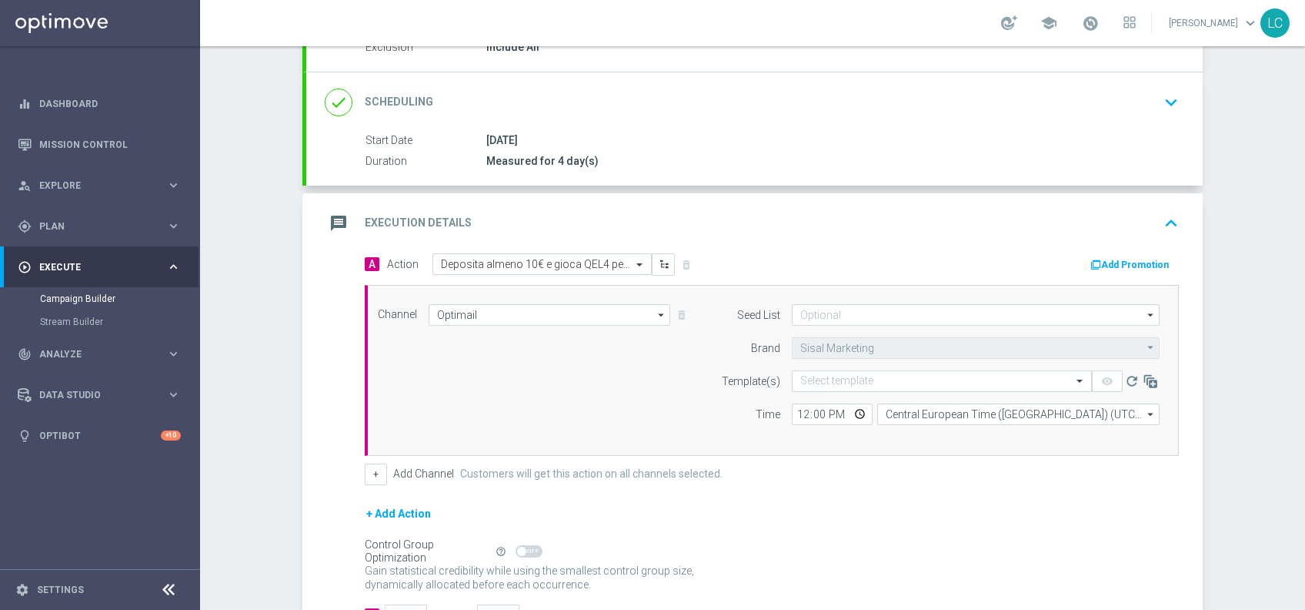
click at [756, 414] on label "Time" at bounding box center [768, 414] width 25 height 13
click at [792, 413] on input "12:00" at bounding box center [832, 414] width 81 height 22
type input "17:30"
click at [879, 379] on input "text" at bounding box center [927, 381] width 252 height 13
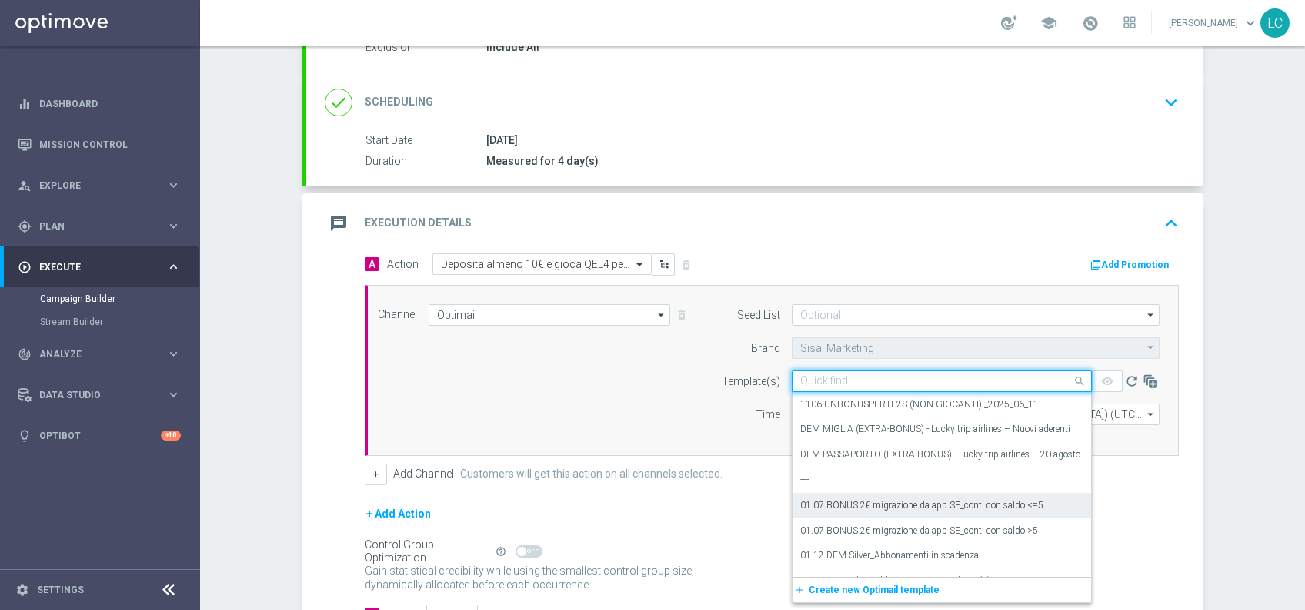
paste input "SPORTDEPCB1209"
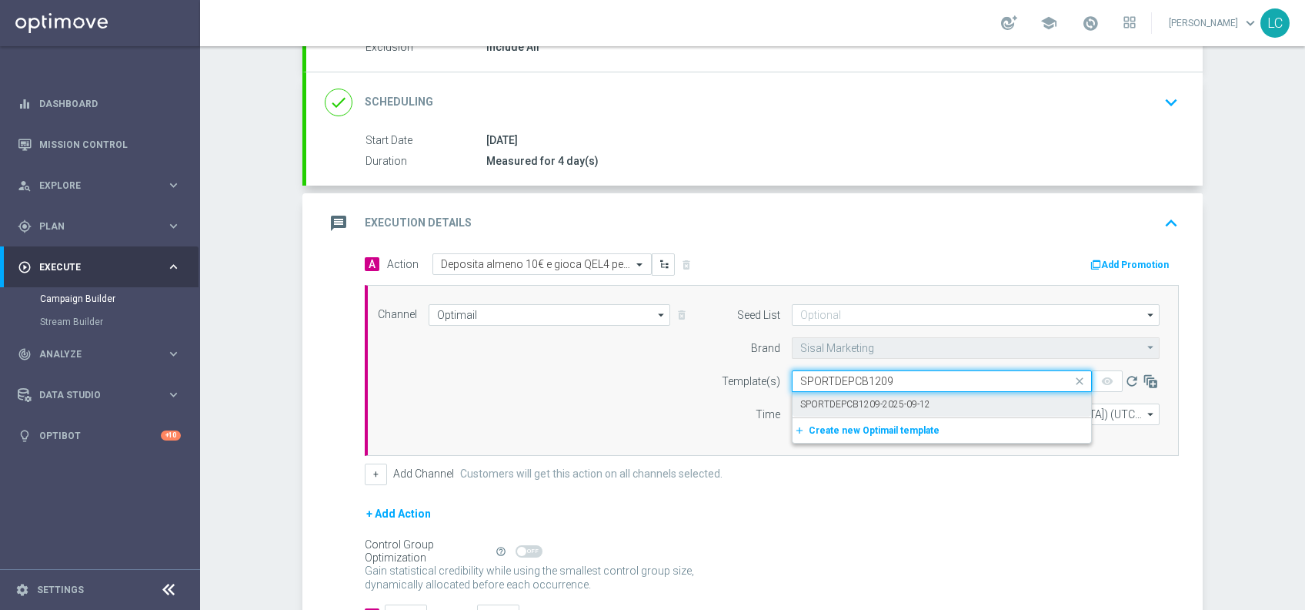
click at [855, 407] on label "SPORTDEPCB1209-2025-09-12" at bounding box center [866, 404] width 130 height 13
type input "SPORTDEPCB1209"
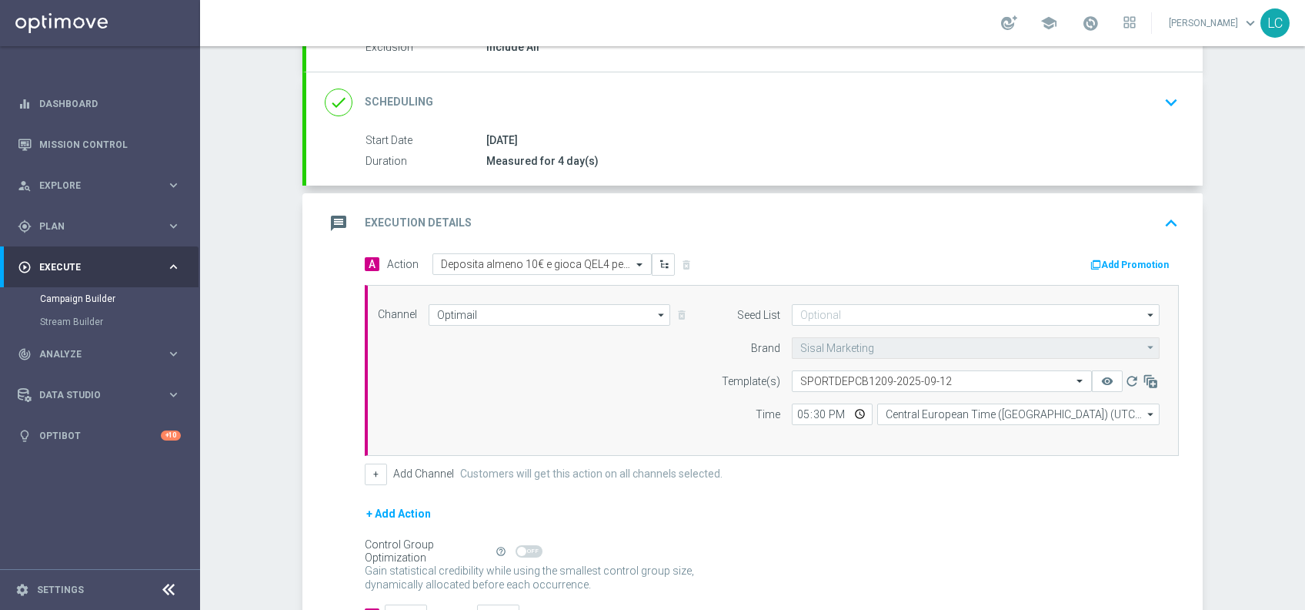
click at [1138, 262] on button "Add Promotion" at bounding box center [1131, 264] width 85 height 17
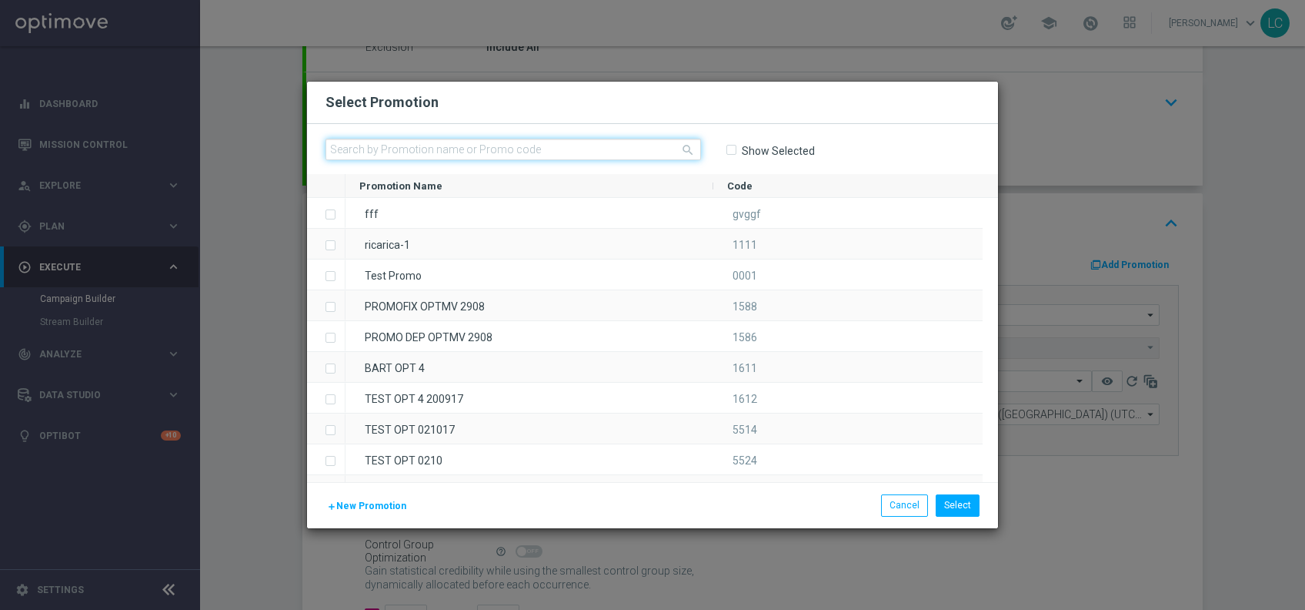
click at [617, 157] on input "text" at bounding box center [514, 150] width 376 height 22
paste input "SPORTDEPCB1209"
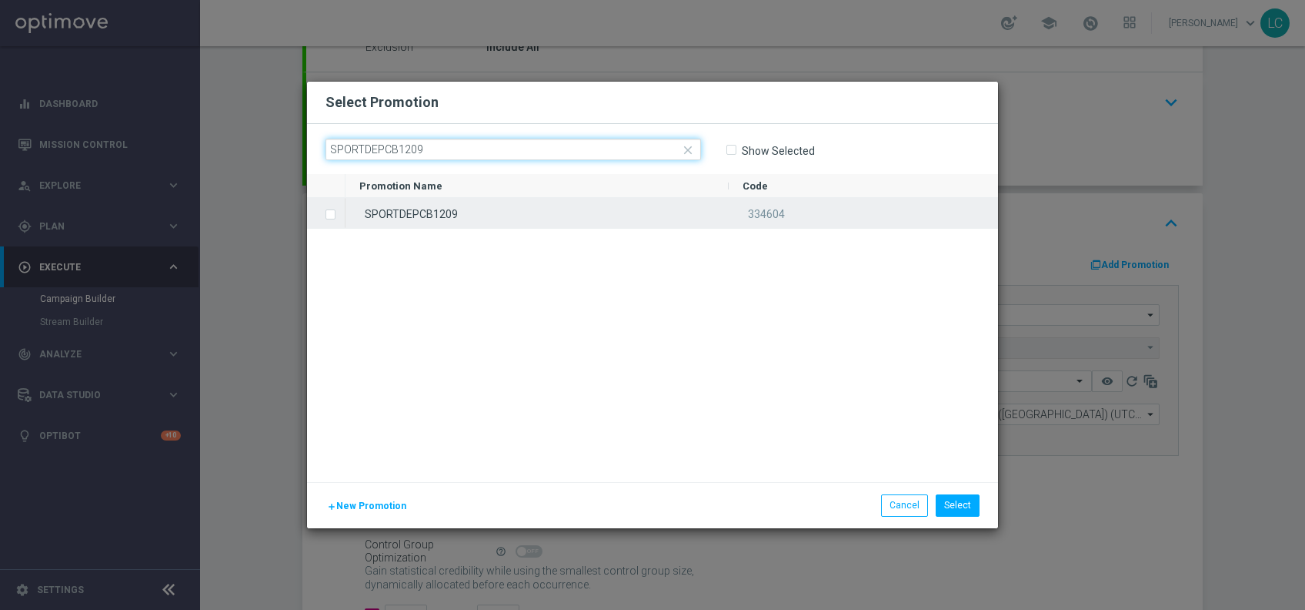
type input "SPORTDEPCB1209"
click at [488, 209] on div "SPORTDEPCB1209" at bounding box center [537, 213] width 383 height 30
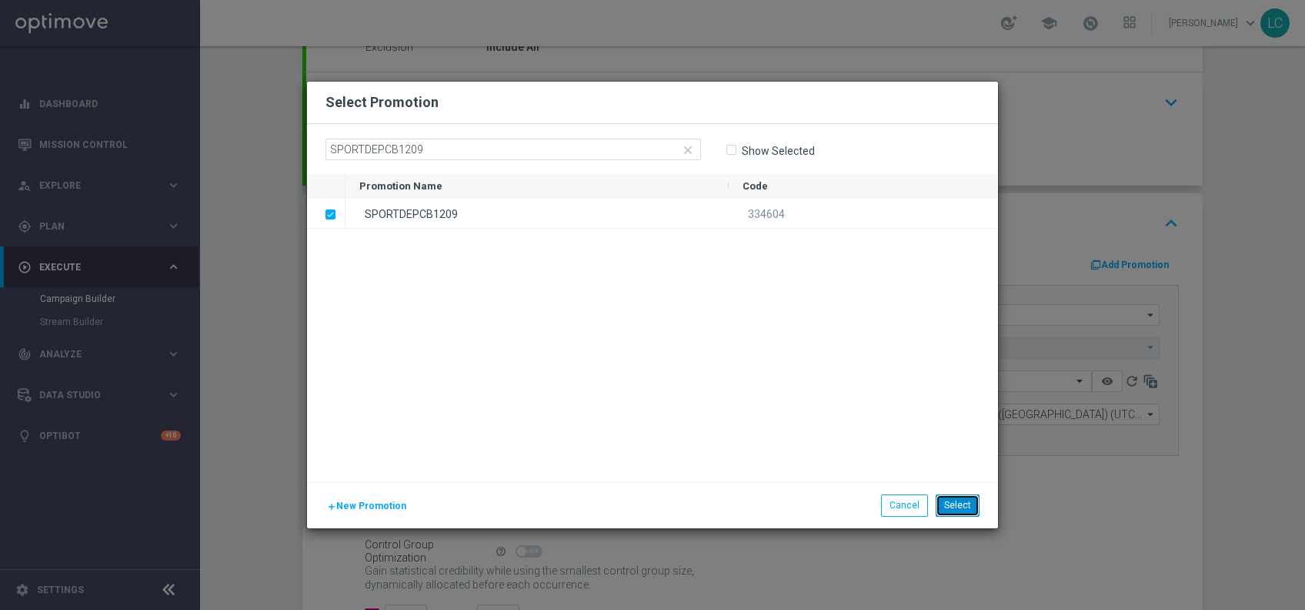
click at [964, 509] on button "Select" at bounding box center [958, 505] width 44 height 22
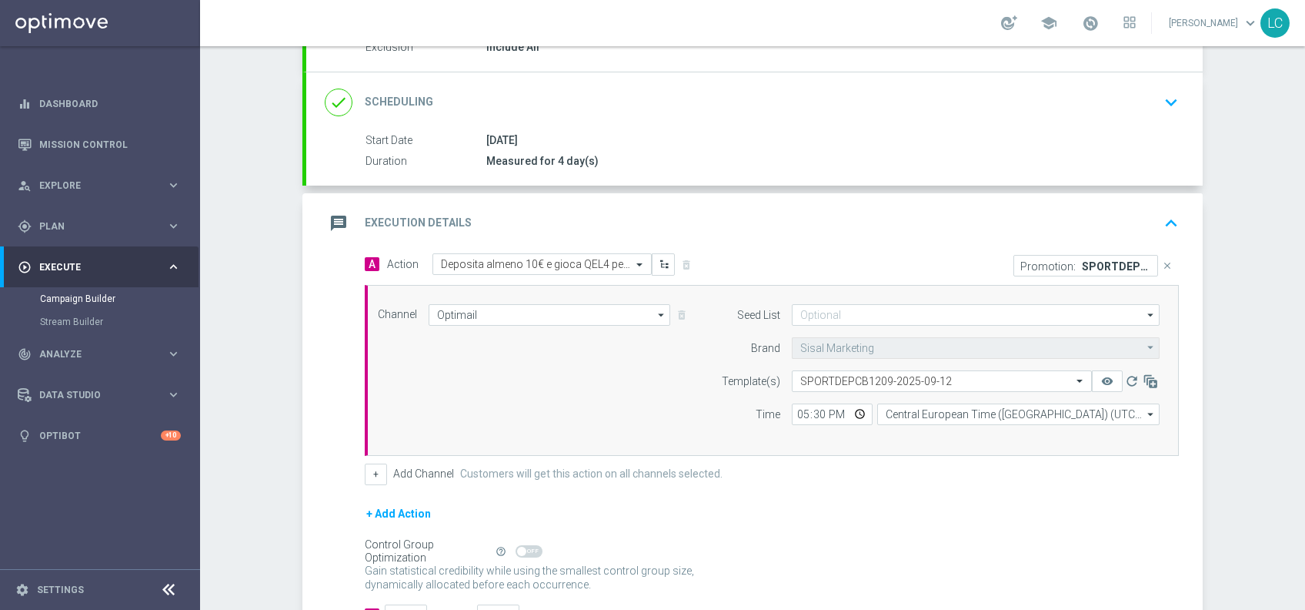
click at [1161, 219] on icon "keyboard_arrow_up" at bounding box center [1171, 223] width 23 height 23
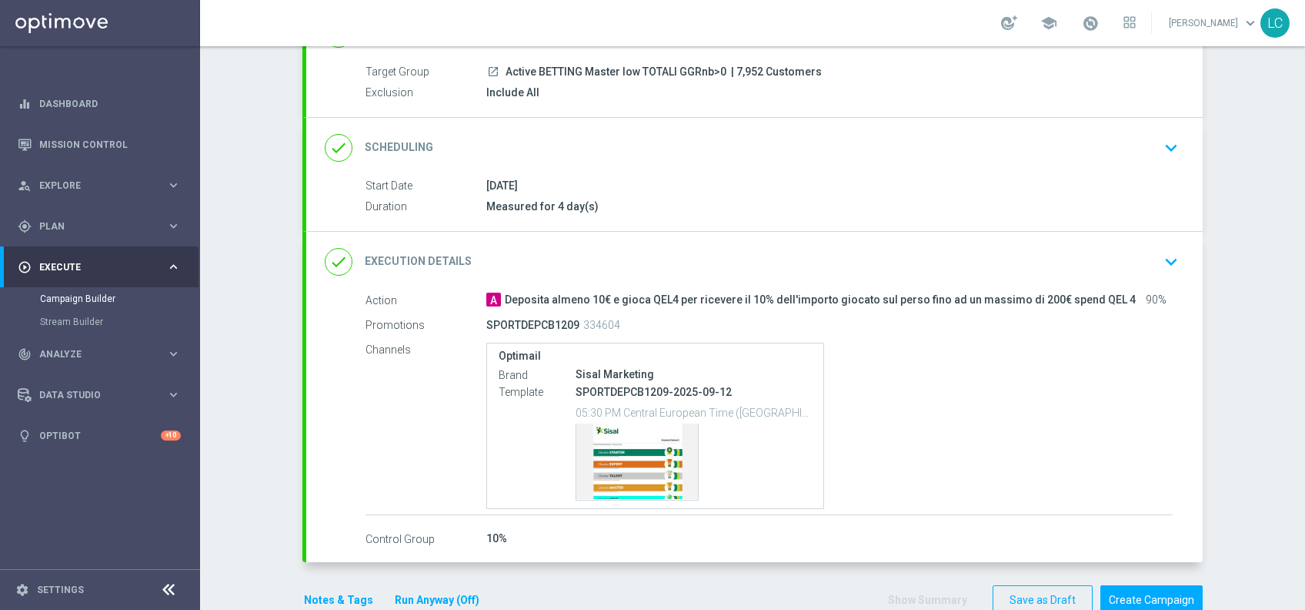
scroll to position [168, 0]
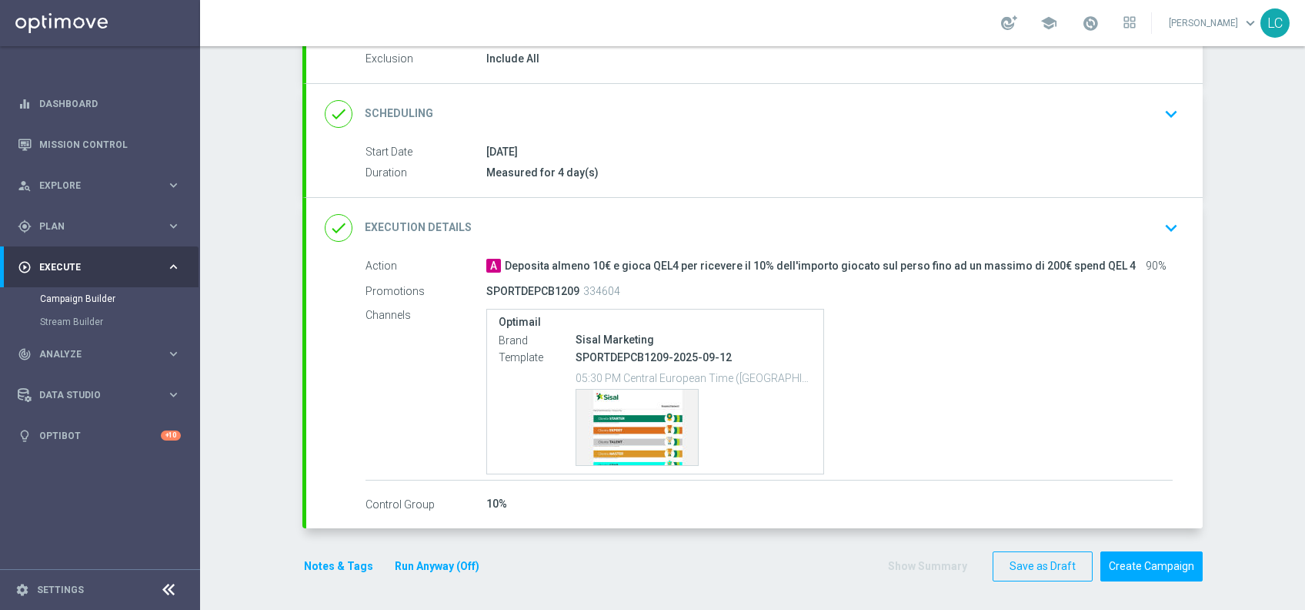
click at [334, 561] on button "Notes & Tags" at bounding box center [339, 566] width 72 height 19
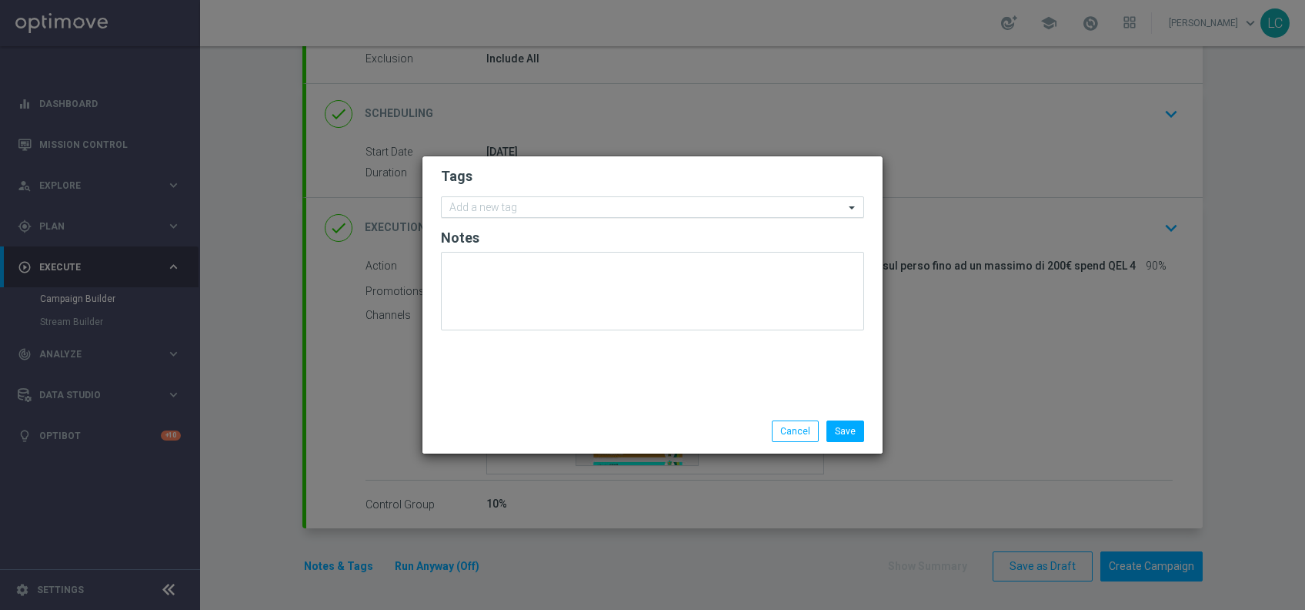
click at [556, 209] on input "text" at bounding box center [647, 208] width 395 height 13
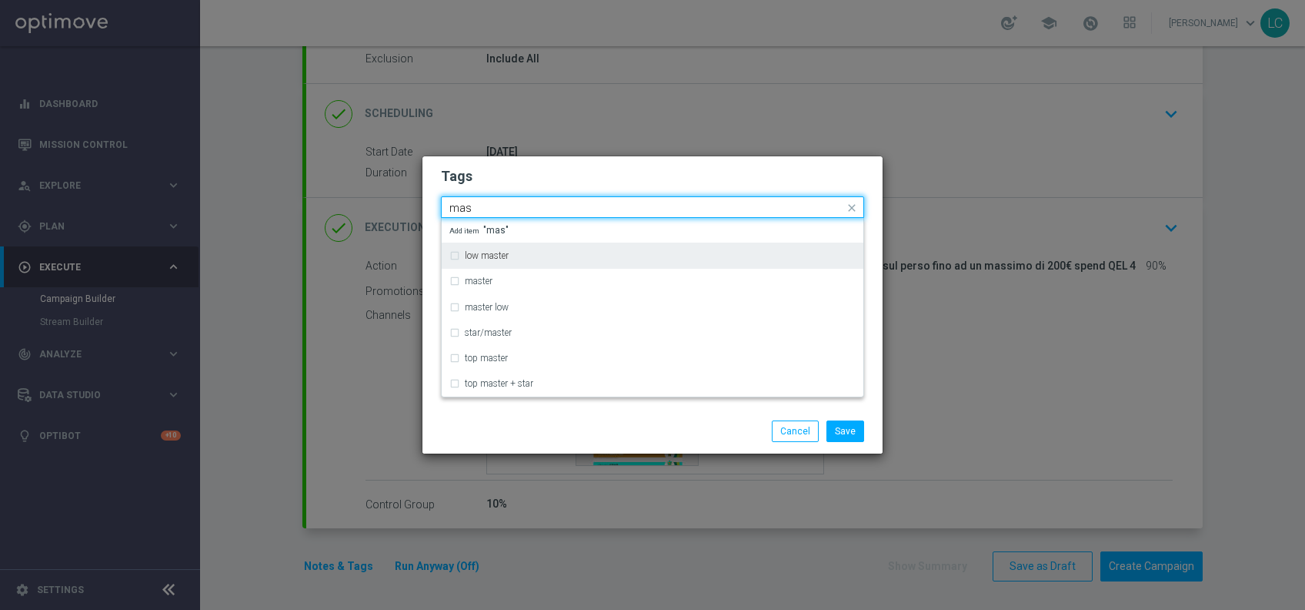
click at [491, 246] on div "low master" at bounding box center [653, 255] width 406 height 25
type input "mas"
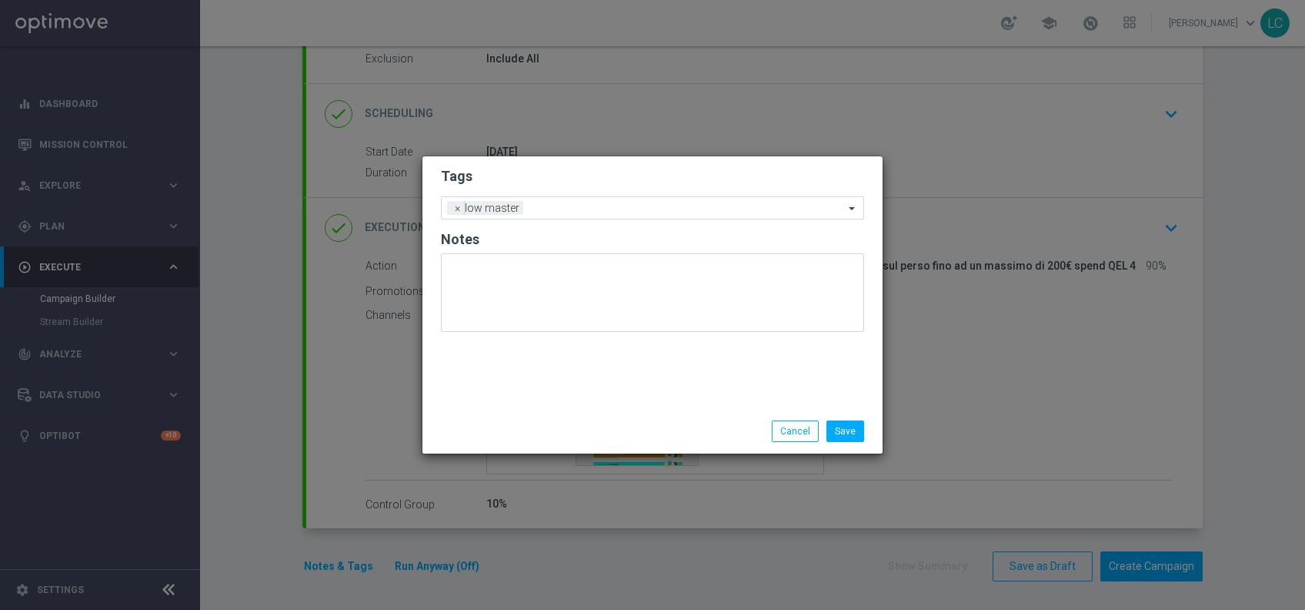
click at [611, 173] on h2 "Tags" at bounding box center [652, 176] width 423 height 18
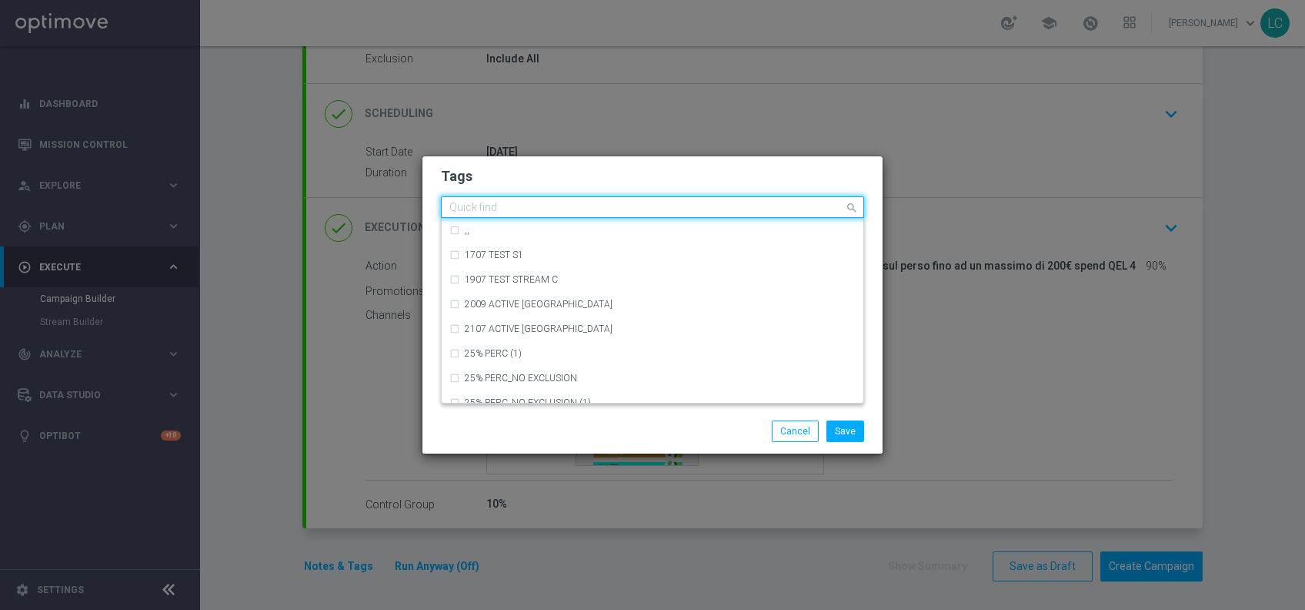
click at [646, 217] on div "Quick find × low master" at bounding box center [652, 207] width 423 height 22
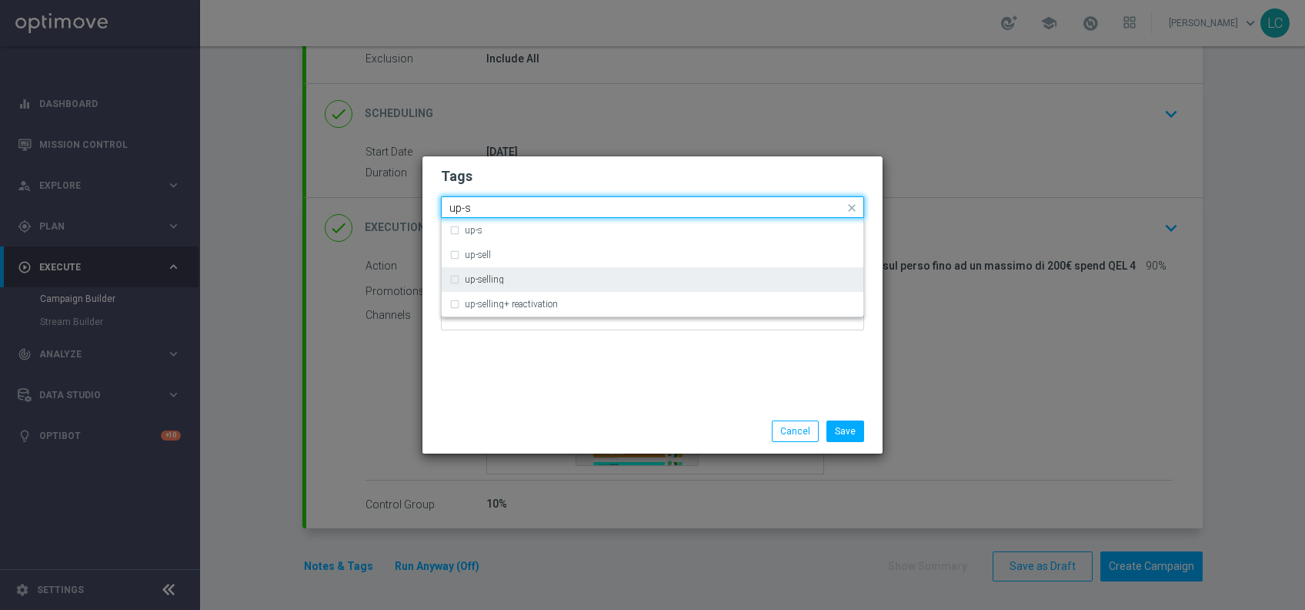
click at [583, 272] on div "up-selling" at bounding box center [653, 279] width 406 height 25
type input "up-s"
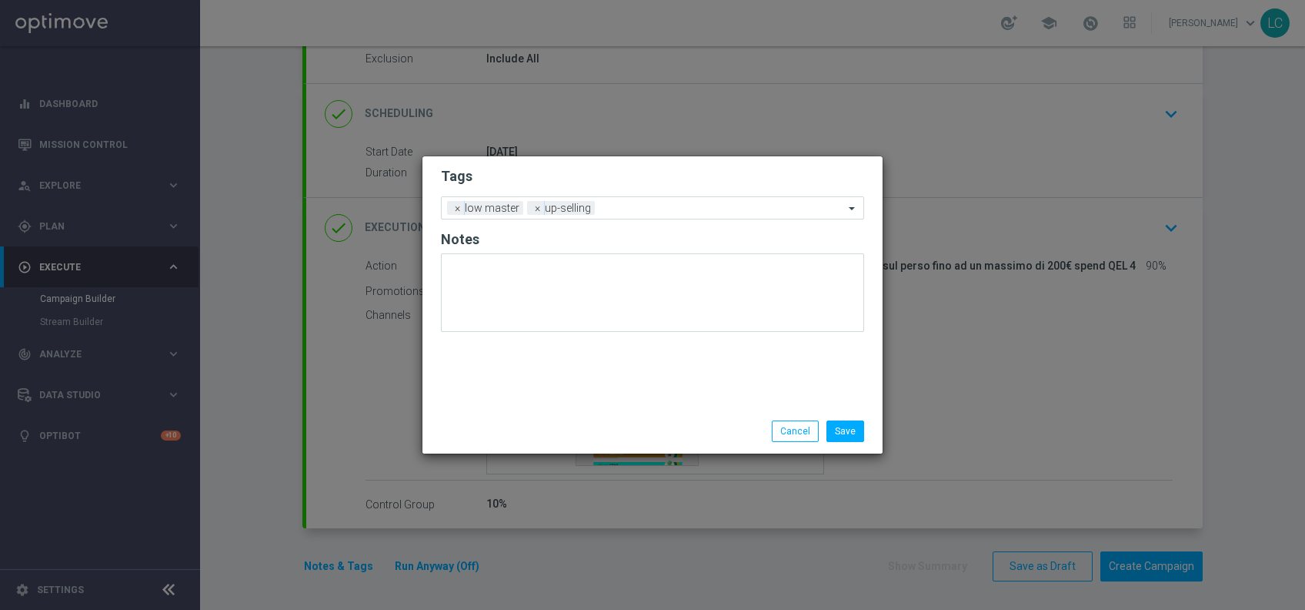
click at [649, 177] on h2 "Tags" at bounding box center [652, 176] width 423 height 18
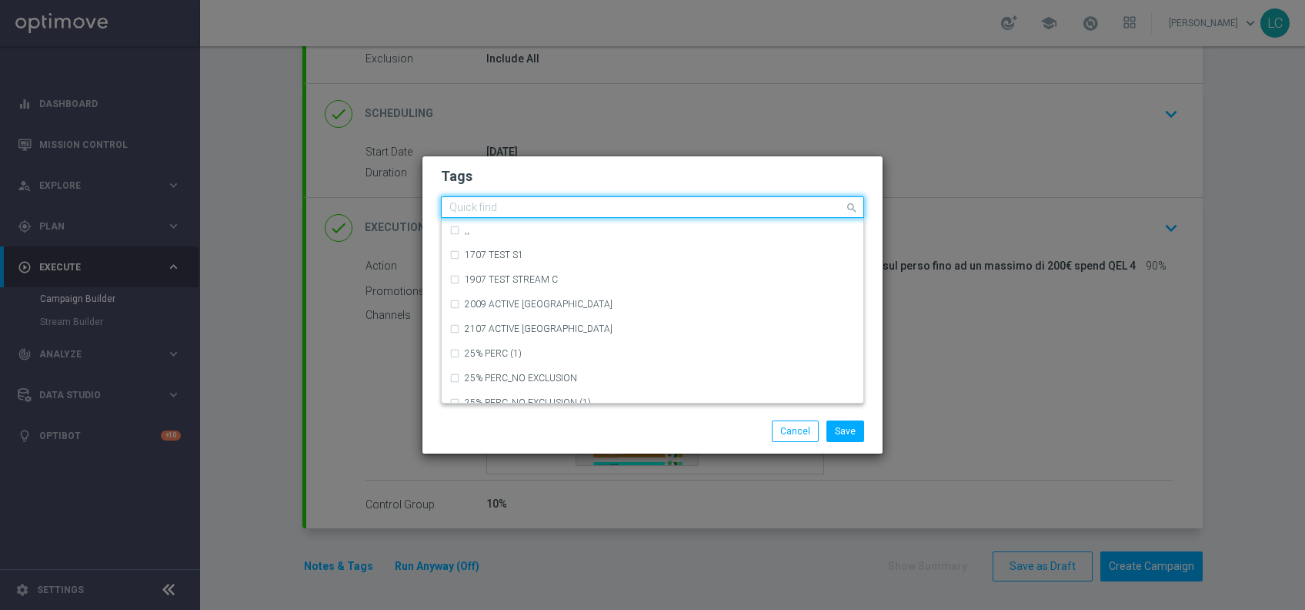
click at [663, 214] on input "text" at bounding box center [647, 208] width 395 height 13
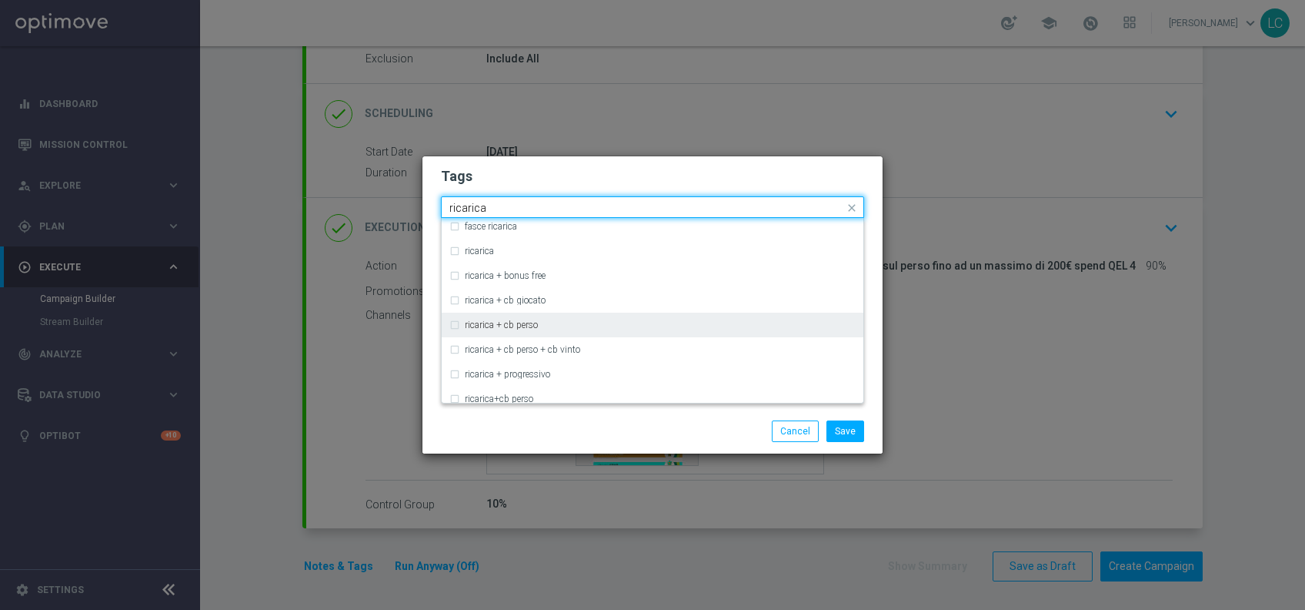
scroll to position [498, 0]
click at [506, 320] on label "ricarica + cb perso" at bounding box center [501, 323] width 73 height 9
type input "ricarica"
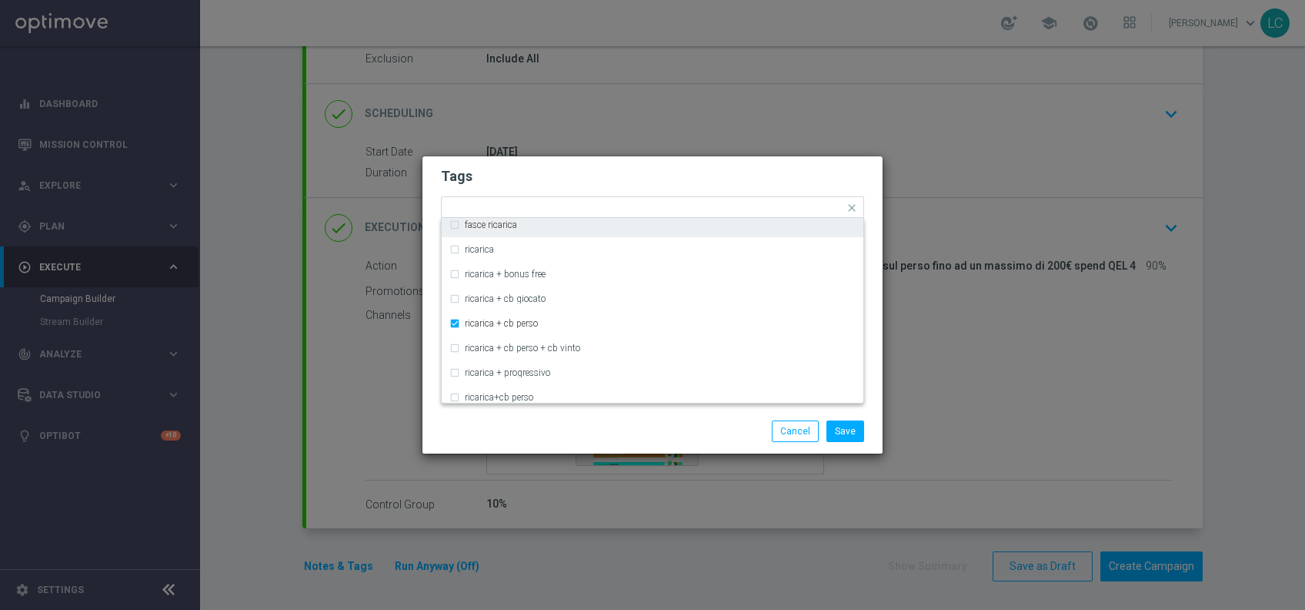
click at [616, 186] on form "Tags Quick find × low master × up-selling × ricarica + cb perso cb ricarica + c…" at bounding box center [652, 252] width 423 height 179
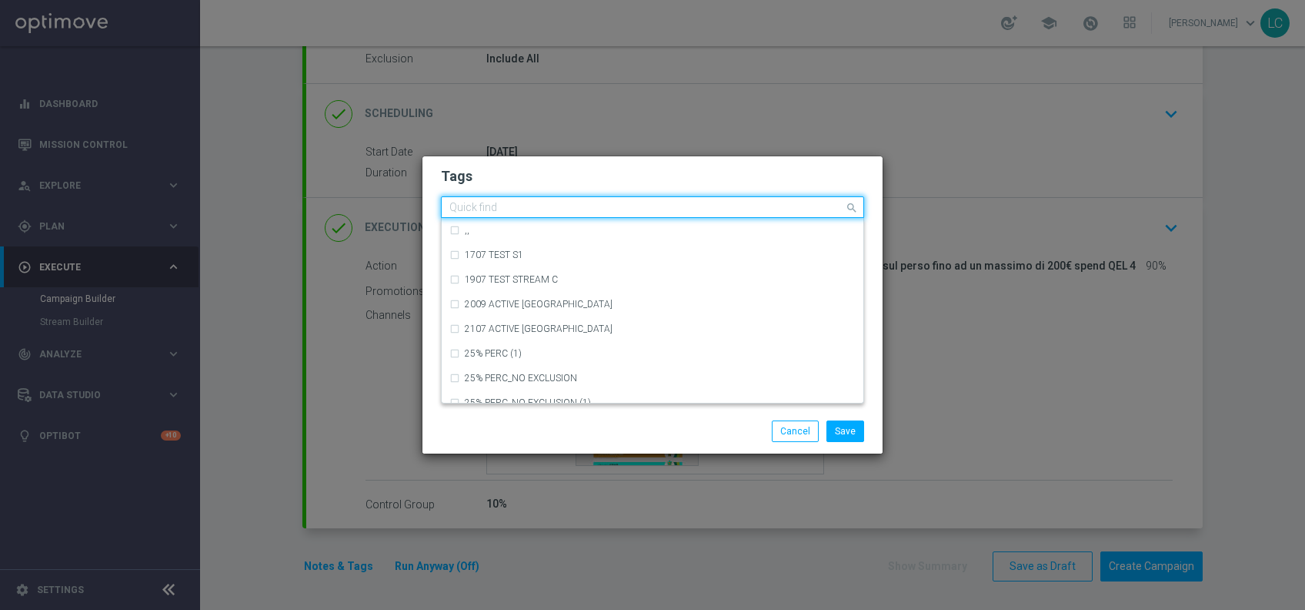
click at [744, 209] on input "text" at bounding box center [647, 208] width 395 height 13
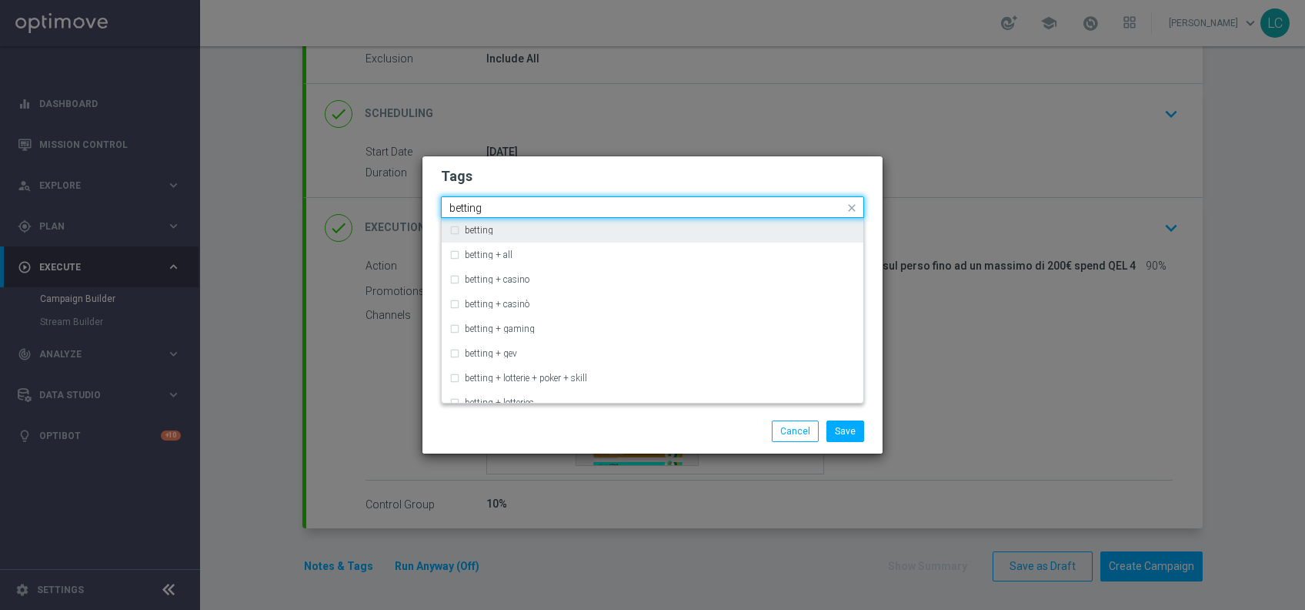
click at [569, 217] on div "Quick find × low master × up-selling × ricarica + cb perso betting" at bounding box center [652, 207] width 423 height 22
click at [564, 224] on div "betting" at bounding box center [653, 230] width 406 height 25
type input "betting"
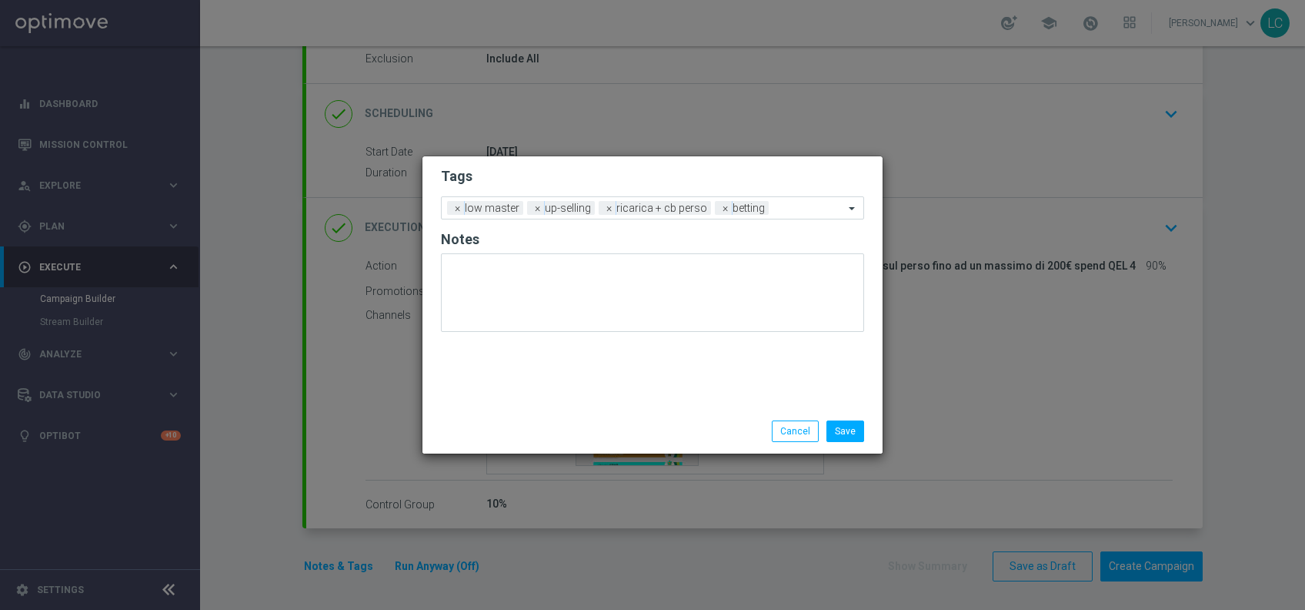
click at [585, 169] on h2 "Tags" at bounding box center [652, 176] width 423 height 18
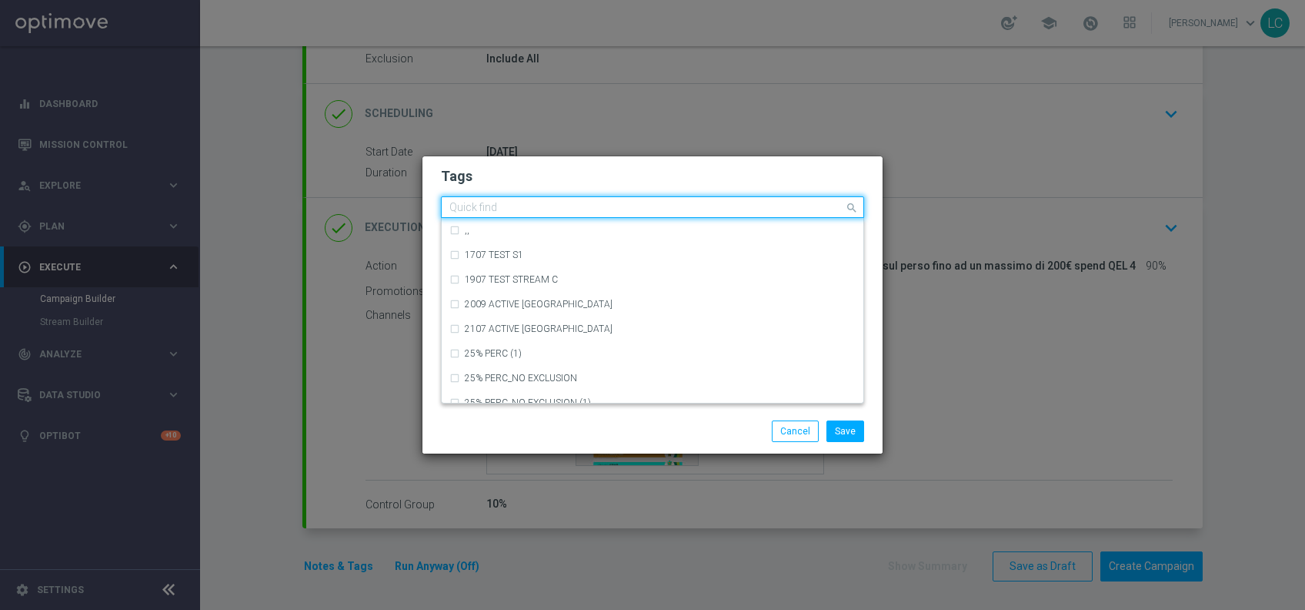
click at [818, 204] on input "text" at bounding box center [647, 208] width 395 height 13
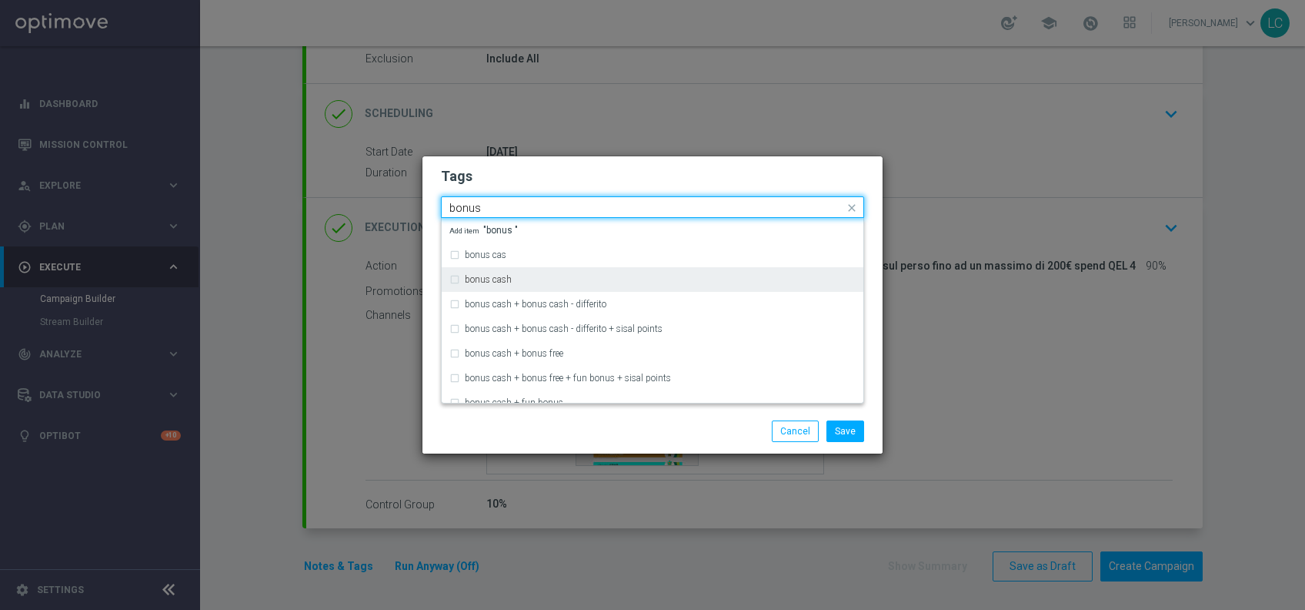
click at [579, 275] on div "bonus cash" at bounding box center [660, 279] width 391 height 9
type input "bonus"
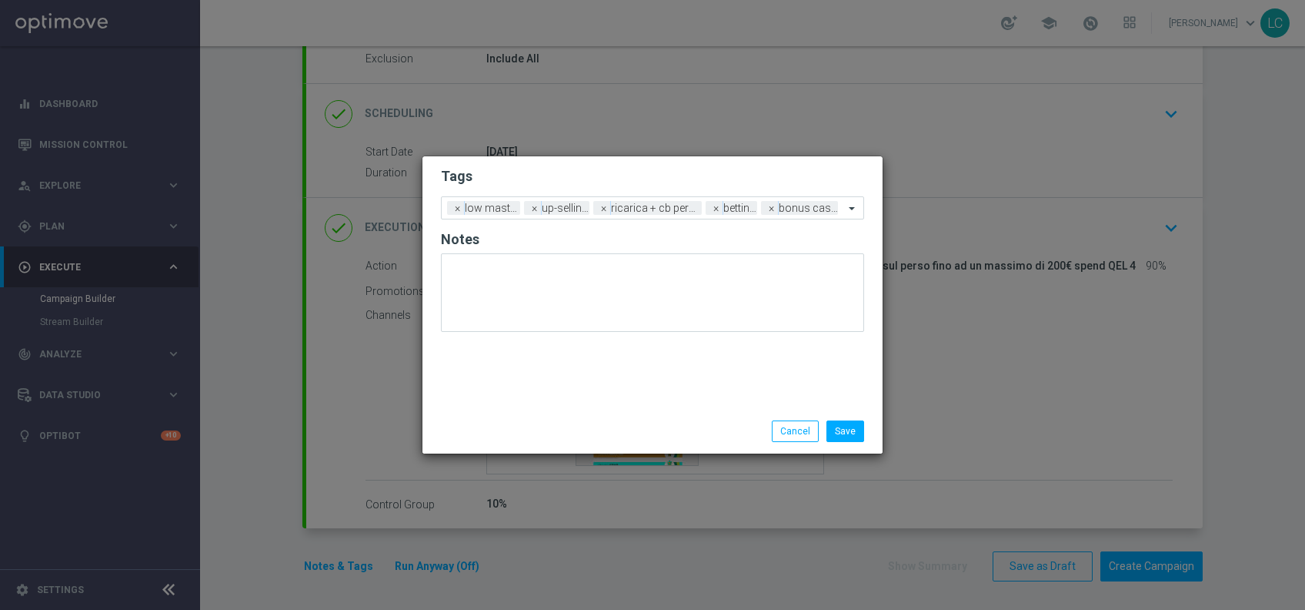
click at [717, 166] on form "Tags Add a new tag × low master × up-selling × ricarica + cb perso × betting × …" at bounding box center [652, 253] width 423 height 180
click at [855, 436] on button "Save" at bounding box center [846, 431] width 38 height 22
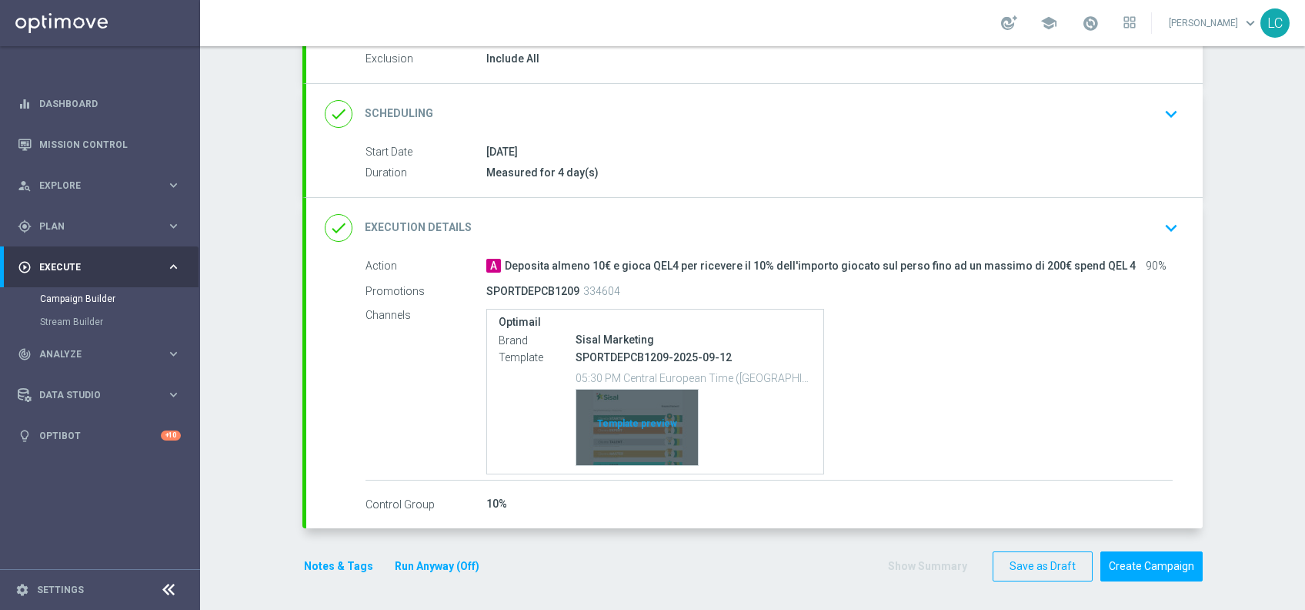
click at [615, 432] on div "Template preview" at bounding box center [638, 426] width 122 height 75
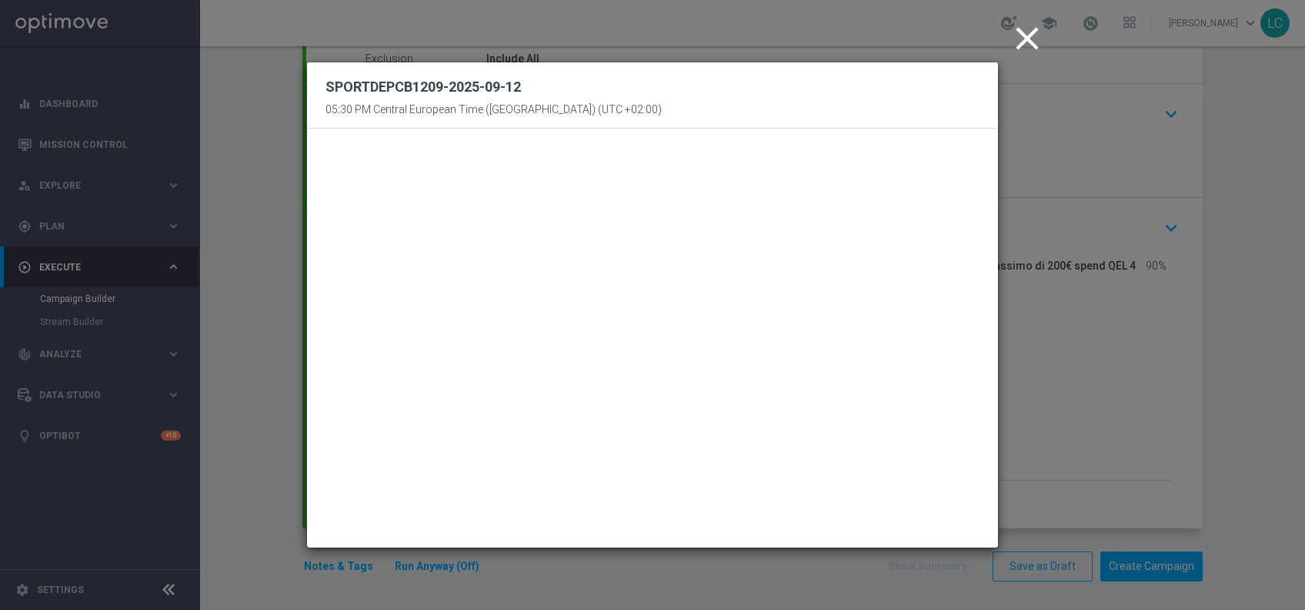
click at [1026, 43] on icon "close" at bounding box center [1027, 38] width 38 height 38
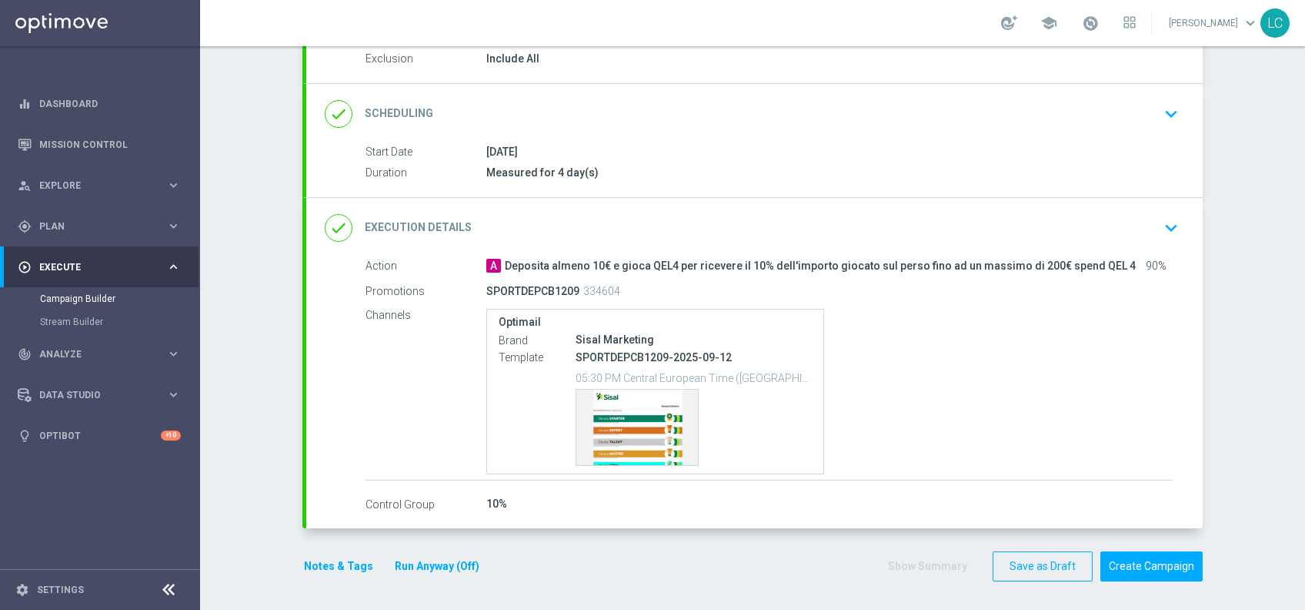
click at [314, 563] on button "Notes & Tags" at bounding box center [339, 566] width 72 height 19
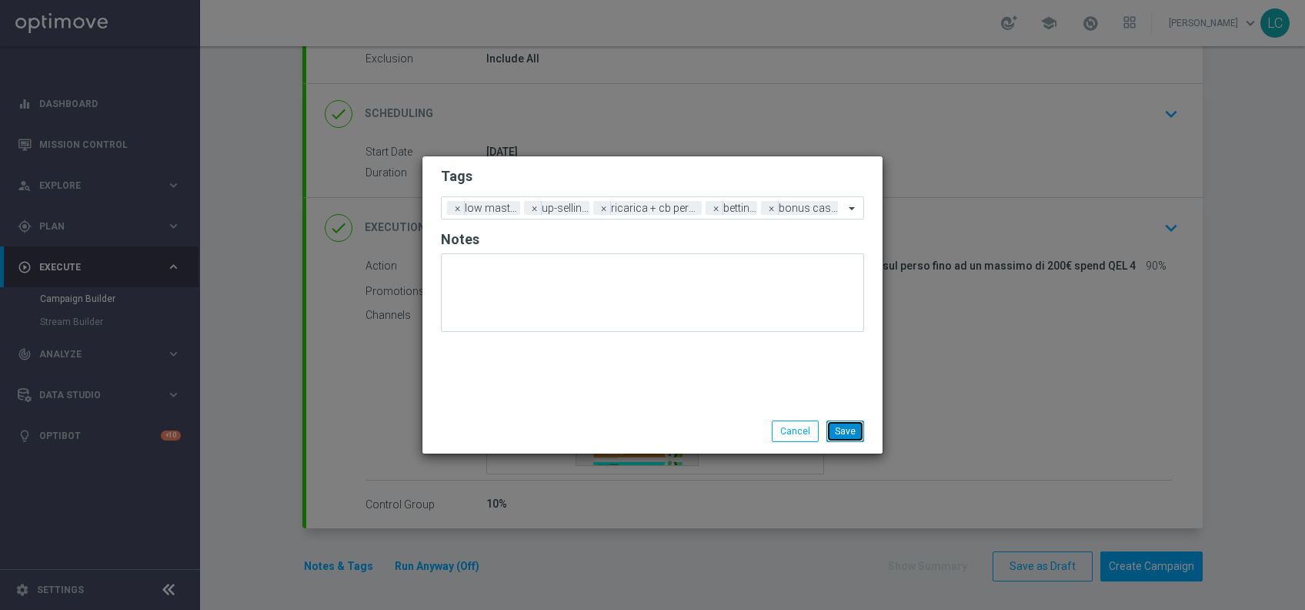
click at [829, 432] on button "Save" at bounding box center [846, 431] width 38 height 22
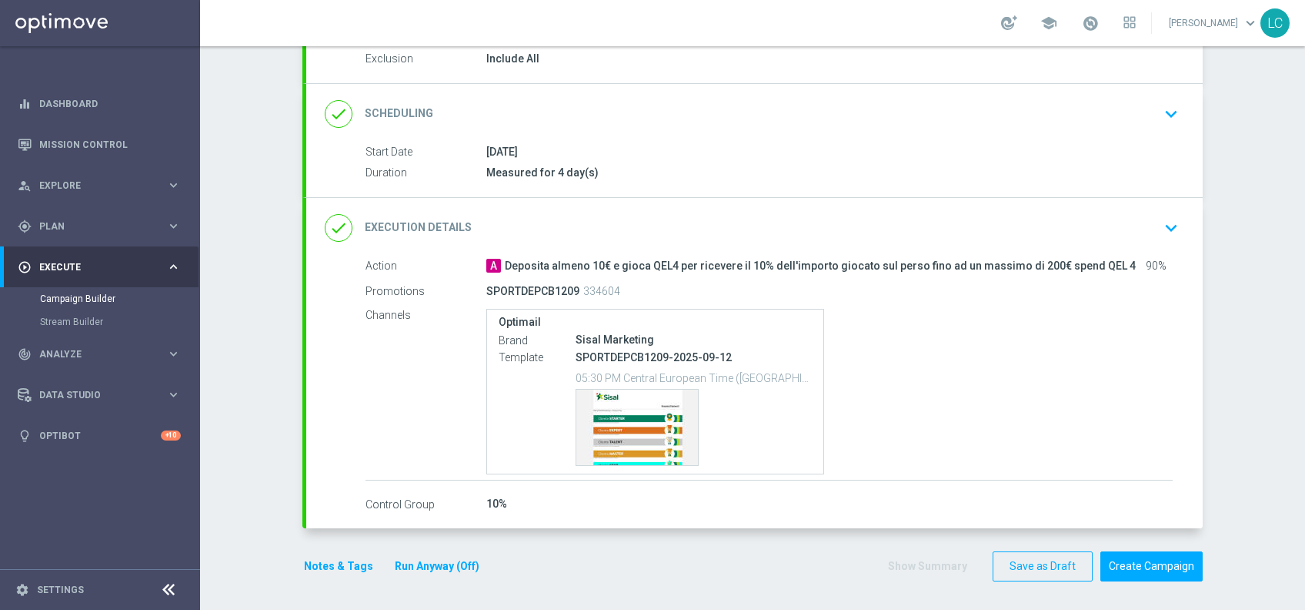
scroll to position [0, 0]
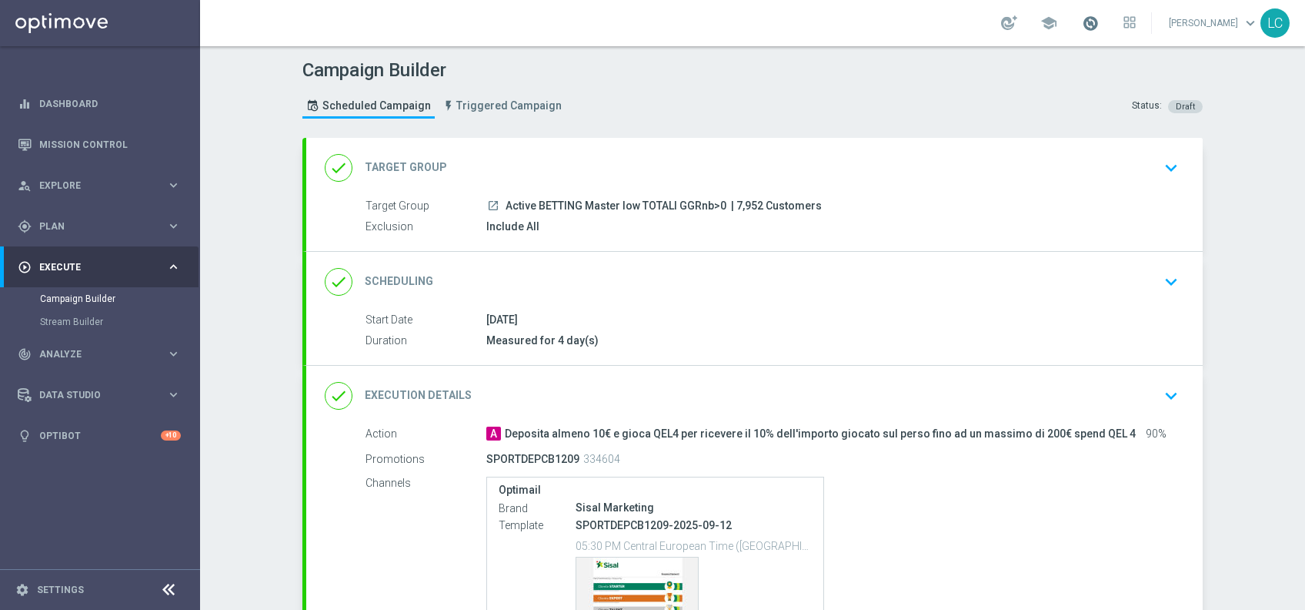
click at [1088, 15] on span at bounding box center [1090, 23] width 17 height 17
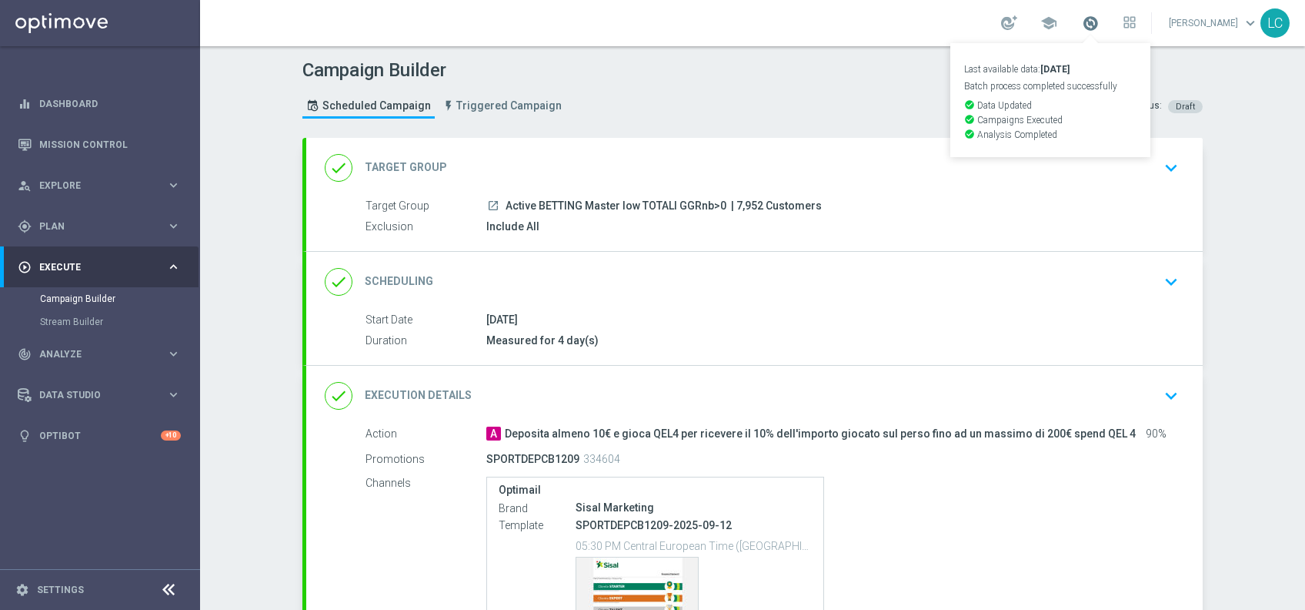
click at [1088, 15] on span at bounding box center [1090, 23] width 17 height 17
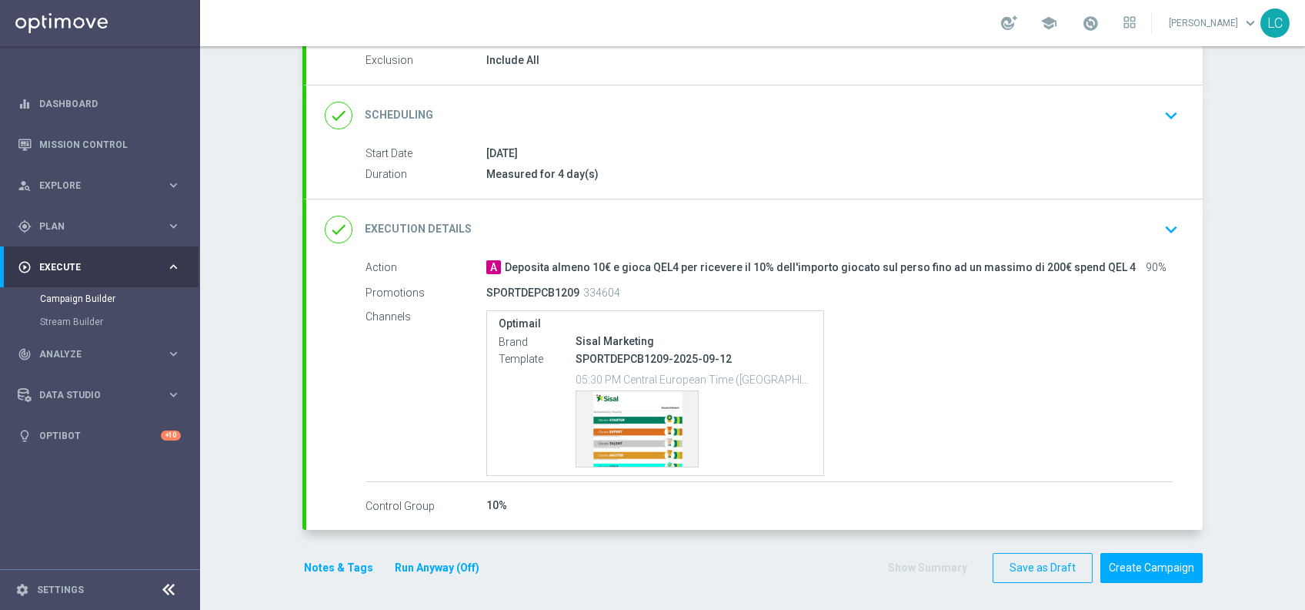
scroll to position [168, 0]
click at [1134, 574] on button "Create Campaign" at bounding box center [1152, 566] width 102 height 30
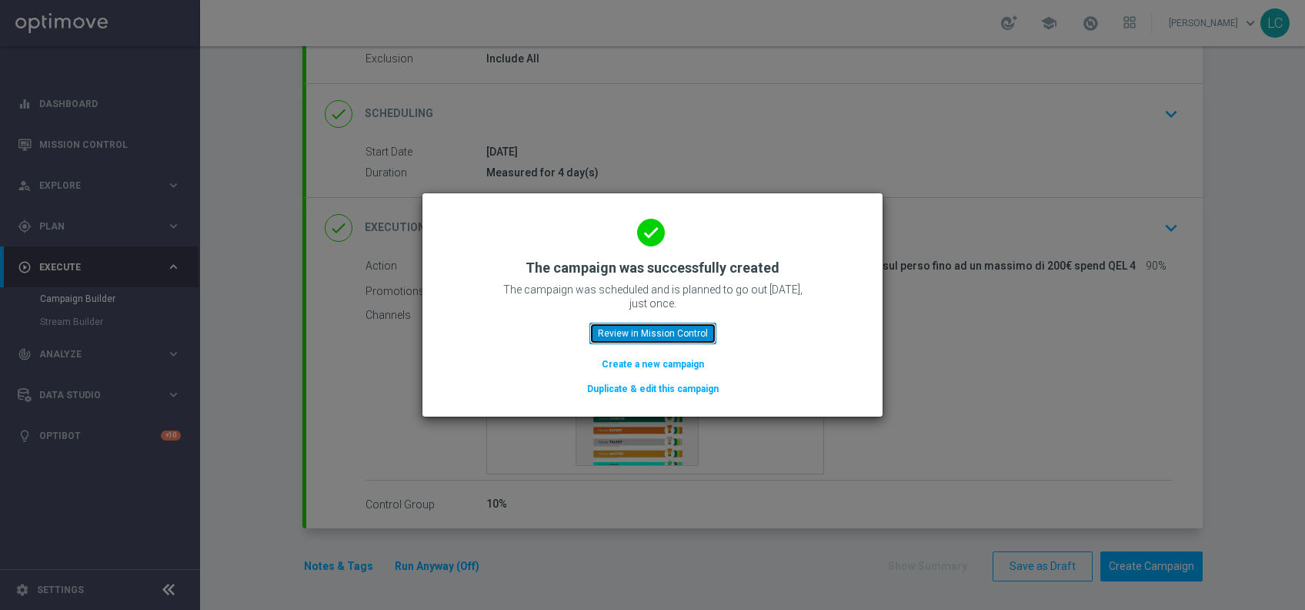
click at [671, 329] on button "Review in Mission Control" at bounding box center [653, 334] width 127 height 22
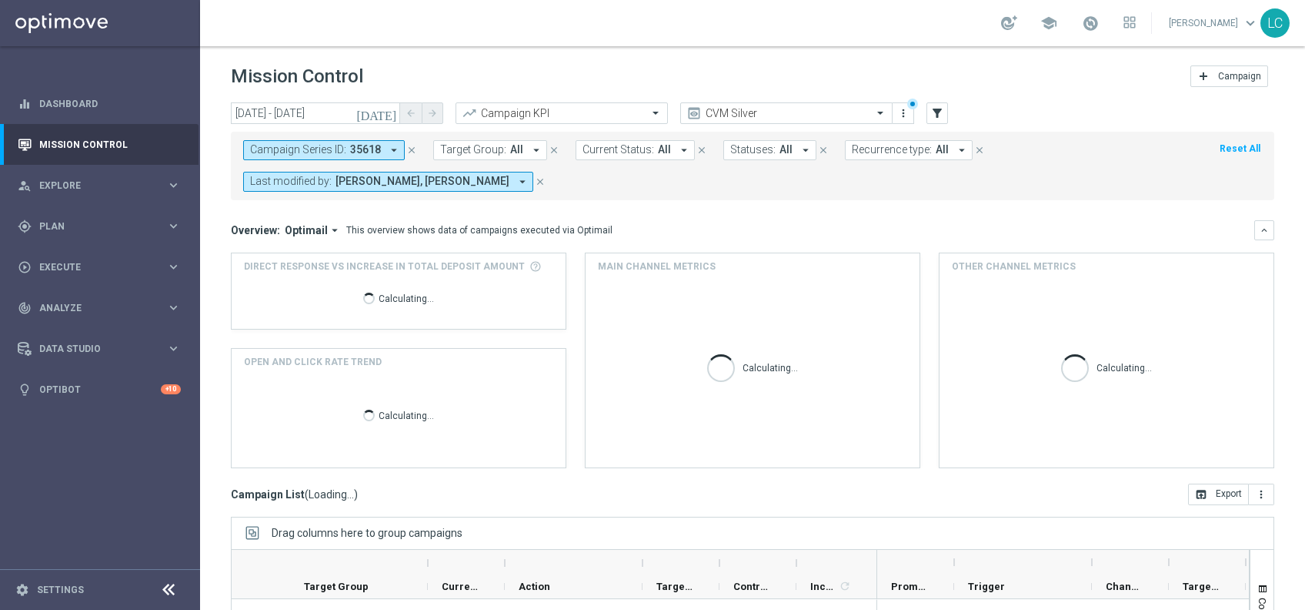
scroll to position [191, 0]
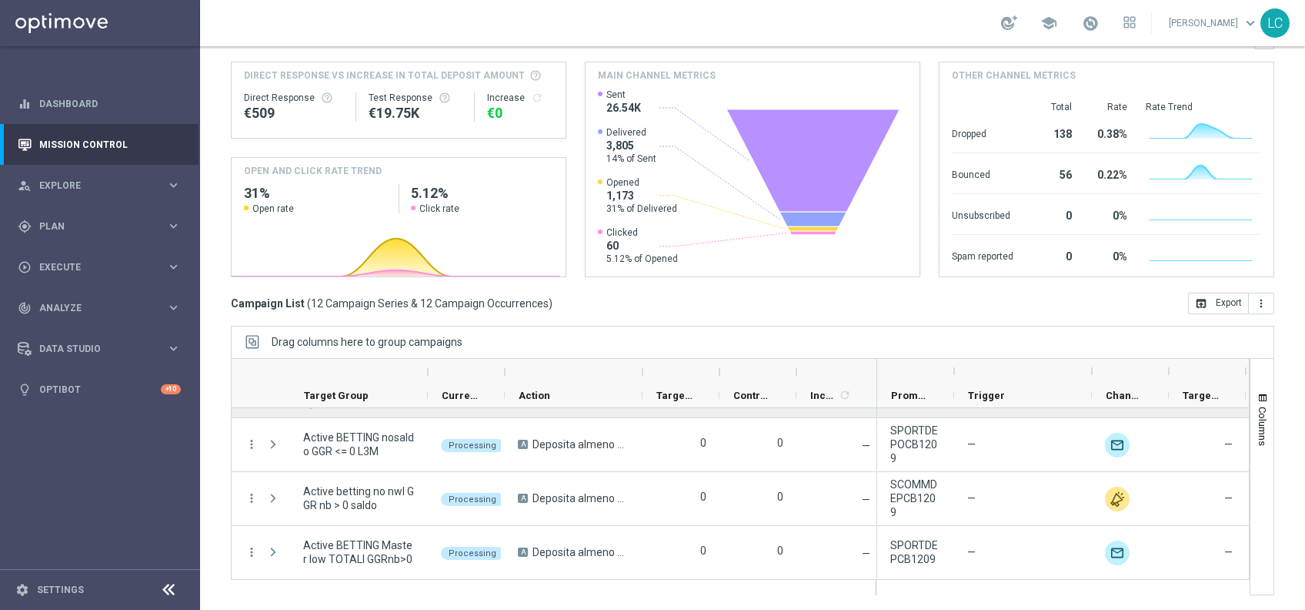
scroll to position [475, 0]
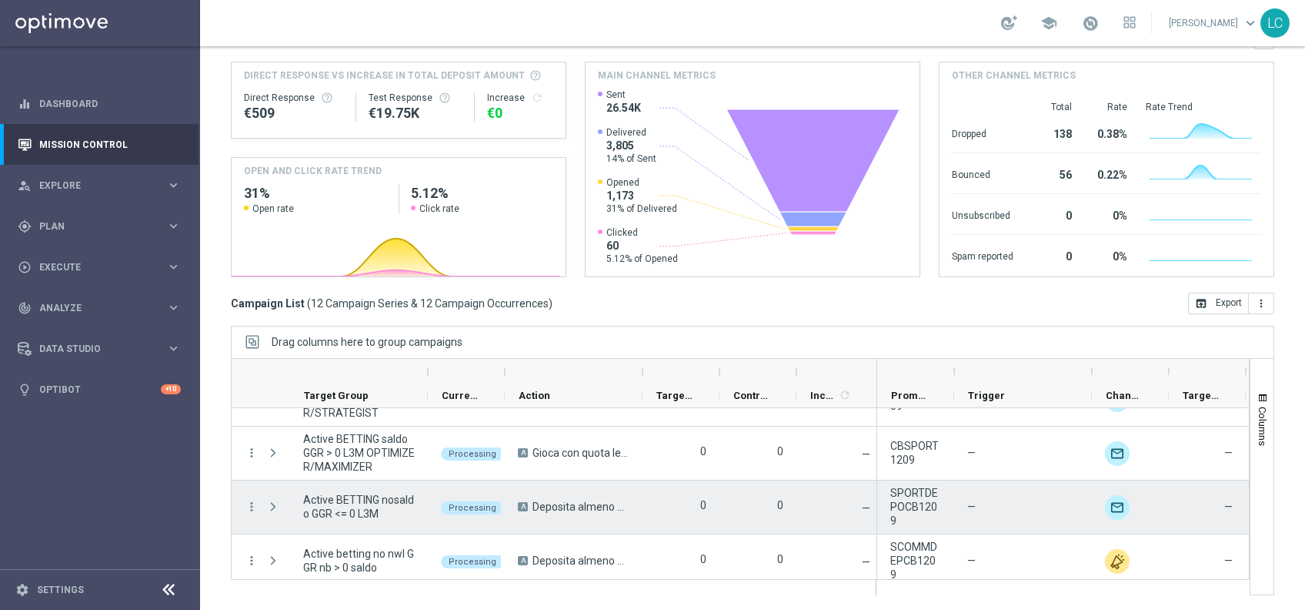
scroll to position [412, 0]
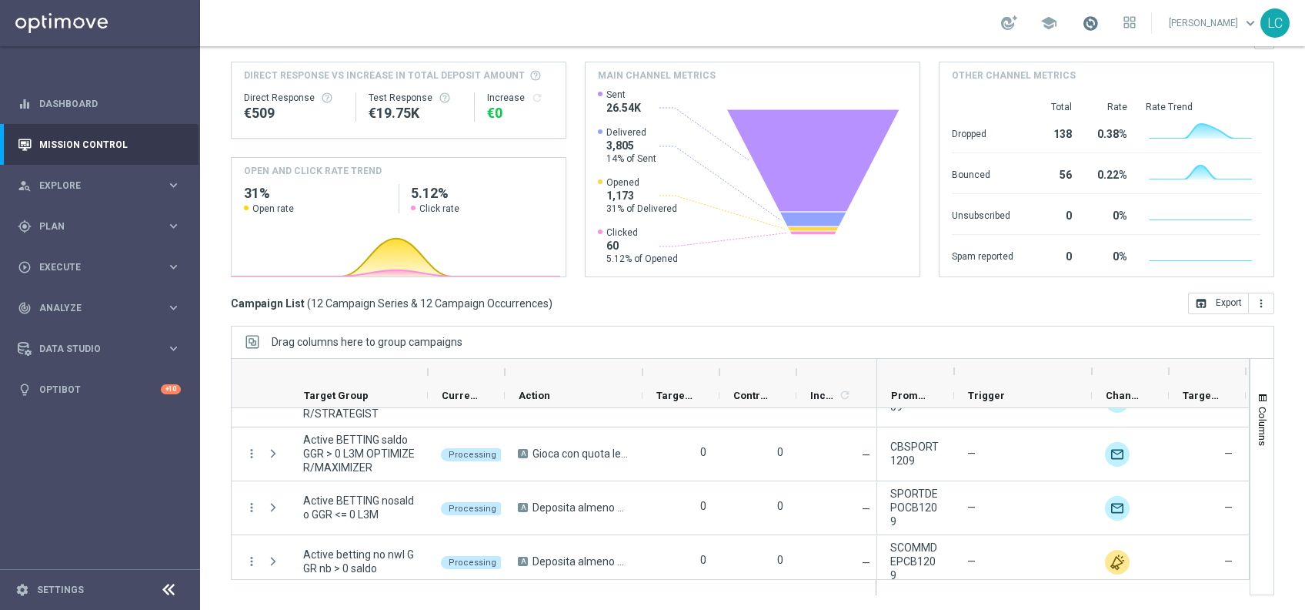
click at [1084, 20] on span at bounding box center [1090, 23] width 17 height 17
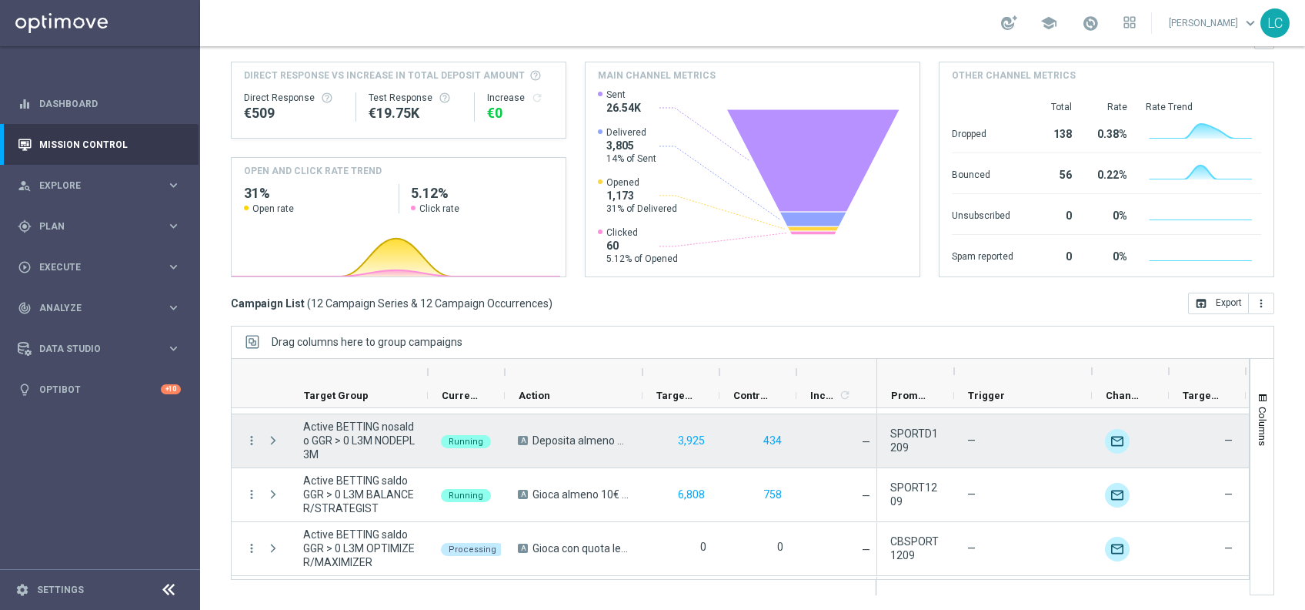
scroll to position [329, 0]
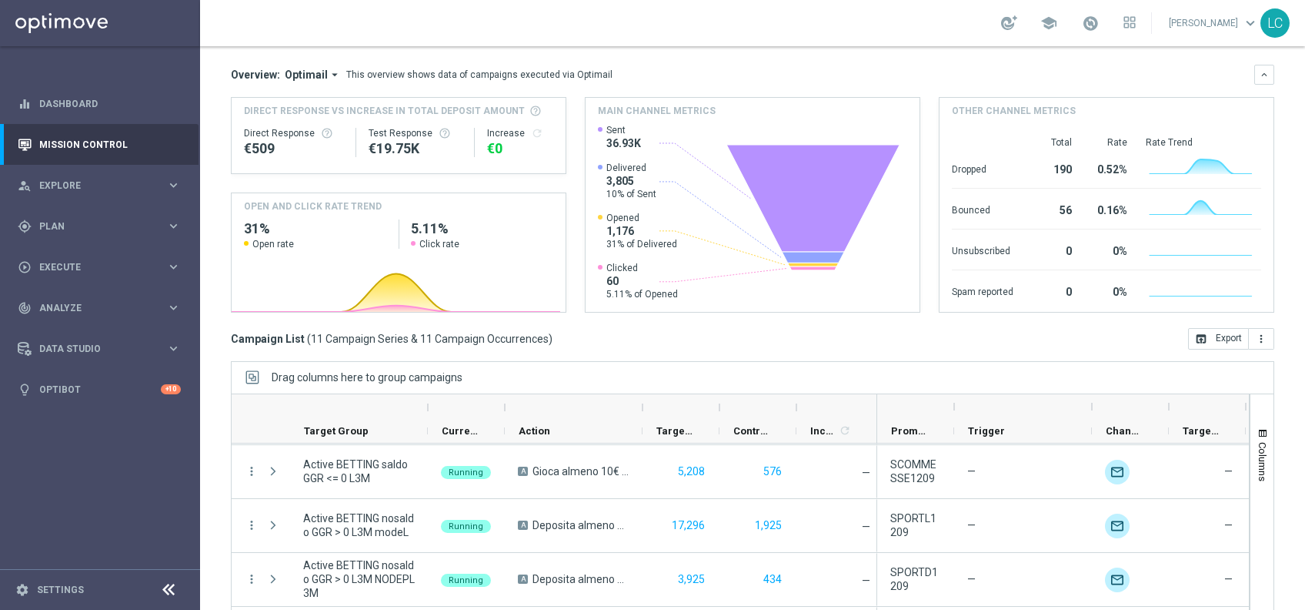
scroll to position [129, 0]
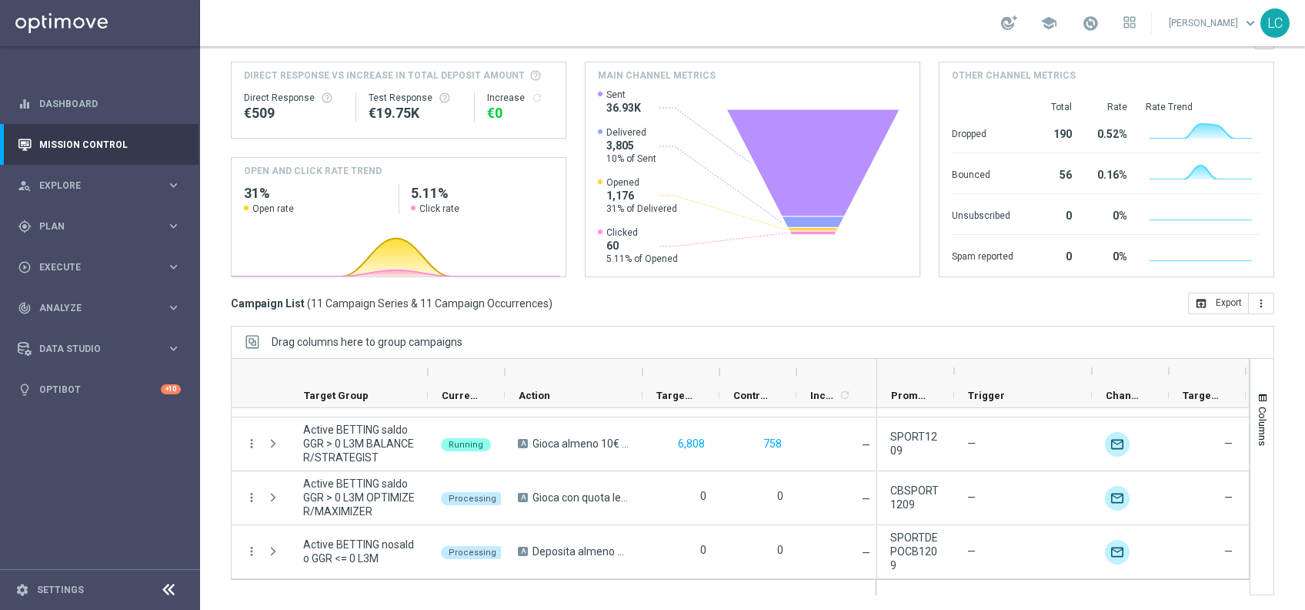
scroll to position [306, 0]
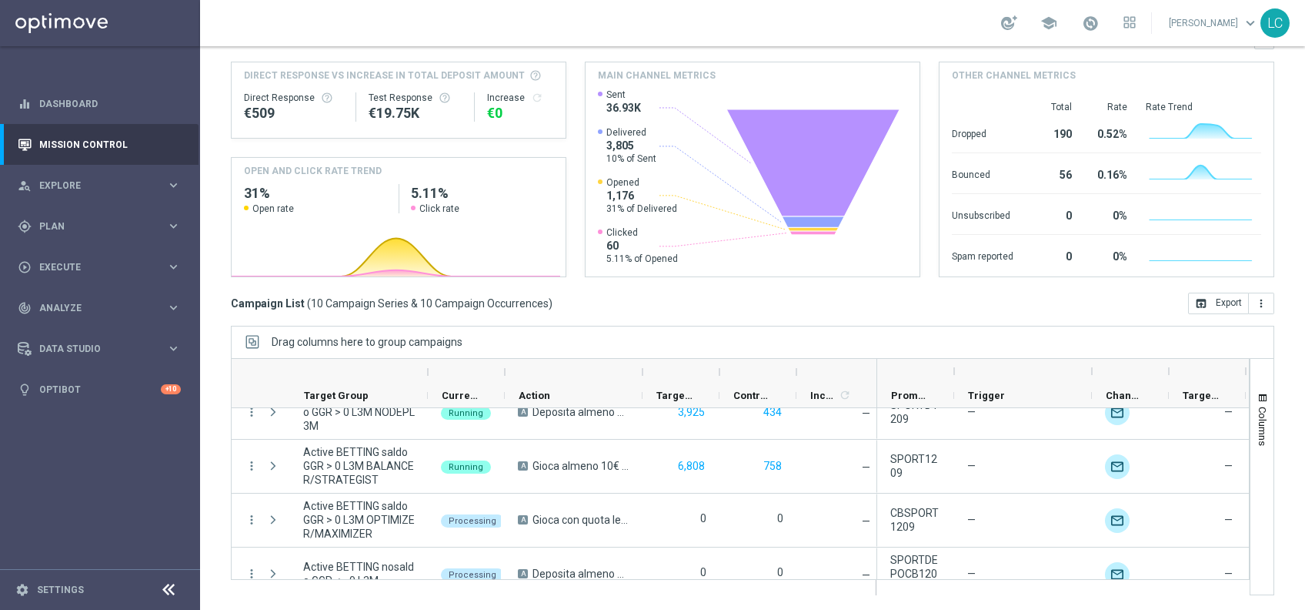
scroll to position [242, 0]
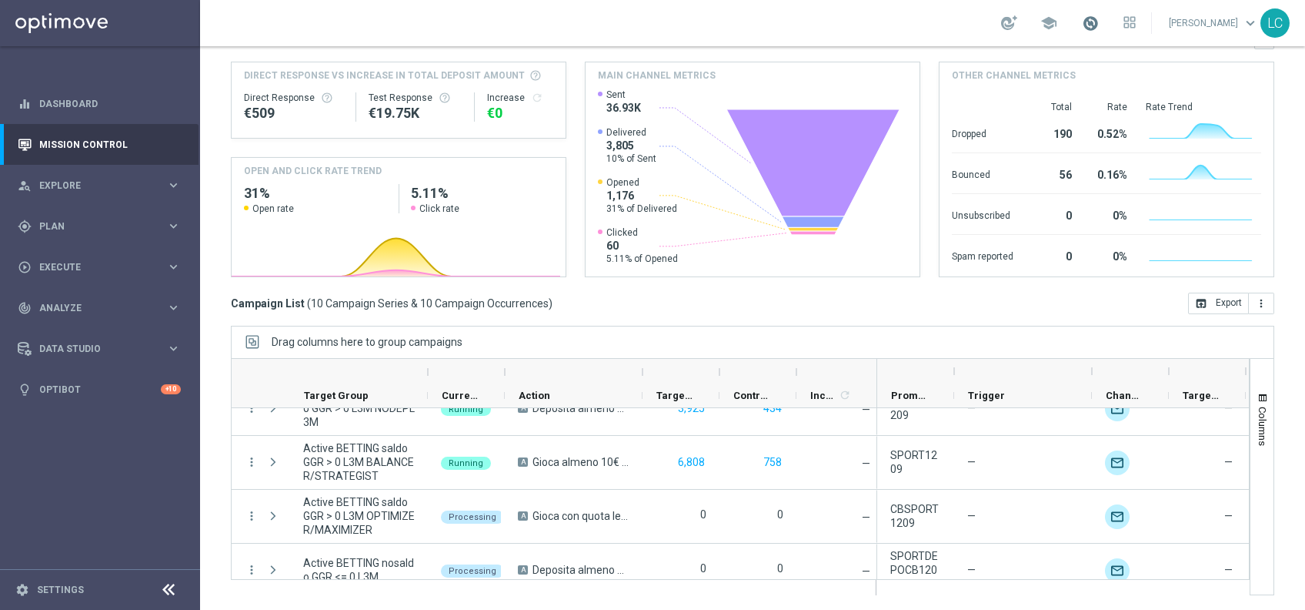
click at [1088, 24] on span at bounding box center [1090, 23] width 17 height 17
click at [1089, 27] on span at bounding box center [1090, 23] width 17 height 17
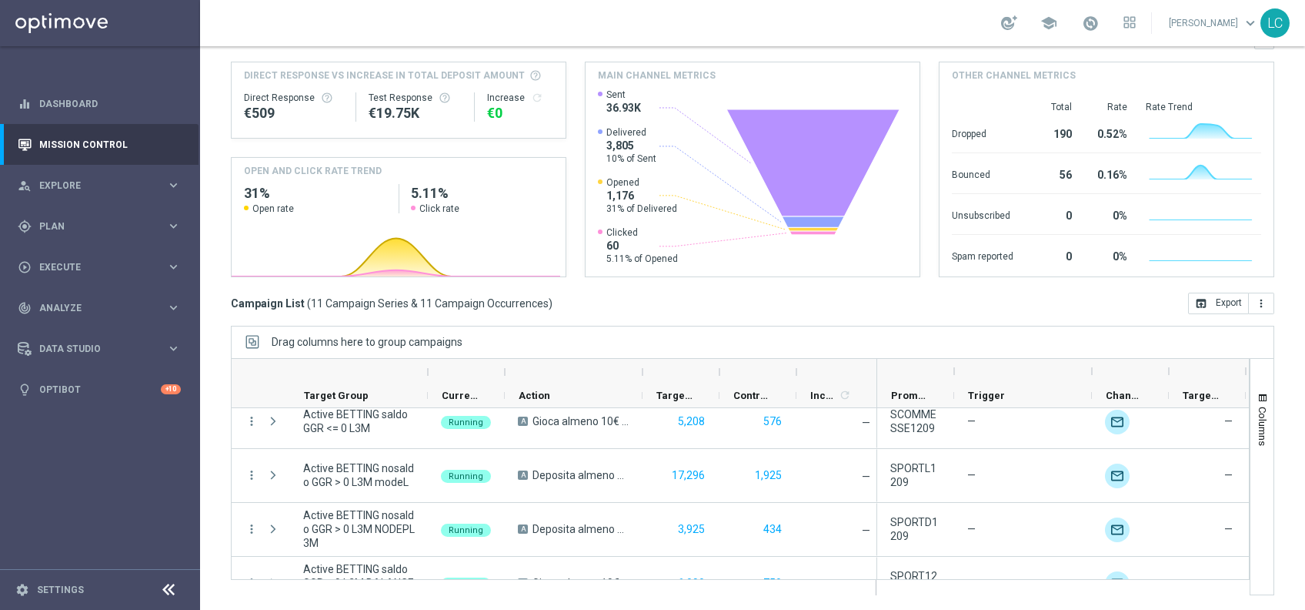
scroll to position [117, 0]
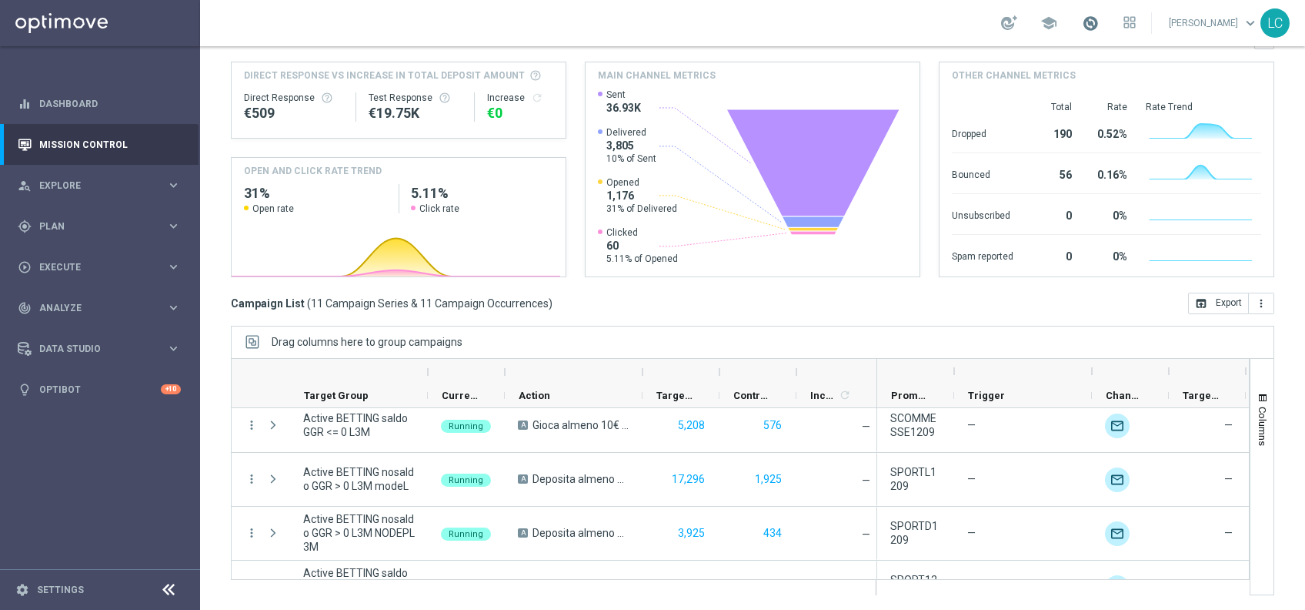
click at [1082, 29] on span at bounding box center [1090, 23] width 17 height 17
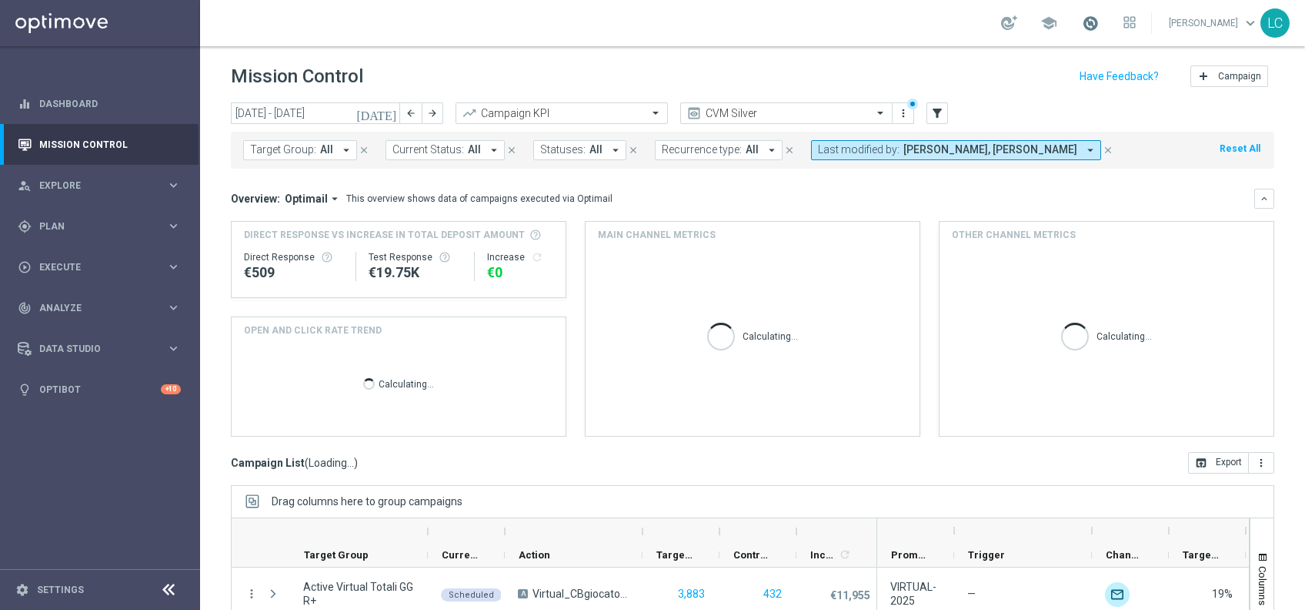
click at [1087, 21] on span at bounding box center [1090, 23] width 17 height 17
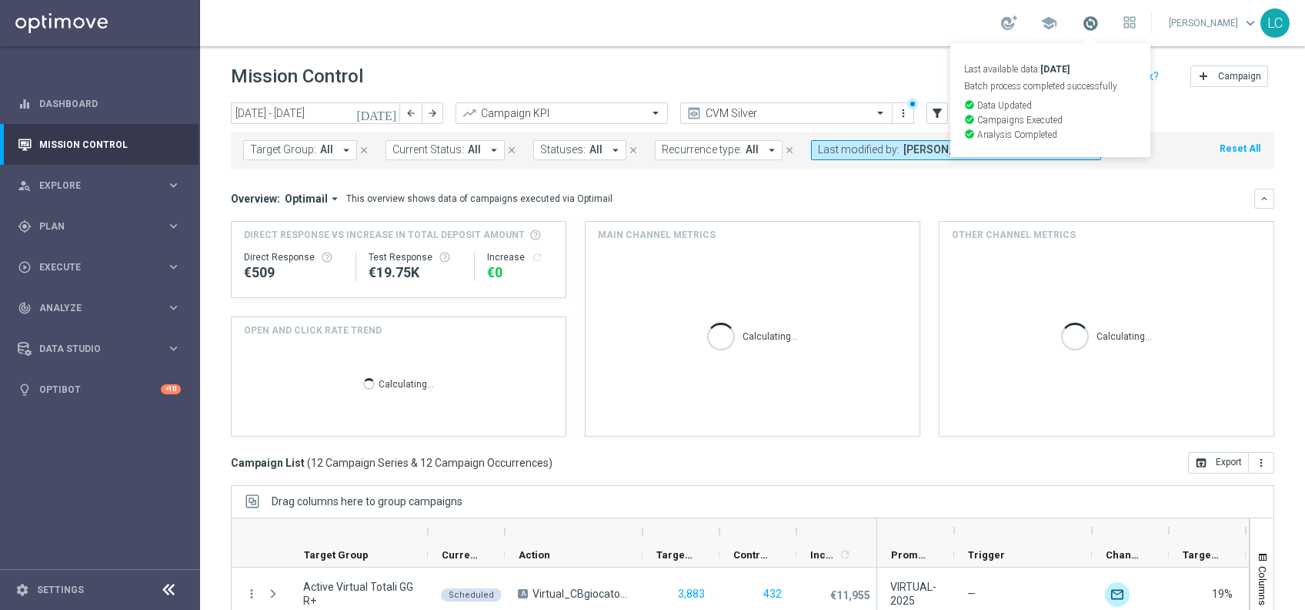
click at [1087, 21] on span at bounding box center [1090, 23] width 17 height 17
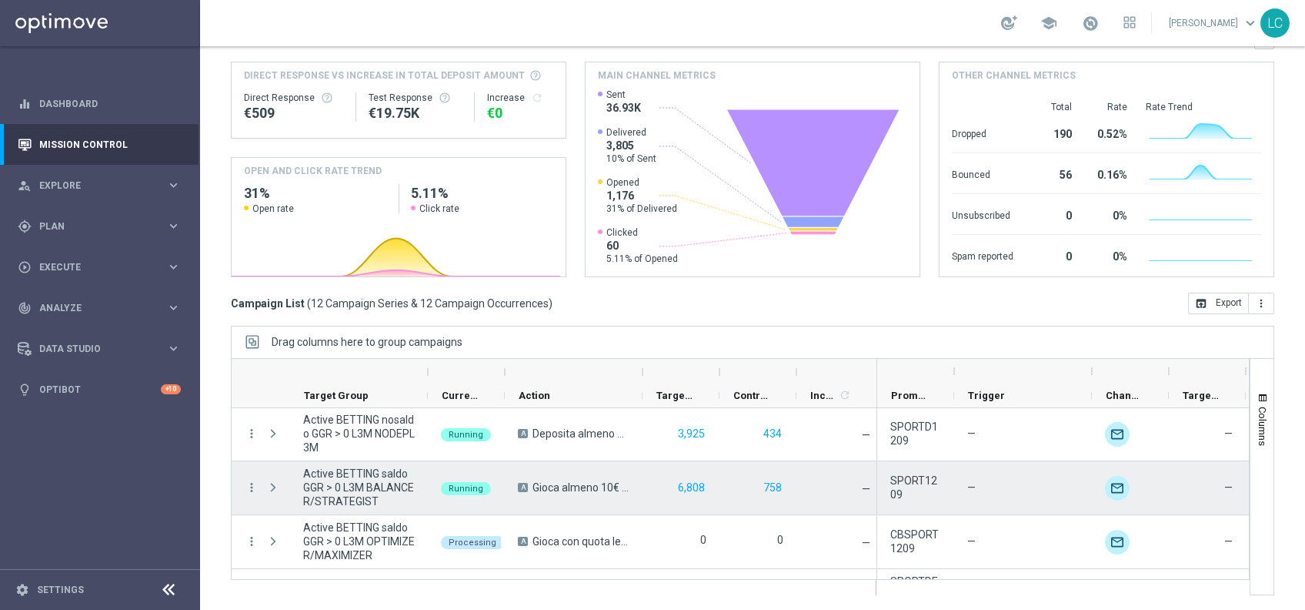
scroll to position [216, 0]
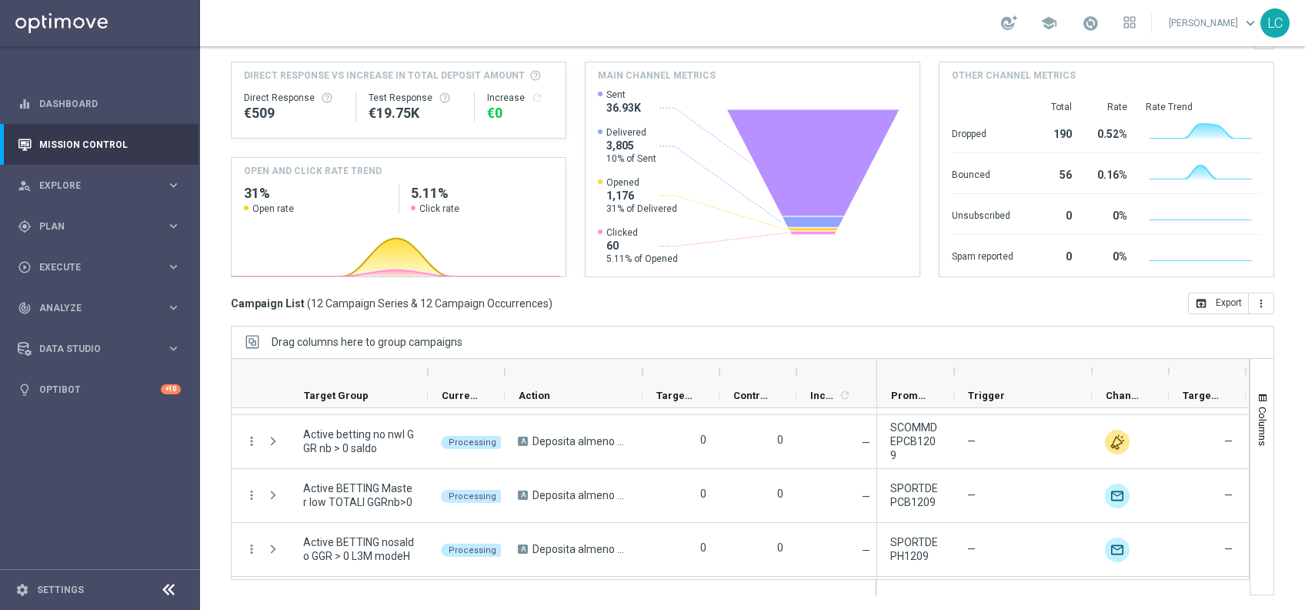
scroll to position [475, 0]
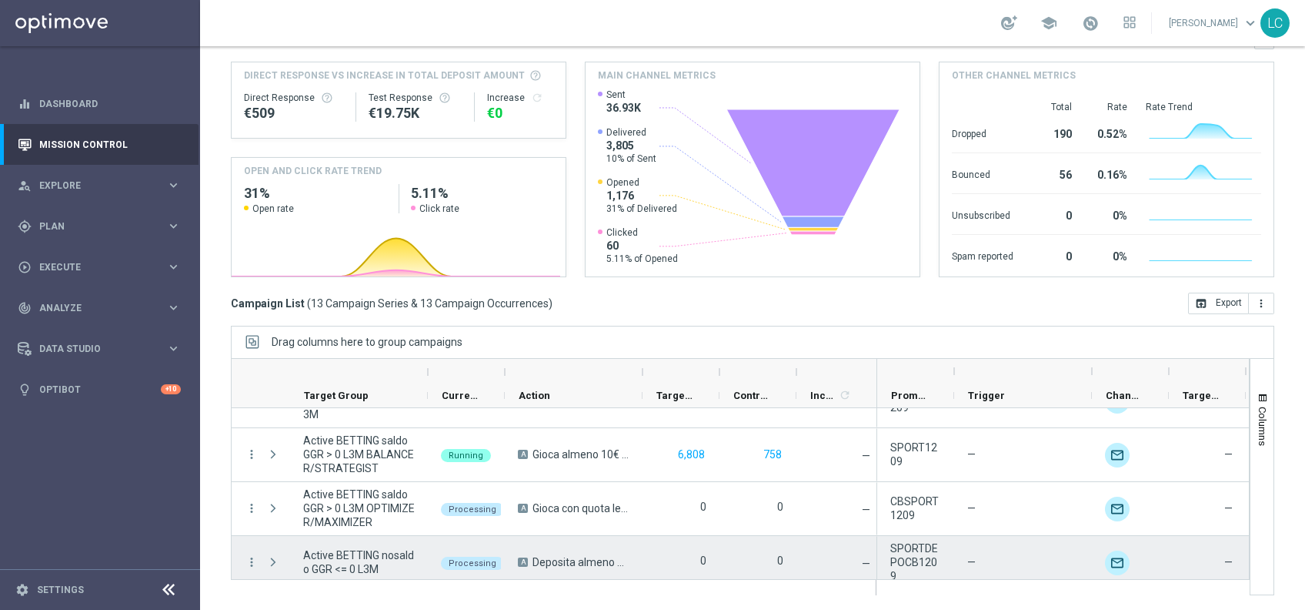
scroll to position [244, 0]
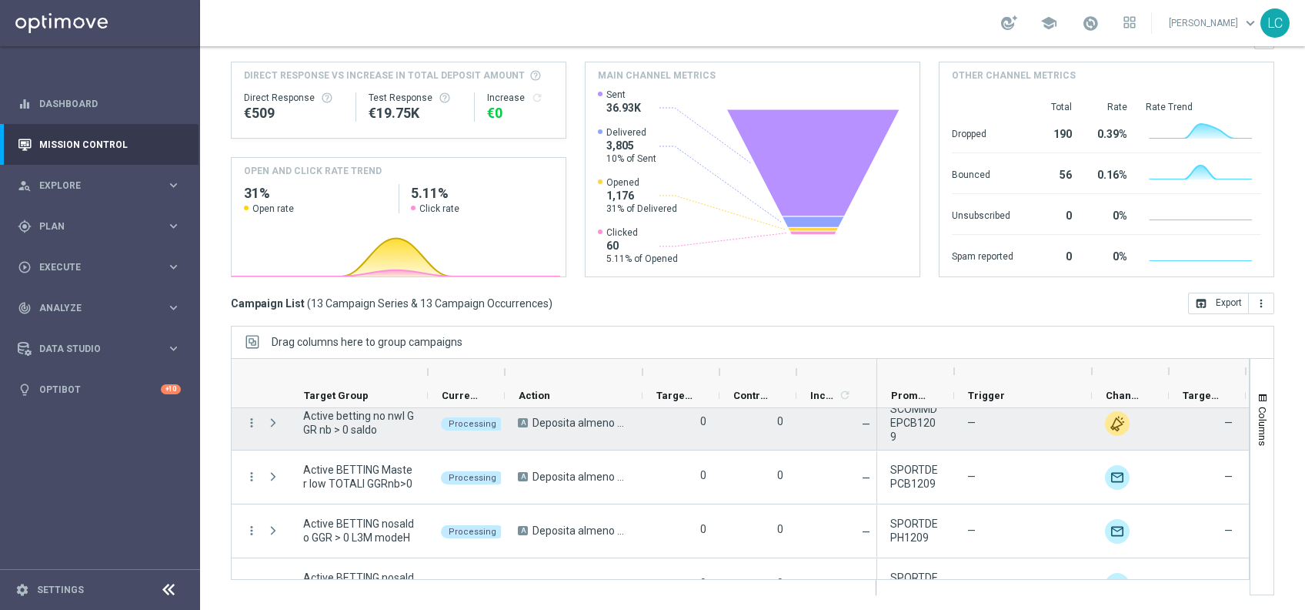
scroll to position [413, 0]
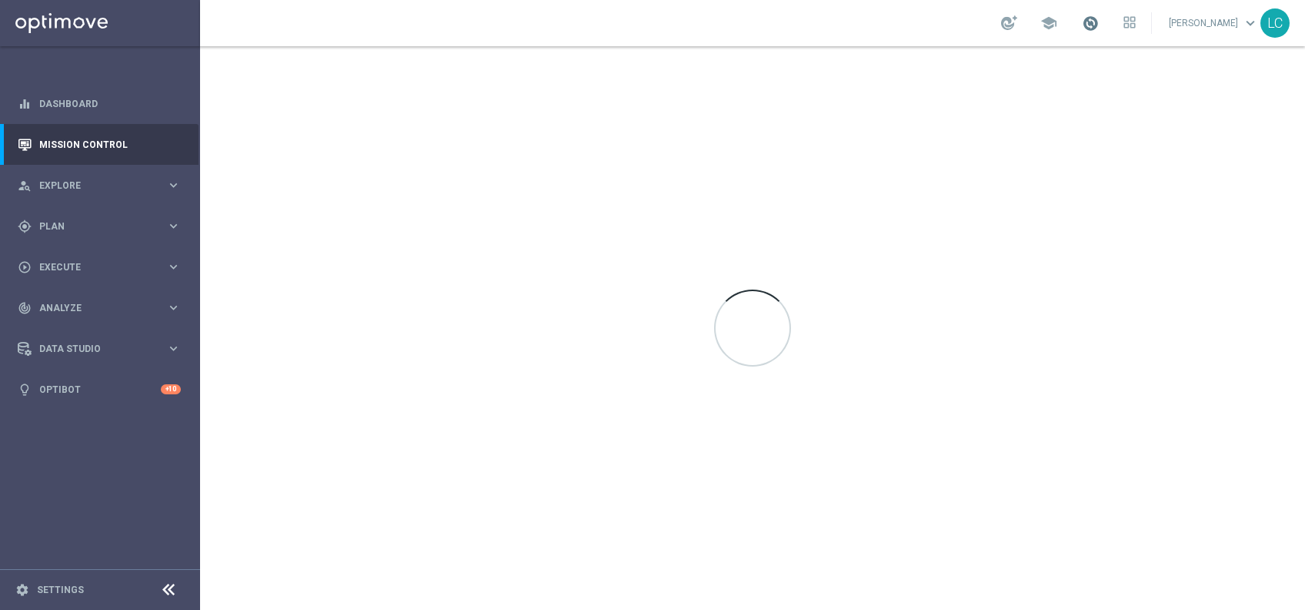
click at [1089, 26] on span at bounding box center [1090, 23] width 17 height 17
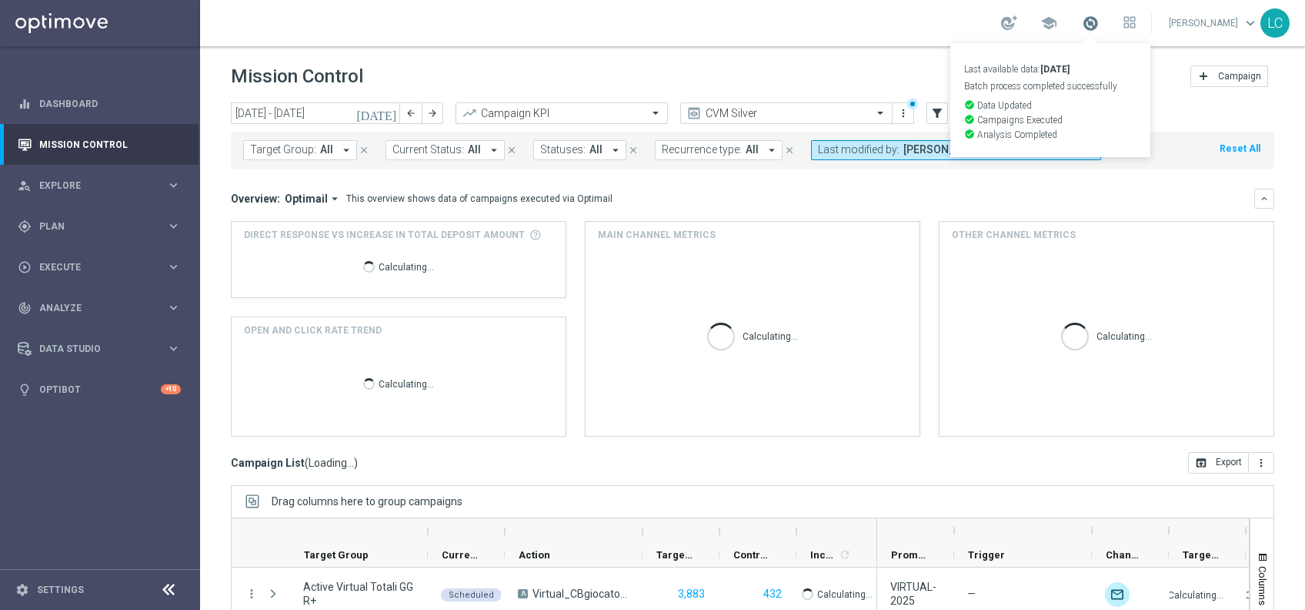
click at [1089, 26] on span at bounding box center [1090, 23] width 17 height 17
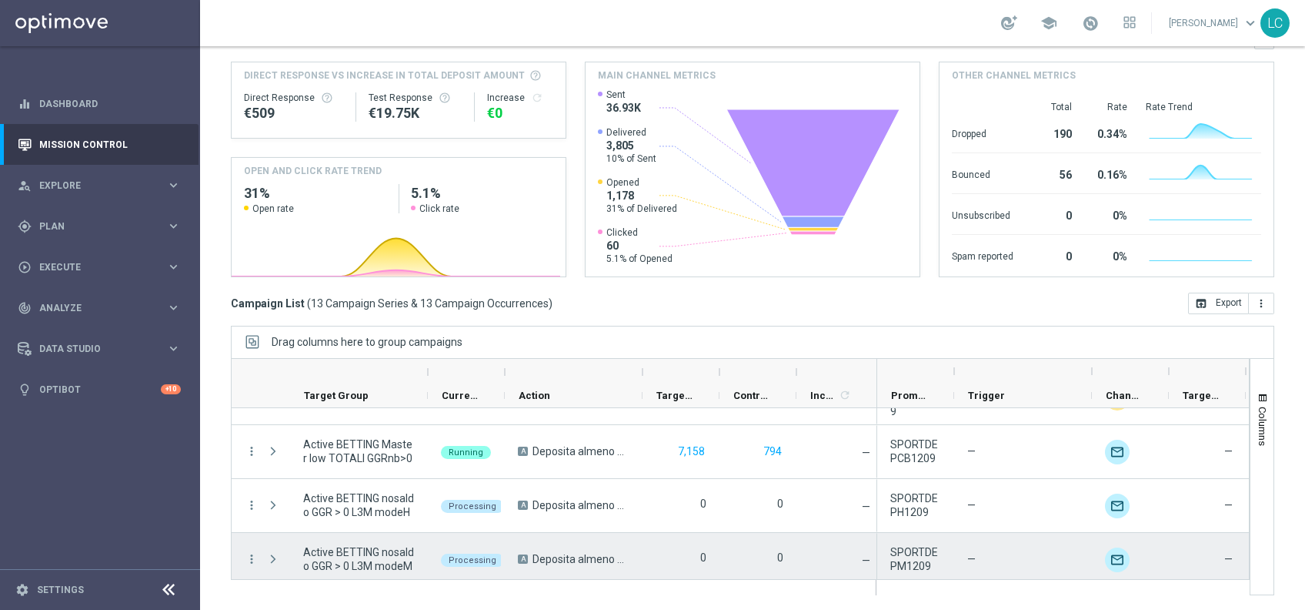
scroll to position [530, 0]
